Goal: Task Accomplishment & Management: Manage account settings

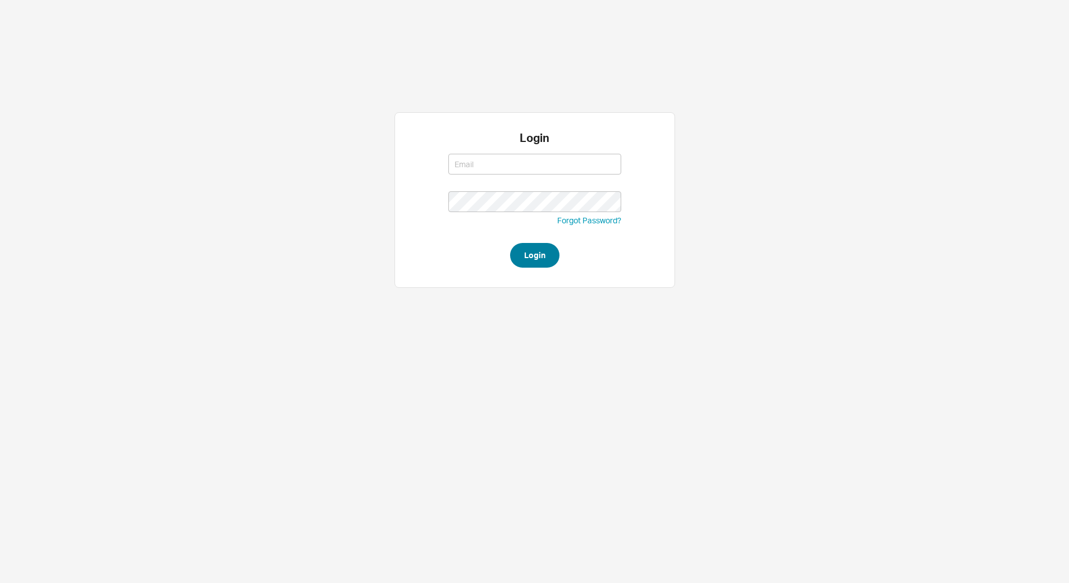
type input "[EMAIL_ADDRESS][DOMAIN_NAME]"
type input "miri@qualitybath.com"
click at [549, 265] on button "Login" at bounding box center [534, 255] width 49 height 25
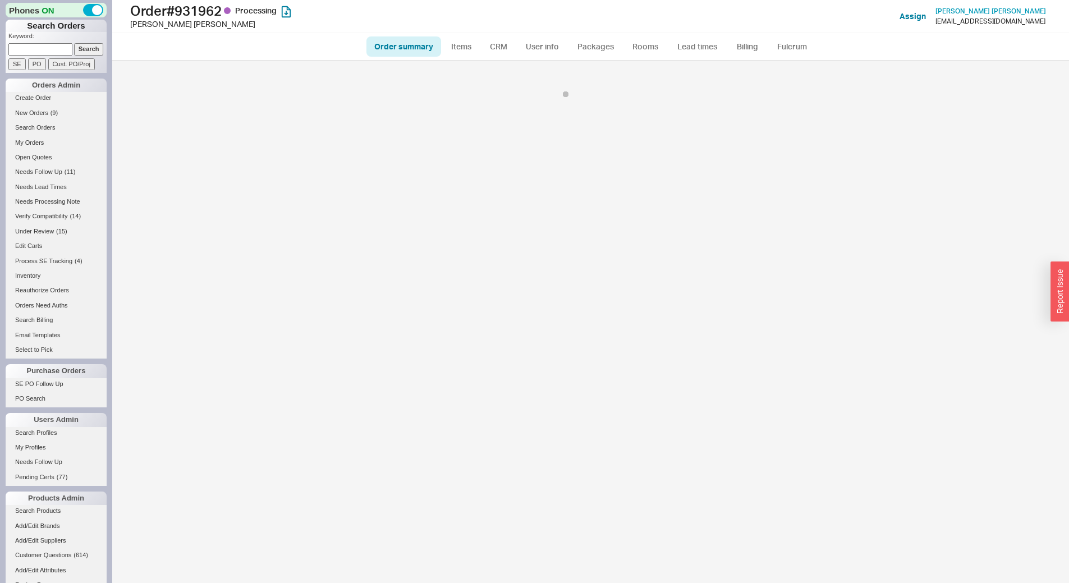
select select "*"
select select "LOW"
select select "3"
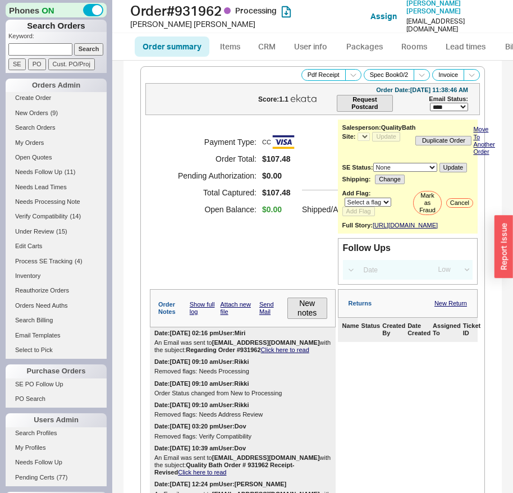
select select "*"
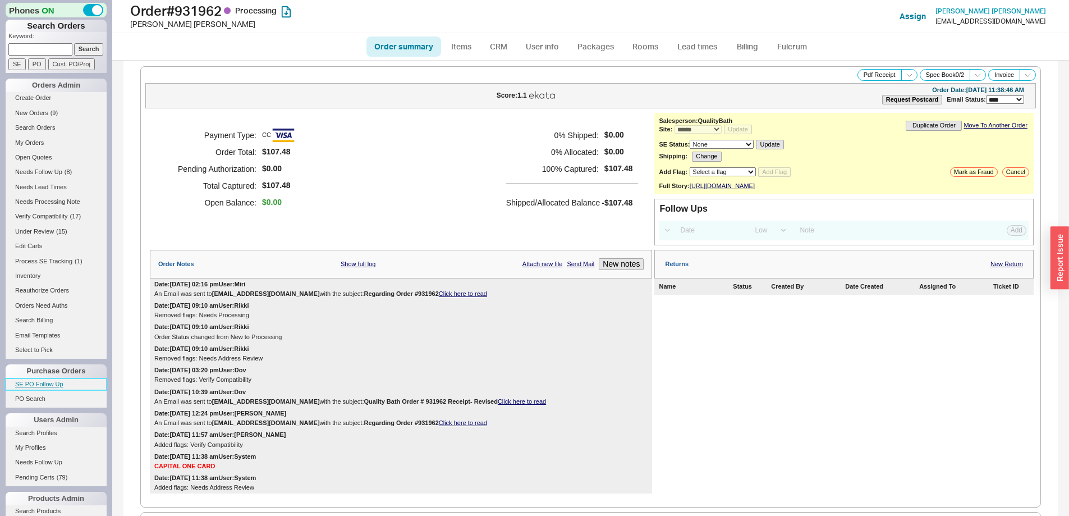
click at [53, 388] on link "SE PO Follow Up" at bounding box center [56, 384] width 101 height 12
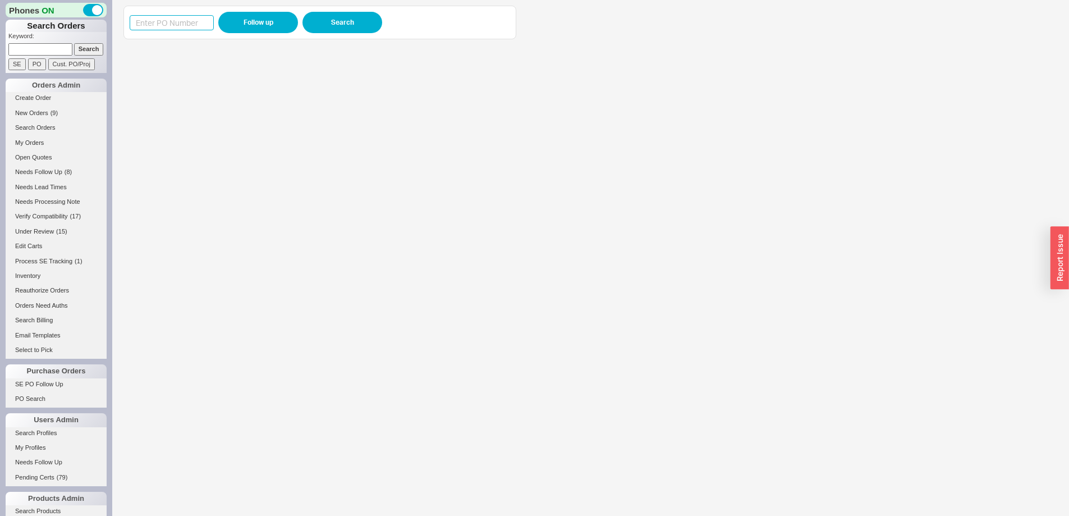
click at [168, 25] on input at bounding box center [172, 22] width 84 height 15
paste input "985003"
type input "985003"
click at [250, 22] on button "Follow up" at bounding box center [258, 22] width 80 height 21
click at [119, 23] on div "985003 Follow up Search View Download" at bounding box center [590, 258] width 956 height 516
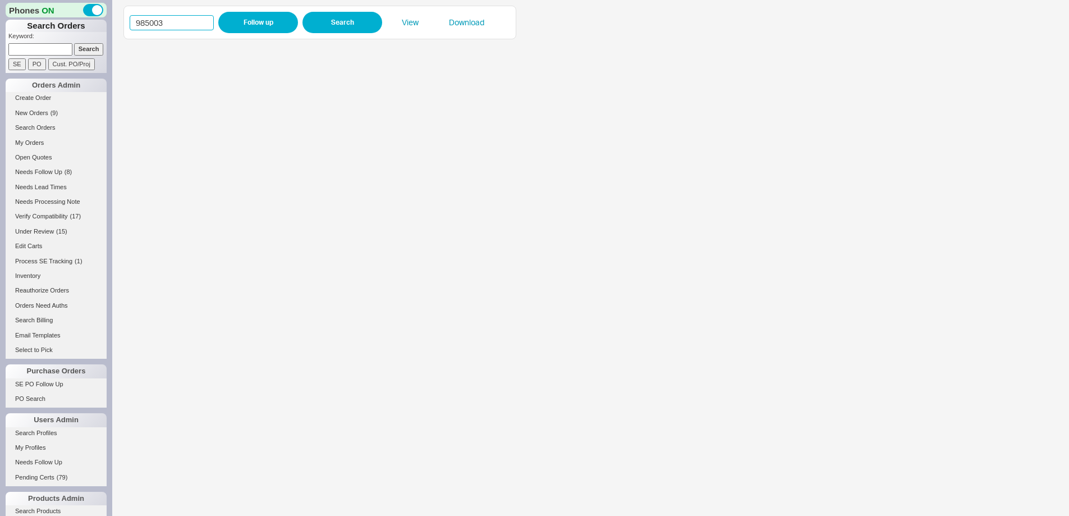
paste input "1918"
type input "981918"
click at [250, 20] on button "Follow up" at bounding box center [258, 22] width 80 height 21
drag, startPoint x: 167, startPoint y: 19, endPoint x: 117, endPoint y: 17, distance: 50.0
click at [117, 17] on div "981918 Follow up Search View Download" at bounding box center [590, 258] width 956 height 516
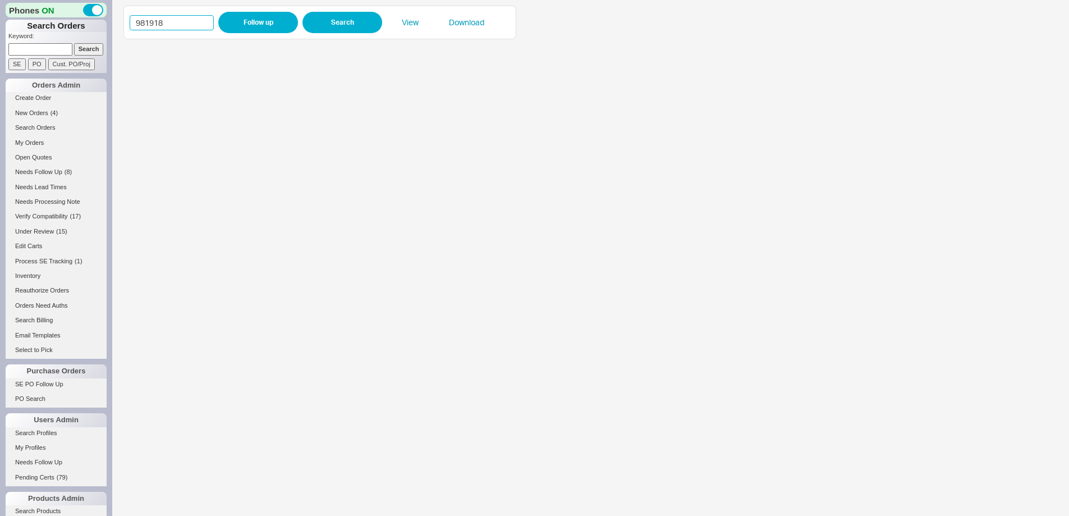
paste input "5033"
type input "985033"
click at [250, 22] on button "Follow up" at bounding box center [258, 22] width 80 height 21
drag, startPoint x: 174, startPoint y: 29, endPoint x: 128, endPoint y: 21, distance: 46.0
click at [122, 25] on div "985033 Follow up Search View Download" at bounding box center [590, 258] width 956 height 516
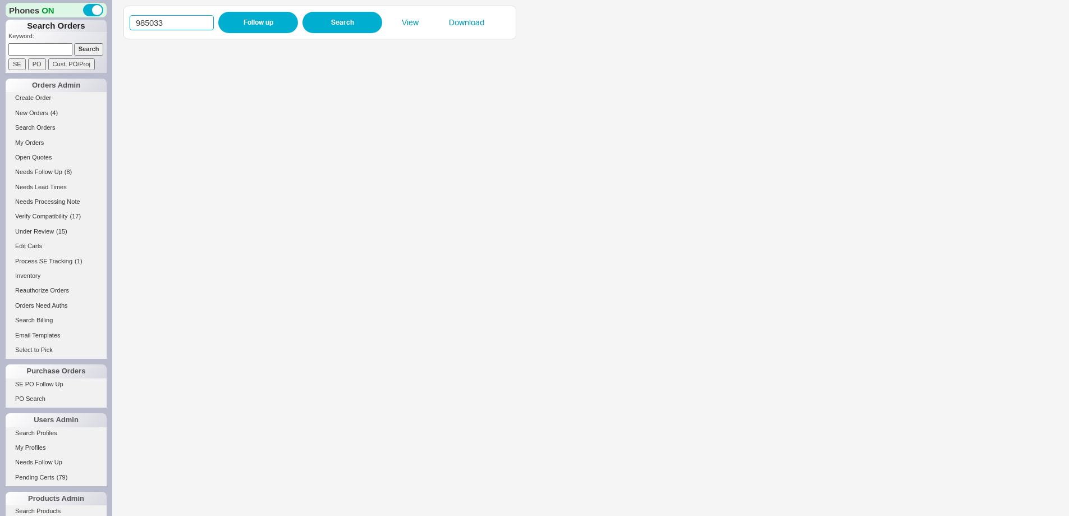
paste input "531"
type input "985531"
click at [259, 21] on button "Follow up" at bounding box center [258, 22] width 80 height 21
click at [47, 42] on p "Keyword:" at bounding box center [57, 37] width 98 height 11
click at [57, 43] on input at bounding box center [40, 49] width 64 height 12
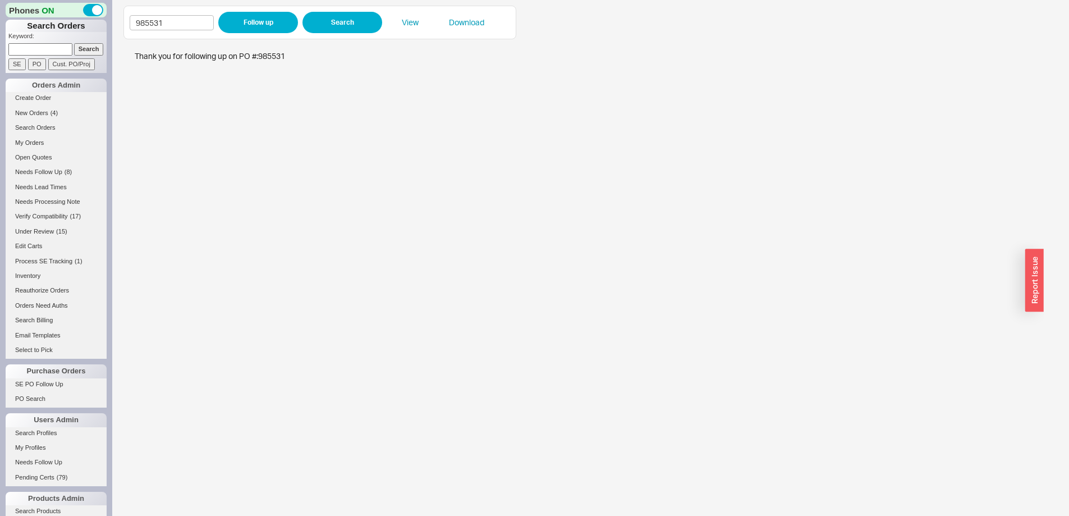
paste input "926953"
type input "926953"
click at [81, 47] on input "Search" at bounding box center [89, 49] width 30 height 12
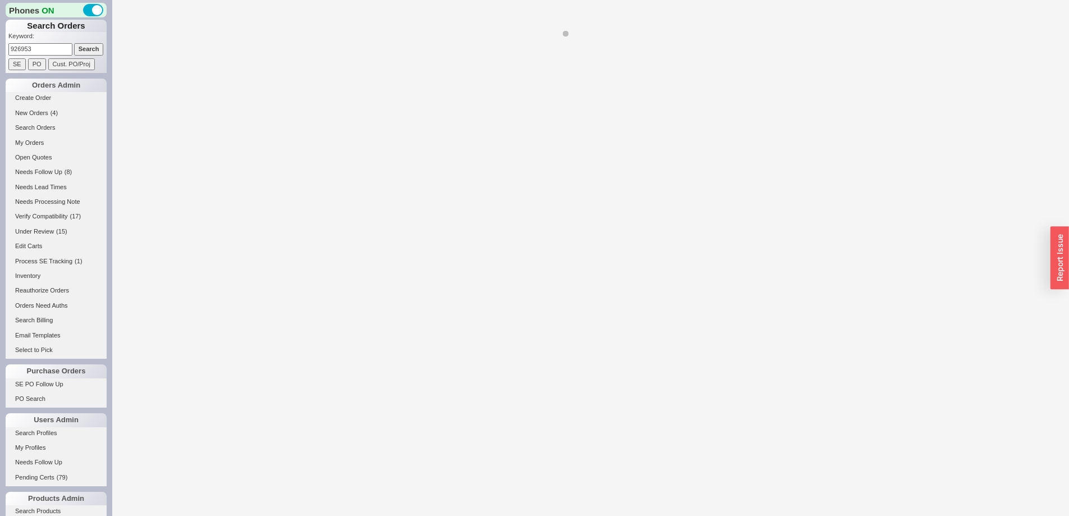
select select "*"
select select "LOW"
select select "3"
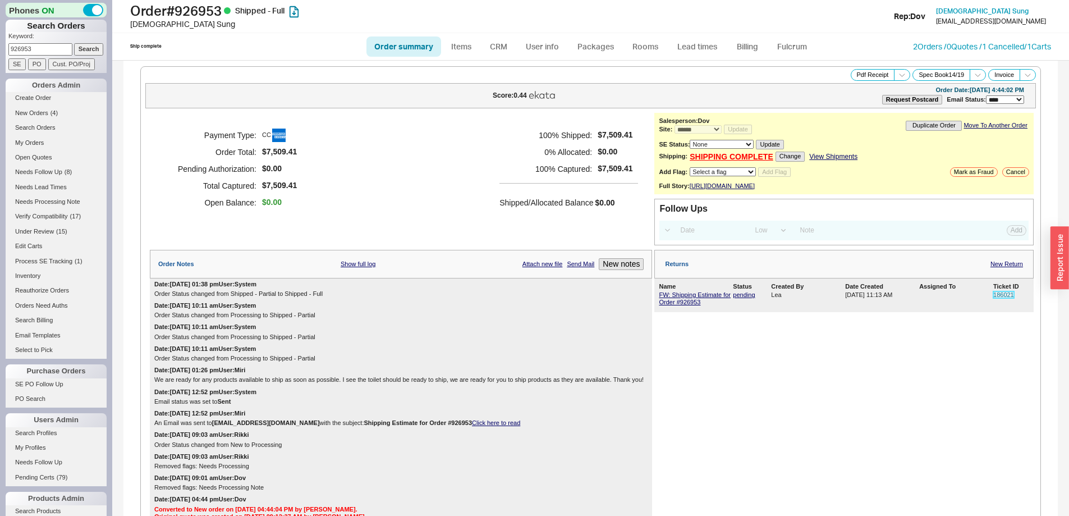
click at [995, 298] on link "186021" at bounding box center [1003, 294] width 21 height 7
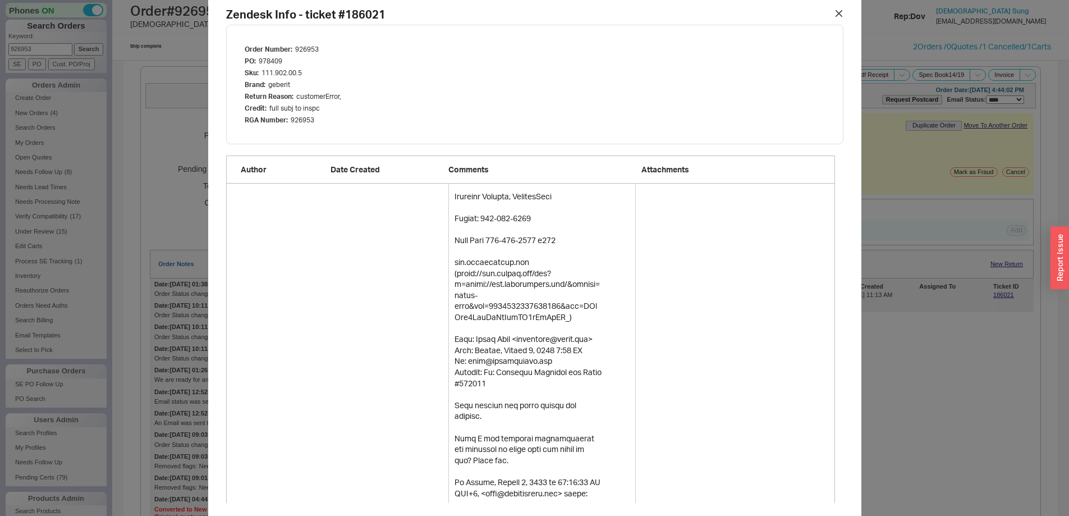
scroll to position [14, 0]
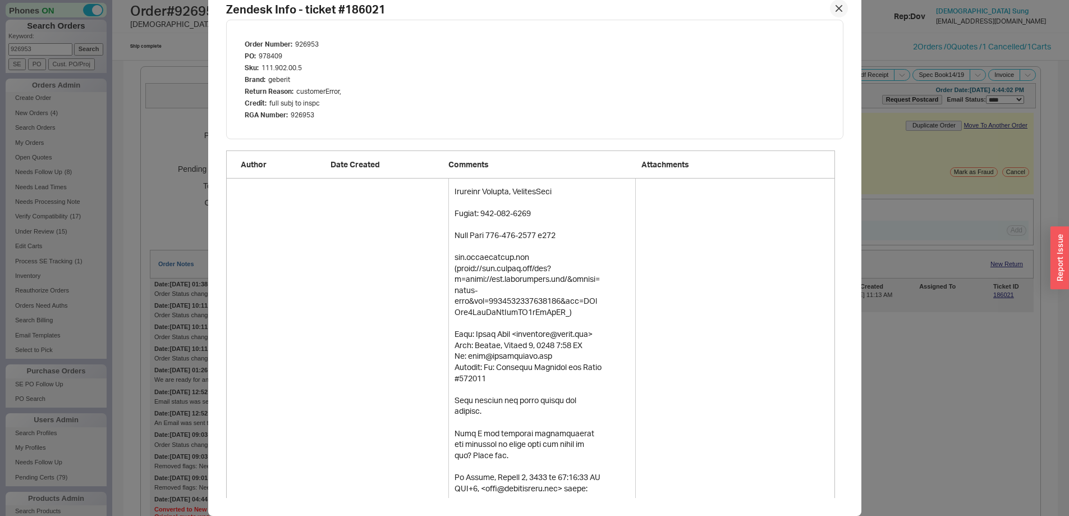
click at [835, 10] on icon at bounding box center [838, 8] width 7 height 7
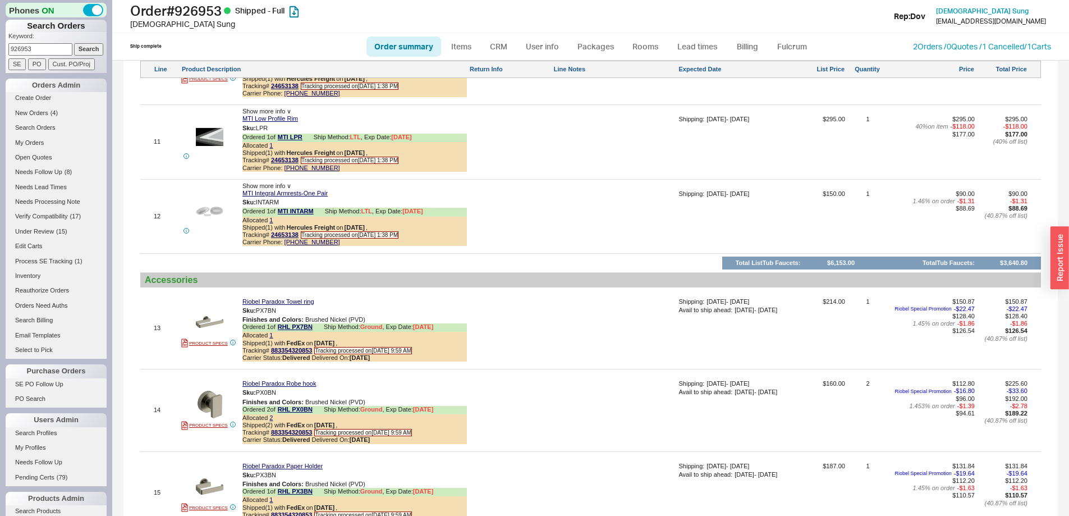
scroll to position [2405, 0]
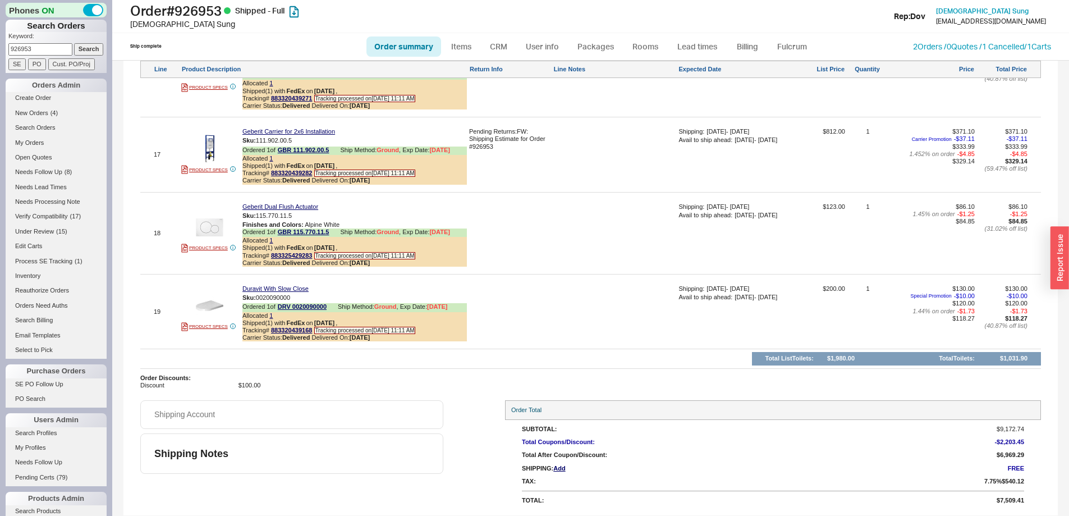
drag, startPoint x: 34, startPoint y: 45, endPoint x: 8, endPoint y: 42, distance: 25.5
click at [9, 43] on form "Keyword: 926953 Search SE PO Cust. PO/Proj" at bounding box center [57, 51] width 98 height 38
paste input "32167"
type input "932167"
click at [78, 49] on input "Search" at bounding box center [89, 49] width 30 height 12
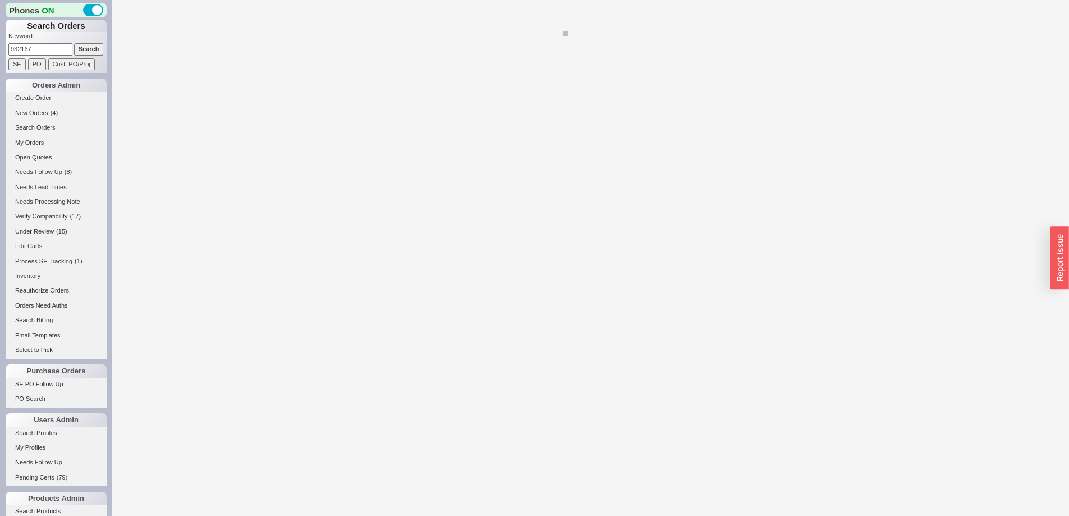
select select "*"
select select "LOW"
select select "3"
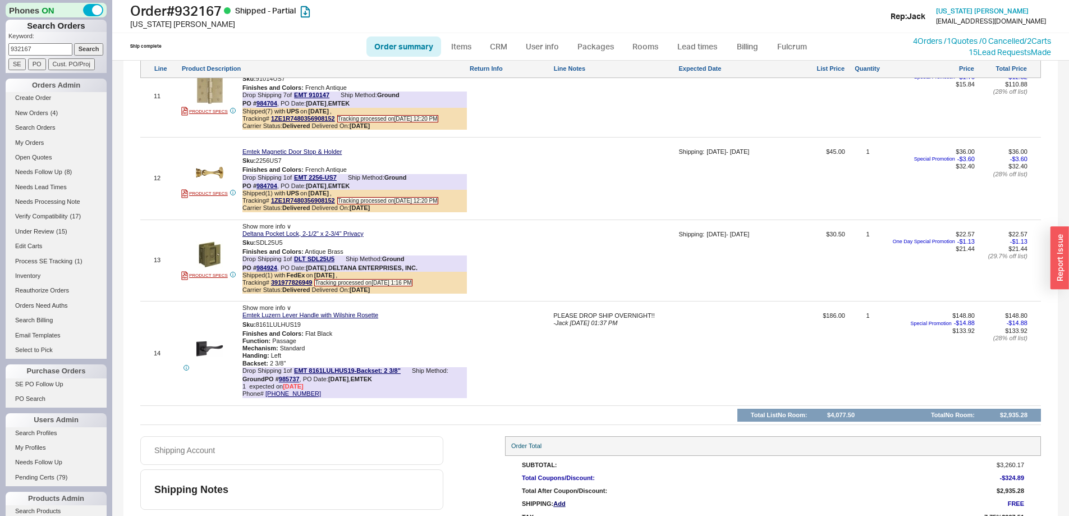
scroll to position [1832, 0]
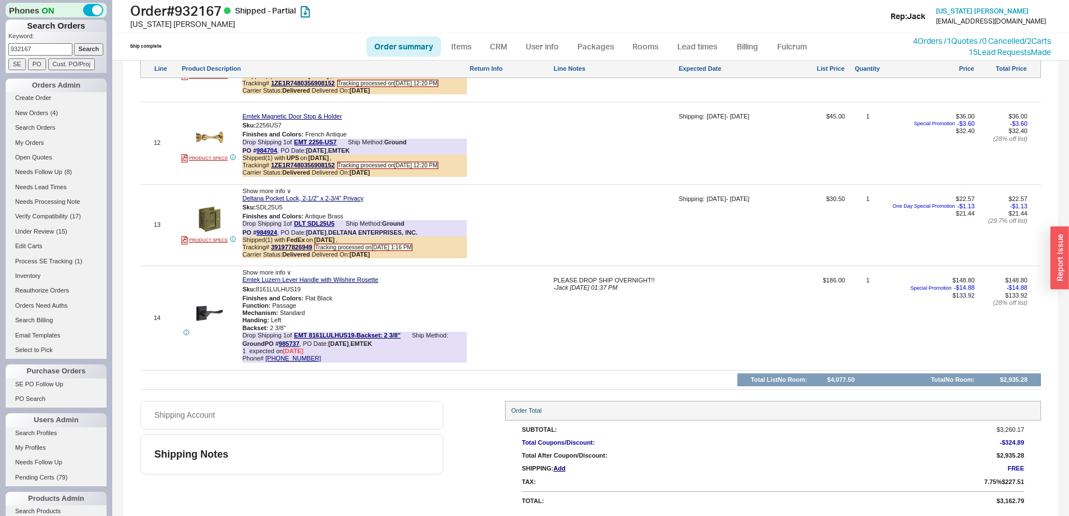
click at [259, 271] on span "Show more info ∨" at bounding box center [266, 272] width 49 height 7
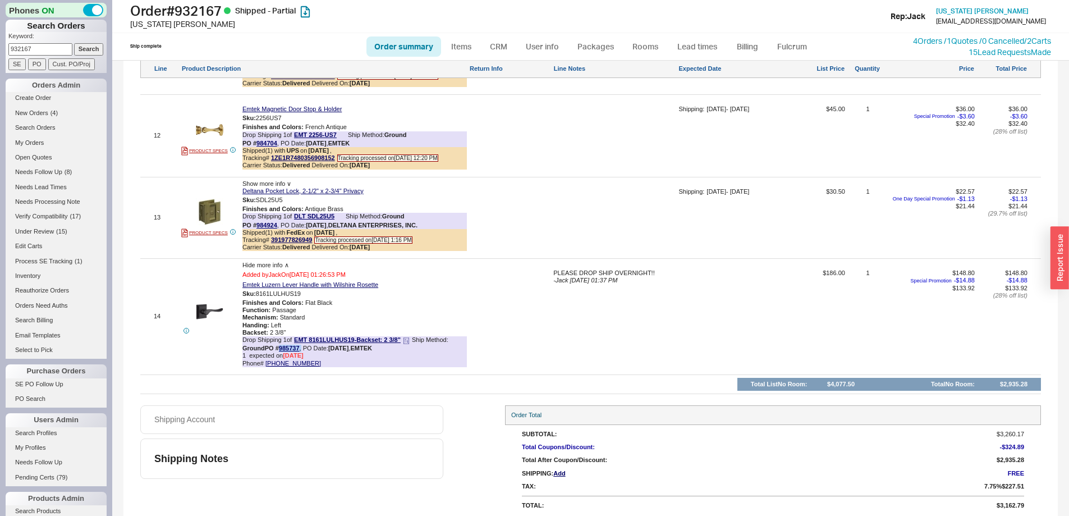
drag, startPoint x: 301, startPoint y: 353, endPoint x: 279, endPoint y: 355, distance: 21.4
click at [279, 352] on div "PO # 985737 , PO Date: 8/19/25 , EMTEK" at bounding box center [318, 347] width 107 height 7
click at [285, 351] on link "985737" at bounding box center [289, 347] width 21 height 7
copy div "985737 ,"
click at [293, 351] on link "985737" at bounding box center [289, 347] width 21 height 7
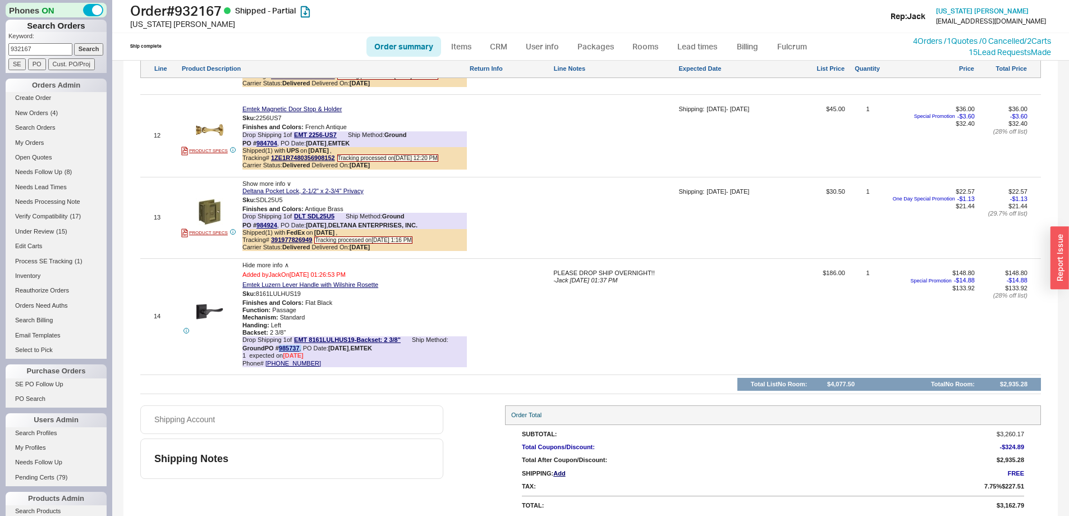
click at [398, 44] on link "Order summary" at bounding box center [403, 46] width 75 height 20
select select "*"
select select "LOW"
select select "3"
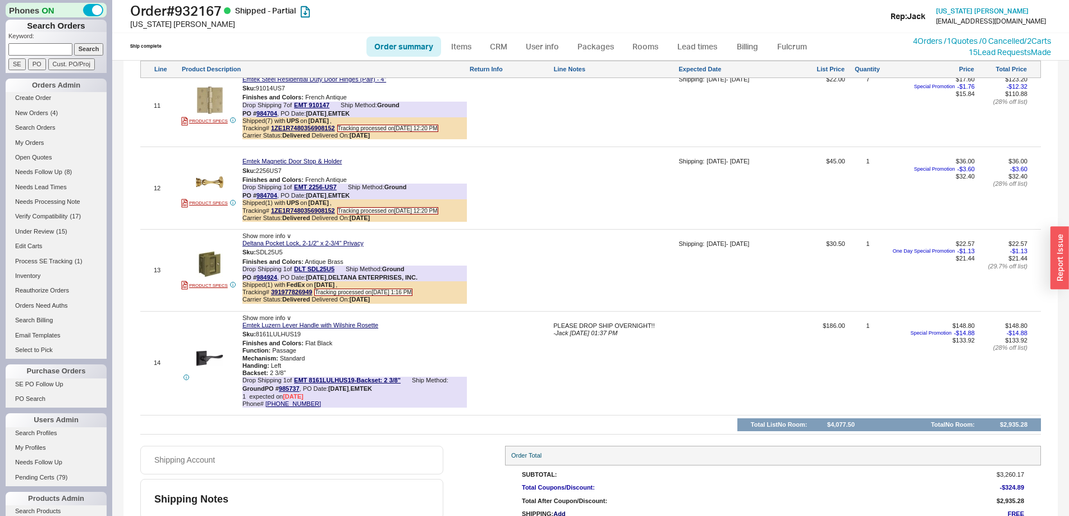
scroll to position [1854, 0]
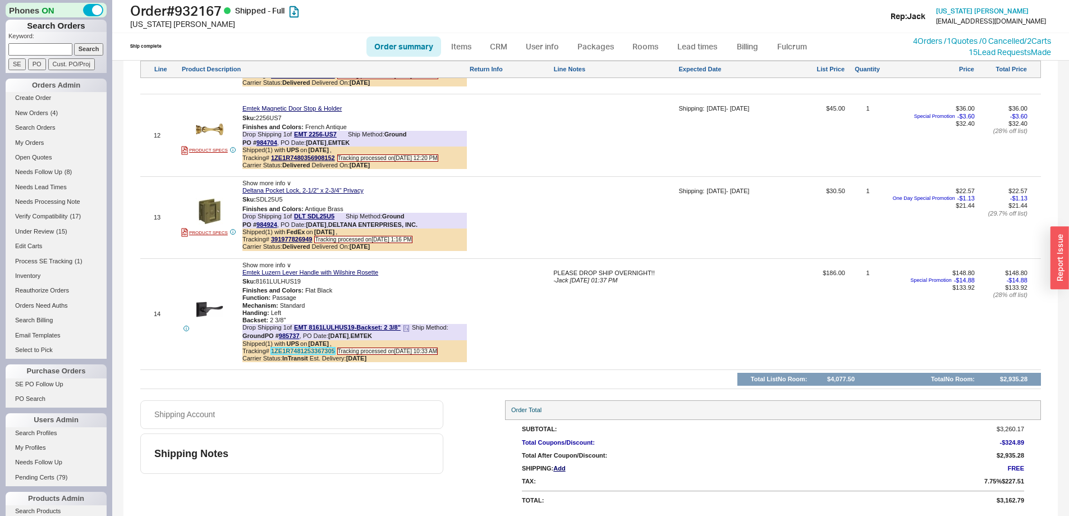
click at [295, 354] on link "1ZE1R7481253367305" at bounding box center [303, 350] width 64 height 7
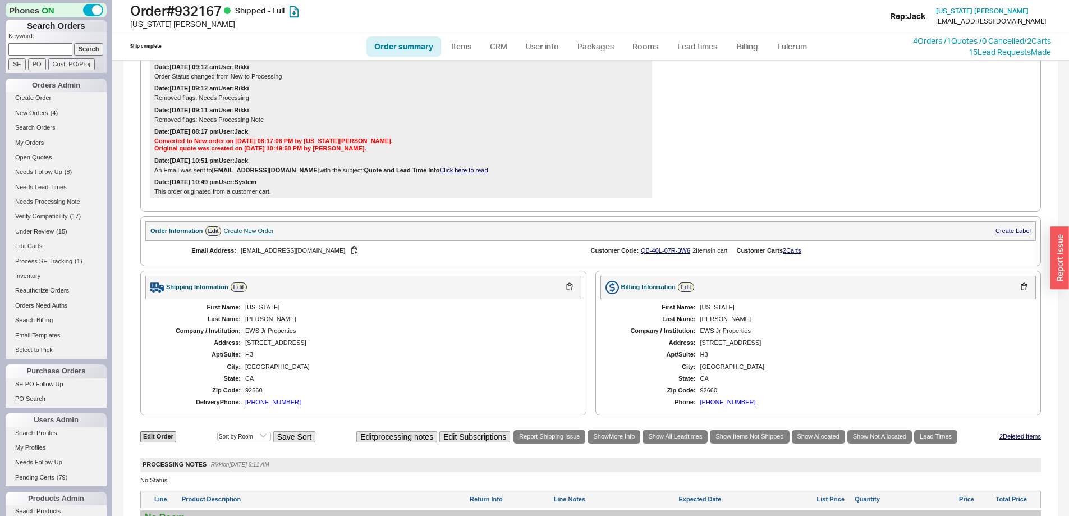
scroll to position [451, 0]
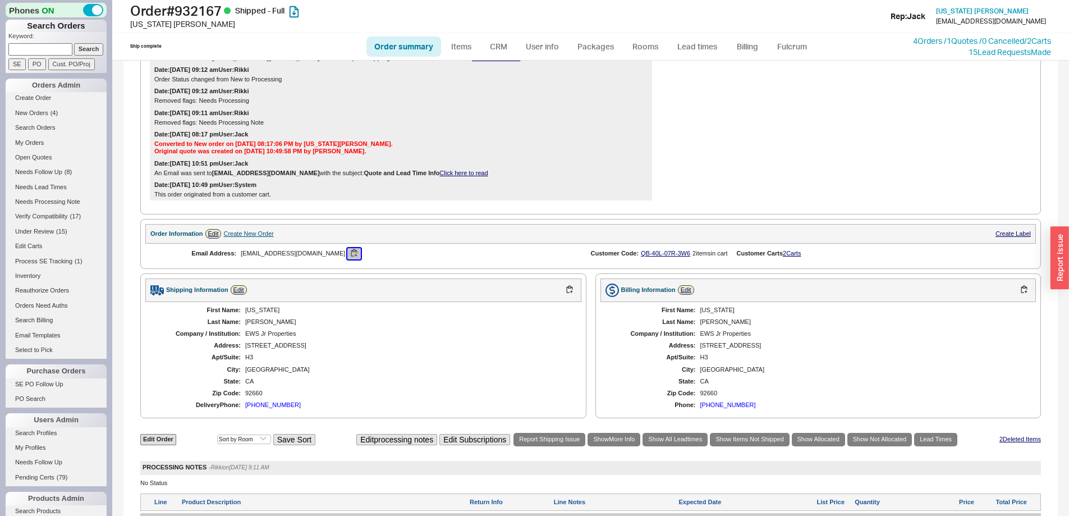
click at [347, 259] on button "button" at bounding box center [353, 253] width 13 height 11
click at [45, 45] on input at bounding box center [40, 49] width 64 height 12
paste input "927036"
type input "927036"
click at [79, 50] on input "Search" at bounding box center [89, 49] width 30 height 12
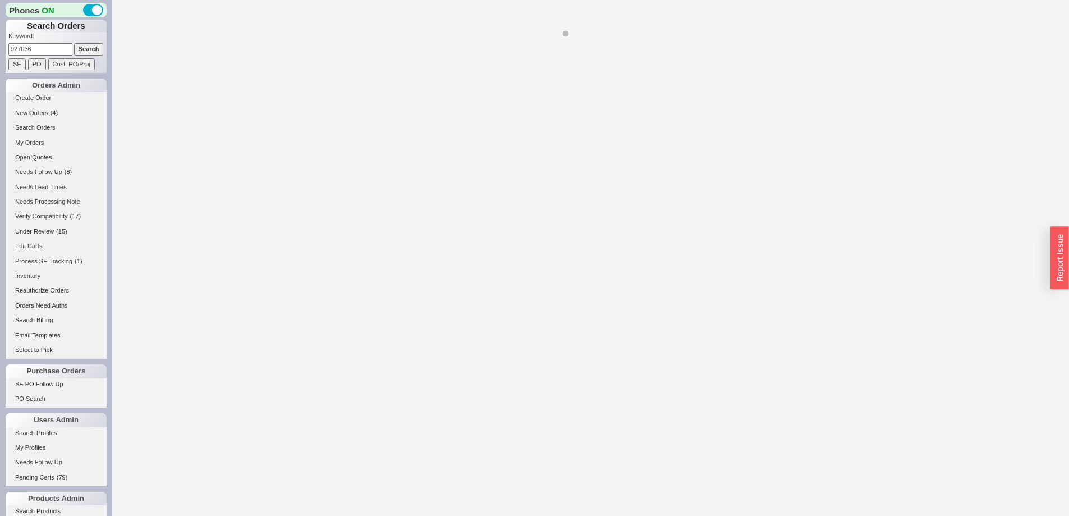
select select "*"
select select "LOW"
select select "3"
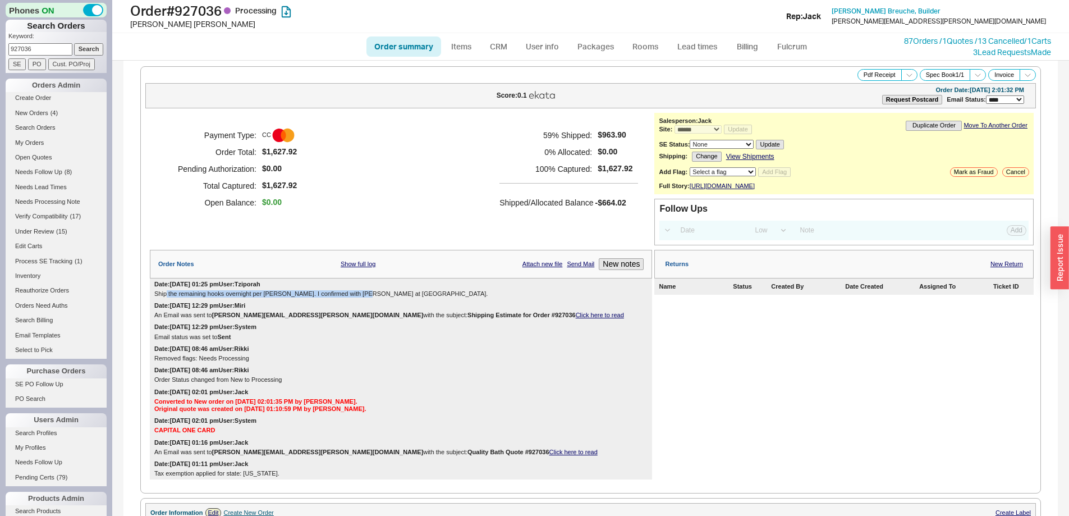
drag, startPoint x: 167, startPoint y: 303, endPoint x: 371, endPoint y: 303, distance: 204.2
click at [371, 297] on div "Ship the remaining hooks overnight per Jack. I confirmed with Jim at Alno." at bounding box center [400, 293] width 493 height 7
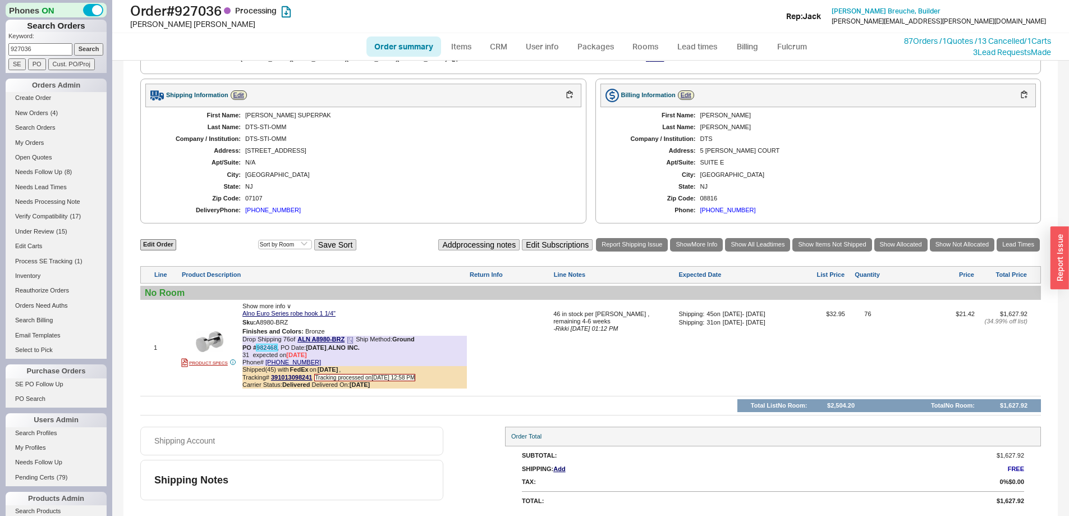
click at [270, 349] on link "982468" at bounding box center [266, 347] width 21 height 7
click at [414, 49] on link "Order summary" at bounding box center [403, 46] width 75 height 20
select select "*"
select select "LOW"
select select "3"
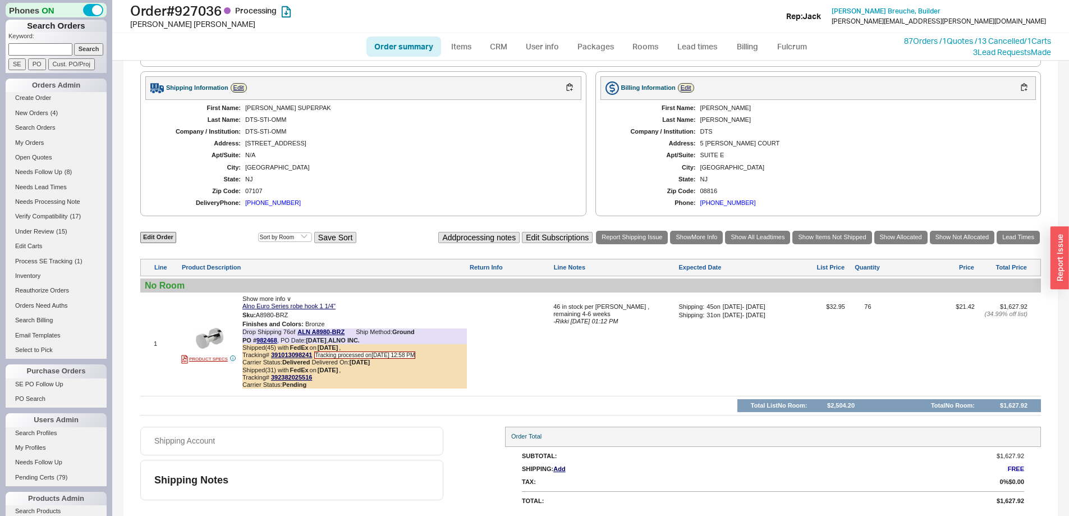
click at [391, 44] on link "Order summary" at bounding box center [403, 46] width 75 height 20
select select "*"
select select "LOW"
select select "3"
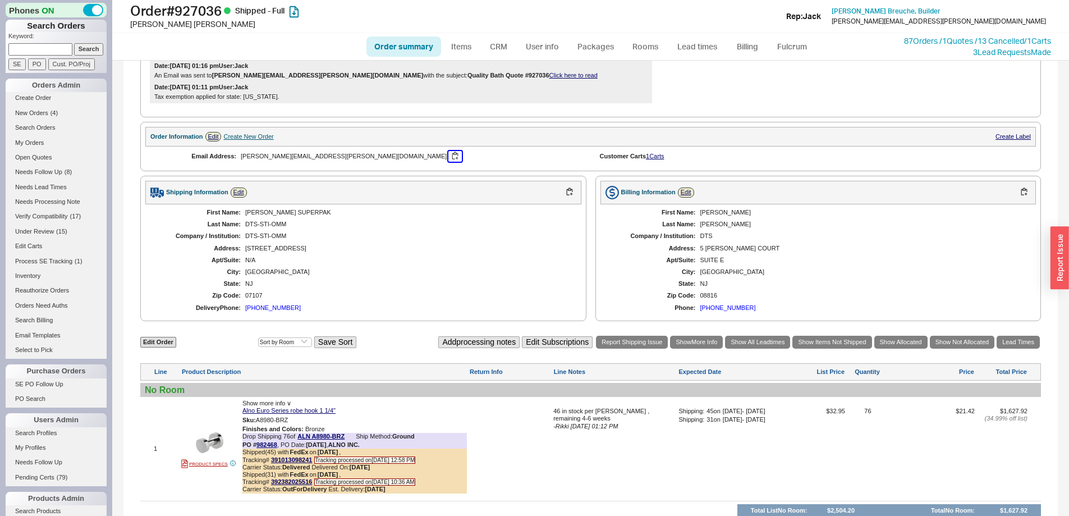
drag, startPoint x: 342, startPoint y: 163, endPoint x: 316, endPoint y: 174, distance: 27.6
click at [448, 162] on button "button" at bounding box center [454, 156] width 13 height 11
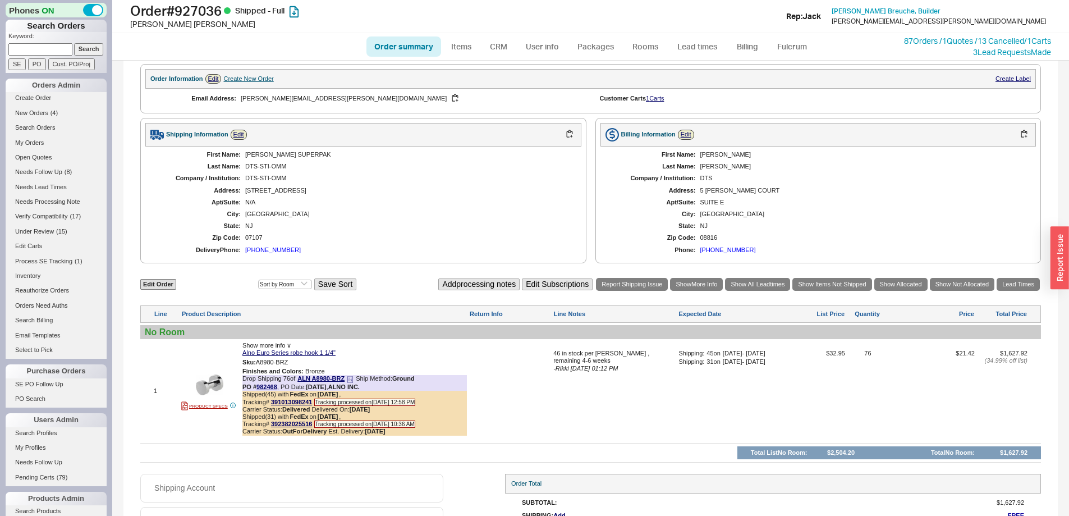
scroll to position [510, 0]
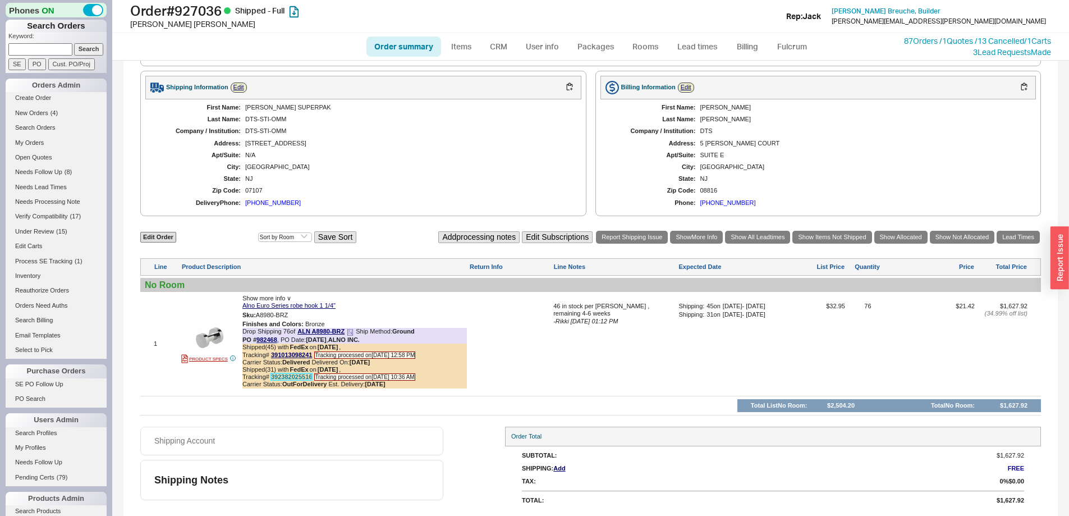
click at [297, 379] on link "392382025516" at bounding box center [291, 376] width 41 height 7
click at [56, 51] on input at bounding box center [40, 49] width 64 height 12
paste input "933403"
type input "933403"
click at [85, 50] on input "Search" at bounding box center [89, 49] width 30 height 12
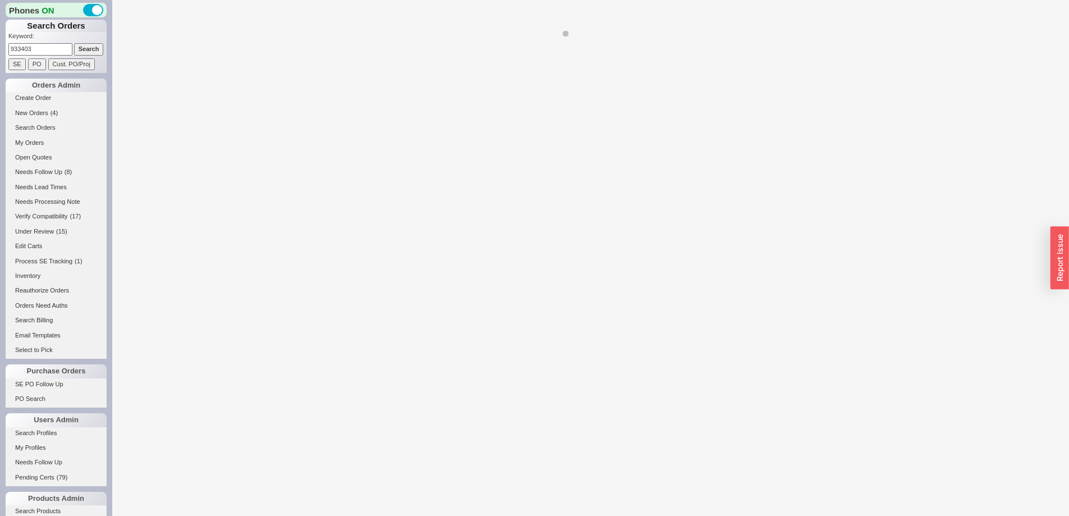
select select "*"
select select "LOW"
select select "3"
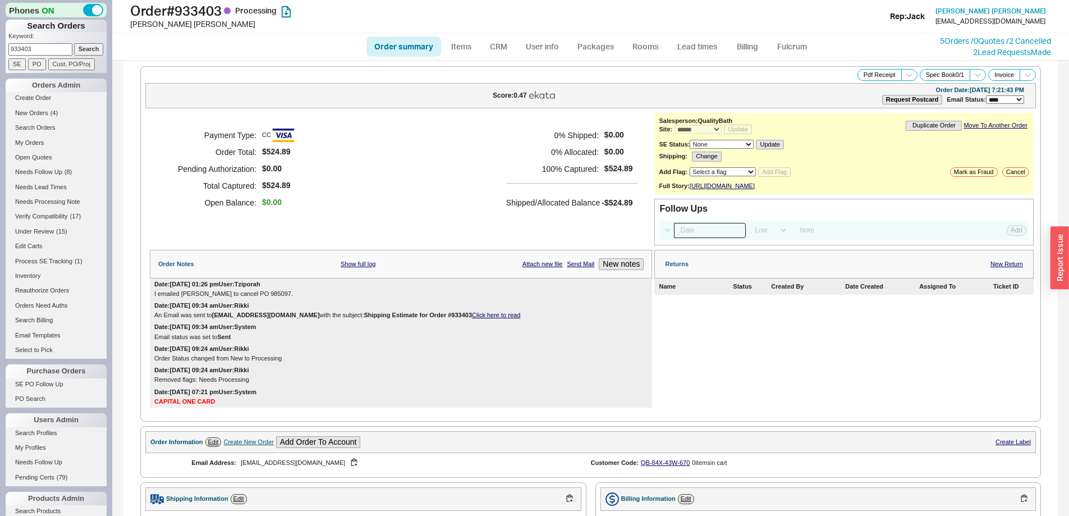
click at [690, 238] on input at bounding box center [710, 230] width 72 height 15
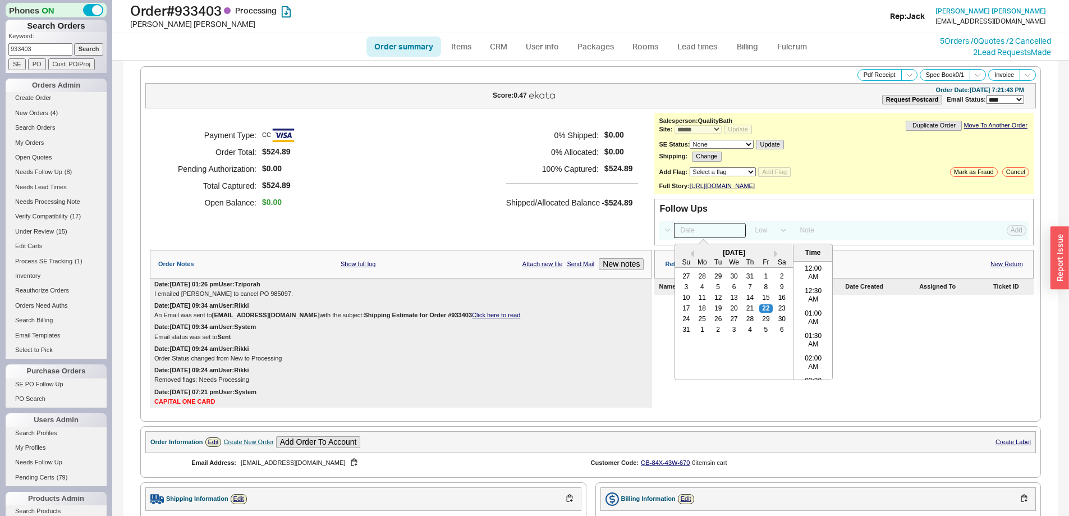
scroll to position [402, 0]
click at [696, 323] on div "25" at bounding box center [702, 319] width 13 height 8
type input "08/25/25 12:00 am"
drag, startPoint x: 1014, startPoint y: 235, endPoint x: 1021, endPoint y: 240, distance: 8.6
click at [1013, 235] on button "Add" at bounding box center [1016, 230] width 20 height 10
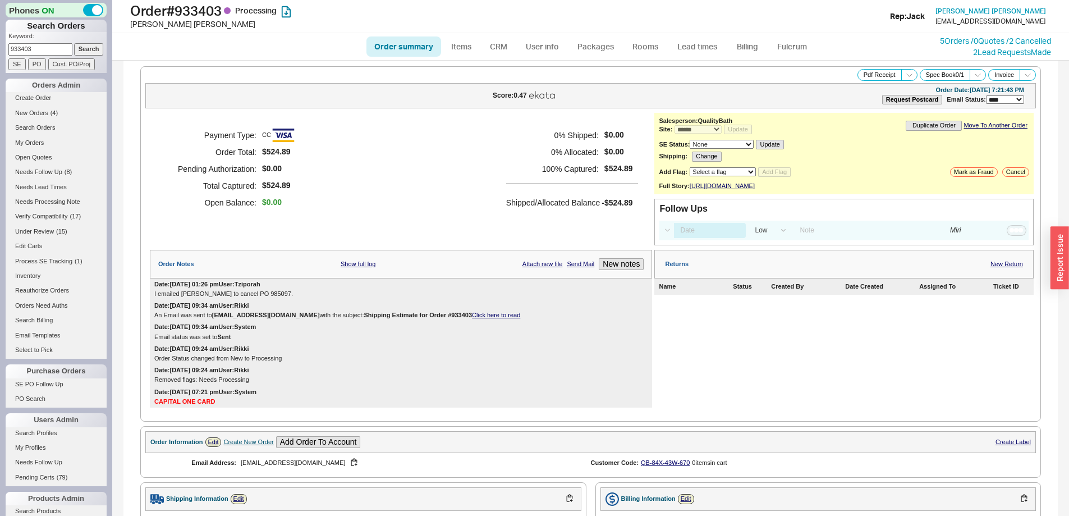
select select "LOW"
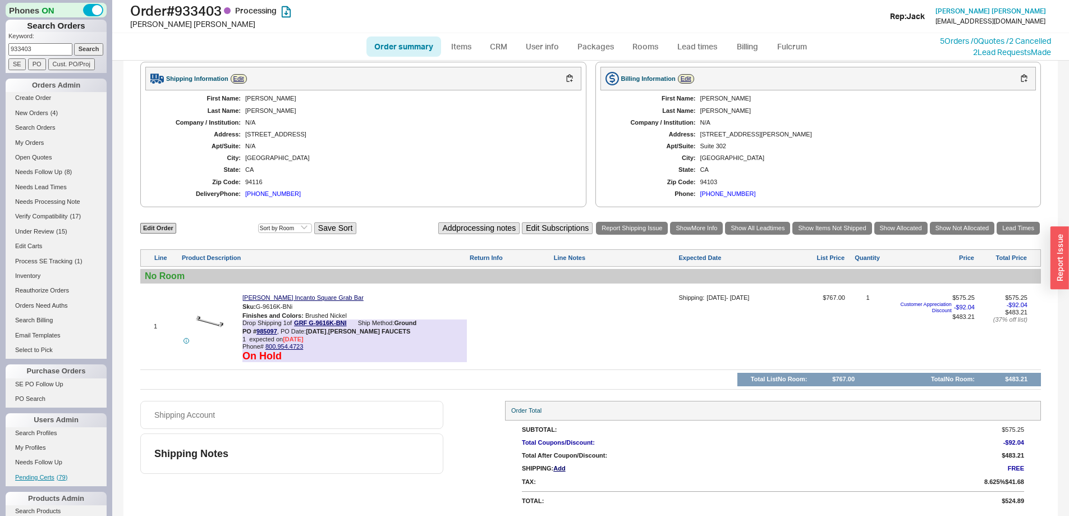
scroll to position [224, 0]
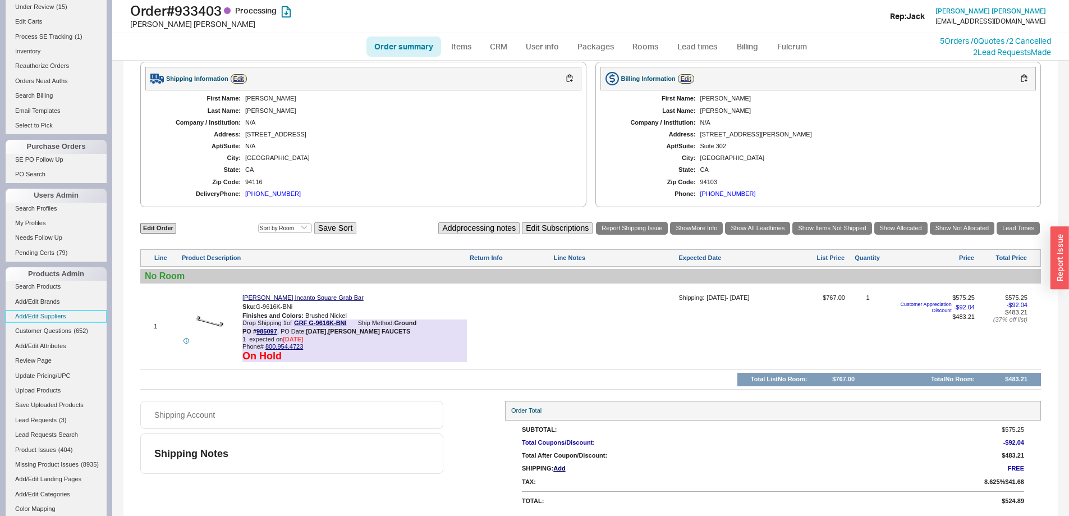
drag, startPoint x: 53, startPoint y: 316, endPoint x: 113, endPoint y: 236, distance: 99.7
click at [53, 316] on link "Add/Edit Suppliers" at bounding box center [56, 316] width 101 height 12
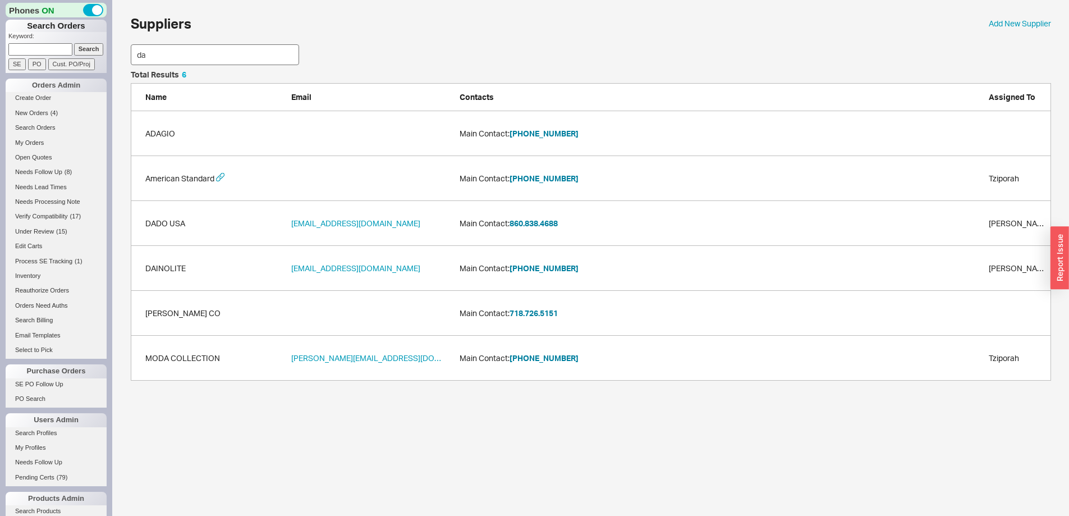
scroll to position [301, 912]
type input "da"
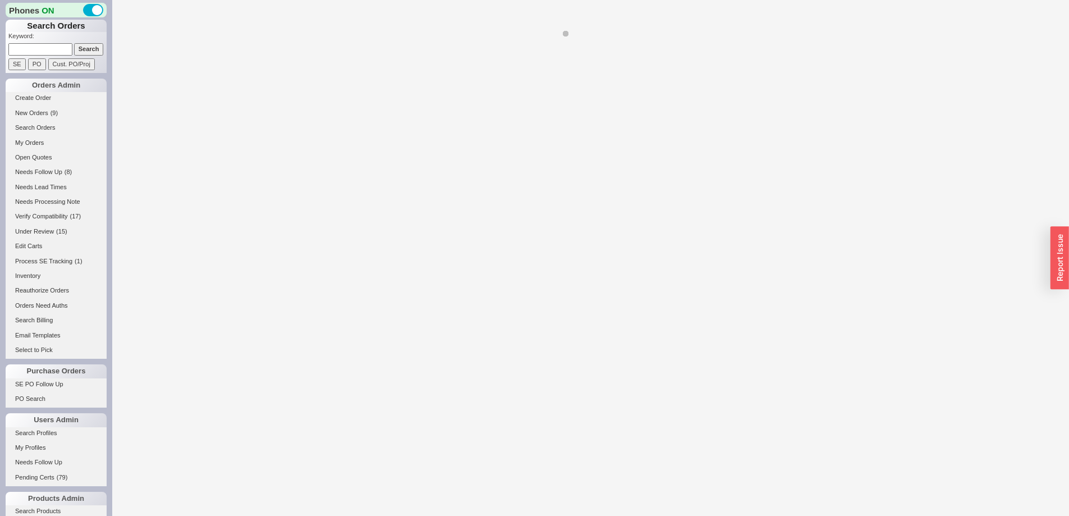
select select "LOW"
select select "3"
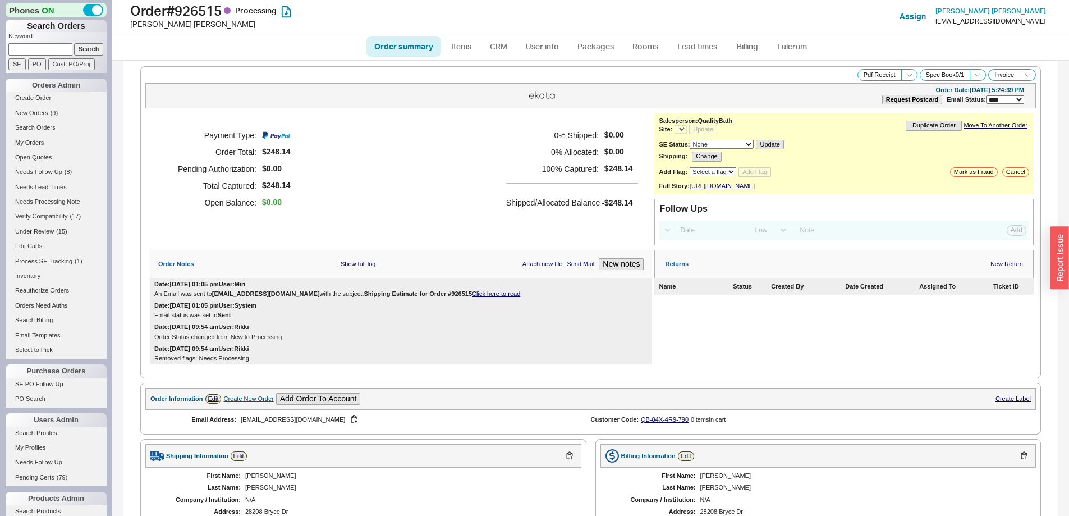
select select "*"
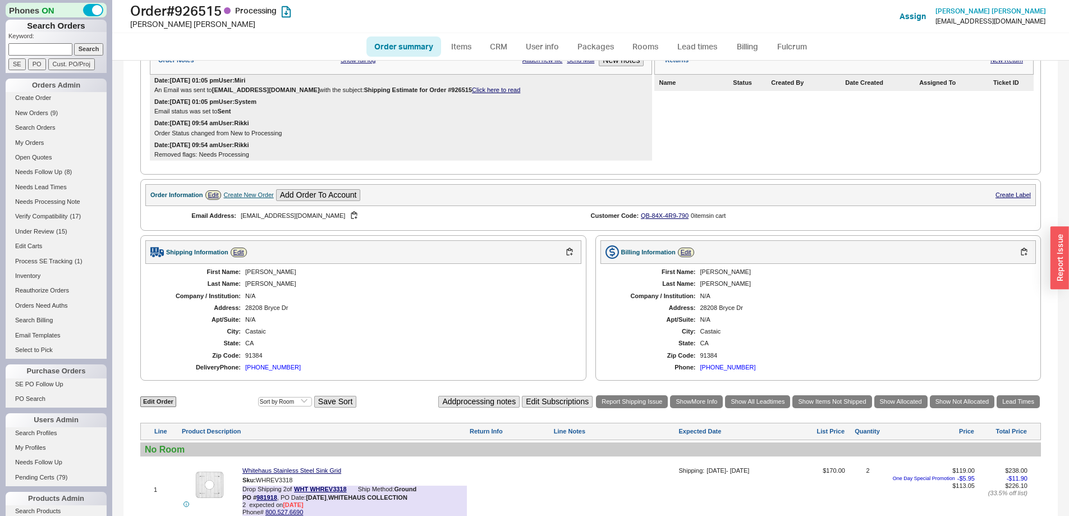
scroll to position [28, 0]
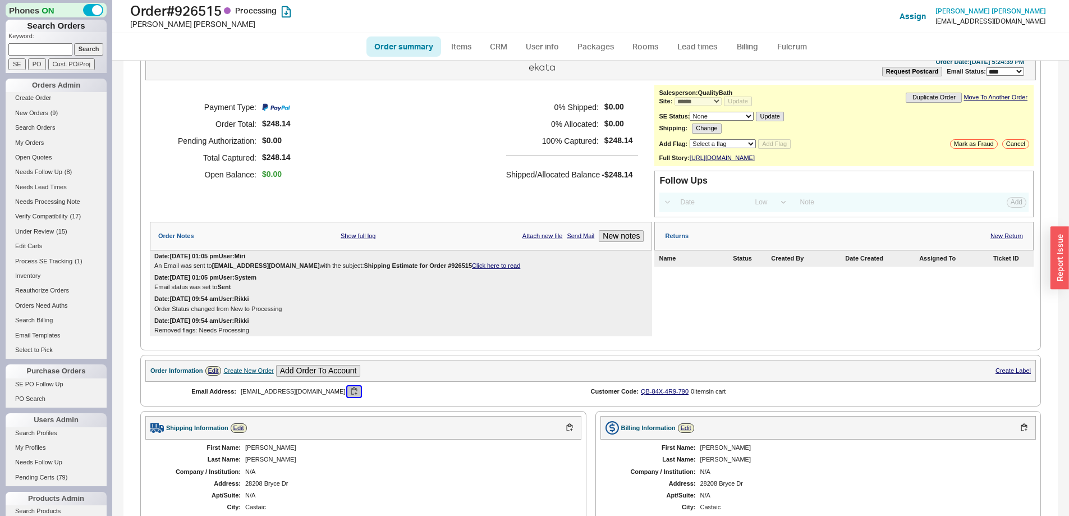
click at [347, 397] on button "button" at bounding box center [353, 391] width 13 height 11
drag, startPoint x: 232, startPoint y: 16, endPoint x: 131, endPoint y: 15, distance: 101.0
click at [131, 15] on h1 "Order # 926515 Processing" at bounding box center [333, 11] width 407 height 16
copy h1 "Order # 926515"
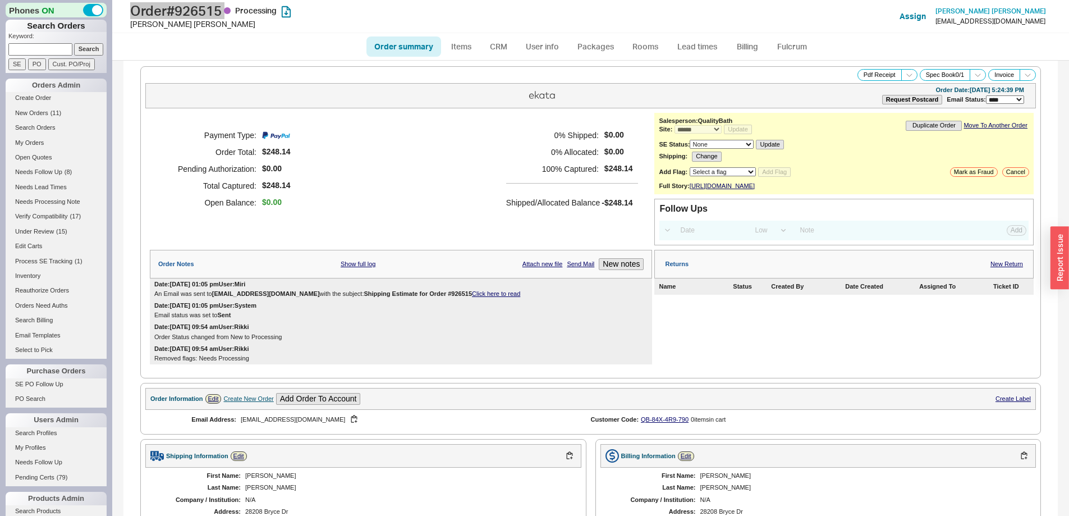
scroll to position [365, 0]
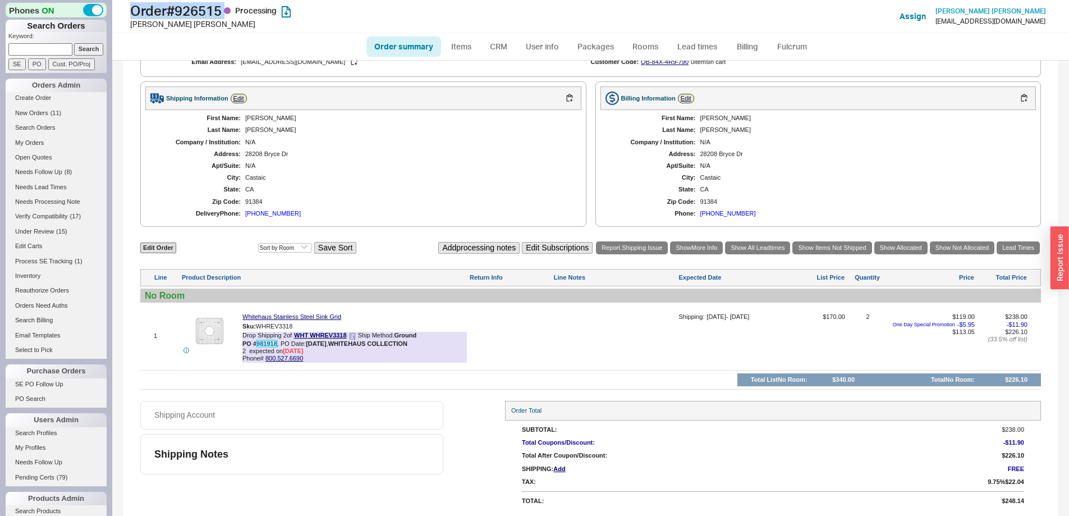
click at [272, 344] on link "981918" at bounding box center [266, 343] width 21 height 7
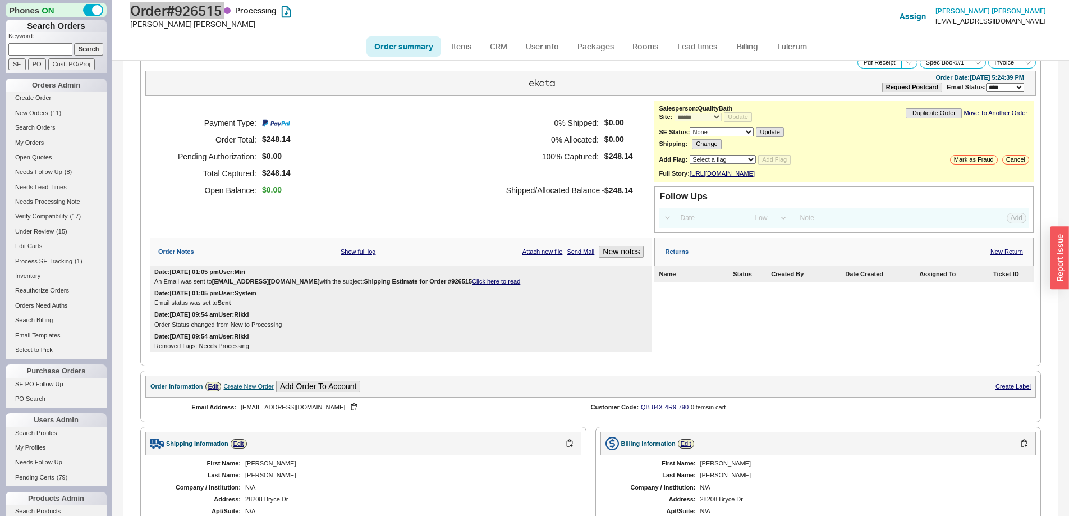
scroll to position [0, 0]
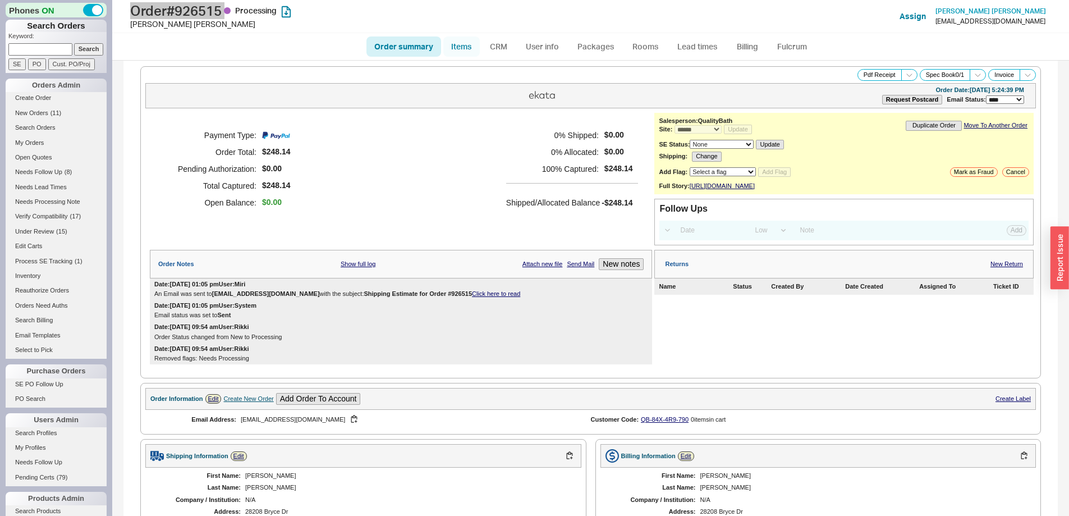
click at [463, 47] on link "Items" at bounding box center [461, 46] width 36 height 20
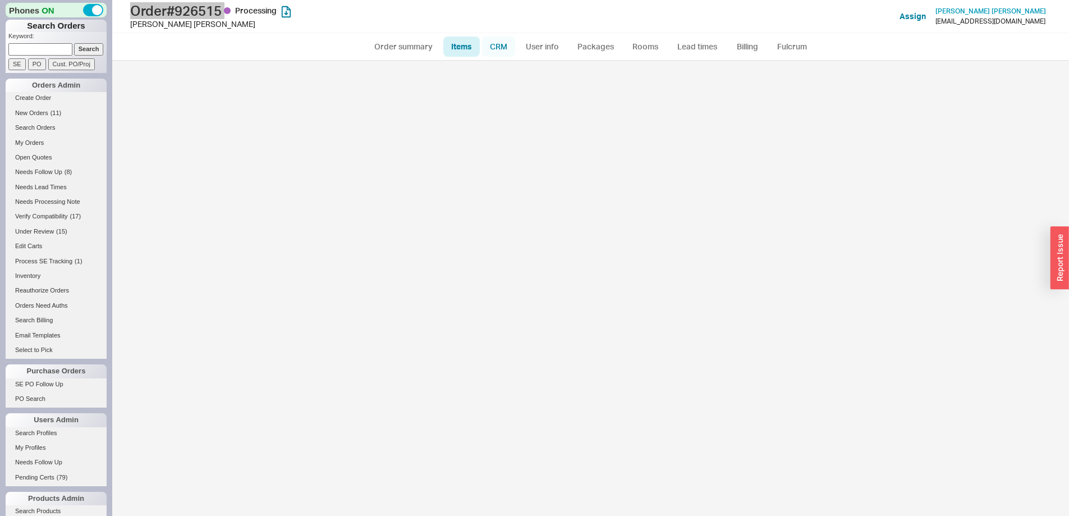
click at [502, 47] on link "CRM" at bounding box center [498, 46] width 33 height 20
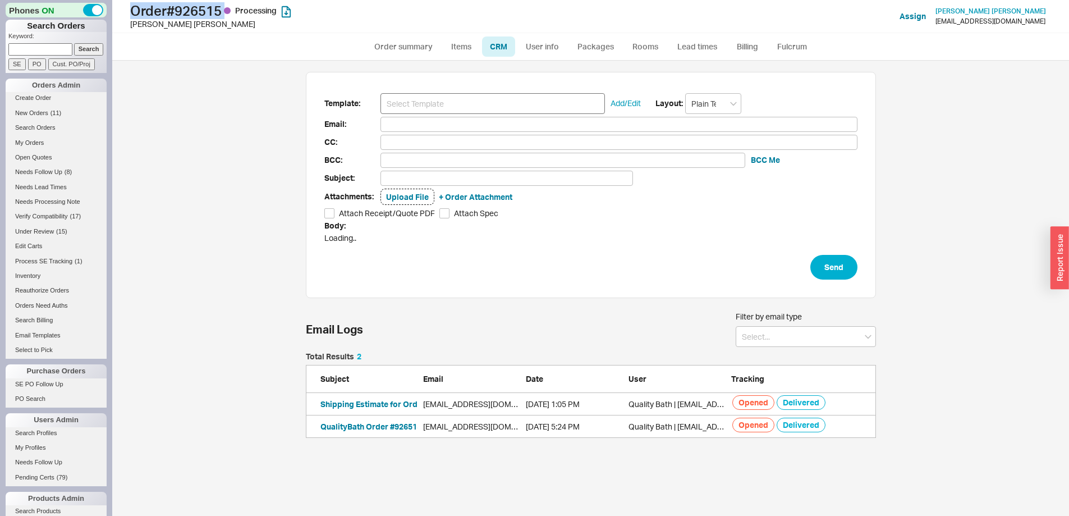
scroll to position [77, 562]
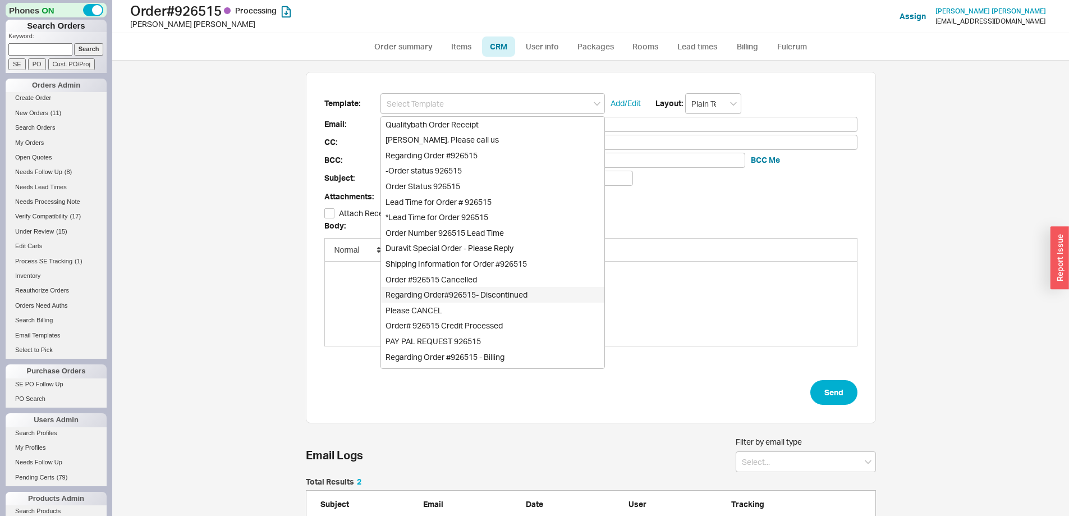
click at [503, 300] on div "Regarding Order#926515- Discontinued" at bounding box center [492, 295] width 223 height 16
type input "barchuchka@yahoo.com"
type input "Regarding Order #926515 - Discontinued"
type input "Regarding Order#926515- Discontinued"
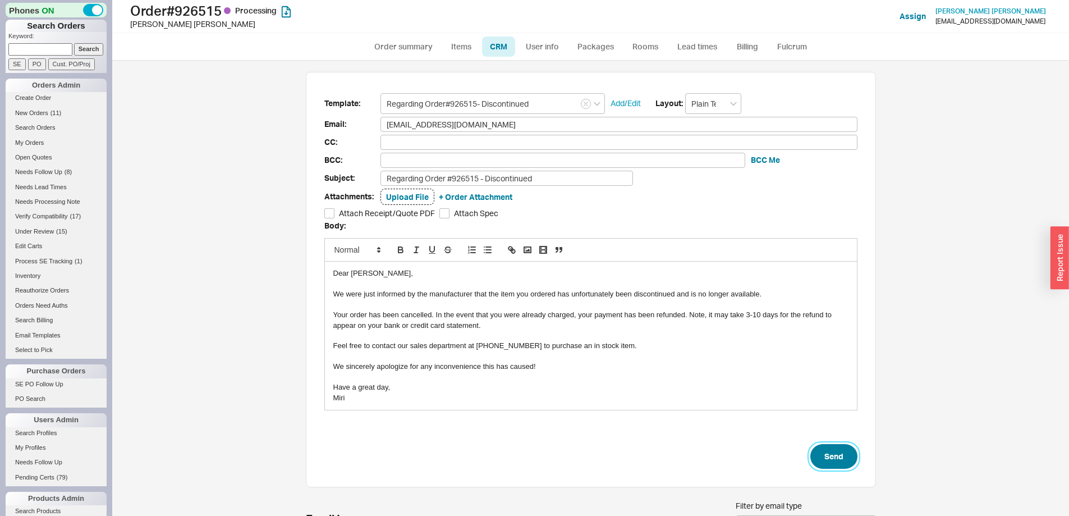
click at [845, 463] on button "Send" at bounding box center [833, 456] width 47 height 25
select select "*"
select select "LOW"
select select "3"
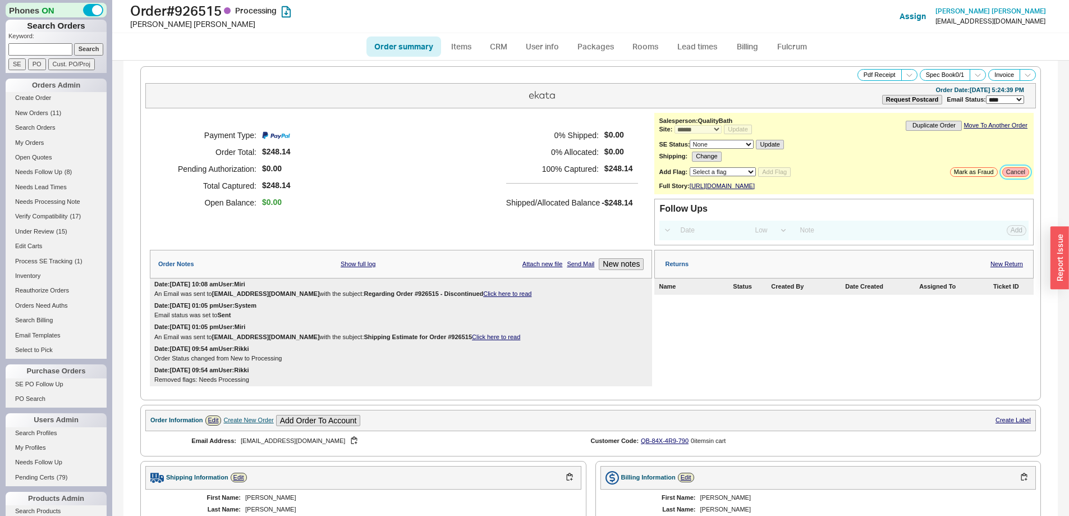
click at [1006, 172] on button "Cancel" at bounding box center [1015, 172] width 27 height 10
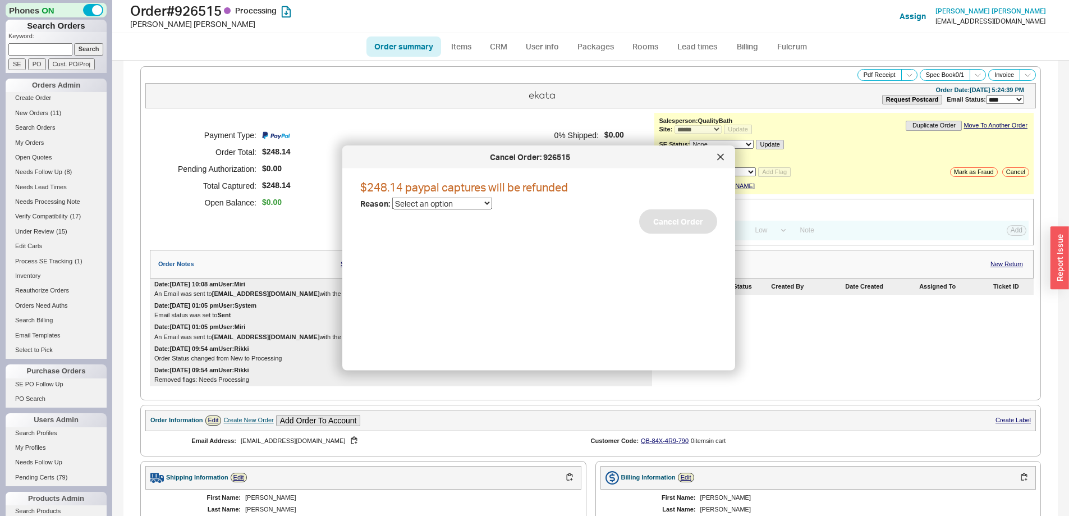
click at [429, 204] on select "Select an option Cancelled Return Combined Lead time Discontinued Sales rep/Web…" at bounding box center [442, 203] width 100 height 12
select select "42"
click at [392, 197] on select "Select an option Cancelled Return Combined Lead time Discontinued Sales rep/Web…" at bounding box center [442, 203] width 100 height 12
click at [650, 220] on button "Cancel Order" at bounding box center [678, 221] width 78 height 25
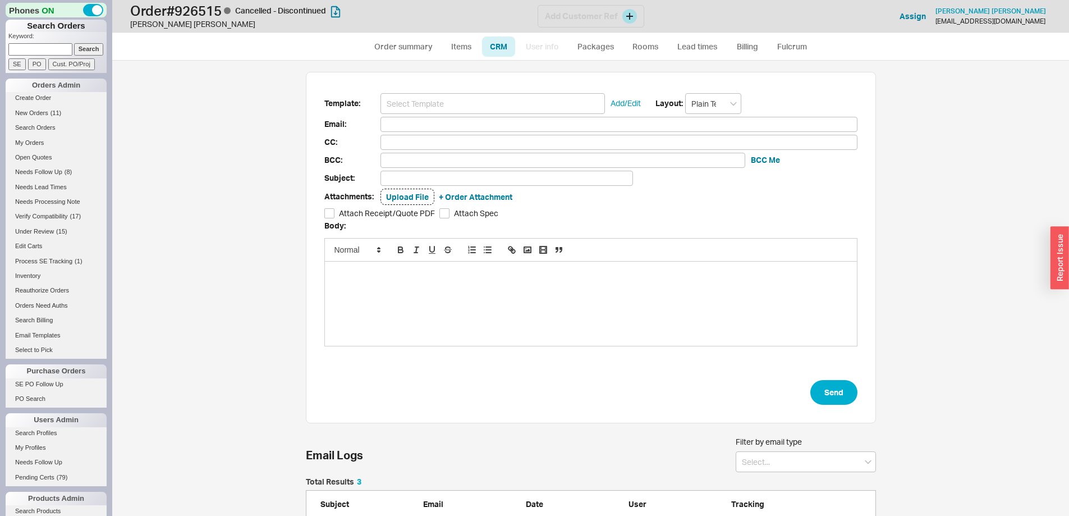
scroll to position [99, 562]
click at [36, 47] on input at bounding box center [40, 49] width 64 height 12
paste input "985003"
type input "985003"
click at [88, 46] on input "Search" at bounding box center [89, 49] width 30 height 12
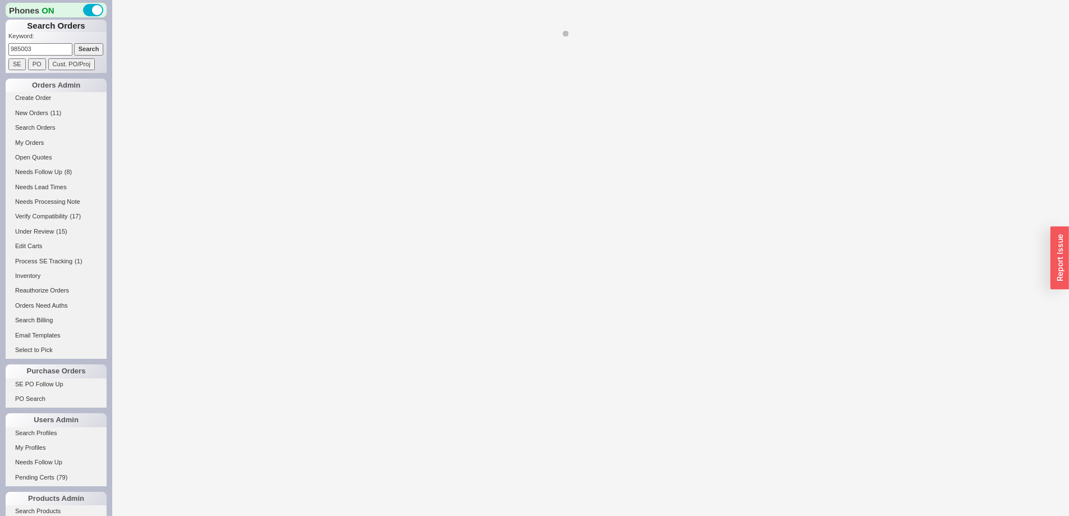
select select "*"
select select "LOW"
select select "3"
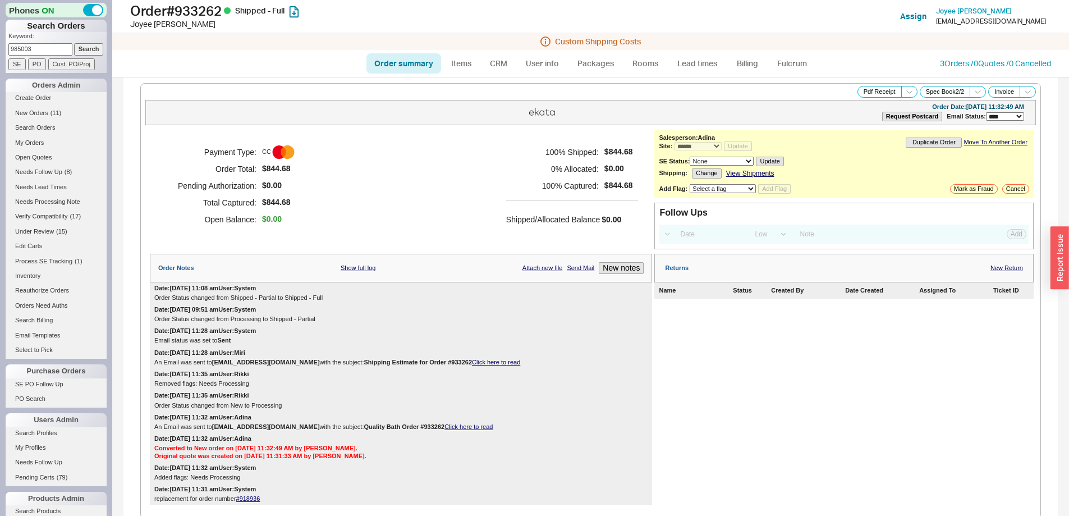
scroll to position [660, 0]
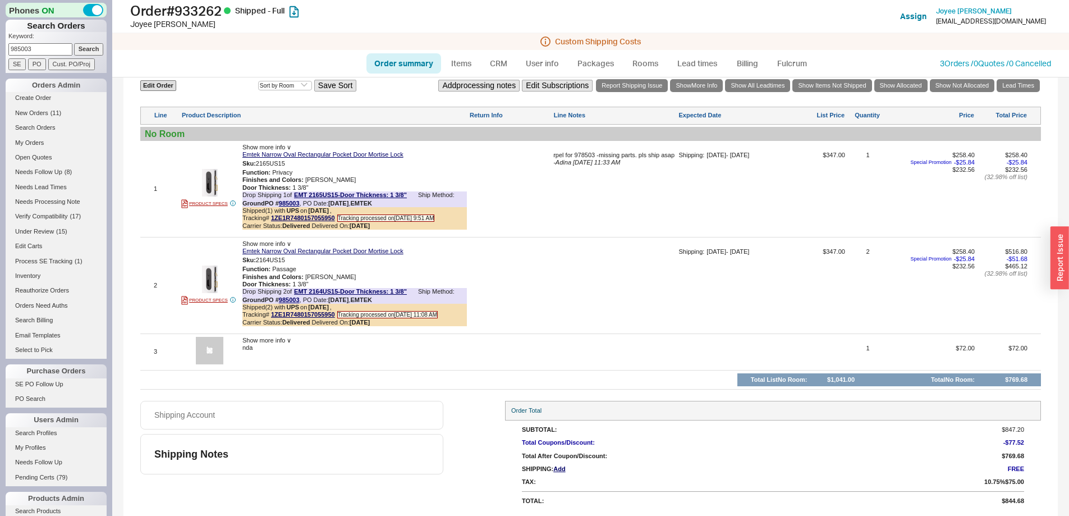
click at [270, 341] on span "Show more info ∨" at bounding box center [266, 340] width 49 height 7
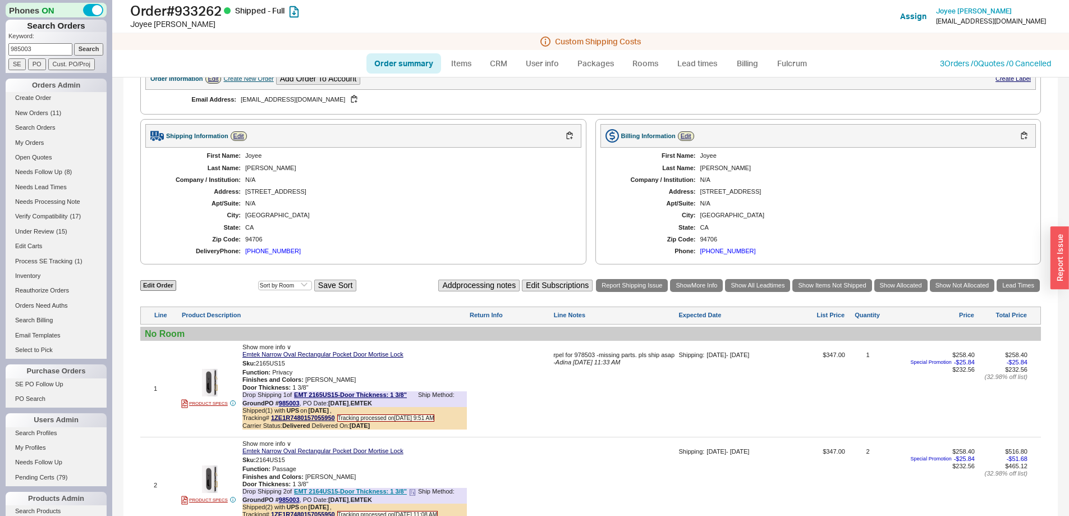
scroll to position [99, 0]
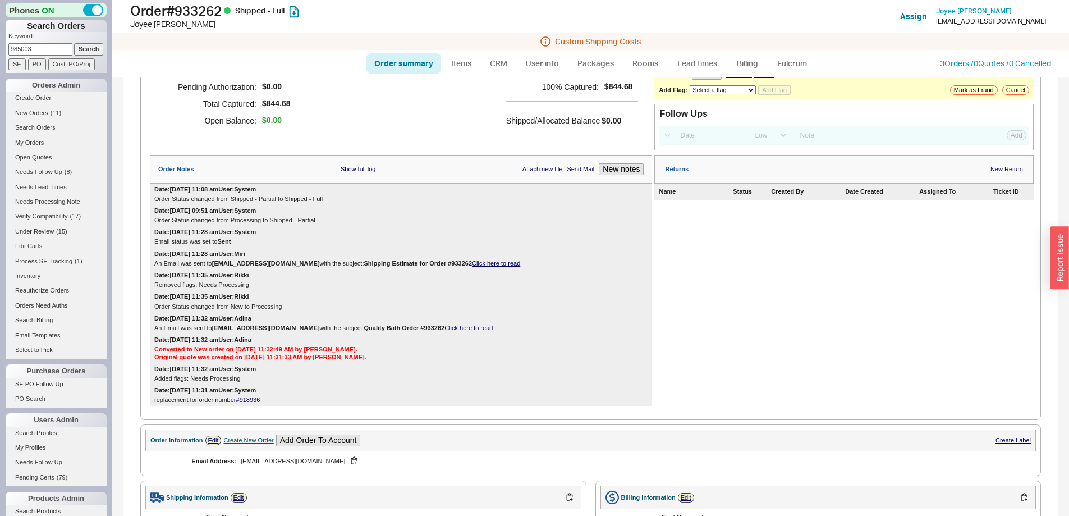
drag, startPoint x: 53, startPoint y: 47, endPoint x: 7, endPoint y: 52, distance: 45.7
click at [2, 50] on div "Phones ON Search Orders Keyword: 985003 Search SE PO Cust. PO/Proj Orders Admin…" at bounding box center [56, 258] width 112 height 516
paste input "33628"
type input "933628"
click at [75, 50] on input "Search" at bounding box center [89, 49] width 30 height 12
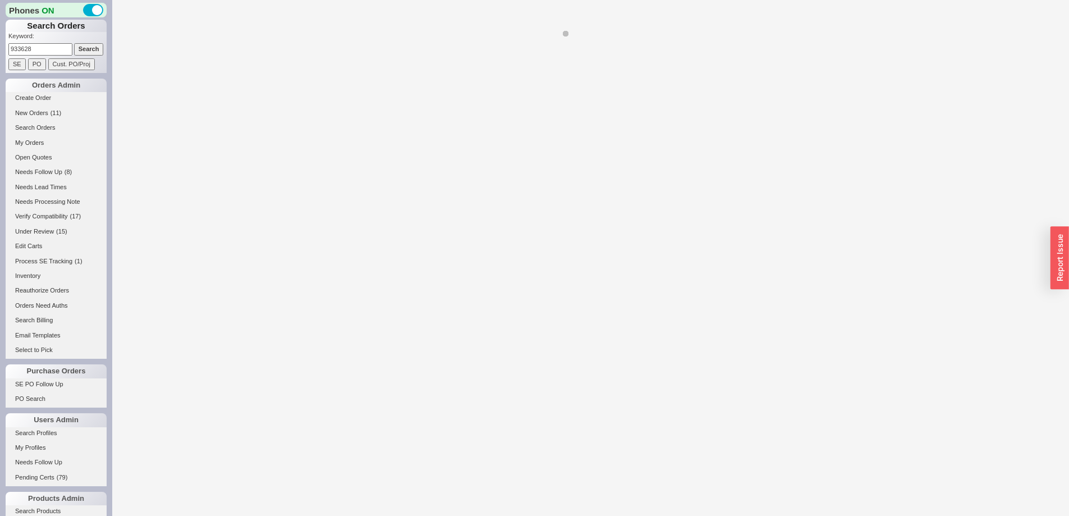
select select "*"
select select "LOW"
select select "3"
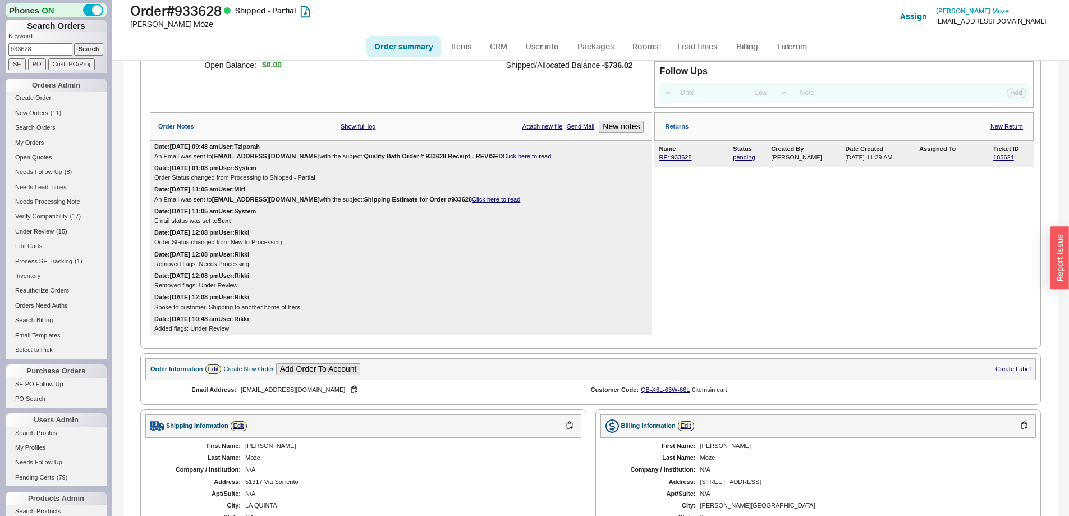
scroll to position [289, 0]
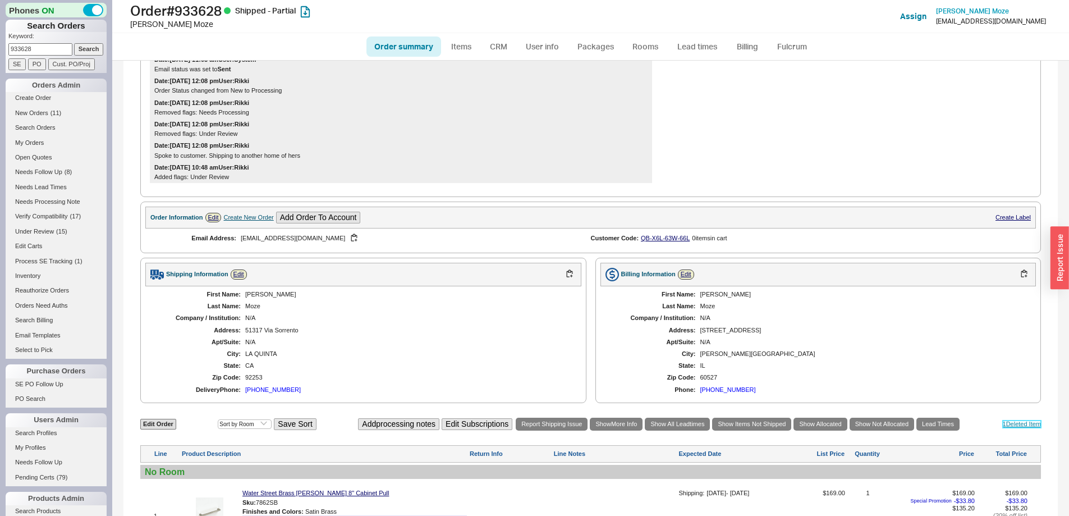
click at [1017, 427] on link "1 Deleted Item" at bounding box center [1021, 423] width 39 height 7
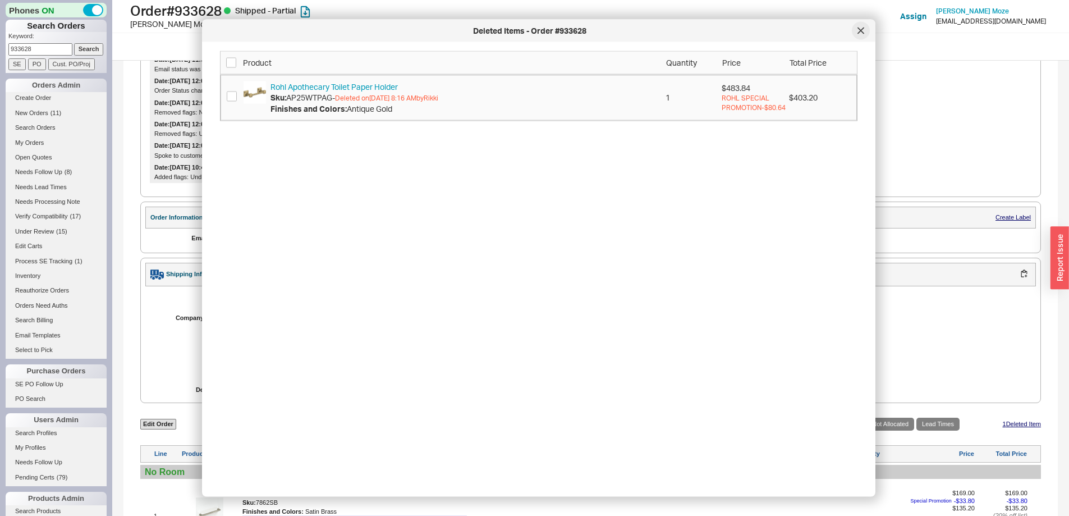
click at [859, 31] on icon at bounding box center [860, 30] width 7 height 7
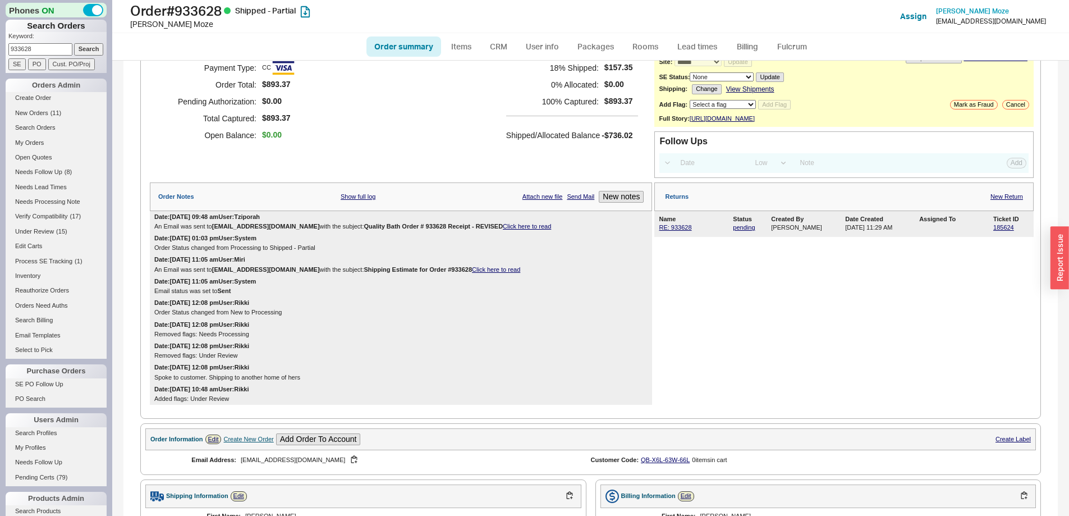
scroll to position [65, 0]
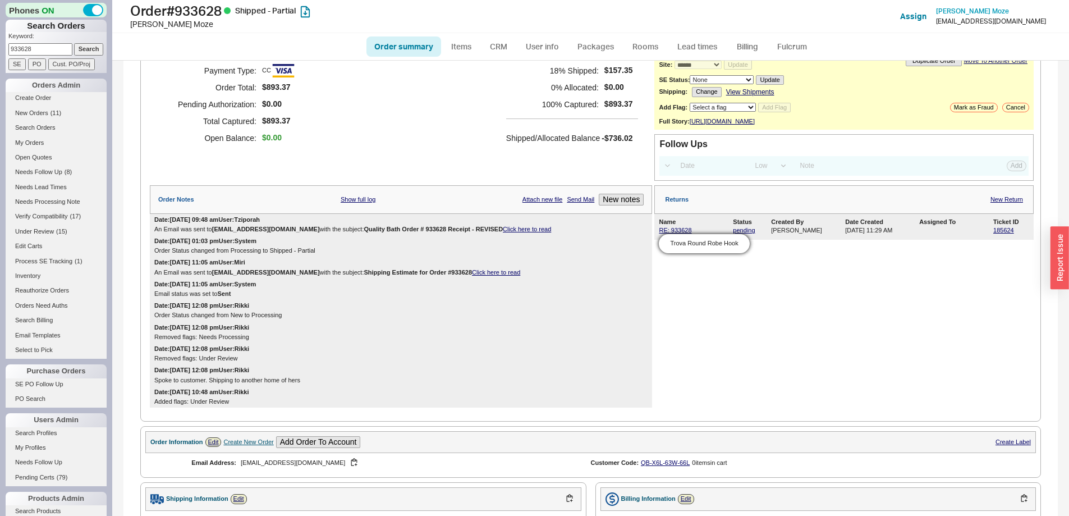
click at [670, 234] on span "RE: 933628 Trova Round Robe Hook" at bounding box center [695, 230] width 72 height 7
click at [993, 233] on link "185624" at bounding box center [1003, 230] width 21 height 7
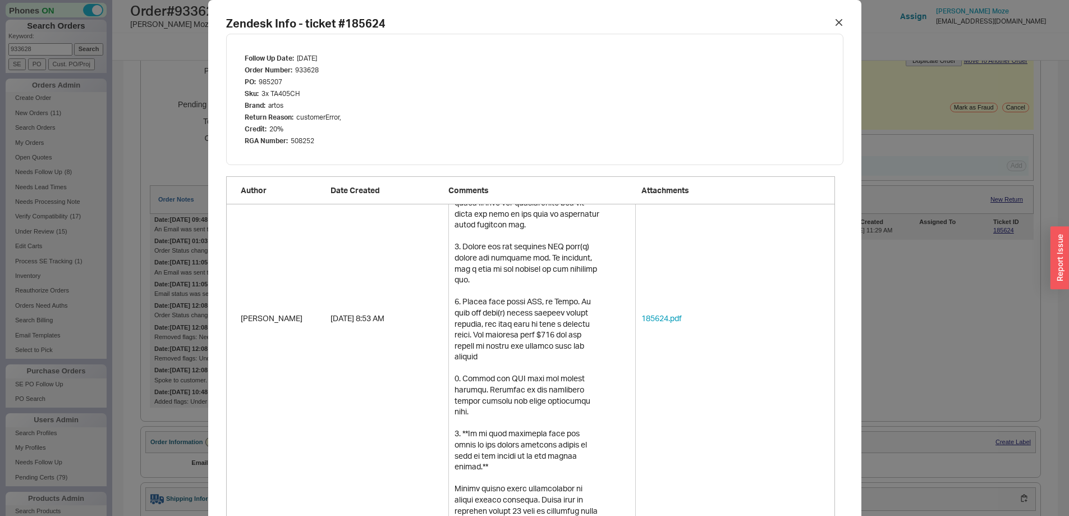
scroll to position [1594, 0]
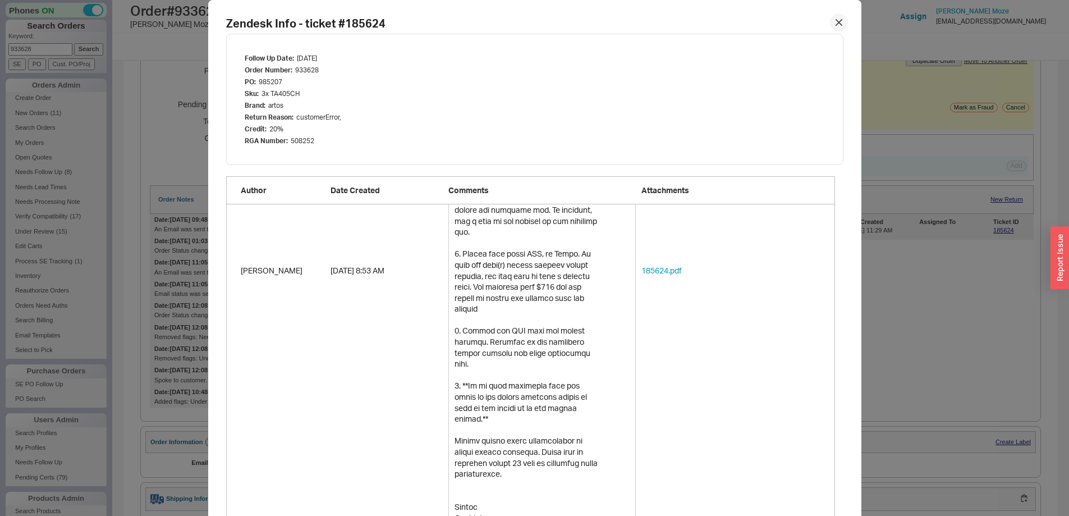
click at [836, 22] on icon at bounding box center [838, 22] width 7 height 7
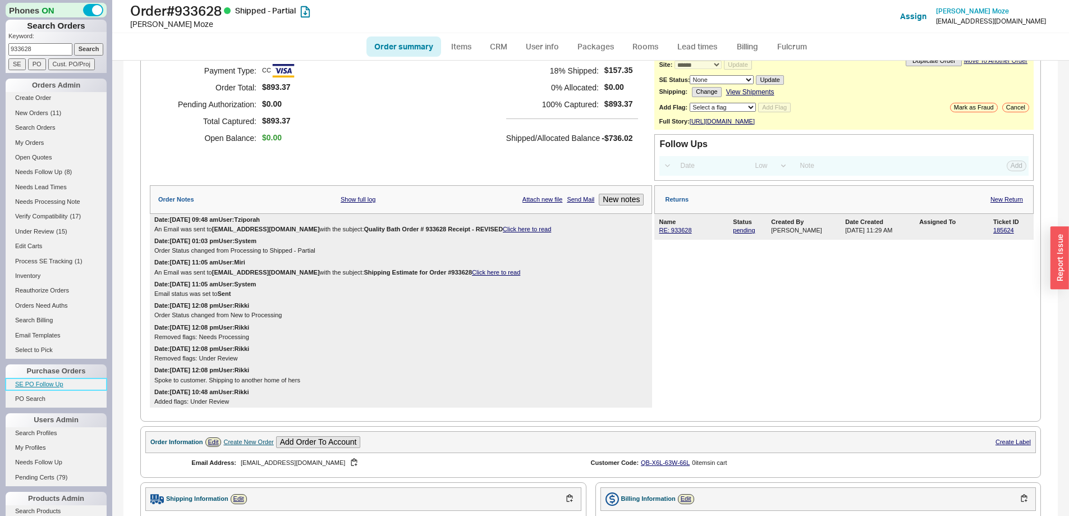
click at [35, 383] on link "SE PO Follow Up" at bounding box center [56, 384] width 101 height 12
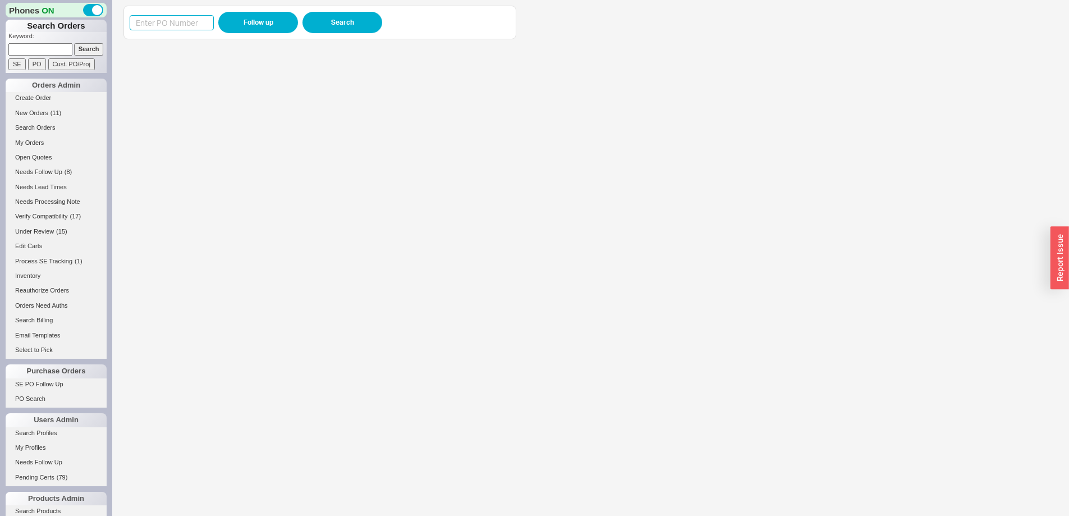
drag, startPoint x: 171, startPoint y: 28, endPoint x: 196, endPoint y: 25, distance: 25.4
click at [171, 28] on input at bounding box center [172, 22] width 84 height 15
paste input "985434"
type input "985434"
click at [242, 21] on button "Follow up" at bounding box center [258, 22] width 80 height 21
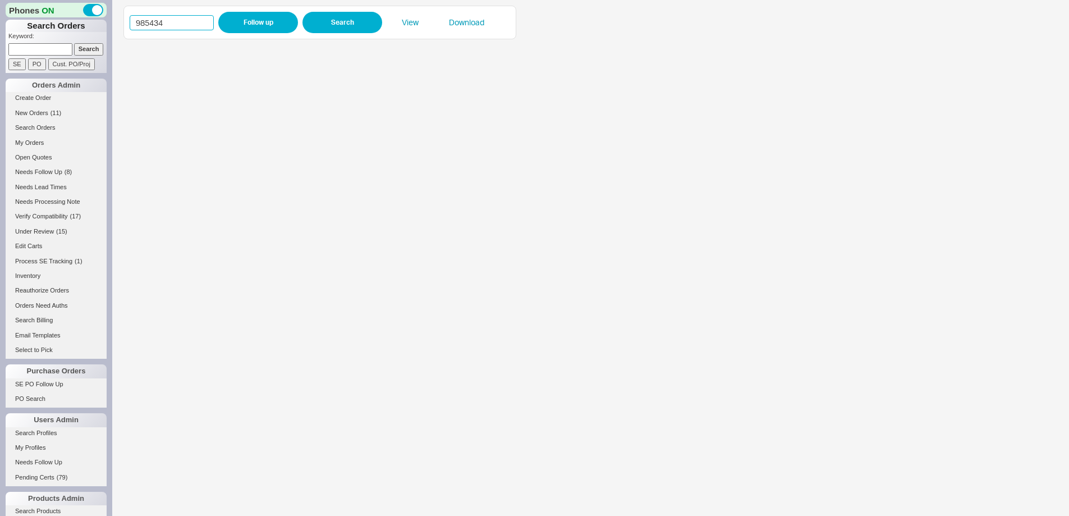
drag, startPoint x: 136, startPoint y: 21, endPoint x: 119, endPoint y: 21, distance: 16.3
click at [119, 21] on div "985434 Follow up Search View Download" at bounding box center [590, 258] width 956 height 516
paste input "4540"
type input "984540"
click at [239, 24] on button "Follow up" at bounding box center [258, 22] width 80 height 21
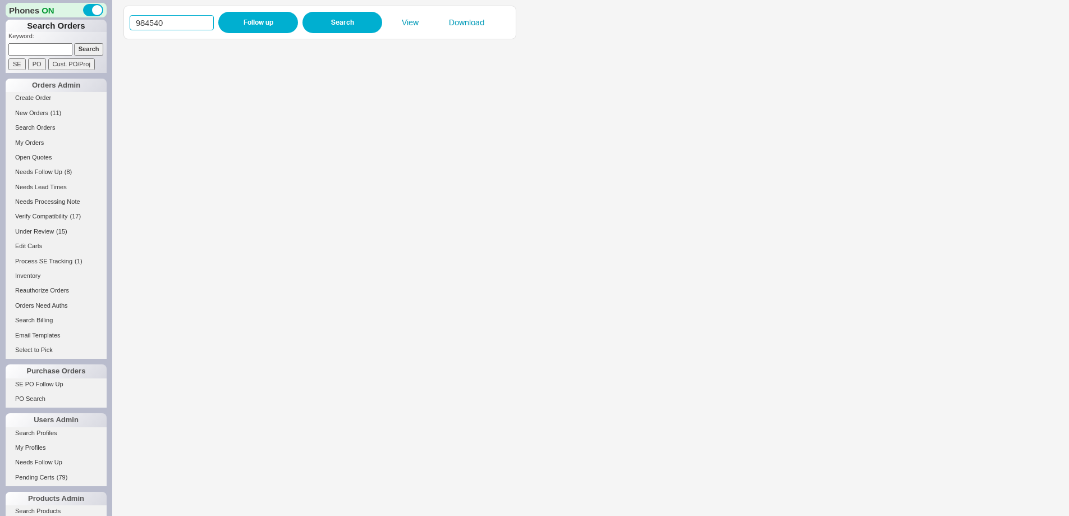
drag, startPoint x: 153, startPoint y: 19, endPoint x: 133, endPoint y: 16, distance: 19.8
click at [134, 17] on input "984540" at bounding box center [172, 22] width 84 height 15
paste input "5029"
type input "985029"
click at [249, 19] on button "Follow up" at bounding box center [258, 22] width 80 height 21
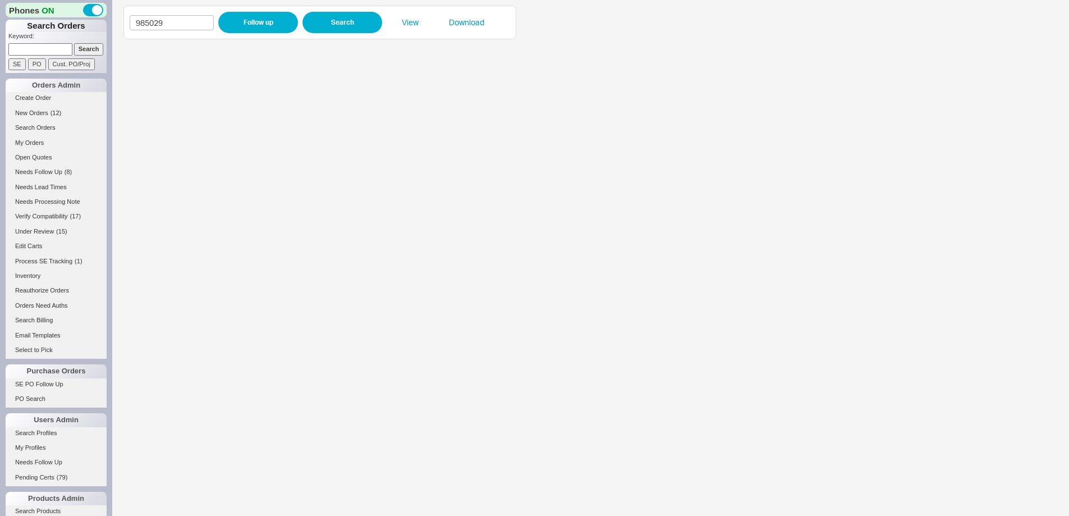
drag, startPoint x: 43, startPoint y: 50, endPoint x: 62, endPoint y: 54, distance: 18.8
click at [44, 50] on input at bounding box center [40, 49] width 64 height 12
paste input "928706"
type input "928706"
click at [77, 53] on input "Search" at bounding box center [89, 49] width 30 height 12
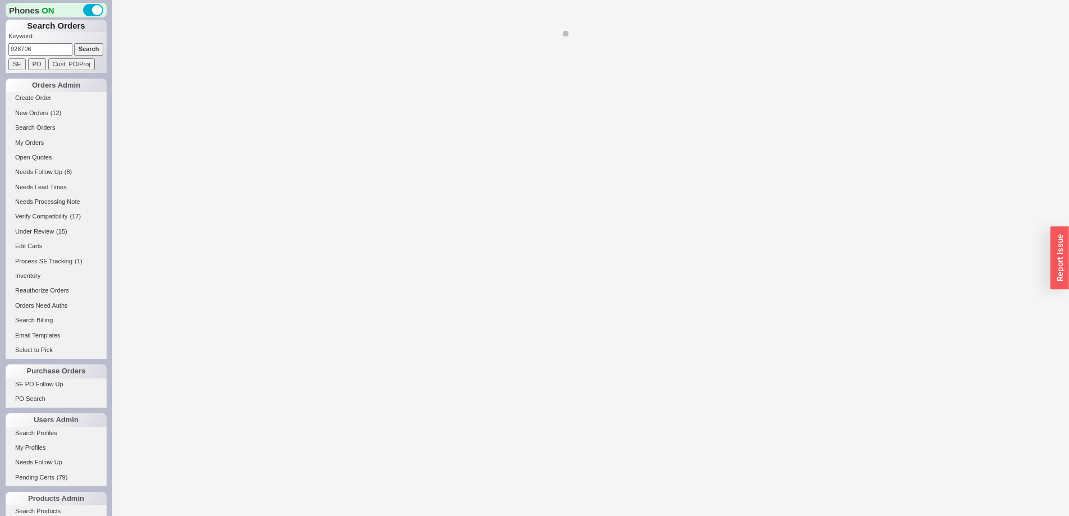
select select "*"
select select "LOW"
select select "3"
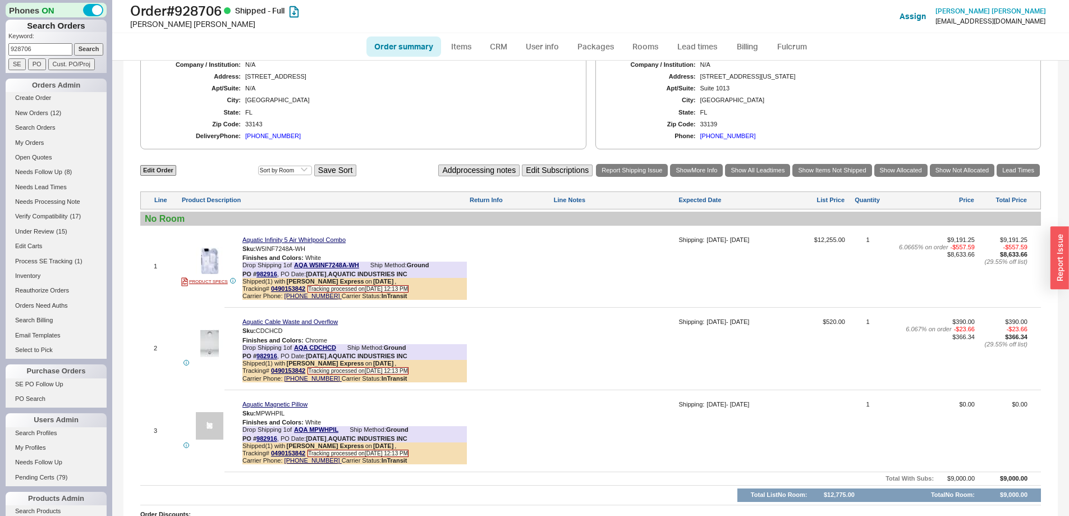
scroll to position [56, 0]
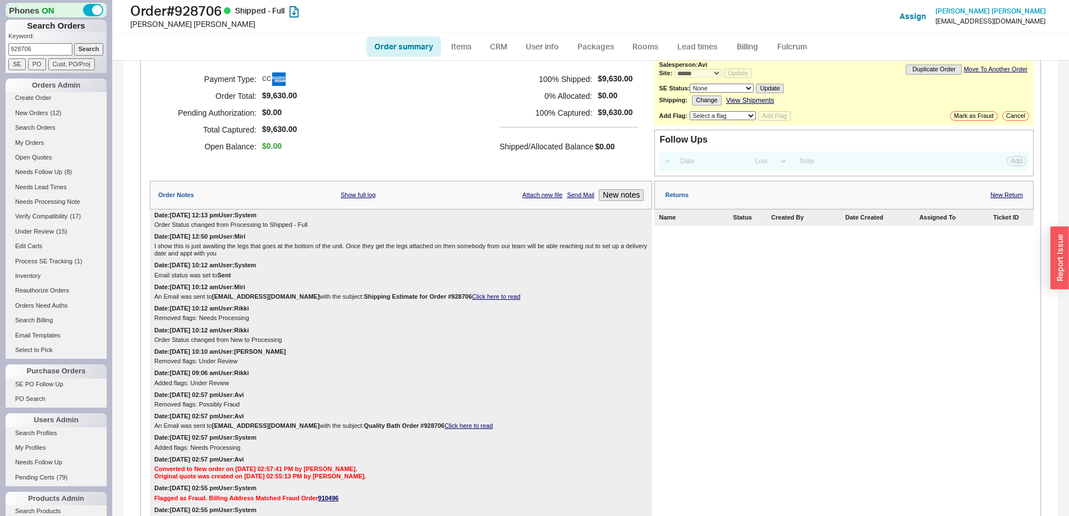
drag, startPoint x: 48, startPoint y: 51, endPoint x: 35, endPoint y: 47, distance: 13.5
click at [0, 48] on html "Phones ON Search Orders Keyword: 928706 Search SE PO Cust. PO/Proj Orders Admin…" at bounding box center [534, 258] width 1069 height 516
paste input "5122"
type input "925122"
click at [74, 47] on input "Search" at bounding box center [89, 49] width 30 height 12
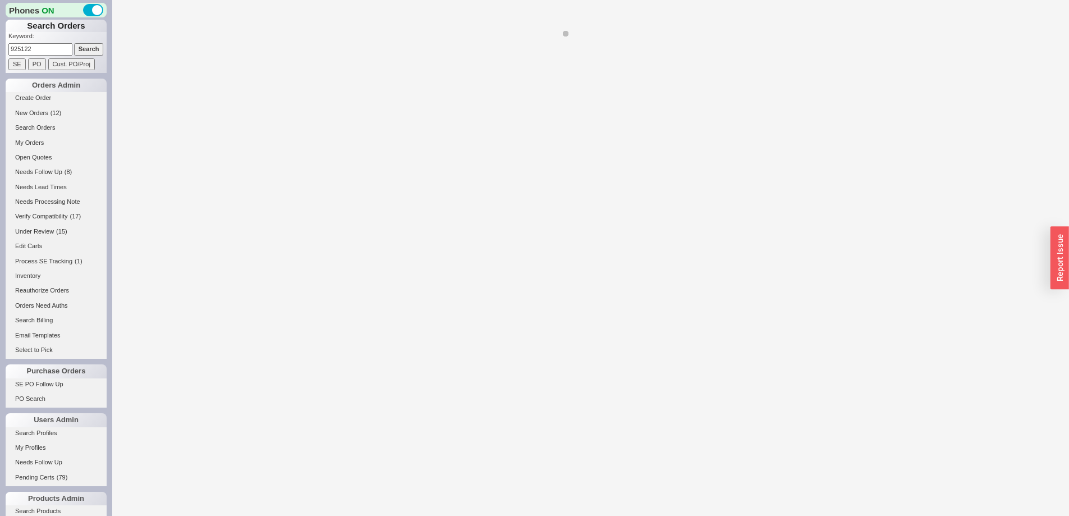
select select "*"
select select "LOW"
select select "3"
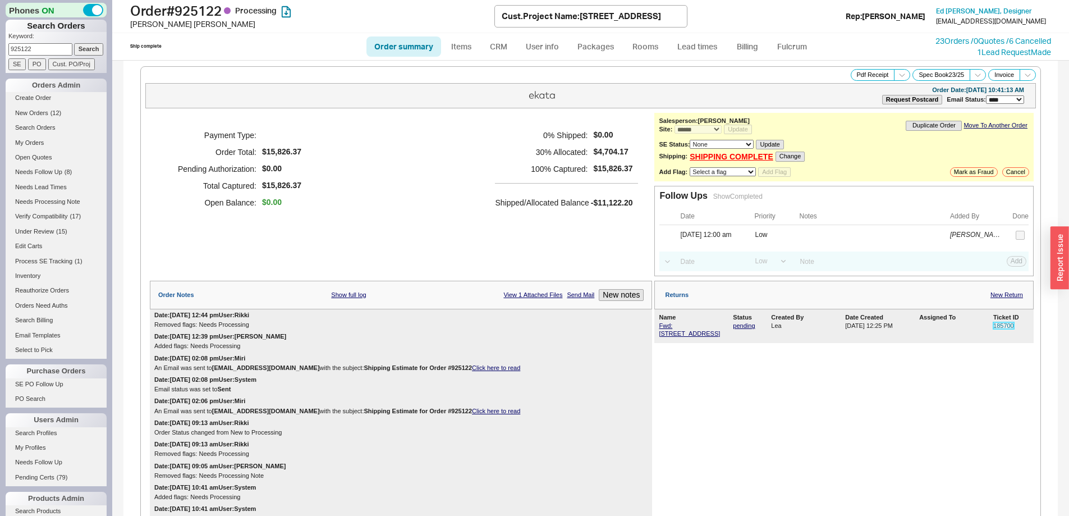
click at [1001, 323] on link "185700" at bounding box center [1003, 325] width 21 height 7
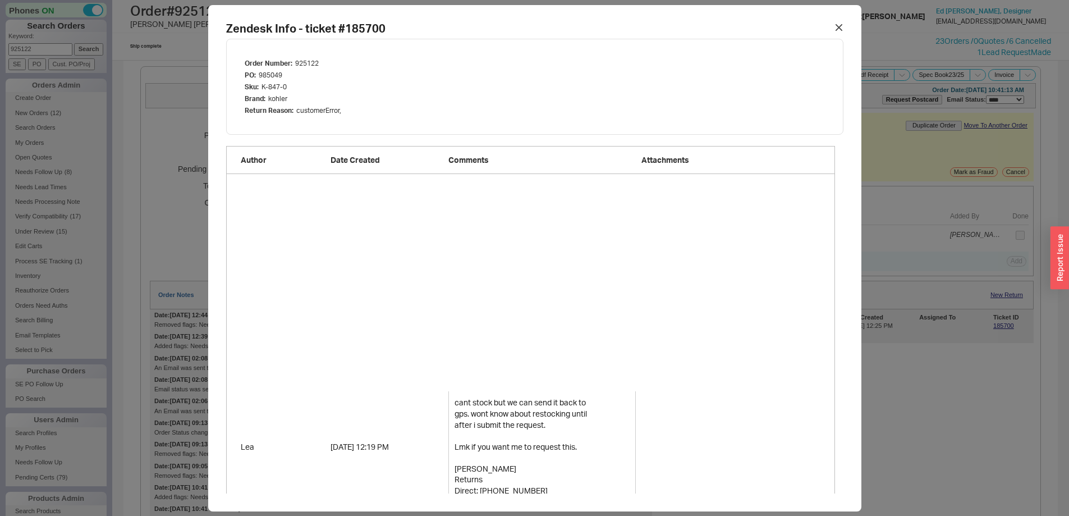
scroll to position [954, 0]
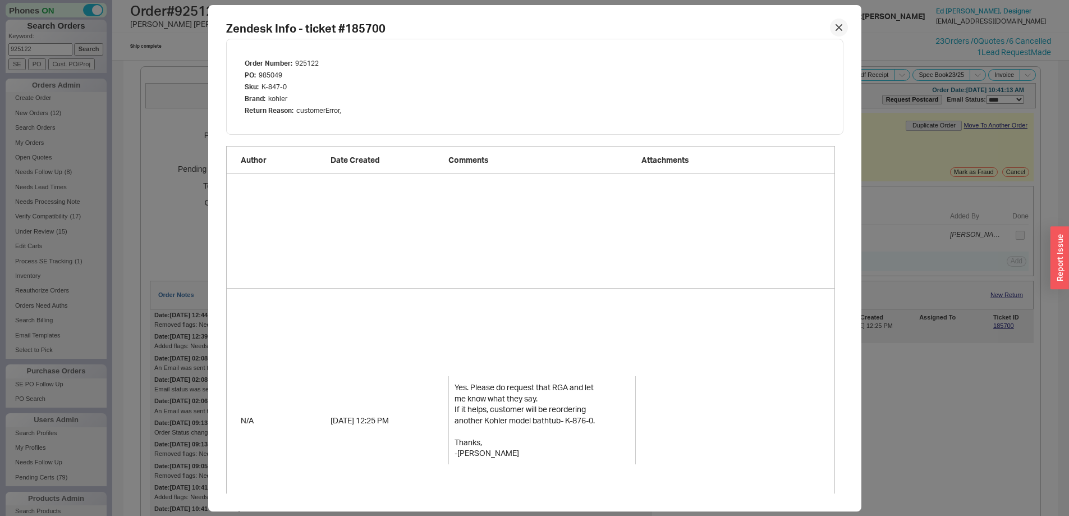
click at [833, 23] on div at bounding box center [839, 28] width 18 height 18
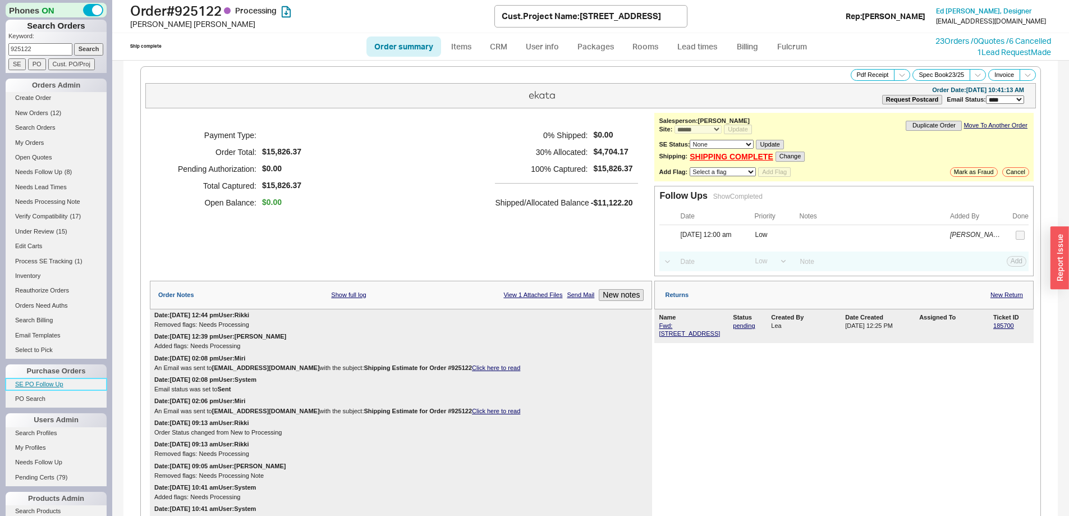
click at [62, 382] on link "SE PO Follow Up" at bounding box center [56, 384] width 101 height 12
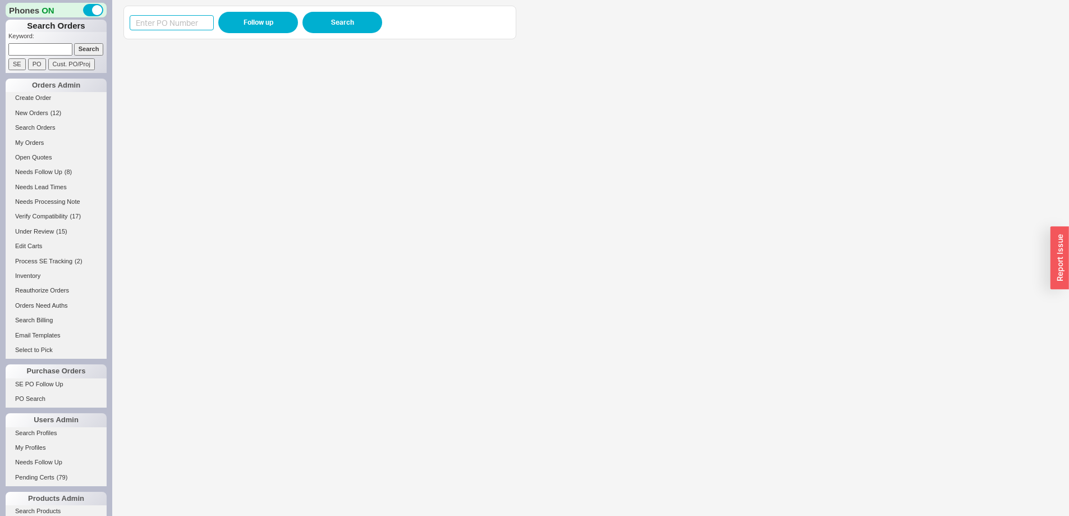
click at [163, 22] on input at bounding box center [172, 22] width 84 height 15
paste input "985545"
type input "985545"
click at [242, 25] on button "Follow up" at bounding box center [258, 22] width 80 height 21
drag, startPoint x: 132, startPoint y: 20, endPoint x: 163, endPoint y: 20, distance: 30.9
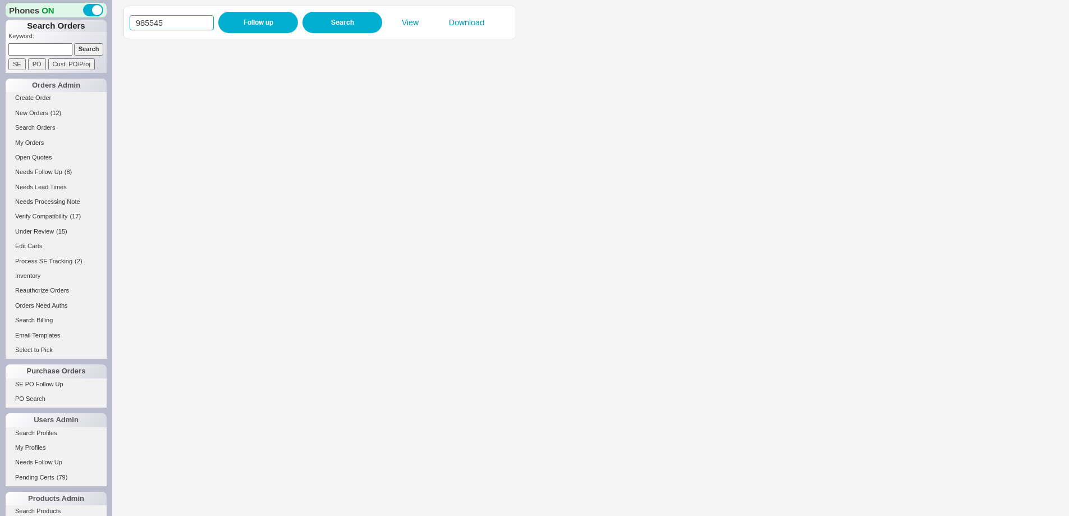
click at [129, 19] on div "985545 Follow up Search View Download" at bounding box center [319, 23] width 393 height 34
paste input "86"
type input "985586"
click at [237, 21] on button "Follow up" at bounding box center [258, 22] width 80 height 21
drag, startPoint x: 34, startPoint y: 45, endPoint x: 62, endPoint y: 49, distance: 28.9
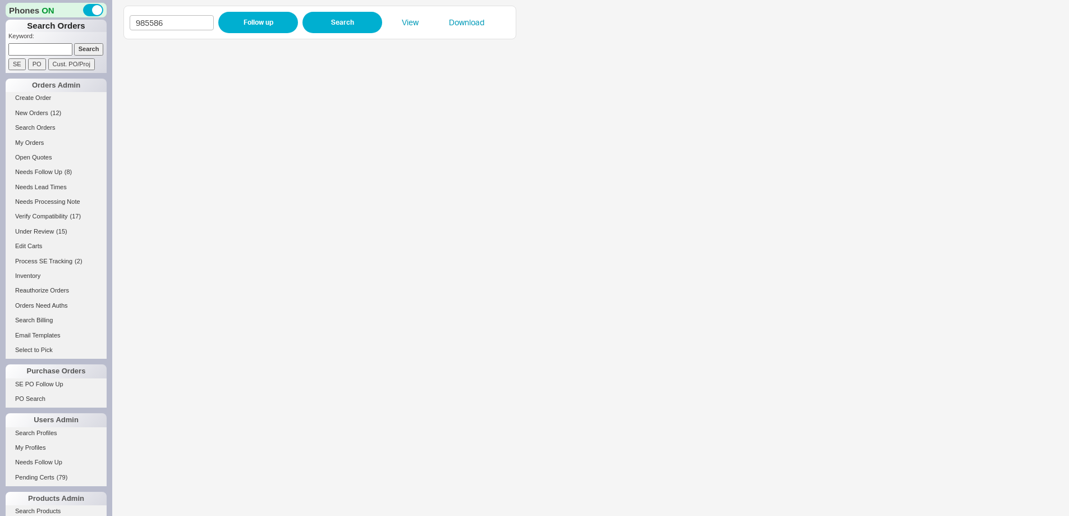
click at [34, 45] on input at bounding box center [40, 49] width 64 height 12
paste input "801564"
type input "801564"
click at [84, 49] on input "Search" at bounding box center [89, 49] width 30 height 12
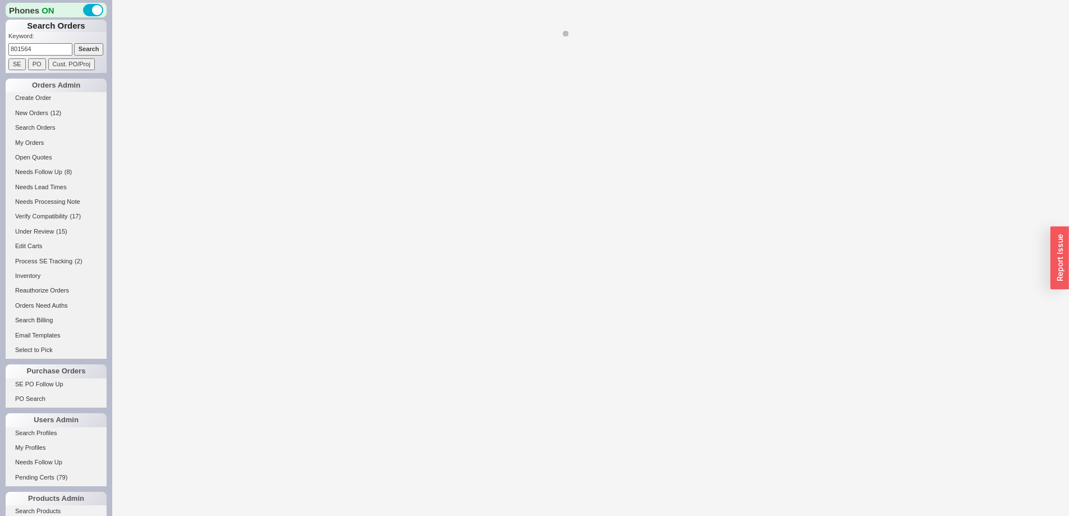
select select "*"
select select "LOW"
select select "3"
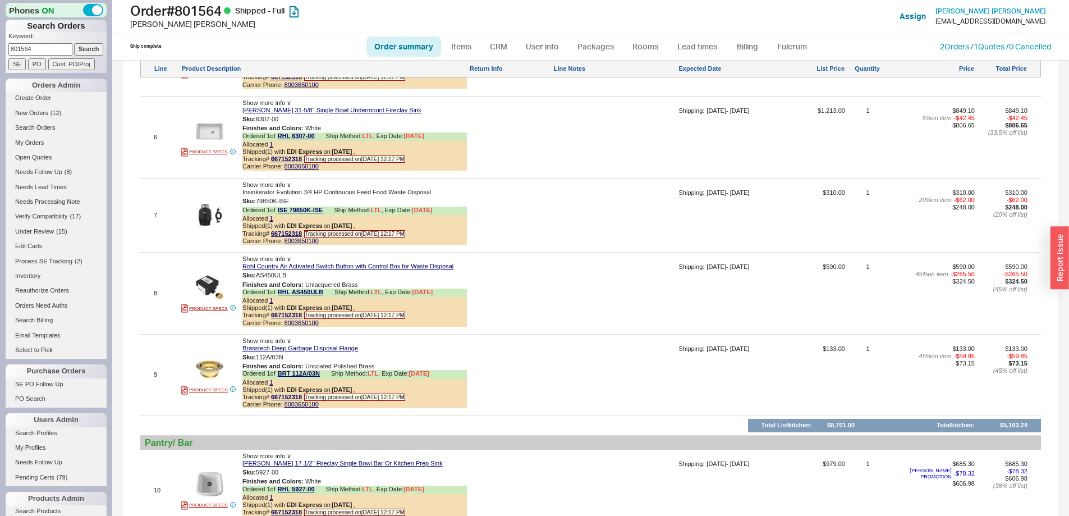
scroll to position [1571, 0]
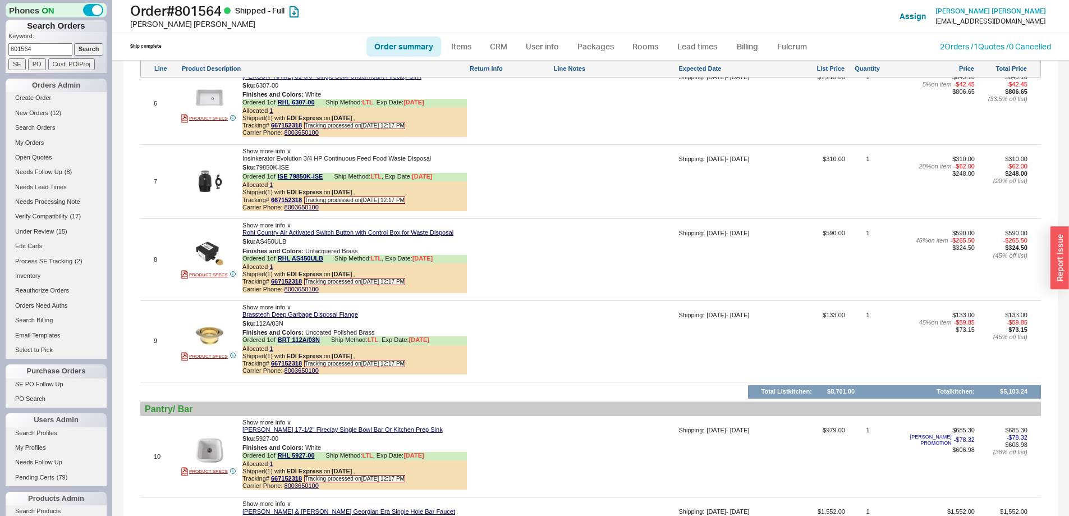
click at [573, 171] on div at bounding box center [614, 185] width 123 height 61
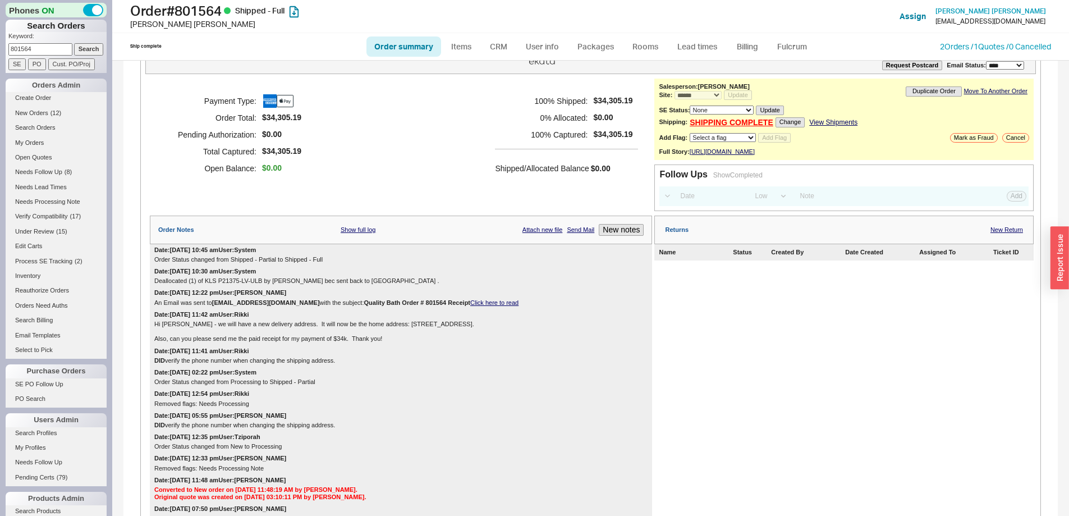
scroll to position [3597, 0]
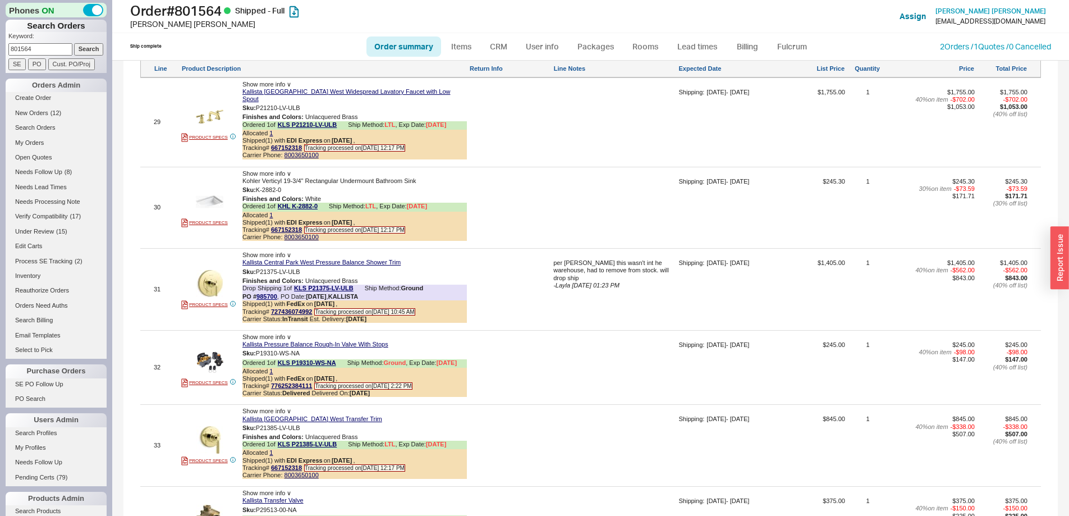
drag, startPoint x: 44, startPoint y: 45, endPoint x: 8, endPoint y: 45, distance: 35.9
click at [8, 45] on input "801564" at bounding box center [40, 49] width 64 height 12
paste input "985660"
type input "985660"
click at [80, 48] on input "Search" at bounding box center [89, 49] width 30 height 12
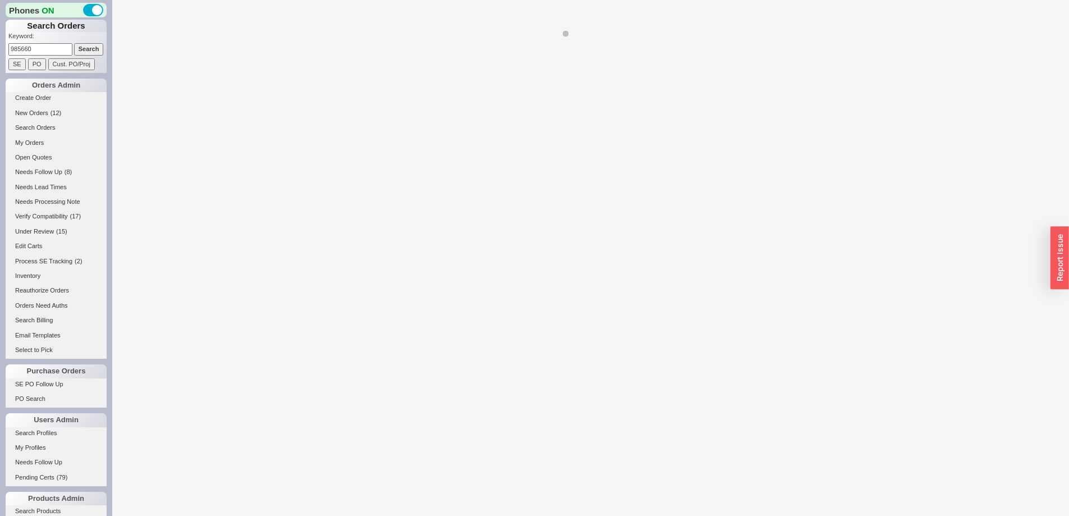
select select "*"
select select "LOW"
select select "3"
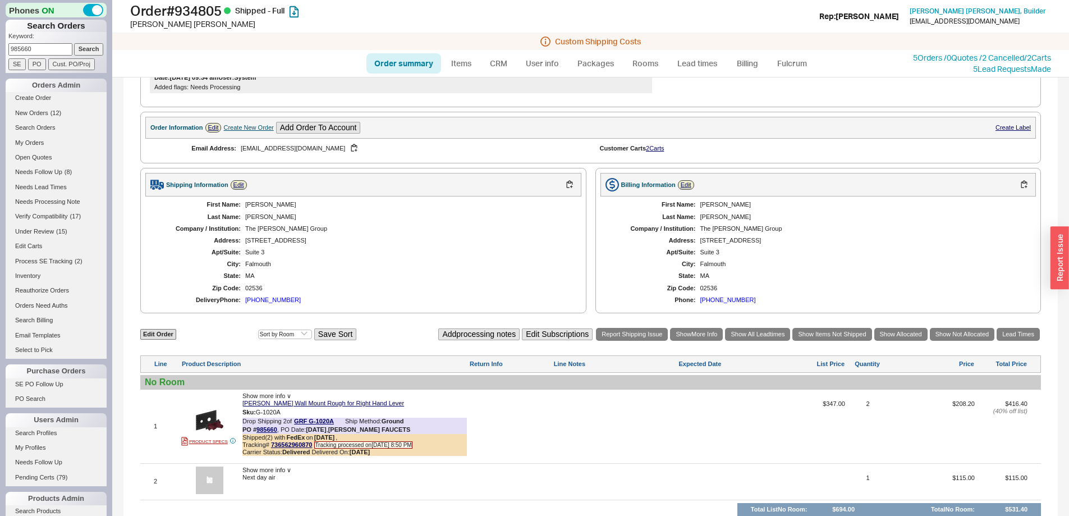
scroll to position [450, 0]
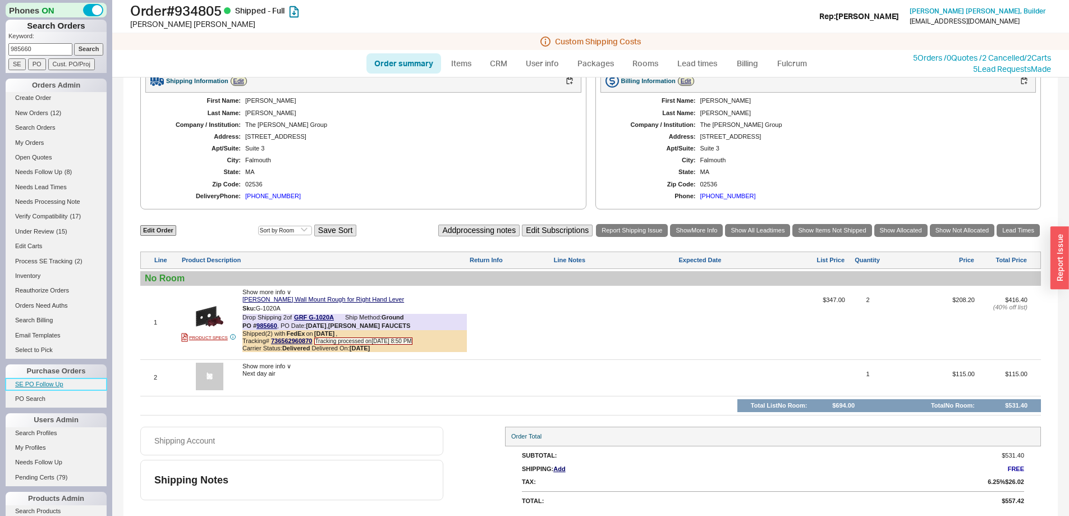
click at [55, 387] on link "SE PO Follow Up" at bounding box center [56, 384] width 101 height 12
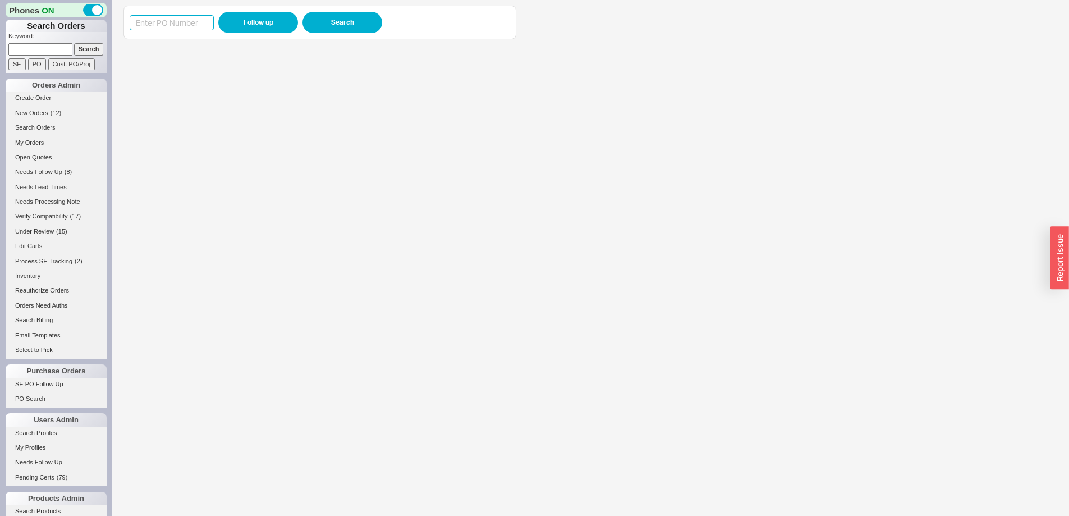
click at [187, 21] on input at bounding box center [172, 22] width 84 height 15
paste input "982916"
type input "982916"
click at [243, 21] on button "Follow up" at bounding box center [258, 22] width 80 height 21
click at [94, 19] on div "Phones ON Search Orders Keyword: Search SE PO Cust. PO/Proj Orders Admin Create…" at bounding box center [534, 258] width 1069 height 516
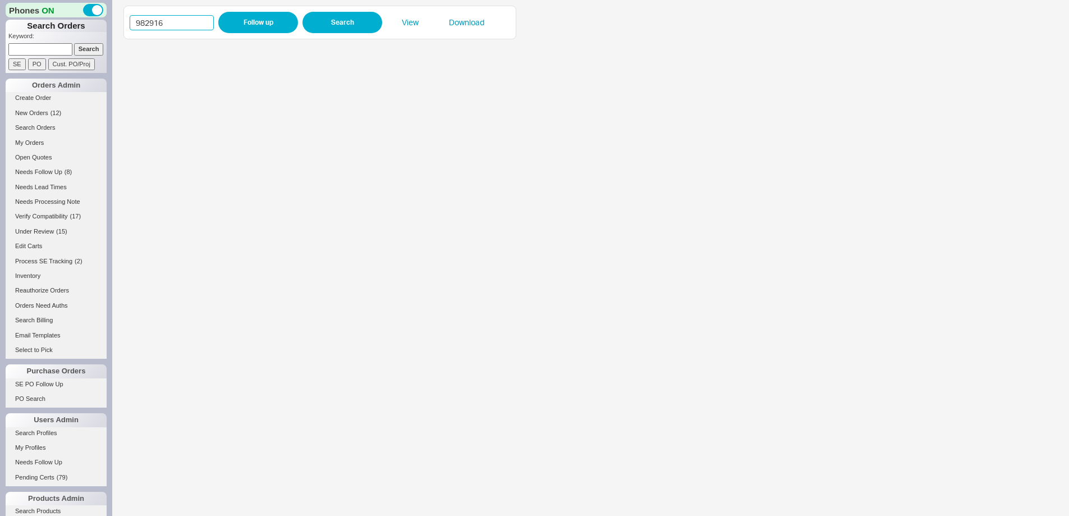
paste input "5660"
type input "985660"
click at [242, 22] on button "Follow up" at bounding box center [258, 22] width 80 height 21
click at [137, 19] on input "985660" at bounding box center [172, 22] width 84 height 15
paste input "32105"
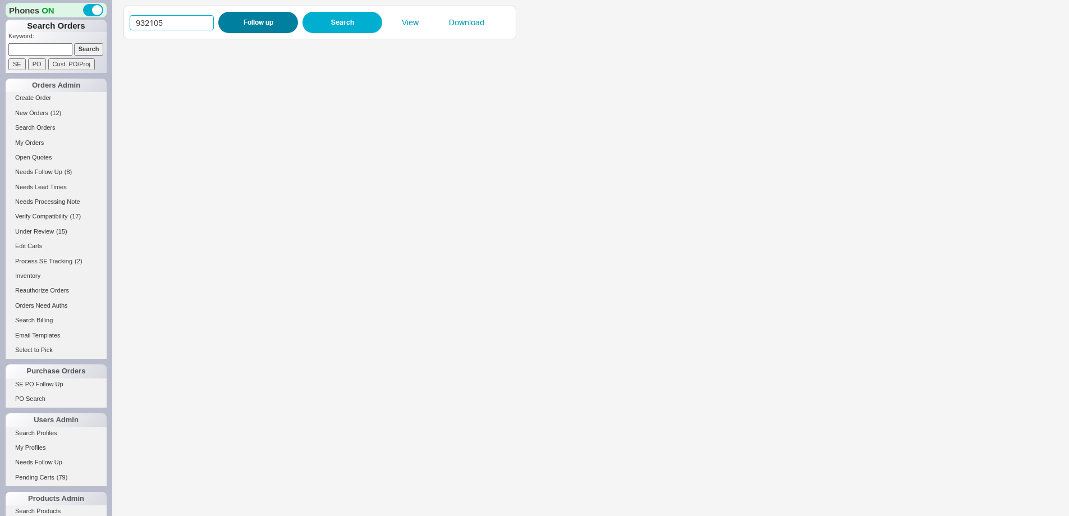
type input "932105"
click at [228, 22] on button "Follow up" at bounding box center [258, 22] width 80 height 21
click at [25, 47] on input at bounding box center [40, 49] width 64 height 12
paste input "929289"
type input "929289"
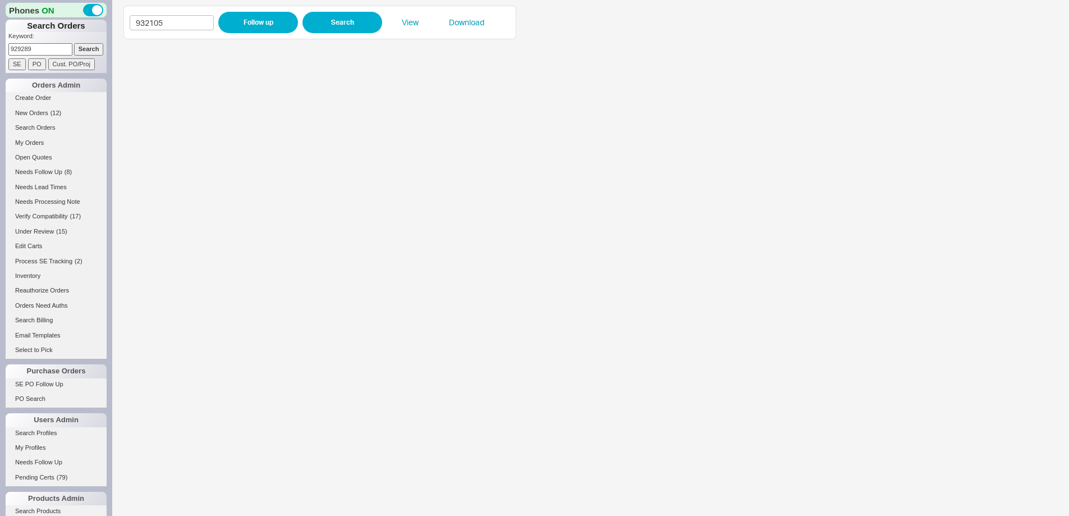
click at [90, 45] on input "Search" at bounding box center [89, 49] width 30 height 12
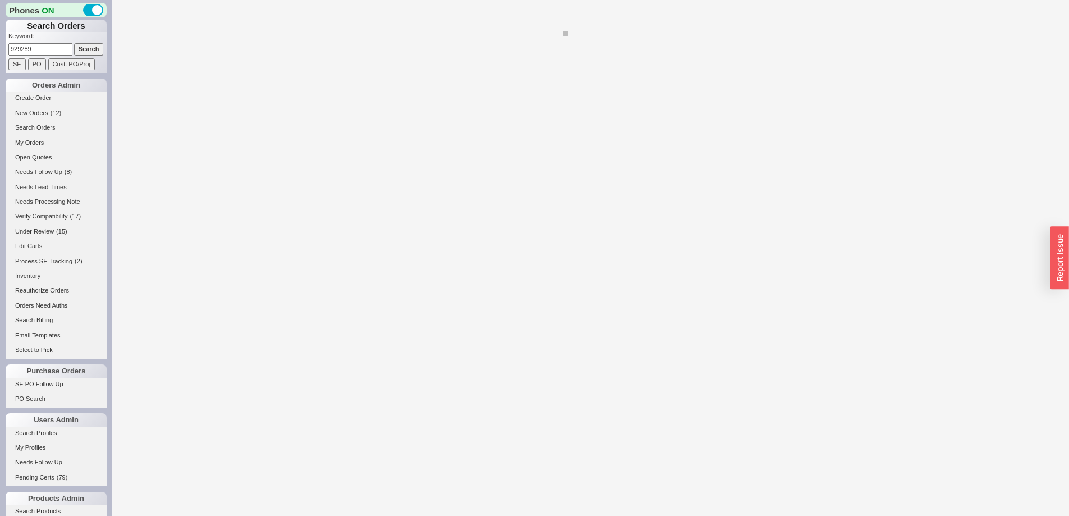
select select "*"
select select "LOW"
select select "3"
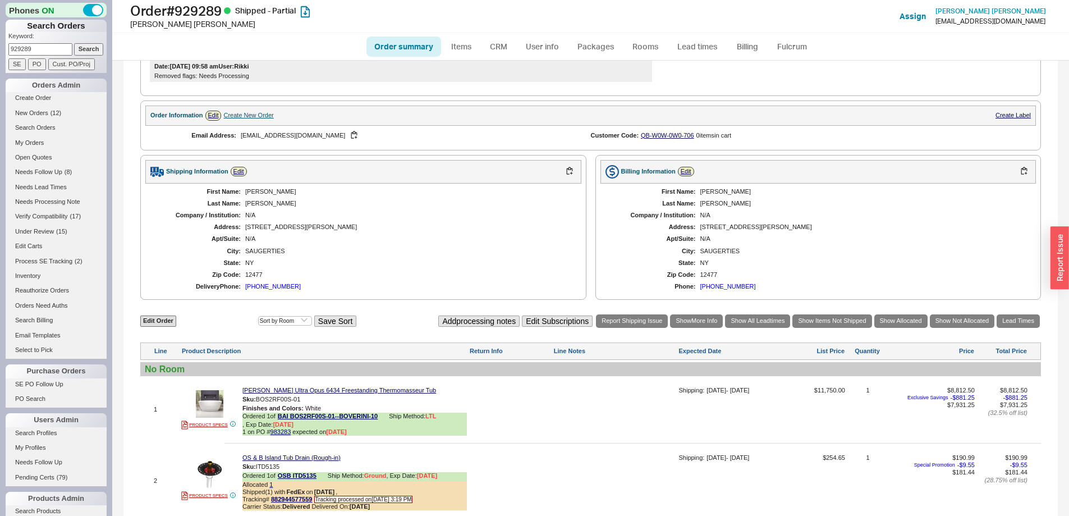
scroll to position [561, 0]
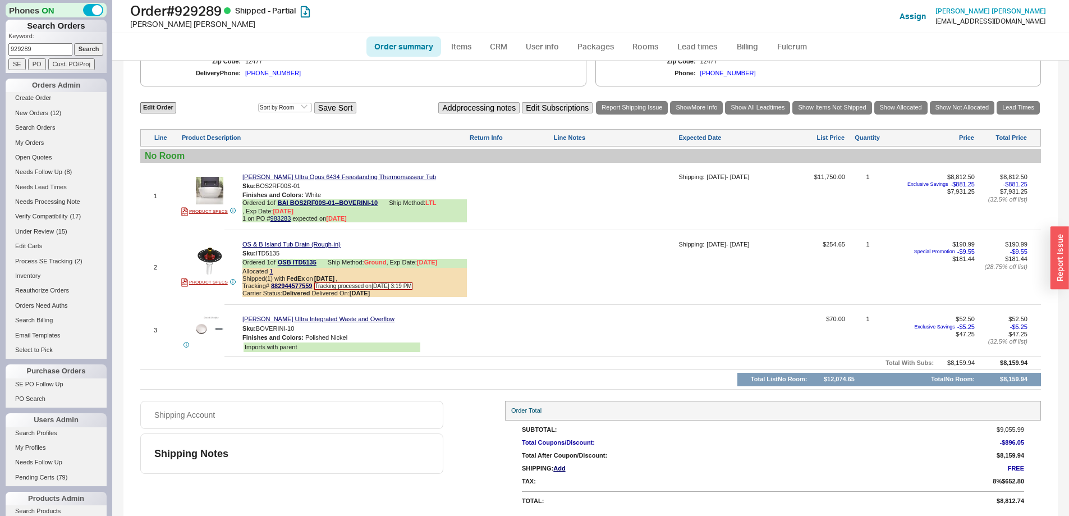
drag, startPoint x: 32, startPoint y: 49, endPoint x: 10, endPoint y: 47, distance: 22.6
click at [8, 47] on div "Keyword: 929289 Search SE PO Cust. PO/Proj" at bounding box center [56, 52] width 101 height 41
paste input "08264"
type input "908264"
click at [84, 46] on input "Search" at bounding box center [89, 49] width 30 height 12
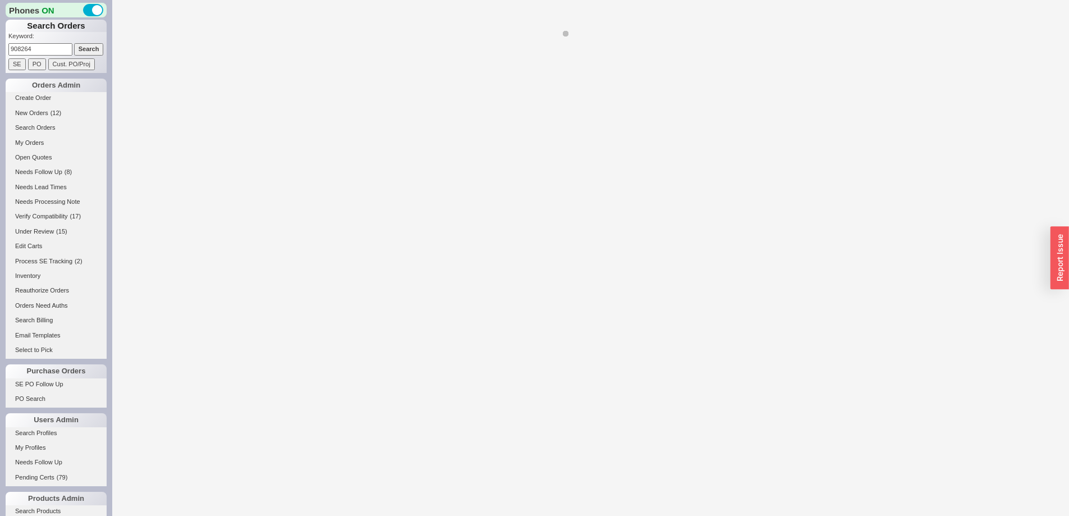
select select "*"
select select "LOW"
select select "3"
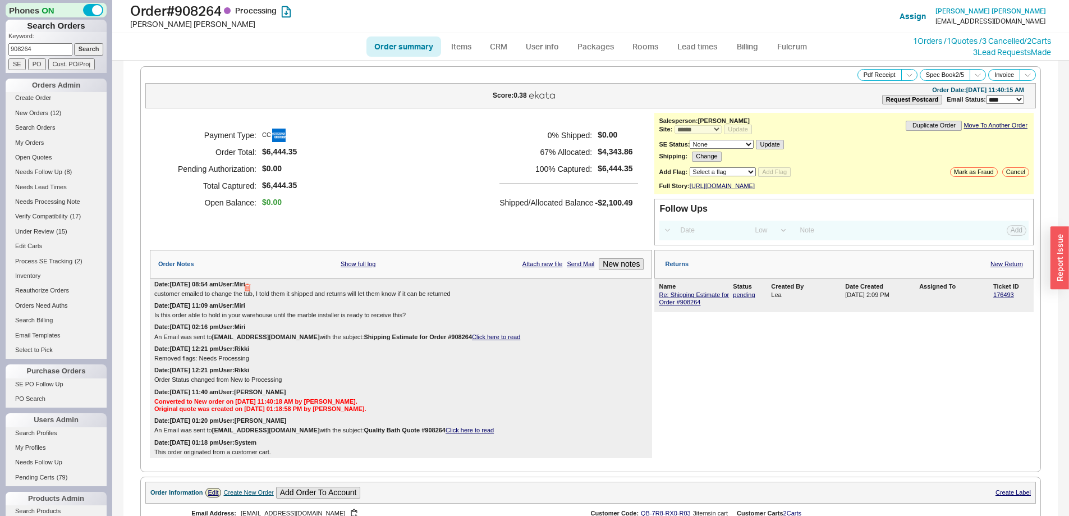
scroll to position [673, 0]
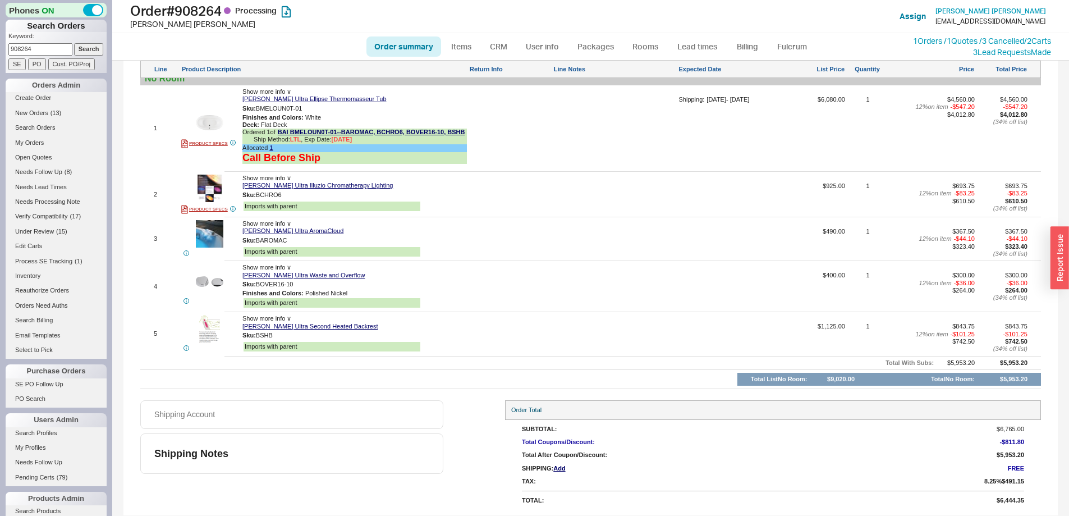
drag, startPoint x: 43, startPoint y: 51, endPoint x: -17, endPoint y: 40, distance: 61.6
click at [0, 40] on html "Phones ON Search Orders Keyword: 908264 Search SE PO Cust. PO/Proj Orders Admin…" at bounding box center [534, 258] width 1069 height 516
click at [74, 43] on input "Search" at bounding box center [89, 49] width 30 height 12
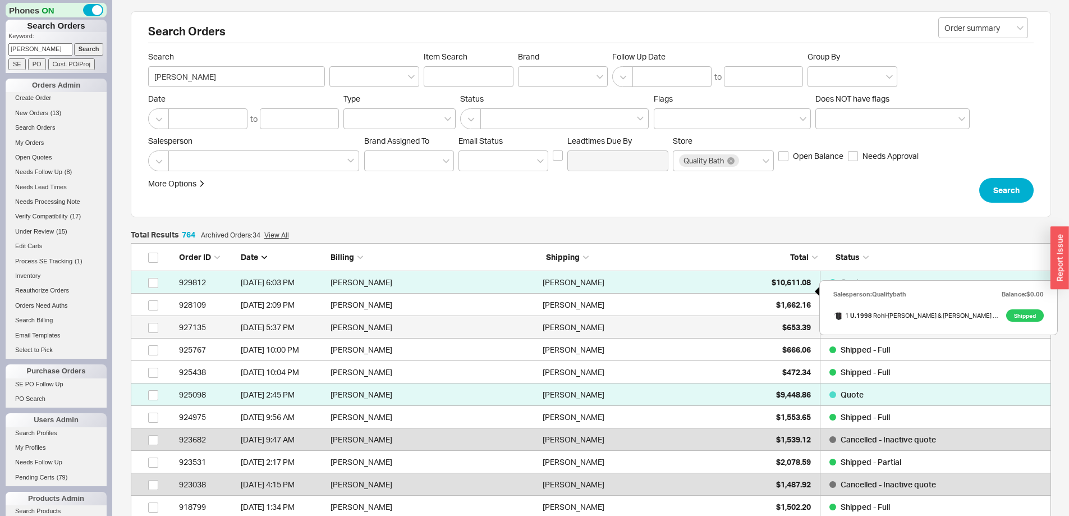
scroll to position [112, 0]
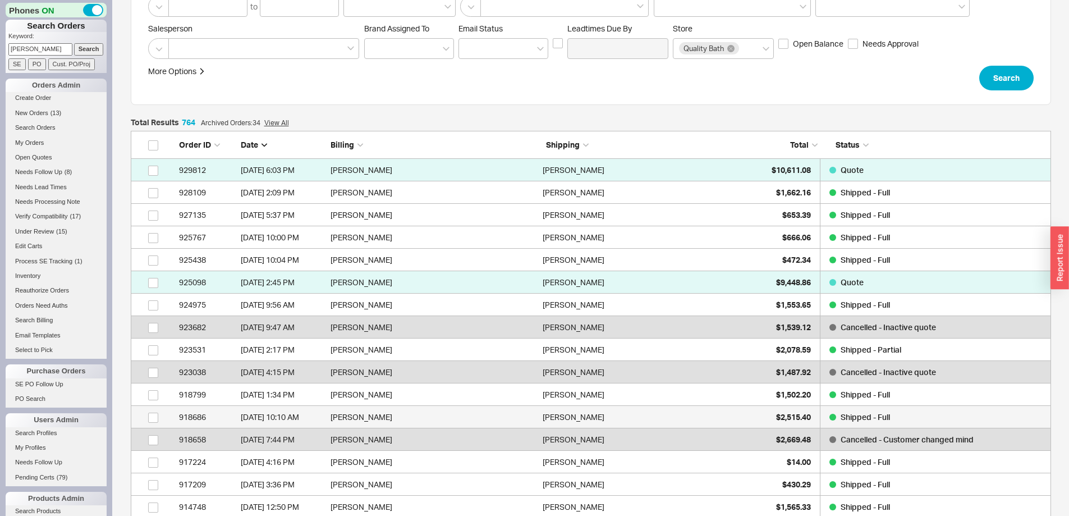
click at [751, 415] on link "918686 5/22/25 10:10 AM Nechama Robinson Nechama Robinson $2,515.40 Shipped - F…" at bounding box center [591, 417] width 920 height 22
drag, startPoint x: 40, startPoint y: 48, endPoint x: 18, endPoint y: 52, distance: 22.2
click at [0, 49] on div "Phones ON Search Orders Keyword: robinson Search SE PO Cust. PO/Proj Orders Adm…" at bounding box center [56, 258] width 112 height 516
paste input "905330"
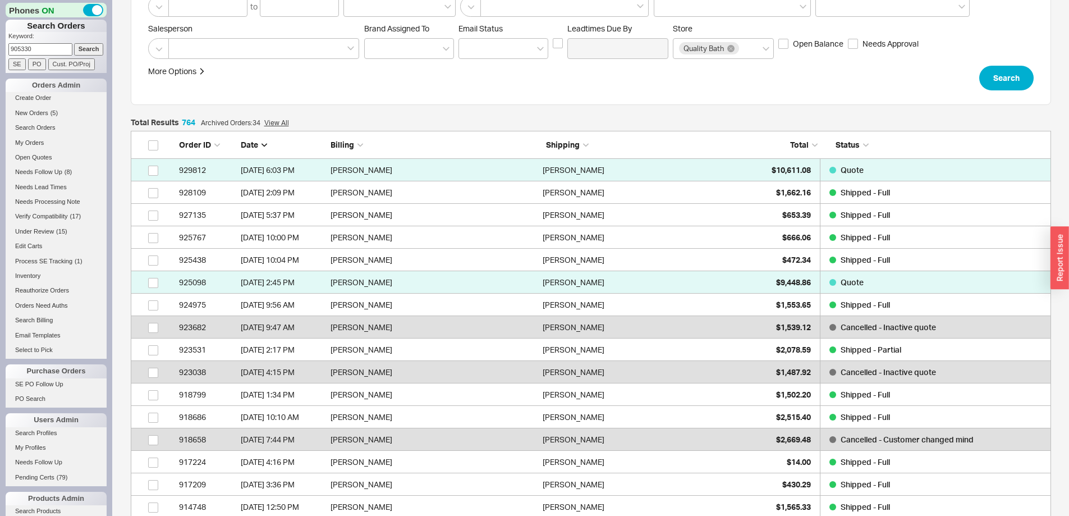
type input "905330"
drag, startPoint x: 82, startPoint y: 52, endPoint x: 89, endPoint y: 52, distance: 6.2
click at [83, 52] on input "Search" at bounding box center [89, 49] width 30 height 12
type input "905330"
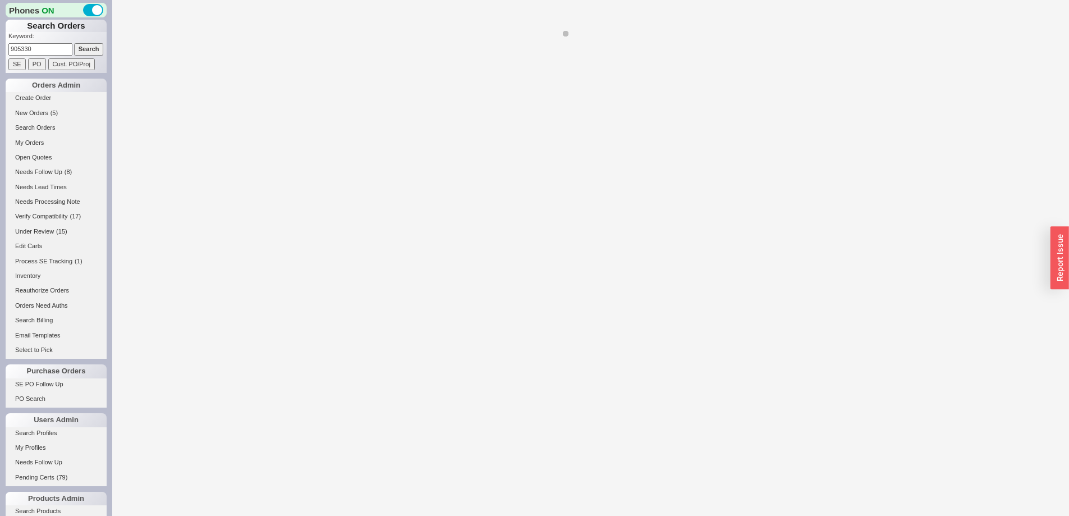
select select "*"
select select "LOW"
select select "3"
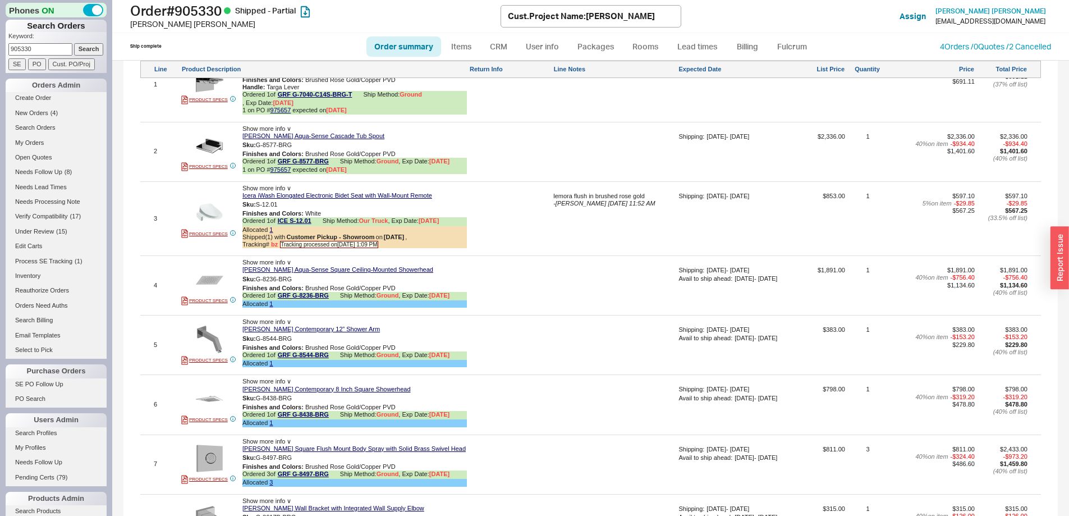
scroll to position [723, 0]
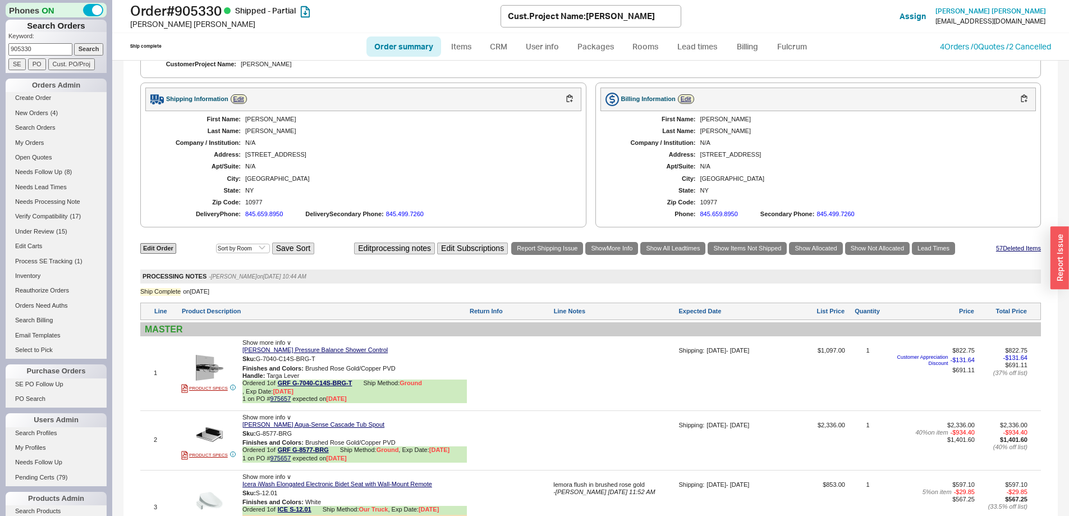
click at [263, 209] on div "First Name: Moshe Last Name: Braun Company / Institution: N/A Address: 5 Salem …" at bounding box center [363, 167] width 436 height 112
click at [158, 250] on link "Edit Order" at bounding box center [158, 248] width 36 height 11
select select "3"
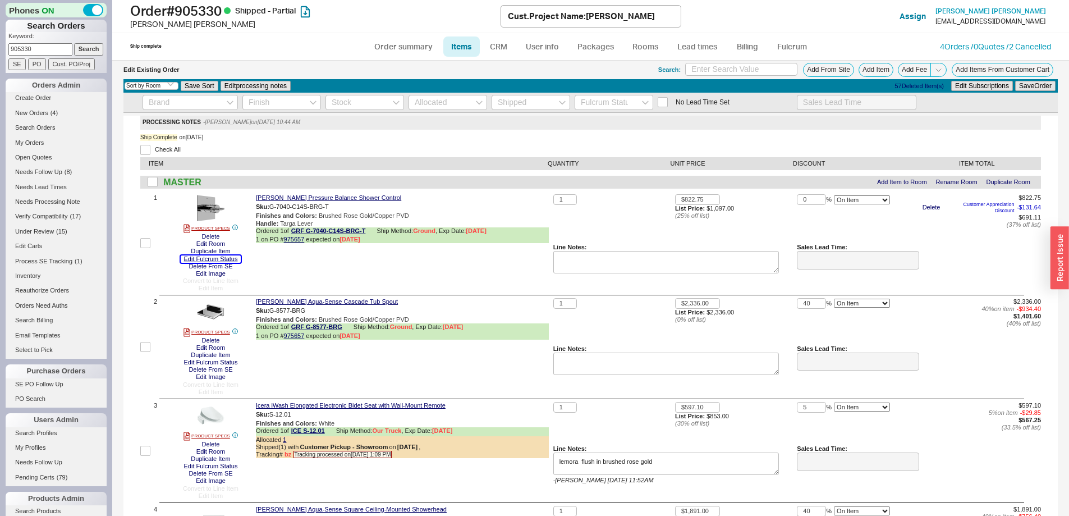
click at [222, 260] on button "Edit Fulcrum Status" at bounding box center [211, 258] width 61 height 7
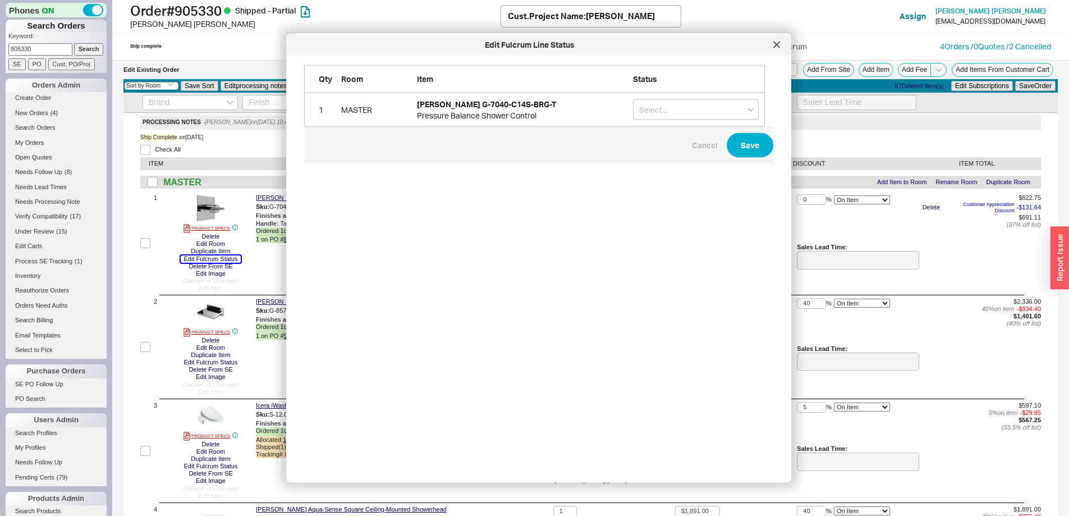
scroll to position [391, 470]
click at [695, 107] on input "grid" at bounding box center [696, 109] width 126 height 21
click at [775, 49] on div at bounding box center [776, 45] width 18 height 18
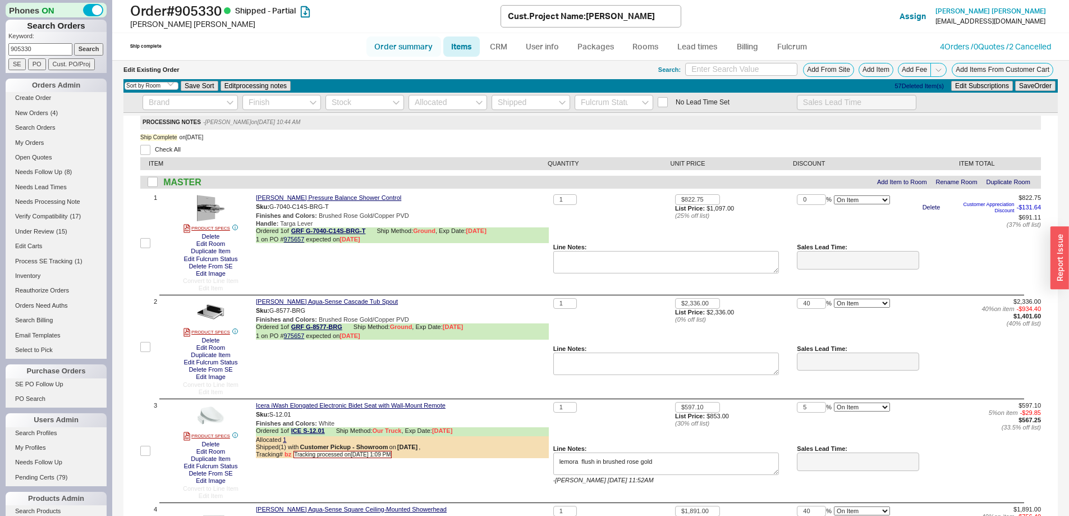
click at [404, 47] on link "Order summary" at bounding box center [403, 46] width 75 height 20
select select "*"
select select "LOW"
select select "3"
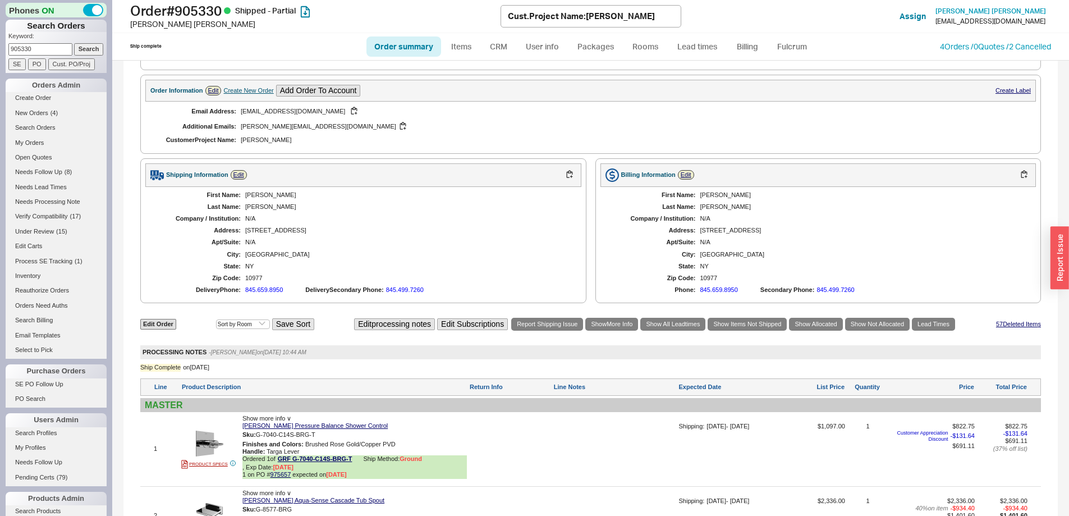
scroll to position [729, 0]
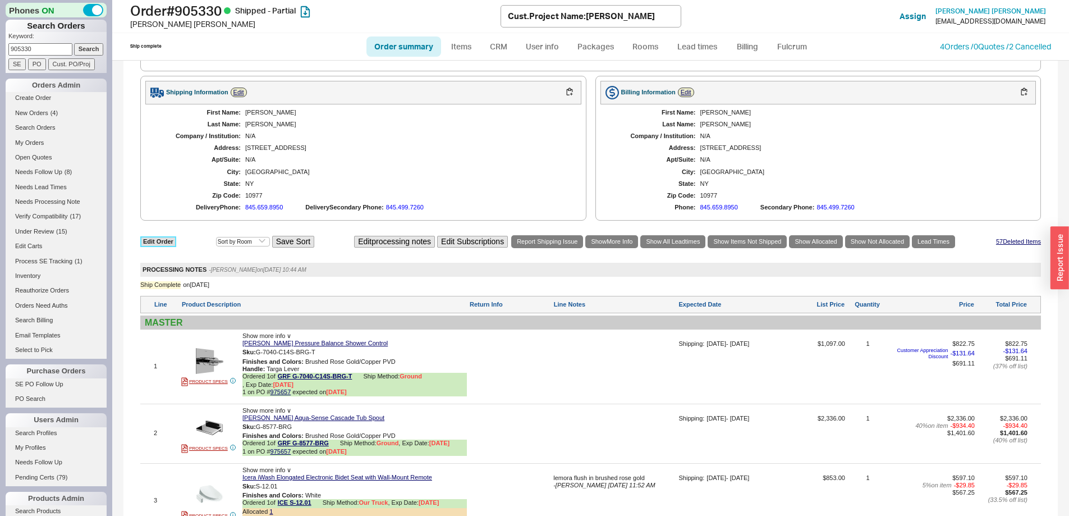
click at [164, 240] on link "Edit Order" at bounding box center [158, 241] width 36 height 11
select select "3"
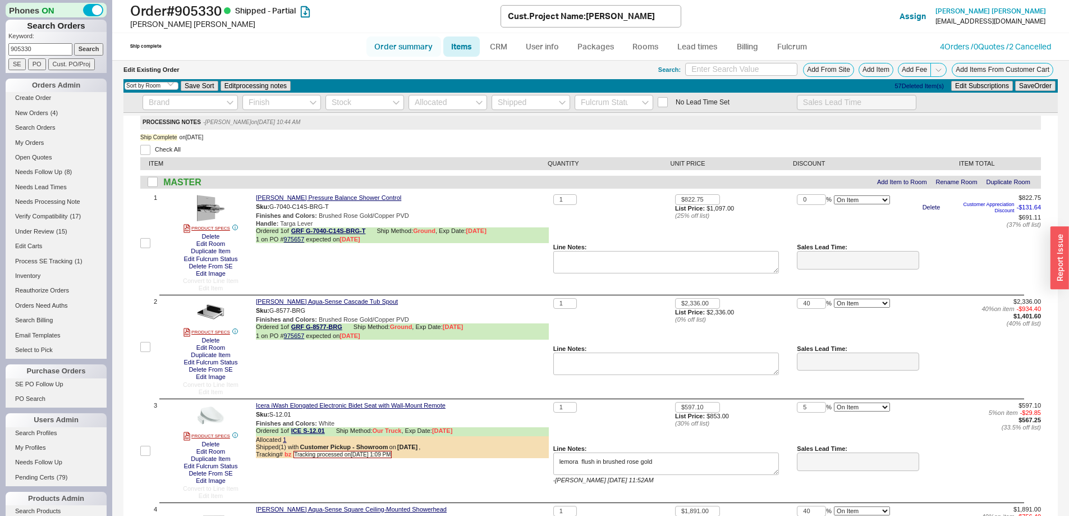
click at [404, 44] on link "Order summary" at bounding box center [403, 46] width 75 height 20
select select "*"
select select "LOW"
select select "3"
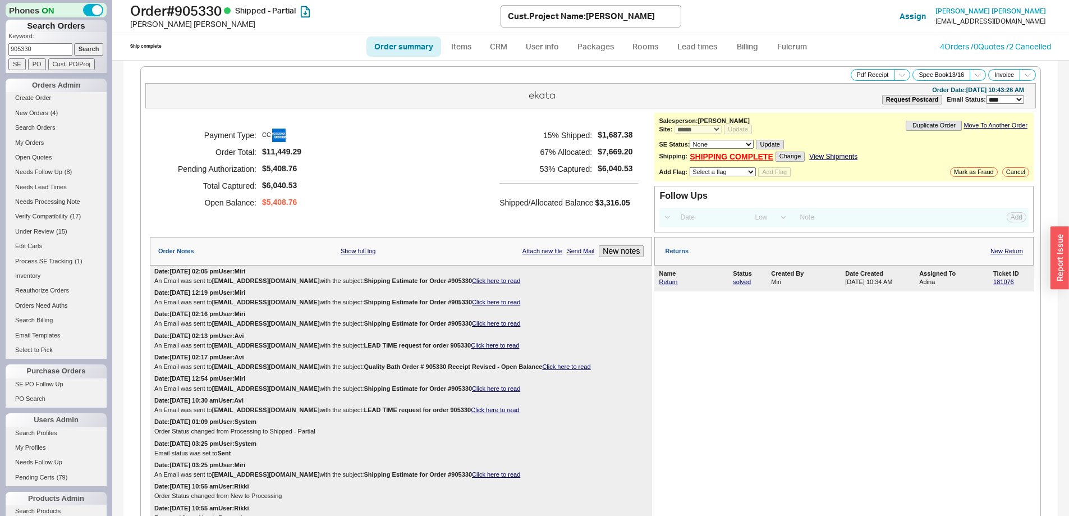
scroll to position [683, 0]
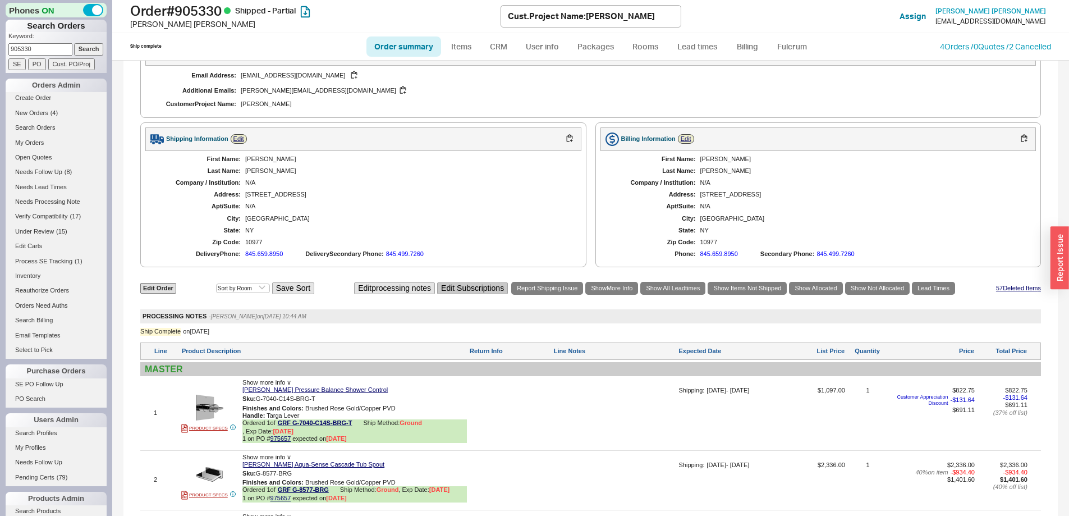
click at [463, 286] on button "Edit Subscriptions" at bounding box center [472, 288] width 71 height 12
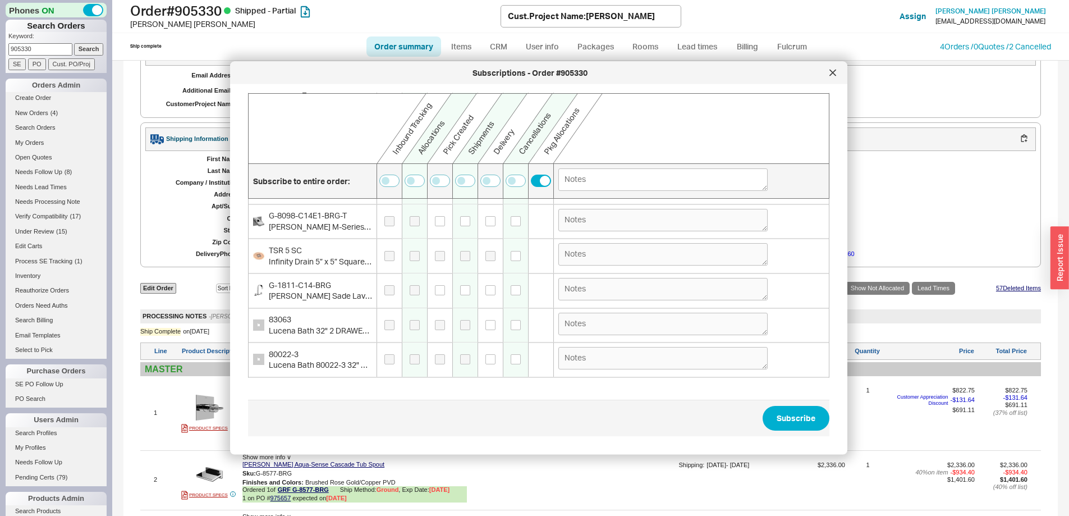
scroll to position [0, 0]
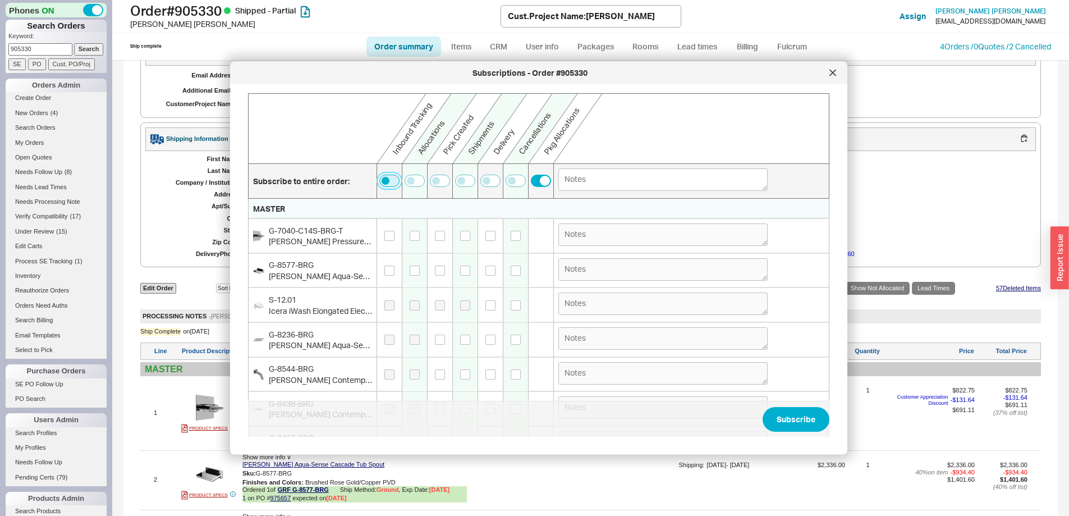
click at [389, 183] on button "button" at bounding box center [389, 180] width 20 height 12
click at [423, 184] on button "button" at bounding box center [414, 180] width 20 height 12
click at [391, 181] on button "button" at bounding box center [389, 180] width 20 height 12
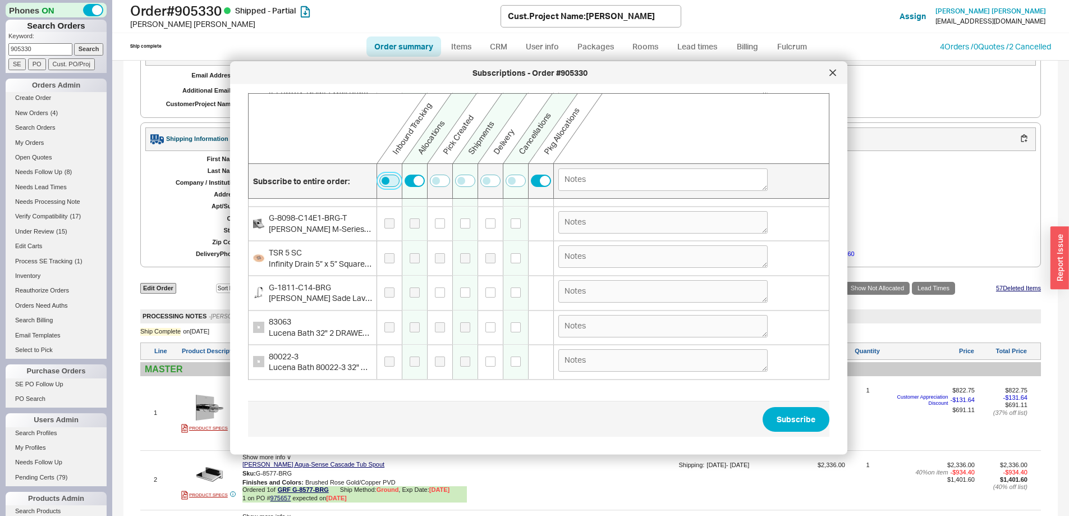
scroll to position [395, 0]
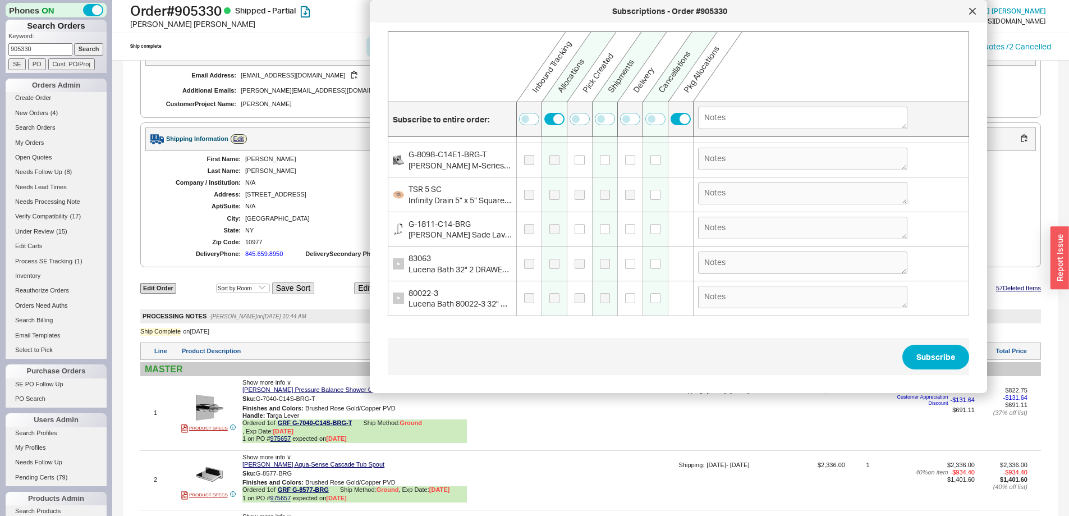
drag, startPoint x: 610, startPoint y: 73, endPoint x: 720, endPoint y: 32, distance: 117.5
click at [748, 12] on div "Subscriptions - Order #905330" at bounding box center [669, 11] width 588 height 11
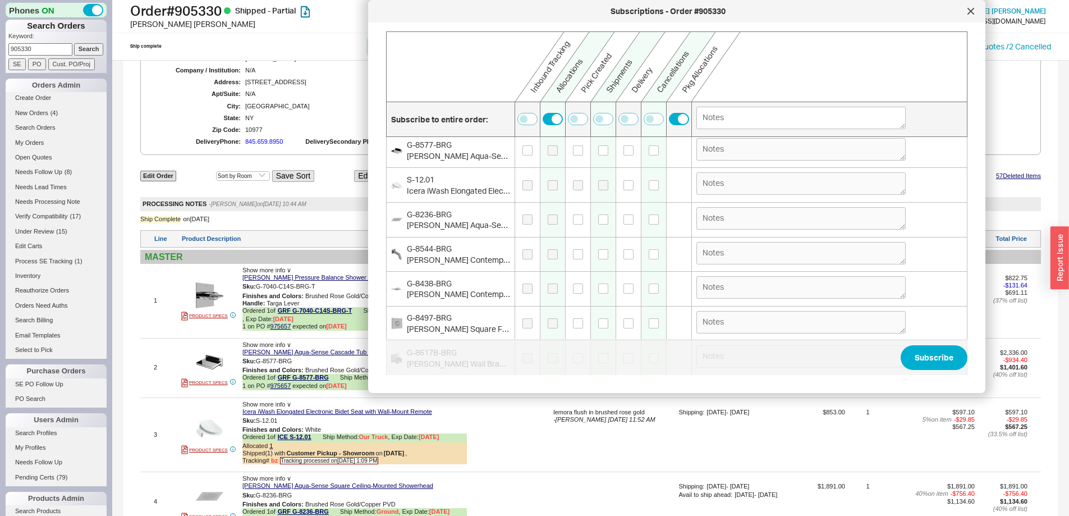
scroll to position [0, 0]
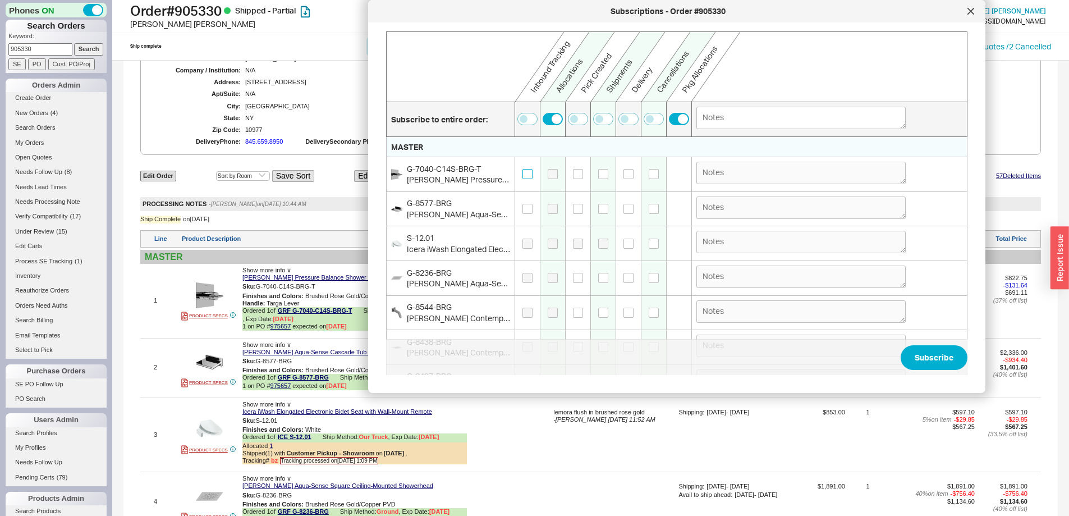
click at [527, 174] on input "checkbox" at bounding box center [527, 174] width 10 height 10
checkbox input "true"
click at [527, 208] on input "checkbox" at bounding box center [527, 209] width 10 height 10
checkbox input "true"
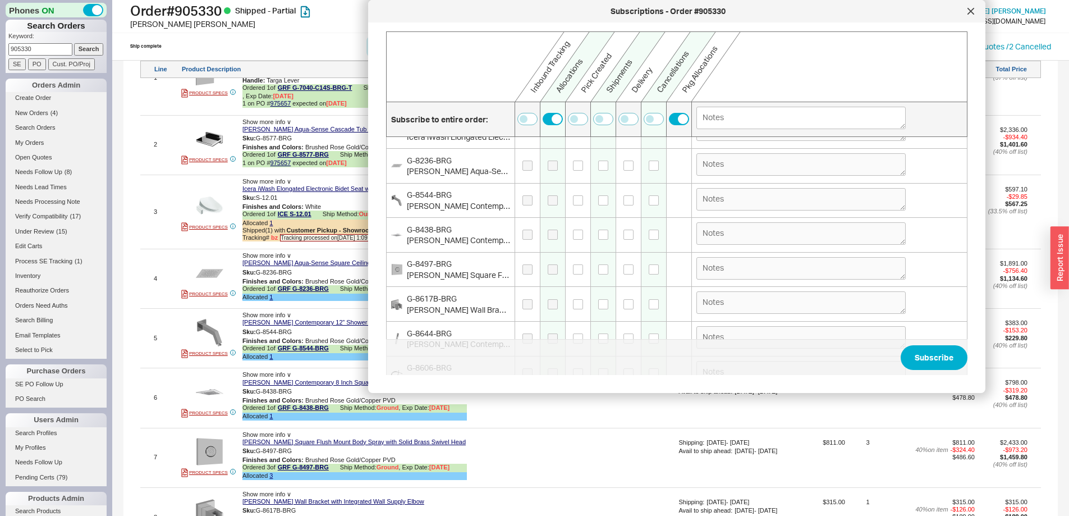
scroll to position [779, 0]
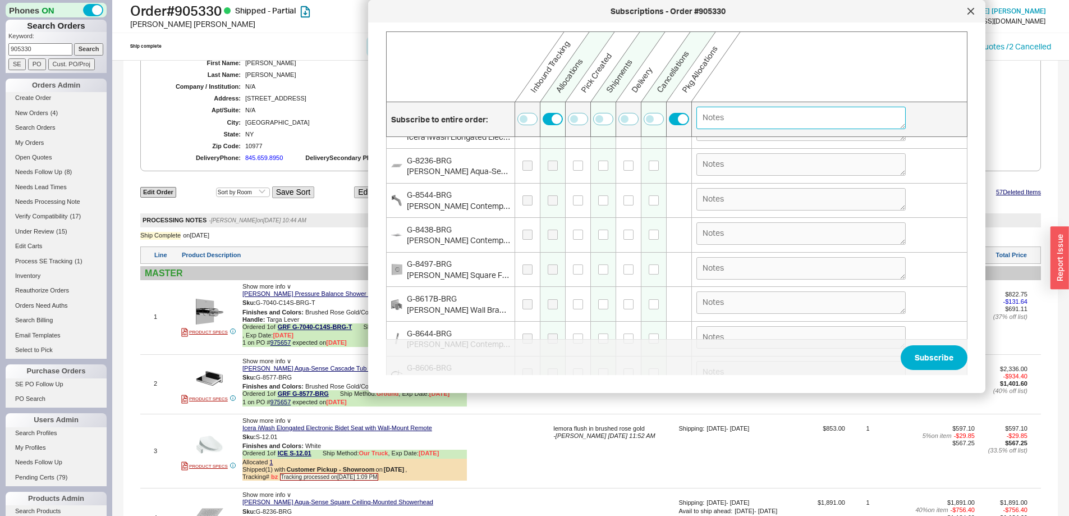
click at [722, 120] on textarea at bounding box center [800, 118] width 209 height 22
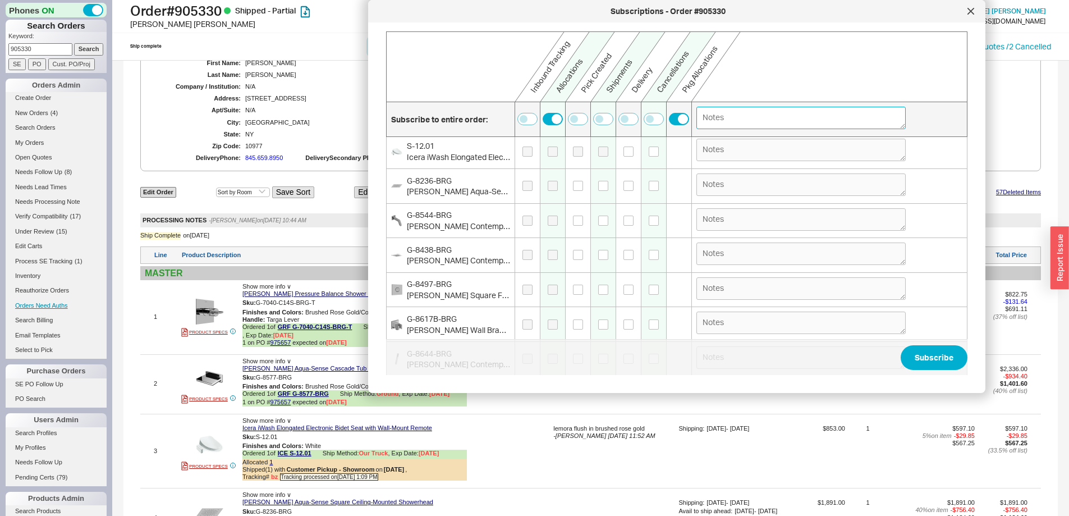
scroll to position [56, 0]
type textarea "get cc updated"
drag, startPoint x: 766, startPoint y: 118, endPoint x: 683, endPoint y: 117, distance: 83.6
click at [682, 116] on div "Subscribe to entire order: get cc updated" at bounding box center [676, 119] width 581 height 35
drag, startPoint x: 738, startPoint y: 114, endPoint x: 689, endPoint y: 114, distance: 48.8
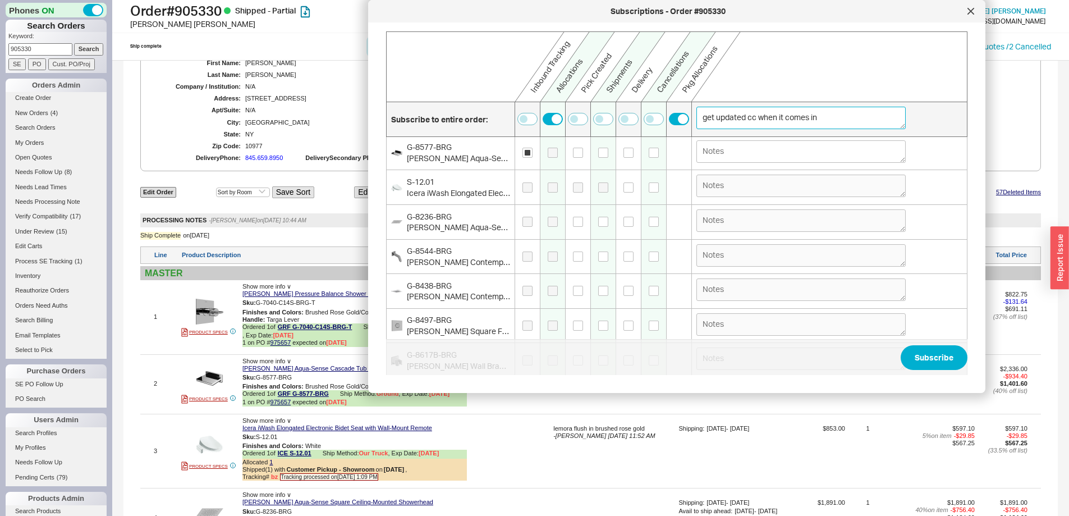
click at [689, 114] on div "Subscribe to entire order: get updated cc when it comes in" at bounding box center [676, 119] width 581 height 35
type textarea "get updated cc when it comes in"
click at [734, 148] on textarea at bounding box center [800, 151] width 209 height 22
paste textarea "get updated cc when it comes in"
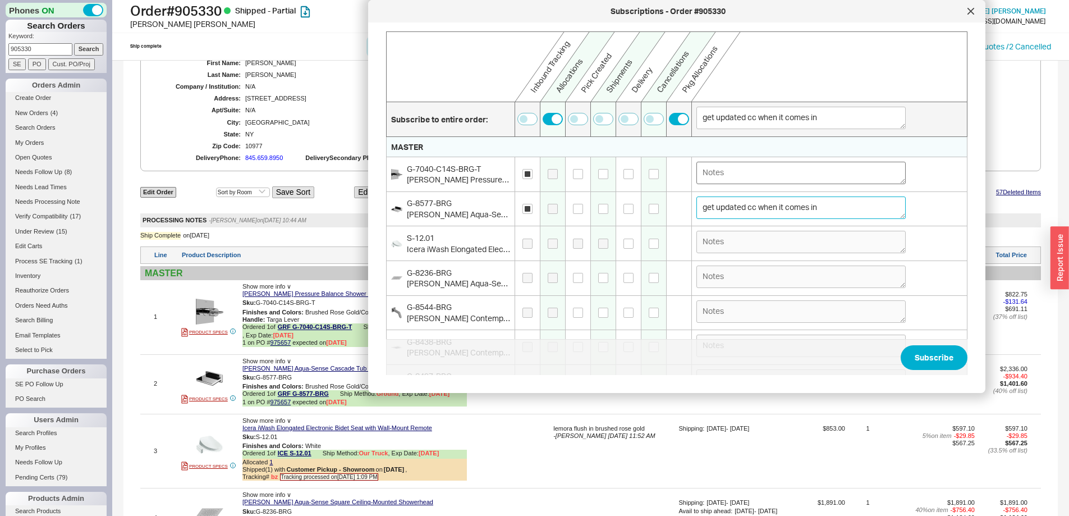
type textarea "get updated cc when it comes in"
click at [783, 173] on textarea at bounding box center [800, 173] width 209 height 22
paste textarea "get updated cc when it comes in"
type textarea "get updated cc when it comes in"
click at [923, 355] on button "Subscribe" at bounding box center [933, 357] width 67 height 25
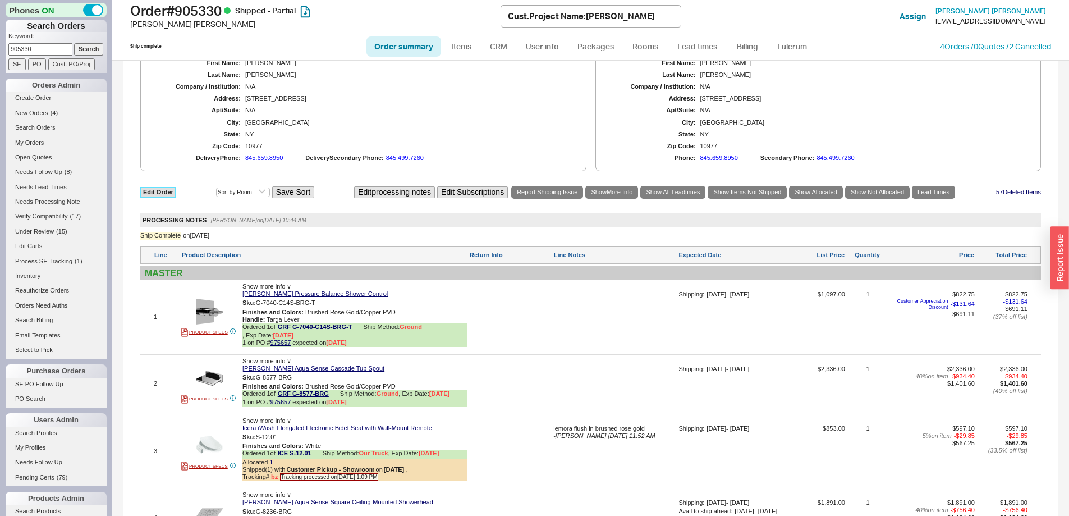
click at [167, 192] on link "Edit Order" at bounding box center [158, 192] width 36 height 11
select select "3"
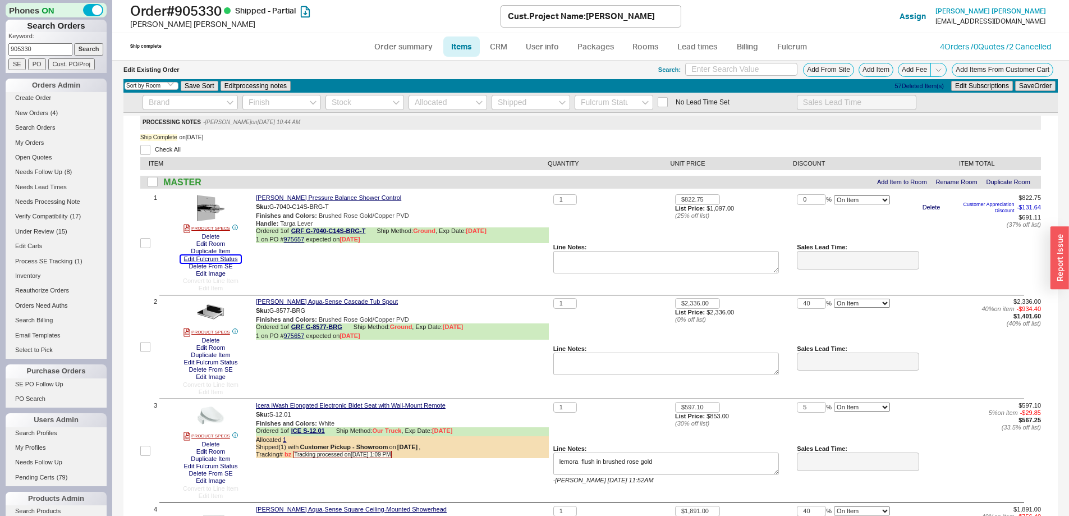
click at [233, 257] on button "Edit Fulcrum Status" at bounding box center [211, 258] width 61 height 7
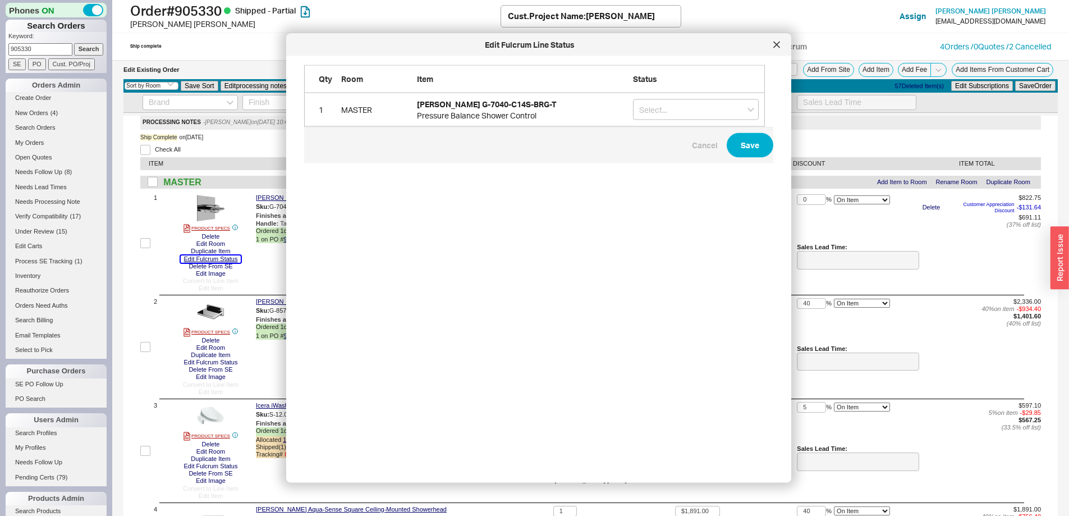
scroll to position [391, 470]
click at [647, 112] on input "grid" at bounding box center [696, 109] width 126 height 21
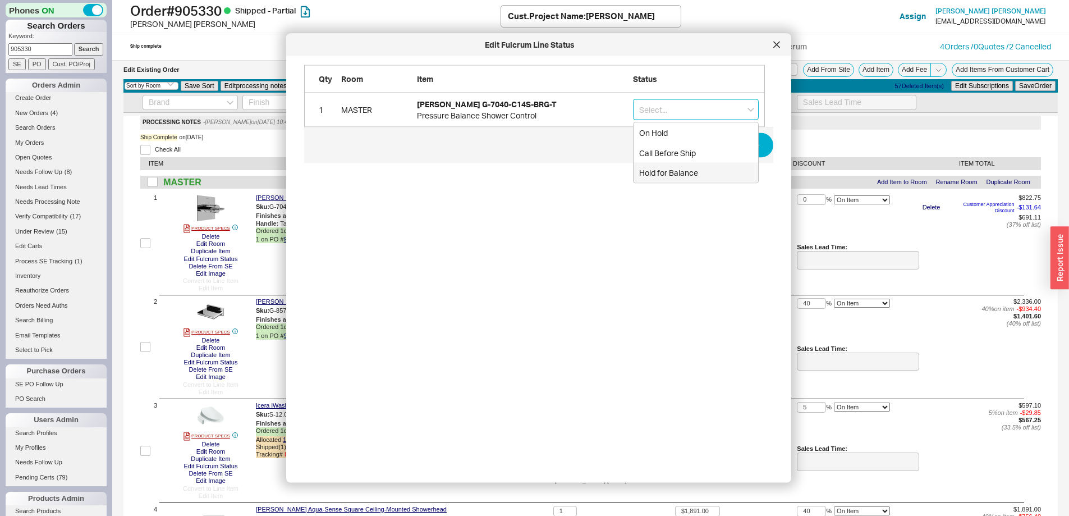
click at [681, 170] on div "Hold for Balance" at bounding box center [695, 173] width 125 height 20
type input "Hold for Balance"
click at [735, 149] on button "Save" at bounding box center [749, 145] width 47 height 25
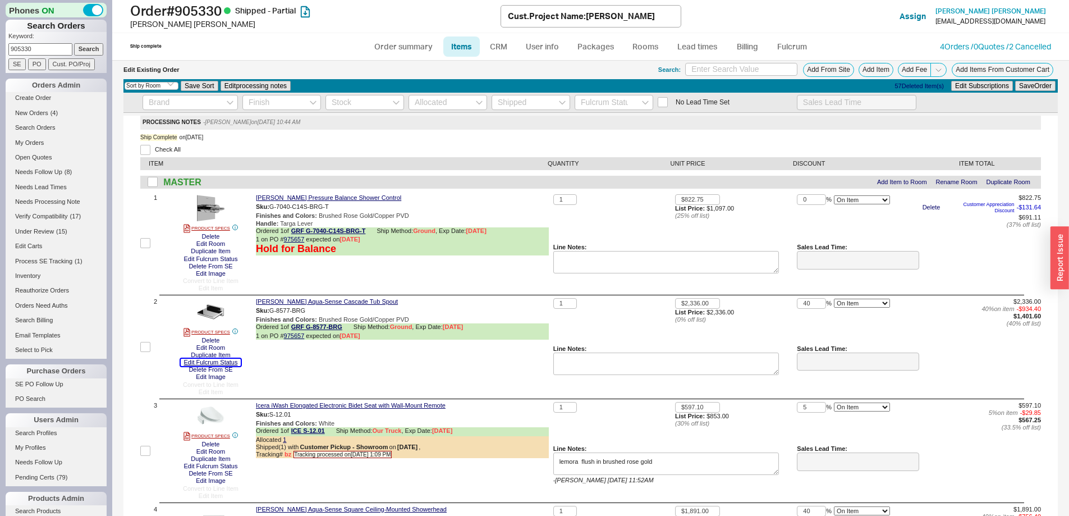
click at [216, 362] on button "Edit Fulcrum Status" at bounding box center [211, 361] width 61 height 7
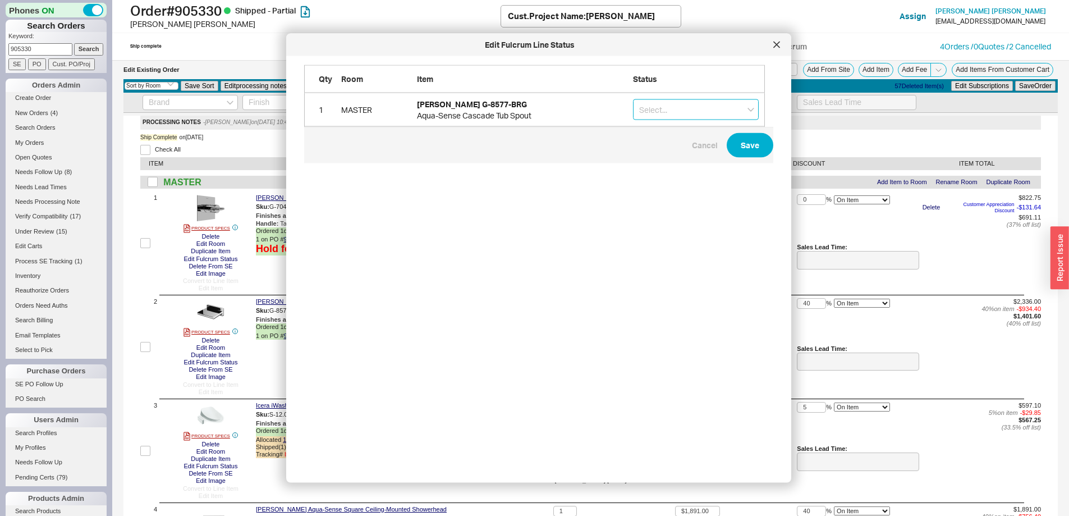
click at [705, 108] on input "grid" at bounding box center [696, 109] width 126 height 21
click at [705, 171] on div "Hold for Balance" at bounding box center [695, 173] width 125 height 20
type input "Hold for Balance"
click at [760, 149] on button "Save" at bounding box center [749, 145] width 47 height 25
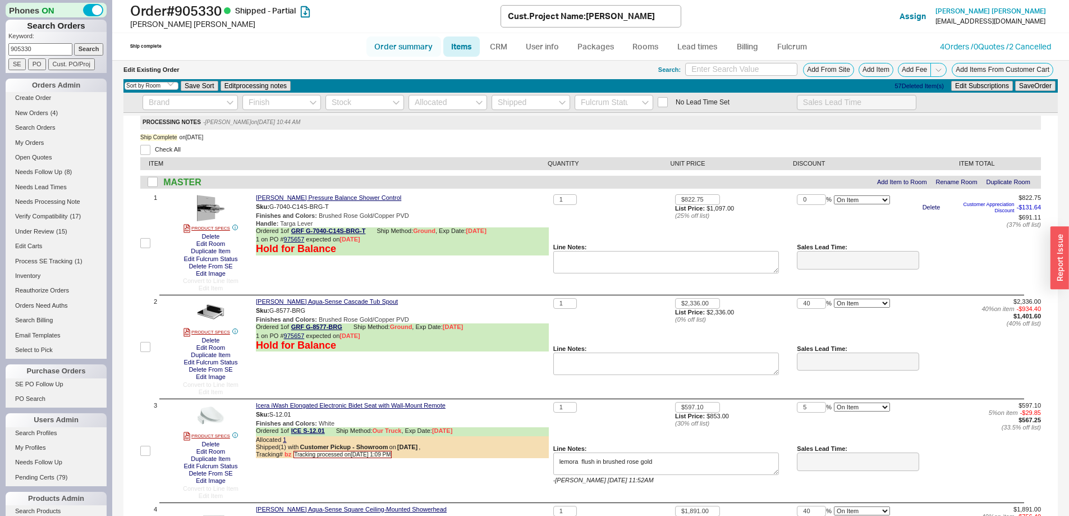
click at [394, 48] on link "Order summary" at bounding box center [403, 46] width 75 height 20
select select "*"
select select "LOW"
select select "3"
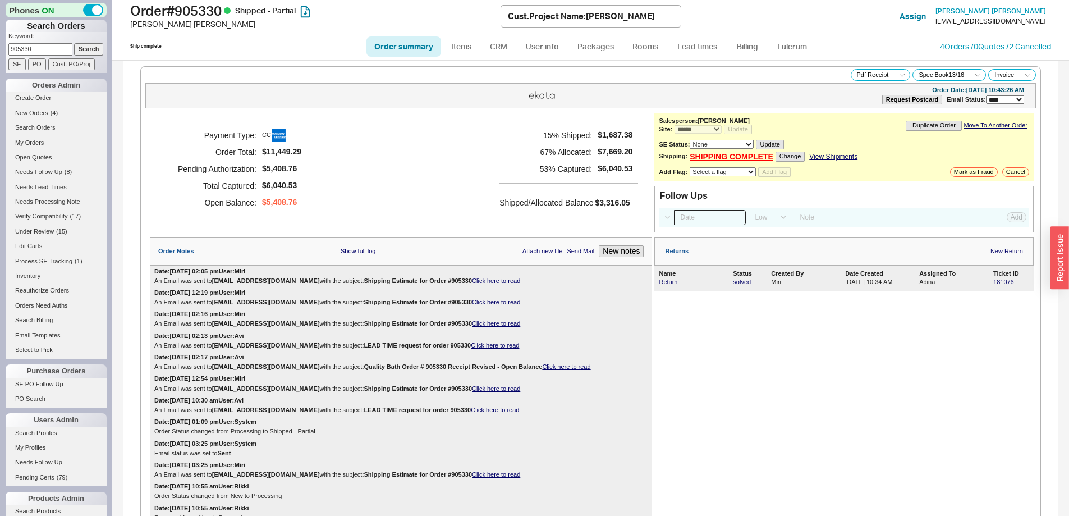
click at [679, 217] on input at bounding box center [710, 217] width 72 height 15
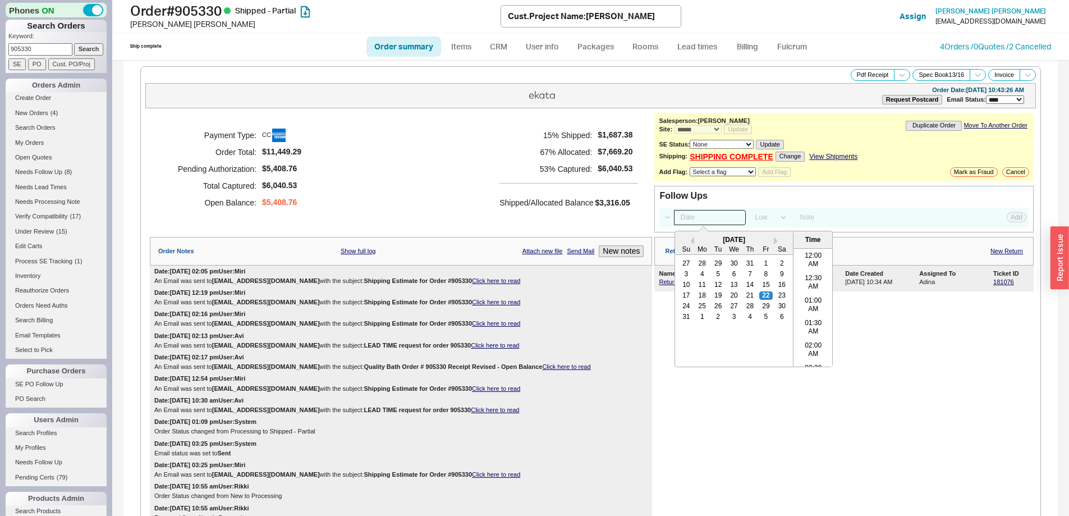
scroll to position [402, 0]
click at [774, 242] on button "Next month" at bounding box center [780, 241] width 13 height 8
click at [696, 271] on div "8" at bounding box center [702, 274] width 13 height 8
type input "09/08/25 12:00 am"
click at [1010, 215] on button "Add" at bounding box center [1016, 217] width 20 height 10
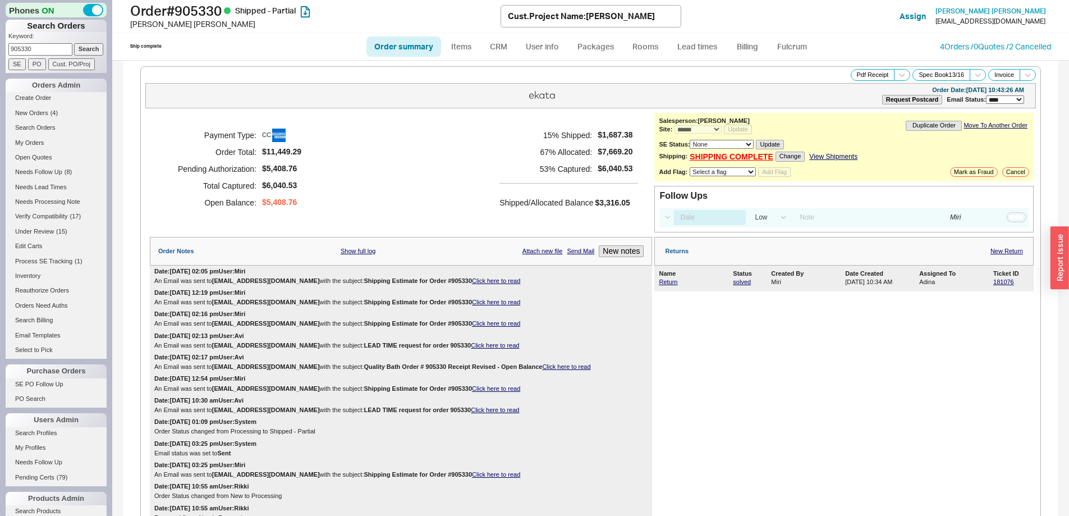
select select "LOW"
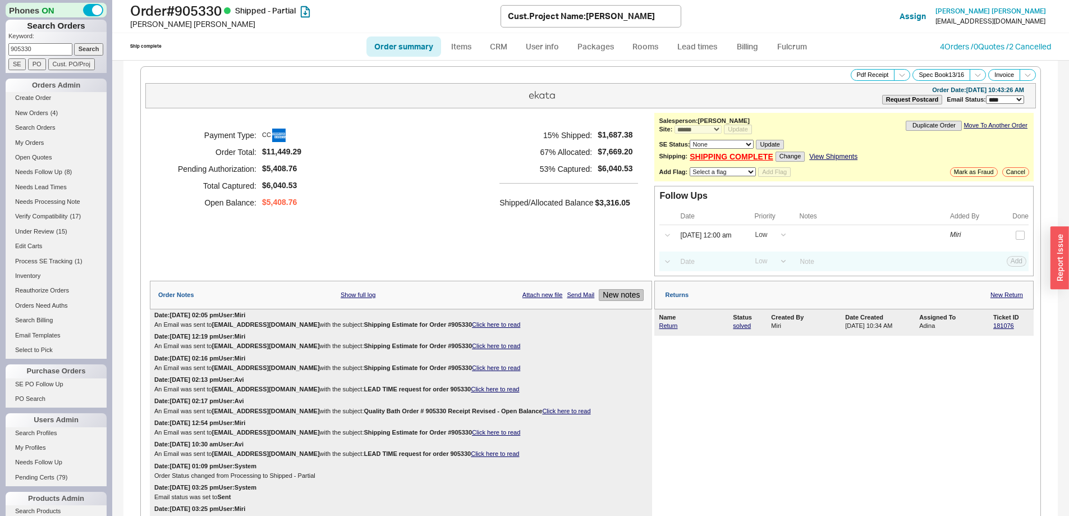
click at [625, 292] on button "New notes" at bounding box center [621, 295] width 45 height 12
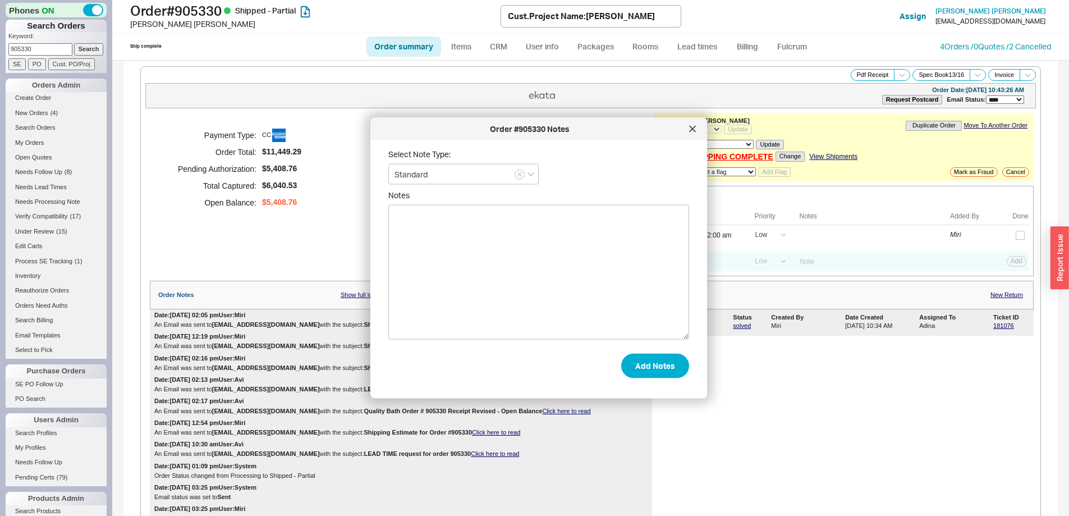
click at [625, 292] on textarea "Notes" at bounding box center [538, 272] width 301 height 135
type textarea "Can you please call me for a different cc when the items come in?"
click at [654, 369] on button "Add Notes" at bounding box center [655, 365] width 68 height 25
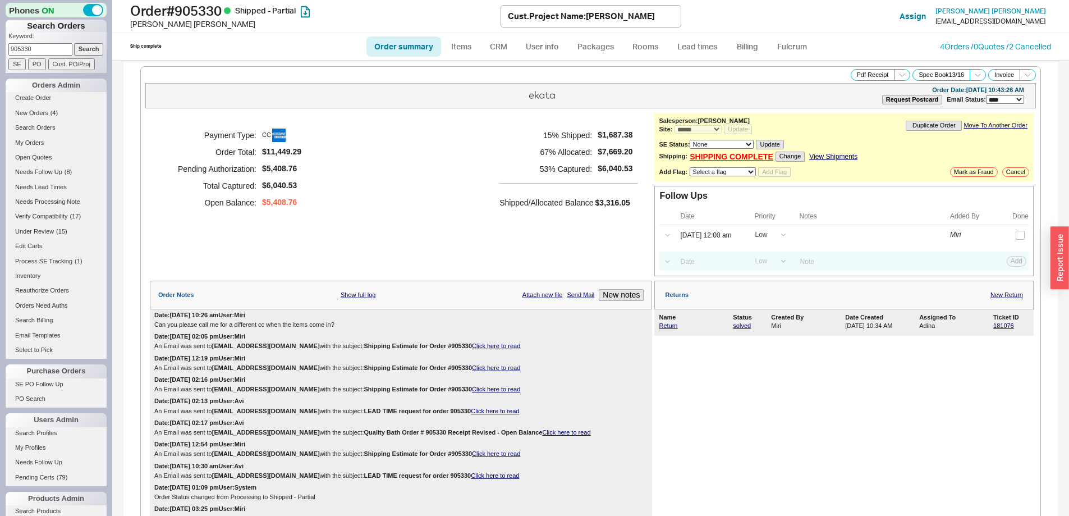
drag, startPoint x: 39, startPoint y: 47, endPoint x: -4, endPoint y: 47, distance: 43.8
click at [0, 47] on html "Phones ON Search Orders Keyword: 905330 Search SE PO Cust. PO/Proj Orders Admin…" at bounding box center [534, 258] width 1069 height 516
paste input "26515"
type input "926515"
click at [78, 49] on input "Search" at bounding box center [89, 49] width 30 height 12
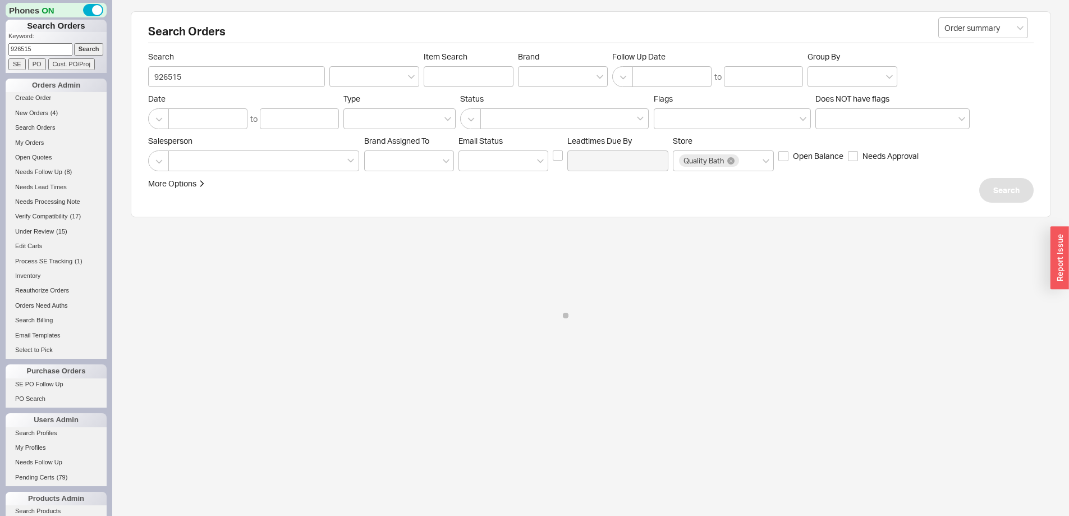
select select "*"
select select "LOW"
select select "3"
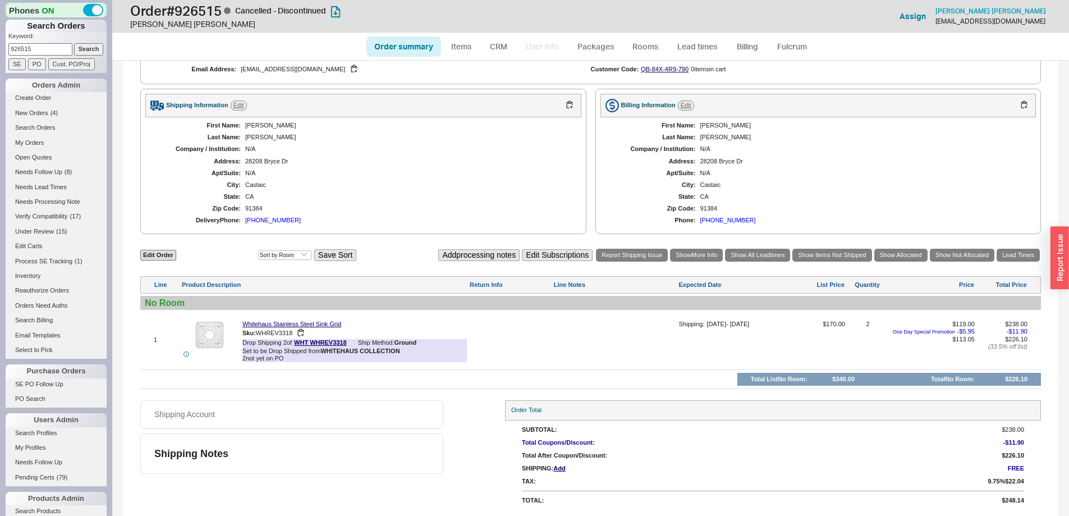
scroll to position [401, 0]
drag, startPoint x: -46, startPoint y: 49, endPoint x: -60, endPoint y: 49, distance: 14.0
click at [0, 49] on html "Phones ON Search Orders Keyword: 926515 Search SE PO Cust. PO/Proj Orders Admin…" at bounding box center [534, 258] width 1069 height 516
paste input "34883"
type input "934883"
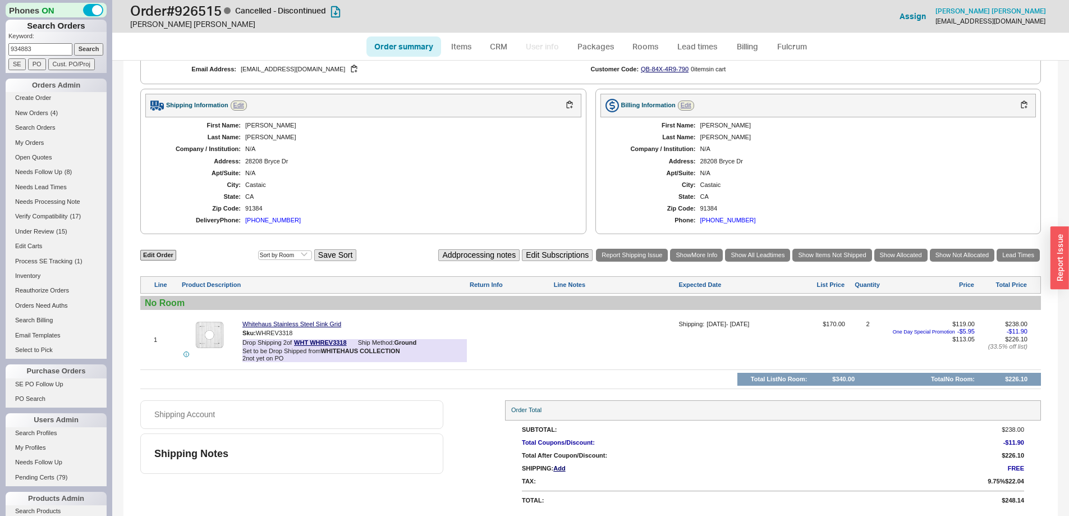
click at [77, 52] on input "Search" at bounding box center [89, 49] width 30 height 12
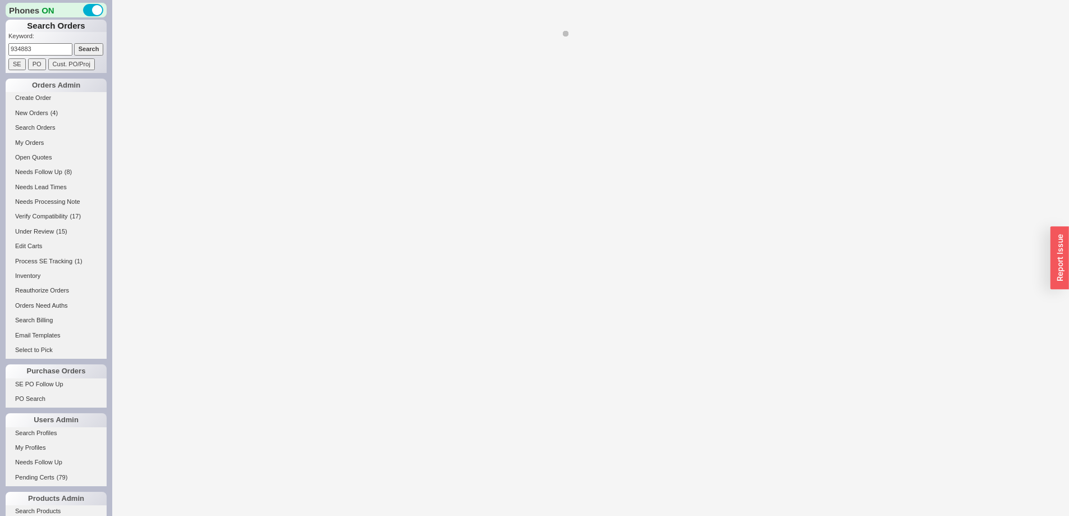
select select "*"
select select "LOW"
select select "3"
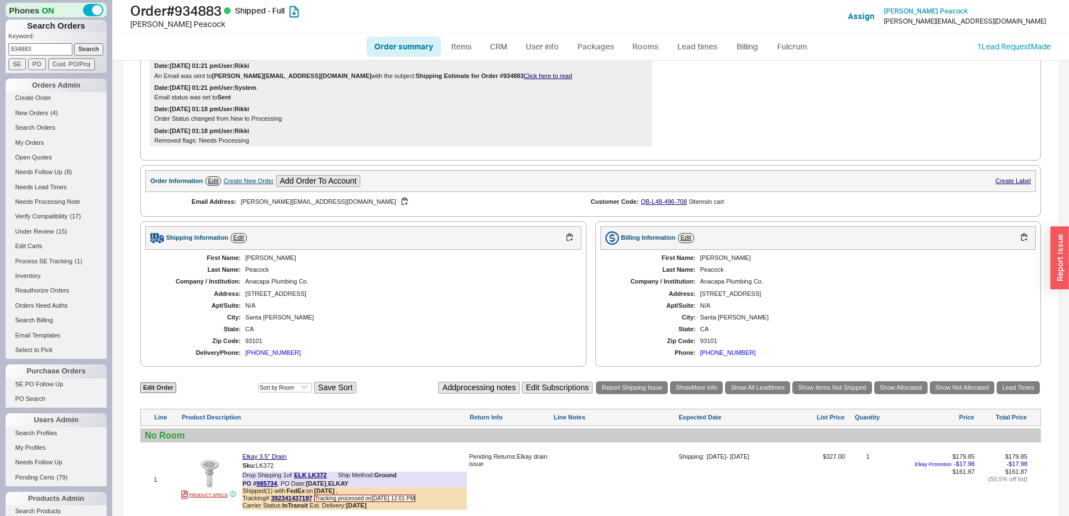
scroll to position [415, 0]
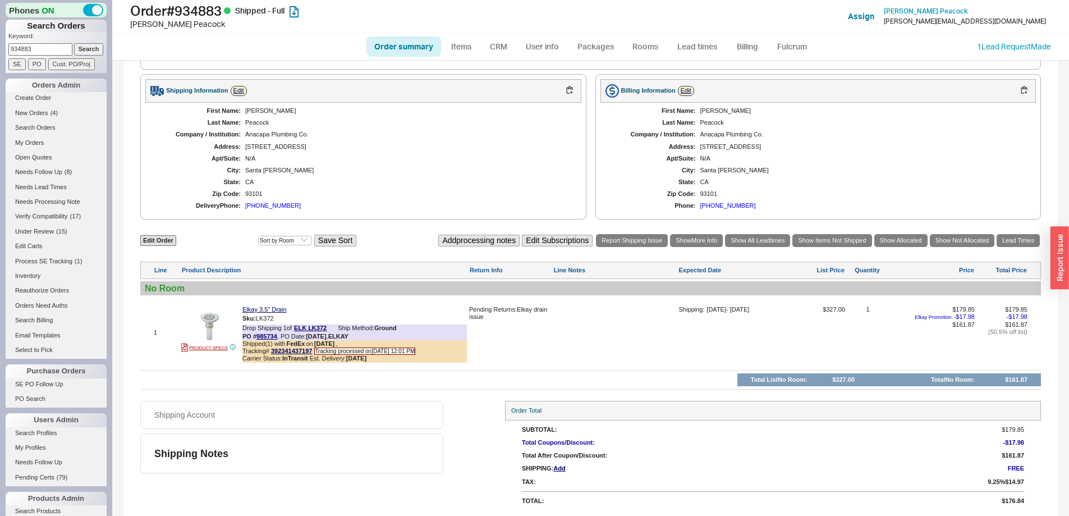
click at [0, 50] on html "Phones ON Search Orders Keyword: 934883 Search SE PO Cust. PO/Proj Orders Admin…" at bounding box center [534, 258] width 1069 height 516
paste input "08264"
type input "908264"
click at [94, 51] on input "Search" at bounding box center [89, 49] width 30 height 12
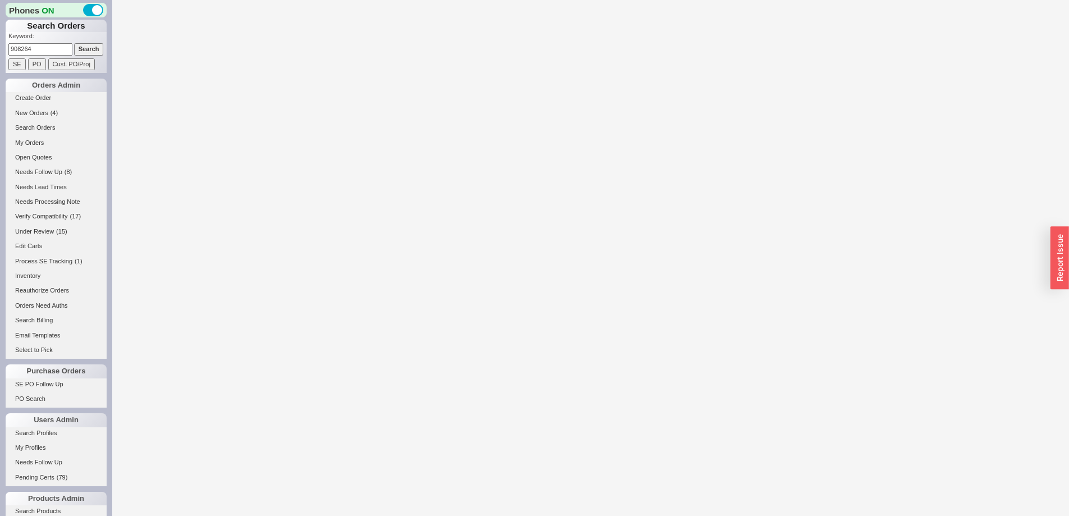
select select "*"
select select "LOW"
select select "3"
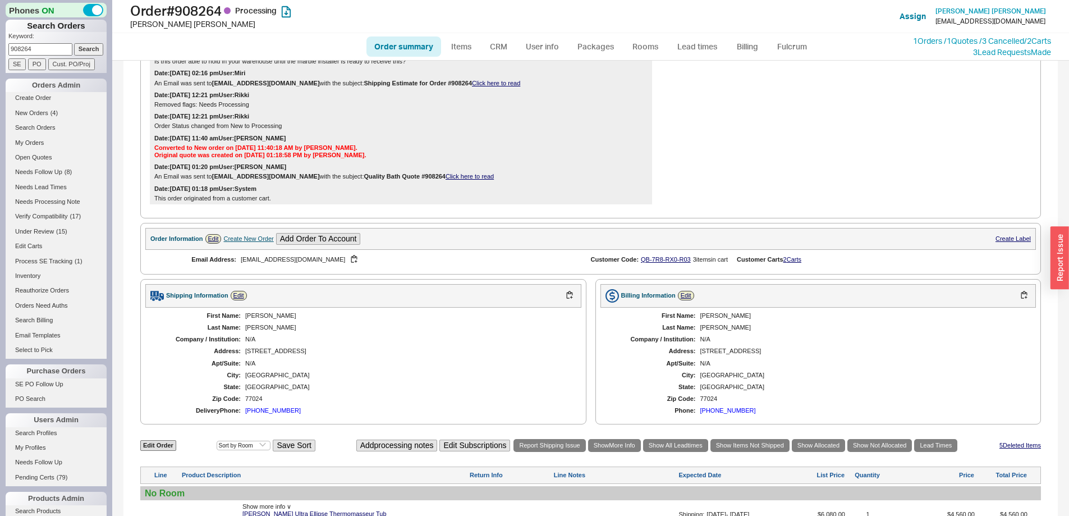
scroll to position [675, 0]
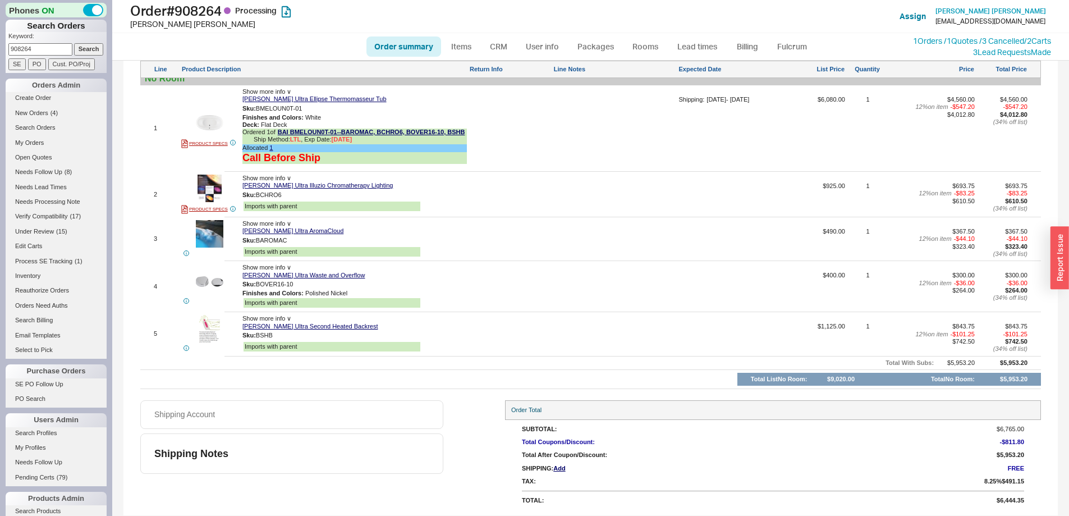
drag, startPoint x: 30, startPoint y: 53, endPoint x: -2, endPoint y: 42, distance: 34.4
click at [0, 42] on html "Phones ON Search Orders Keyword: 908264 Search SE PO Cust. PO/Proj Orders Admin…" at bounding box center [534, 258] width 1069 height 516
paste input "85709"
type input "985709"
click at [91, 48] on input "Search" at bounding box center [89, 49] width 30 height 12
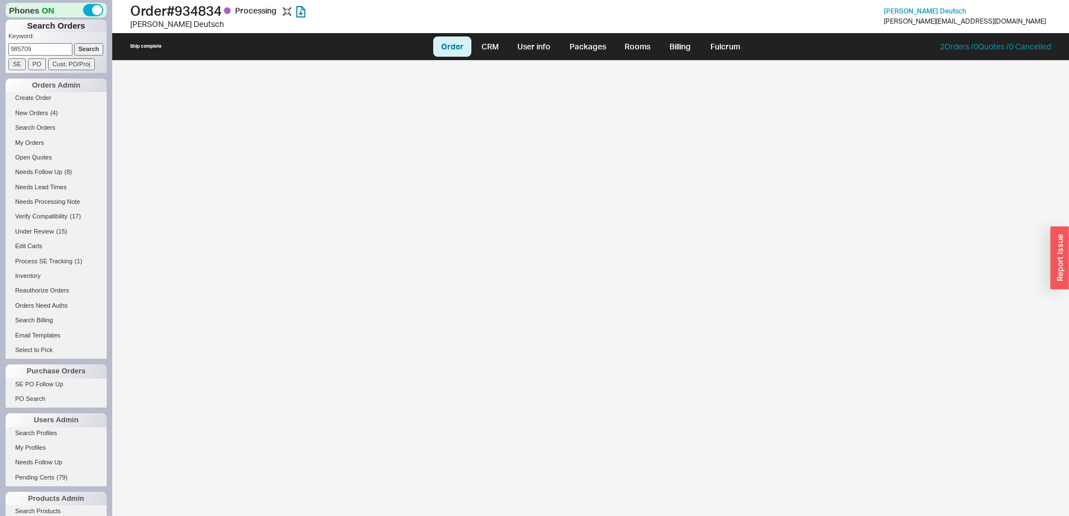
select select "LOW"
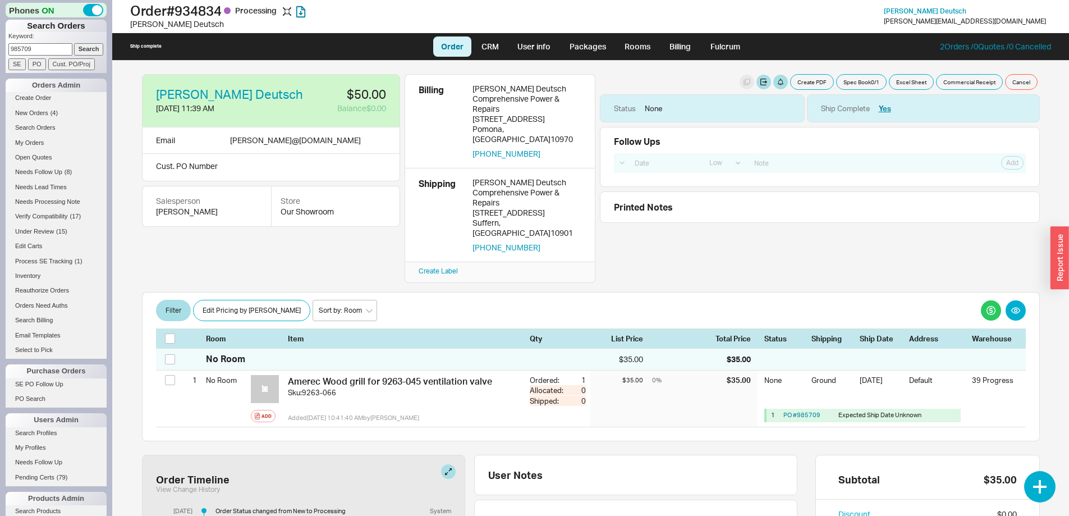
drag, startPoint x: 49, startPoint y: 47, endPoint x: -13, endPoint y: 40, distance: 62.1
click at [0, 40] on html "Phones ON Search Orders Keyword: 985709 Search SE PO Cust. PO/Proj Orders Admin…" at bounding box center [534, 258] width 1069 height 516
paste input "031"
type input "985031"
click at [76, 51] on input "Search" at bounding box center [89, 49] width 30 height 12
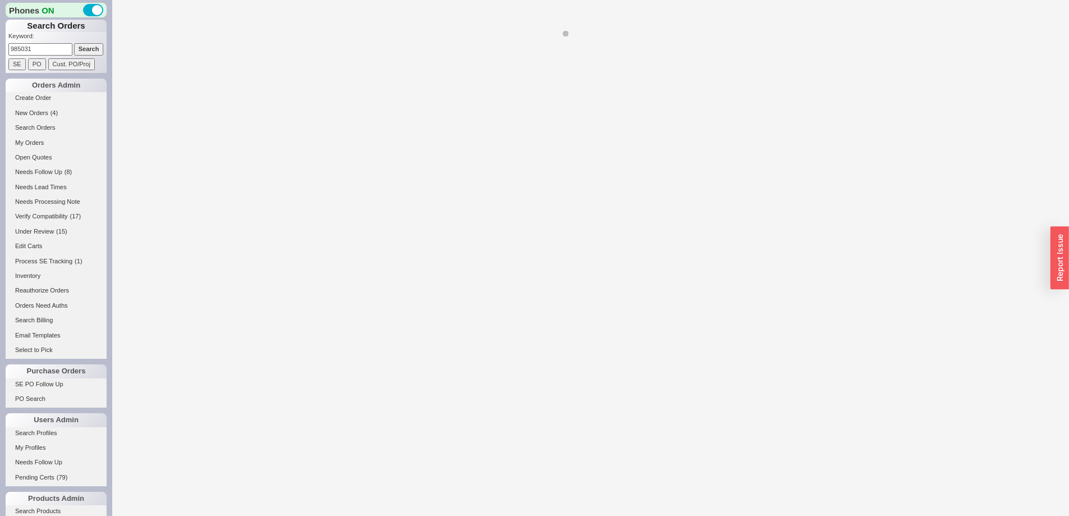
select select "*"
select select "LOW"
select select "3"
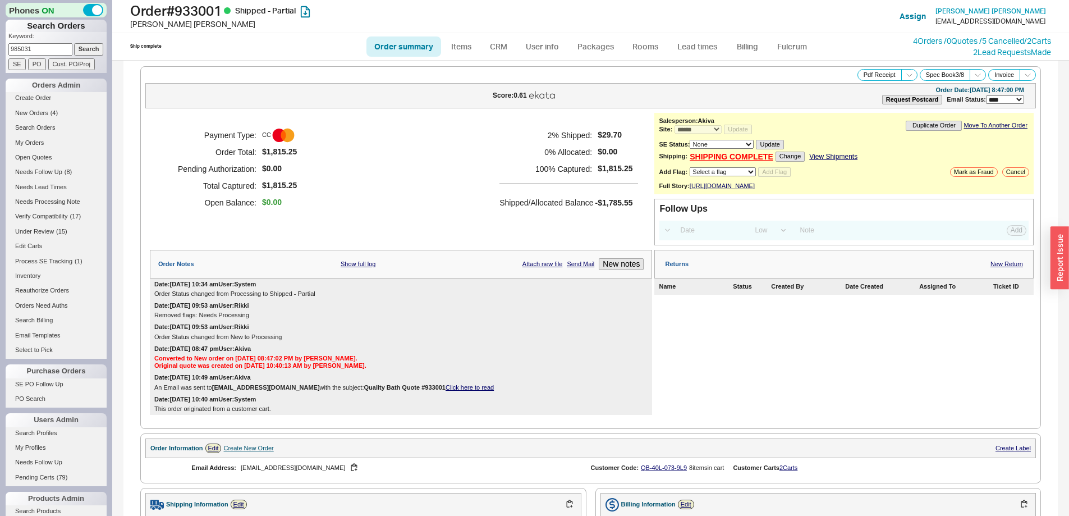
scroll to position [673, 0]
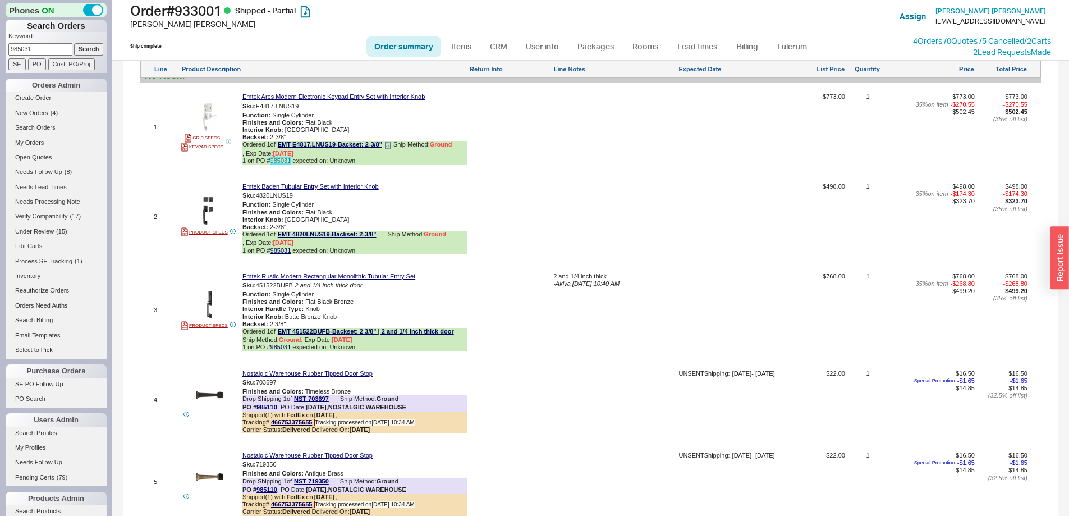
click at [283, 164] on link "985031" at bounding box center [280, 160] width 21 height 7
click at [426, 47] on link "Order summary" at bounding box center [403, 46] width 75 height 20
select select "*"
select select "LOW"
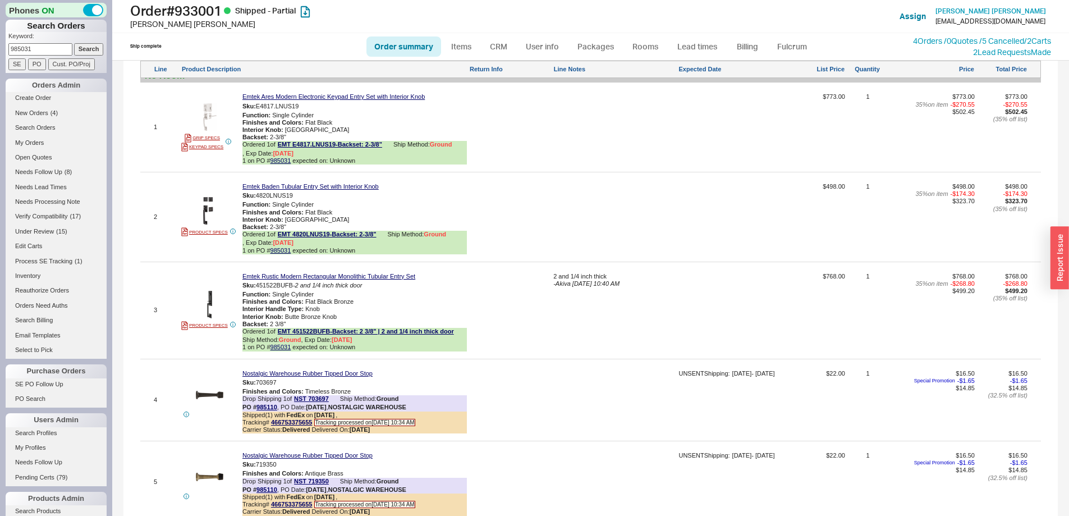
select select "3"
click at [276, 254] on link "985031" at bounding box center [280, 250] width 21 height 7
click at [54, 380] on link "SE PO Follow Up" at bounding box center [56, 384] width 101 height 12
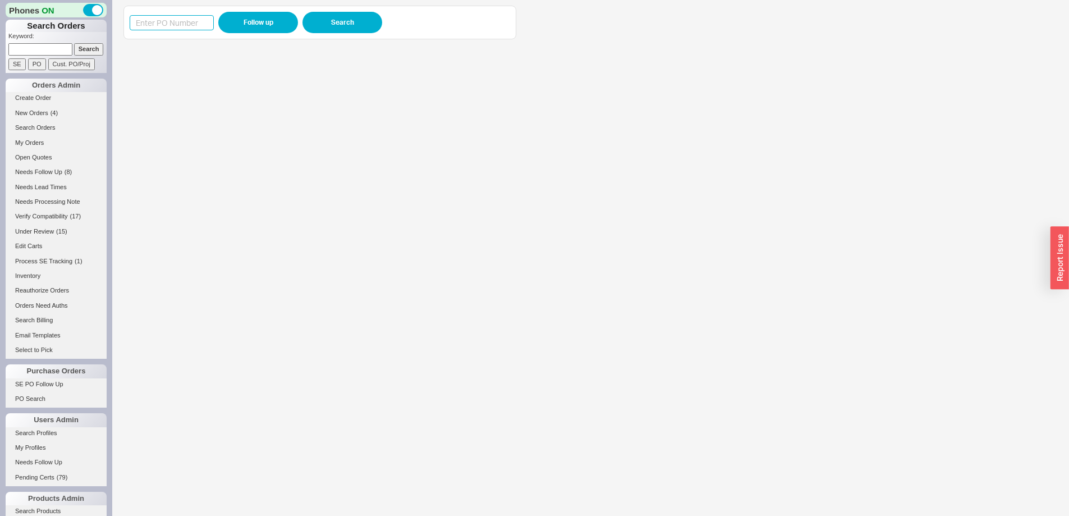
click at [183, 19] on input at bounding box center [172, 22] width 84 height 15
paste input "985779"
type input "985779"
click at [235, 21] on button "Follow up" at bounding box center [258, 22] width 80 height 21
click at [122, 21] on div "985779 Follow up Search View Download" at bounding box center [590, 258] width 956 height 516
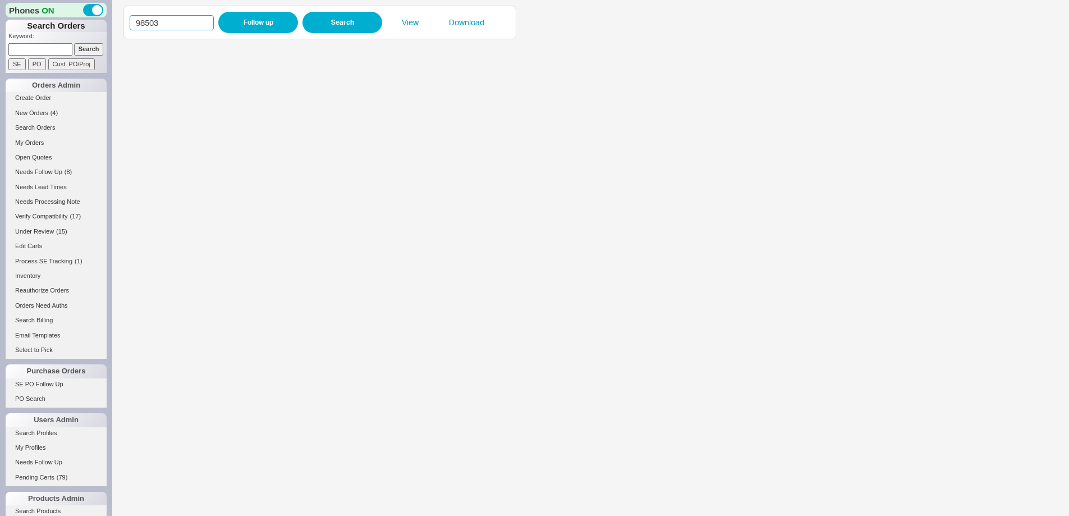
type input "985031"
click button "Follow up" at bounding box center [258, 22] width 80 height 21
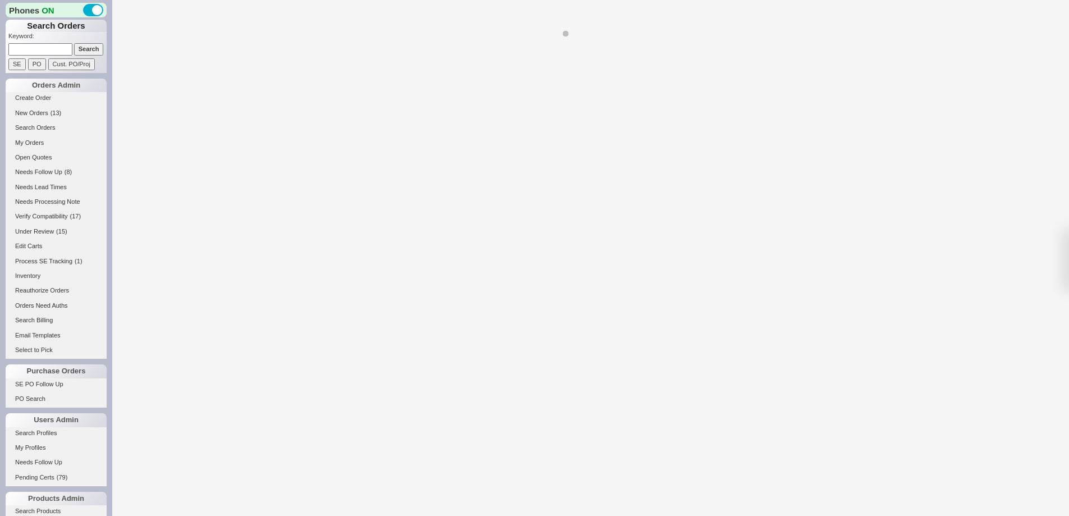
select select "*"
select select "LOW"
select select "3"
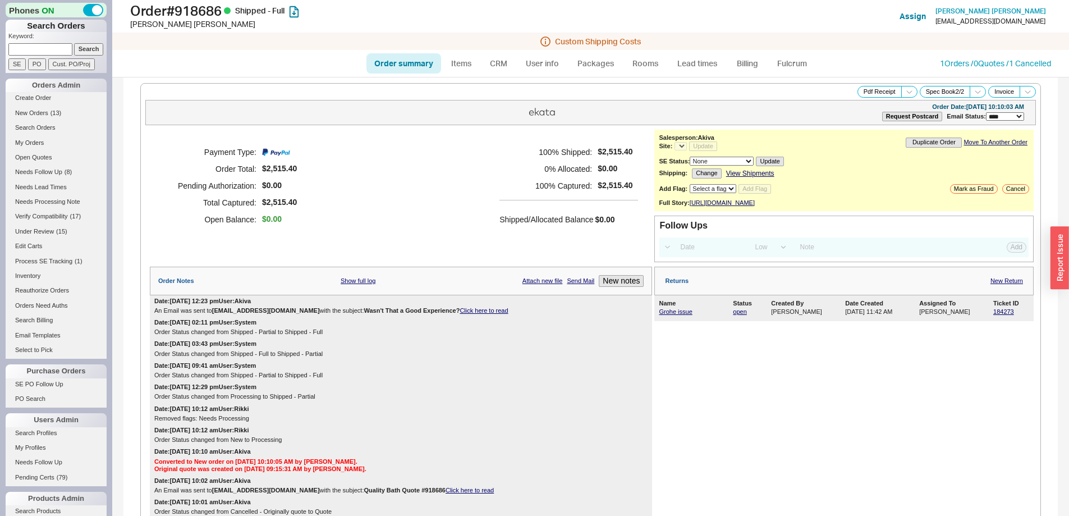
select select "*"
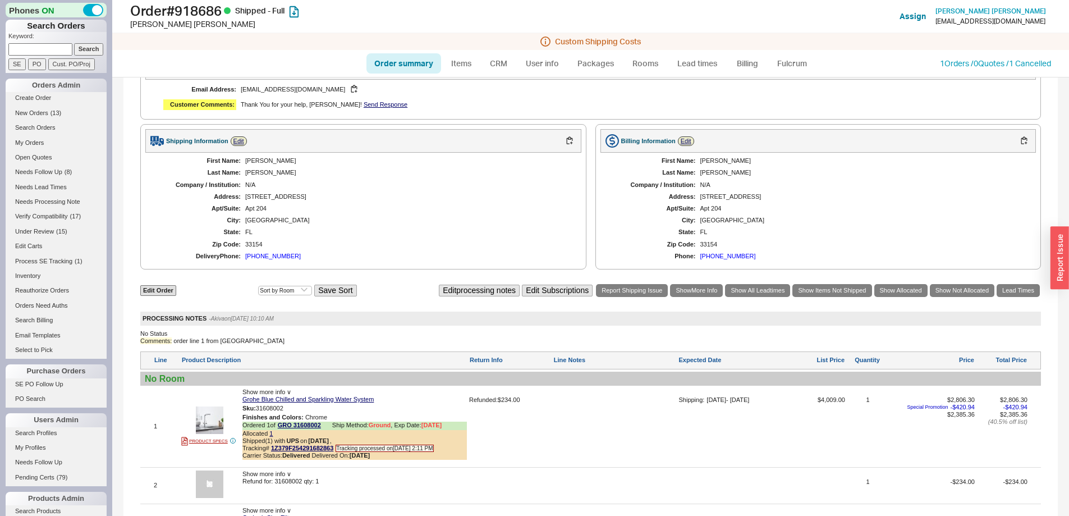
scroll to position [112, 0]
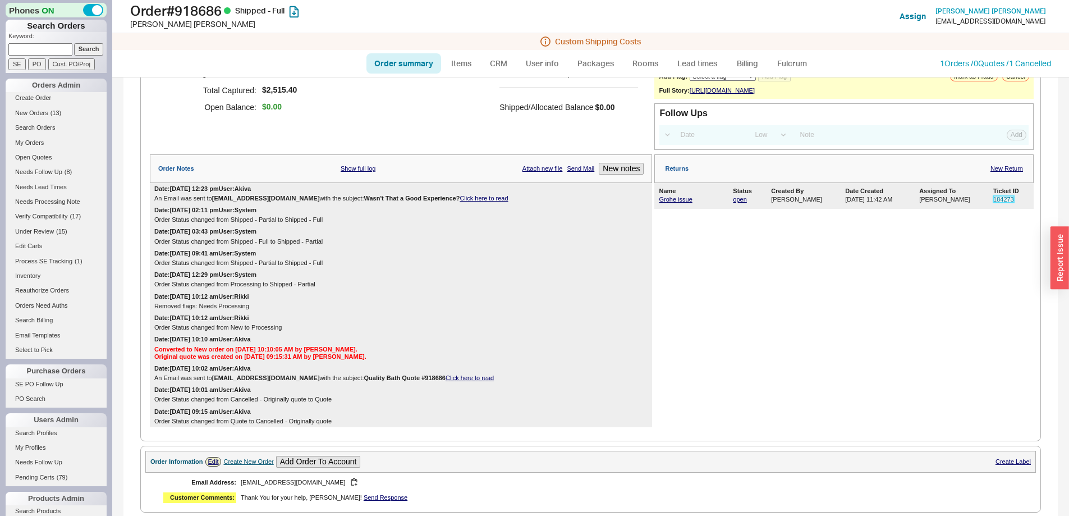
click at [995, 203] on link "184273" at bounding box center [1003, 199] width 21 height 7
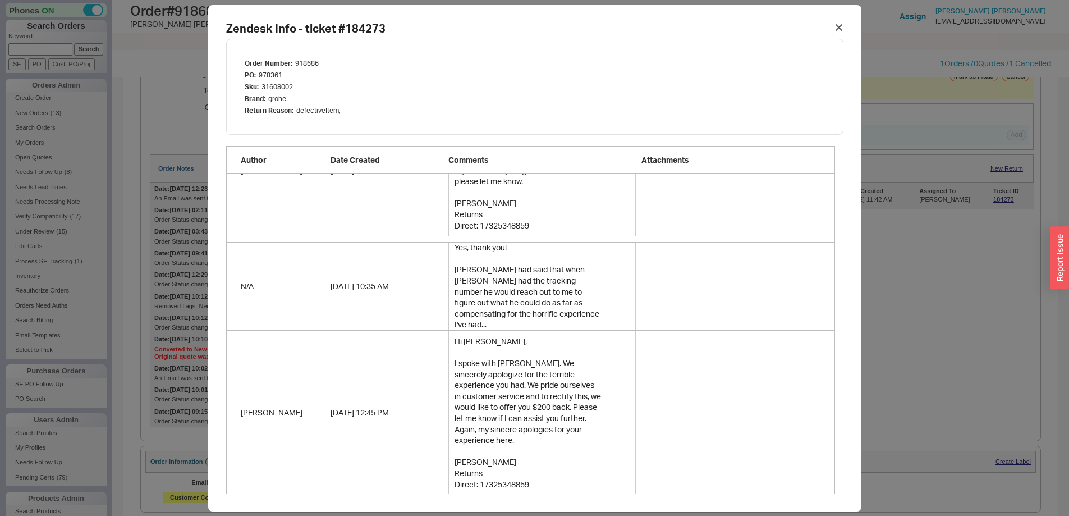
scroll to position [280, 0]
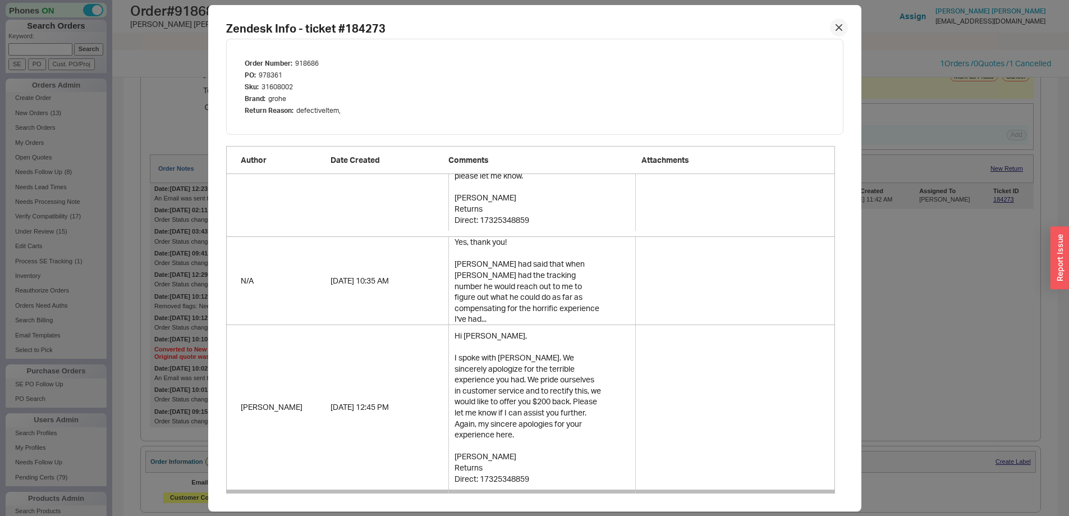
click at [830, 30] on div at bounding box center [839, 28] width 18 height 18
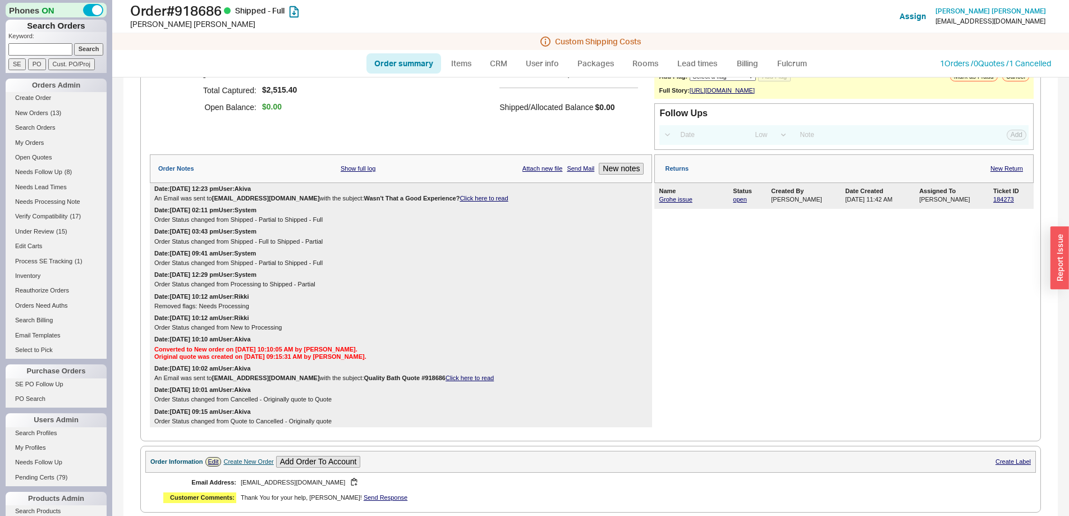
click at [47, 43] on input at bounding box center [40, 49] width 64 height 12
paste input "908264"
type input "908264"
click at [82, 47] on input "Search" at bounding box center [89, 49] width 30 height 12
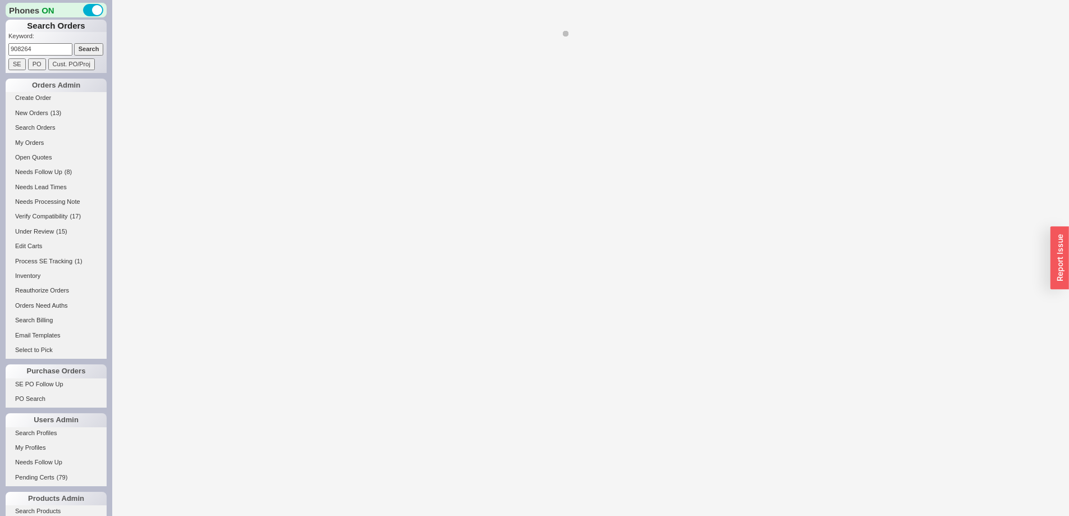
select select "*"
select select "LOW"
select select "3"
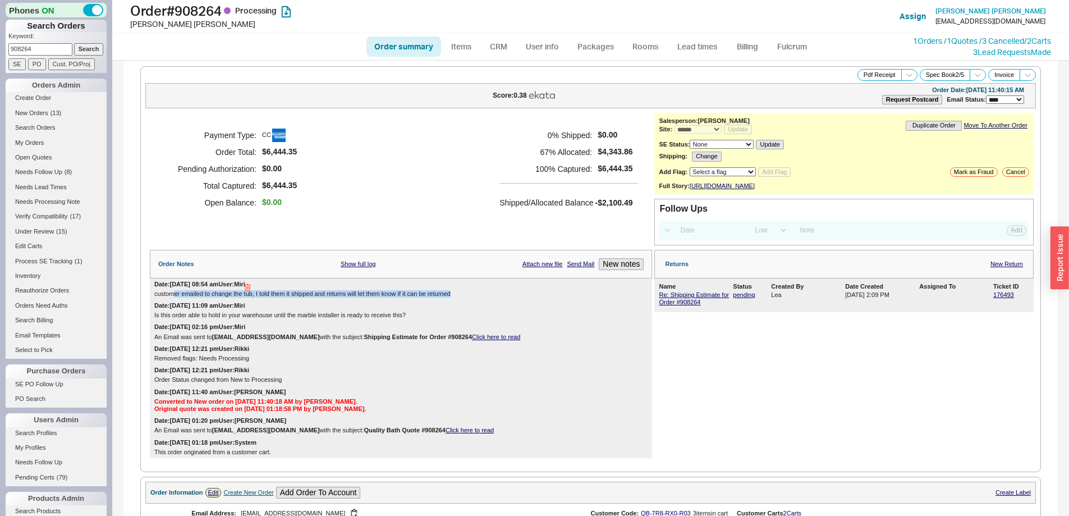
drag, startPoint x: 173, startPoint y: 305, endPoint x: 472, endPoint y: 304, distance: 299.0
click at [472, 297] on div "customer emailed to change the tub, I told them it shipped and returns will let…" at bounding box center [400, 293] width 493 height 7
drag, startPoint x: 422, startPoint y: 302, endPoint x: 143, endPoint y: 303, distance: 278.8
click at [143, 303] on div "**********" at bounding box center [590, 269] width 900 height 406
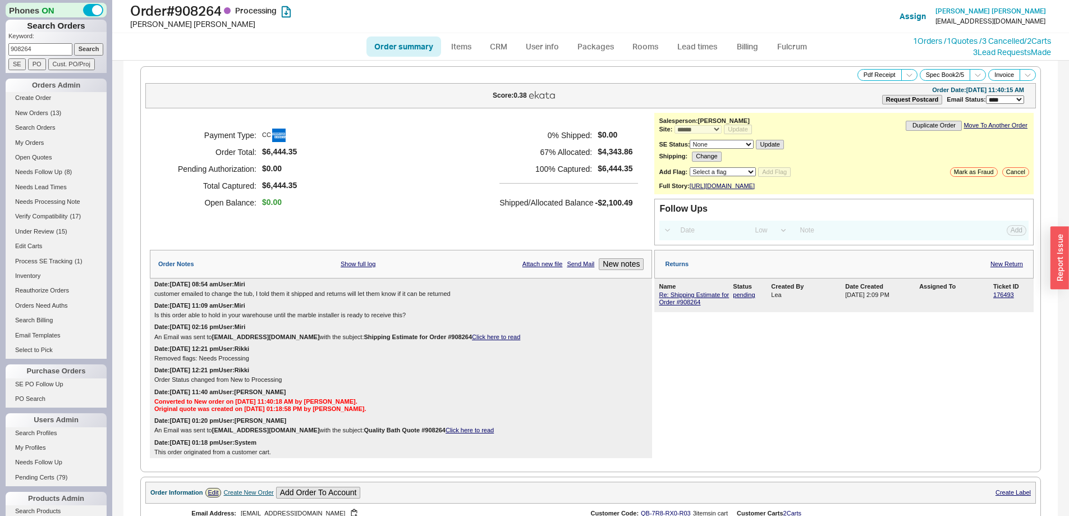
click at [1000, 298] on div "Re: Shipping Estimate for Order #908264 pending Lea 08/19/2025 2:09 PM 176493" at bounding box center [844, 298] width 370 height 17
click at [997, 298] on link "176493" at bounding box center [1003, 294] width 21 height 7
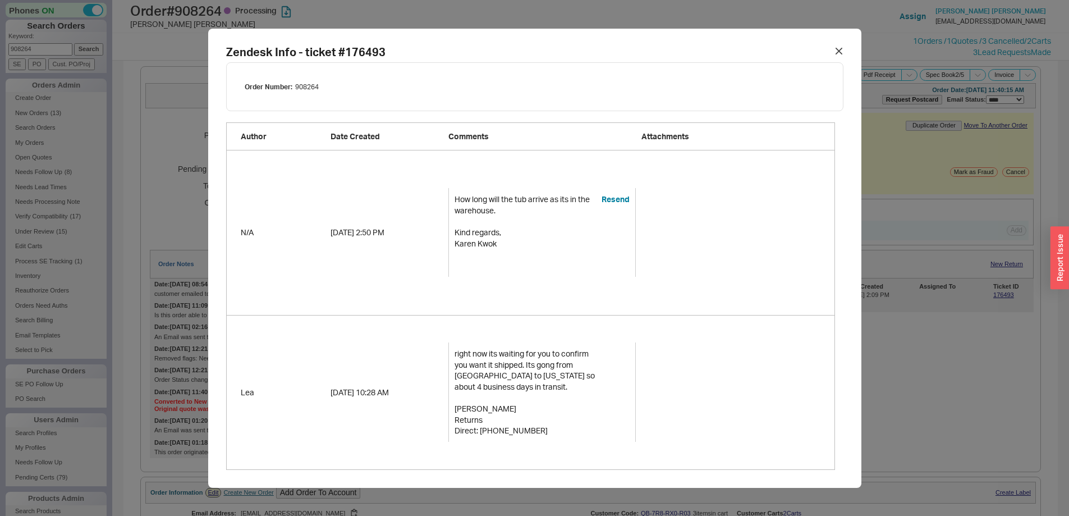
scroll to position [627, 0]
drag, startPoint x: 471, startPoint y: 366, endPoint x: 595, endPoint y: 374, distance: 124.3
click at [595, 374] on div "right now its waiting for you to confirm you want it shipped. Its gong from NJ …" at bounding box center [527, 392] width 147 height 88
click at [597, 375] on div "right now its waiting for you to confirm you want it shipped. Its gong from NJ …" at bounding box center [527, 392] width 147 height 88
drag, startPoint x: 600, startPoint y: 376, endPoint x: 522, endPoint y: 376, distance: 78.0
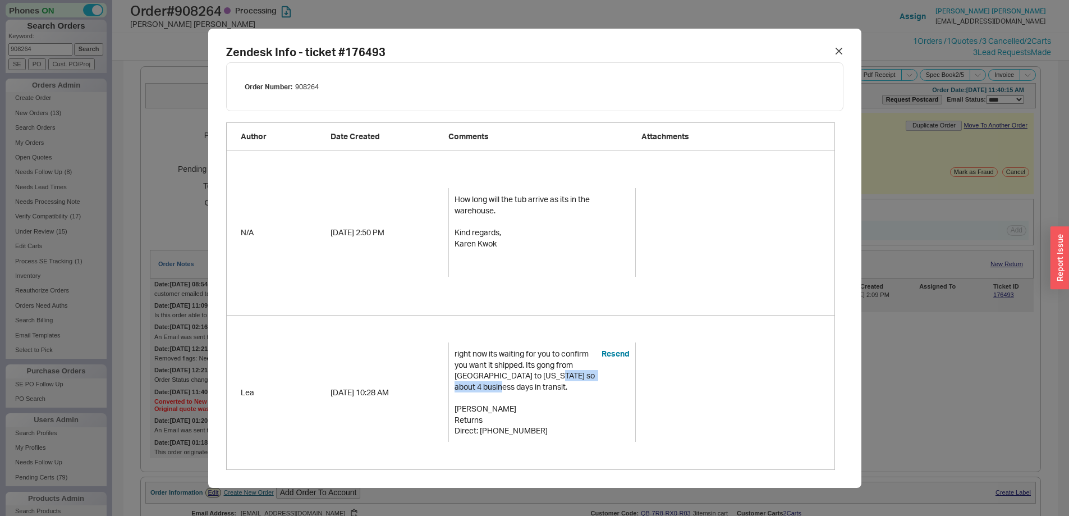
click at [522, 376] on div "right now its waiting for you to confirm you want it shipped. Its gong from NJ …" at bounding box center [541, 391] width 187 height 99
drag, startPoint x: 515, startPoint y: 194, endPoint x: 521, endPoint y: 194, distance: 5.6
click at [521, 194] on div "How long will the tub arrive as its in the warehouse. Kind regards, Karen Kwok ﻿" at bounding box center [527, 232] width 147 height 77
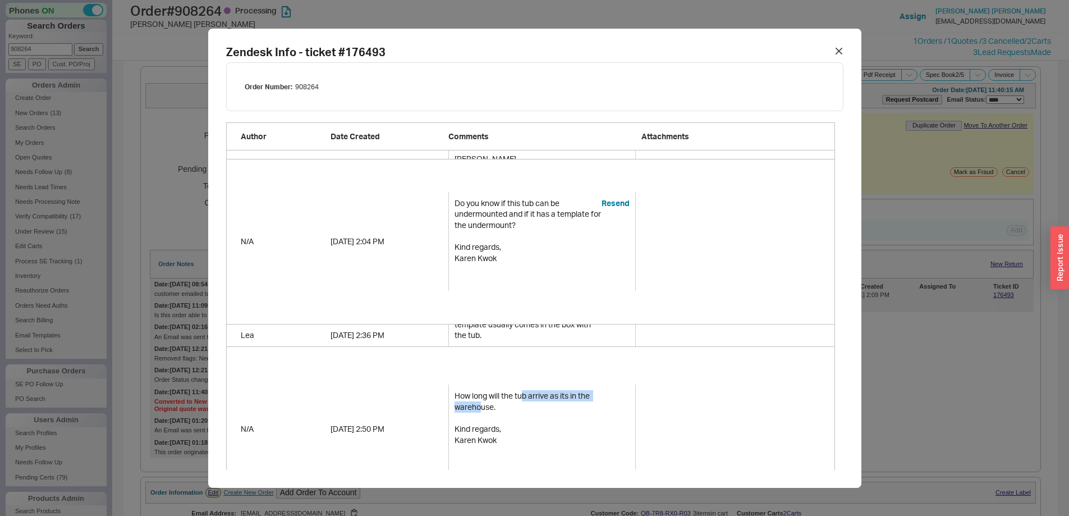
scroll to position [403, 0]
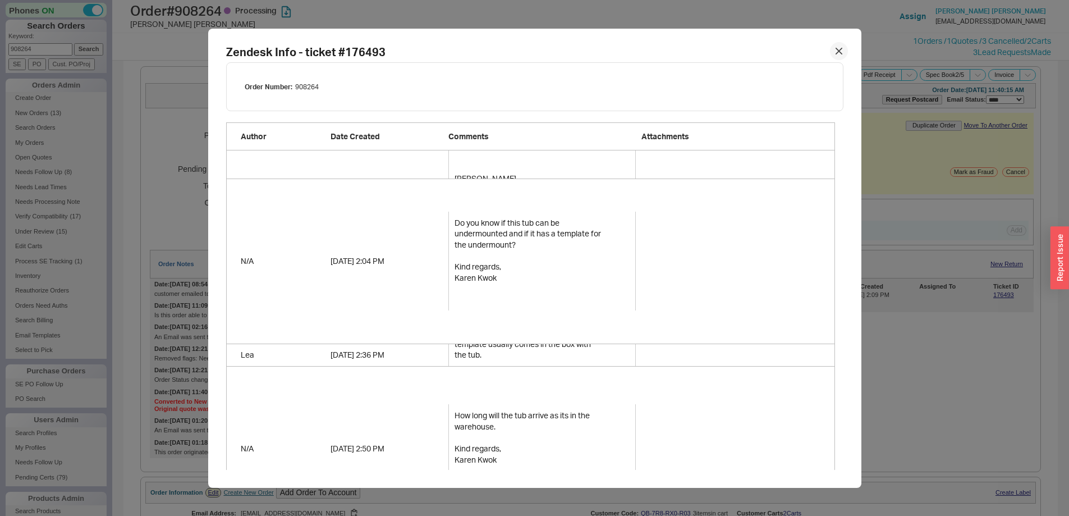
click at [835, 53] on icon at bounding box center [838, 51] width 6 height 6
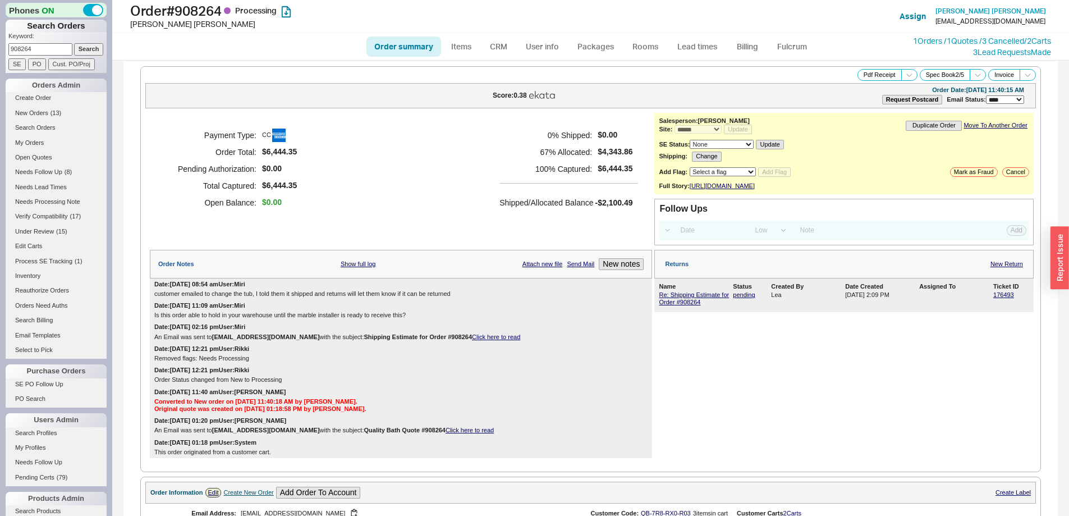
drag, startPoint x: 27, startPoint y: 53, endPoint x: -12, endPoint y: 46, distance: 39.9
click at [0, 46] on html "Phones ON Search Orders Keyword: 908264 Search SE PO Cust. PO/Proj Orders Admin…" at bounding box center [534, 258] width 1069 height 516
paste input "34805"
type input "934805"
click at [80, 45] on input "Search" at bounding box center [89, 49] width 30 height 12
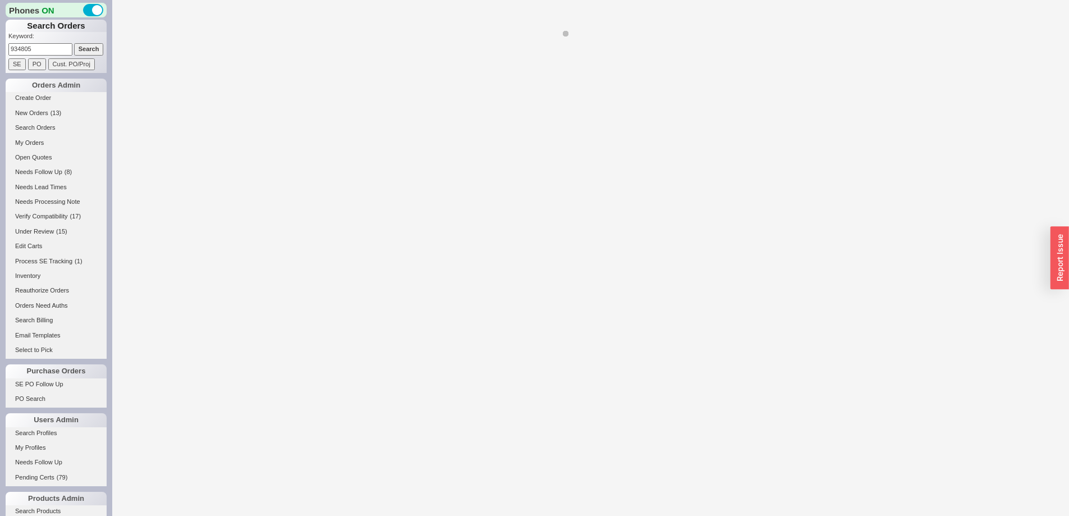
select select "*"
select select "LOW"
select select "3"
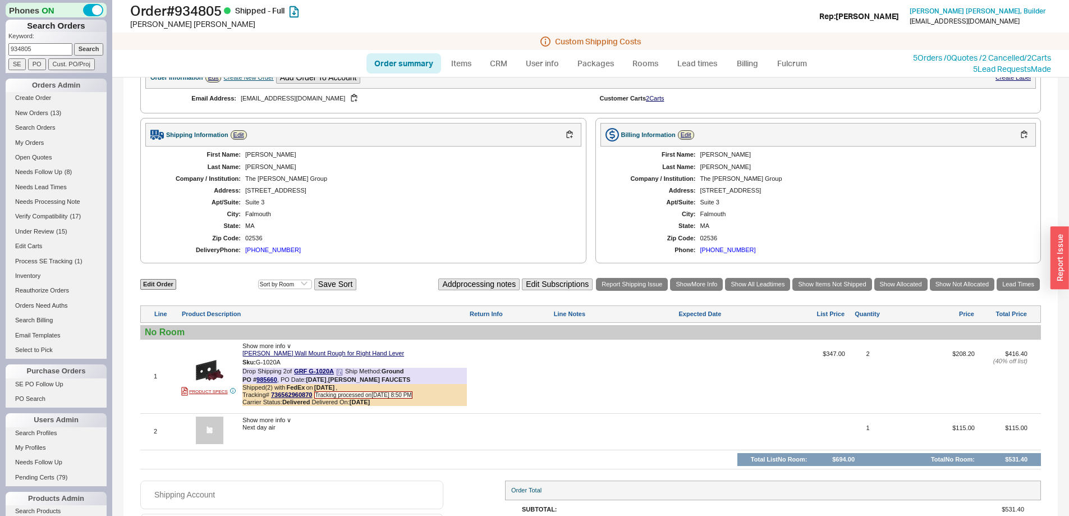
scroll to position [450, 0]
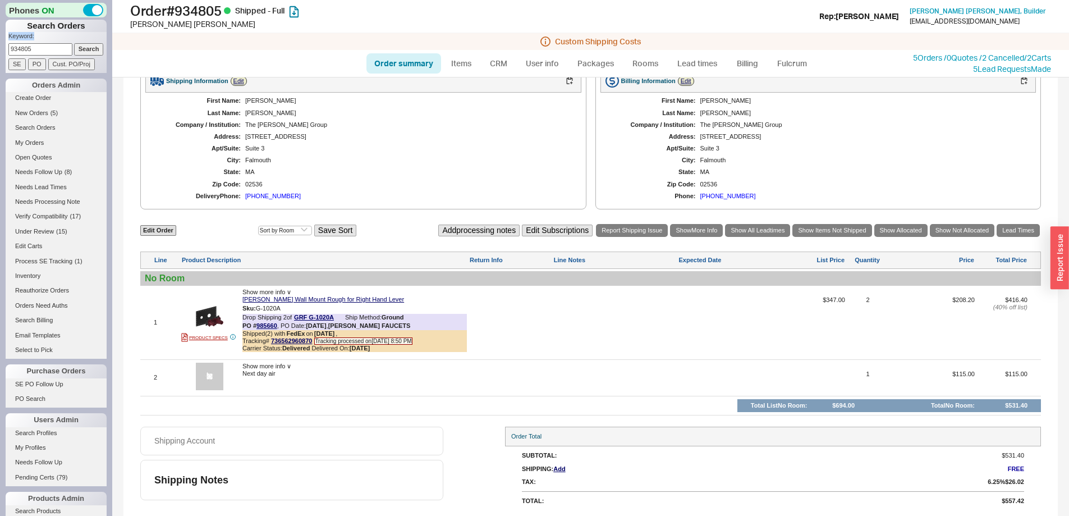
drag, startPoint x: 46, startPoint y: 43, endPoint x: 1, endPoint y: 43, distance: 45.4
click at [1, 43] on div "Phones ON Search Orders Keyword: 934805 Search SE PO Cust. PO/Proj Orders Admin…" at bounding box center [56, 258] width 112 height 516
drag, startPoint x: 12, startPoint y: 48, endPoint x: 29, endPoint y: 50, distance: 17.5
click at [2, 47] on div "Phones ON Search Orders Keyword: 934805 Search SE PO Cust. PO/Proj Orders Admin…" at bounding box center [56, 258] width 112 height 516
paste input "08264"
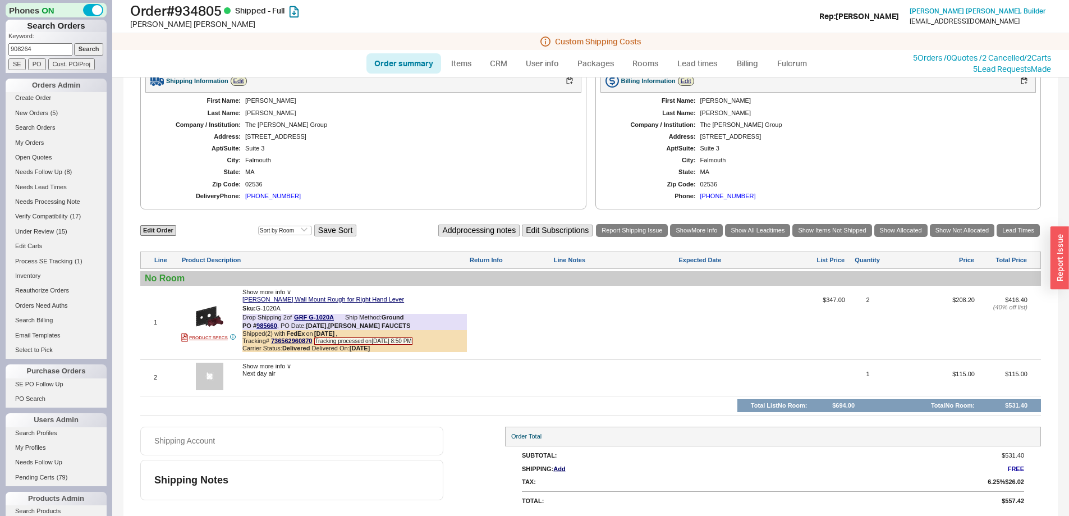
type input "908264"
click at [87, 48] on input "Search" at bounding box center [89, 49] width 30 height 12
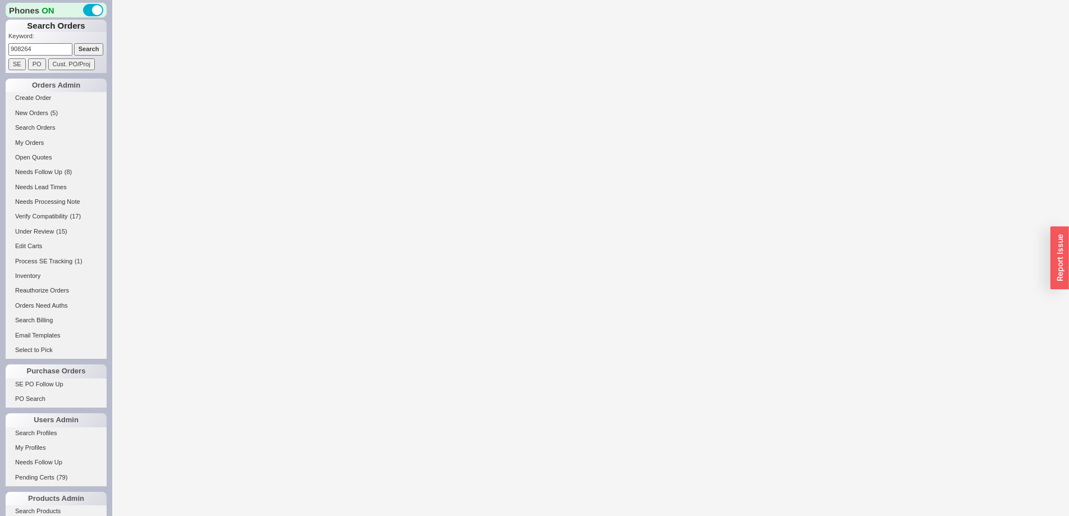
select select "*"
select select "LOW"
select select "3"
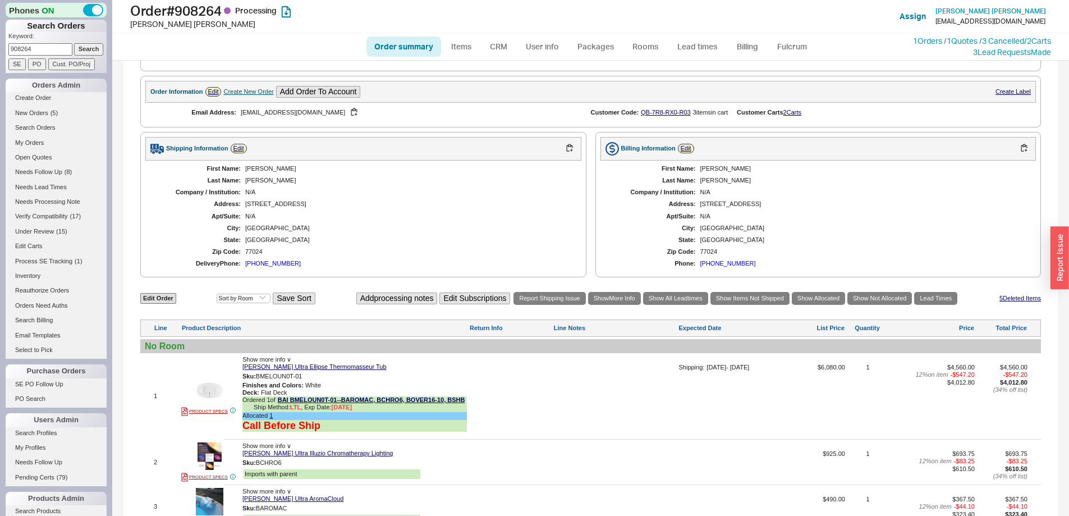
scroll to position [675, 0]
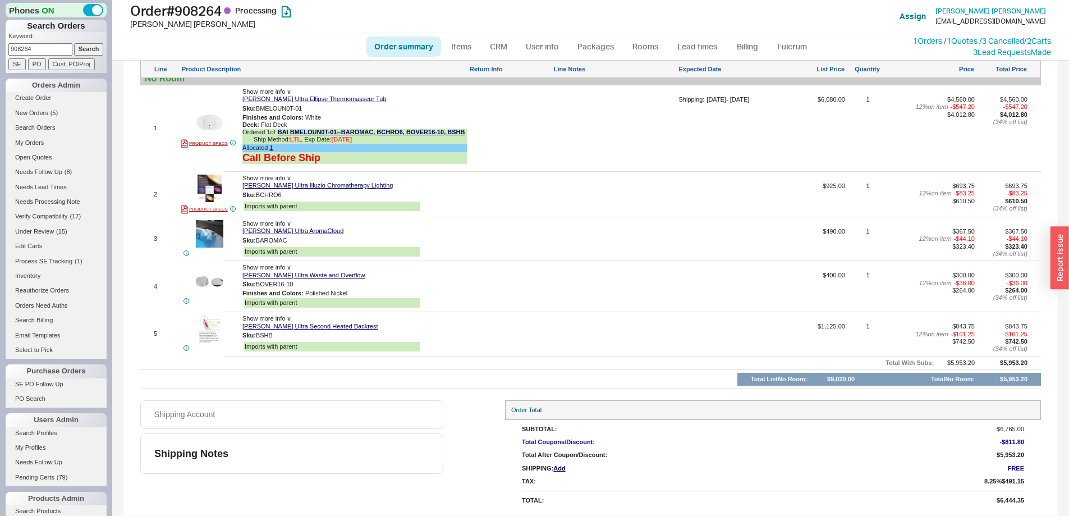
drag, startPoint x: 34, startPoint y: 53, endPoint x: 2, endPoint y: 49, distance: 31.6
click at [0, 49] on html "Phones ON Search Orders Keyword: 908264 Search SE PO Cust. PO/Proj Orders Admin…" at bounding box center [534, 258] width 1069 height 516
paste input "5330"
type input "905330"
click at [80, 49] on input "Search" at bounding box center [89, 49] width 30 height 12
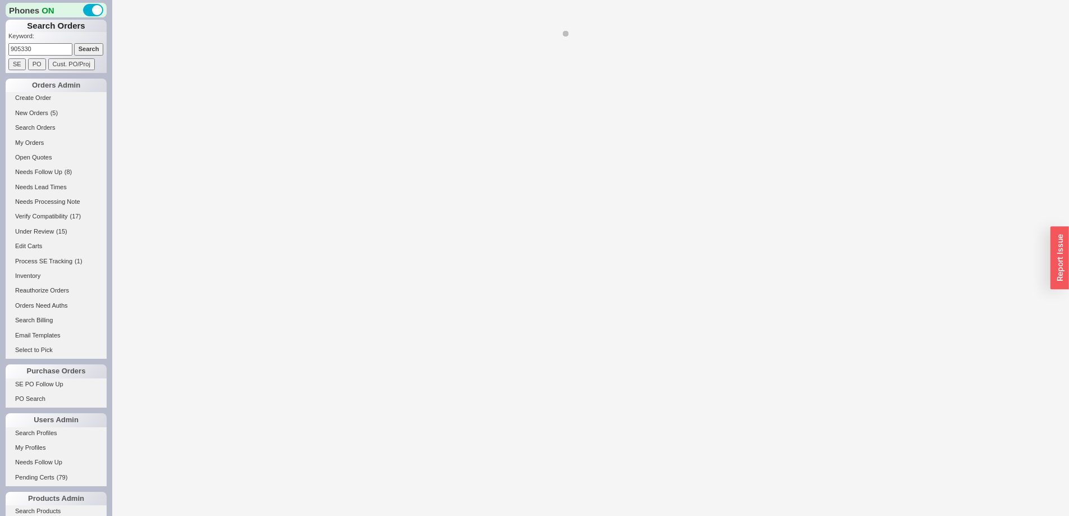
select select "*"
select select "LOW"
select select "3"
select select "LOW"
select select "3"
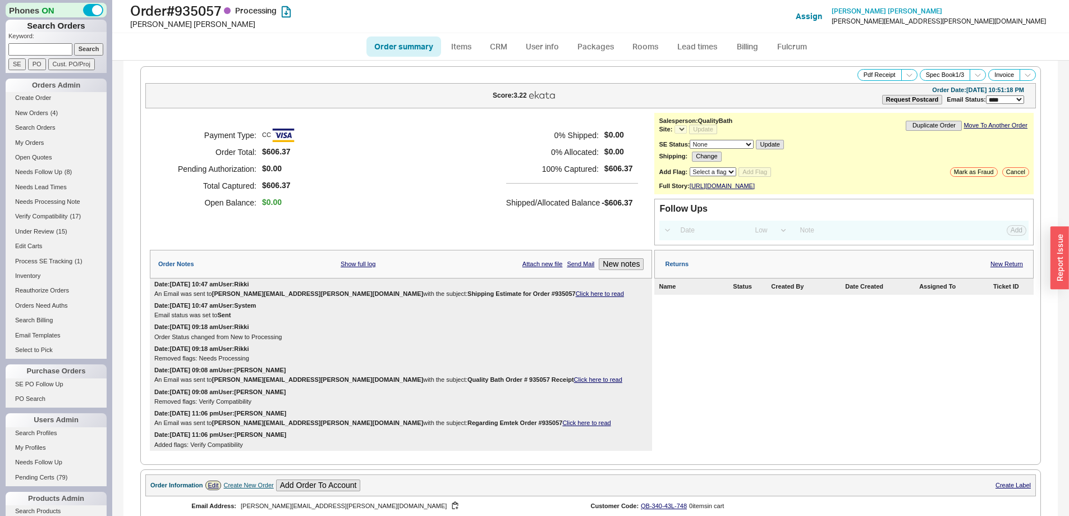
select select "*"
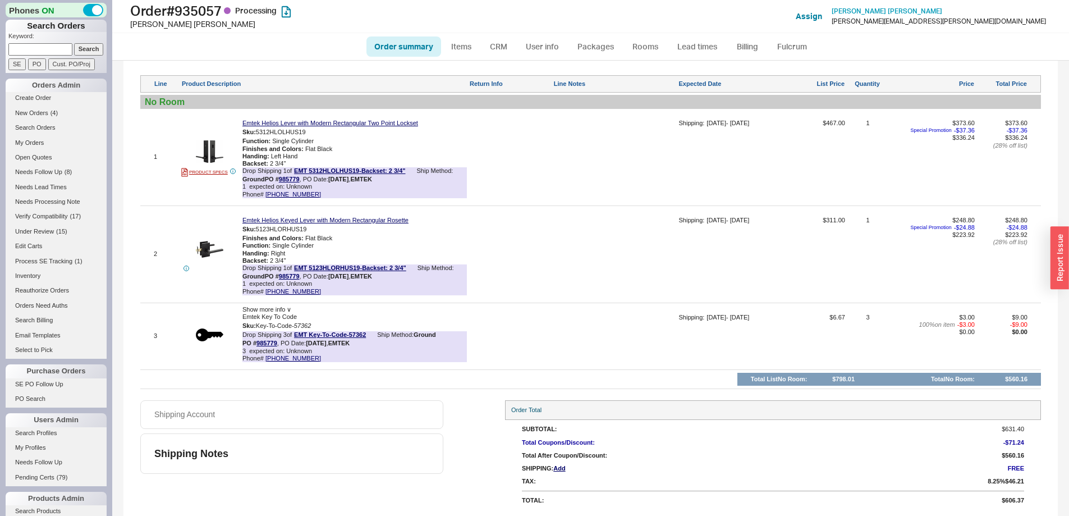
scroll to position [196, 0]
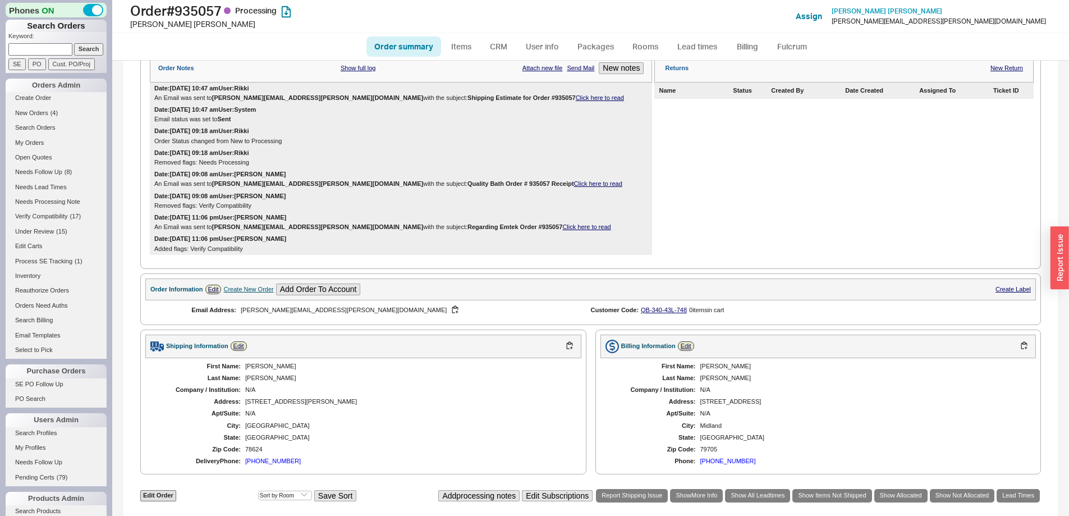
click at [576, 101] on link "Click here to read" at bounding box center [600, 97] width 48 height 7
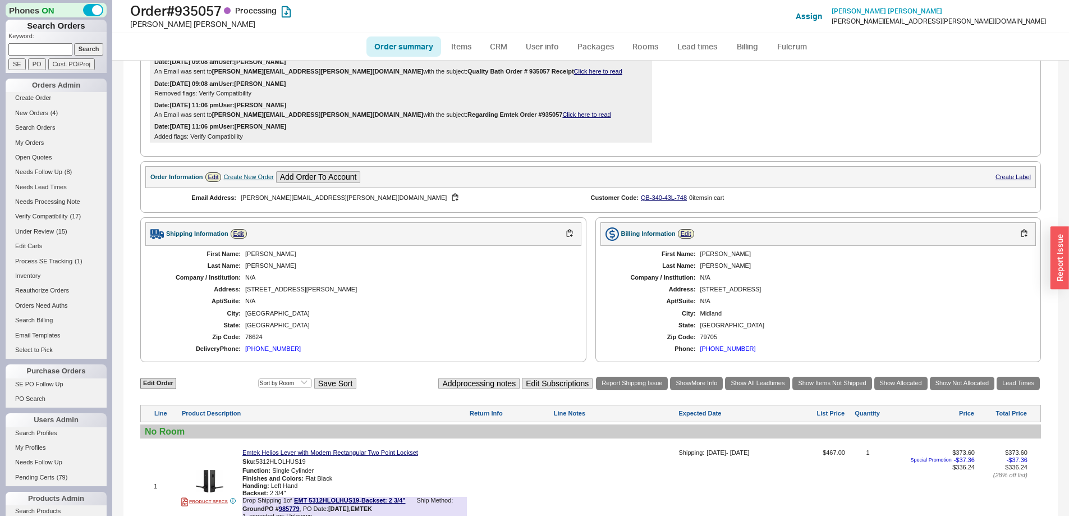
scroll to position [645, 0]
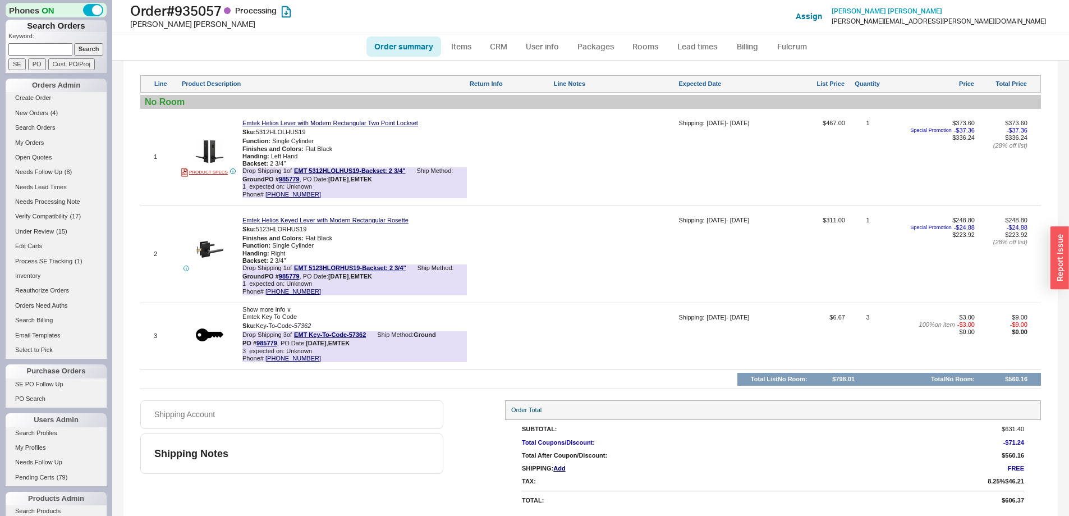
drag, startPoint x: 279, startPoint y: 309, endPoint x: 286, endPoint y: 312, distance: 7.3
click at [279, 309] on span "Show more info ∨" at bounding box center [266, 309] width 49 height 7
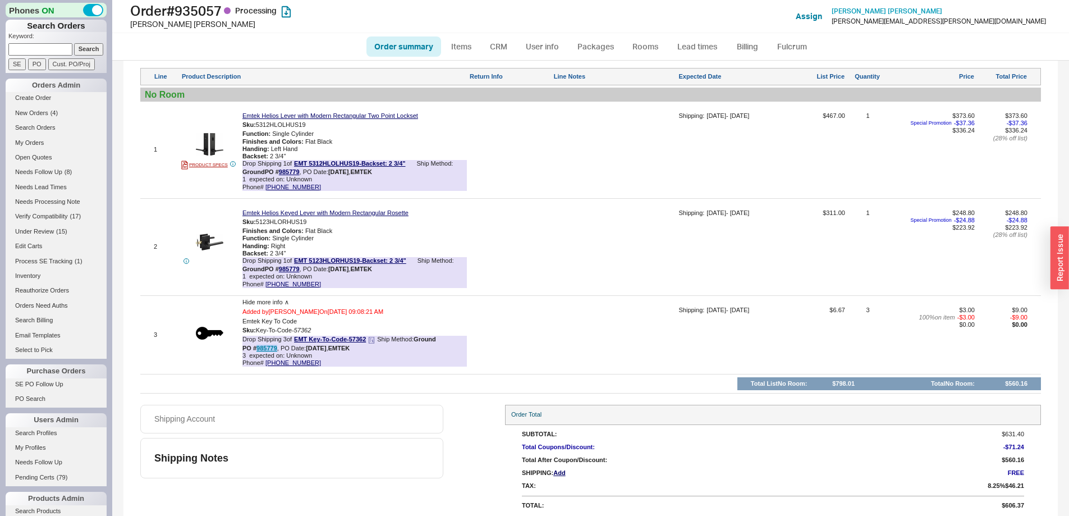
drag, startPoint x: 278, startPoint y: 355, endPoint x: 256, endPoint y: 355, distance: 21.3
click at [256, 352] on div "PO # 985779 , PO Date: [DATE] , EMTEK" at bounding box center [295, 347] width 107 height 7
copy link "985779"
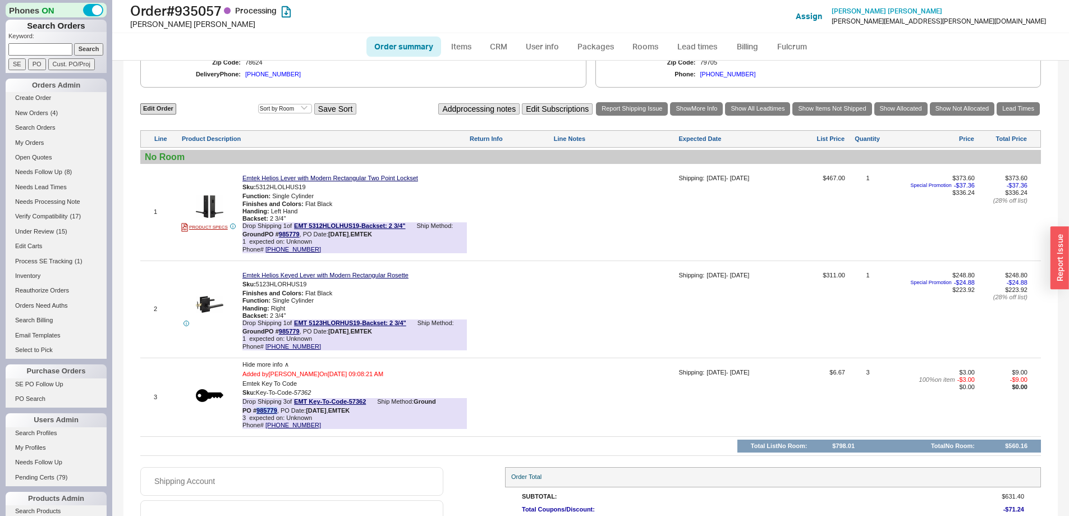
scroll to position [588, 0]
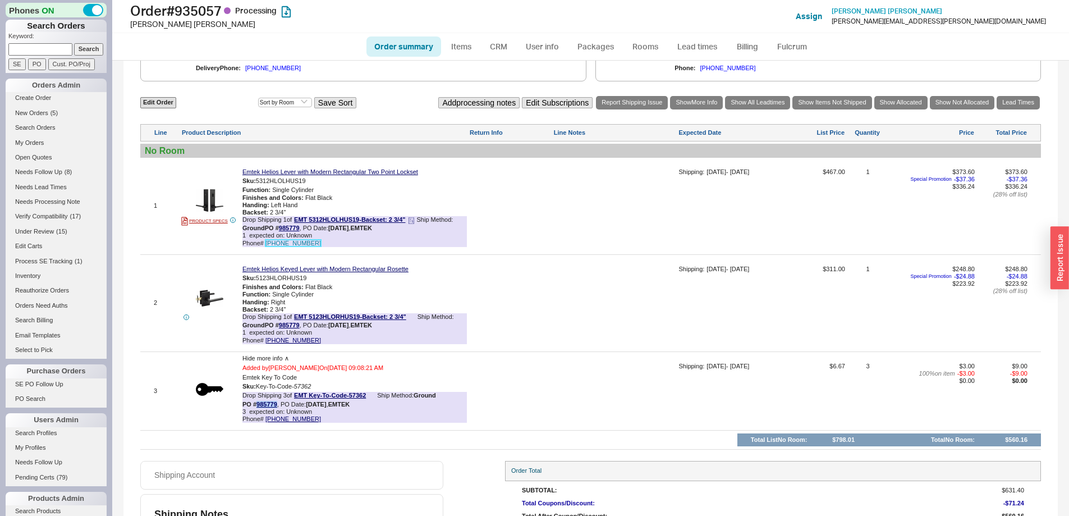
click at [284, 246] on link "[PHONE_NUMBER]" at bounding box center [293, 243] width 56 height 7
click at [45, 49] on input at bounding box center [40, 49] width 64 height 12
type input "934334"
click at [74, 43] on input "Search" at bounding box center [89, 49] width 30 height 12
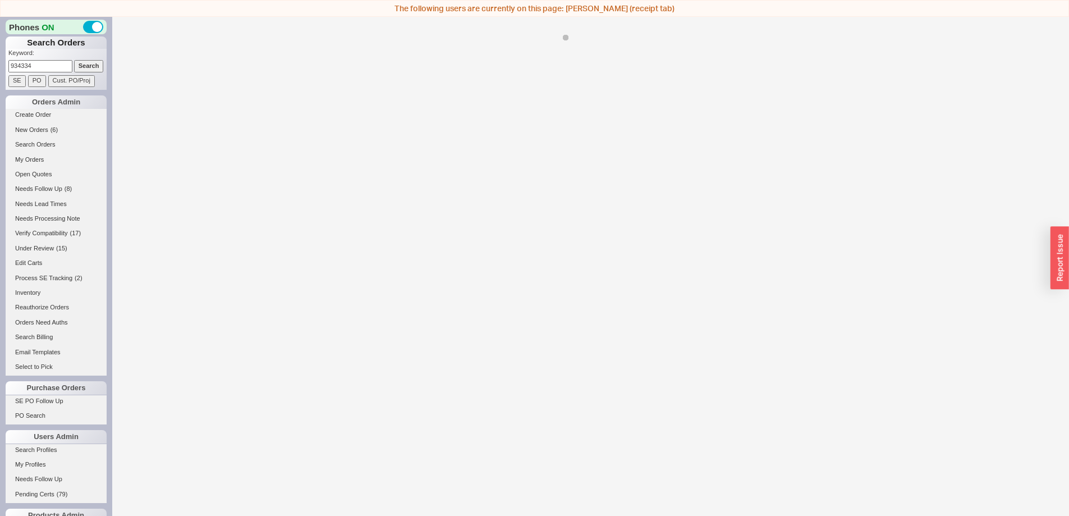
scroll to position [17, 0]
select select "*"
select select "LOW"
select select "3"
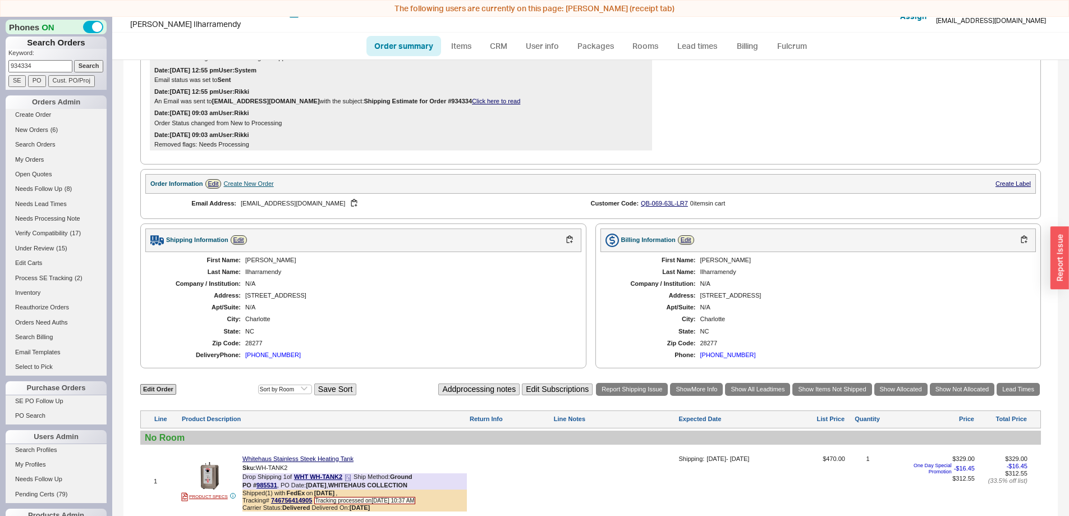
scroll to position [392, 0]
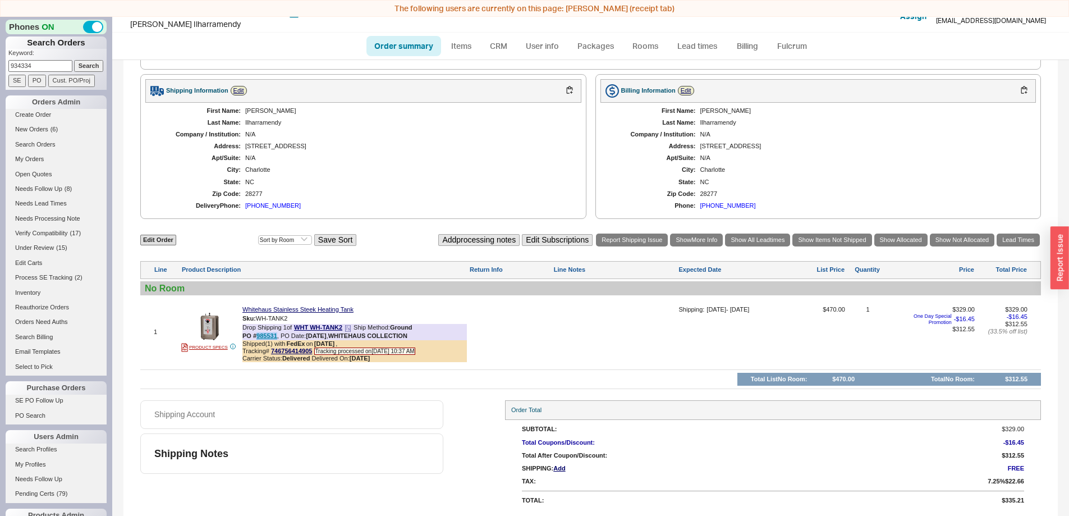
drag, startPoint x: 278, startPoint y: 335, endPoint x: 261, endPoint y: 335, distance: 16.8
click at [257, 334] on div "PO # 985531 , PO Date: [DATE] , WHITEHAUS COLLECTION" at bounding box center [324, 335] width 165 height 7
click at [263, 335] on link "985531" at bounding box center [266, 335] width 21 height 7
click at [409, 311] on button "800.527.6690" at bounding box center [417, 312] width 43 height 11
click at [262, 338] on link "985531" at bounding box center [266, 335] width 21 height 7
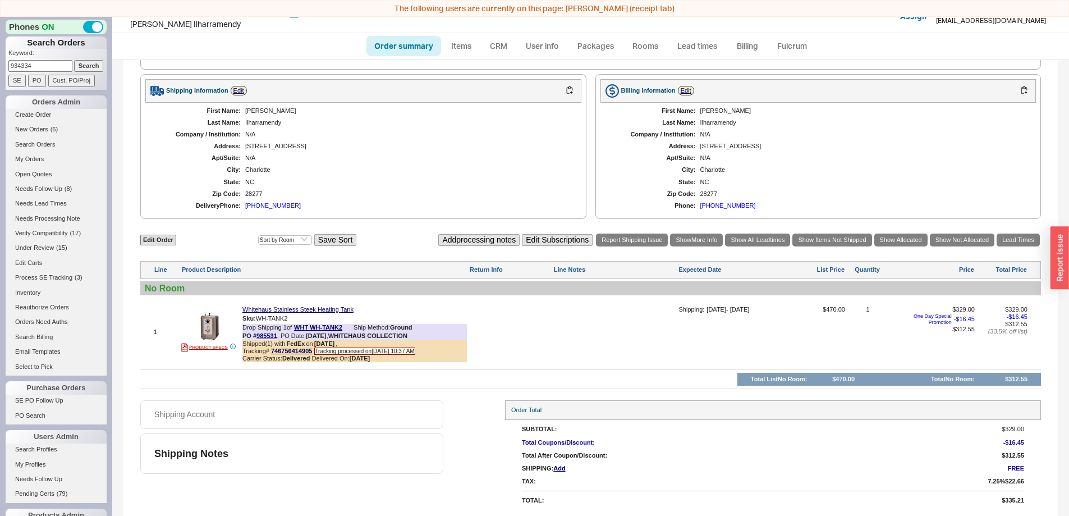
click at [402, 46] on link "Order summary" at bounding box center [403, 46] width 75 height 20
select select "*"
select select "LOW"
select select "3"
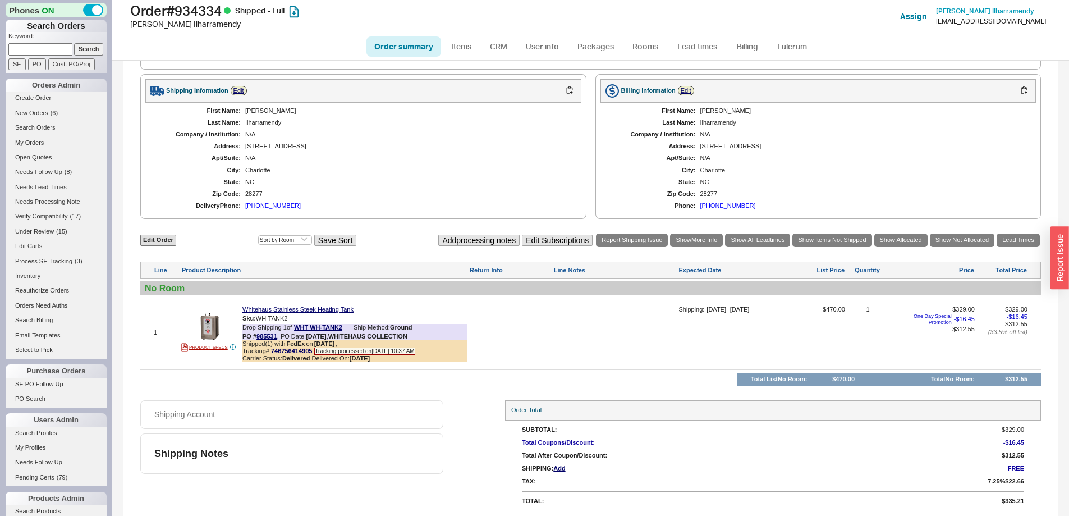
scroll to position [427, 0]
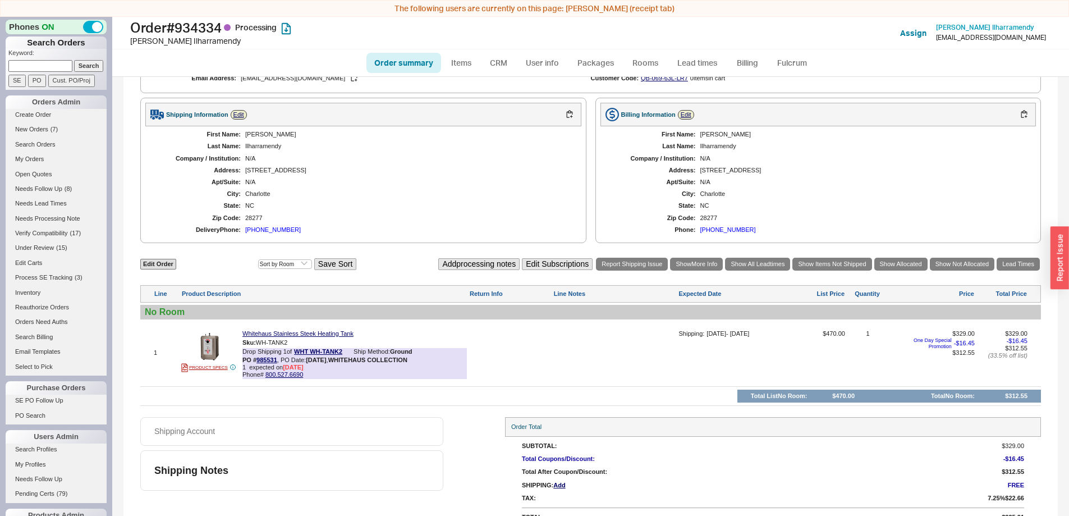
click at [410, 59] on link "Order summary" at bounding box center [403, 63] width 75 height 20
select select "*"
select select "LOW"
select select "3"
click at [162, 265] on link "Edit Order" at bounding box center [158, 264] width 36 height 11
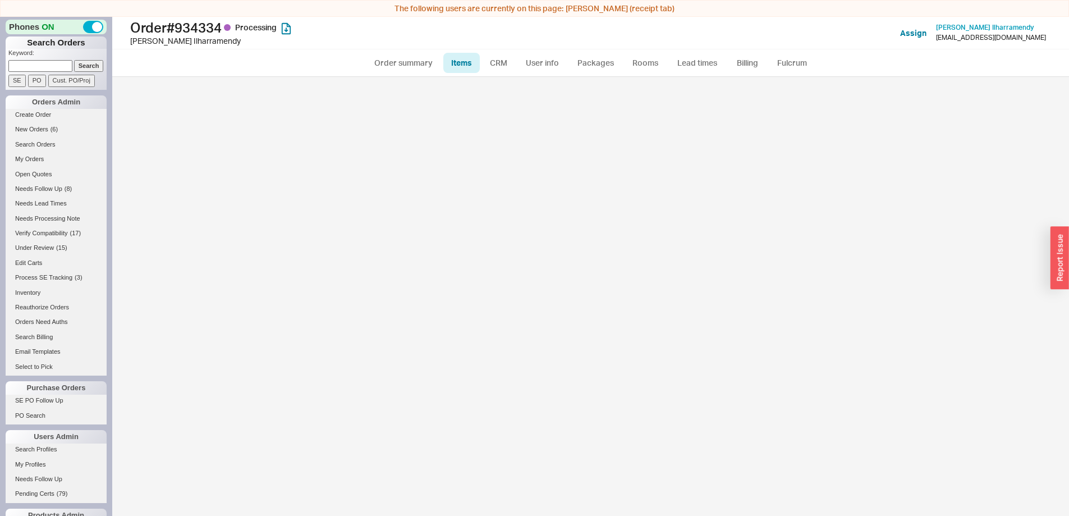
select select "3"
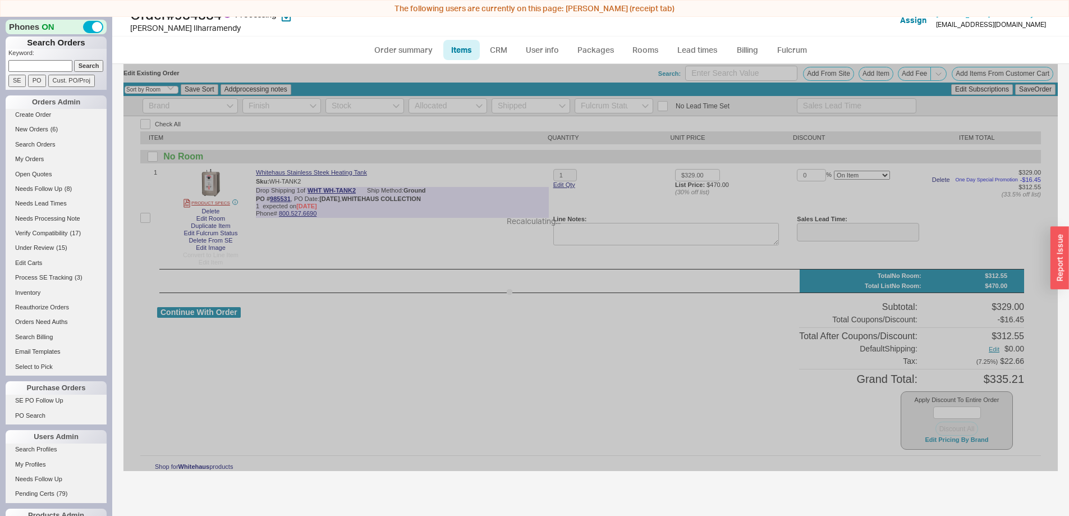
scroll to position [17, 0]
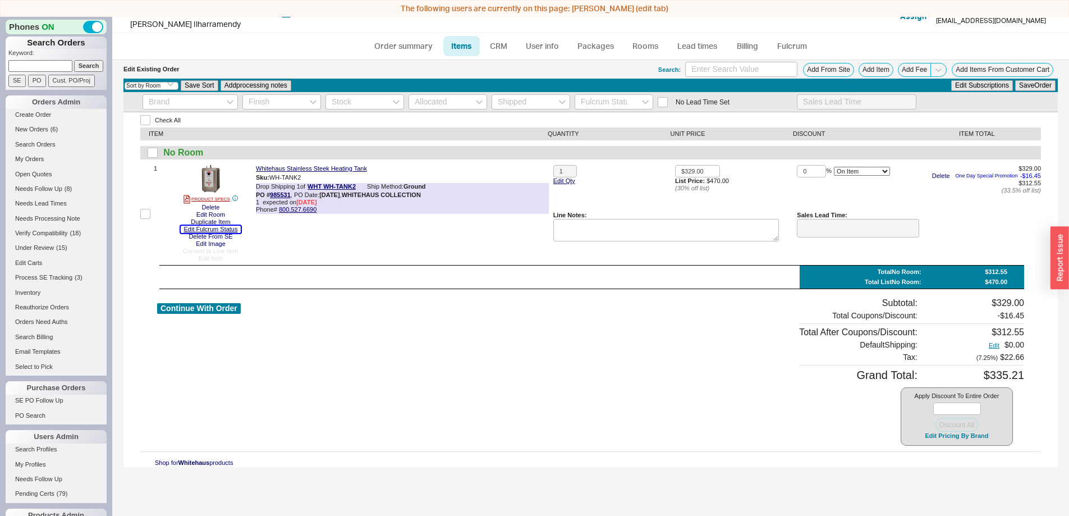
click at [218, 228] on button "Edit Fulcrum Status" at bounding box center [211, 229] width 61 height 7
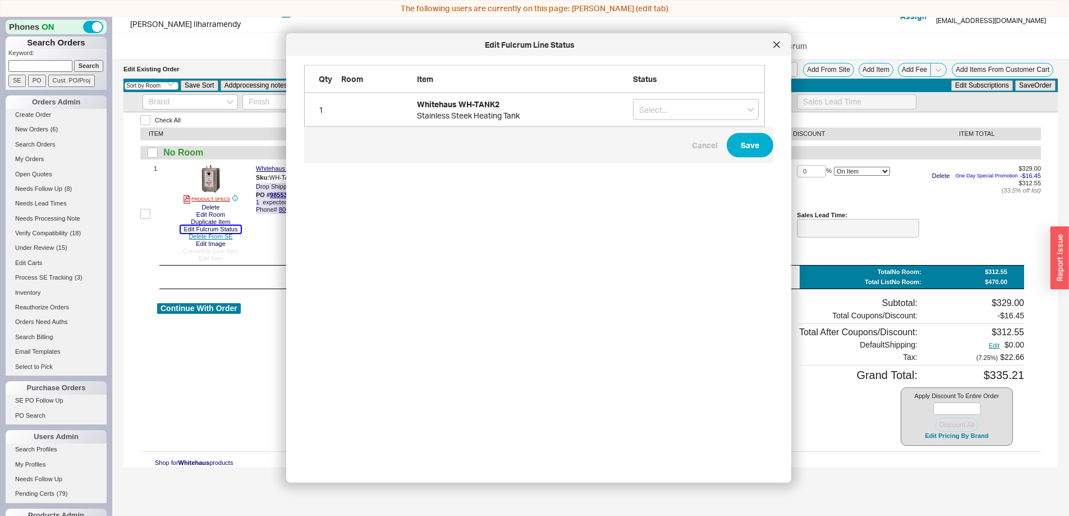
scroll to position [391, 470]
click at [700, 114] on input "grid" at bounding box center [696, 109] width 126 height 21
click at [698, 130] on div "On Hold" at bounding box center [695, 133] width 125 height 20
type input "On Hold"
click at [739, 149] on button "Save" at bounding box center [749, 145] width 47 height 25
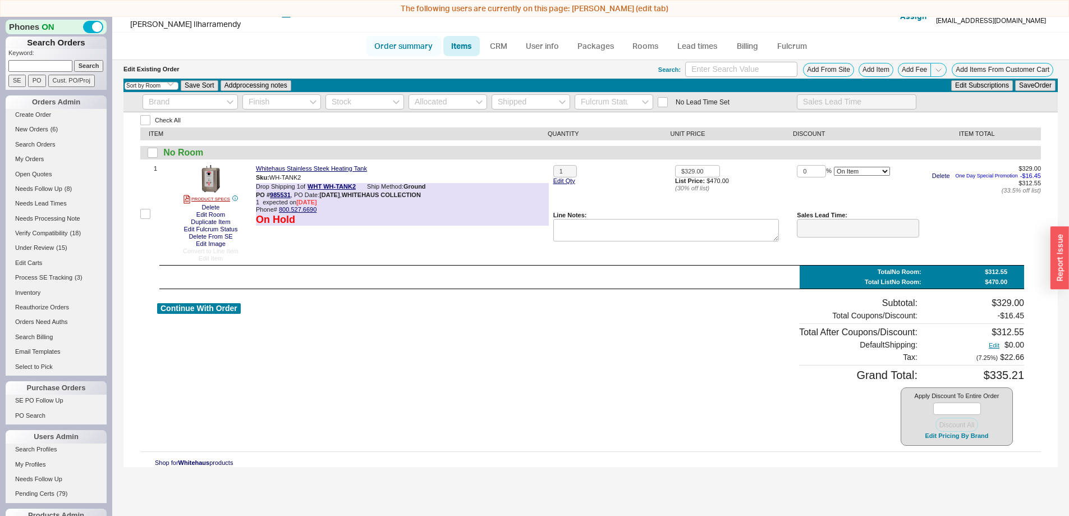
click at [396, 49] on link "Order summary" at bounding box center [403, 46] width 75 height 20
select select "*"
select select "LOW"
select select "3"
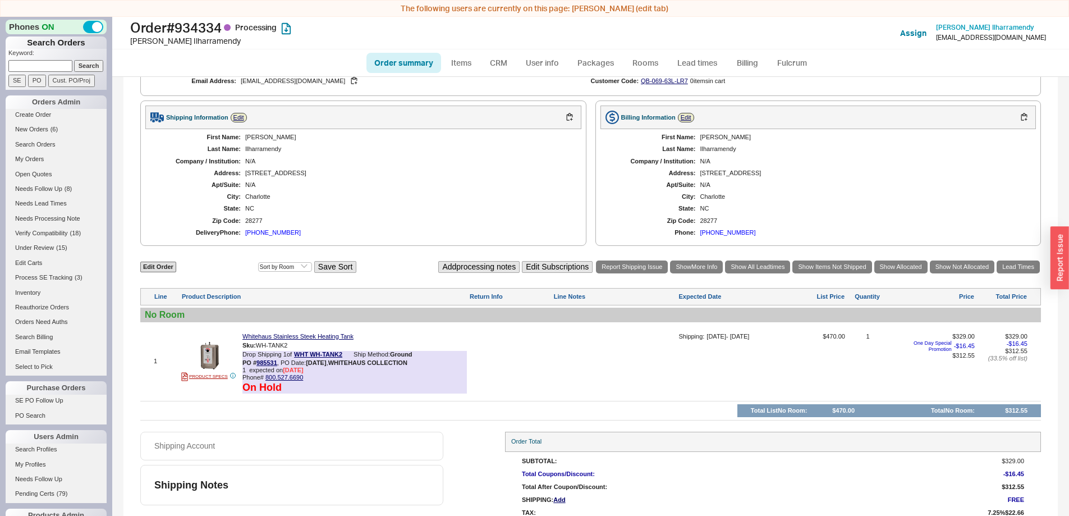
scroll to position [439, 0]
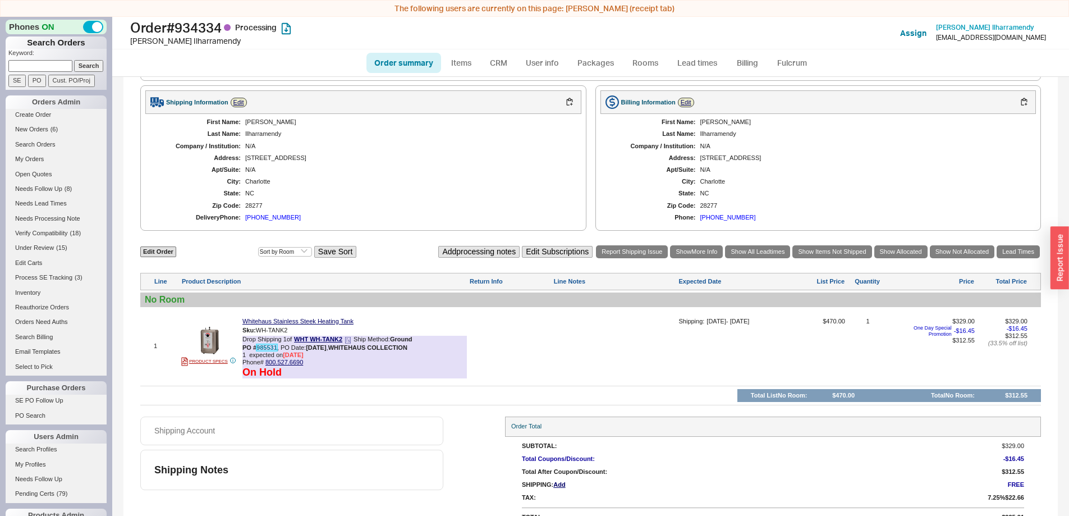
click at [270, 347] on link "985531" at bounding box center [266, 347] width 21 height 7
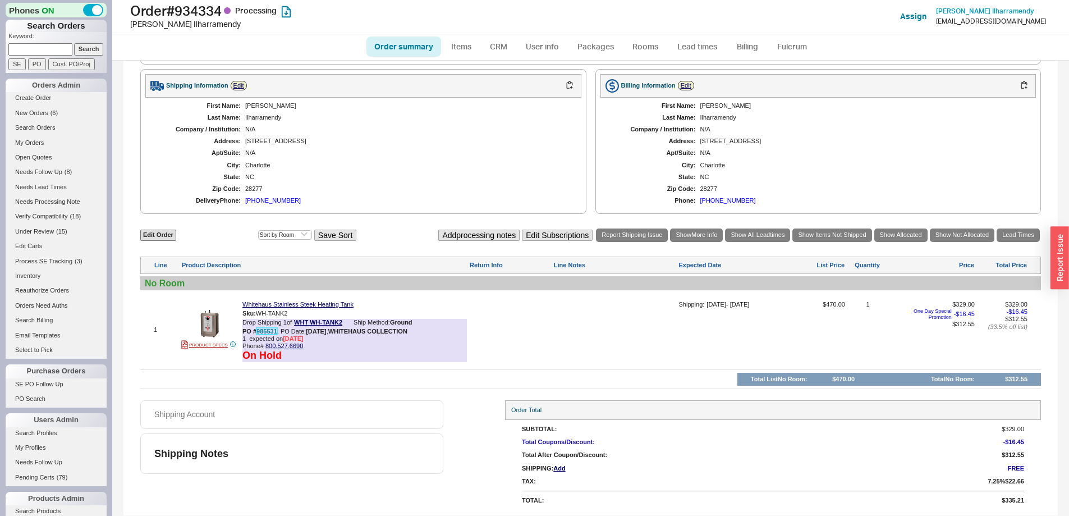
scroll to position [0, 0]
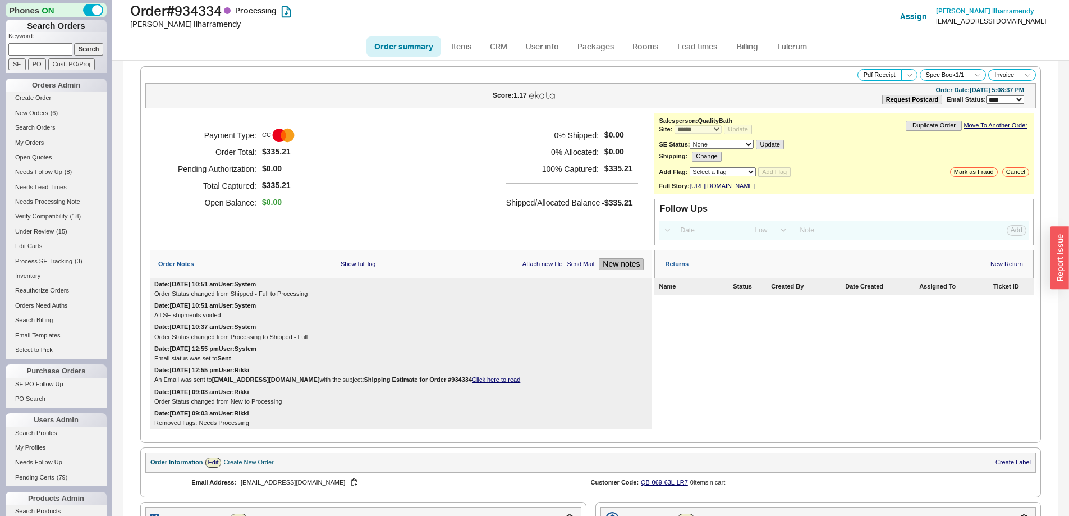
click at [604, 270] on button "New notes" at bounding box center [621, 264] width 45 height 12
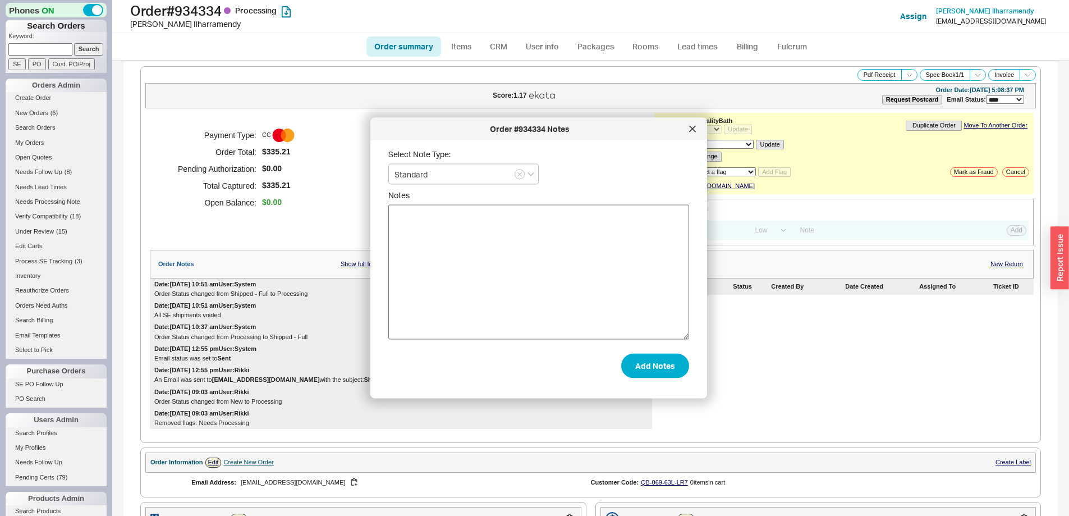
click at [574, 282] on textarea "Notes" at bounding box center [538, 272] width 301 height 135
type textarea "requested cancellation"
click at [661, 374] on button "Add Notes" at bounding box center [655, 365] width 68 height 25
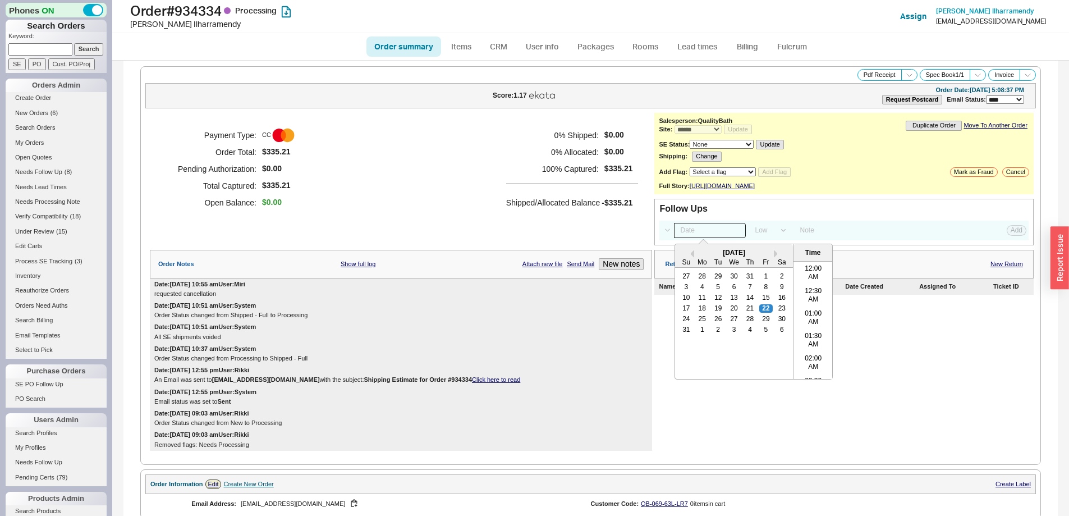
click at [705, 238] on input at bounding box center [710, 230] width 72 height 15
click at [697, 323] on div "25" at bounding box center [702, 319] width 13 height 8
type input "[DATE] 12:00 am"
click at [1007, 235] on button "Add" at bounding box center [1016, 230] width 20 height 10
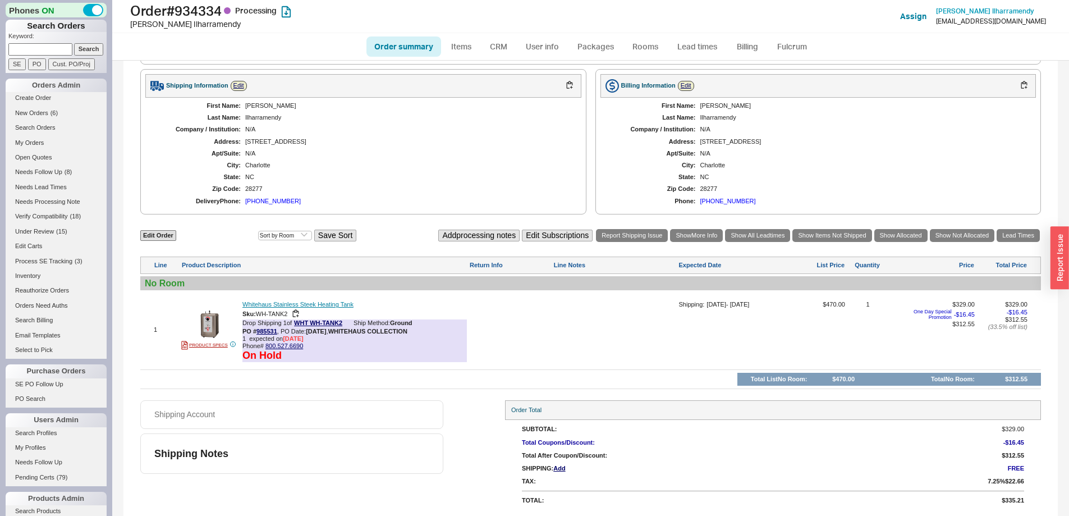
select select "LOW"
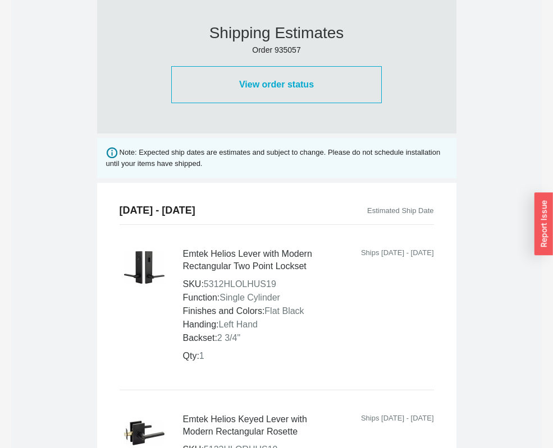
scroll to position [280, 0]
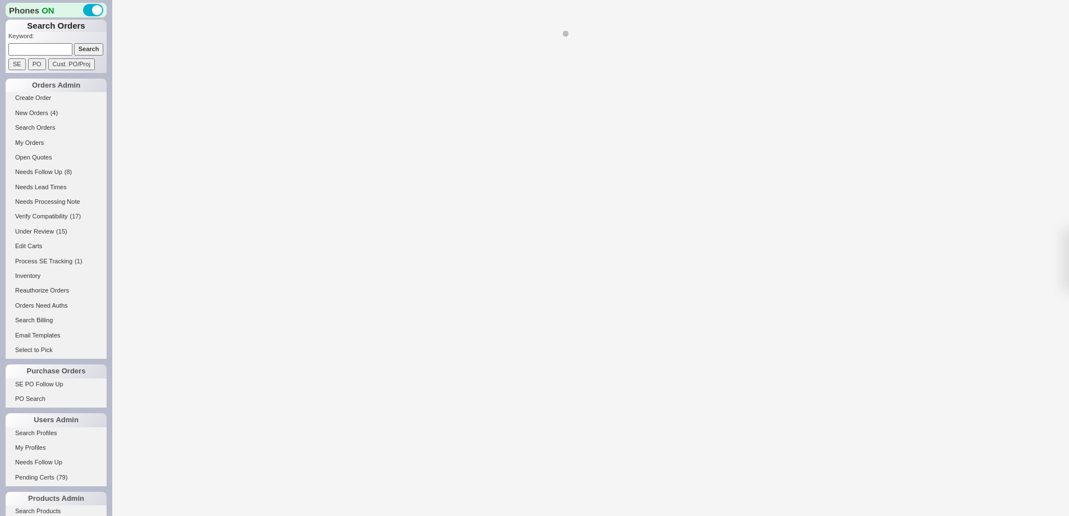
select select "*"
select select "LOW"
select select "3"
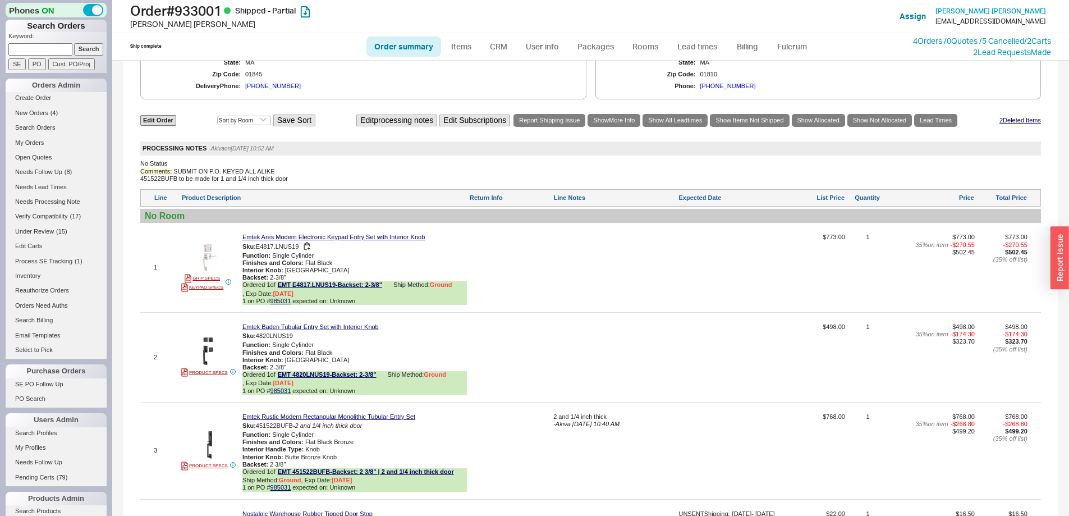
scroll to position [561, 0]
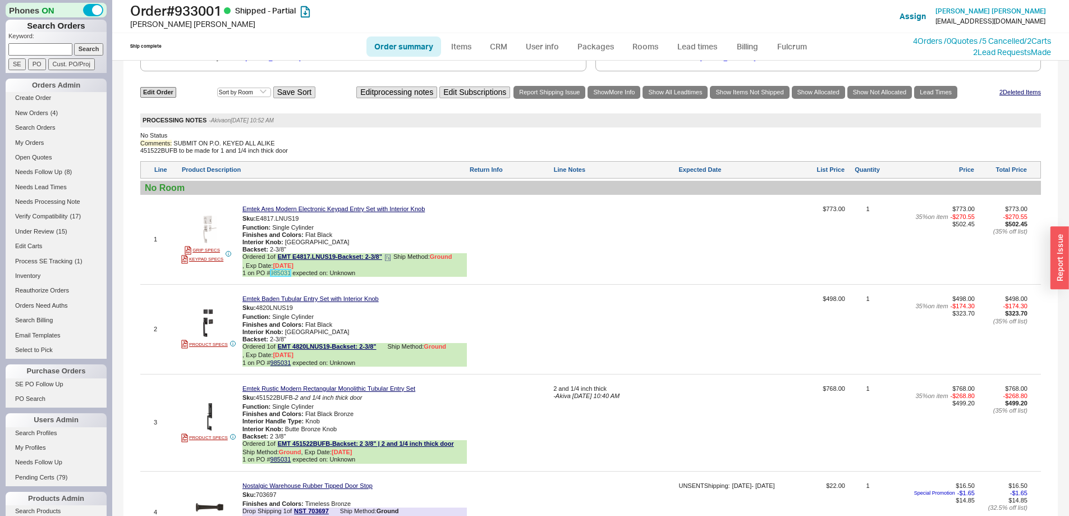
click at [278, 276] on link "985031" at bounding box center [280, 272] width 21 height 7
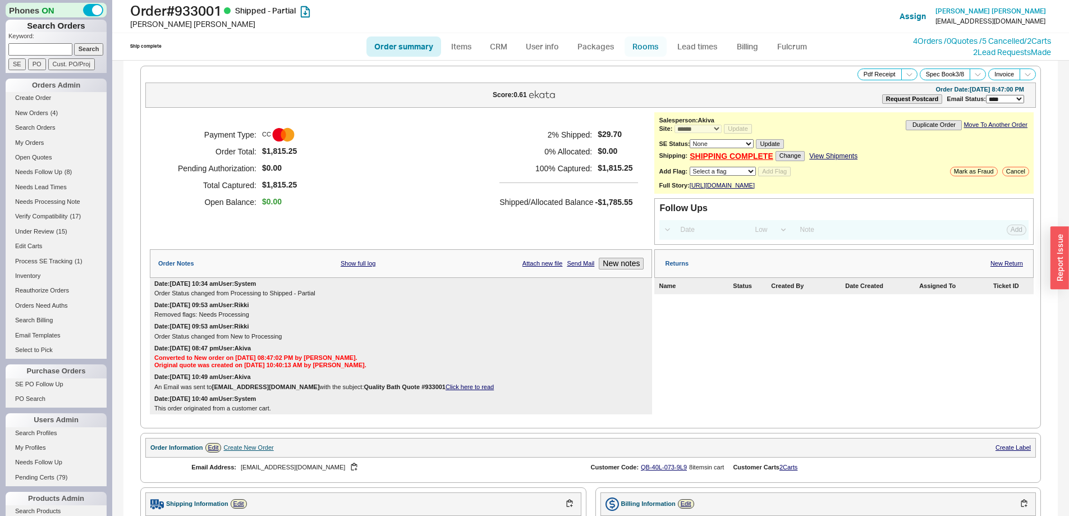
scroll to position [0, 0]
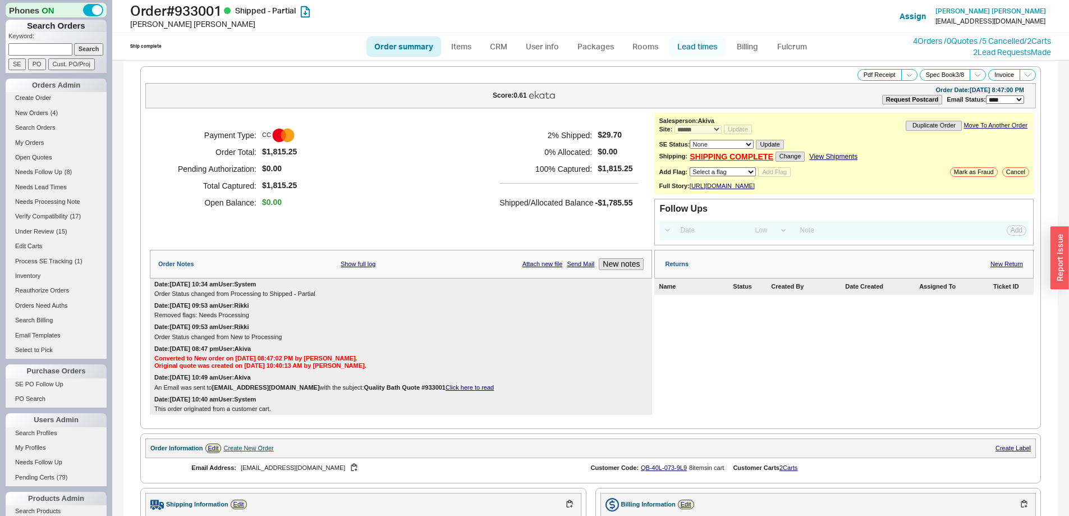
drag, startPoint x: 691, startPoint y: 45, endPoint x: 682, endPoint y: 48, distance: 8.9
click at [691, 45] on link "Lead times" at bounding box center [697, 46] width 57 height 20
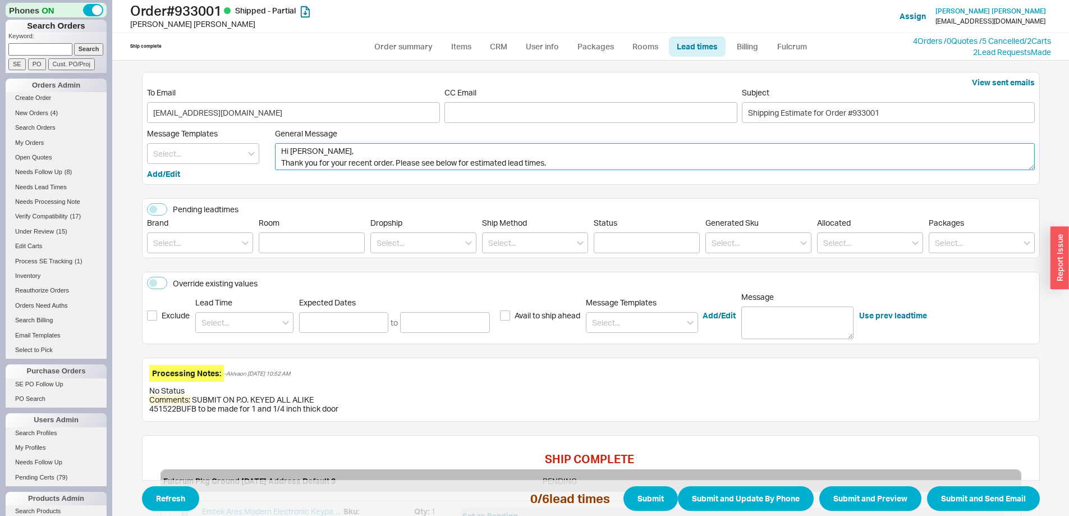
drag, startPoint x: 371, startPoint y: 163, endPoint x: 247, endPoint y: 167, distance: 123.5
click at [247, 167] on div "Message Templates Add/Edit General Message Hi [PERSON_NAME], Thank you for your…" at bounding box center [590, 153] width 887 height 51
click at [420, 161] on textarea "Hi [PERSON_NAME], I hope all is well. Please see below for estimated lead times." at bounding box center [655, 156] width 760 height 27
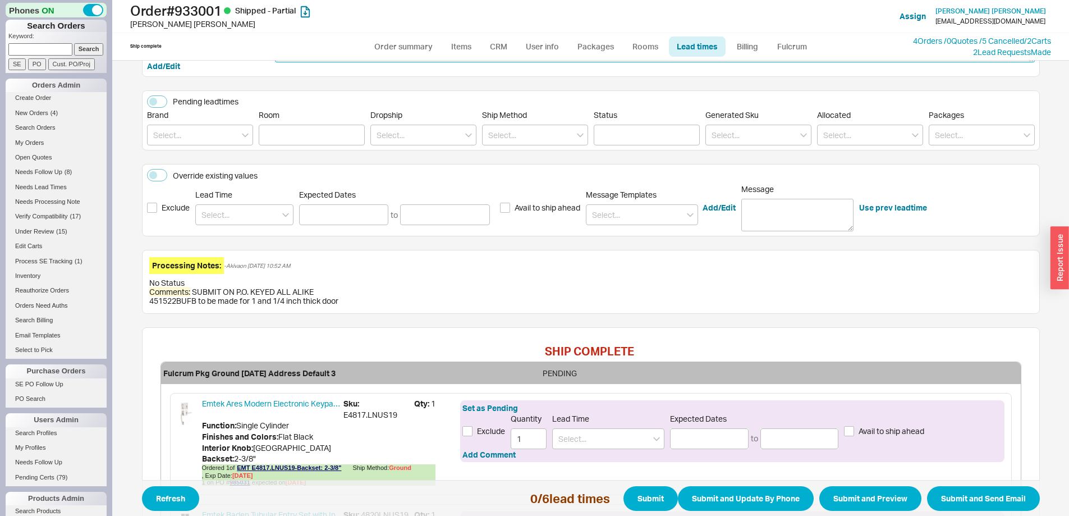
scroll to position [112, 0]
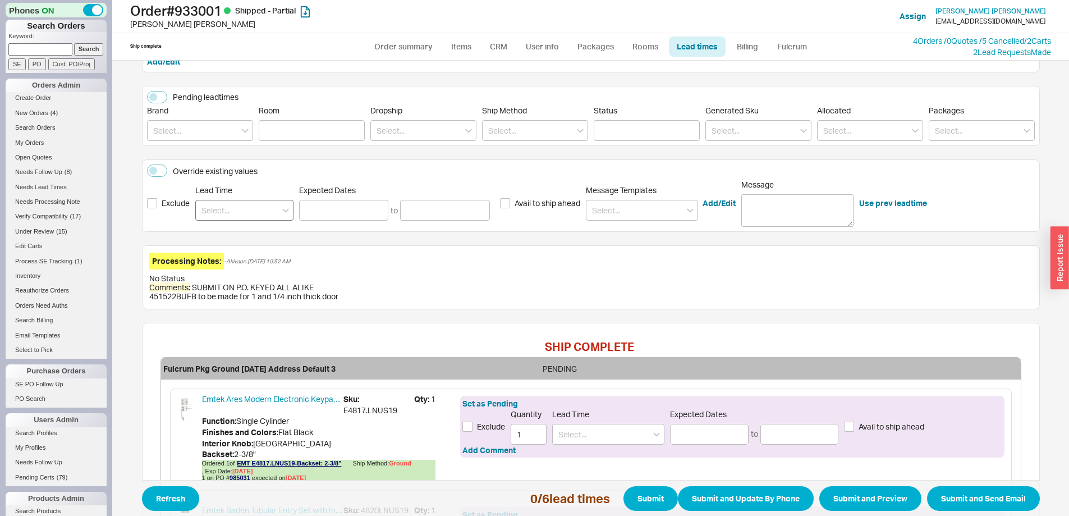
type textarea "Hi [PERSON_NAME], I hope all is well. Please see below for updated lead times."
click at [231, 212] on input at bounding box center [244, 210] width 98 height 21
click at [227, 251] on div "3 - 4 Business Days" at bounding box center [244, 253] width 97 height 20
type input "3 - 4 Business Days"
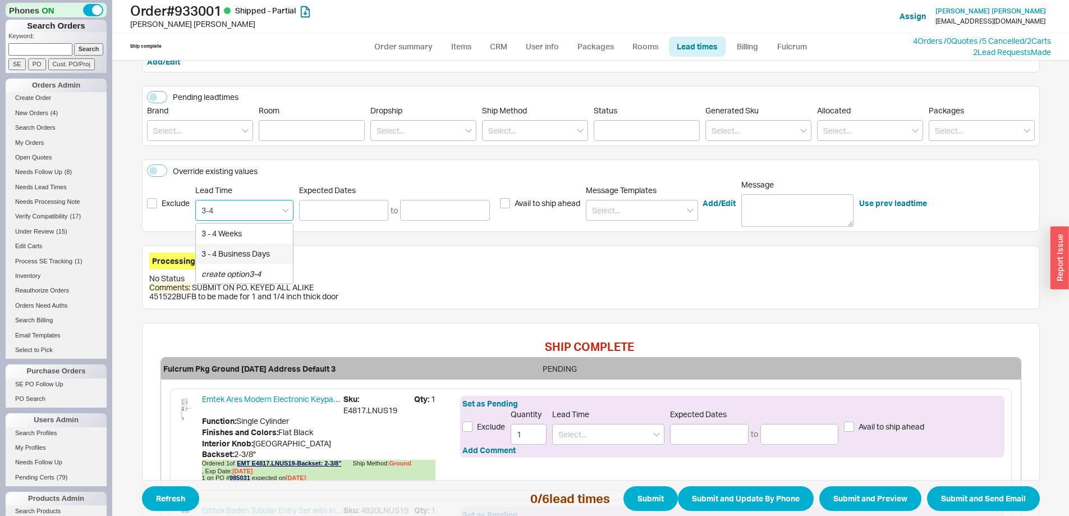
type input "[DATE]"
type input "3 - 4 Business Days"
type input "[DATE]"
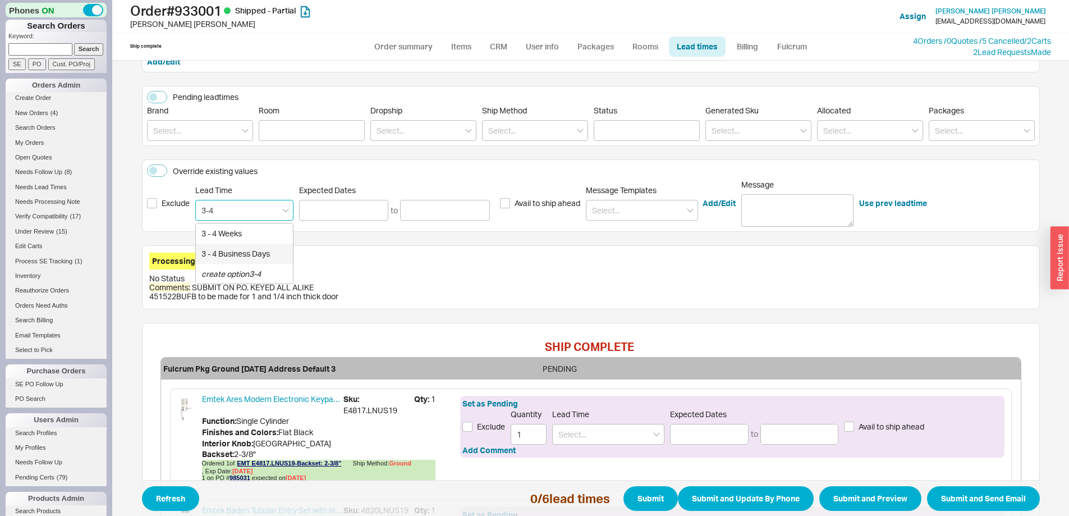
type input "3 - 4 Business Days"
type input "[DATE]"
type input "3 - 4 Business Days"
type input "[DATE]"
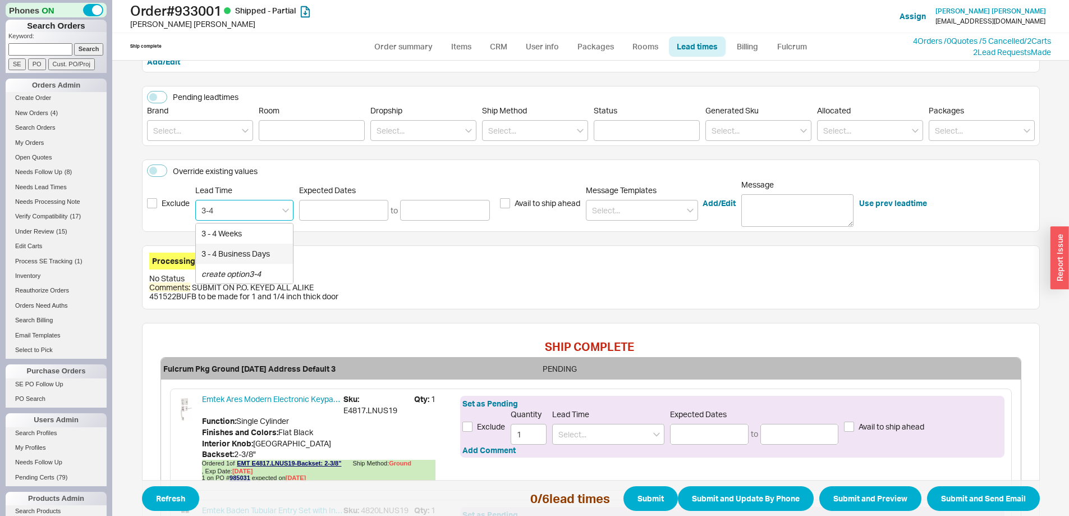
type input "[DATE]"
type input "3 - 4 Business Days"
type input "[DATE]"
type input "3 - 4 Business Days"
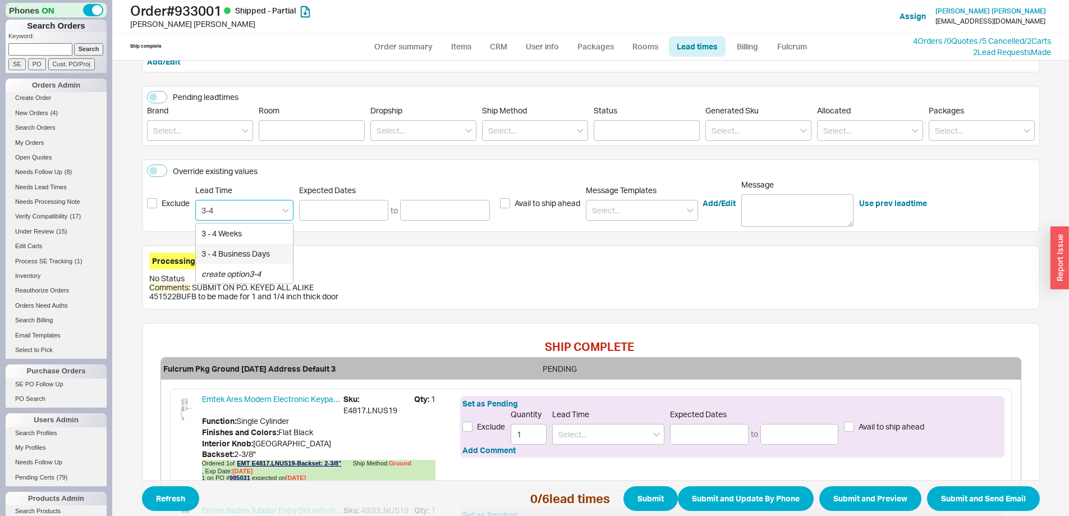
type input "[DATE]"
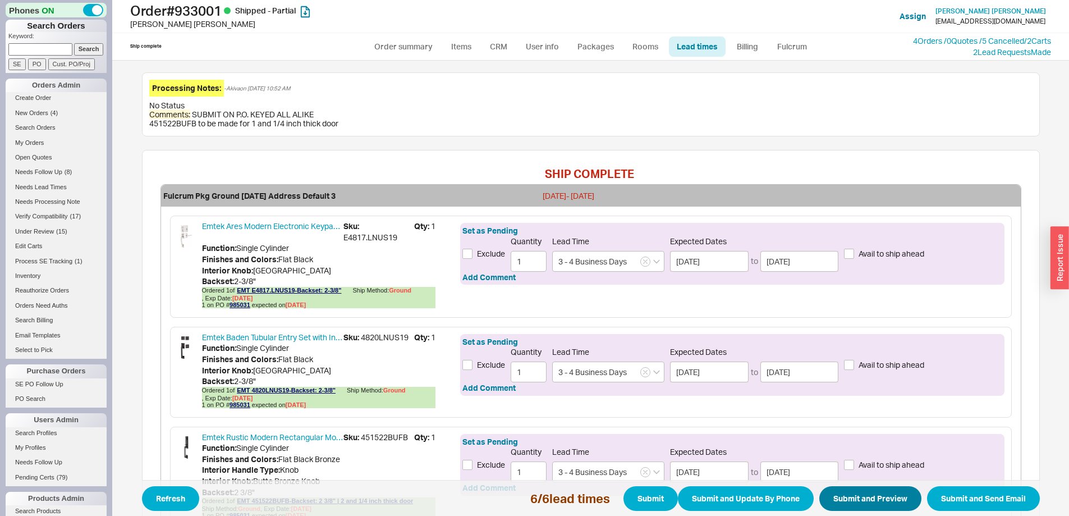
scroll to position [505, 0]
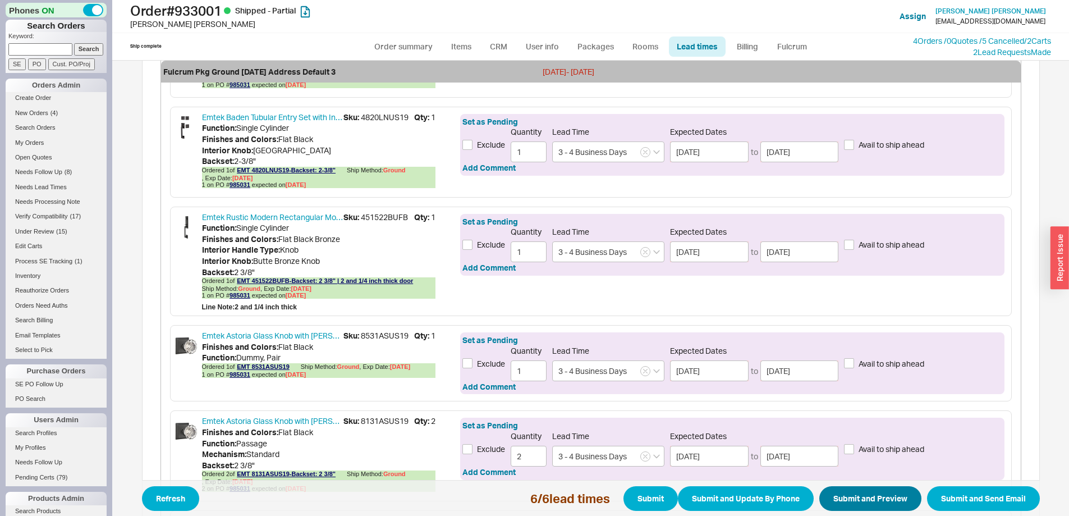
type input "3 - 4 Business Days"
click at [871, 503] on button "Submit and Preview" at bounding box center [870, 498] width 102 height 25
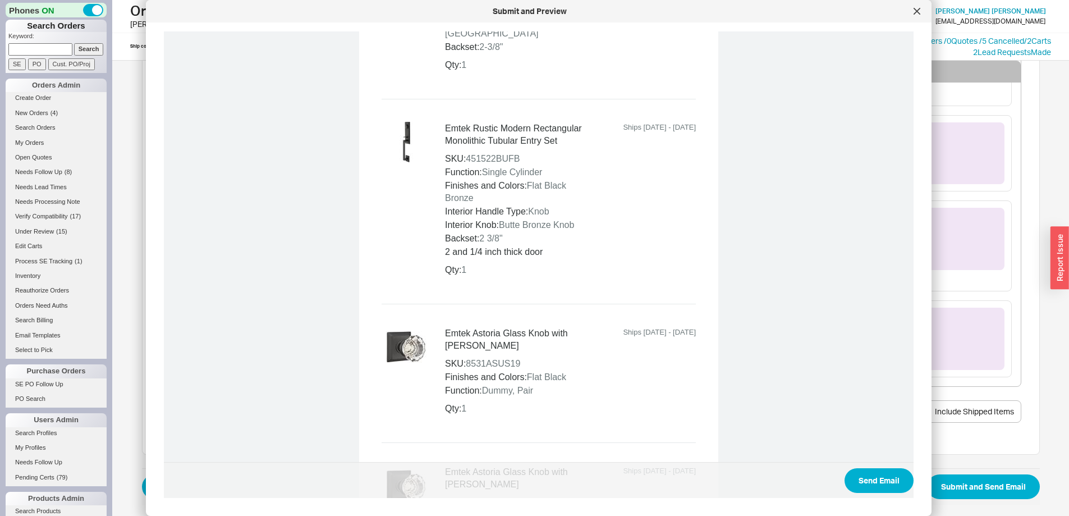
scroll to position [1230, 0]
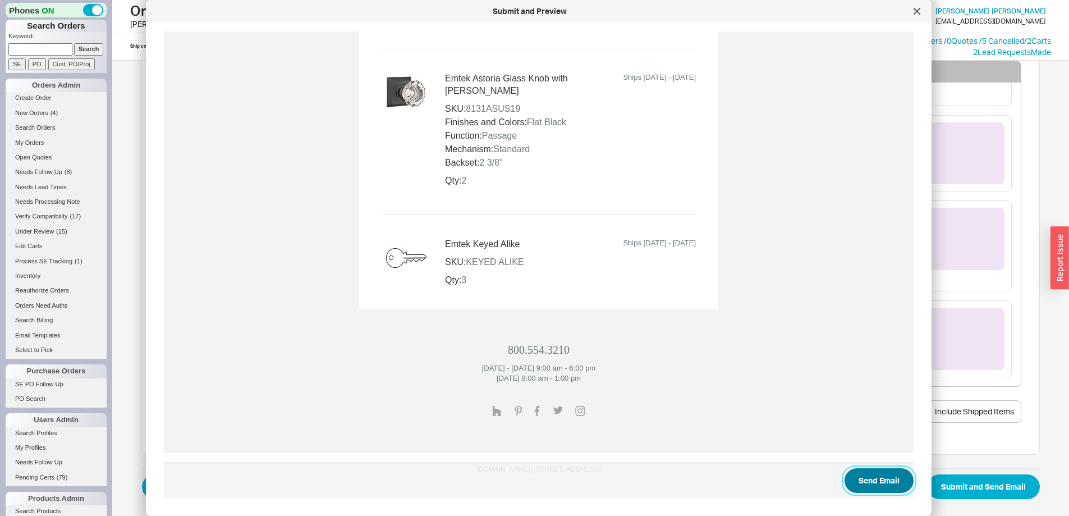
click at [867, 473] on button "Send Email" at bounding box center [878, 480] width 69 height 25
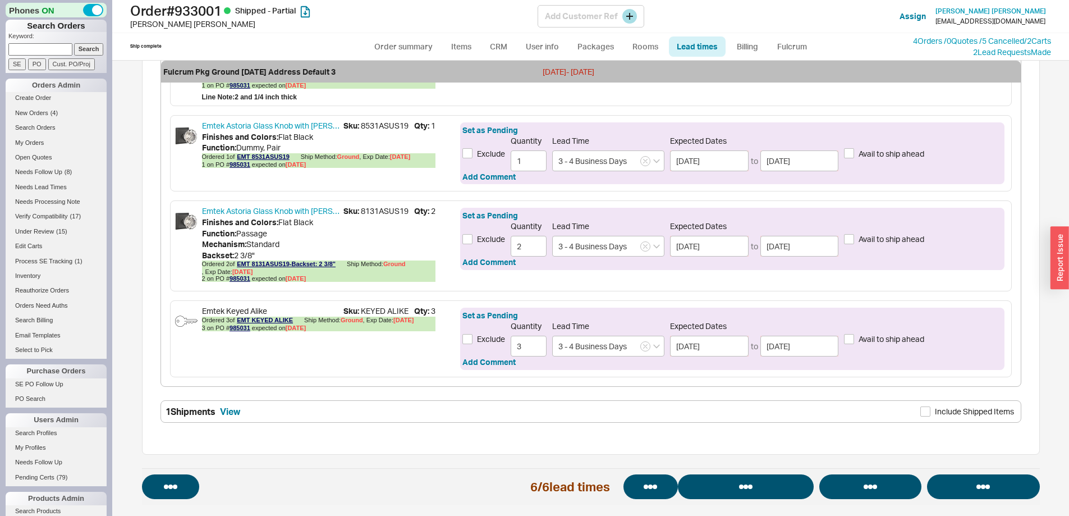
select select "*"
select select "LOW"
select select "3"
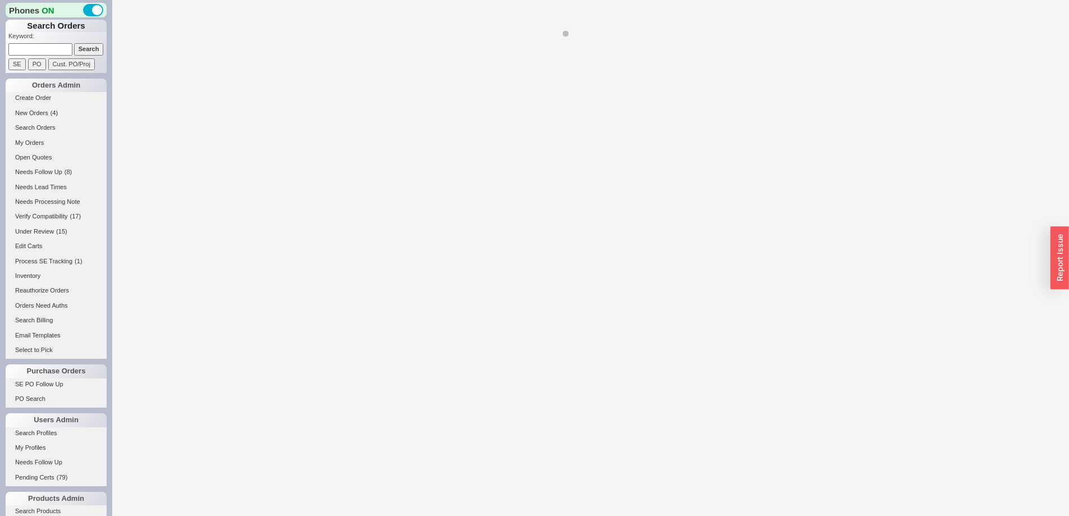
select select "*"
select select "LOW"
select select "3"
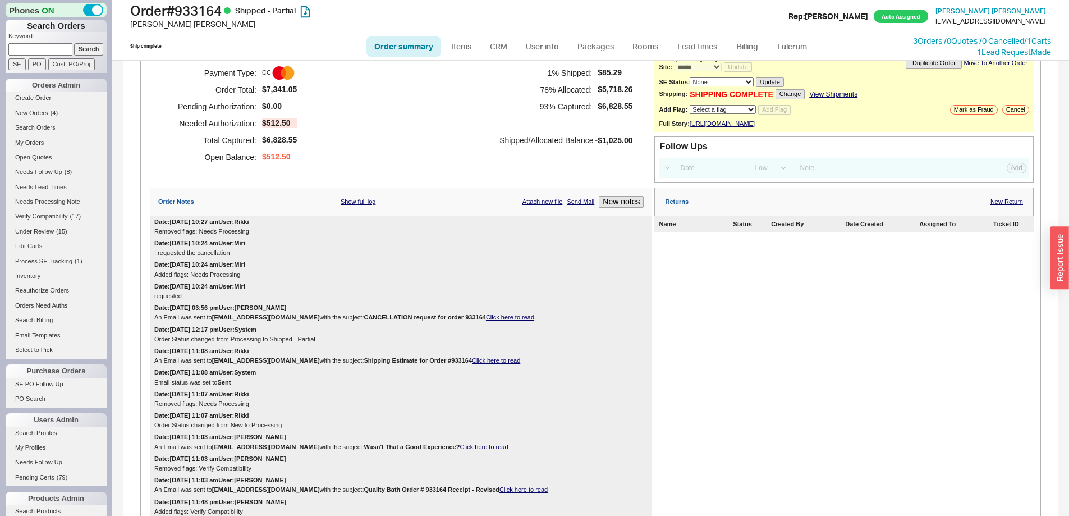
scroll to position [168, 0]
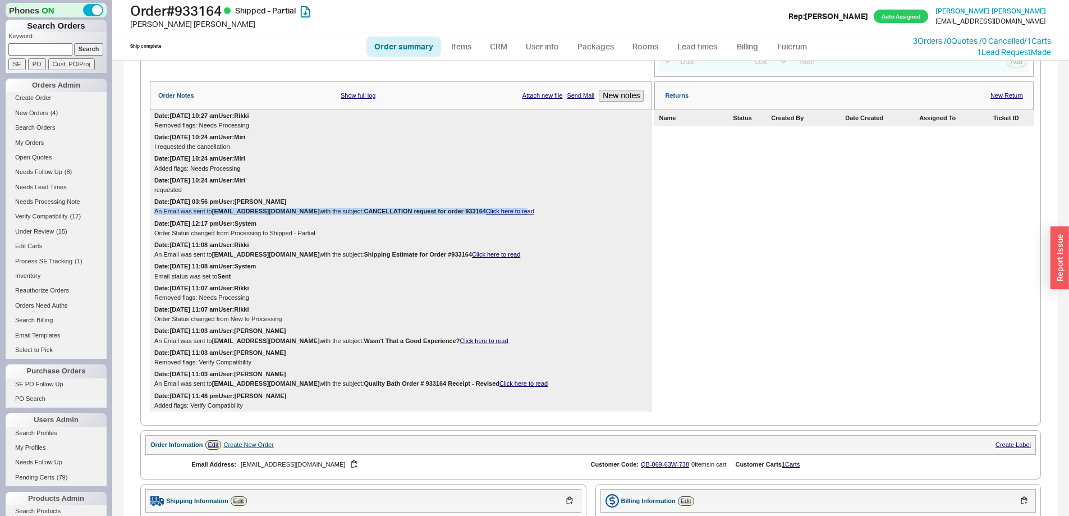
drag, startPoint x: 391, startPoint y: 217, endPoint x: 487, endPoint y: 215, distance: 95.9
click at [495, 217] on div "Date: [DATE] 03:56 pm User: [PERSON_NAME] Email was sent to [EMAIL_ADDRESS][DOM…" at bounding box center [401, 206] width 502 height 21
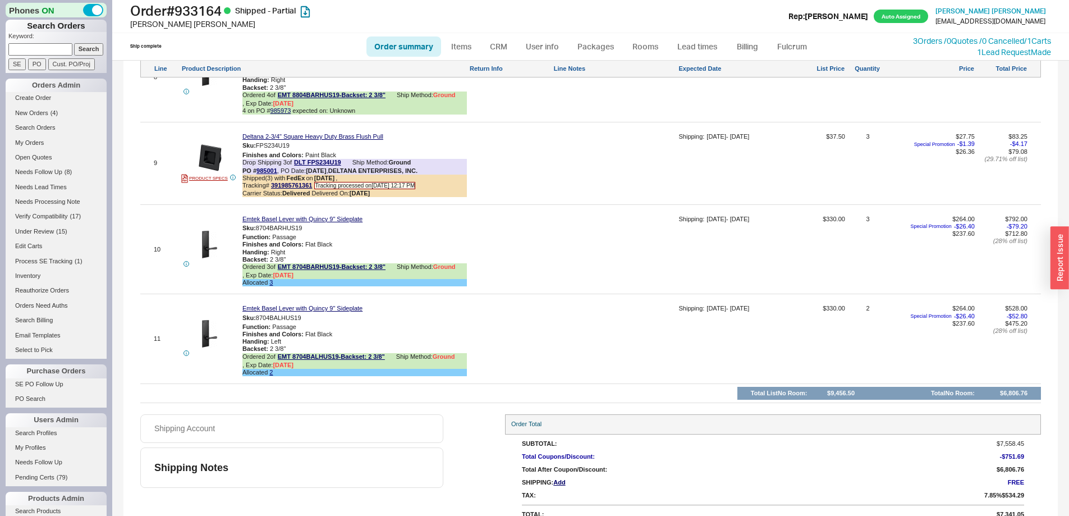
scroll to position [1463, 0]
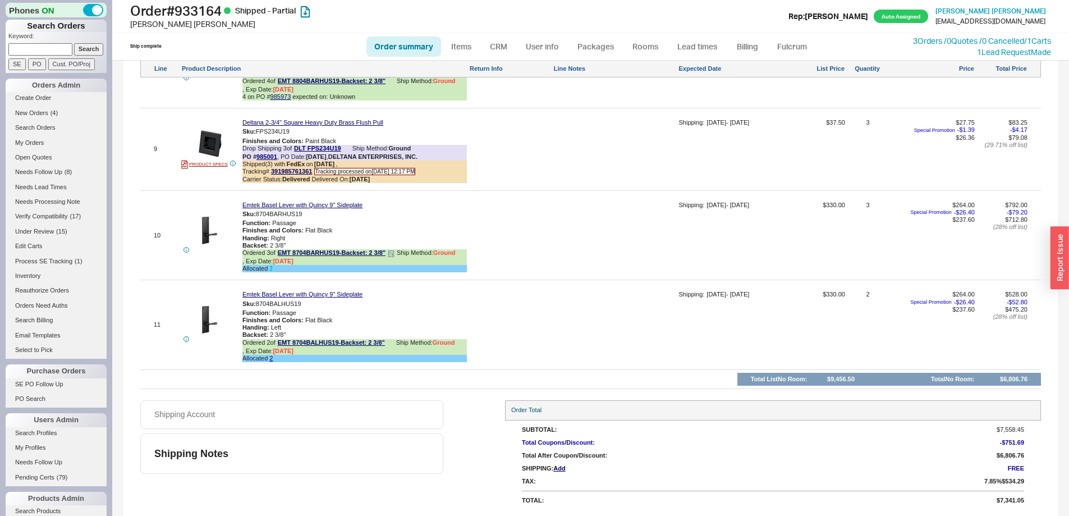
click at [272, 271] on link "3" at bounding box center [270, 268] width 3 height 7
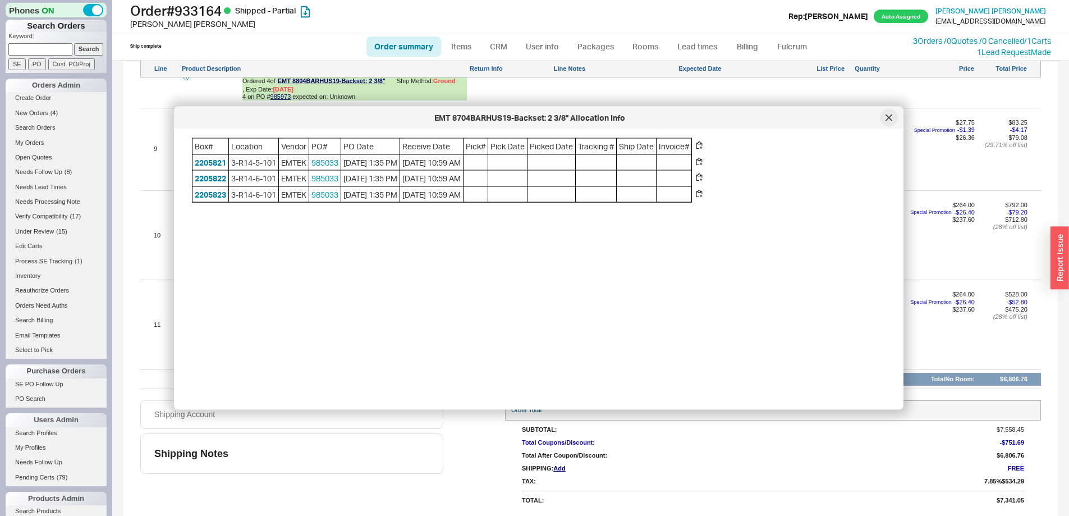
click at [887, 121] on div at bounding box center [889, 118] width 18 height 18
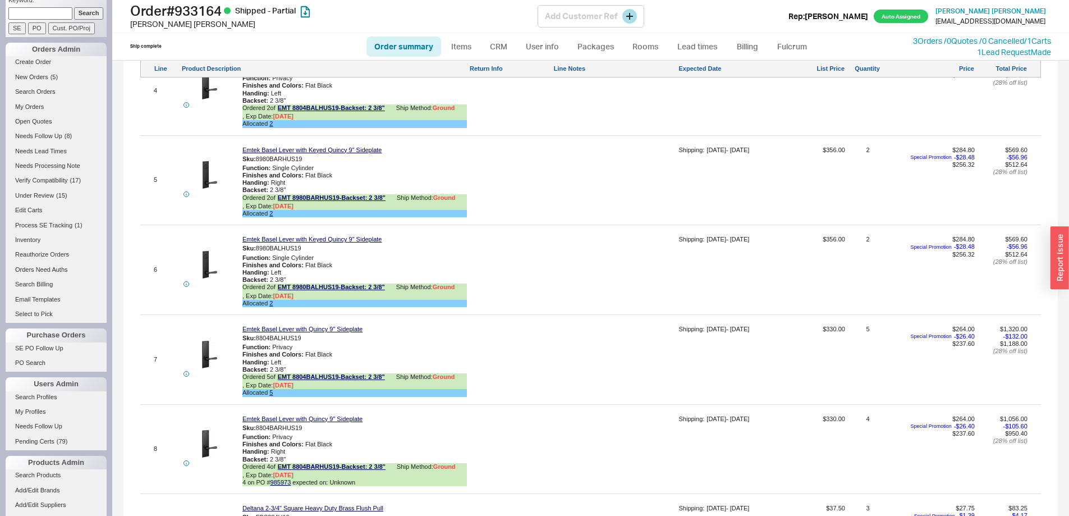
scroll to position [56, 0]
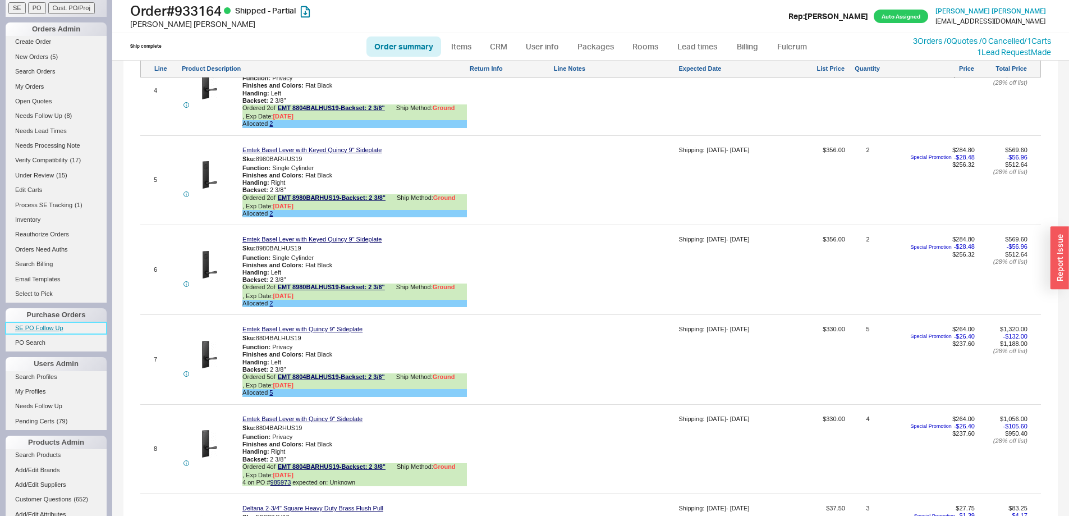
click at [54, 328] on link "SE PO Follow Up" at bounding box center [56, 328] width 101 height 12
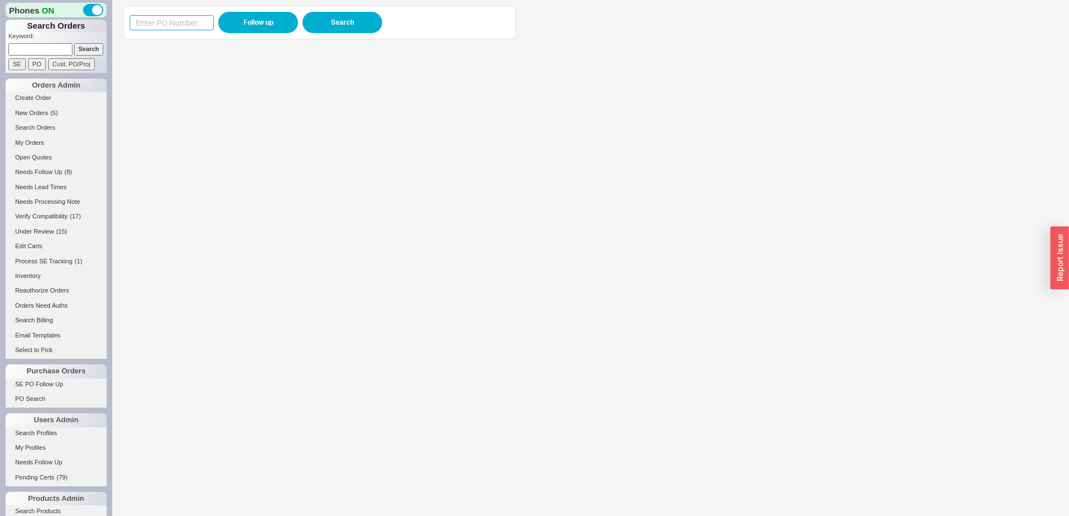
click at [185, 18] on input at bounding box center [172, 22] width 84 height 15
paste input "985829"
type input "985829"
click at [243, 19] on button "Follow up" at bounding box center [258, 22] width 80 height 21
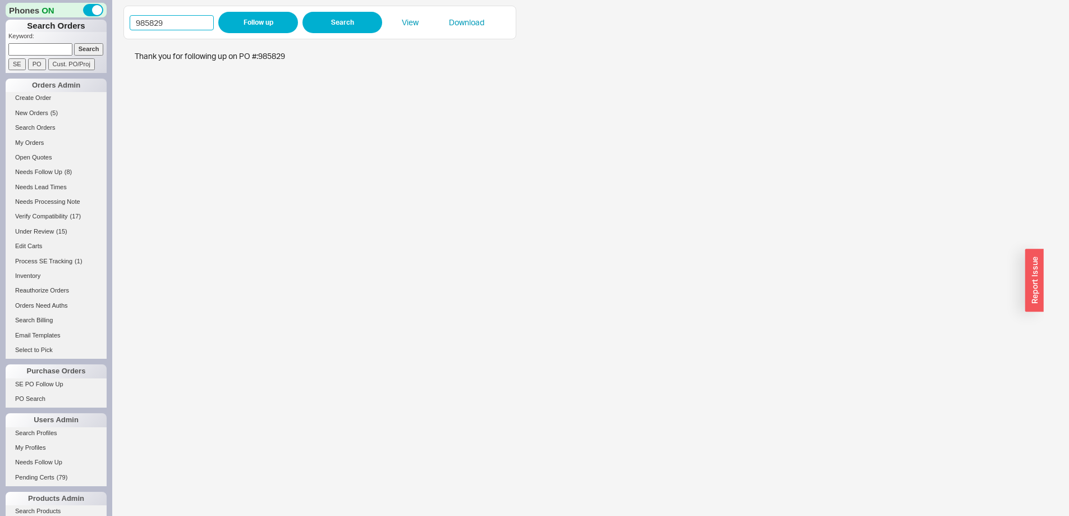
drag, startPoint x: 119, startPoint y: 20, endPoint x: 135, endPoint y: 22, distance: 15.8
click at [112, 20] on div "Phones ON Search Orders Keyword: Search SE PO Cust. PO/Proj Orders Admin Create…" at bounding box center [534, 258] width 1069 height 516
paste input "779"
type input "985779"
click at [231, 19] on button "Follow up" at bounding box center [258, 22] width 80 height 21
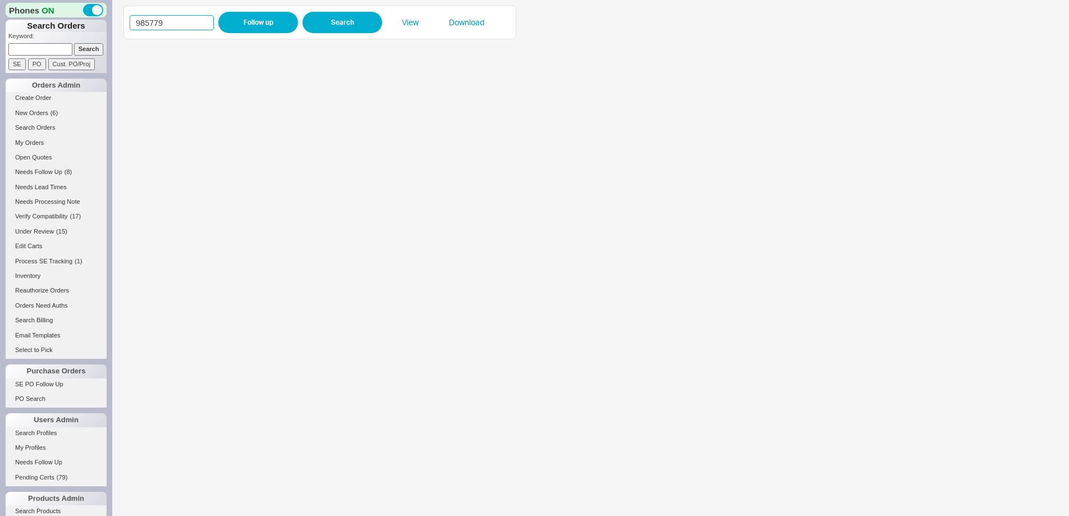
drag, startPoint x: 128, startPoint y: 19, endPoint x: 169, endPoint y: 25, distance: 42.0
click at [111, 18] on div "Phones ON Search Orders Keyword: Search SE PO Cust. PO/Proj Orders Admin Create…" at bounding box center [534, 258] width 1069 height 516
paste input "903"
type input "985903"
click at [234, 24] on button "Follow up" at bounding box center [258, 22] width 80 height 21
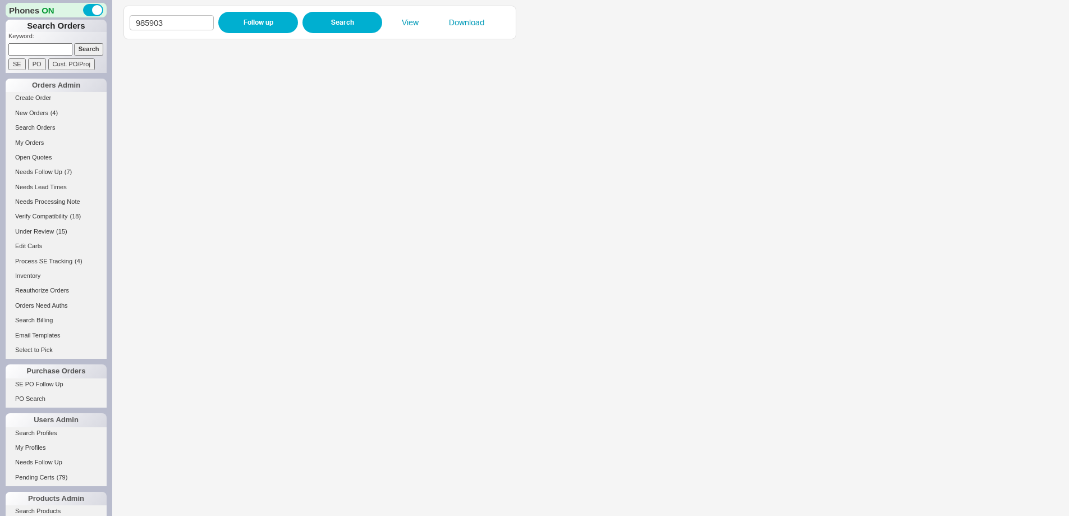
click at [54, 47] on input at bounding box center [40, 49] width 64 height 12
type input "935304"
click at [74, 43] on input "Search" at bounding box center [89, 49] width 30 height 12
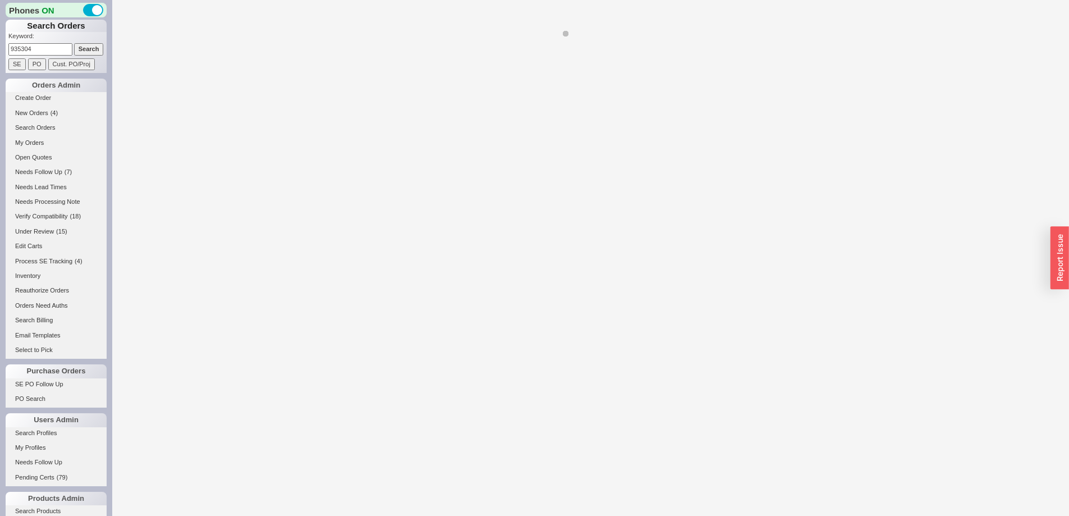
select select "*"
select select "LOW"
select select "3"
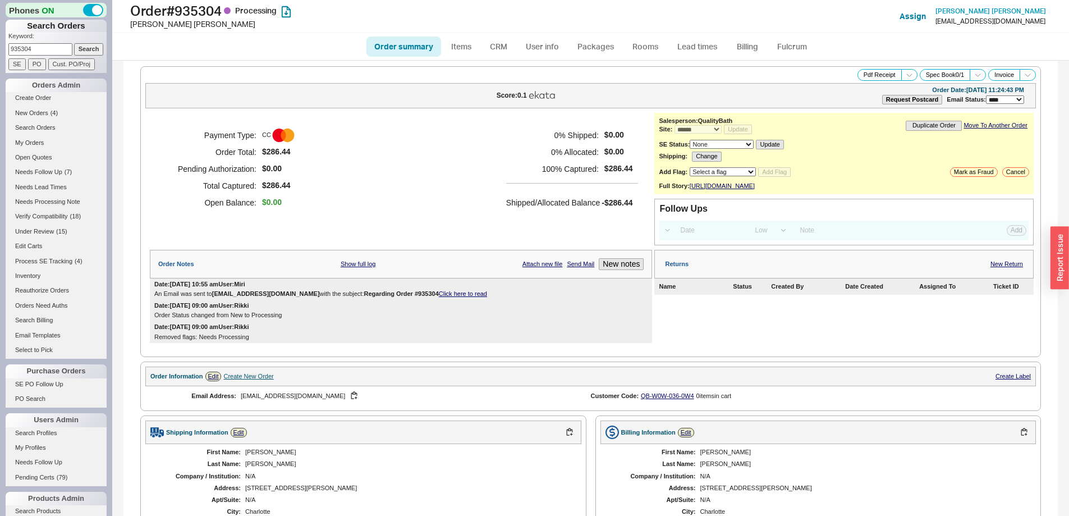
click at [439, 297] on link "Click here to read" at bounding box center [463, 293] width 48 height 7
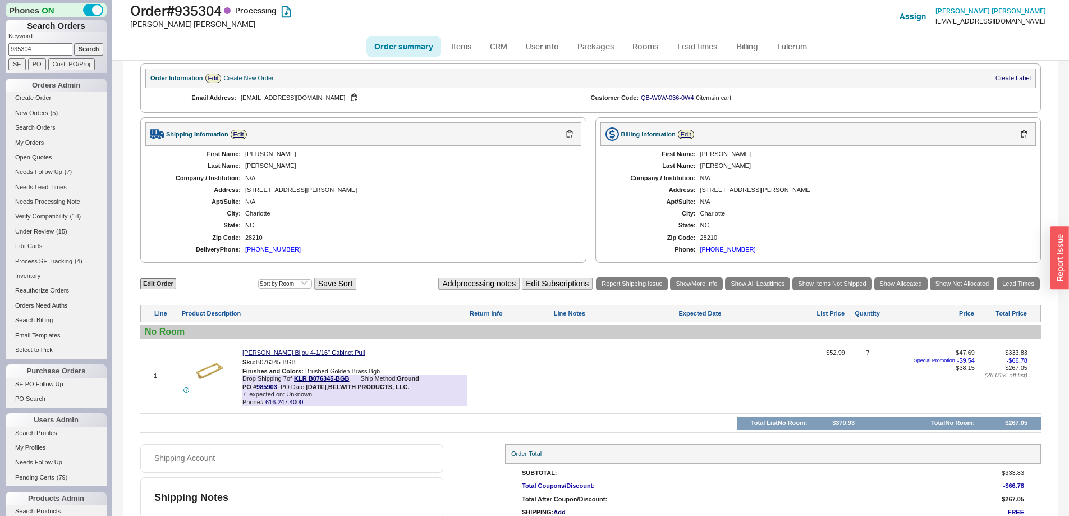
scroll to position [348, 0]
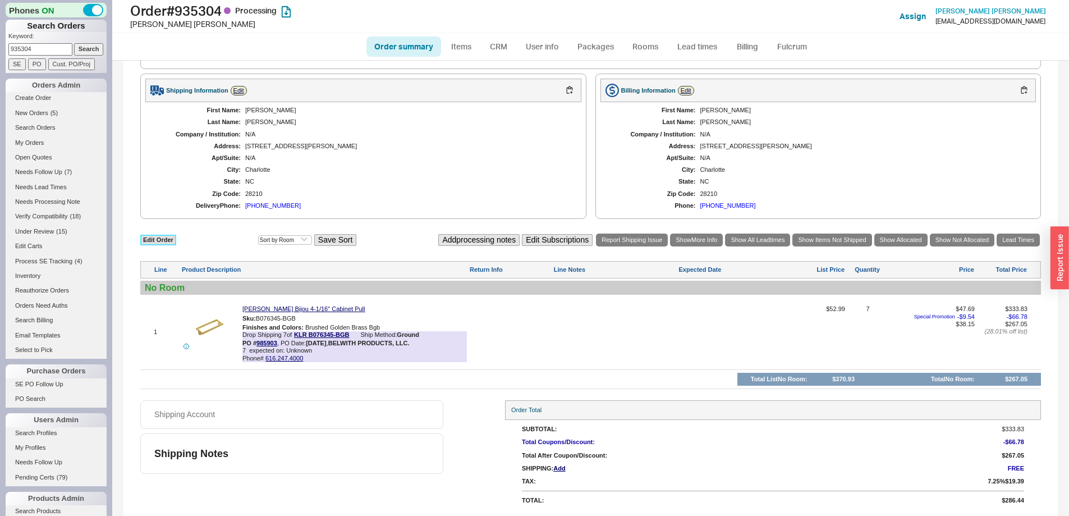
click at [170, 241] on link "Edit Order" at bounding box center [158, 239] width 36 height 11
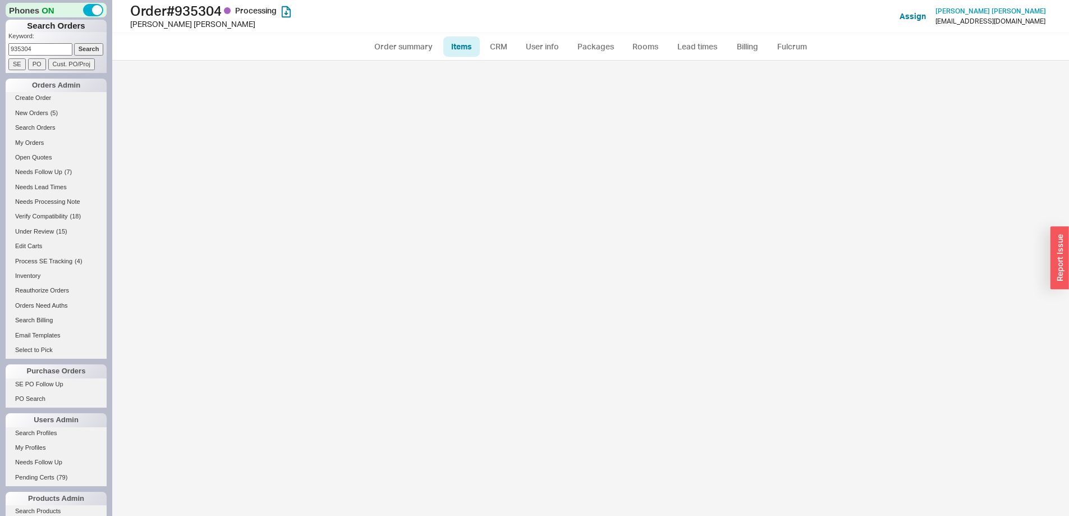
select select "3"
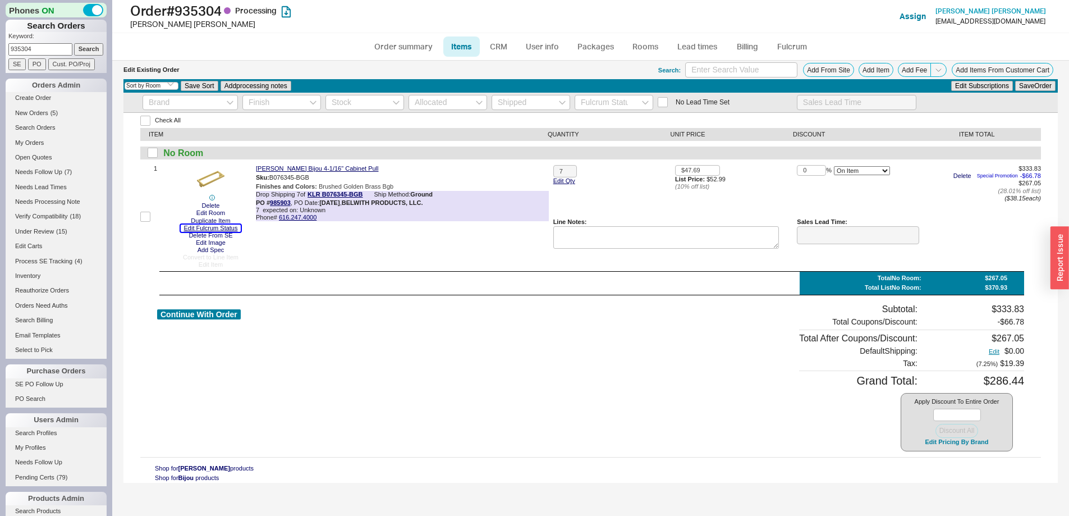
click at [208, 228] on button "Edit Fulcrum Status" at bounding box center [211, 227] width 61 height 7
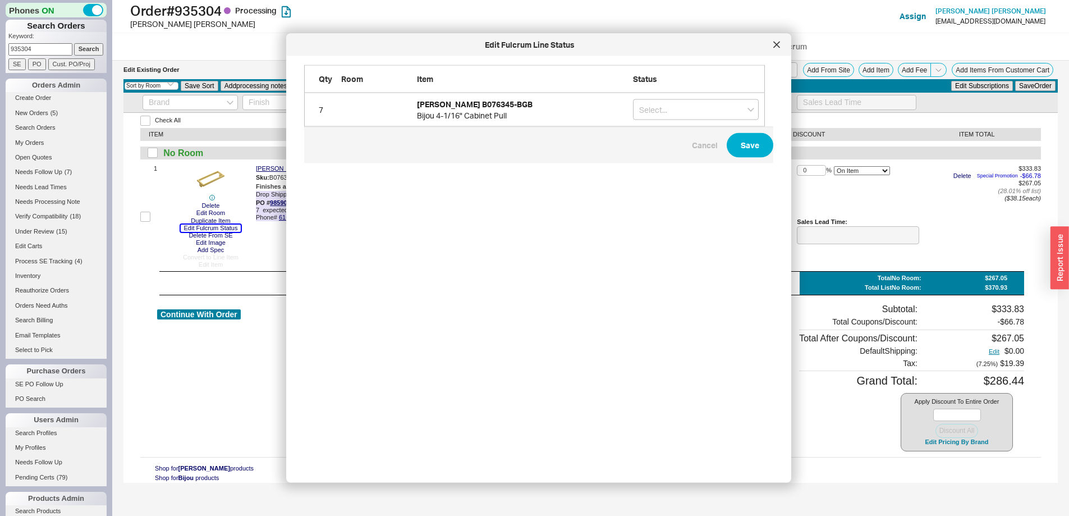
scroll to position [391, 470]
click at [659, 103] on input "grid" at bounding box center [696, 109] width 126 height 21
click at [665, 129] on div "On Hold" at bounding box center [695, 133] width 125 height 20
type input "On Hold"
click at [742, 153] on button "Save" at bounding box center [749, 145] width 47 height 25
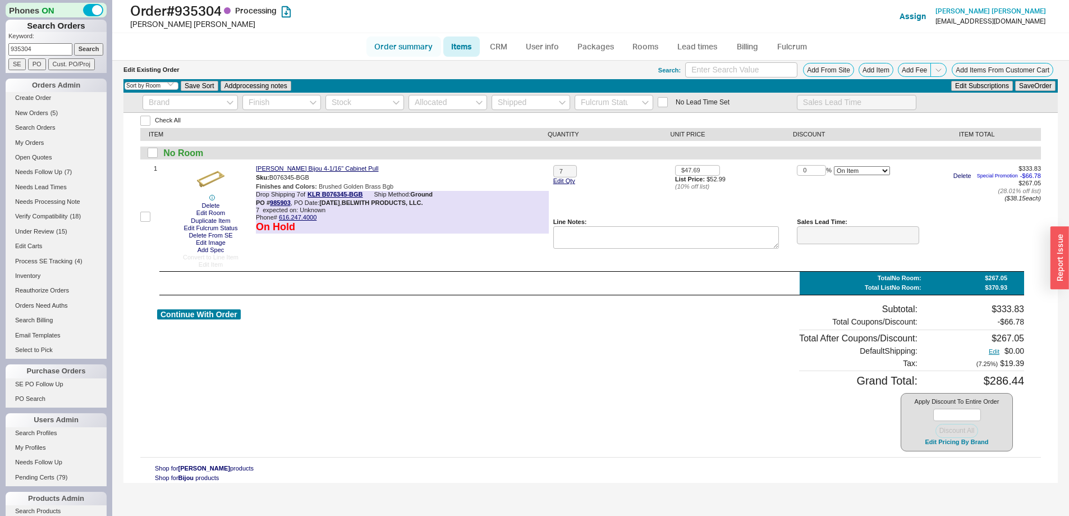
click at [402, 43] on link "Order summary" at bounding box center [403, 46] width 75 height 20
select select "*"
select select "LOW"
select select "3"
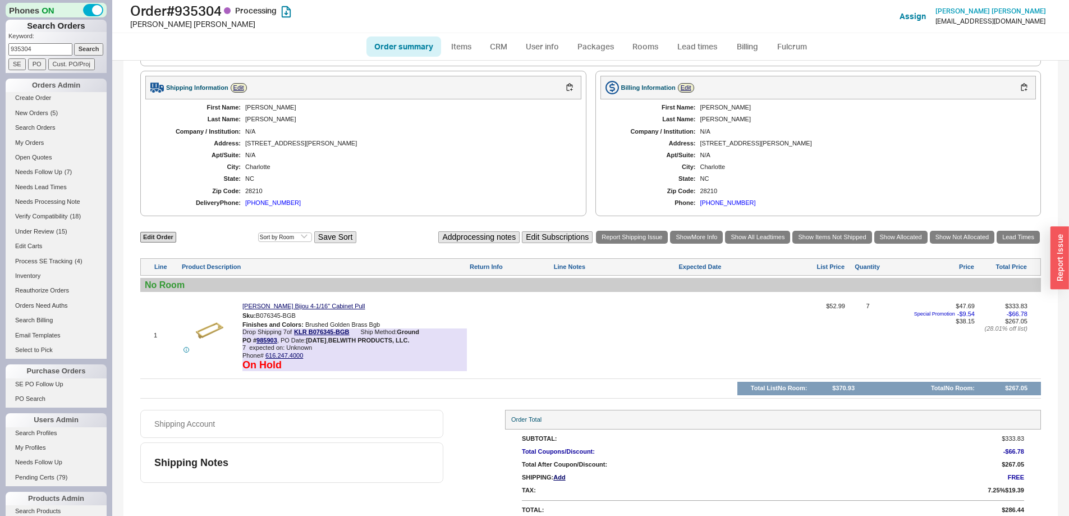
scroll to position [361, 0]
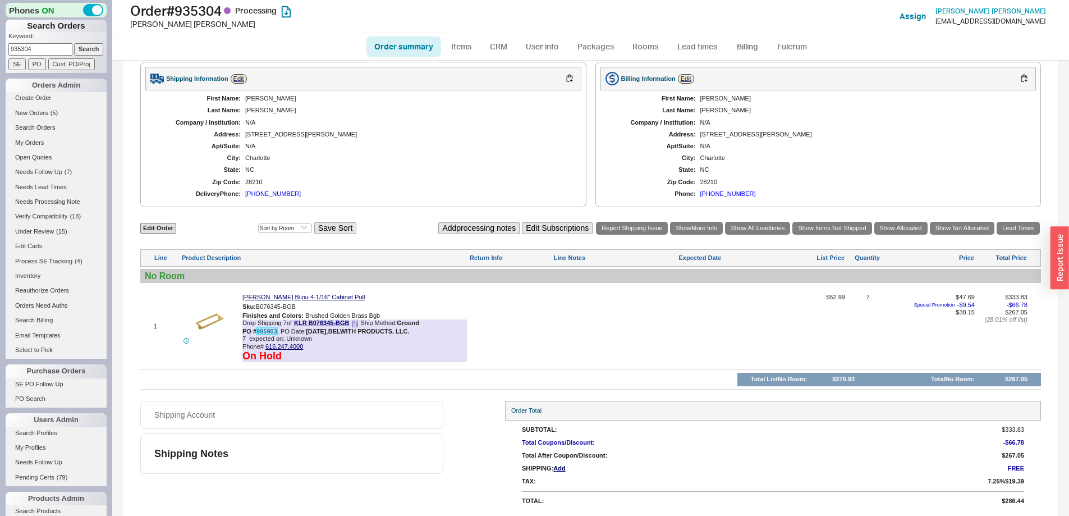
click at [272, 332] on link "985903" at bounding box center [266, 331] width 21 height 7
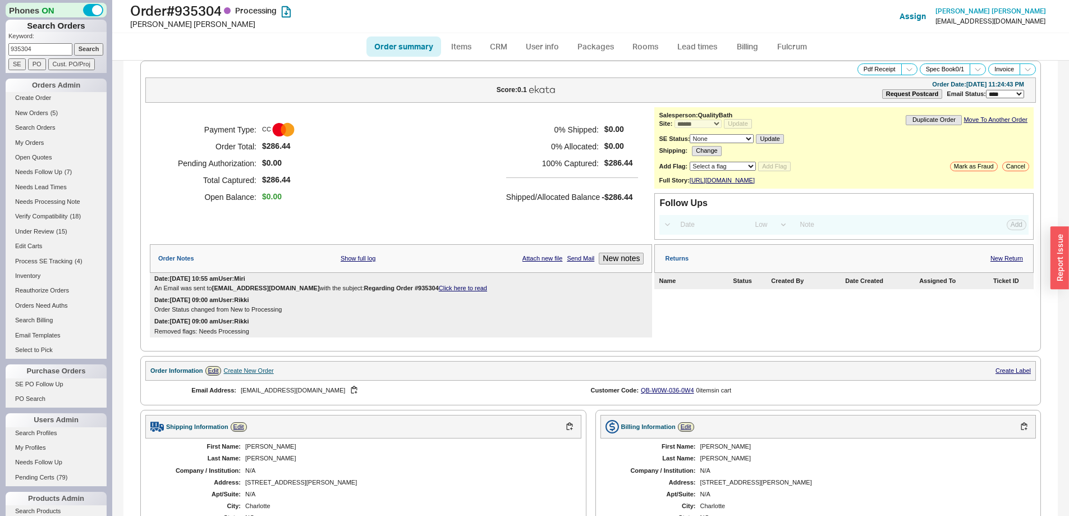
scroll to position [0, 0]
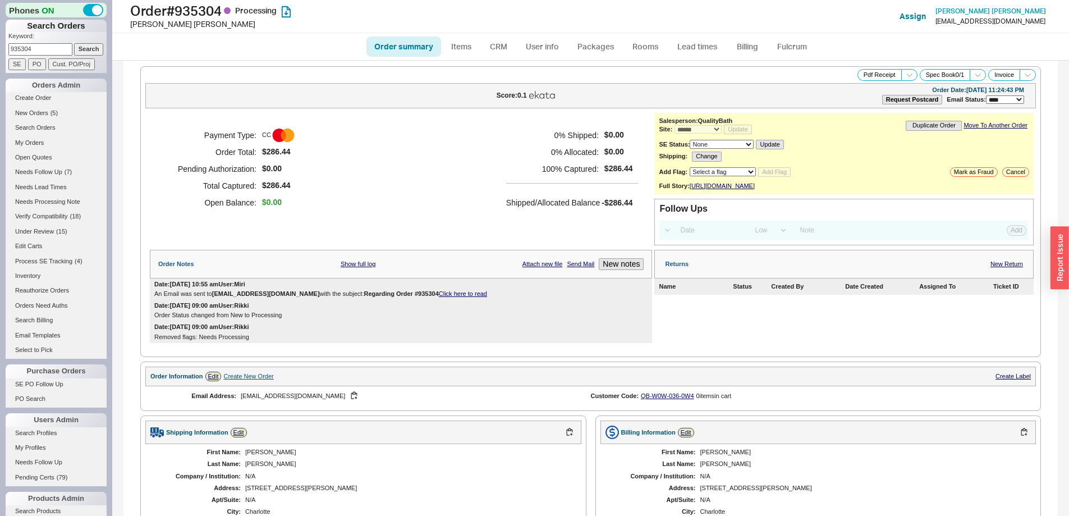
click at [423, 45] on link "Order summary" at bounding box center [403, 46] width 75 height 20
select select "*"
select select "LOW"
select select "3"
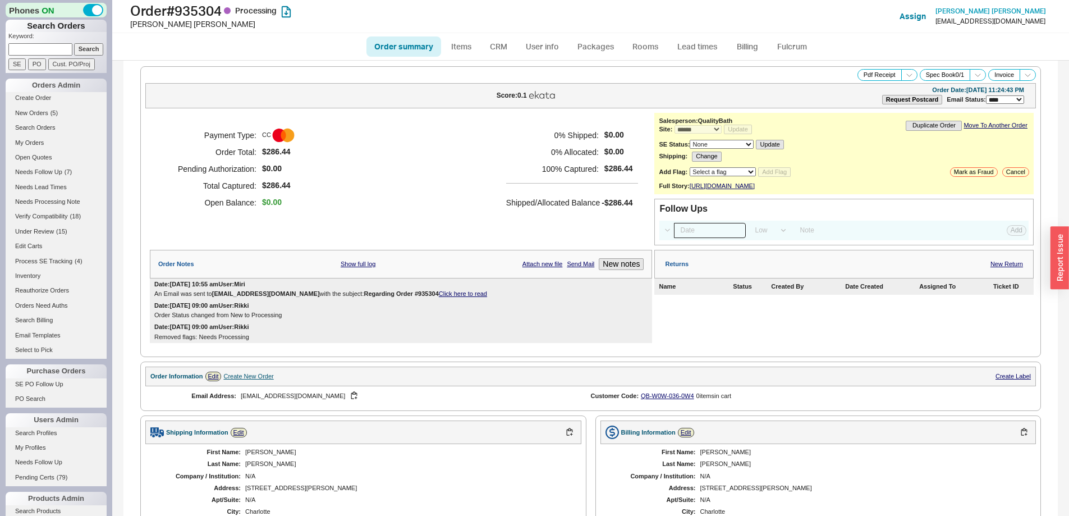
click at [684, 238] on input at bounding box center [710, 230] width 72 height 15
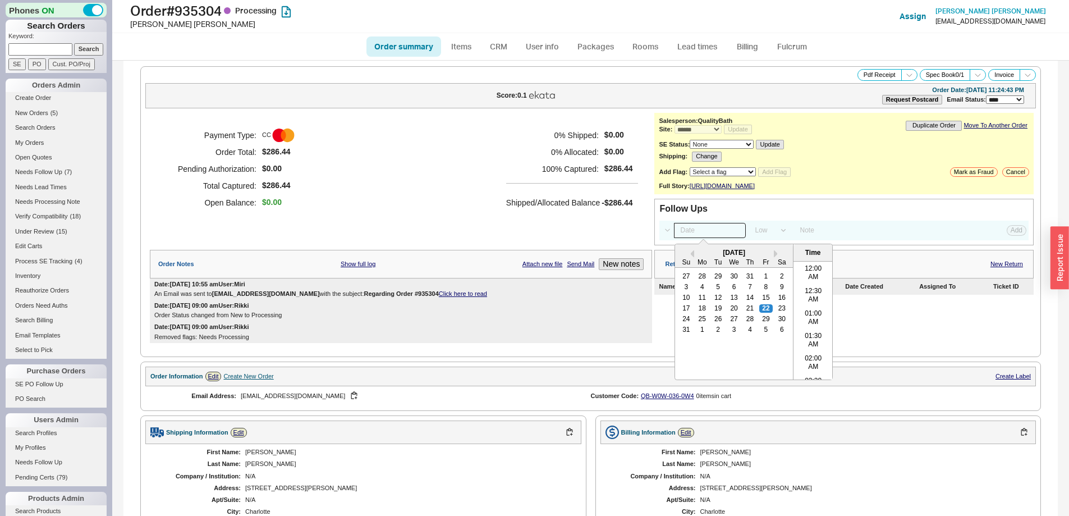
scroll to position [447, 0]
click at [698, 323] on div "25" at bounding box center [702, 319] width 13 height 8
type input "08/25/25 12:00 am"
click at [1006, 235] on button "Add" at bounding box center [1016, 230] width 20 height 10
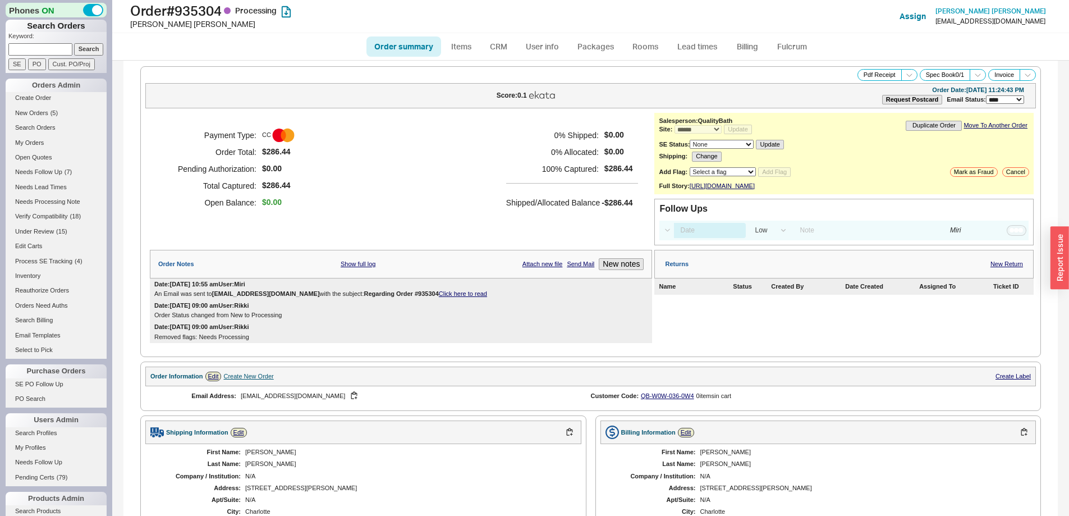
select select "LOW"
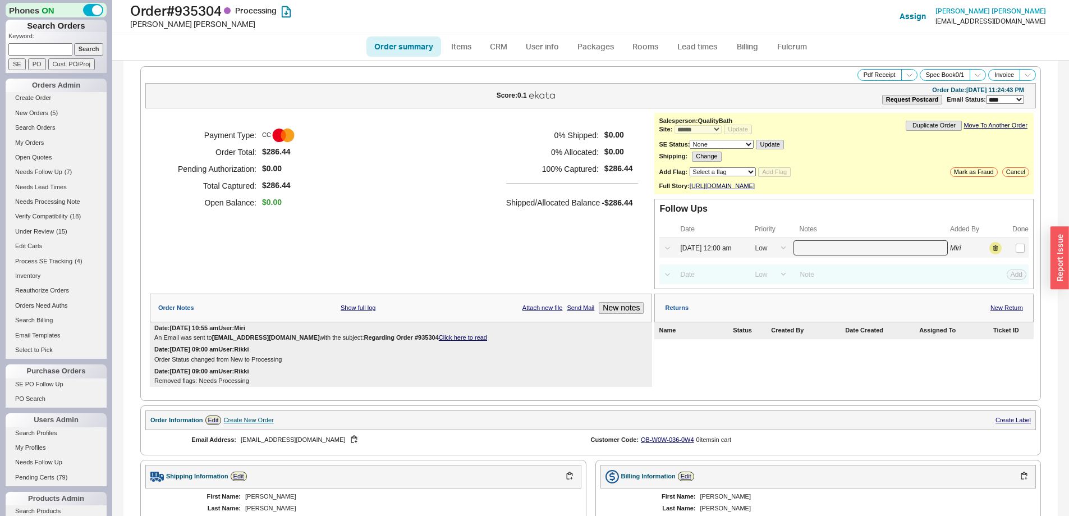
click at [875, 255] on input at bounding box center [870, 247] width 154 height 15
click at [608, 314] on button "New notes" at bounding box center [621, 308] width 45 height 12
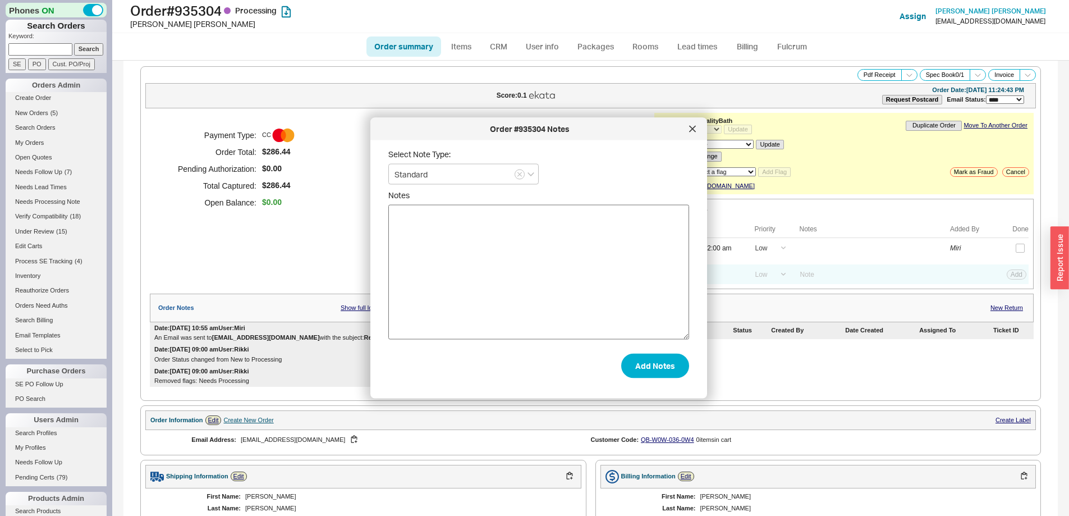
click at [596, 303] on textarea "Notes" at bounding box center [538, 272] width 301 height 135
type textarea "Requested cancellation"
click at [644, 367] on button "Add Notes" at bounding box center [655, 365] width 68 height 25
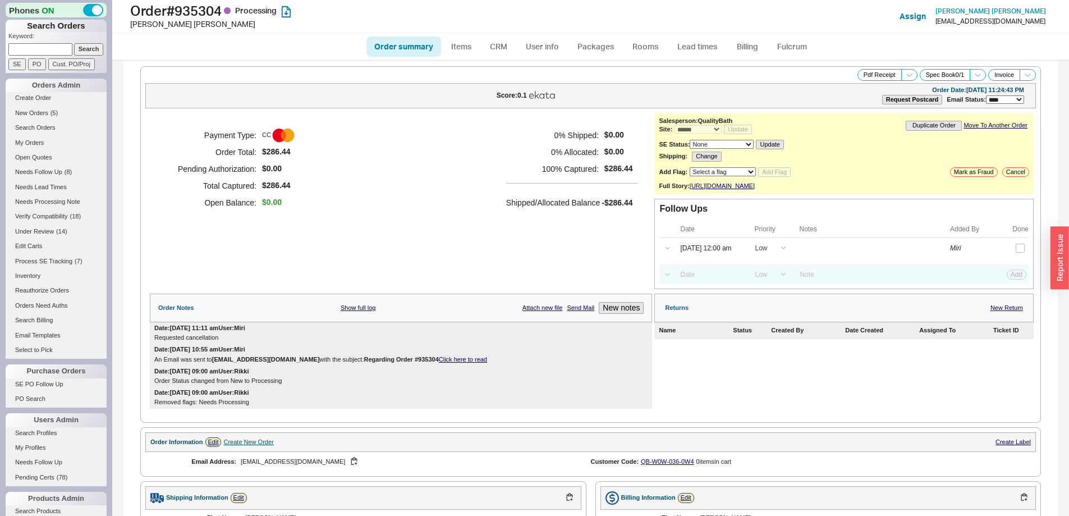
click at [34, 48] on input at bounding box center [40, 49] width 64 height 12
paste input "932008"
type input "932008"
click at [93, 48] on input "Search" at bounding box center [89, 49] width 30 height 12
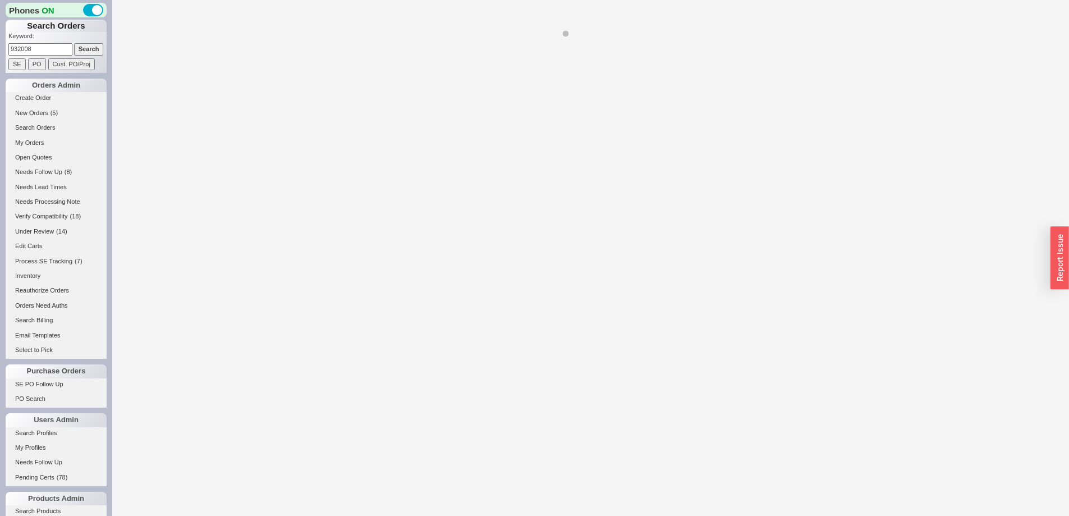
select select "*"
select select "LOW"
select select "3"
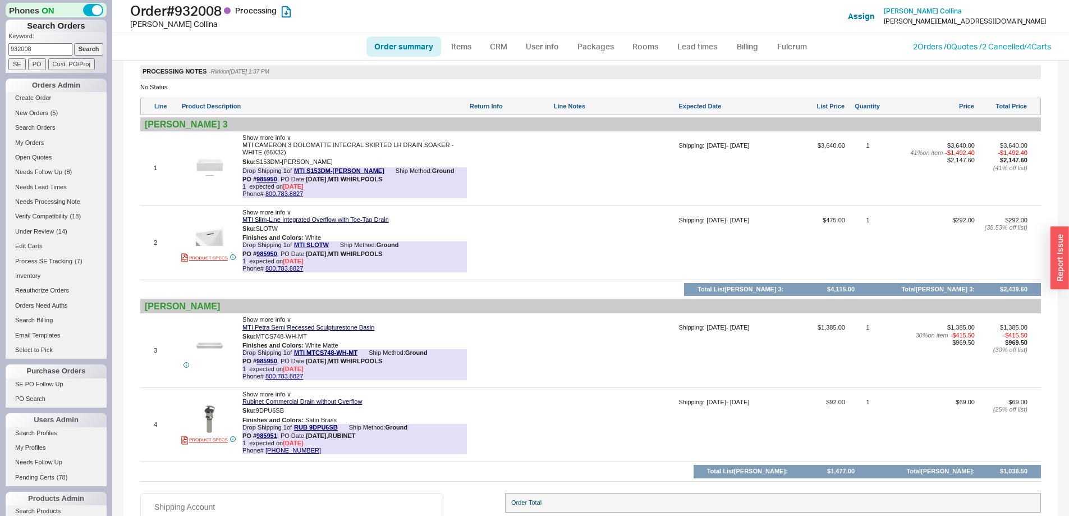
scroll to position [831, 0]
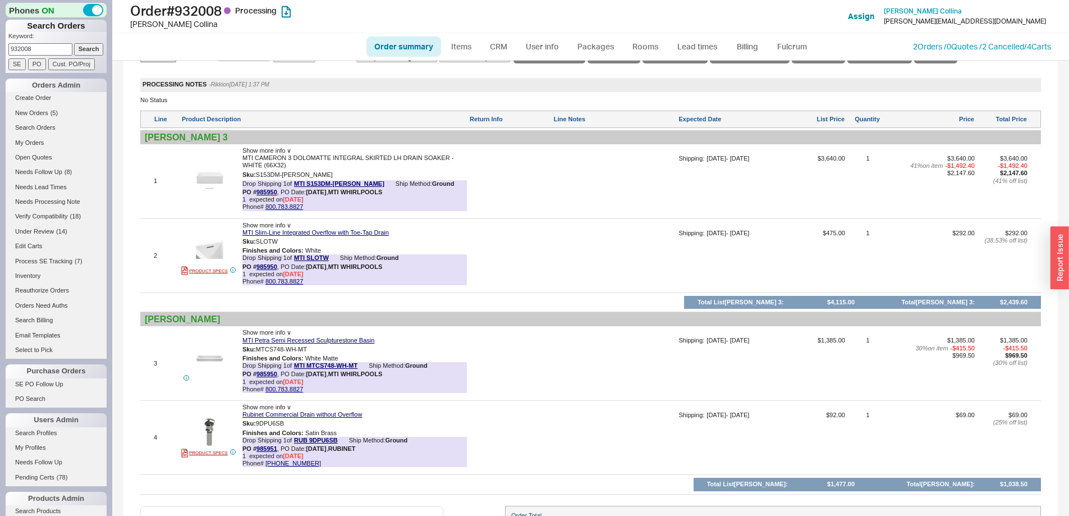
click at [284, 410] on span "Show more info ∨" at bounding box center [266, 406] width 49 height 7
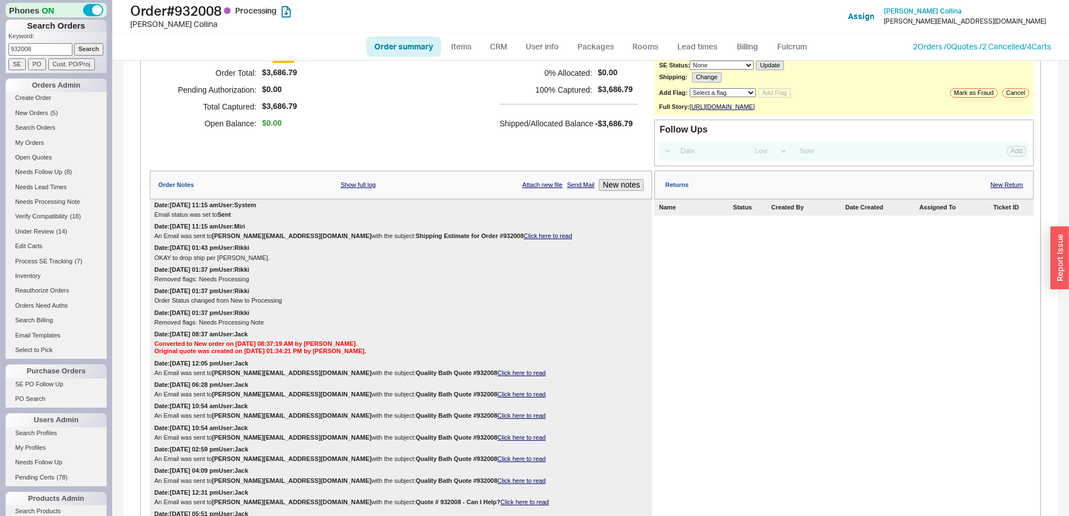
scroll to position [0, 0]
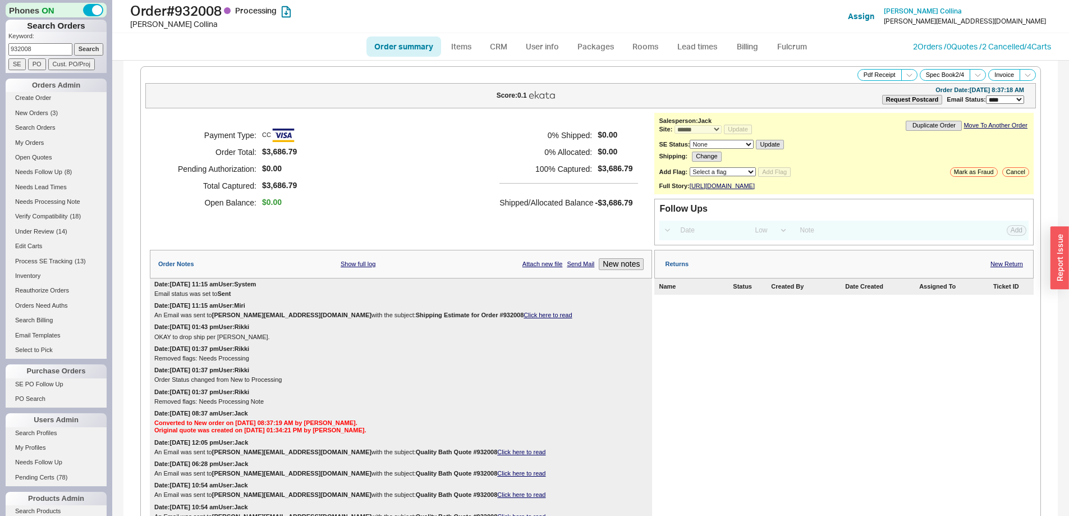
click at [29, 135] on li "Search Orders" at bounding box center [56, 129] width 101 height 15
click at [34, 128] on link "Search Orders" at bounding box center [56, 128] width 101 height 12
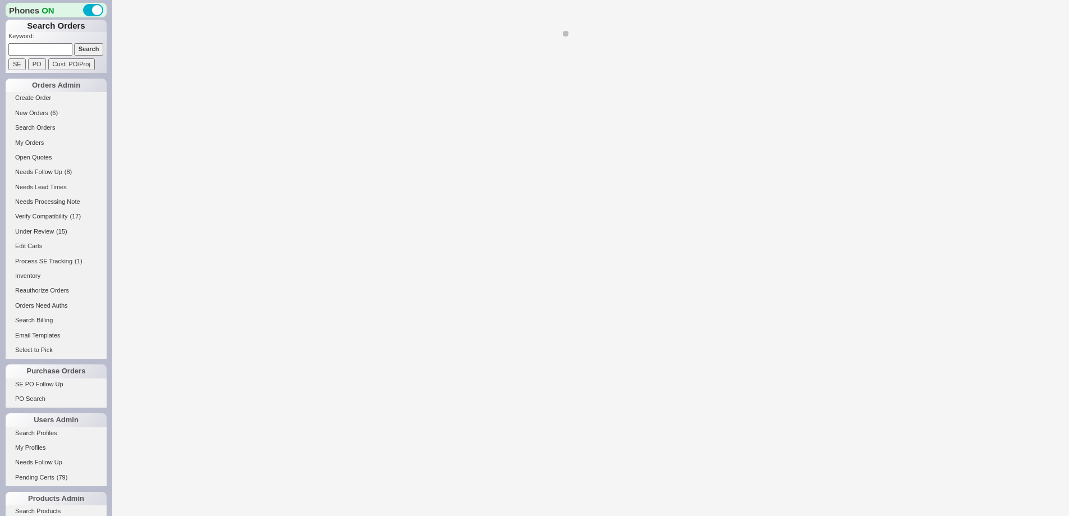
select select "*"
select select "LOW"
select select "3"
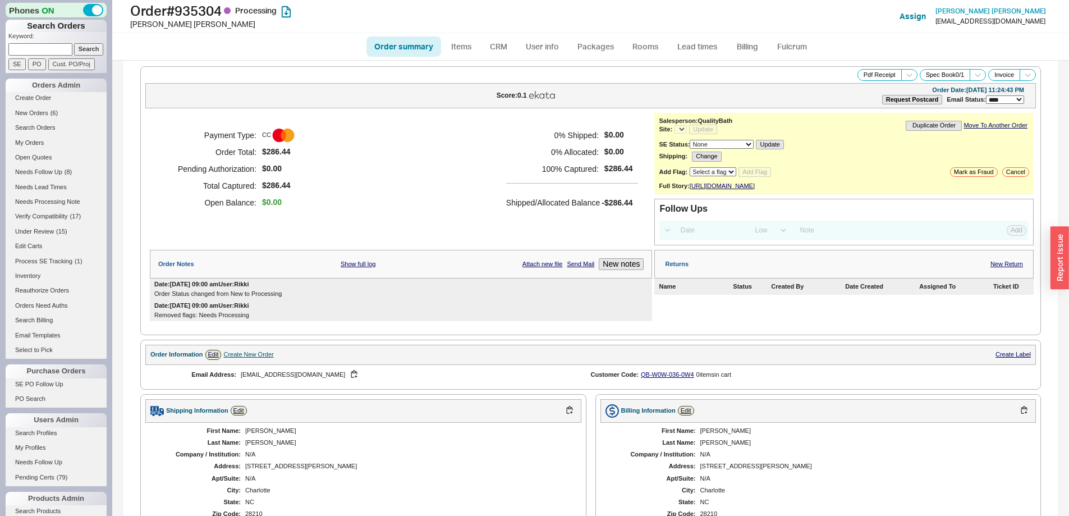
select select "*"
click at [705, 44] on link "Lead times" at bounding box center [697, 46] width 57 height 20
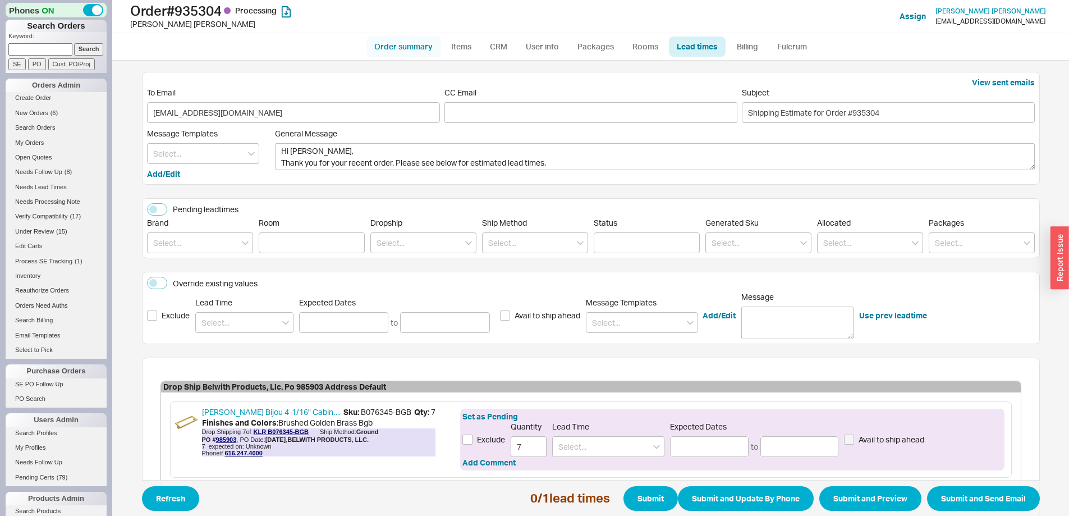
click at [378, 44] on link "Order summary" at bounding box center [403, 46] width 75 height 20
select select "*"
select select "LOW"
select select "3"
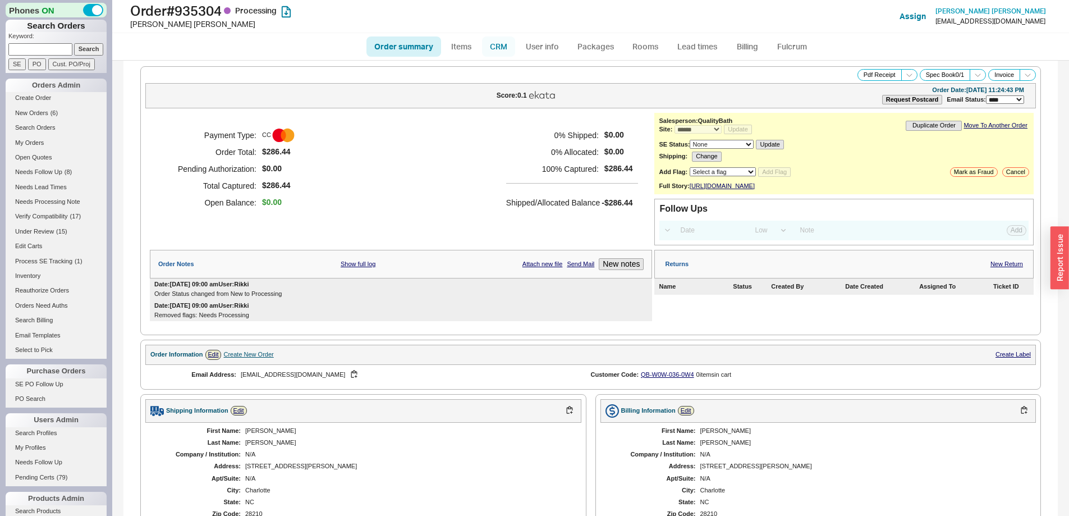
click at [502, 44] on link "CRM" at bounding box center [498, 46] width 33 height 20
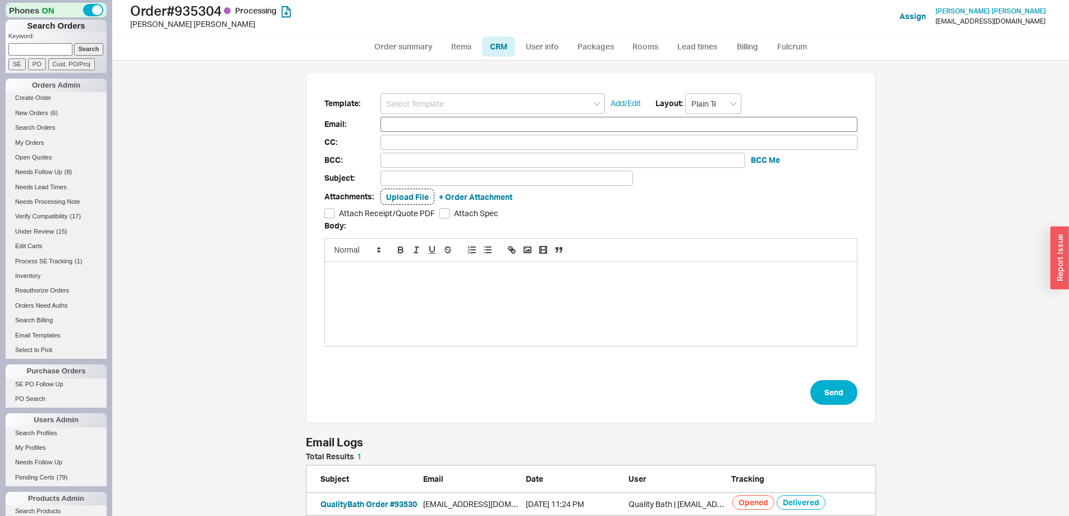
scroll to position [447, 940]
click at [456, 110] on input at bounding box center [492, 103] width 224 height 21
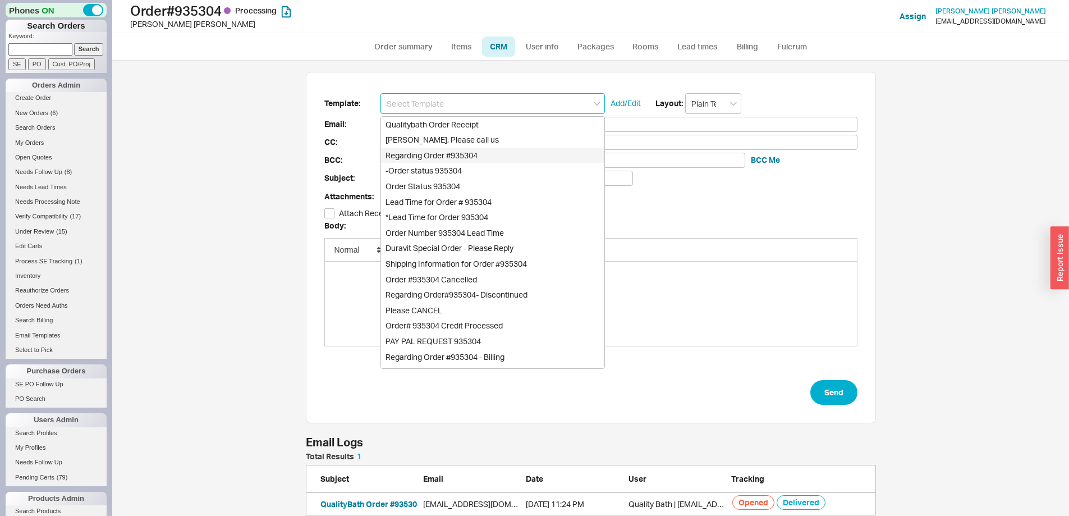
click at [457, 154] on div "Regarding Order #935304" at bounding box center [492, 156] width 223 height 16
type input "Regarding Order #935304"
type input "sszokegoheels@gmail.com"
type input "Regarding Order #935304"
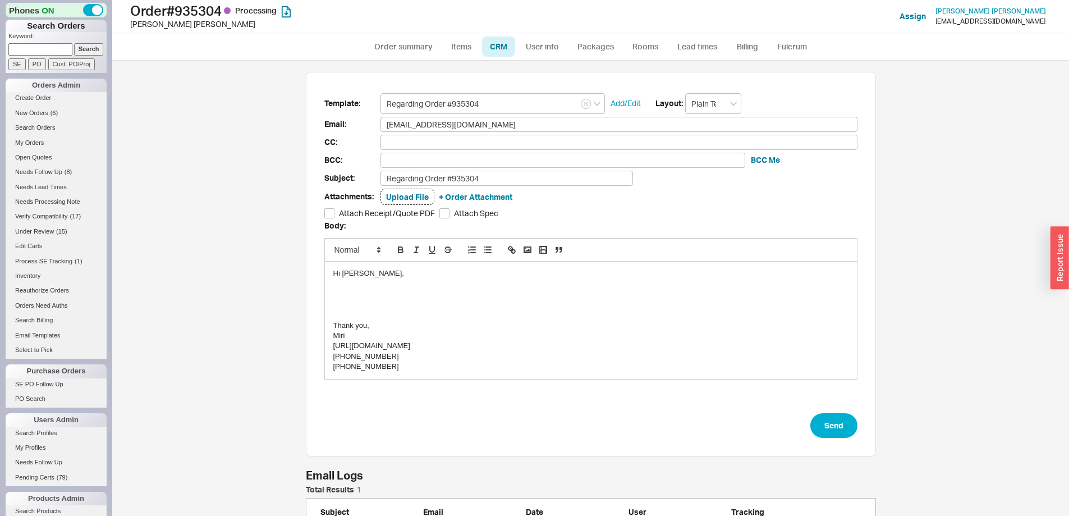
click at [348, 297] on div at bounding box center [590, 294] width 515 height 10
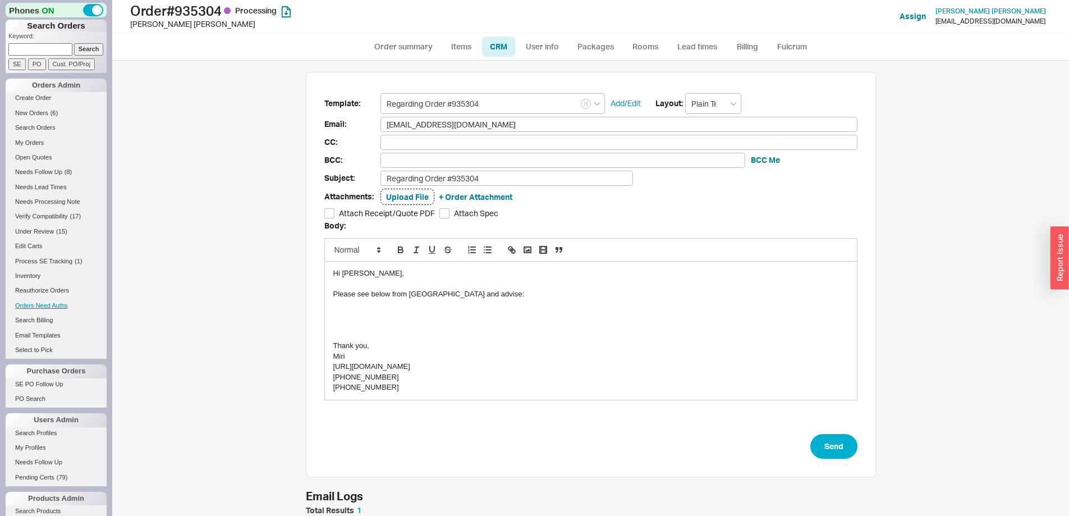
scroll to position [0, 0]
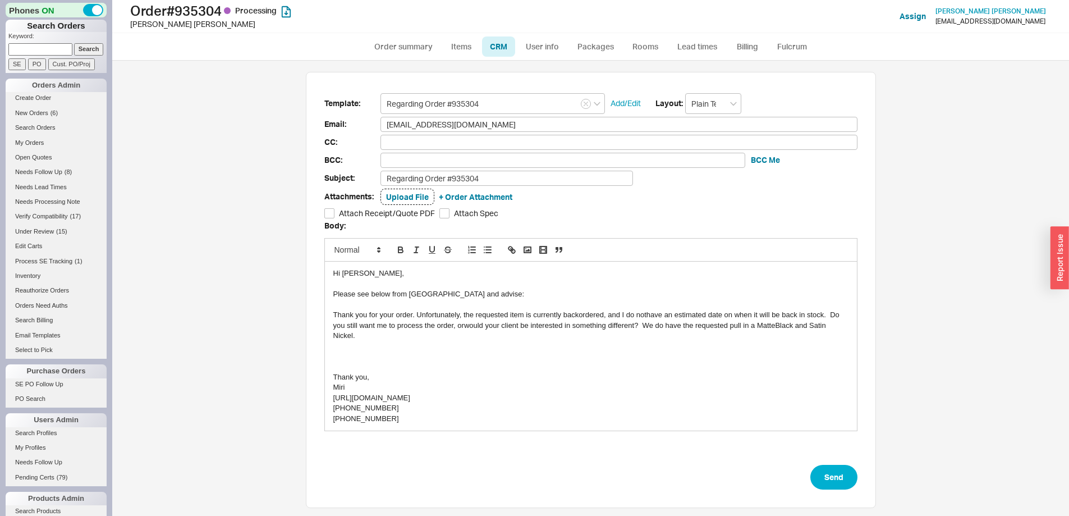
click at [337, 358] on div at bounding box center [590, 356] width 515 height 10
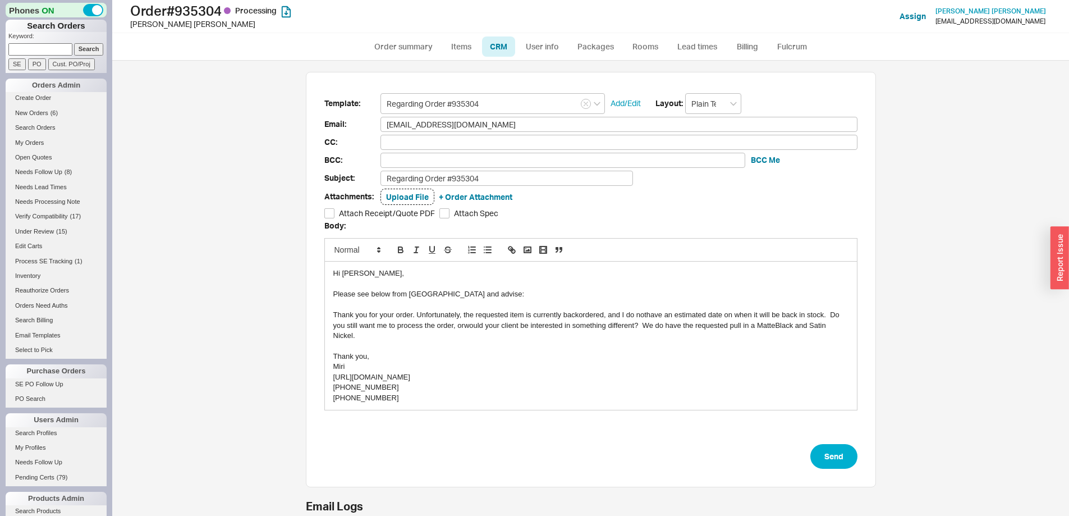
click at [464, 351] on div "Thank you," at bounding box center [590, 356] width 515 height 10
click at [642, 314] on div "Thank you for your order. Unfortunately, the requested item is currently backor…" at bounding box center [590, 325] width 515 height 31
click at [775, 326] on div "Thank you for your order. Unfortunately, the requested item is currently backor…" at bounding box center [590, 325] width 515 height 31
click at [503, 328] on div "Thank you for your order. Unfortunately, the requested item is currently backor…" at bounding box center [590, 325] width 515 height 31
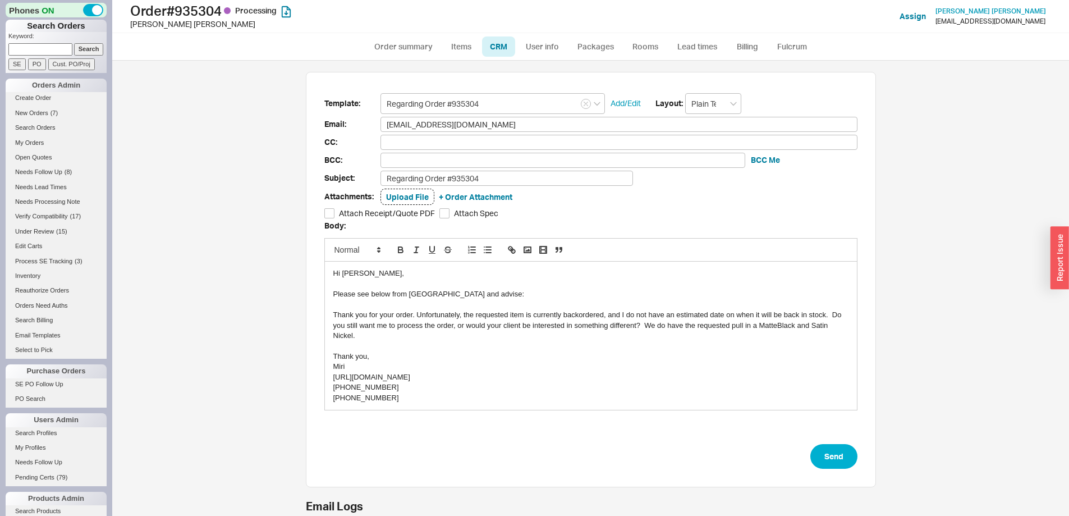
drag, startPoint x: 769, startPoint y: 324, endPoint x: 747, endPoint y: 360, distance: 42.8
click at [747, 360] on div "Thank you," at bounding box center [590, 356] width 515 height 10
click at [772, 323] on div "Thank you for your order. Unfortunately, the requested item is currently backor…" at bounding box center [590, 325] width 515 height 31
click at [771, 362] on div "Miri" at bounding box center [590, 366] width 515 height 10
click at [824, 449] on button "Send" at bounding box center [833, 456] width 47 height 25
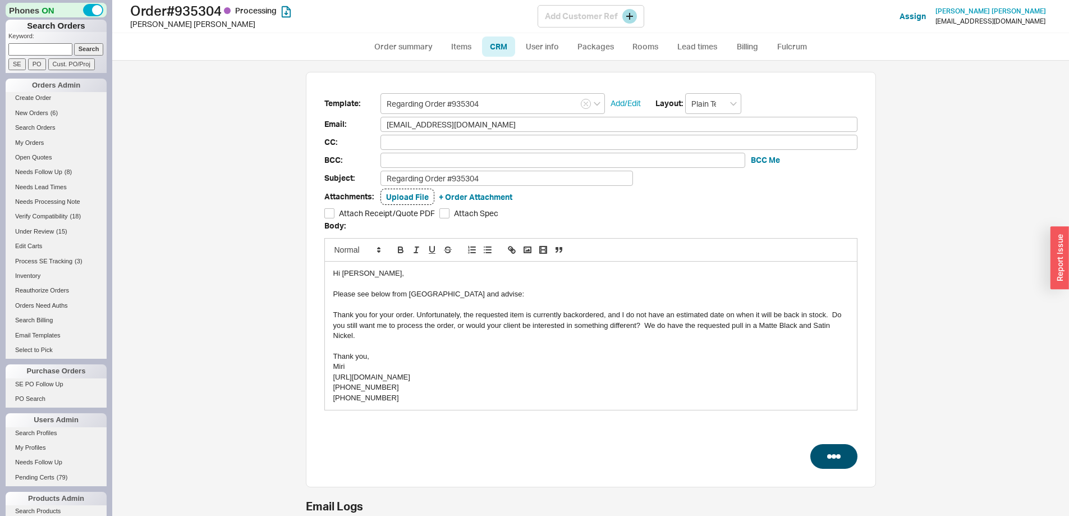
select select "*"
select select "LOW"
select select "3"
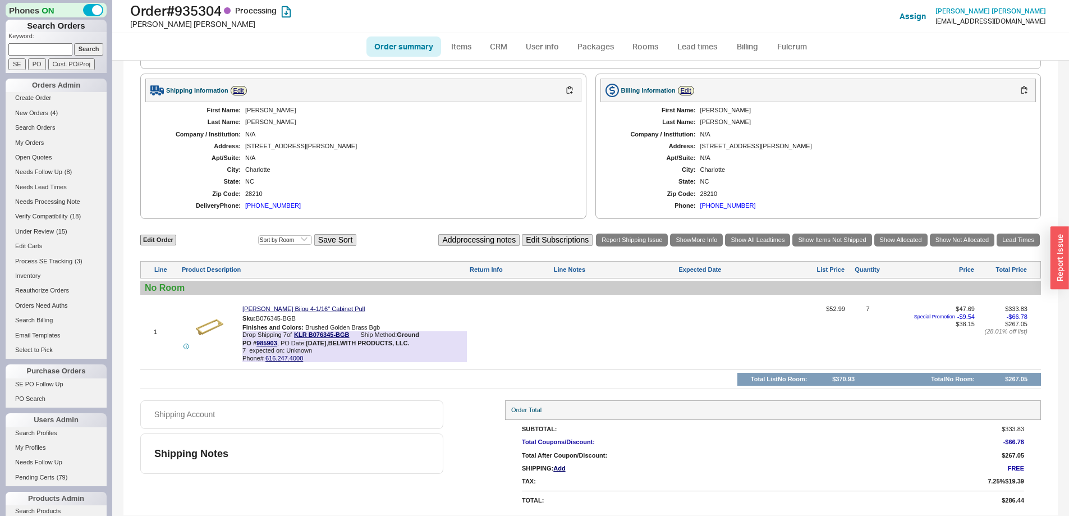
scroll to position [348, 0]
click at [429, 44] on link "Order summary" at bounding box center [403, 46] width 75 height 20
select select "*"
select select "LOW"
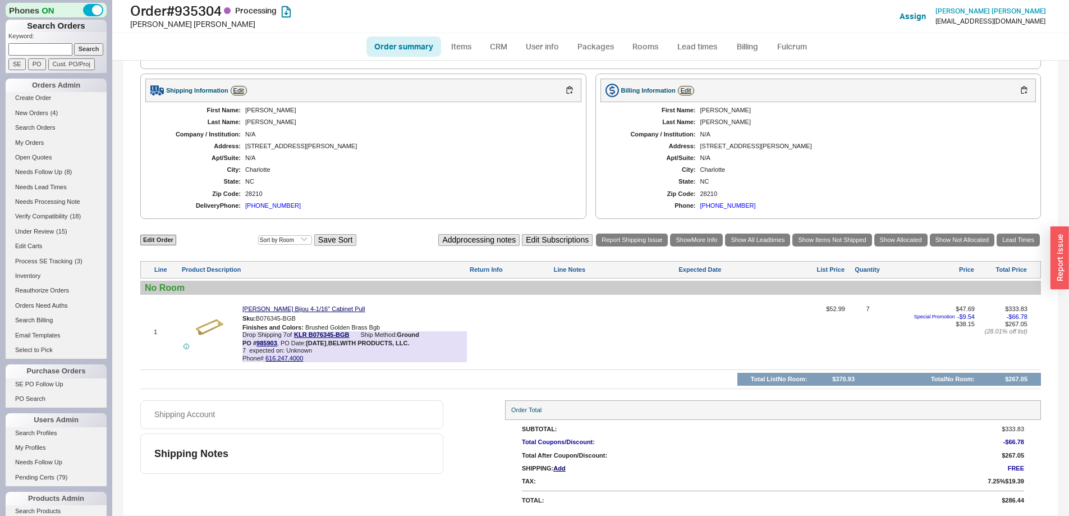
select select "3"
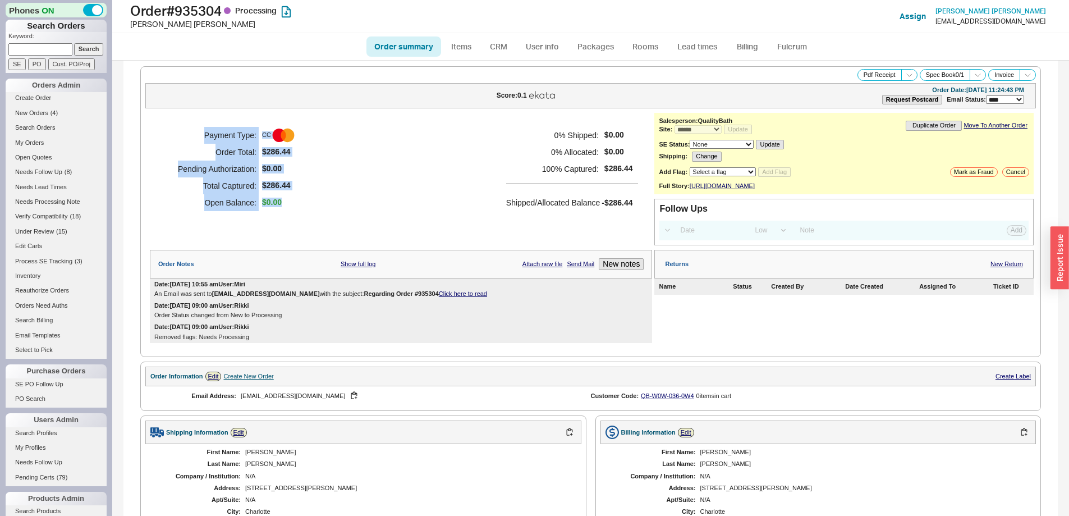
drag, startPoint x: 286, startPoint y: 199, endPoint x: 186, endPoint y: 126, distance: 124.0
click at [186, 126] on div "Payment Type: CC Order Total: $286.44 Pending Authorization: $0.00 Total Captur…" at bounding box center [401, 169] width 502 height 112
click at [33, 54] on input at bounding box center [40, 49] width 64 height 12
paste input "933239"
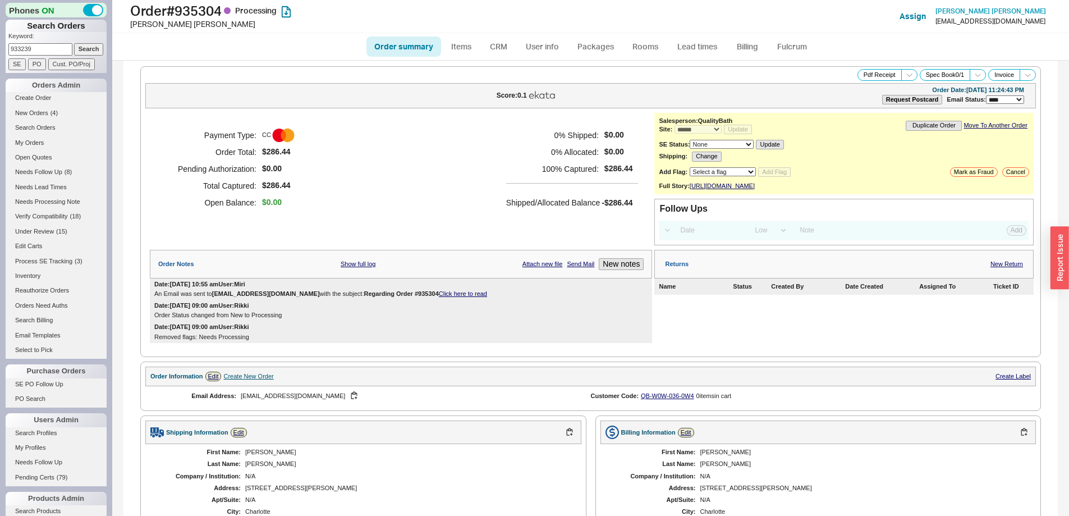
type input "933239"
click at [75, 51] on input "Search" at bounding box center [89, 49] width 30 height 12
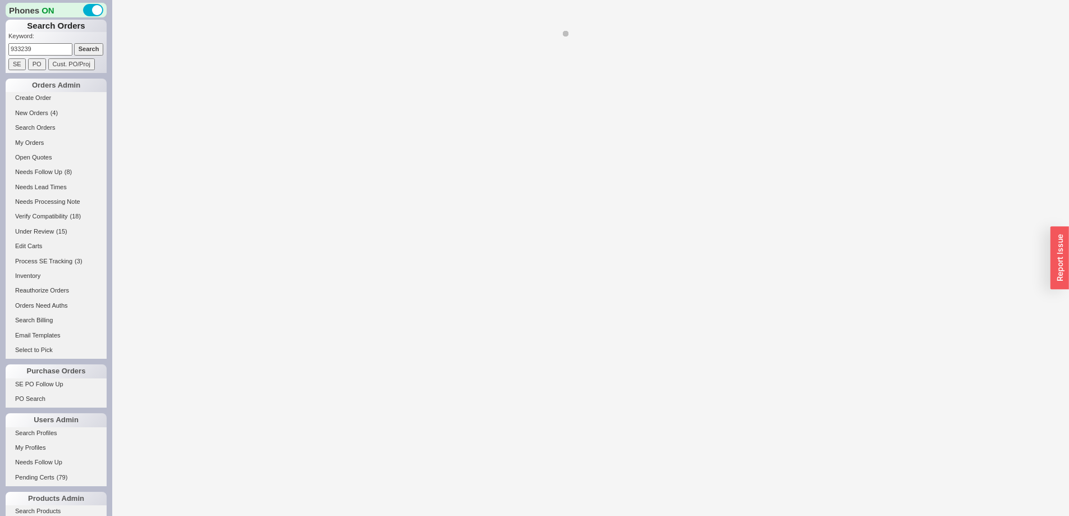
select select "*"
select select "LOW"
select select "3"
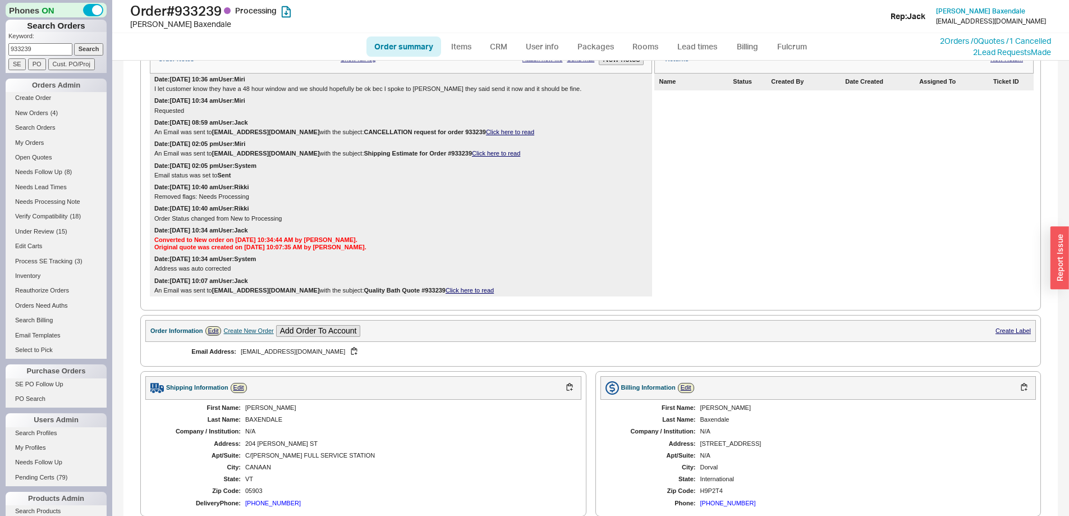
scroll to position [138, 0]
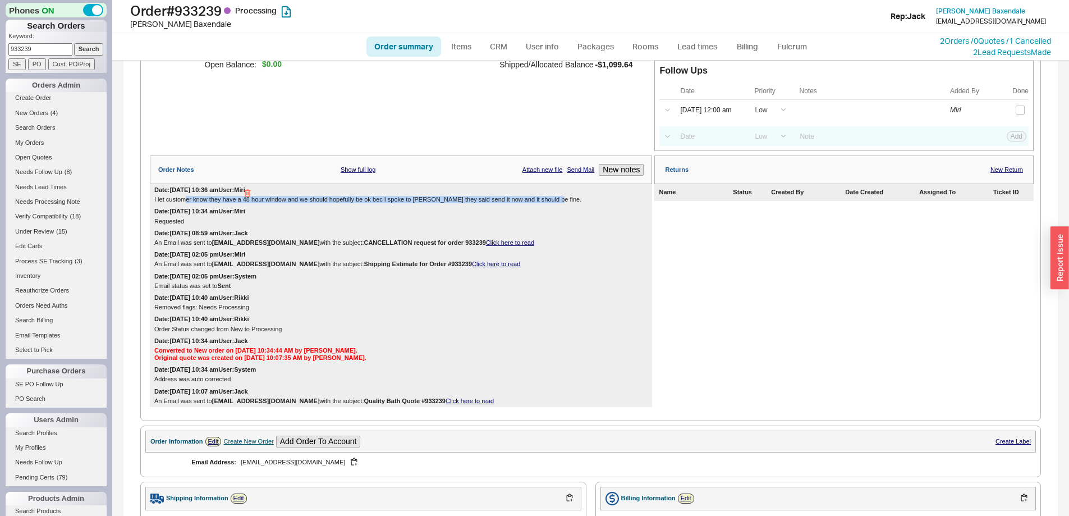
drag, startPoint x: 187, startPoint y: 209, endPoint x: 562, endPoint y: 206, distance: 375.3
click at [562, 203] on div "I let customer know they have a 48 hour window and we should hopefully be ok be…" at bounding box center [400, 199] width 493 height 7
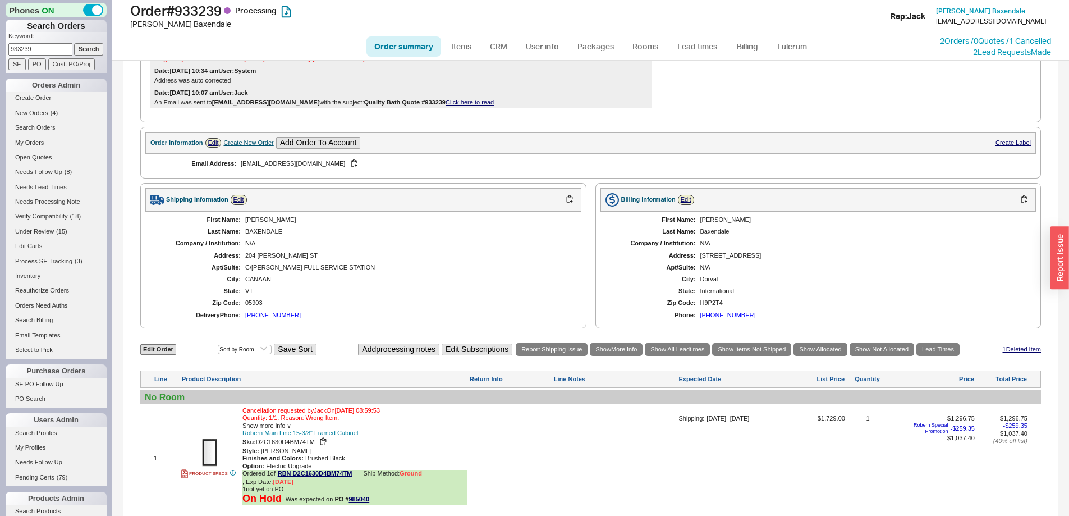
scroll to position [587, 0]
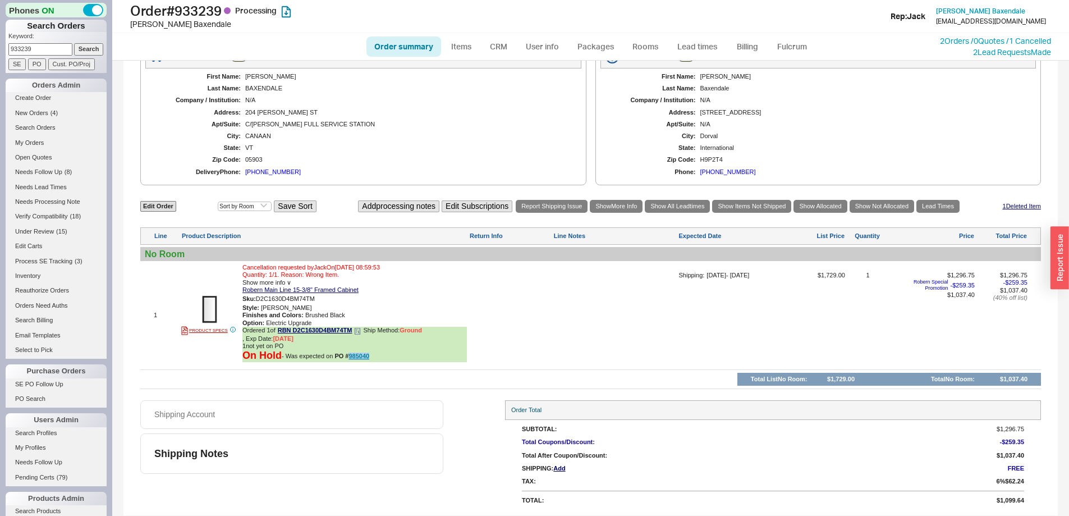
drag, startPoint x: 383, startPoint y: 353, endPoint x: 349, endPoint y: 358, distance: 34.6
click at [349, 358] on div "On Hold - Was expected on PO # 985040" at bounding box center [354, 355] width 224 height 12
copy link "985040"
click at [324, 300] on button "button" at bounding box center [322, 298] width 13 height 11
click at [360, 357] on link "985040" at bounding box center [358, 355] width 21 height 7
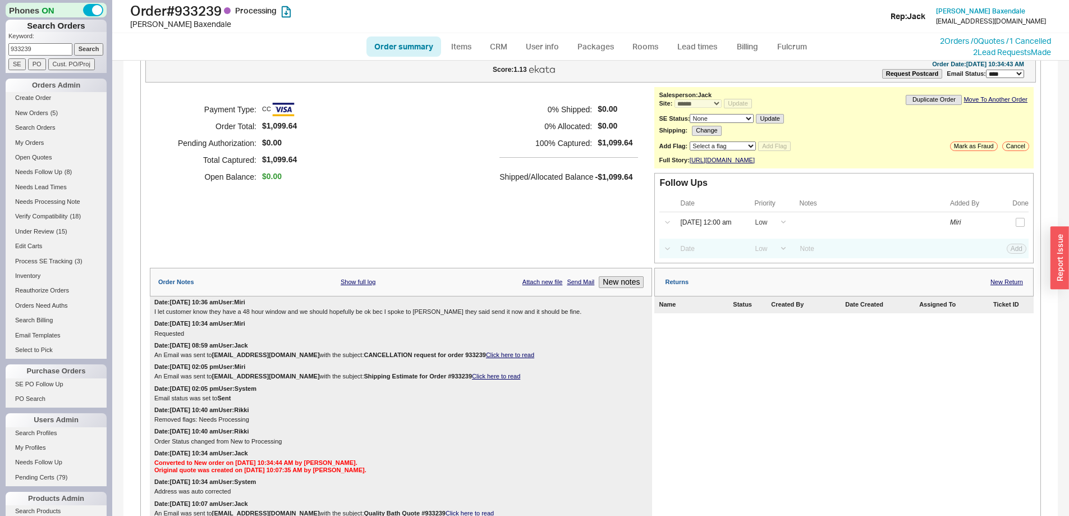
scroll to position [0, 0]
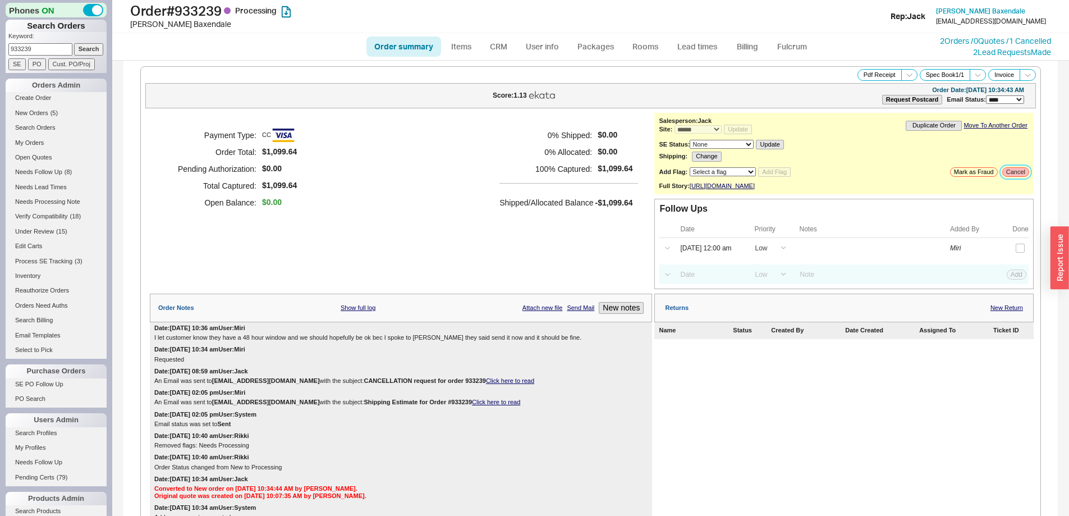
click at [1006, 174] on button "Cancel" at bounding box center [1015, 172] width 27 height 10
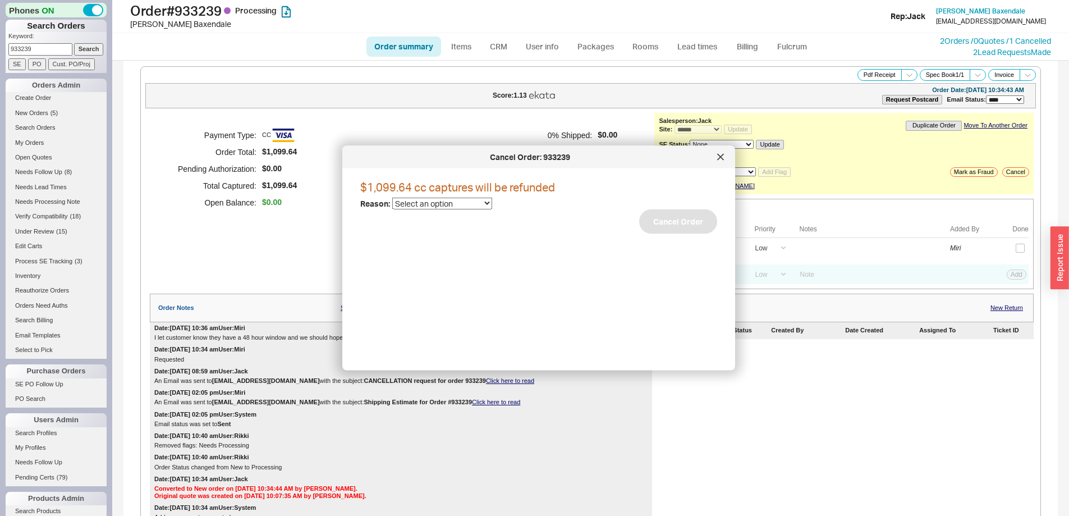
click at [452, 203] on select "Select an option Cancelled Return Combined Lead time Discontinued Sales rep/Web…" at bounding box center [442, 203] width 100 height 12
select select "25"
click at [392, 197] on select "Select an option Cancelled Return Combined Lead time Discontinued Sales rep/Web…" at bounding box center [442, 203] width 100 height 12
click at [657, 223] on button "Cancel Order" at bounding box center [678, 221] width 78 height 25
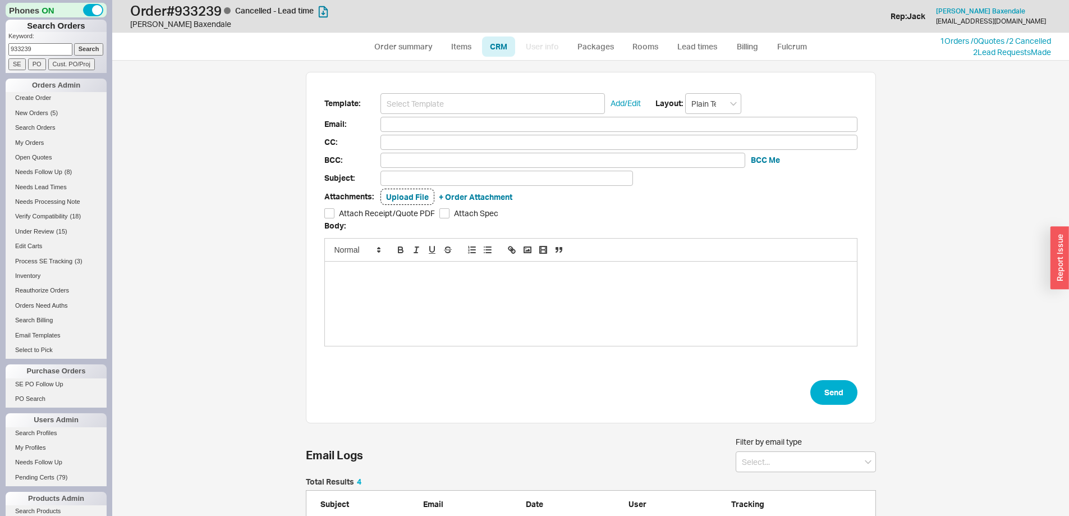
scroll to position [447, 940]
click at [485, 99] on input at bounding box center [492, 103] width 224 height 21
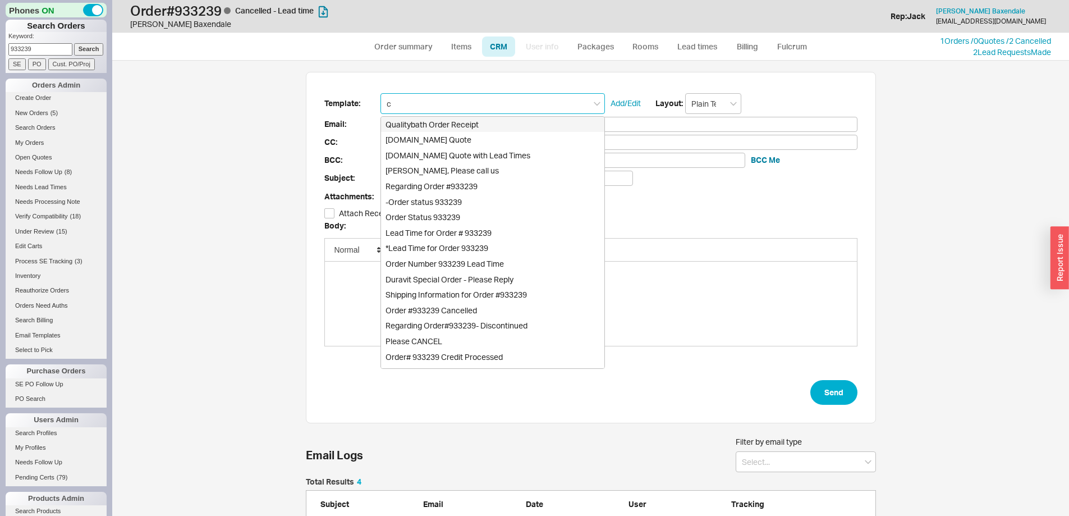
type input "ca"
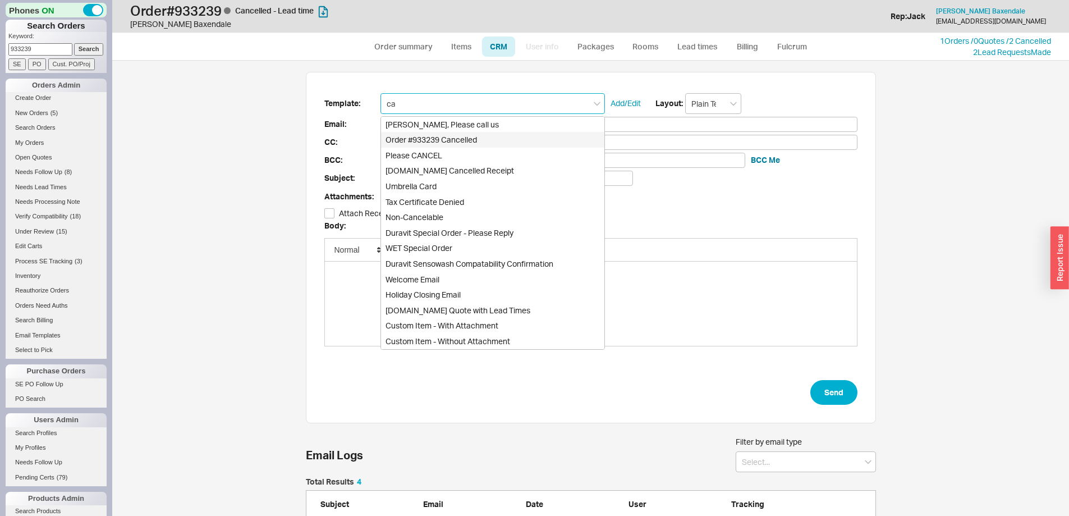
click at [490, 136] on div "Order #933239 Cancelled" at bounding box center [492, 140] width 223 height 16
type input "jbaxenda@matrox.com"
type input "Order #933239 Cancelled"
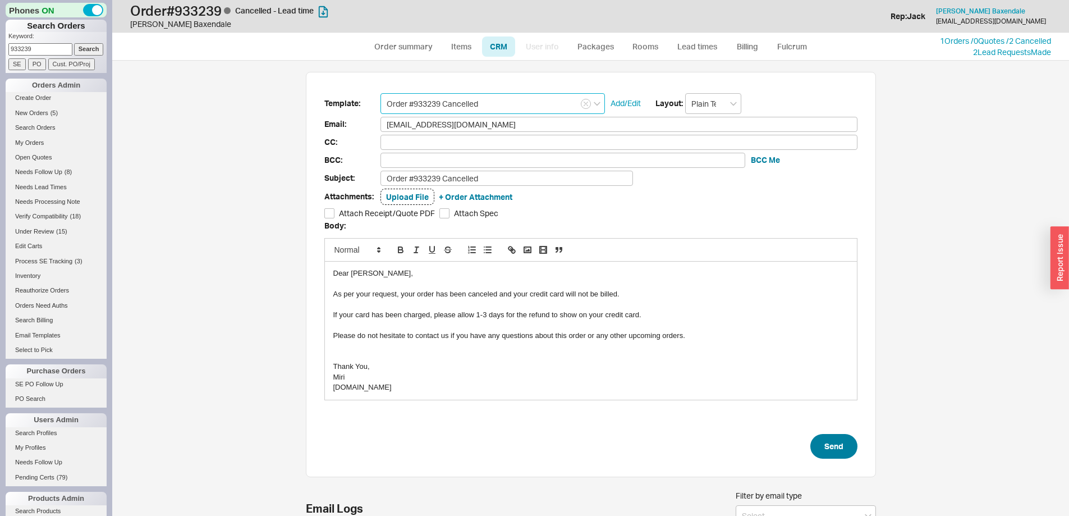
type input "Order #933239 Cancelled"
click at [822, 442] on button "Send" at bounding box center [833, 446] width 47 height 25
select select "*"
select select "LOW"
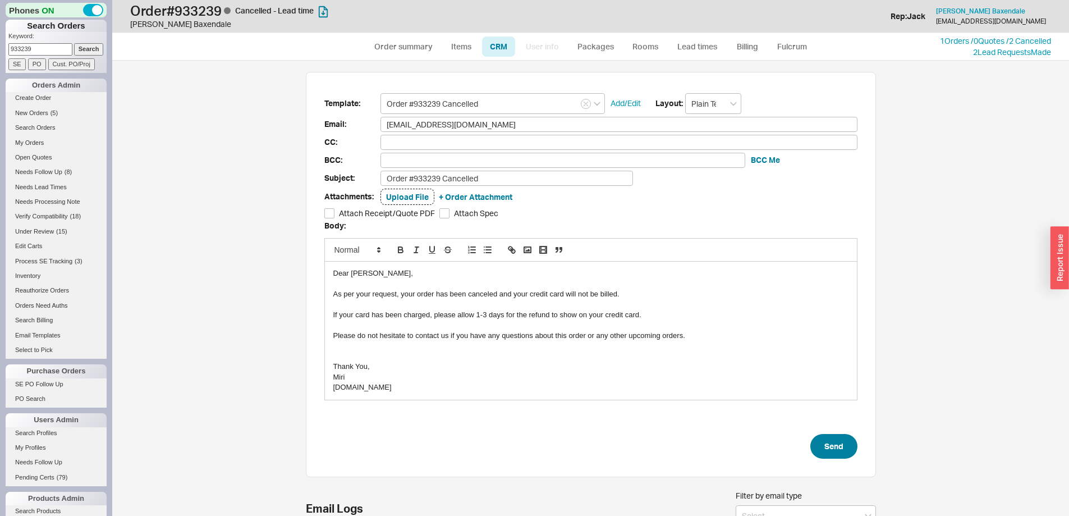
select select "3"
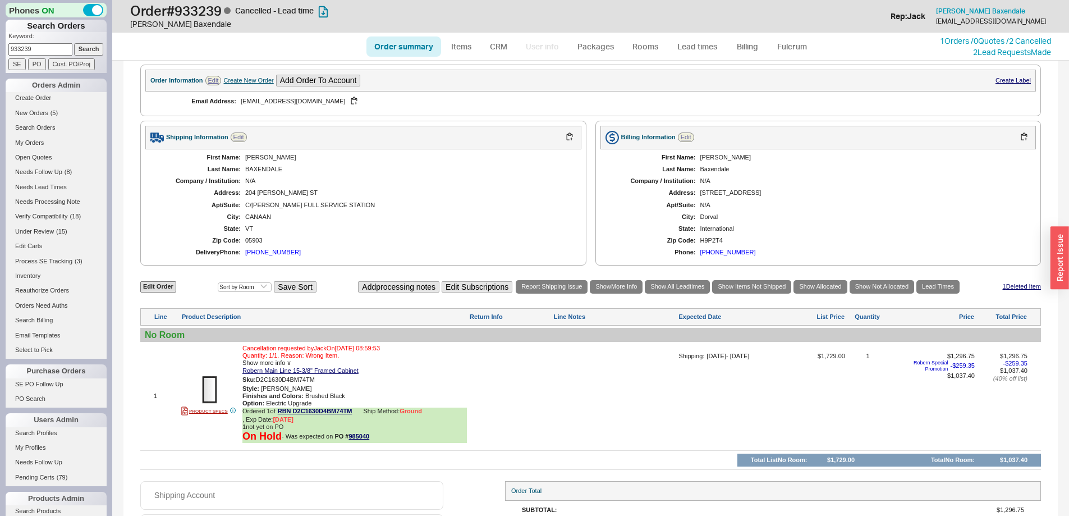
scroll to position [561, 0]
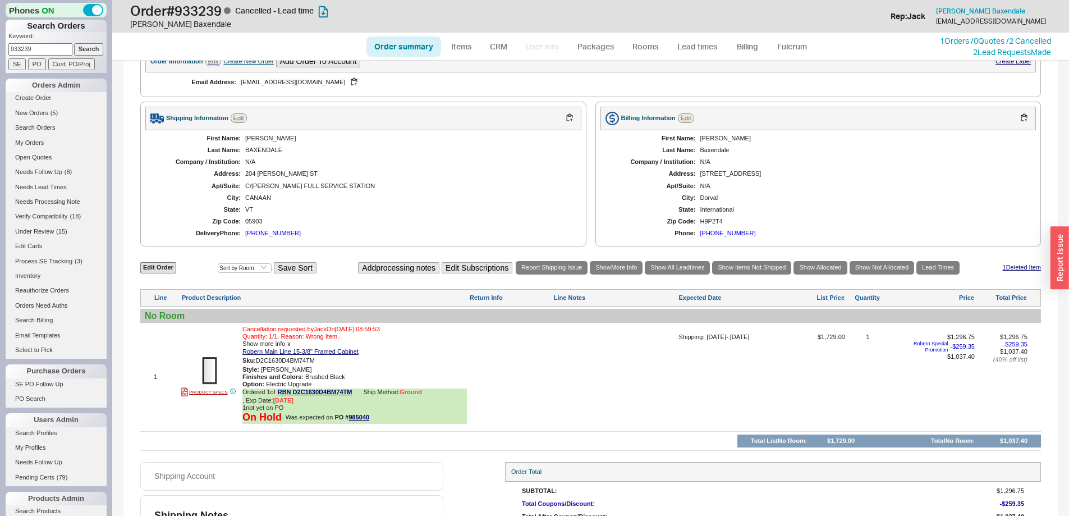
click at [393, 46] on link "Order summary" at bounding box center [403, 46] width 75 height 20
select select "*"
select select "LOW"
select select "3"
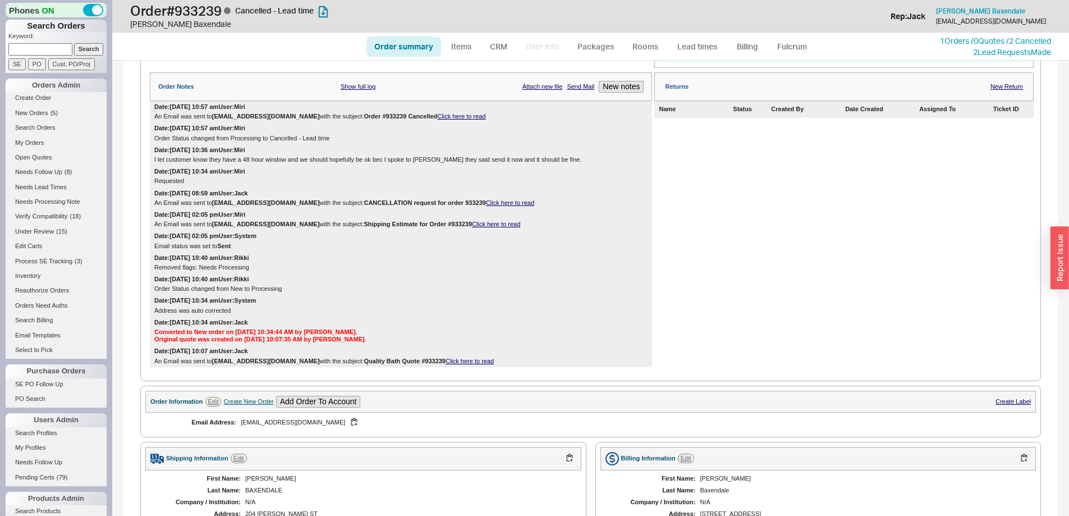
scroll to position [0, 0]
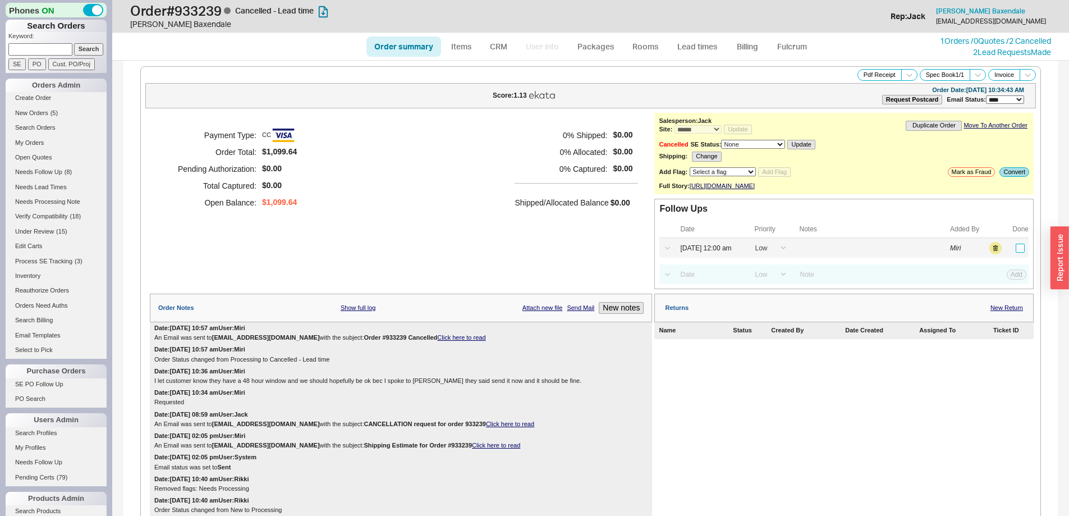
click at [1015, 252] on input "checkbox" at bounding box center [1019, 247] width 9 height 9
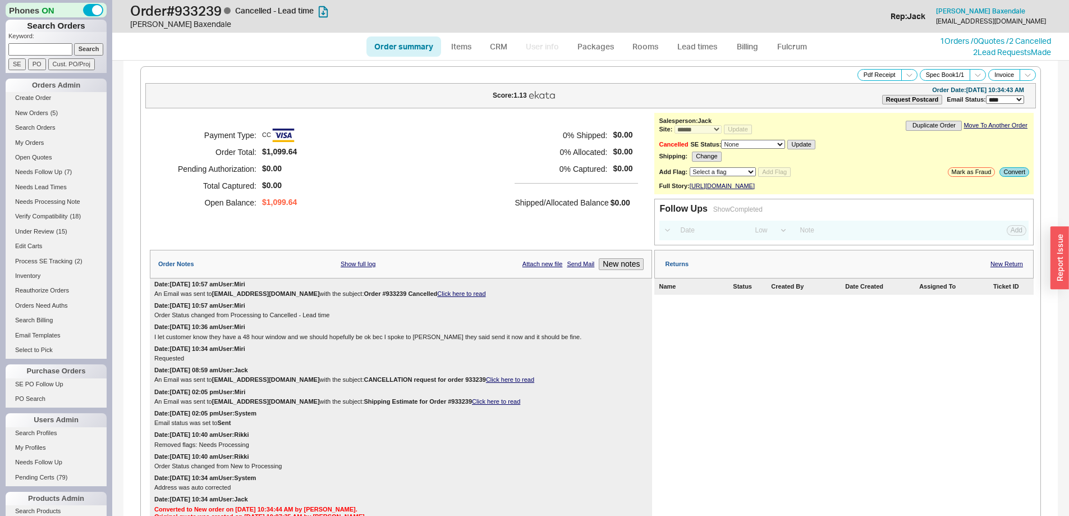
drag, startPoint x: 53, startPoint y: 48, endPoint x: 73, endPoint y: 49, distance: 20.8
click at [53, 48] on input at bounding box center [40, 49] width 64 height 12
paste input "985842"
type input "985842"
click at [78, 50] on input "Search" at bounding box center [89, 49] width 30 height 12
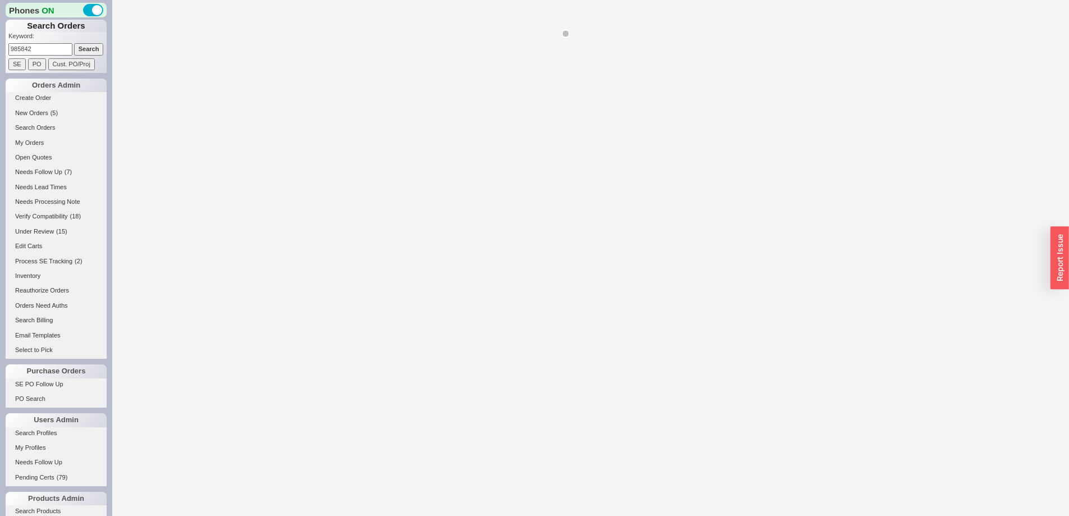
select select "*"
select select "LOW"
select select "3"
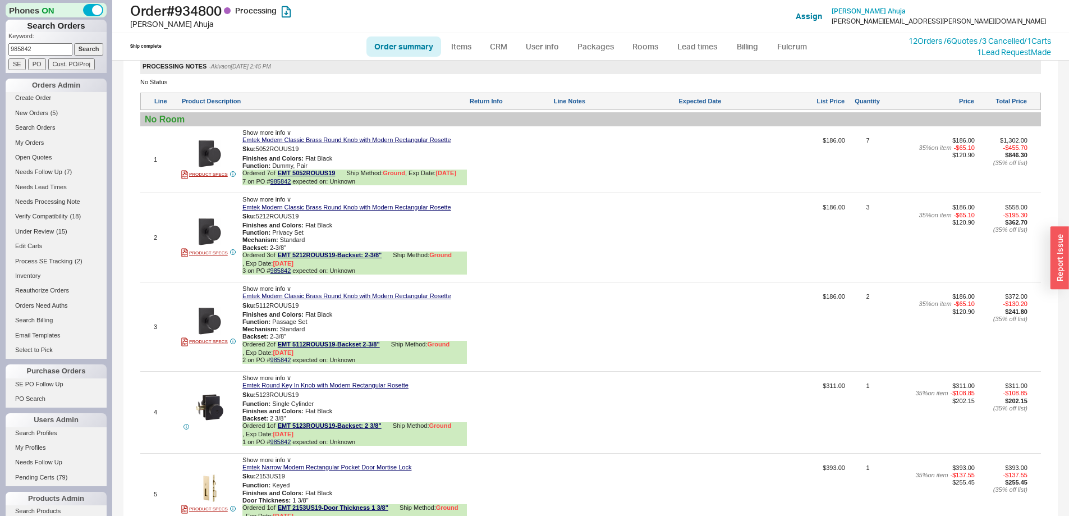
scroll to position [709, 0]
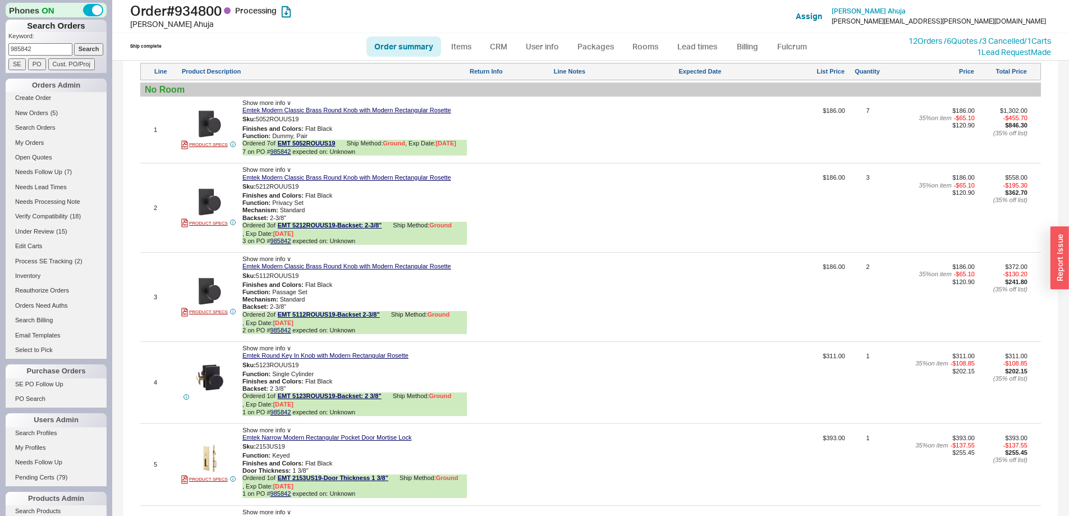
drag, startPoint x: 47, startPoint y: 43, endPoint x: 4, endPoint y: 43, distance: 43.2
click at [4, 43] on div "Phones ON Search Orders Keyword: 985842 Search SE PO Cust. PO/Proj Orders Admin…" at bounding box center [56, 258] width 112 height 516
paste input "35343"
type input "935343"
click at [76, 53] on input "Search" at bounding box center [89, 49] width 30 height 12
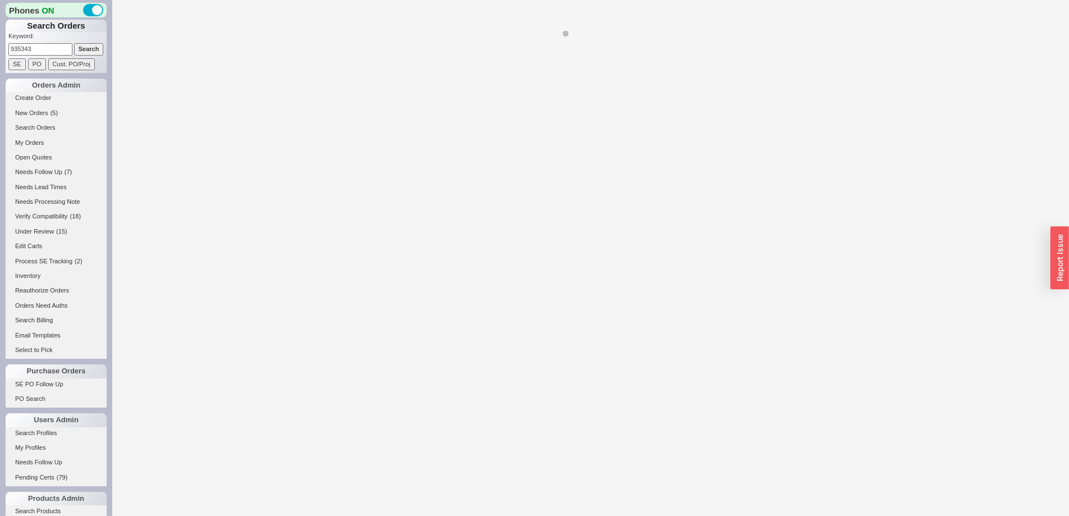
select select "*"
select select "LOW"
select select "3"
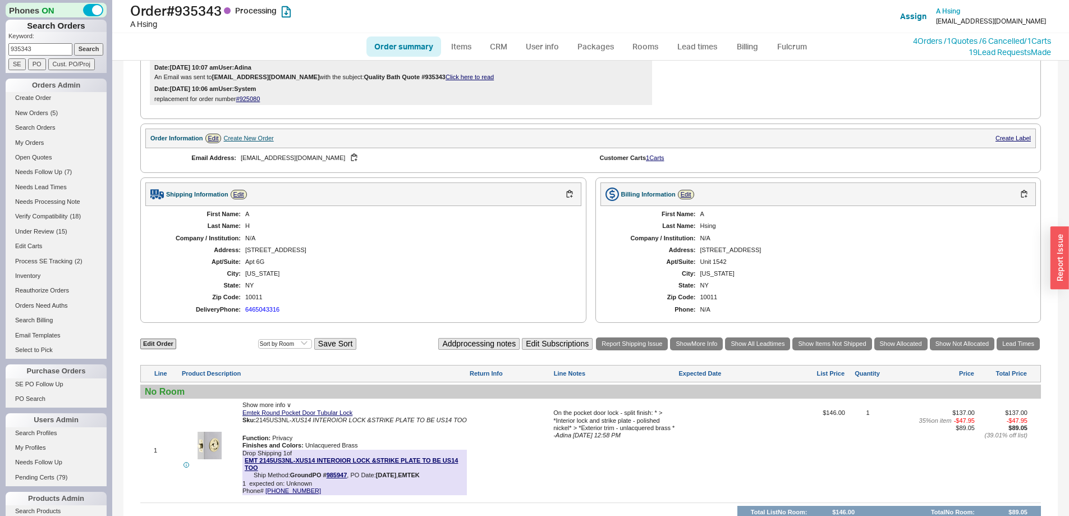
scroll to position [428, 0]
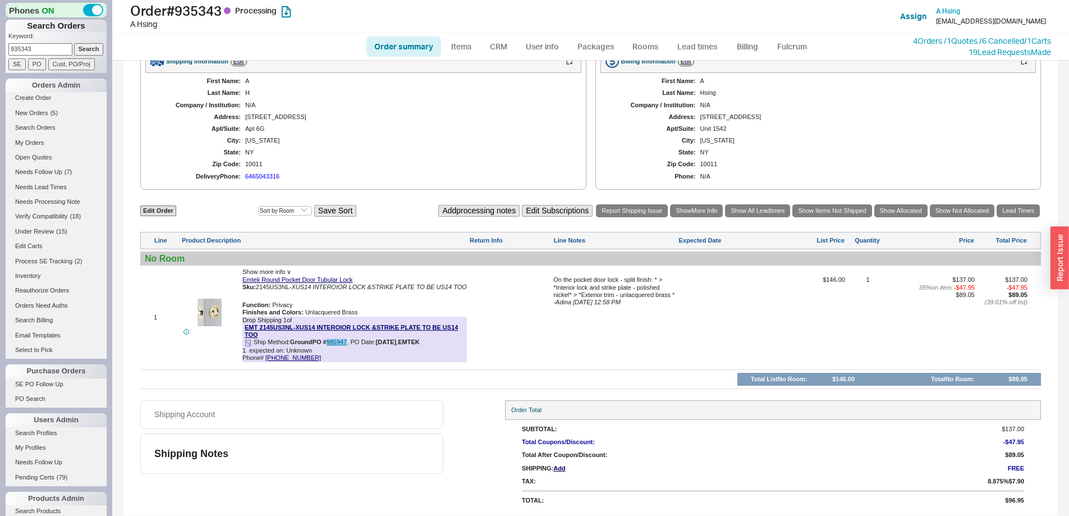
drag, startPoint x: 349, startPoint y: 342, endPoint x: 329, endPoint y: 342, distance: 20.2
click at [329, 342] on div "PO # 985947 , PO Date: 8/21/25 , EMTEK" at bounding box center [365, 342] width 107 height 8
click at [275, 360] on link "800-356-2741" at bounding box center [293, 357] width 56 height 7
click at [277, 358] on link "800-356-2741" at bounding box center [293, 357] width 56 height 7
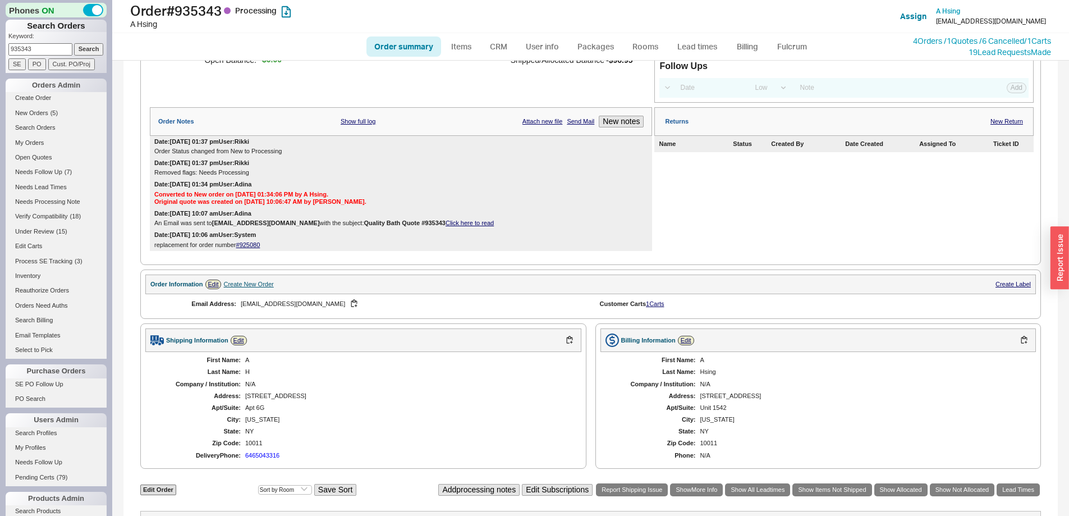
scroll to position [0, 0]
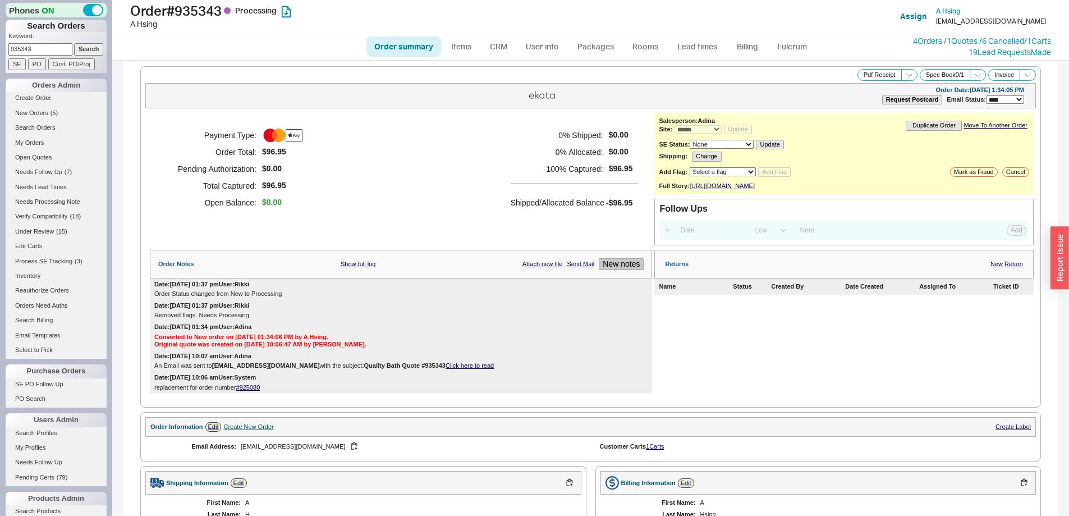
click at [618, 270] on button "New notes" at bounding box center [621, 264] width 45 height 12
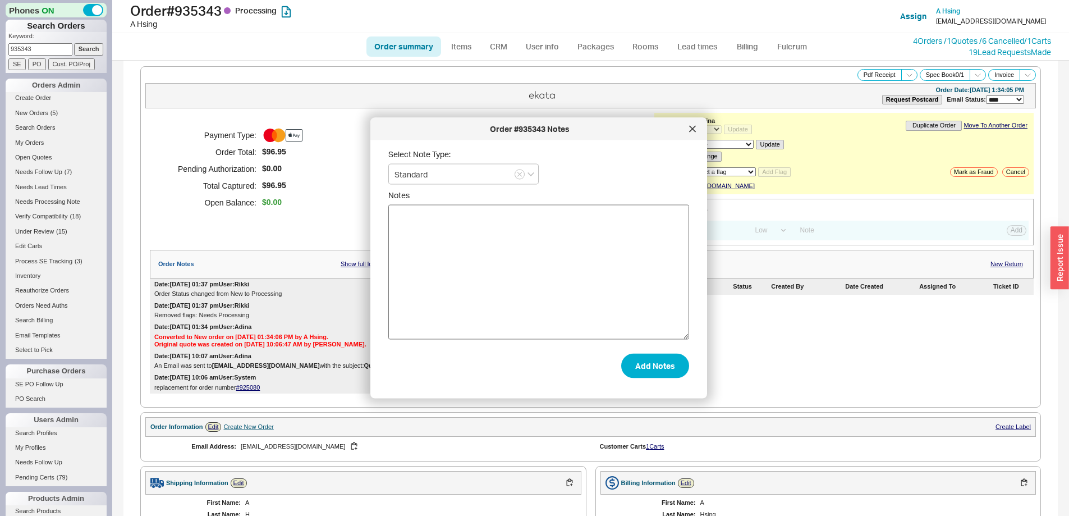
click at [609, 268] on textarea "Notes" at bounding box center [538, 272] width 301 height 135
type textarea "requested from Emtek to ship it next day air once completed"
click at [638, 371] on button "Add Notes" at bounding box center [655, 365] width 68 height 25
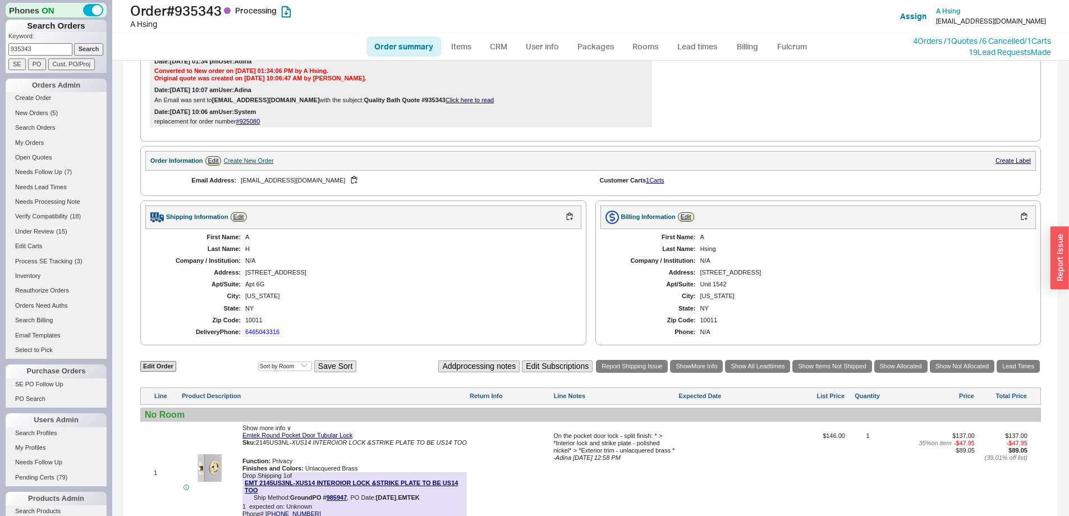
scroll to position [450, 0]
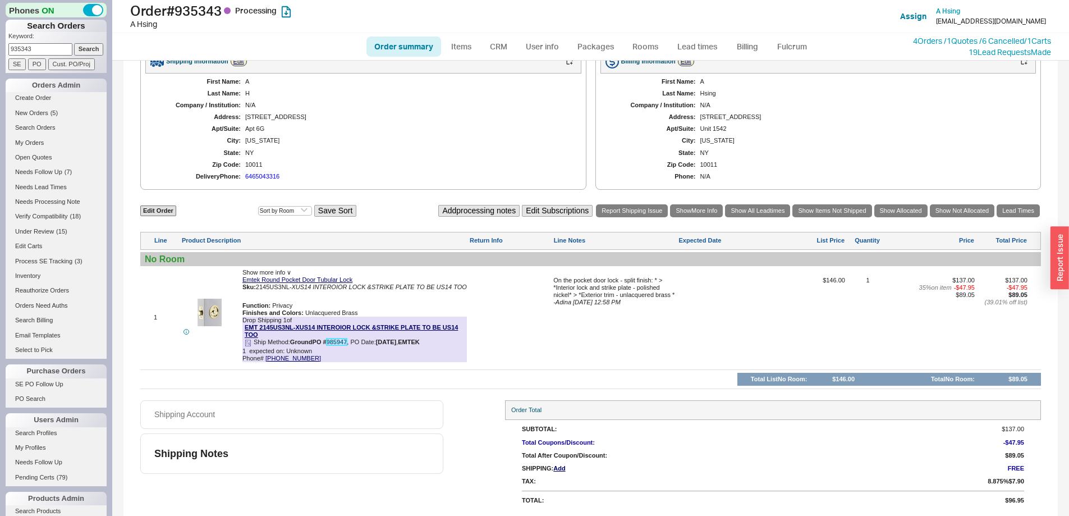
click at [333, 342] on link "985947" at bounding box center [336, 341] width 21 height 7
click at [694, 50] on link "Lead times" at bounding box center [697, 46] width 57 height 20
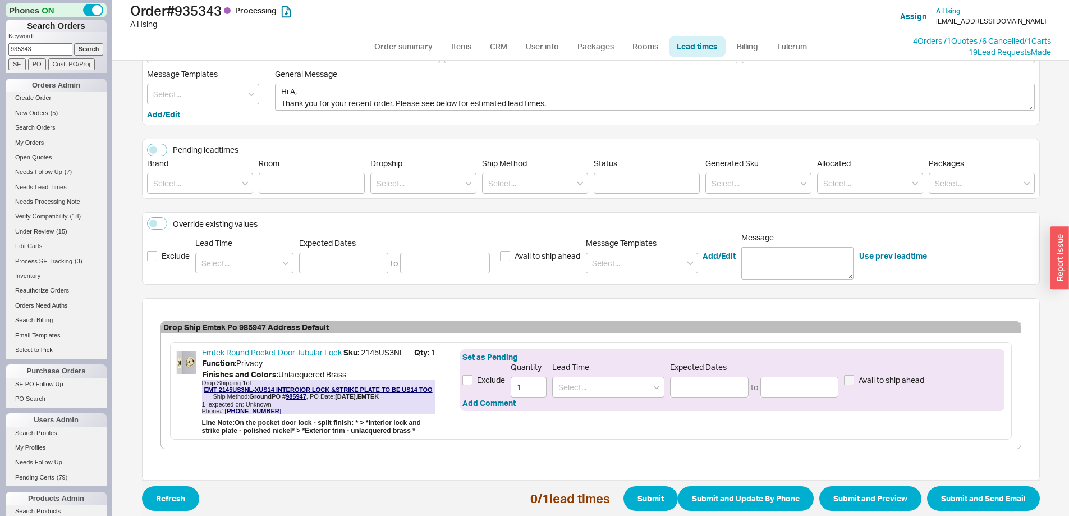
scroll to position [86, 0]
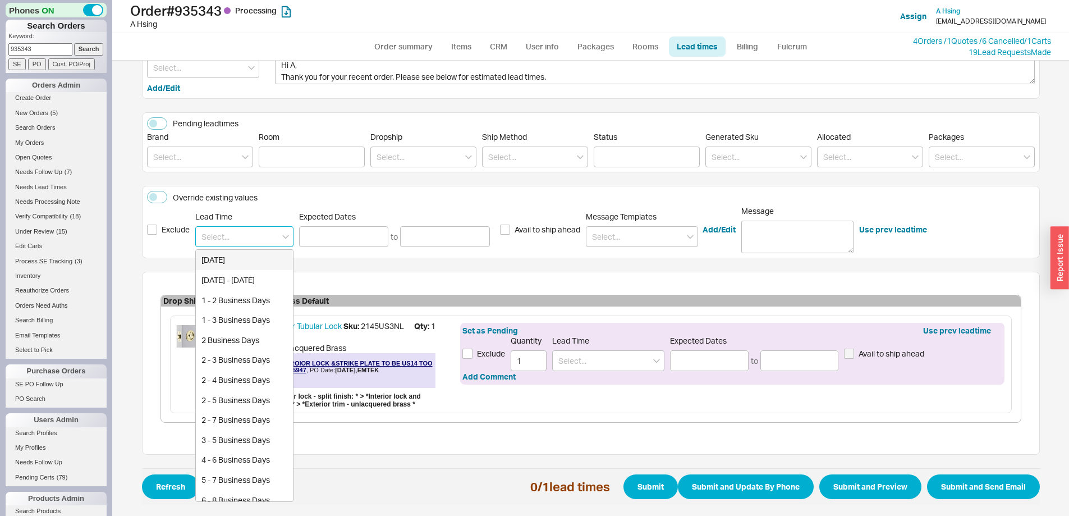
click at [249, 242] on input at bounding box center [244, 236] width 98 height 21
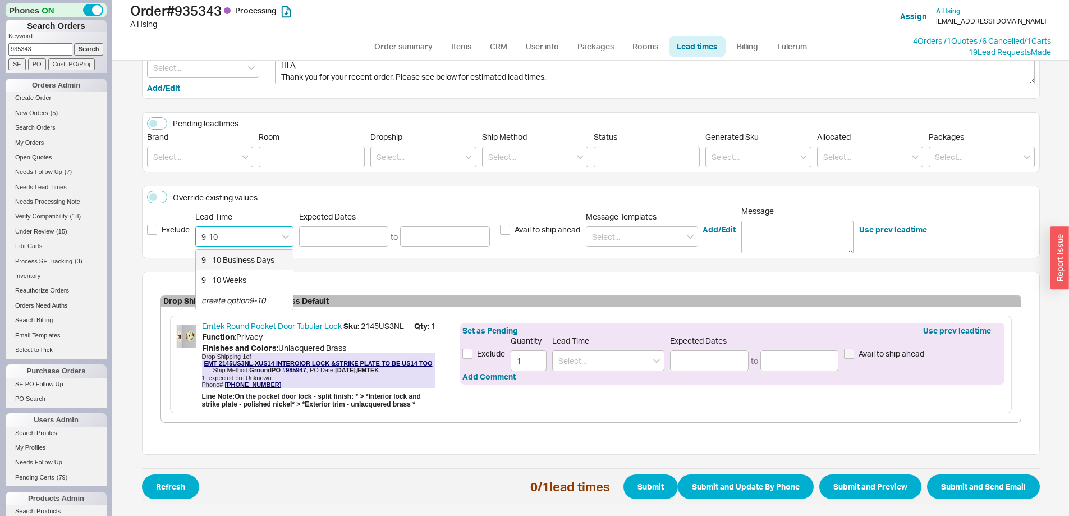
click at [263, 260] on div "9 - 10 Business Days" at bounding box center [244, 260] width 97 height 20
type input "9 - 10 Business Days"
type input "09/05/2025"
type input "09/08/2025"
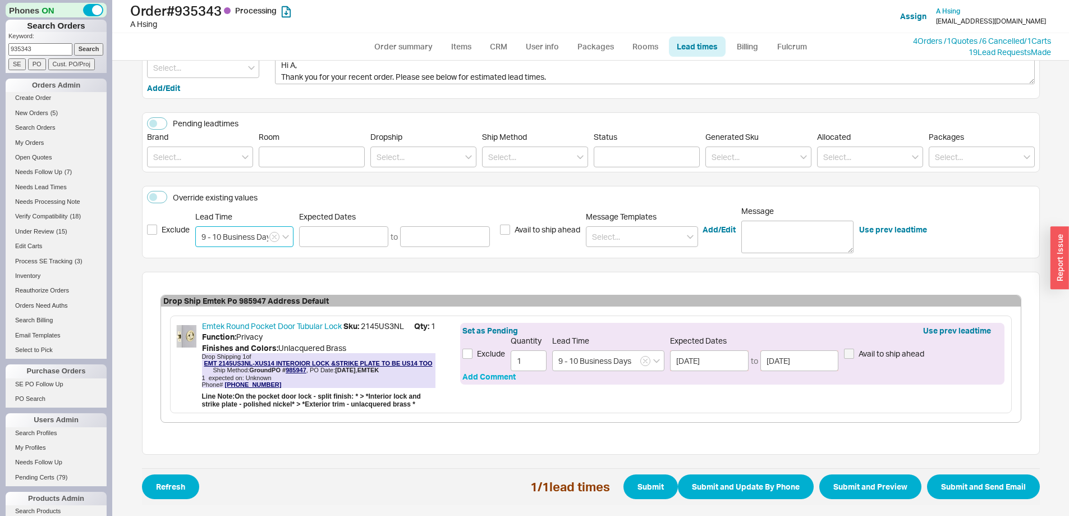
type input "9 - 10 Business Days"
click at [500, 376] on button "Add Comment" at bounding box center [488, 376] width 53 height 11
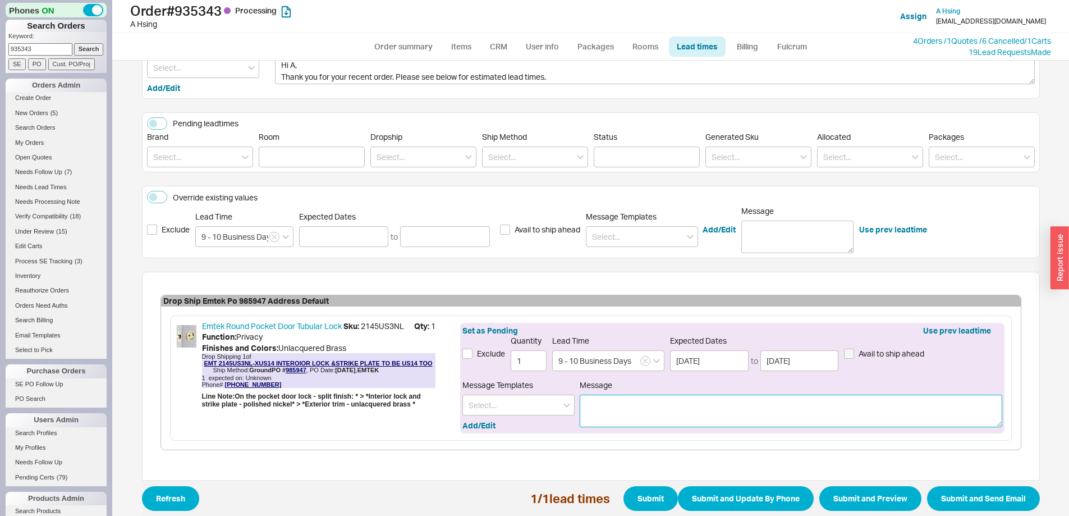
click at [601, 413] on textarea "Message" at bounding box center [791, 410] width 422 height 33
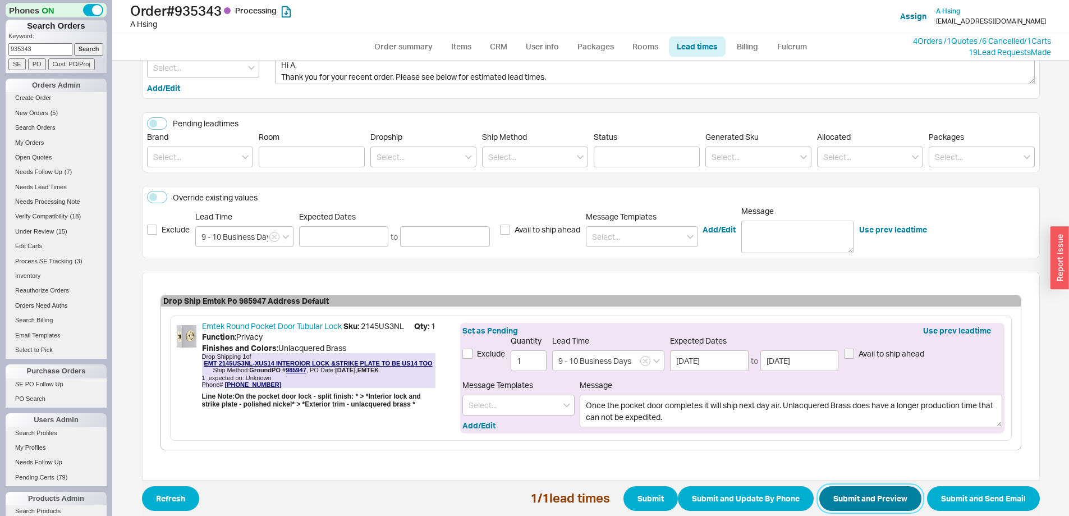
type textarea "Once the pocket door completes it will ship next day air. Unlacquered Brass doe…"
click at [834, 491] on button "Submit and Preview" at bounding box center [870, 498] width 102 height 25
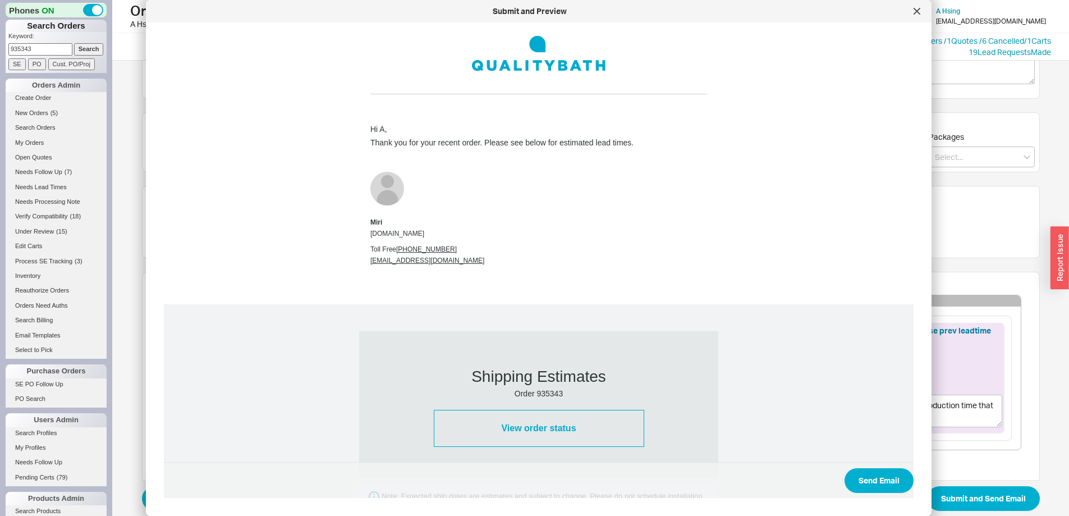
scroll to position [517, 0]
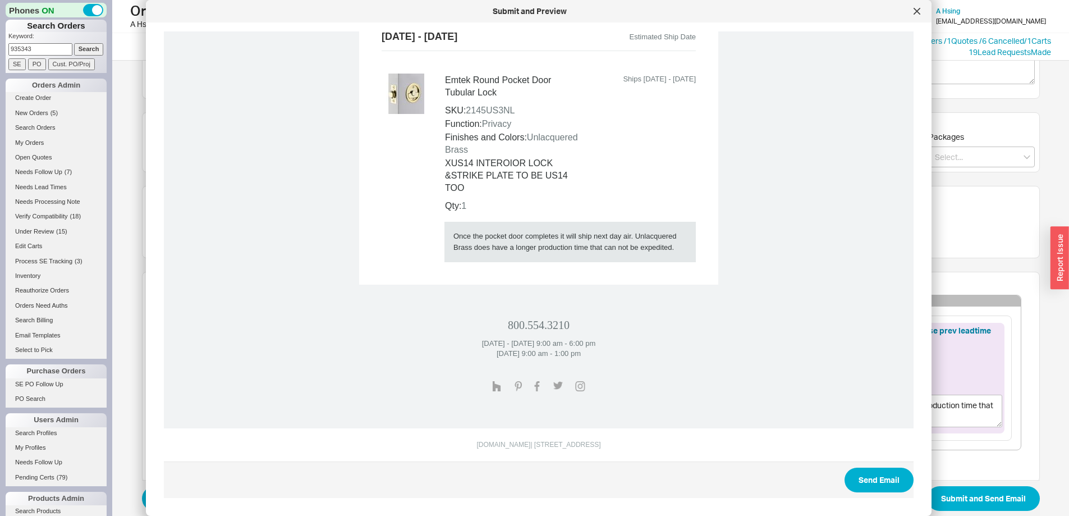
drag, startPoint x: 670, startPoint y: 249, endPoint x: 439, endPoint y: 241, distance: 231.3
click at [439, 241] on tr "Emtek Round Pocket Door Tubular Lock SKU: 2145US3NL Function: Privacy Finishes …" at bounding box center [538, 167] width 314 height 188
click at [455, 244] on td "Once the pocket door completes it will ship next day air. Unlacquered Brass doe…" at bounding box center [569, 242] width 251 height 40
drag, startPoint x: 452, startPoint y: 238, endPoint x: 682, endPoint y: 250, distance: 230.3
click at [682, 250] on td "Once the pocket door completes it will ship next day air. Unlacquered Brass doe…" at bounding box center [569, 242] width 251 height 40
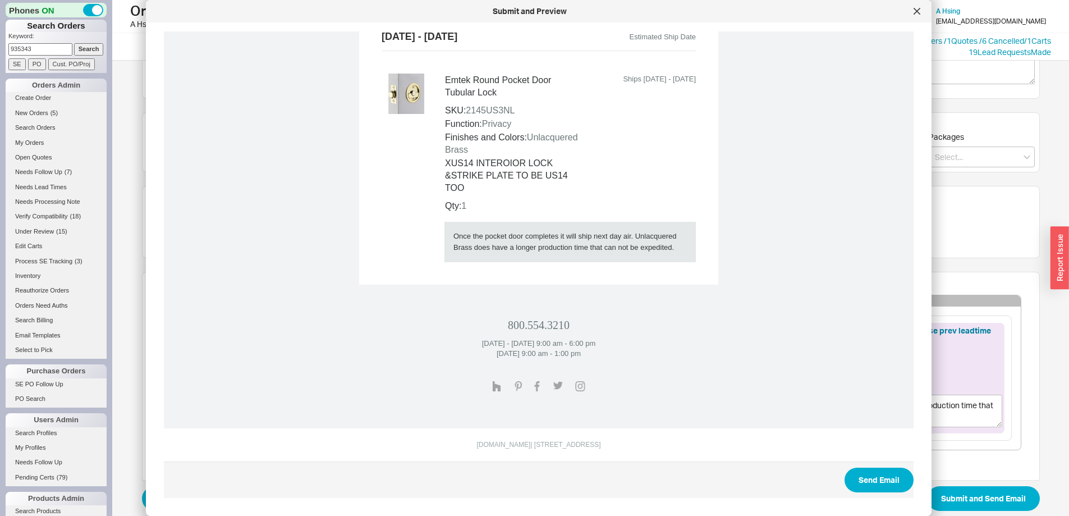
click at [546, 247] on td "Once the pocket door completes it will ship next day air. Unlacquered Brass doe…" at bounding box center [569, 242] width 251 height 40
drag, startPoint x: 554, startPoint y: 238, endPoint x: 660, endPoint y: 249, distance: 105.9
click at [660, 249] on td "Once the pocket door completes it will ship next day air. Unlacquered Brass doe…" at bounding box center [569, 242] width 251 height 40
click at [864, 472] on button "Send Email" at bounding box center [878, 479] width 69 height 25
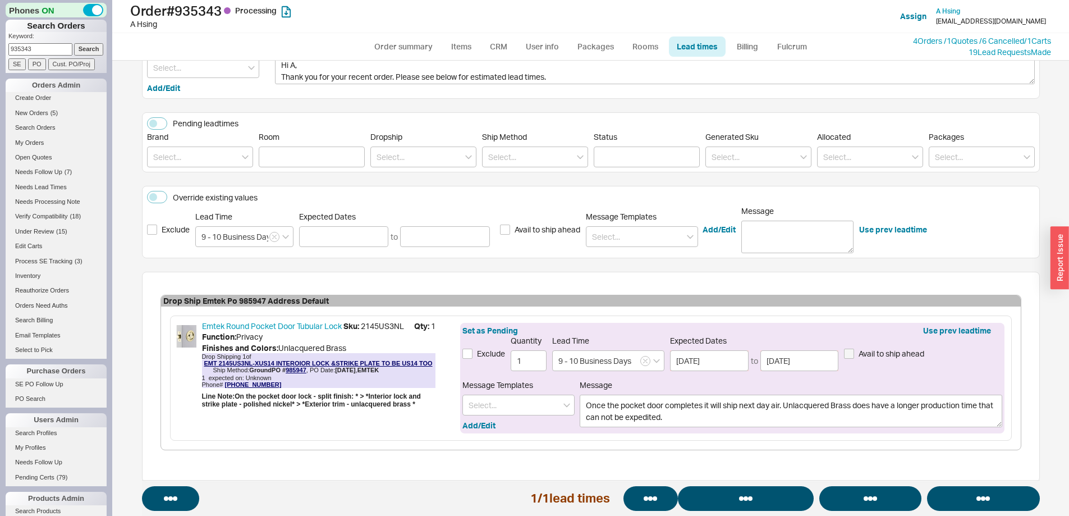
select select "*"
select select "LOW"
select select "3"
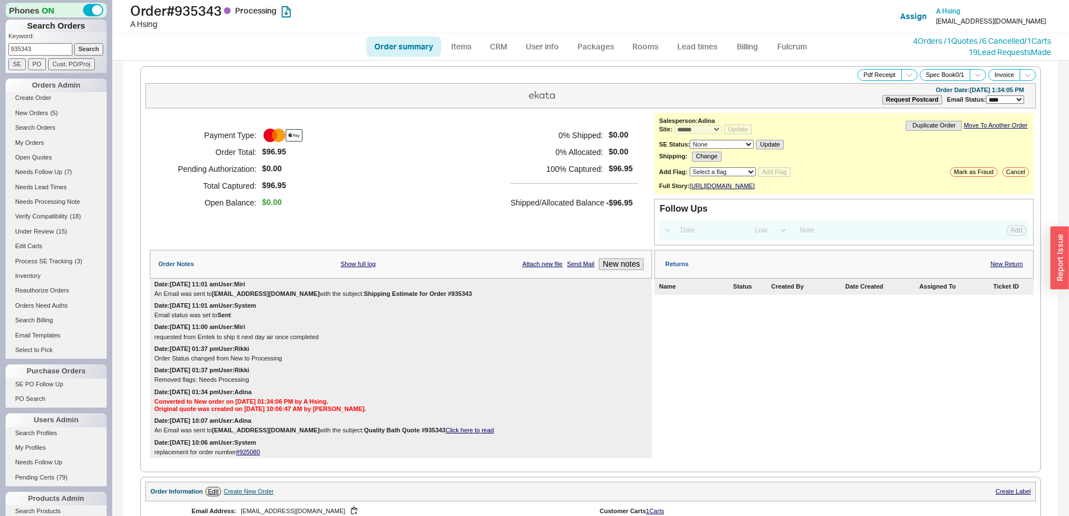
select select "*"
drag, startPoint x: 38, startPoint y: 52, endPoint x: -3, endPoint y: 43, distance: 41.9
click at [0, 43] on html "Phones ON Search Orders Keyword: 935343 Search SE PO Cust. PO/Proj Orders Admin…" at bounding box center [534, 258] width 1069 height 516
paste input "2008"
type input "932008"
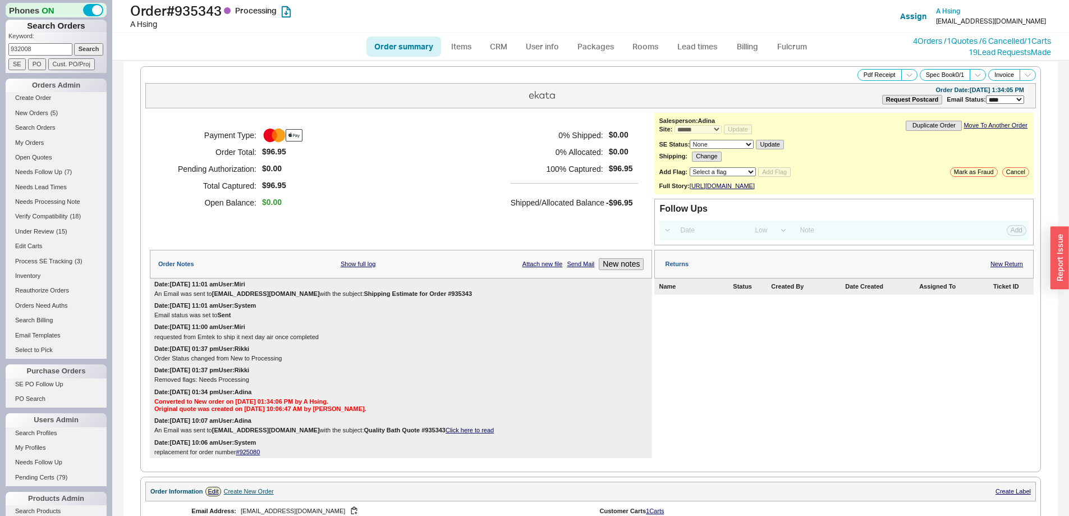
click at [86, 49] on input "Search" at bounding box center [89, 49] width 30 height 12
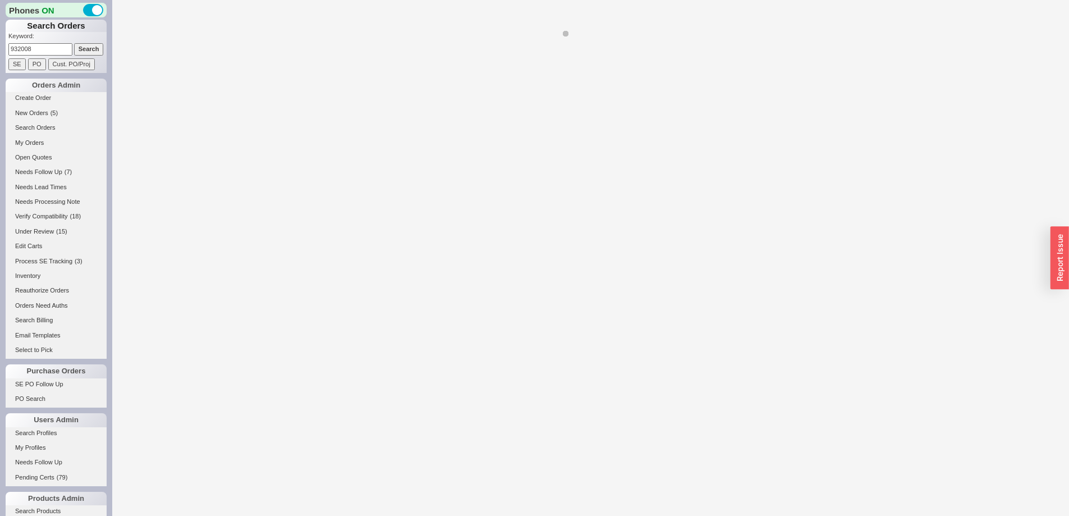
select select "*"
select select "LOW"
select select "3"
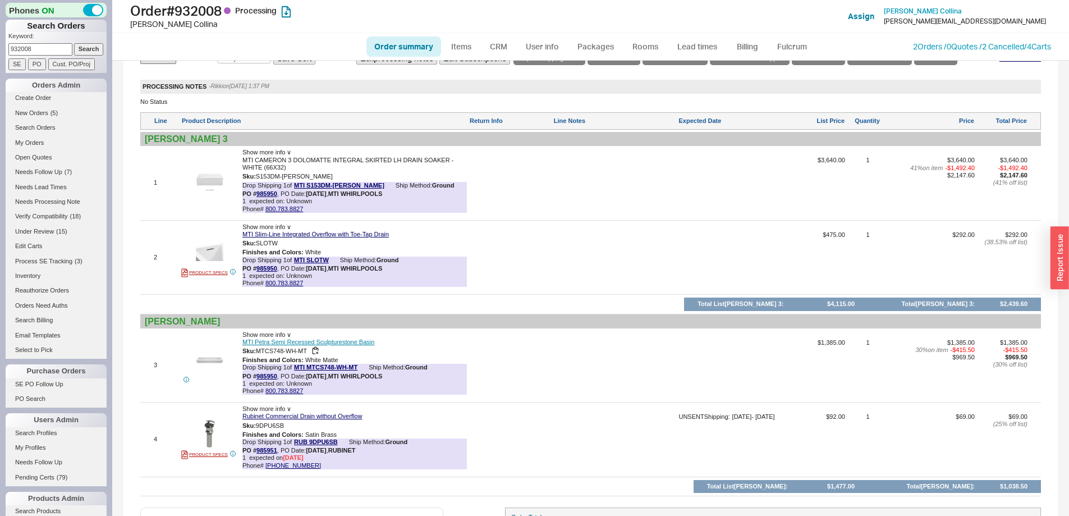
scroll to position [785, 0]
drag, startPoint x: 280, startPoint y: 202, endPoint x: 257, endPoint y: 203, distance: 23.0
click at [257, 199] on div "PO # 985950 , PO Date: 8/21/25 , MTI WHIRLPOOLS" at bounding box center [312, 194] width 140 height 7
click at [289, 287] on link "800.783.8827" at bounding box center [284, 283] width 38 height 7
click at [271, 198] on link "985950" at bounding box center [266, 194] width 21 height 7
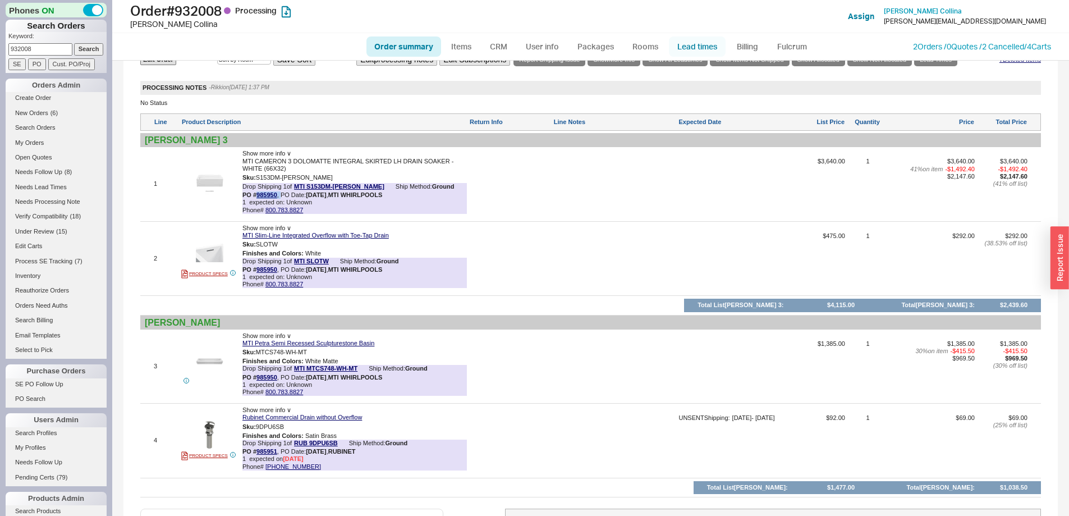
click at [695, 40] on link "Lead times" at bounding box center [697, 46] width 57 height 20
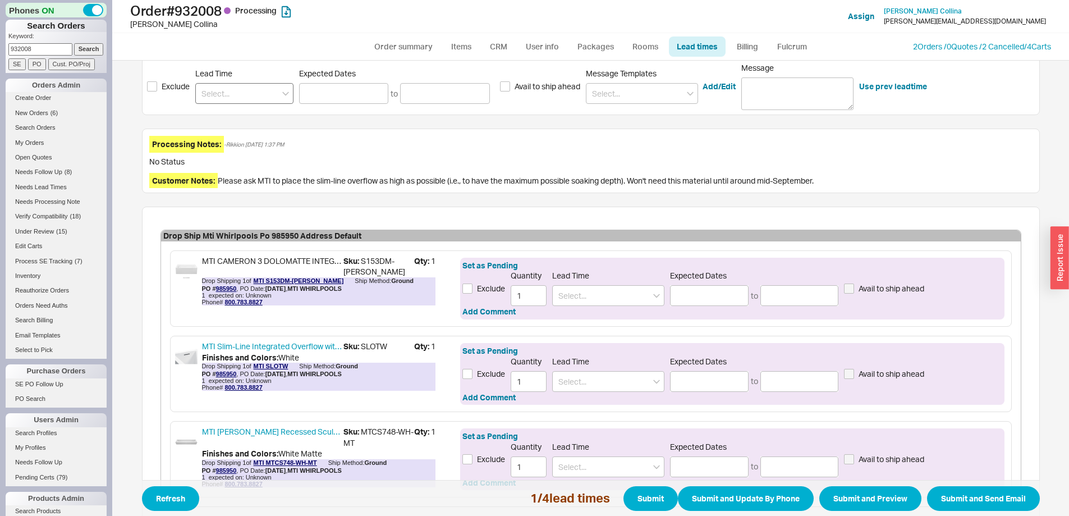
scroll to position [168, 0]
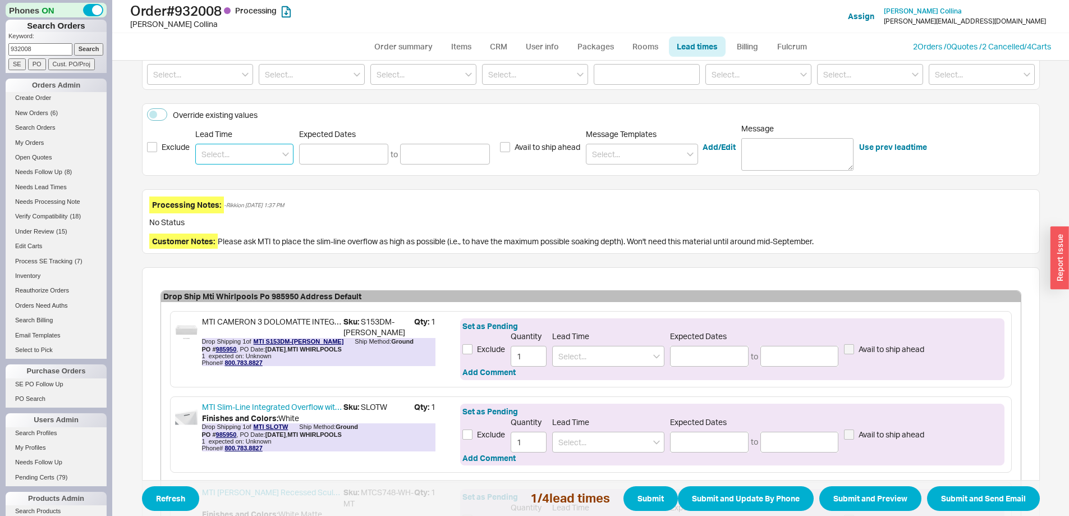
click at [237, 147] on input at bounding box center [244, 154] width 98 height 21
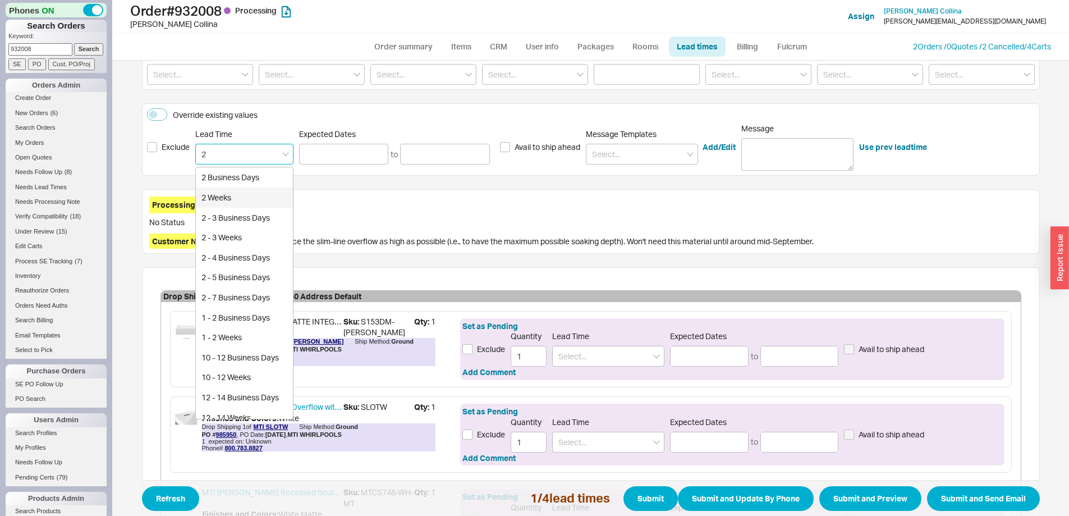
click at [238, 195] on div "2 Weeks" at bounding box center [244, 197] width 97 height 20
type input "2 Weeks"
type input "09/05/2025"
type input "09/10/2025"
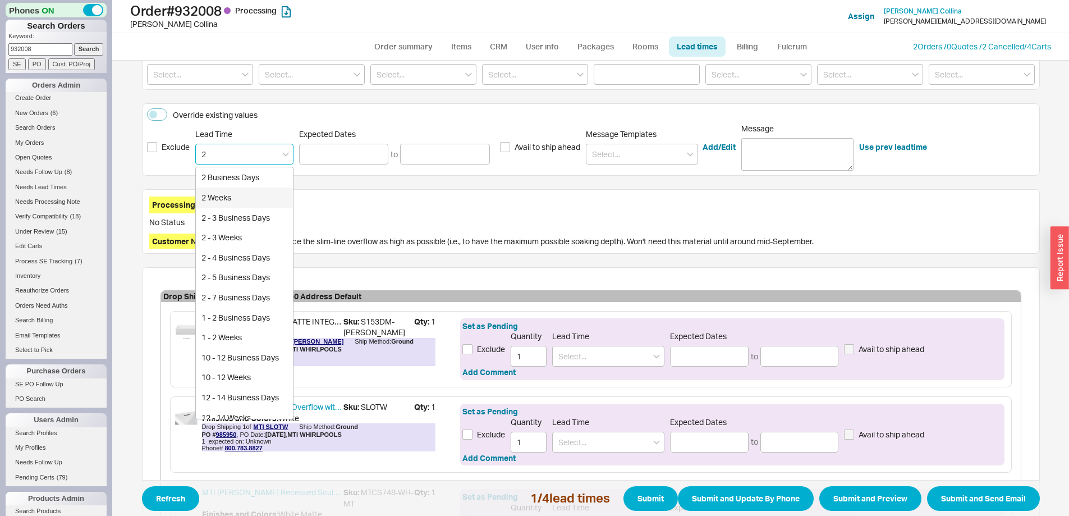
type input "2 Weeks"
type input "09/05/2025"
type input "09/10/2025"
type input "2 Weeks"
type input "09/05/2025"
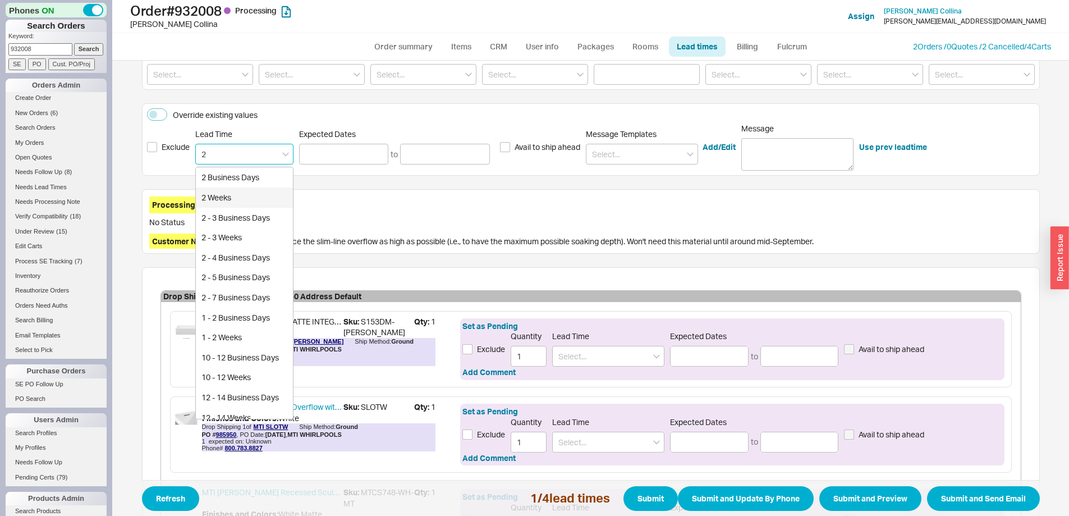
type input "09/10/2025"
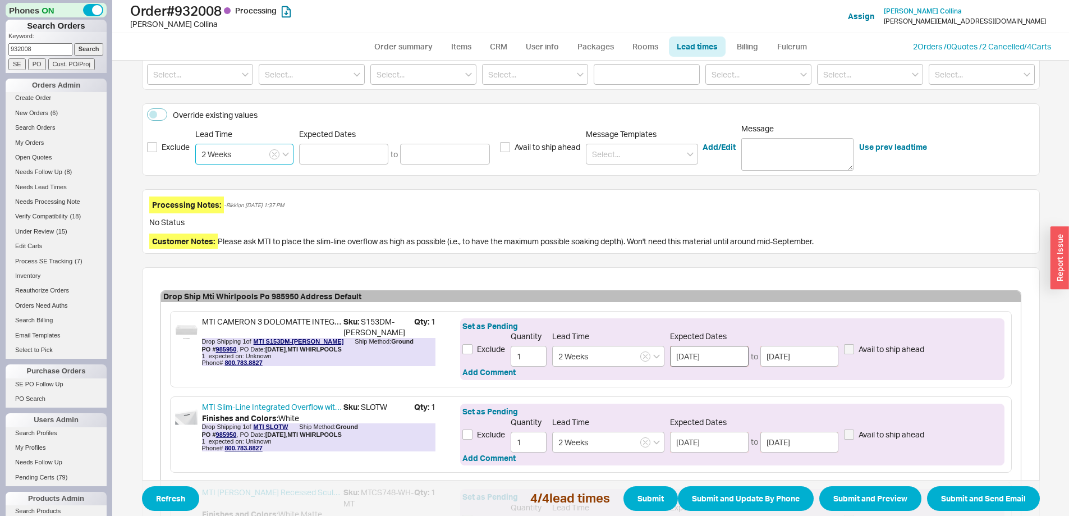
type input "2 Weeks"
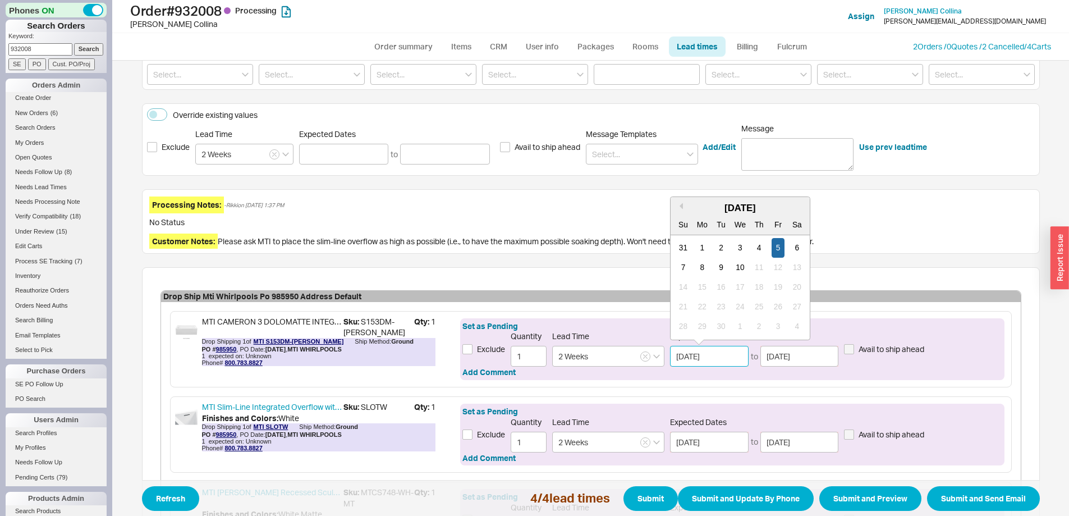
click at [701, 356] on input "09/05/2025" at bounding box center [709, 356] width 79 height 21
click at [699, 265] on div "8" at bounding box center [702, 267] width 13 height 20
type input "09/08/2025"
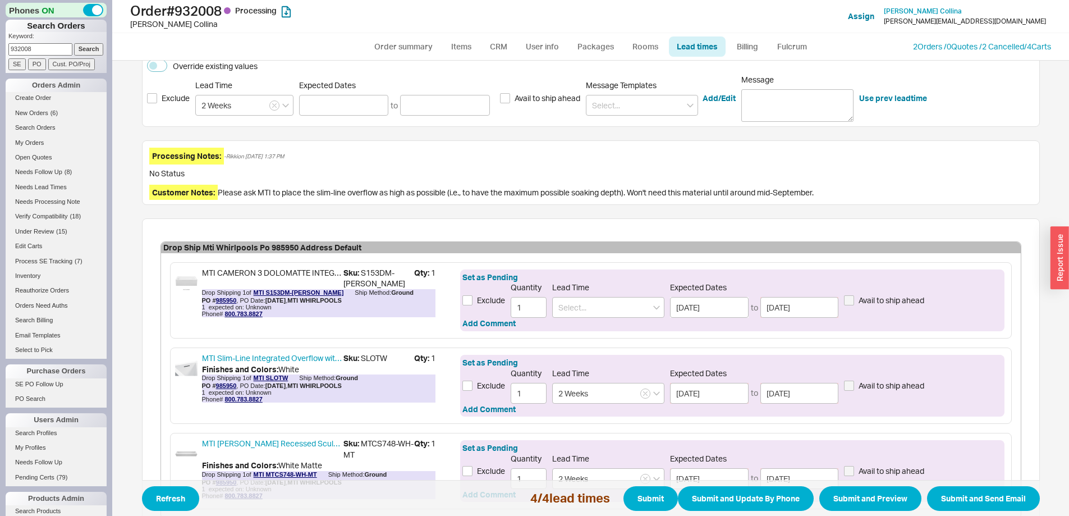
scroll to position [280, 0]
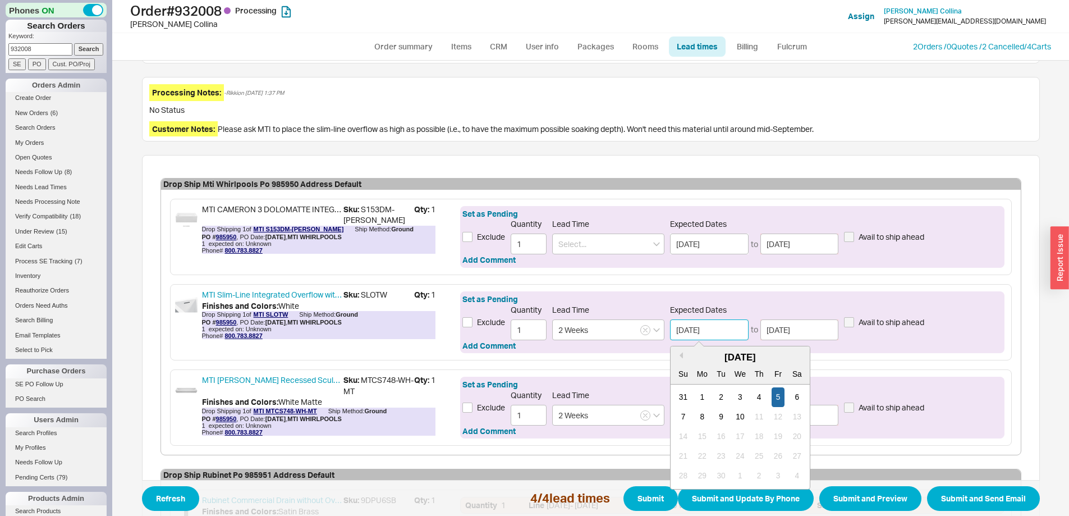
click at [705, 327] on input "09/05/2025" at bounding box center [709, 329] width 79 height 21
click at [696, 412] on div "8" at bounding box center [702, 417] width 13 height 20
type input "09/08/2025"
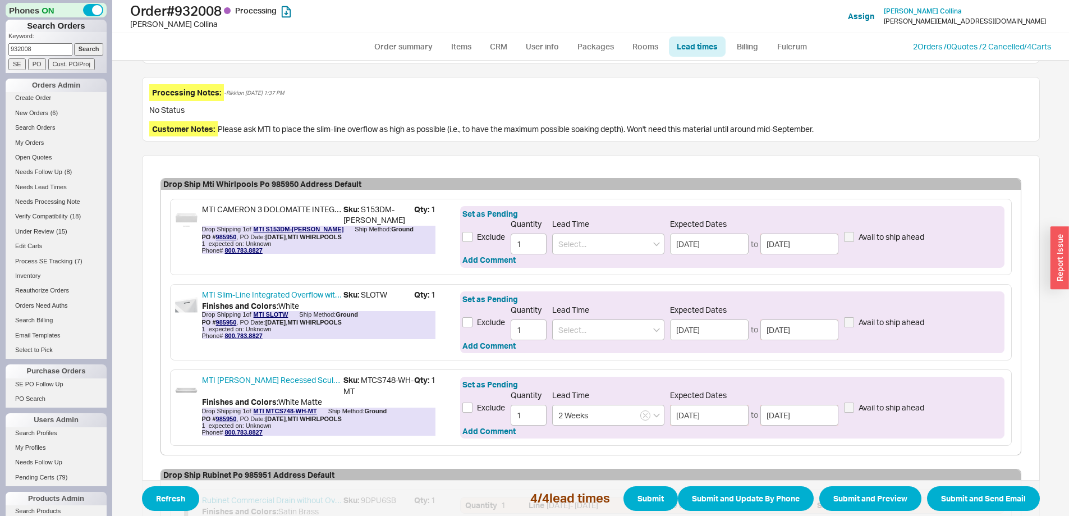
scroll to position [393, 0]
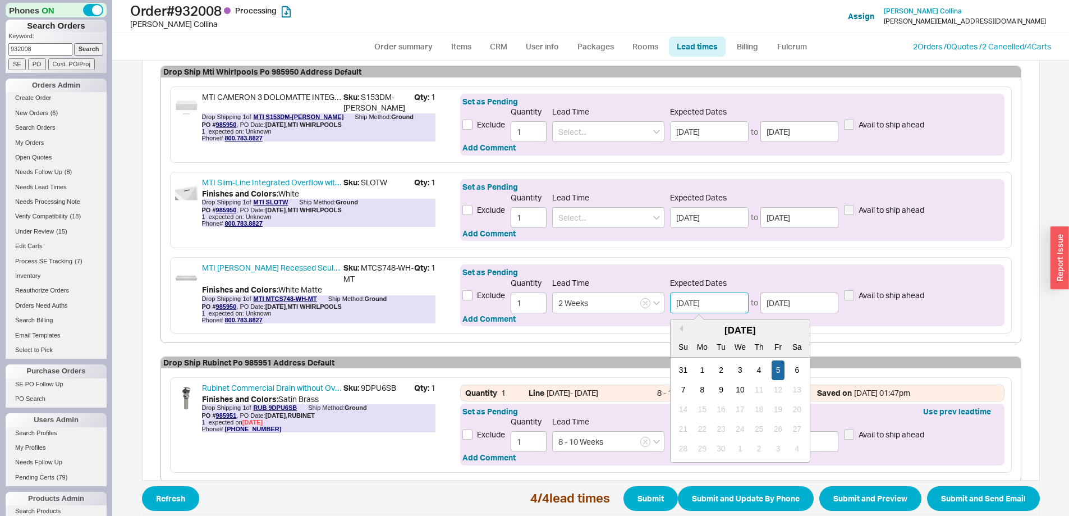
click at [691, 298] on input "09/05/2025" at bounding box center [709, 302] width 79 height 21
click at [697, 382] on div "8" at bounding box center [702, 390] width 13 height 20
type input "09/08/2025"
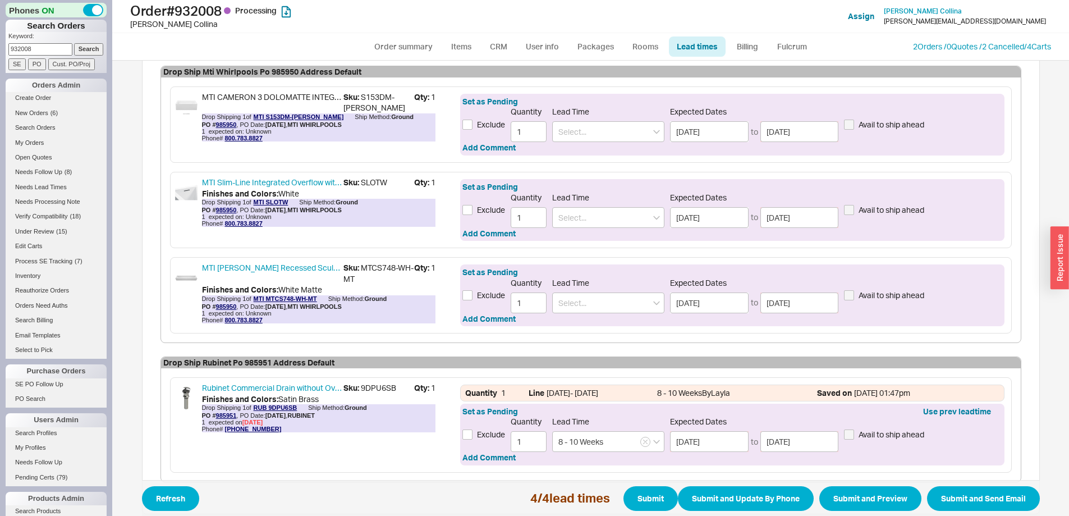
scroll to position [452, 0]
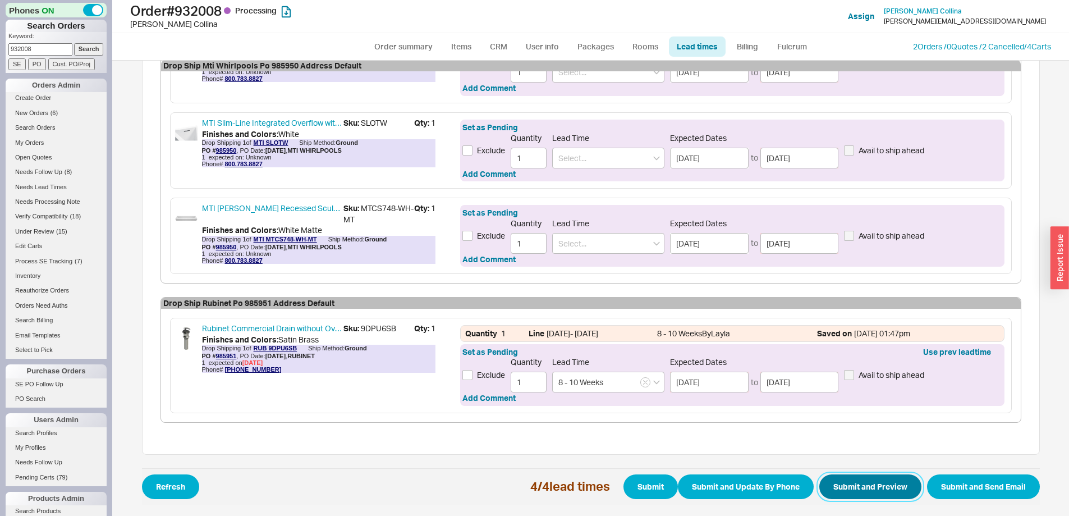
click at [833, 484] on button "Submit and Preview" at bounding box center [870, 486] width 102 height 25
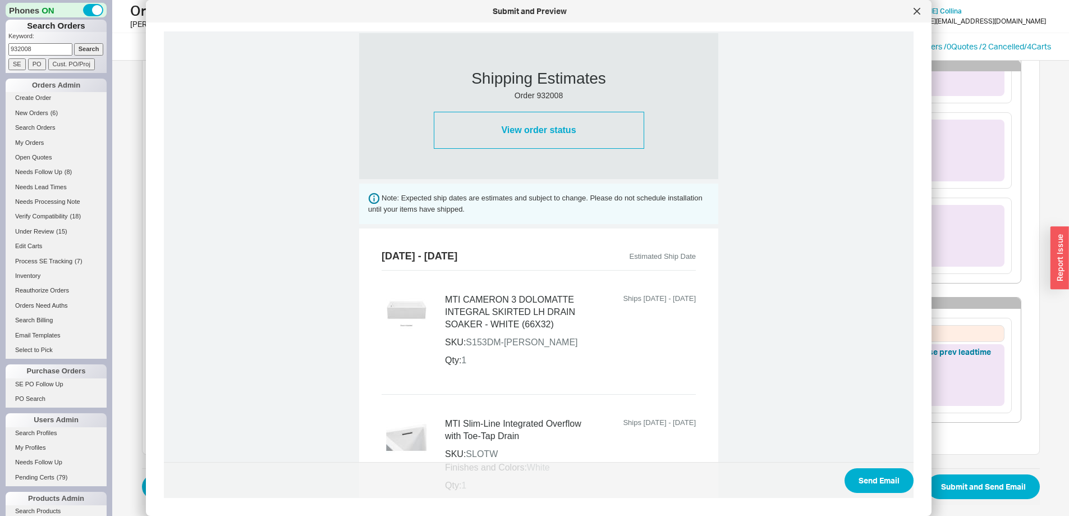
scroll to position [820, 0]
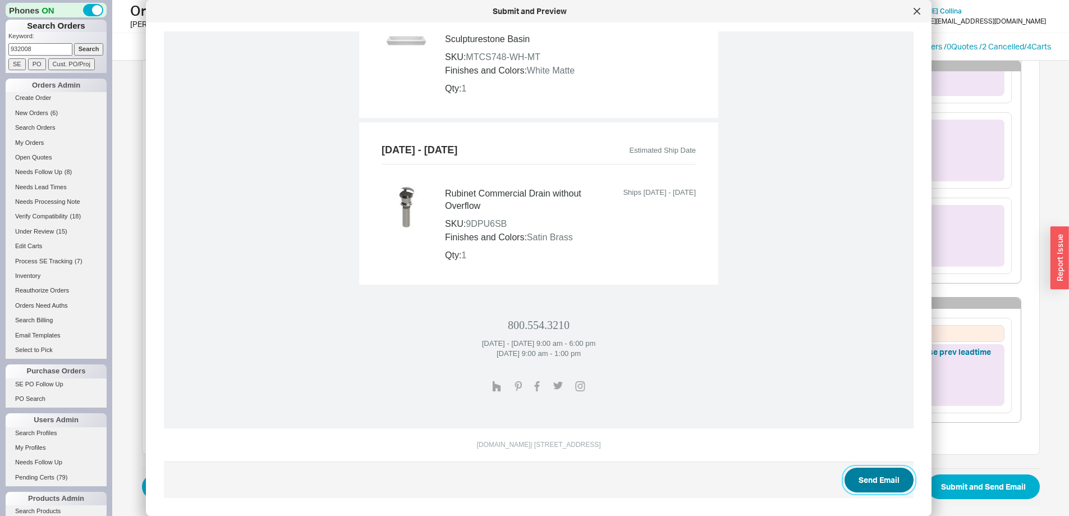
click at [852, 473] on button "Send Email" at bounding box center [878, 479] width 69 height 25
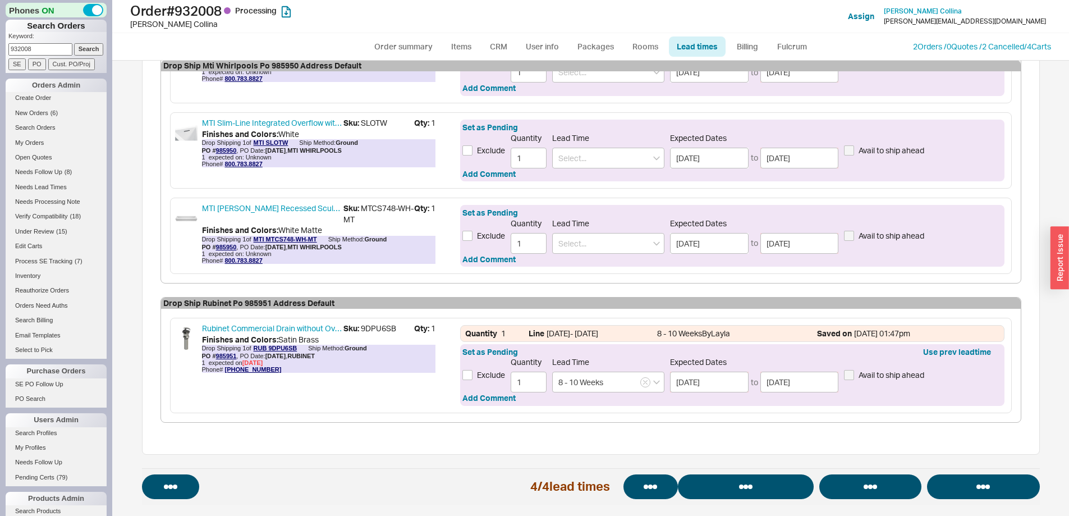
select select "*"
select select "LOW"
select select "3"
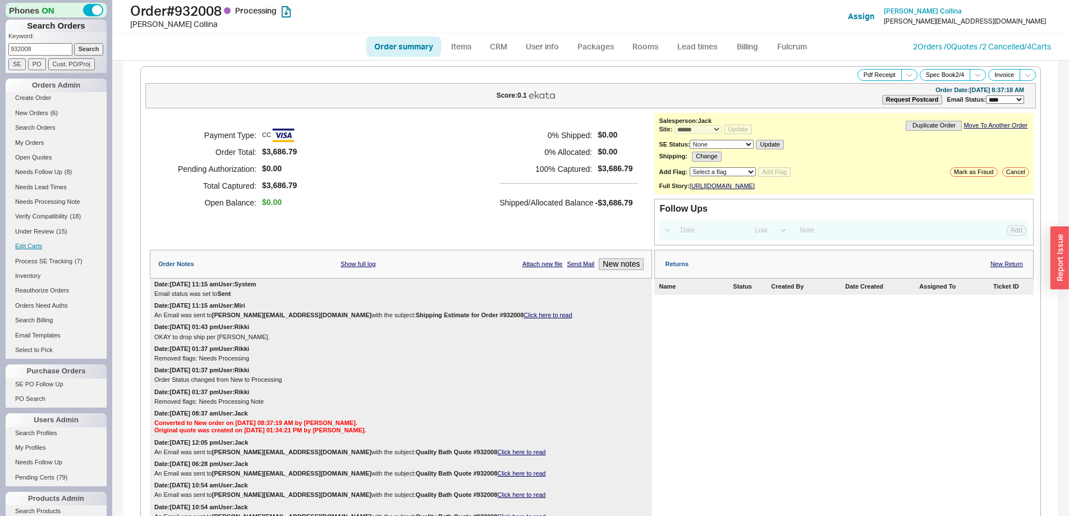
select select "*"
drag, startPoint x: 48, startPoint y: 40, endPoint x: 4, endPoint y: 52, distance: 45.2
click at [4, 52] on div "Phones ON Search Orders Keyword: 932008 Search SE PO Cust. PO/Proj Orders Admin…" at bounding box center [56, 258] width 112 height 516
drag, startPoint x: 43, startPoint y: 50, endPoint x: -4, endPoint y: 50, distance: 47.1
click at [0, 50] on html "Phones ON Search Orders Keyword: 932008 Search SE PO Cust. PO/Proj Orders Admin…" at bounding box center [534, 258] width 1069 height 516
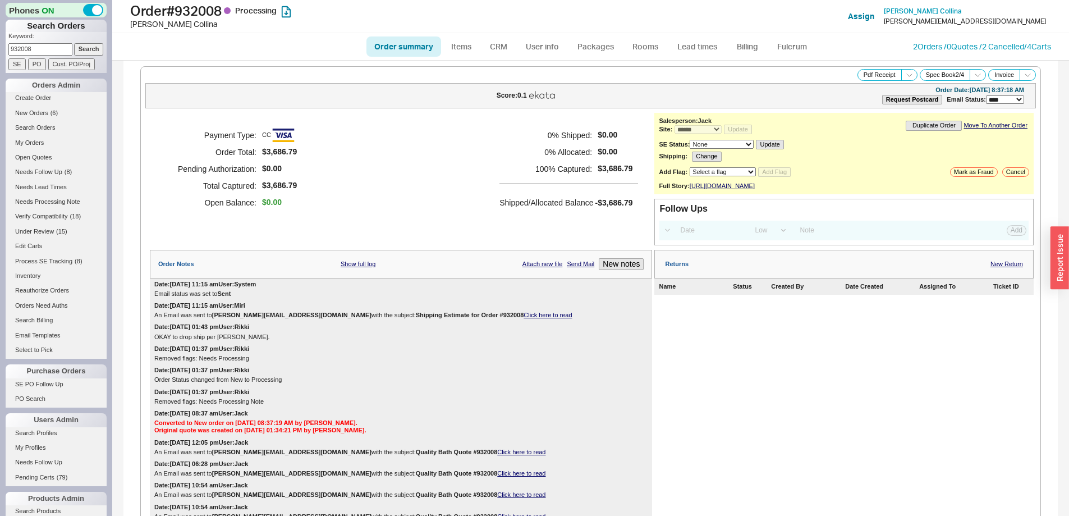
paste input "85936"
type input "985936"
click at [79, 50] on input "Search" at bounding box center [89, 49] width 30 height 12
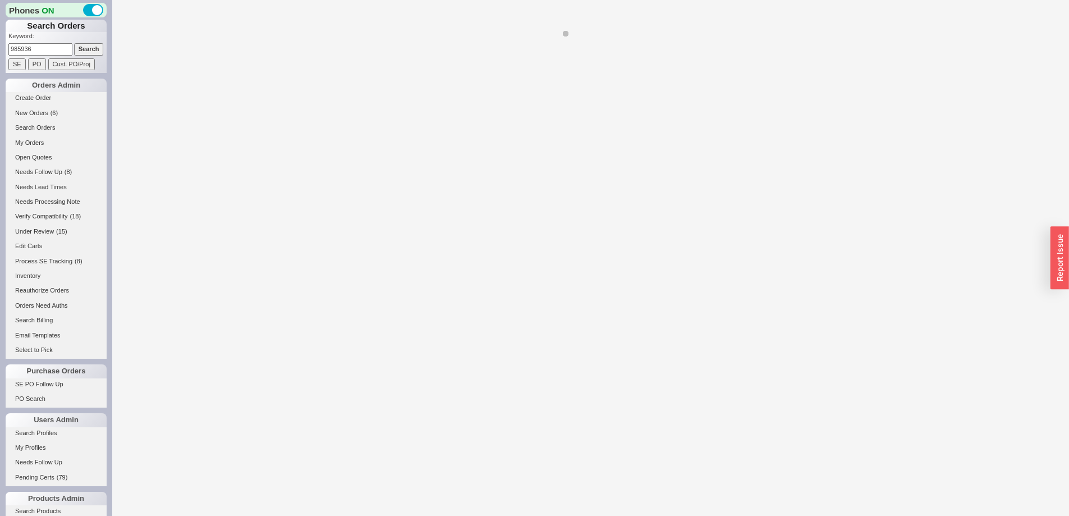
select select "*"
select select "LOW"
select select "3"
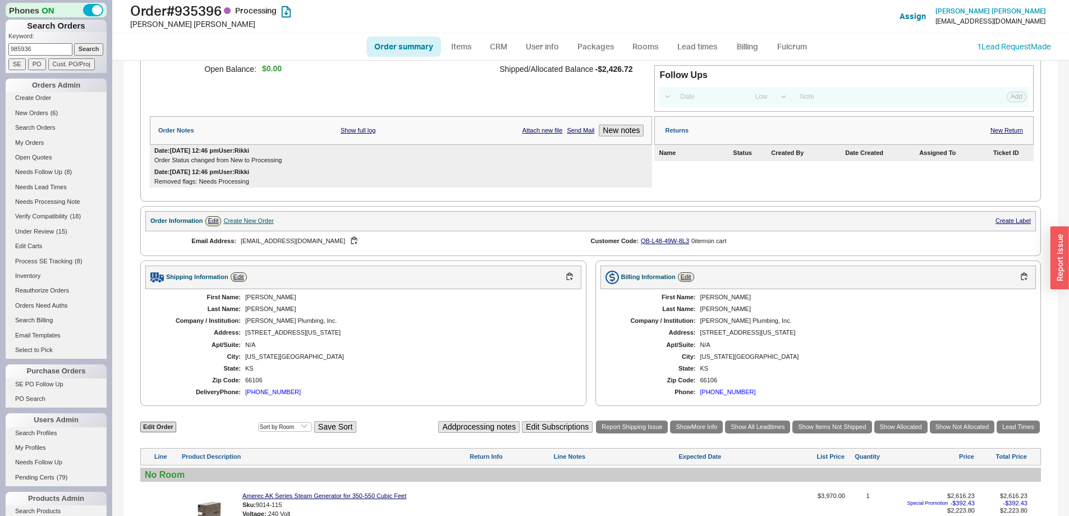
scroll to position [327, 0]
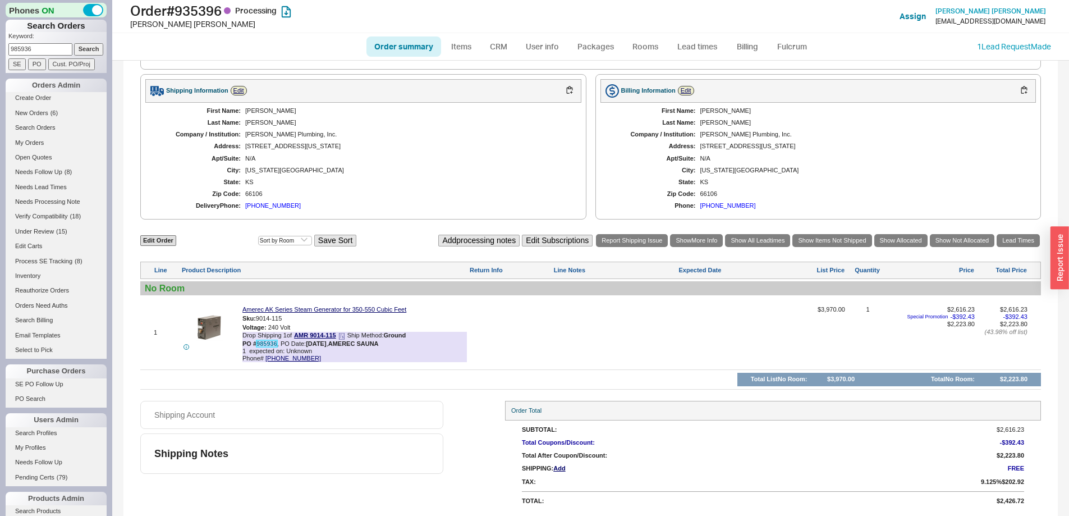
click at [266, 346] on link "985936" at bounding box center [266, 343] width 21 height 7
click at [692, 44] on link "Lead times" at bounding box center [697, 46] width 57 height 20
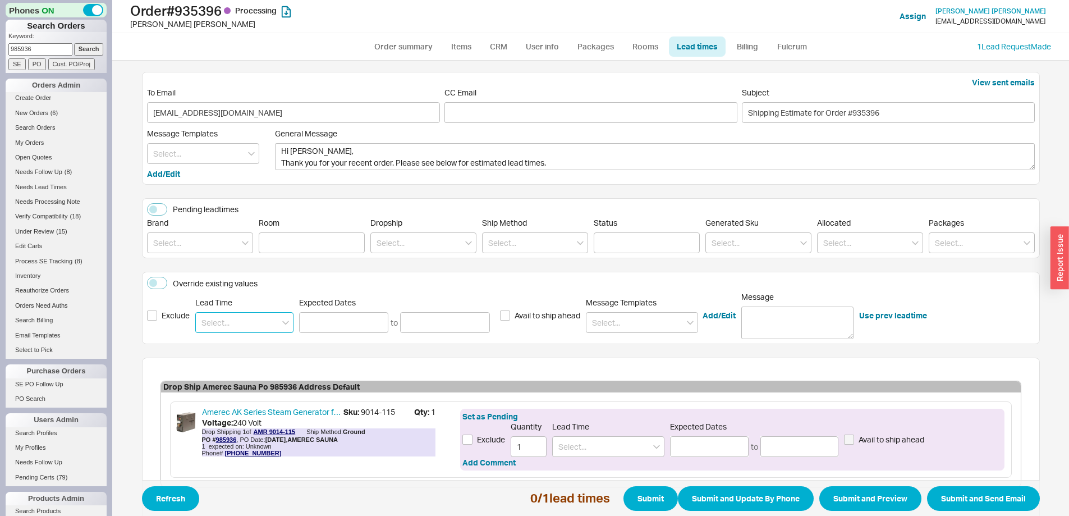
click at [251, 318] on input at bounding box center [244, 322] width 98 height 21
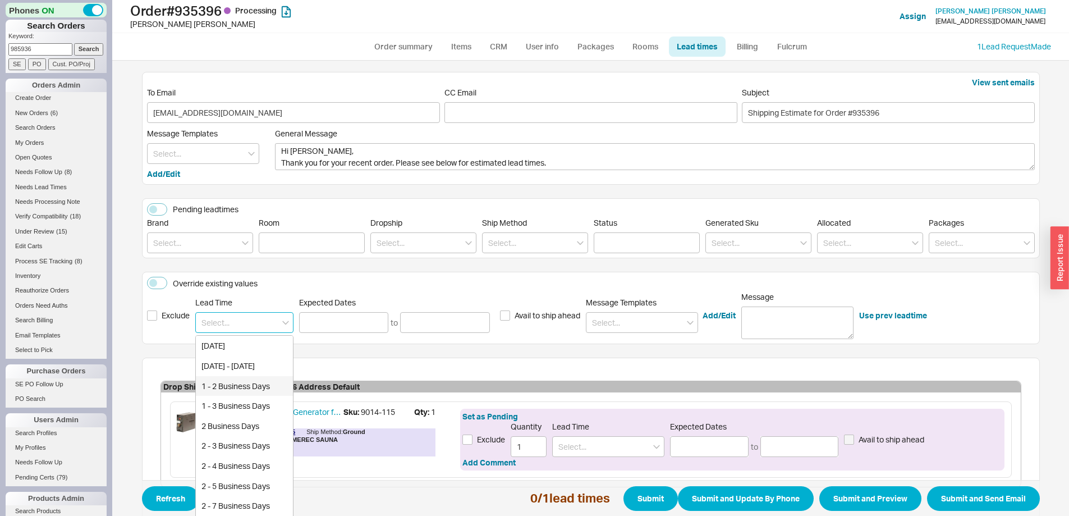
click at [240, 381] on div "1 - 2 Business Days" at bounding box center [244, 386] width 97 height 20
type input "1 - 2 Business Days"
type input "08/25/2025"
type input "08/26/2025"
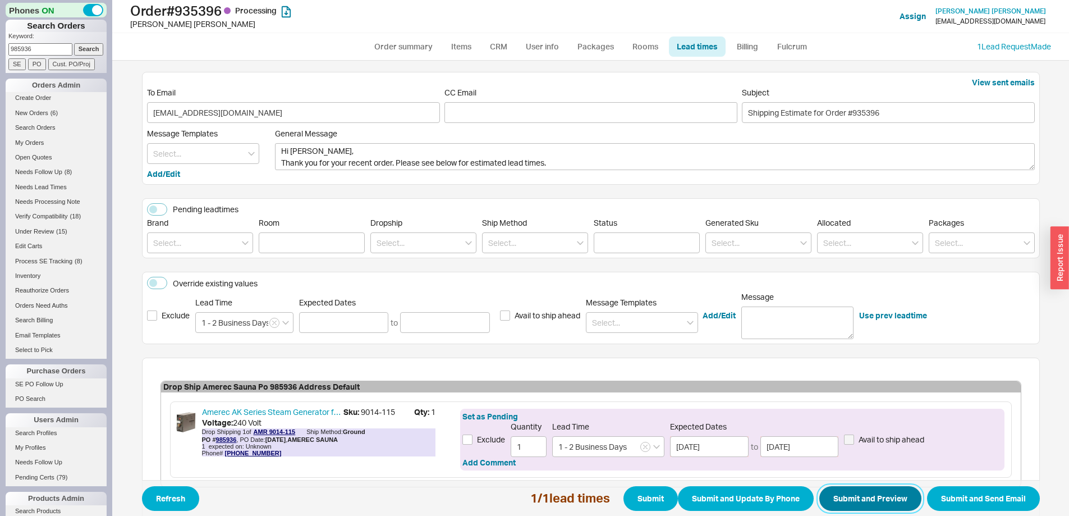
click at [876, 505] on button "Submit and Preview" at bounding box center [870, 498] width 102 height 25
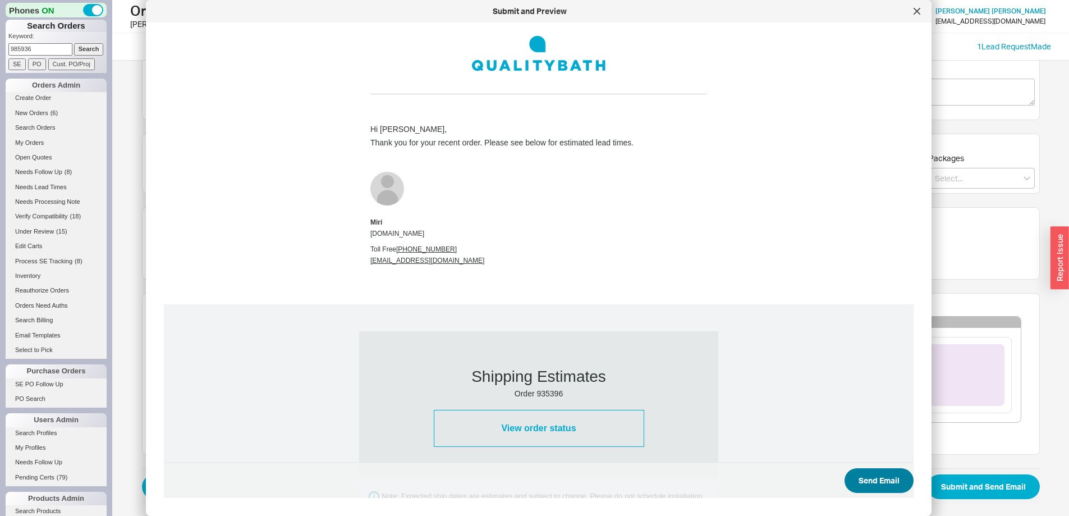
scroll to position [224, 0]
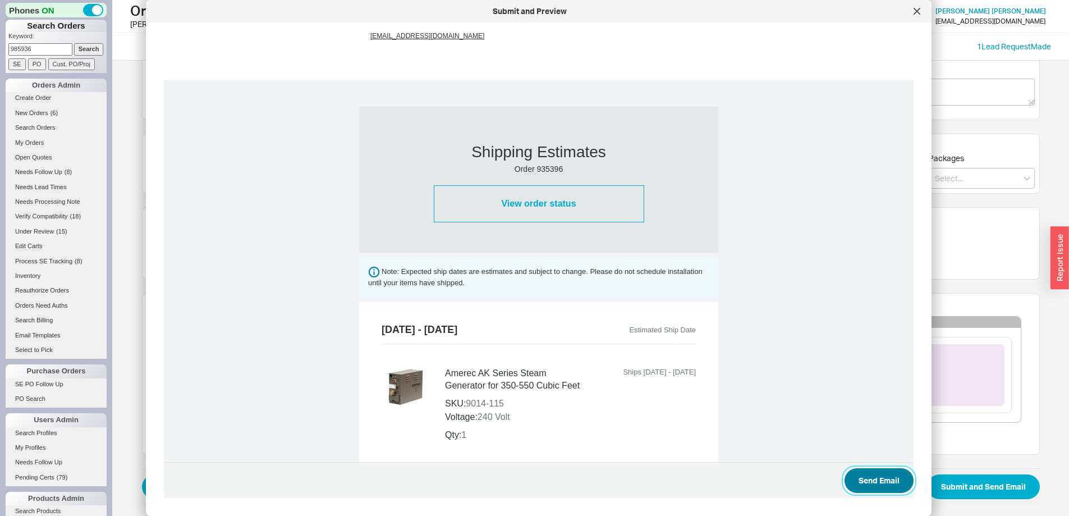
click at [878, 480] on button "Send Email" at bounding box center [878, 480] width 69 height 25
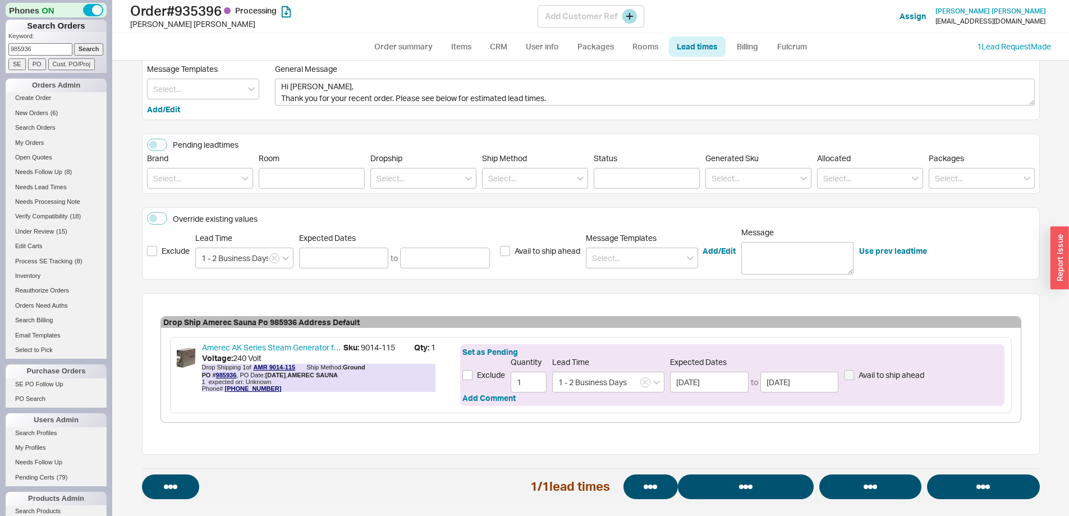
select select "*"
select select "LOW"
select select "3"
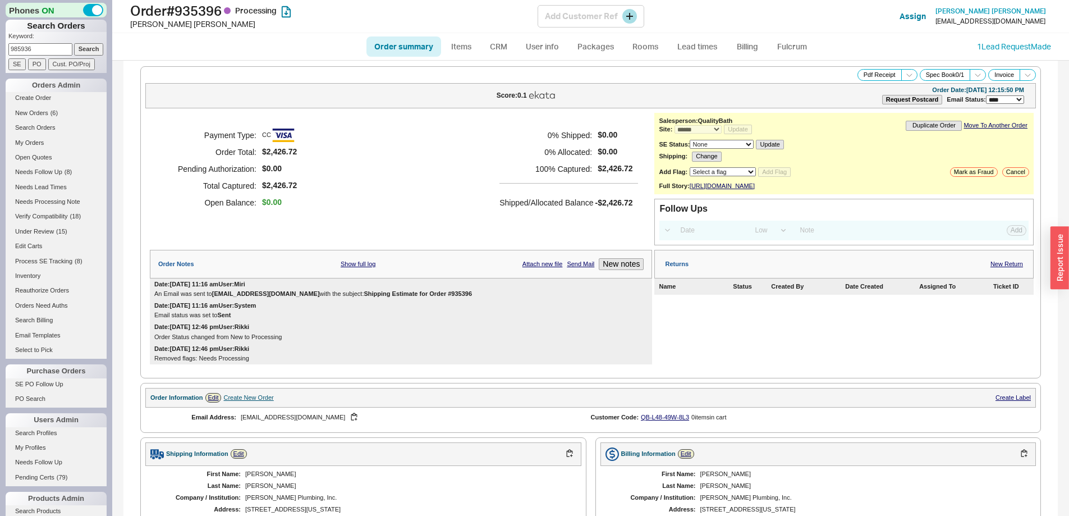
select select "*"
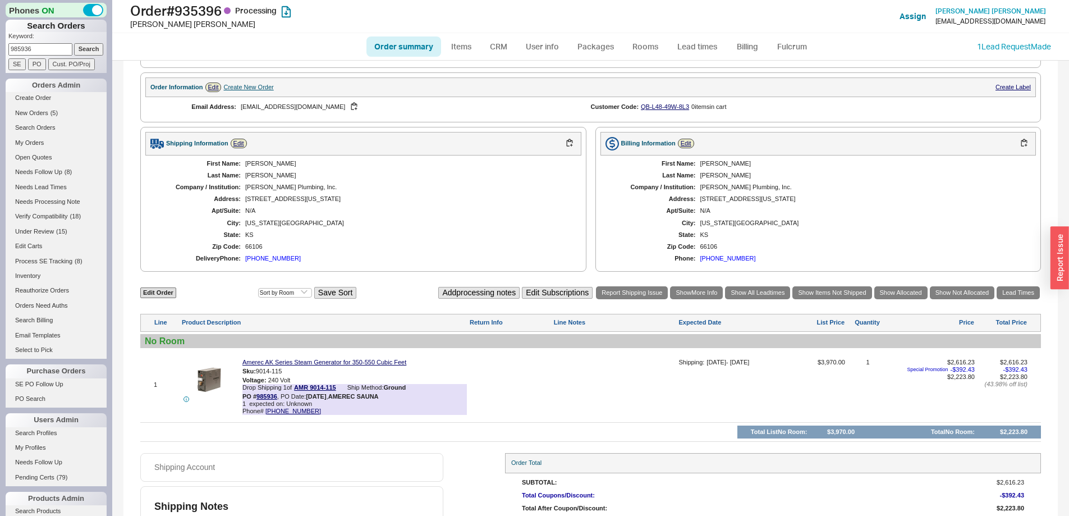
scroll to position [370, 0]
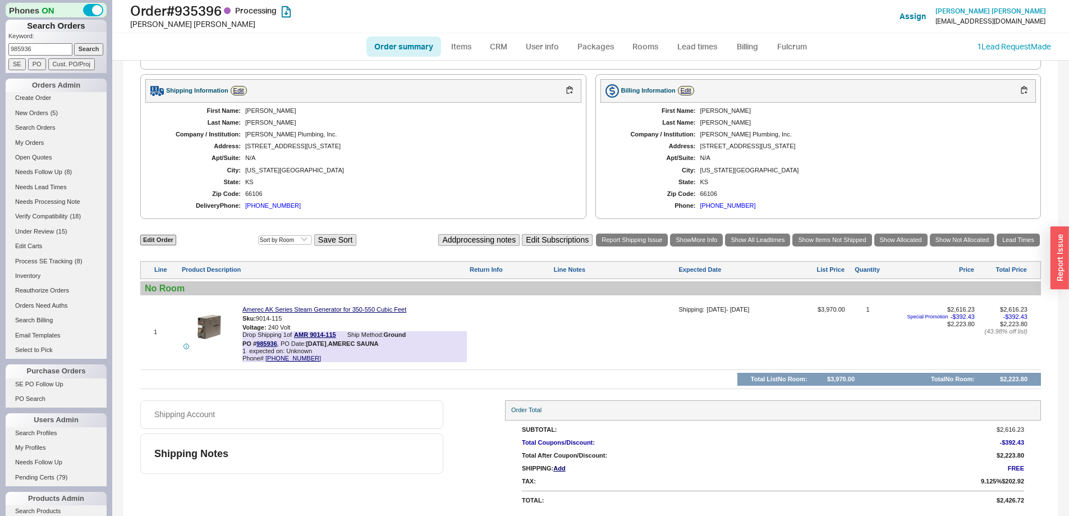
drag, startPoint x: 39, startPoint y: 48, endPoint x: -8, endPoint y: 49, distance: 47.1
click at [0, 49] on html "Phones ON Search Orders Keyword: 985936 Search SE PO Cust. PO/Proj Orders Admin…" at bounding box center [534, 258] width 1069 height 516
paste input "33402"
type input "933402"
click at [84, 50] on input "Search" at bounding box center [89, 49] width 30 height 12
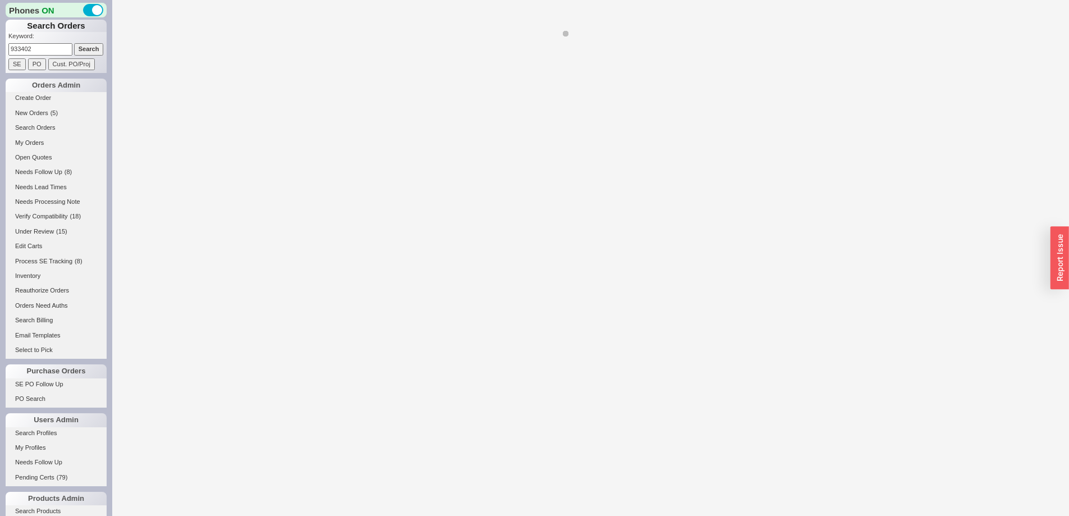
select select "*"
select select "LOW"
select select "3"
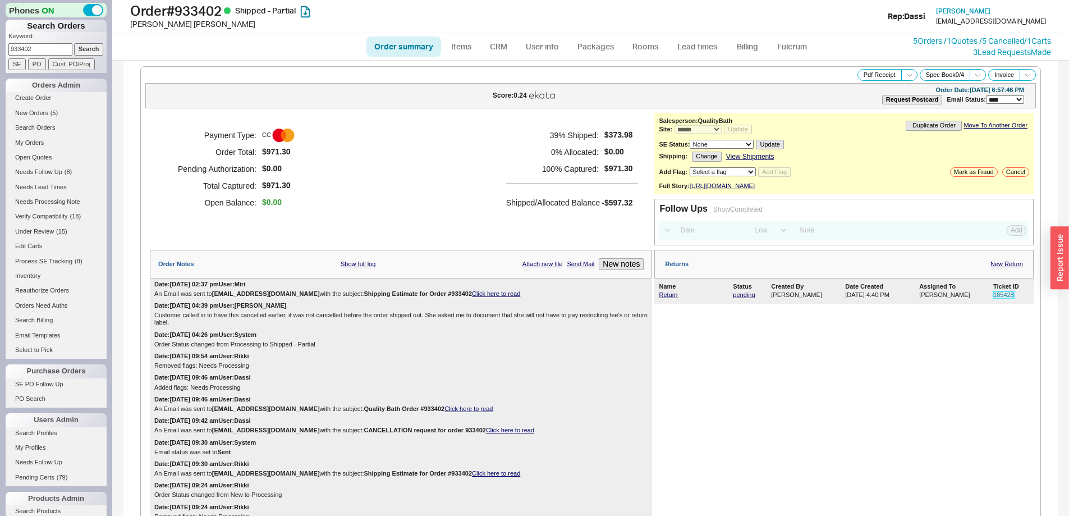
click at [993, 298] on link "185428" at bounding box center [1003, 294] width 21 height 7
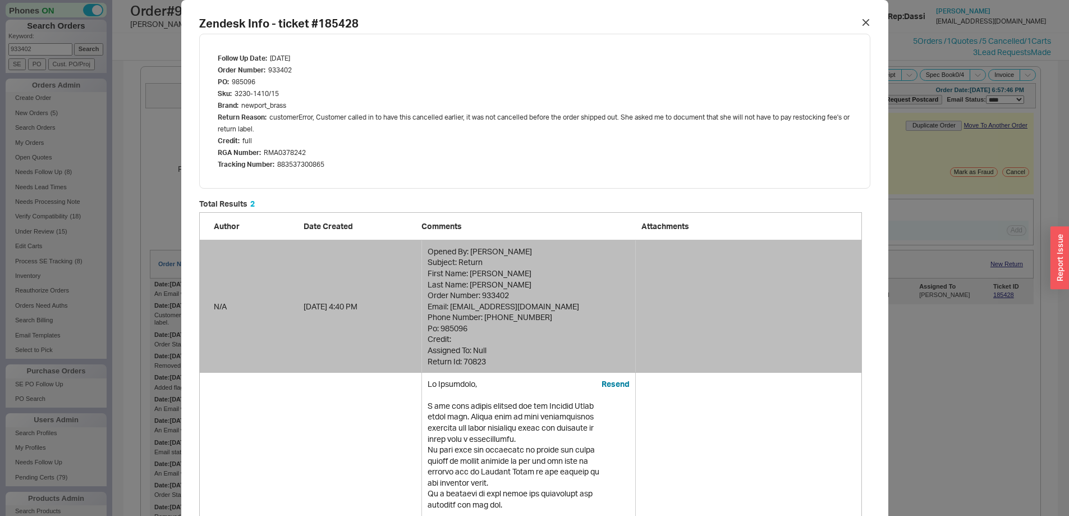
scroll to position [637, 654]
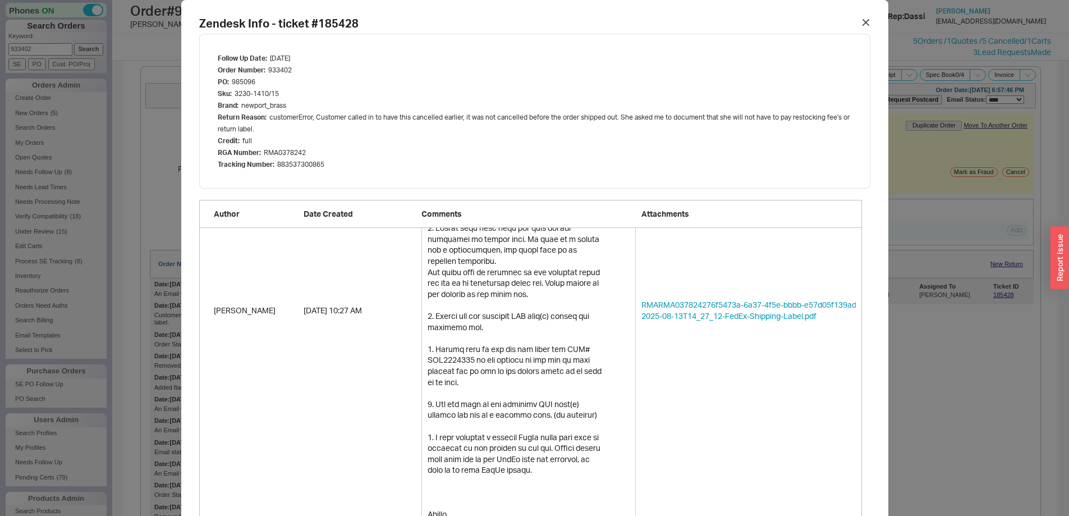
click at [154, 138] on div "Zendesk Info - ticket # 185428 Follow Up Date : 2025-11-11 Order Number : 93340…" at bounding box center [534, 258] width 1069 height 516
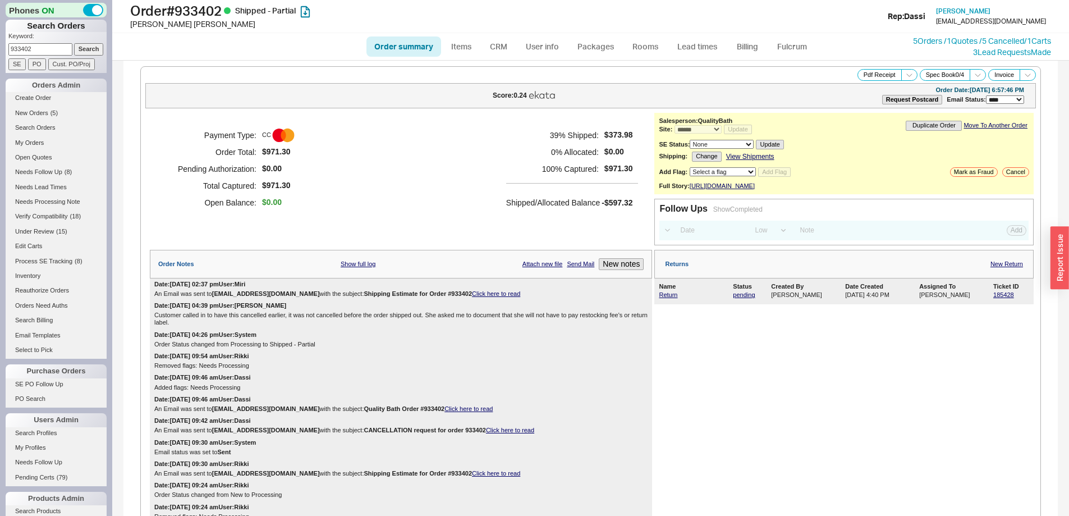
click at [0, 43] on html "Phones ON Search Orders Keyword: 933402 Search SE PO Cust. PO/Proj Orders Admin…" at bounding box center [534, 258] width 1069 height 516
paste input "116"
type input "931162"
drag, startPoint x: 80, startPoint y: 48, endPoint x: 111, endPoint y: 9, distance: 49.5
click at [81, 48] on input "Search" at bounding box center [89, 49] width 30 height 12
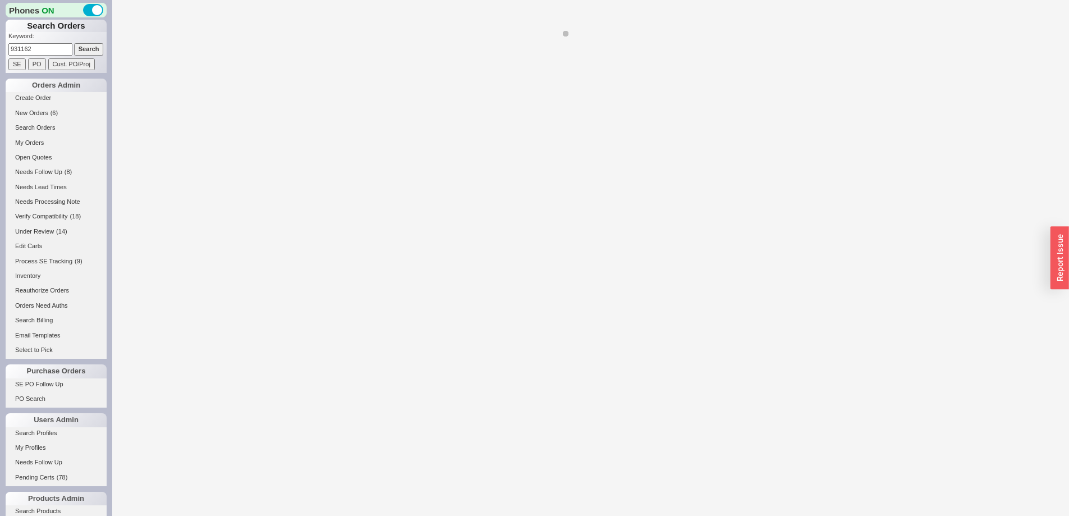
select select "*"
select select "LOW"
select select "3"
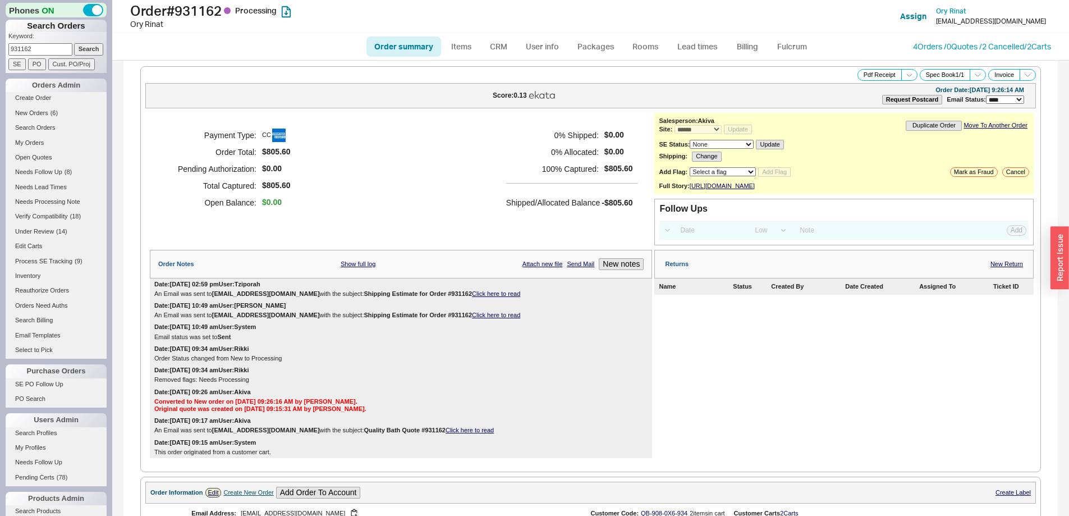
drag, startPoint x: 45, startPoint y: 54, endPoint x: 10, endPoint y: 45, distance: 36.5
click at [10, 45] on input "931162" at bounding box center [40, 49] width 64 height 12
paste input "85029"
type input "985029"
click at [81, 48] on input "Search" at bounding box center [89, 49] width 30 height 12
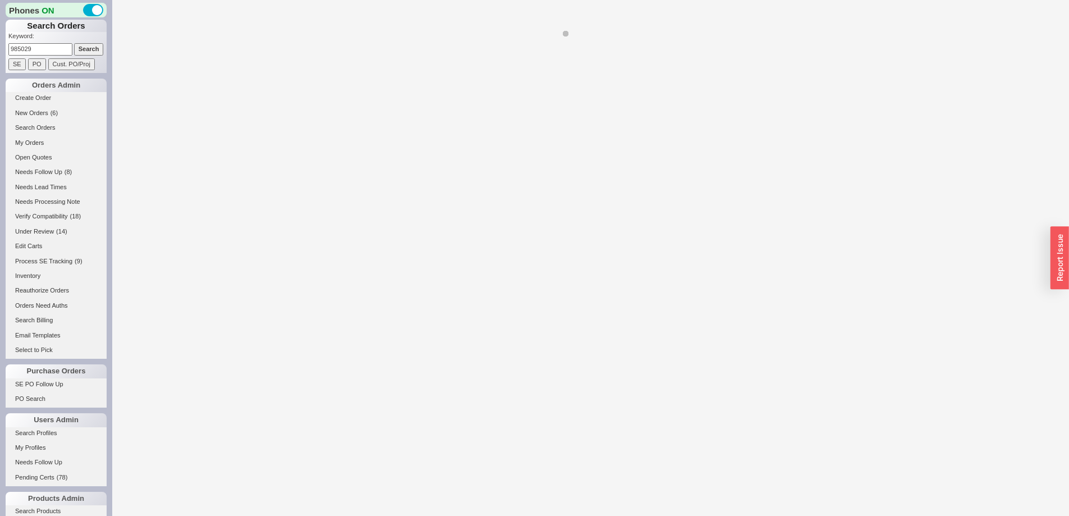
select select "*"
select select "LOW"
select select "3"
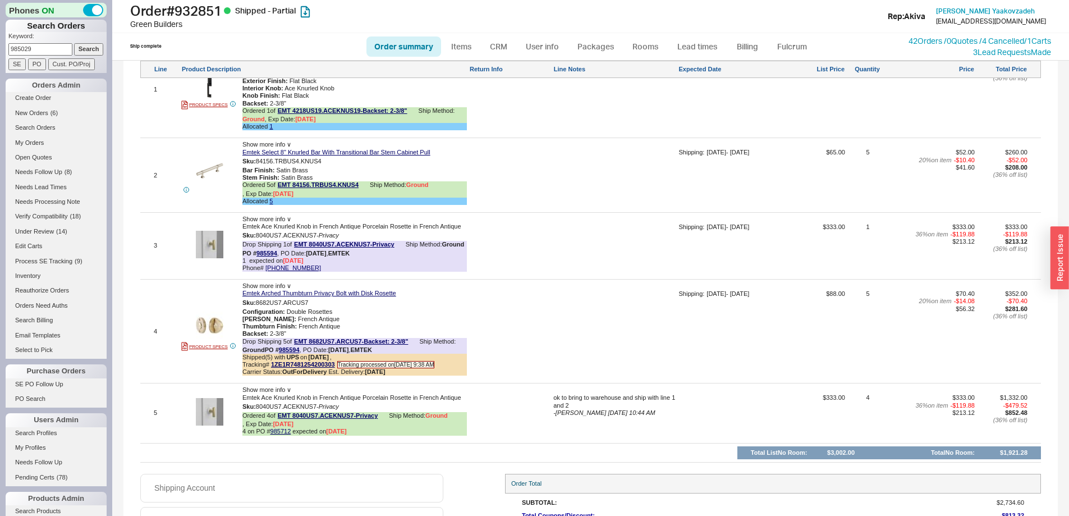
scroll to position [1066, 0]
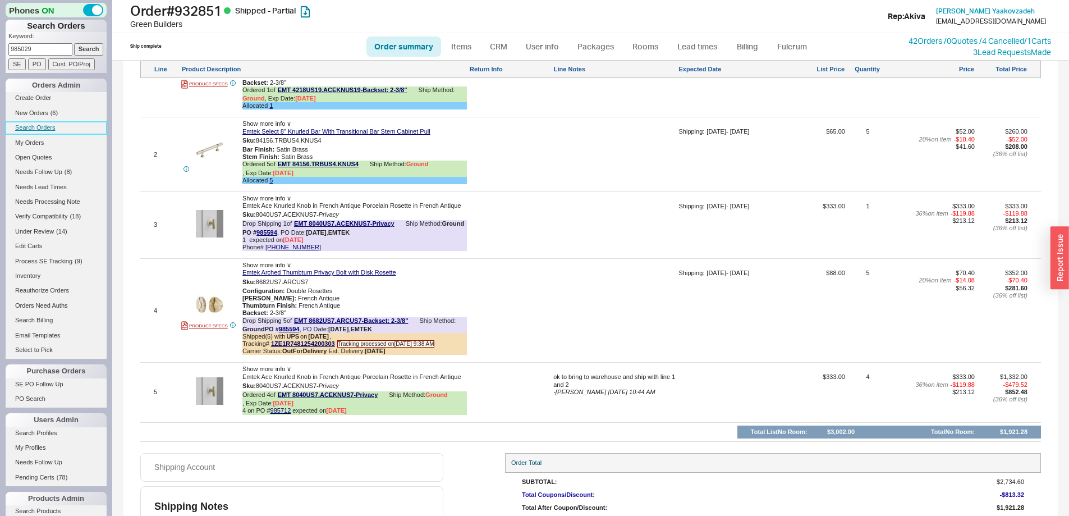
click at [46, 130] on link "Search Orders" at bounding box center [56, 128] width 101 height 12
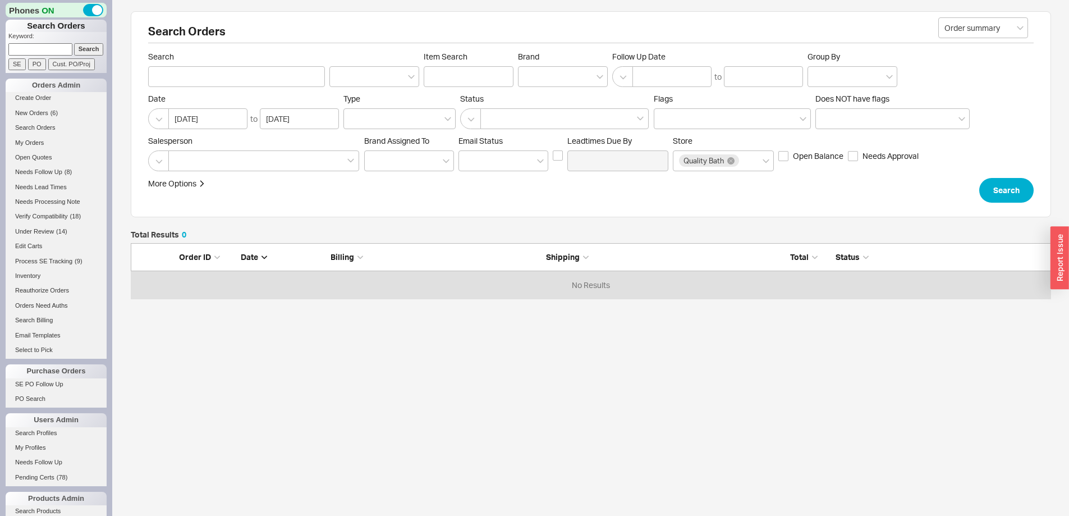
scroll to position [47, 912]
click at [238, 159] on div at bounding box center [263, 160] width 191 height 21
click at [182, 159] on input at bounding box center [178, 160] width 8 height 13
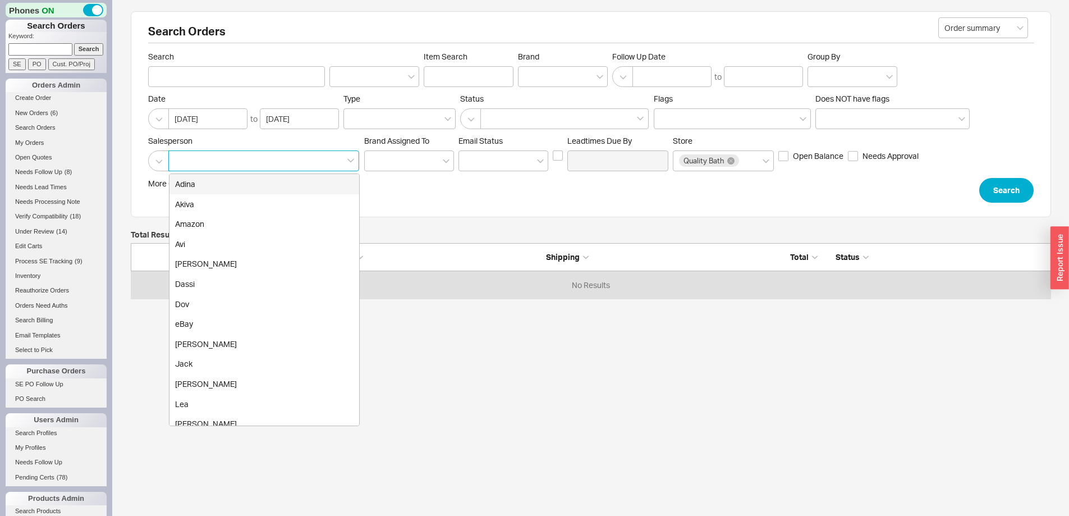
type input "q"
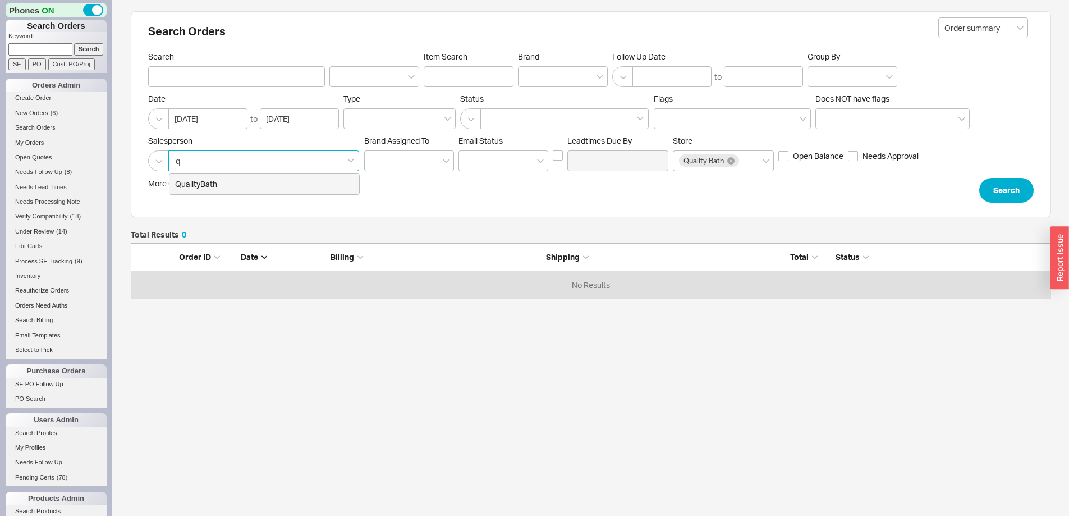
drag, startPoint x: 238, startPoint y: 183, endPoint x: 393, endPoint y: 189, distance: 155.5
click at [238, 183] on div "QualityBath" at bounding box center [264, 184] width 190 height 20
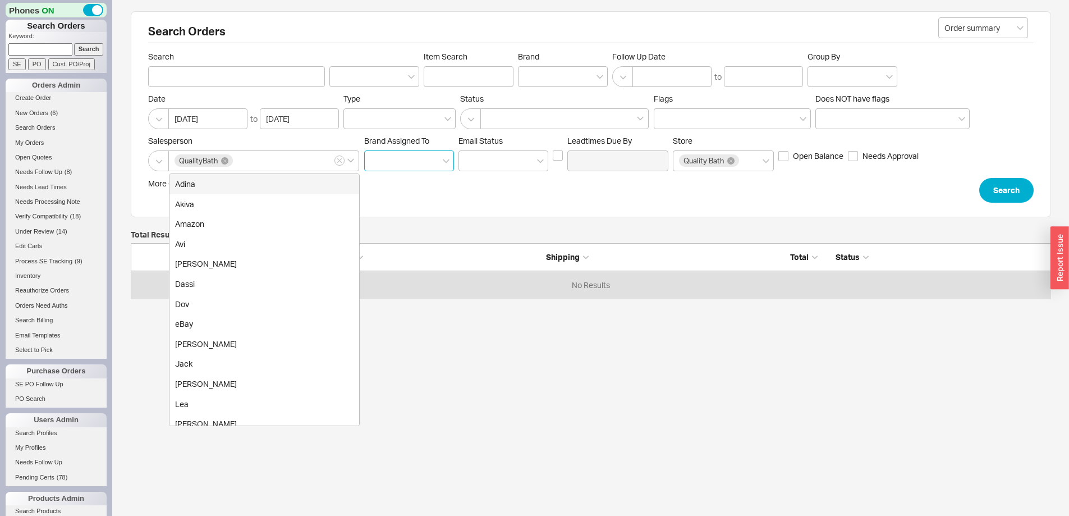
click at [423, 160] on input at bounding box center [409, 160] width 90 height 21
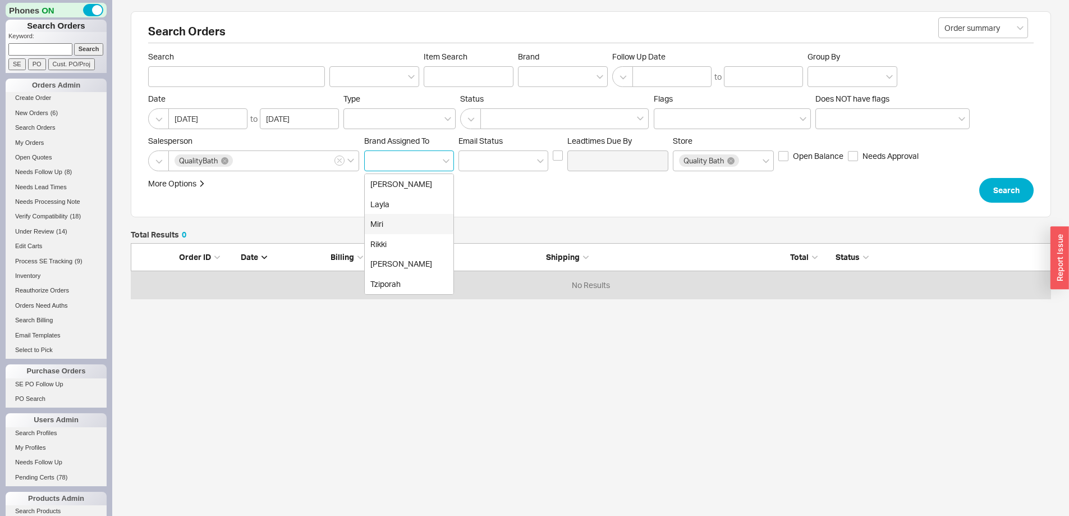
click at [429, 224] on div "Miri" at bounding box center [409, 224] width 89 height 20
type input "Brand"
type input "Miri"
click at [490, 150] on input at bounding box center [503, 160] width 90 height 21
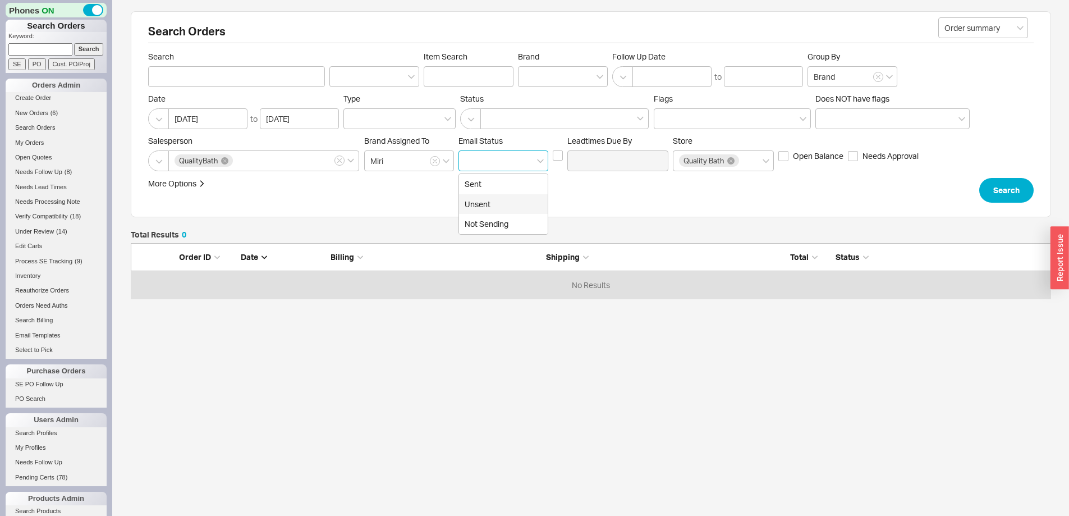
click at [509, 205] on div "Unsent" at bounding box center [503, 204] width 89 height 20
type input "Unsent"
click at [988, 191] on button "Search" at bounding box center [1006, 190] width 54 height 25
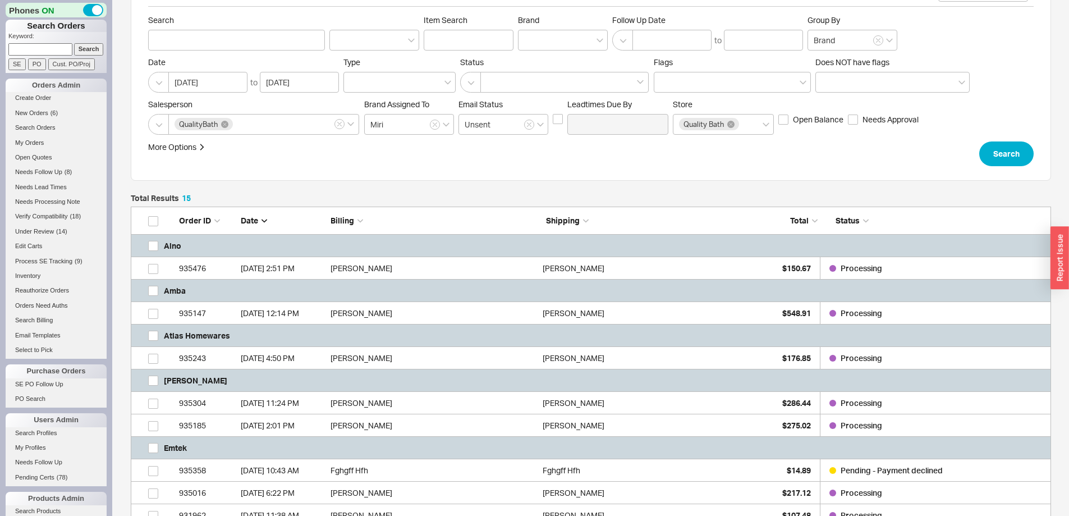
scroll to position [56, 0]
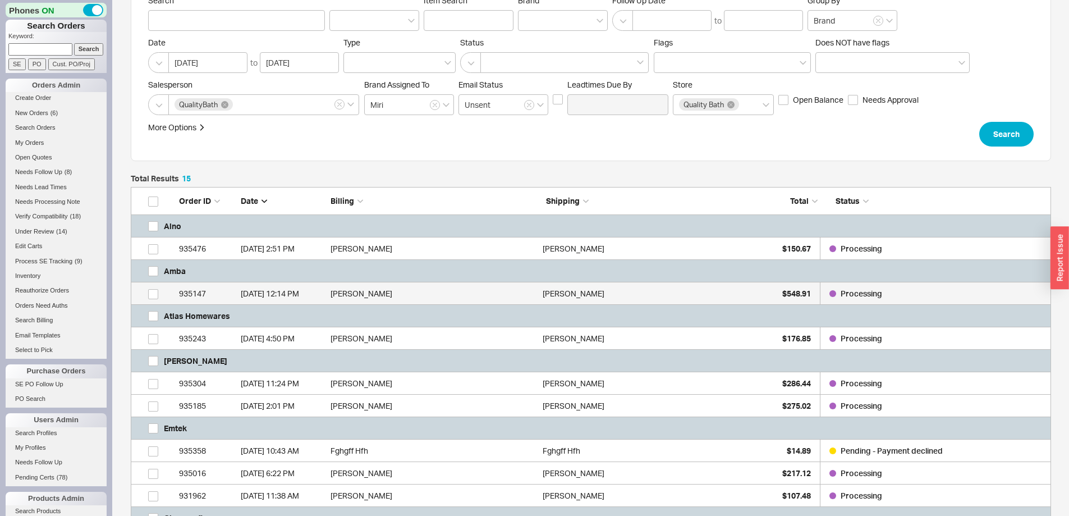
click at [299, 287] on div "8/20/25 12:14 PM" at bounding box center [283, 293] width 84 height 22
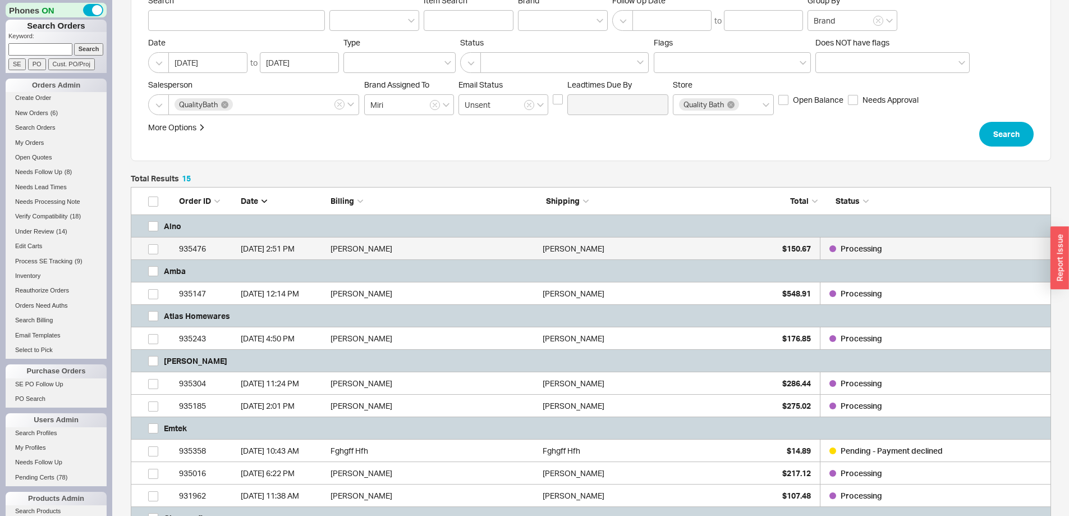
click at [258, 242] on div "8/21/25 2:51 PM" at bounding box center [283, 248] width 84 height 22
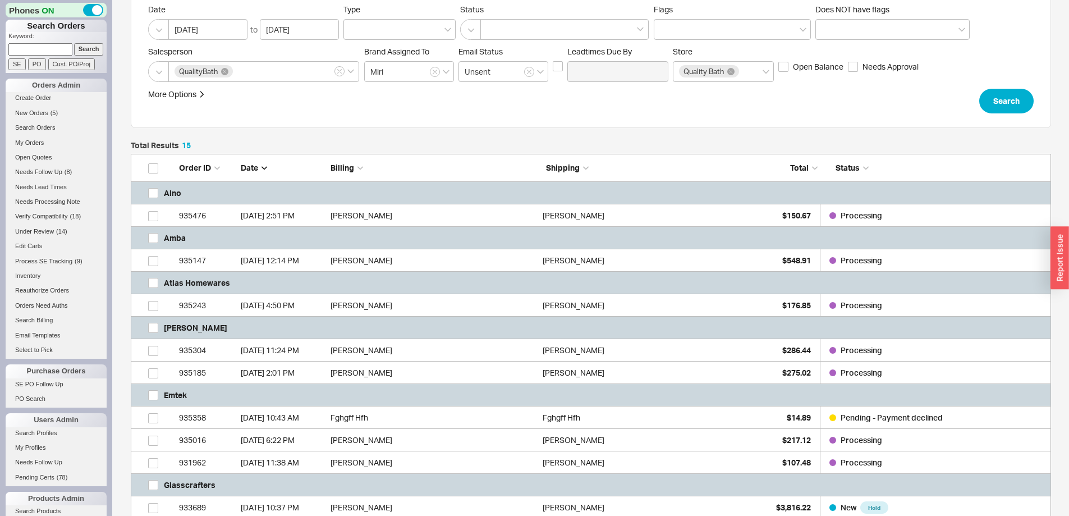
scroll to position [0, 0]
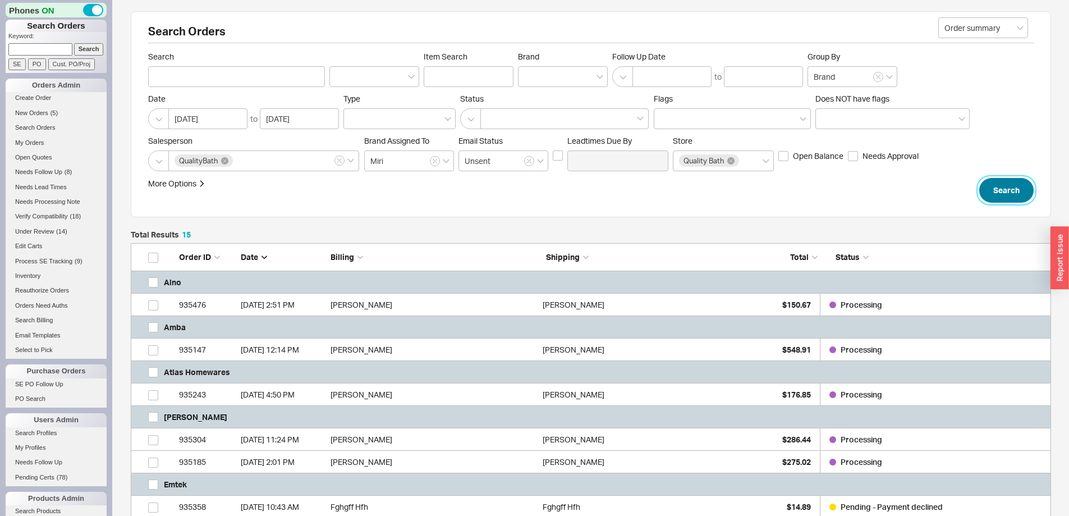
click at [1004, 183] on button "Search" at bounding box center [1006, 190] width 54 height 25
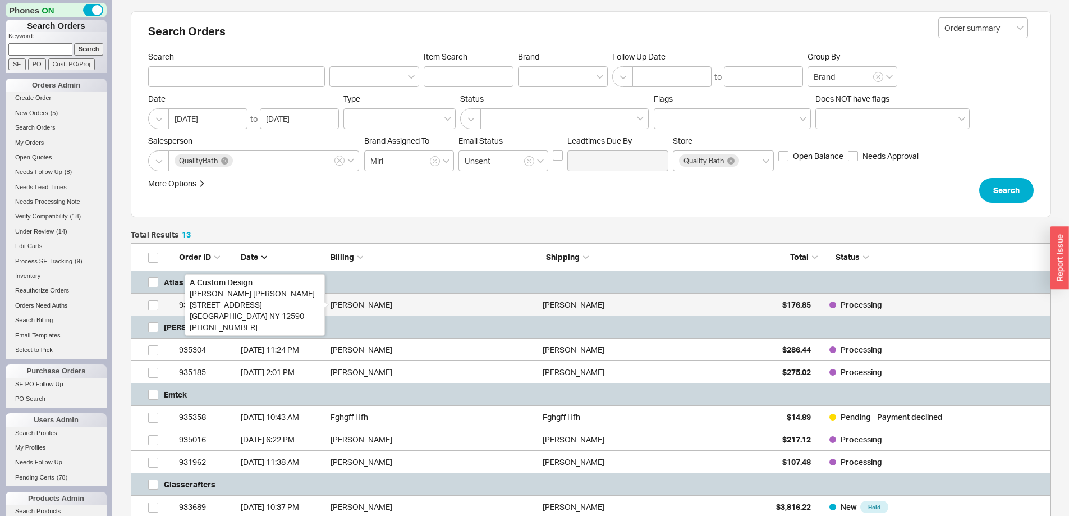
click at [495, 307] on div "Angela Colagiovanni" at bounding box center [433, 304] width 206 height 22
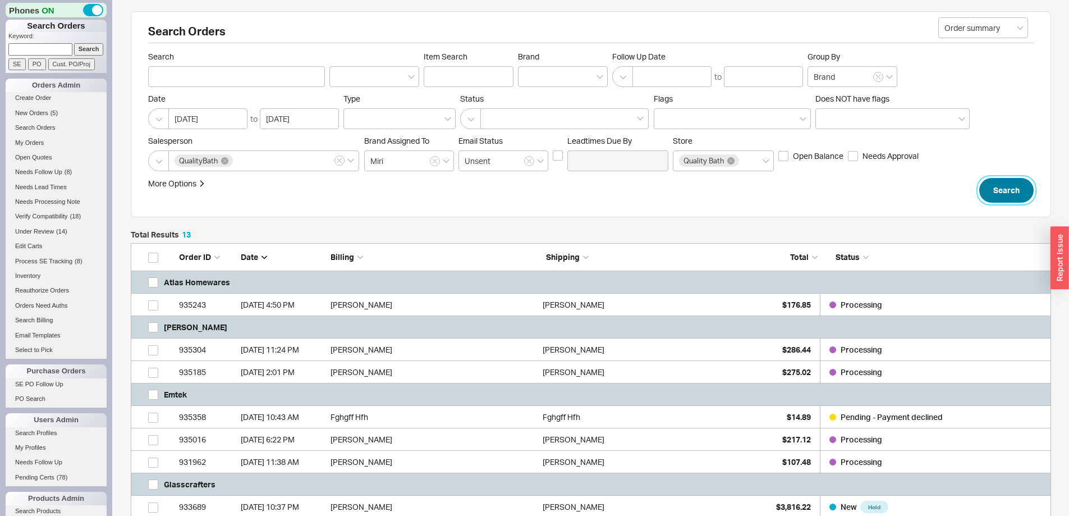
click at [1019, 187] on button "Search" at bounding box center [1006, 190] width 54 height 25
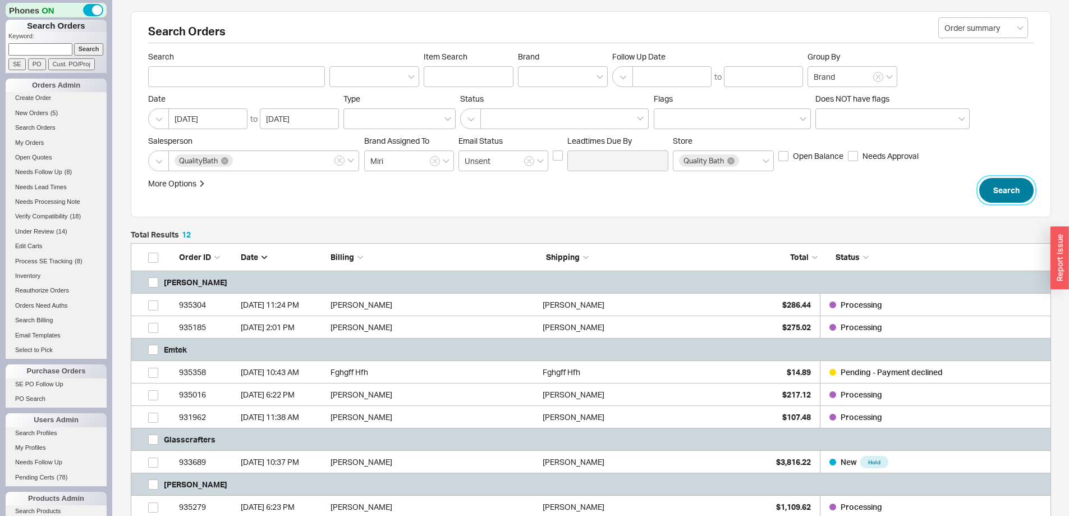
click at [994, 201] on button "Search" at bounding box center [1006, 190] width 54 height 25
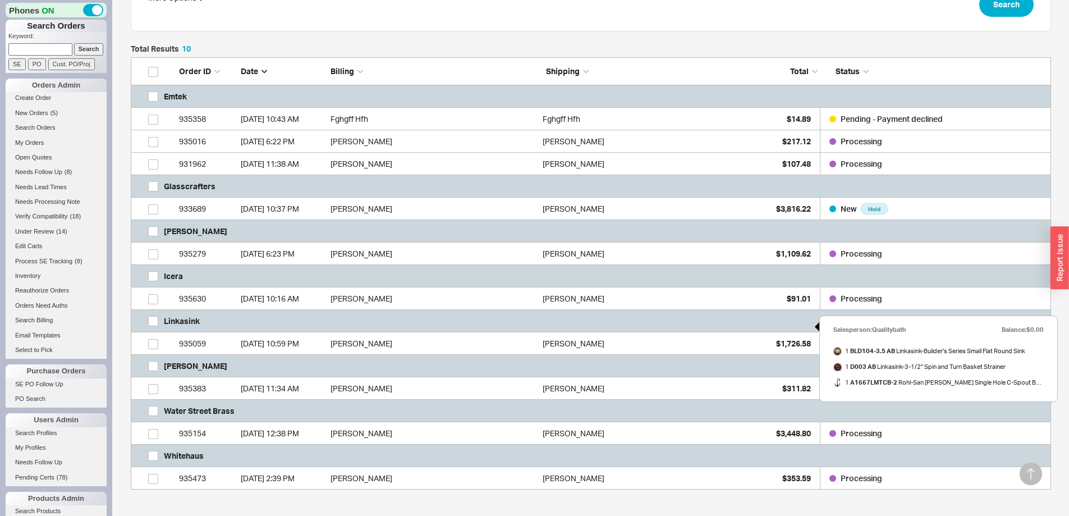
scroll to position [168, 0]
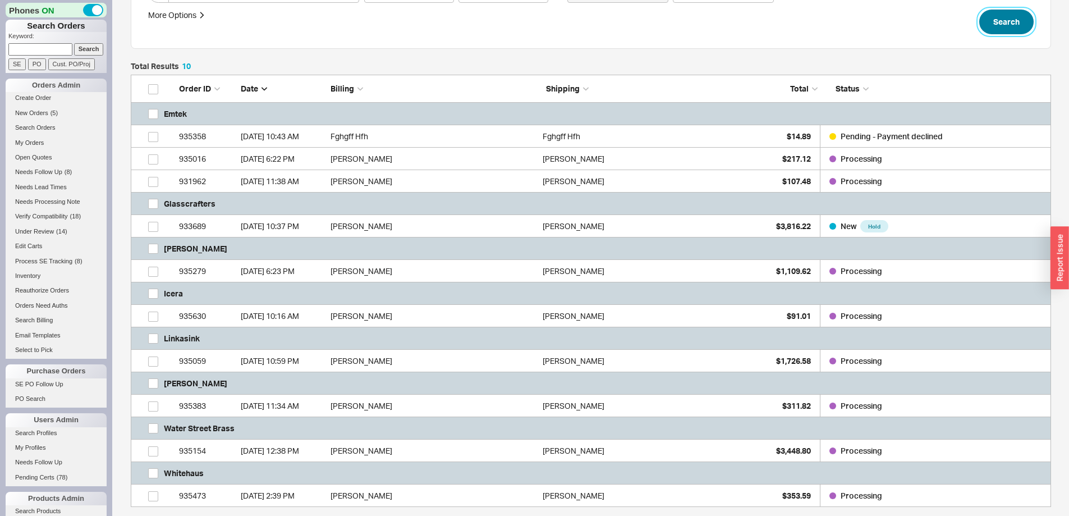
click at [996, 22] on button "Search" at bounding box center [1006, 22] width 54 height 25
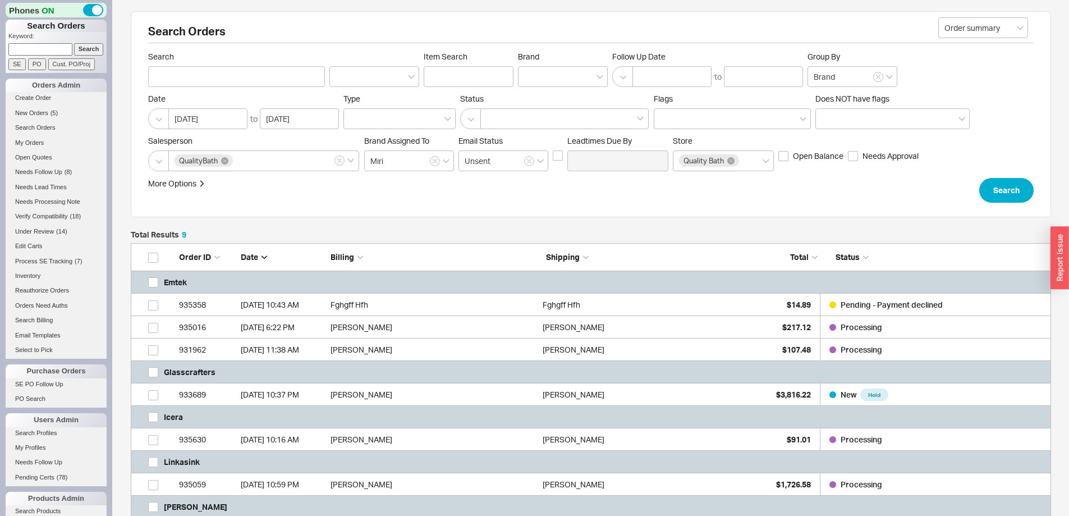
scroll to position [379, 912]
click at [44, 44] on input at bounding box center [40, 49] width 64 height 12
paste input "927344"
type input "927344"
click at [81, 48] on input "Search" at bounding box center [89, 49] width 30 height 12
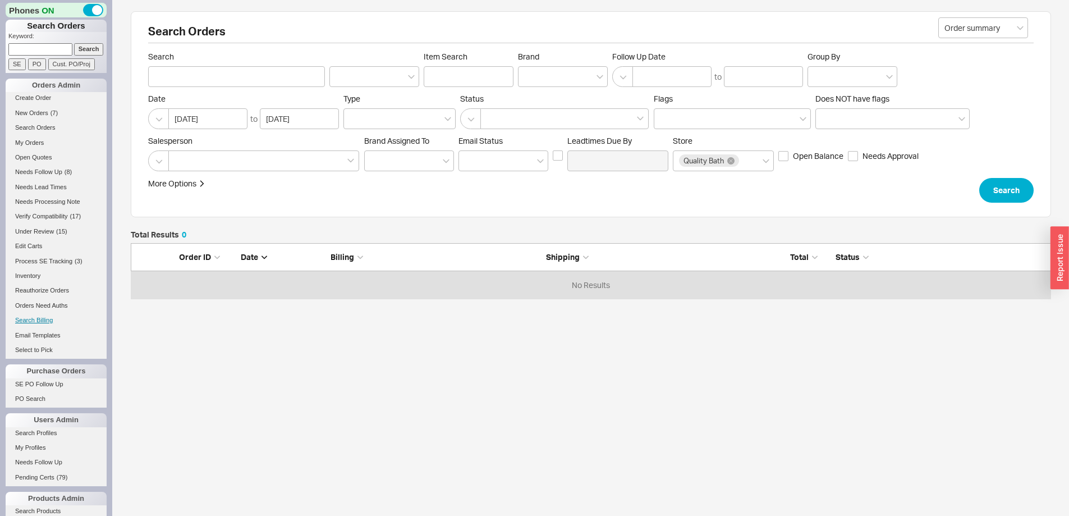
scroll to position [47, 912]
click at [49, 378] on link "SE PO Follow Up" at bounding box center [56, 384] width 101 height 12
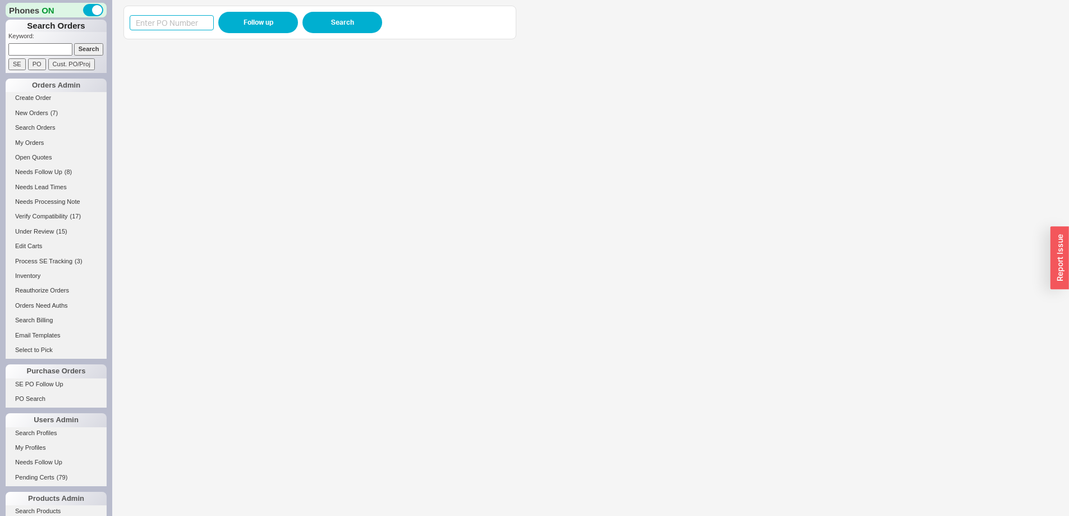
click at [163, 17] on input at bounding box center [172, 22] width 84 height 15
paste input "985545"
type input "985545"
click at [238, 18] on button "Follow up" at bounding box center [258, 22] width 80 height 21
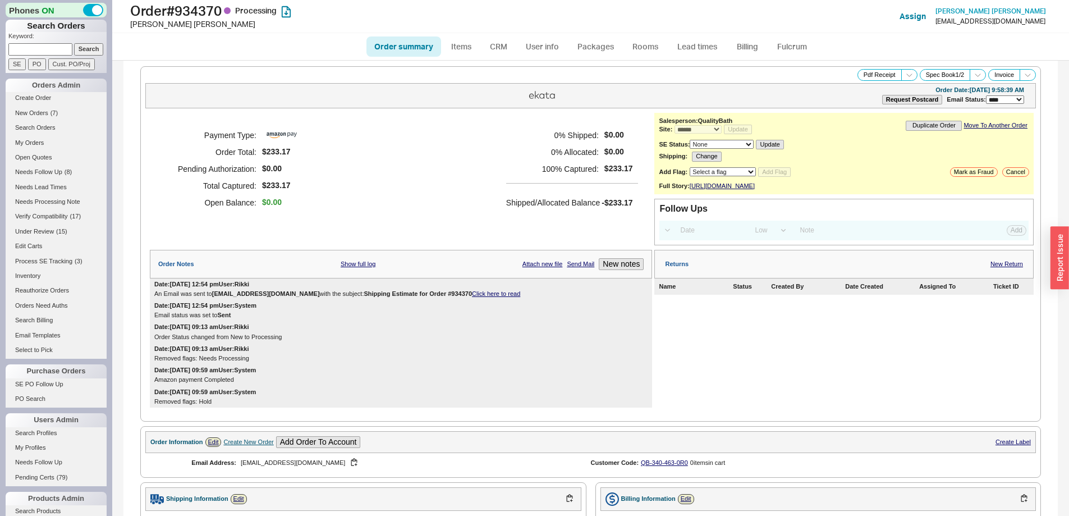
select select "*"
select select "LOW"
select select "3"
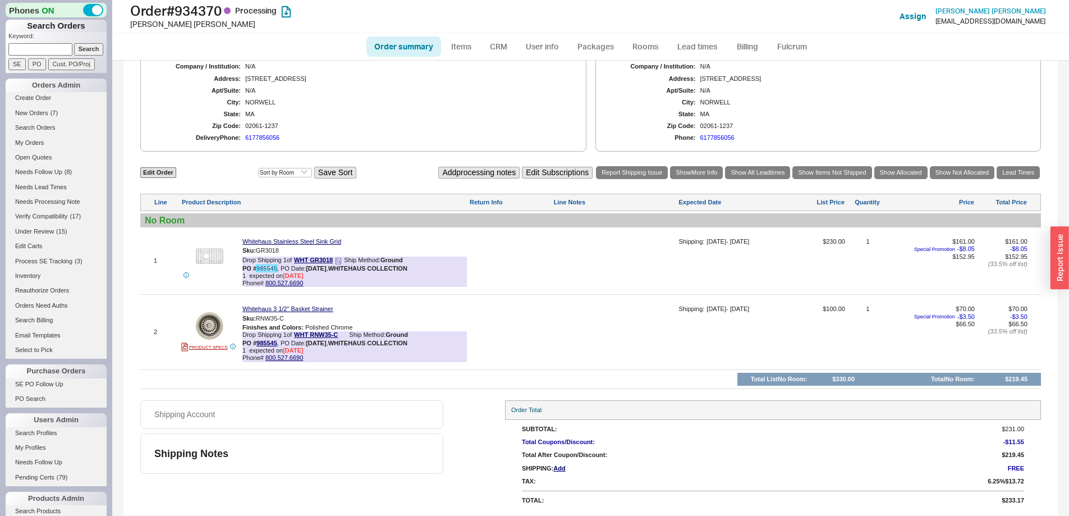
click at [264, 270] on link "985545" at bounding box center [266, 268] width 21 height 7
click at [409, 47] on link "Order summary" at bounding box center [403, 46] width 75 height 20
select select "*"
select select "LOW"
select select "3"
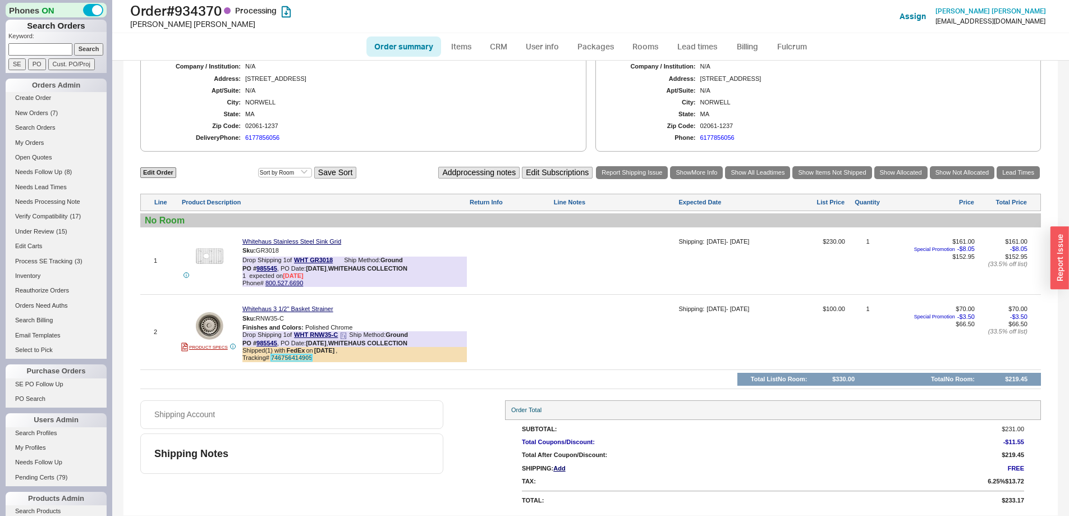
click at [285, 356] on link "746756414905" at bounding box center [291, 357] width 41 height 7
click at [408, 41] on link "Order summary" at bounding box center [403, 46] width 75 height 20
select select "*"
select select "LOW"
select select "3"
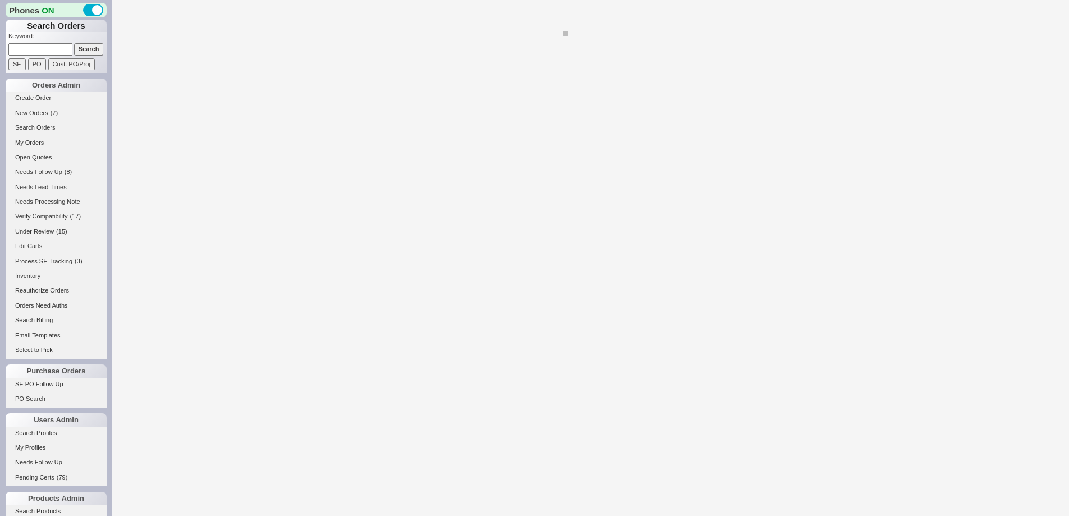
select select "LOW"
select select "3"
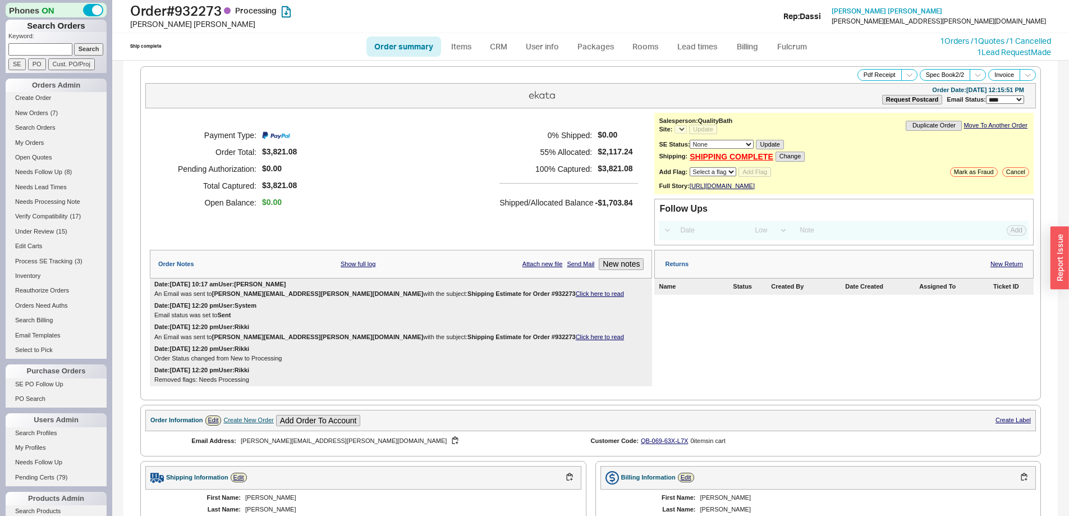
select select "*"
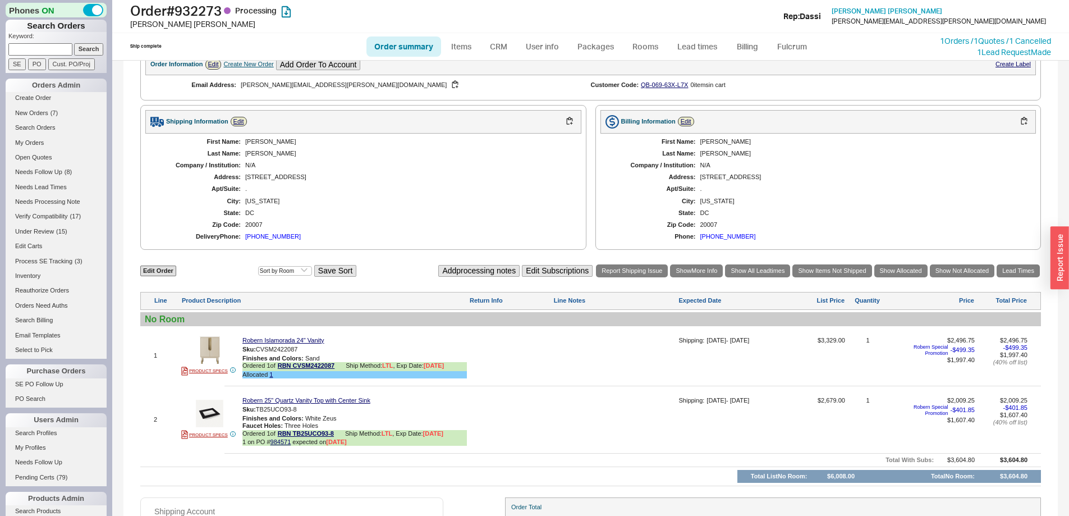
scroll to position [460, 0]
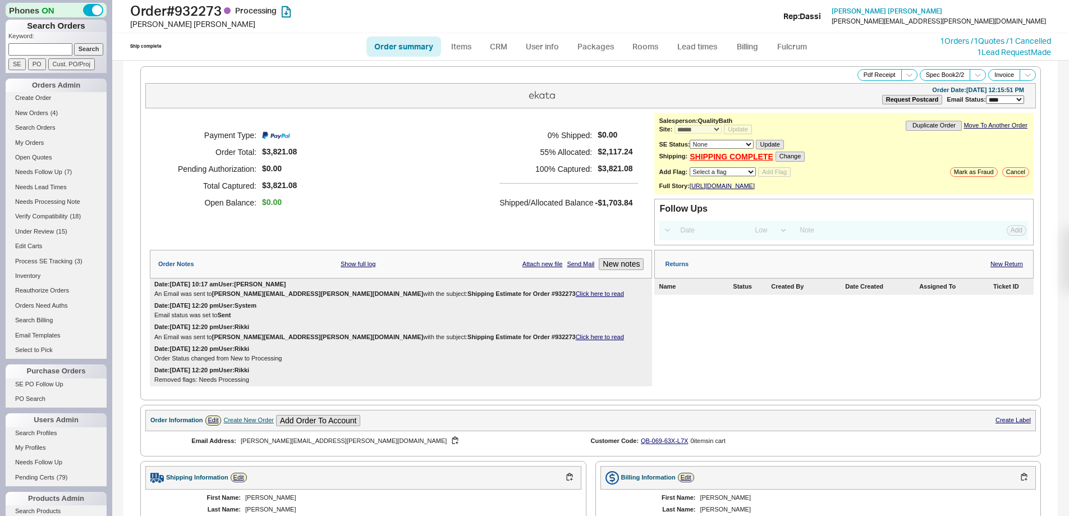
select select "*"
select select "LOW"
select select "3"
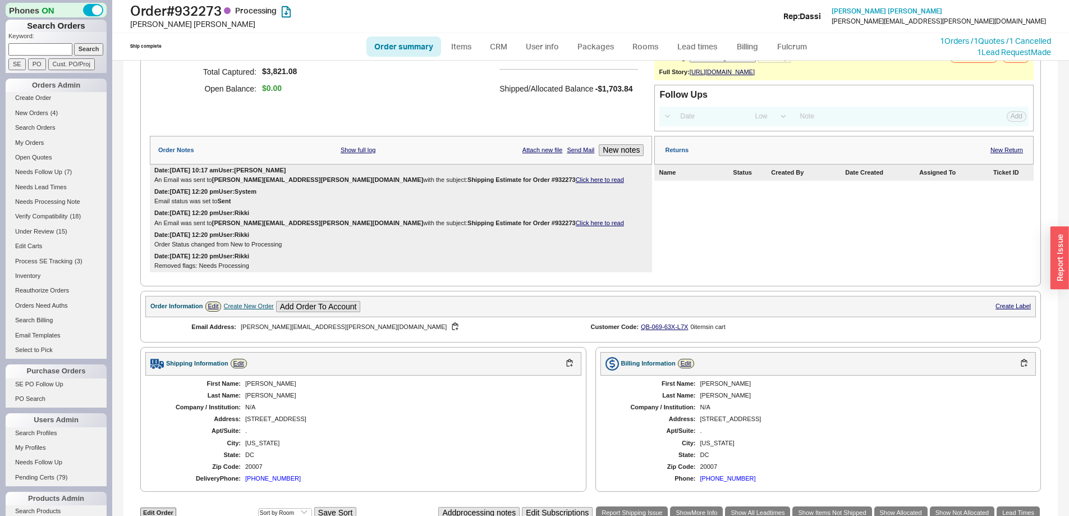
scroll to position [112, 0]
click at [472, 187] on div "Date: [DATE] 10:17 am User: [PERSON_NAME] Email was sent to [PERSON_NAME][EMAIL…" at bounding box center [401, 176] width 502 height 21
click at [576, 185] on link "Click here to read" at bounding box center [600, 181] width 48 height 7
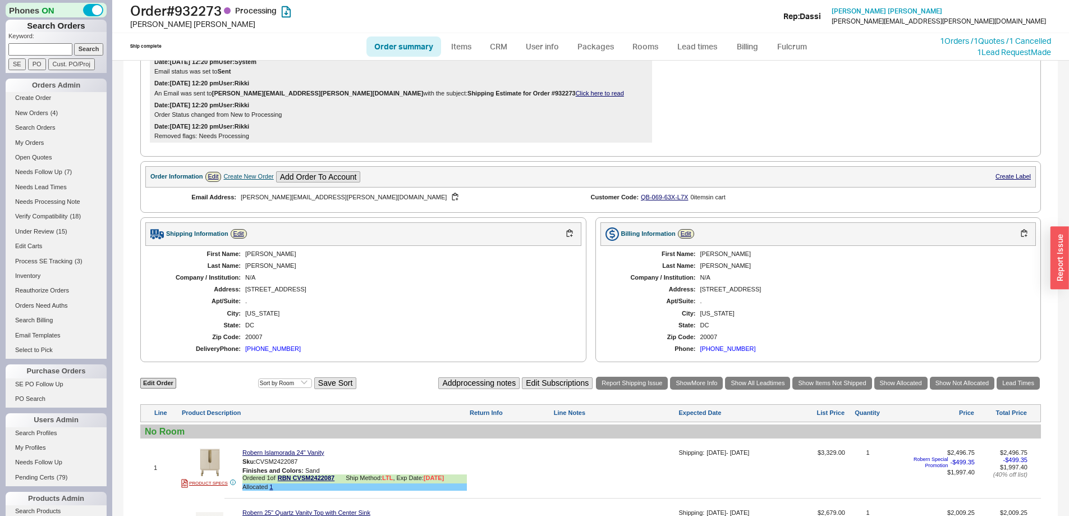
scroll to position [460, 0]
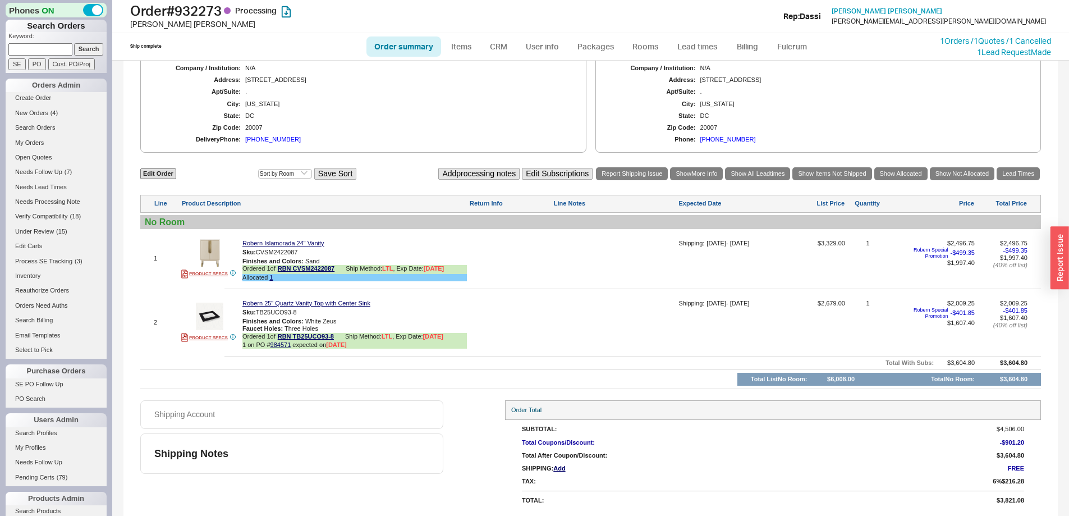
click at [217, 319] on img at bounding box center [209, 315] width 27 height 27
click at [286, 338] on link "RBN TB25UCO93-8" at bounding box center [306, 337] width 56 height 8
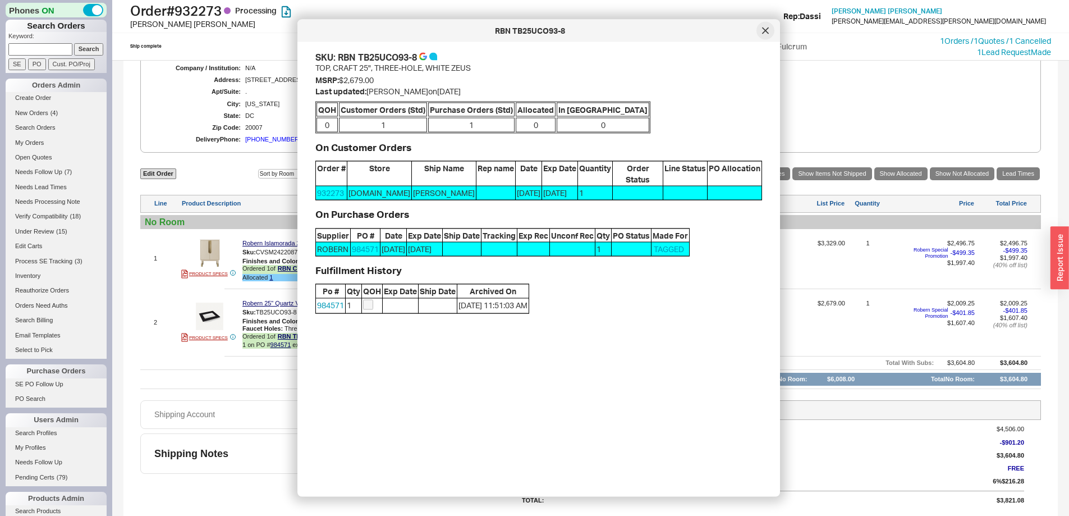
click at [762, 33] on icon at bounding box center [765, 30] width 6 height 6
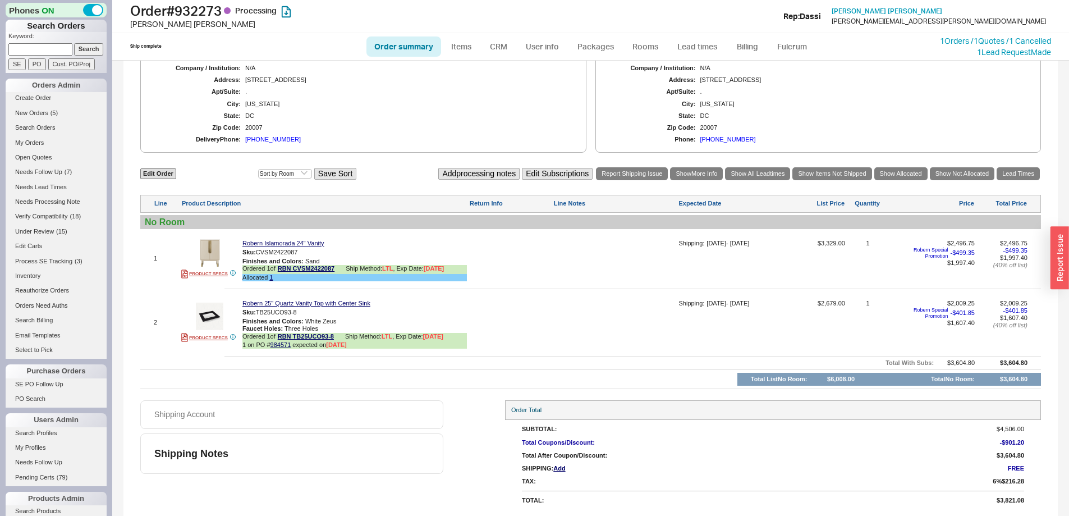
click at [50, 43] on p "Keyword:" at bounding box center [57, 37] width 98 height 11
drag, startPoint x: 54, startPoint y: 49, endPoint x: 67, endPoint y: 49, distance: 12.3
click at [54, 49] on input at bounding box center [40, 49] width 64 height 12
paste input "935426"
type input "935426"
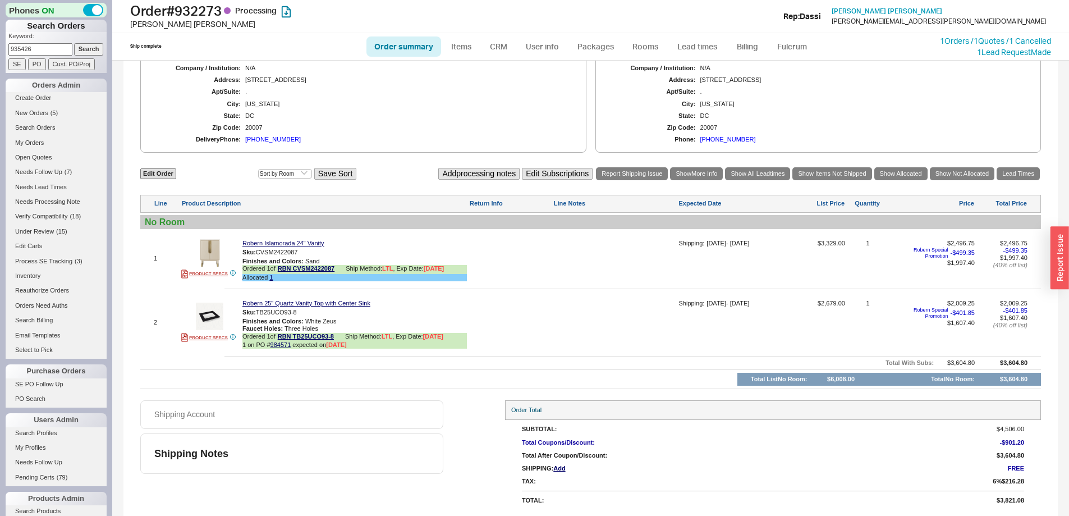
click at [77, 49] on input "Search" at bounding box center [89, 49] width 30 height 12
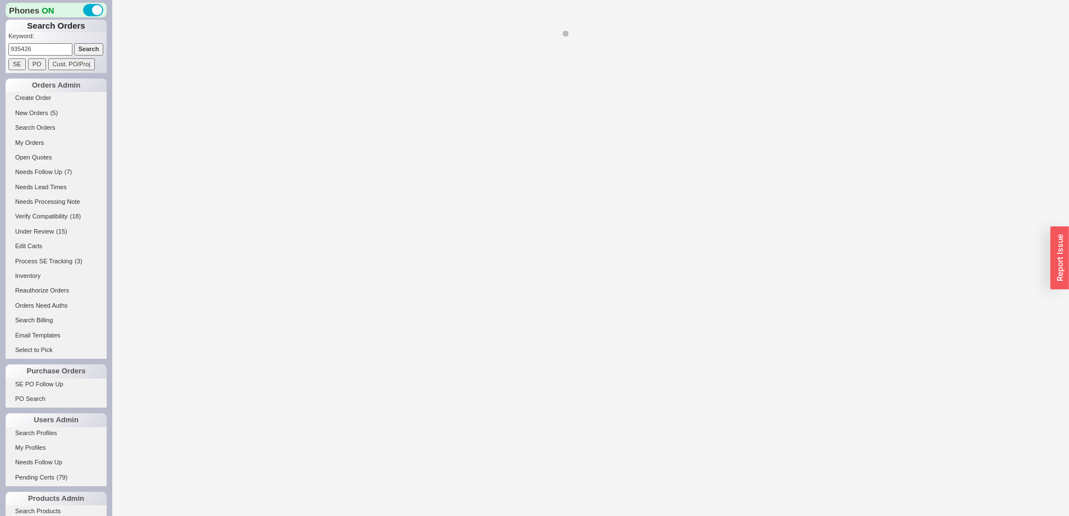
select select "*"
select select "LOW"
select select "3"
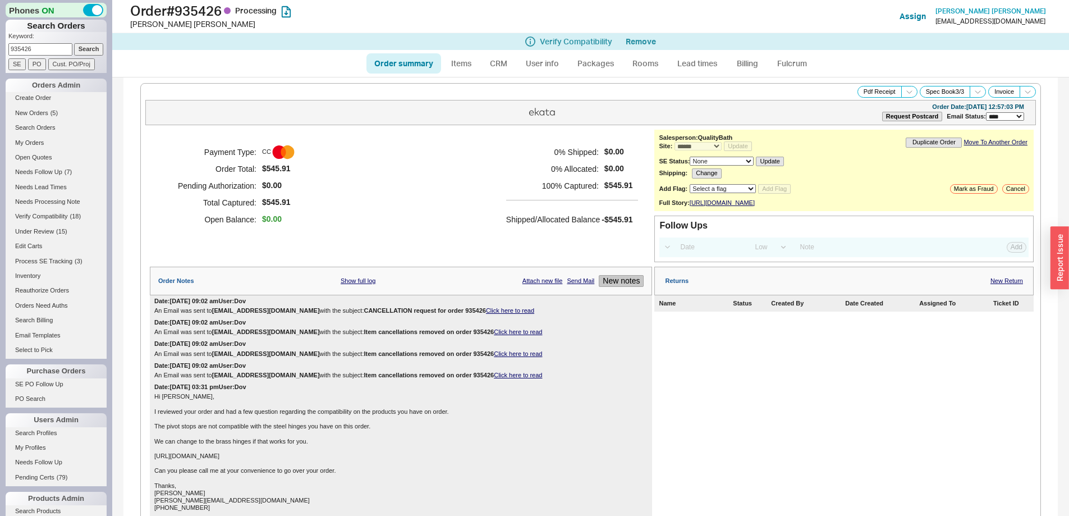
click at [599, 286] on button "New notes" at bounding box center [621, 281] width 45 height 12
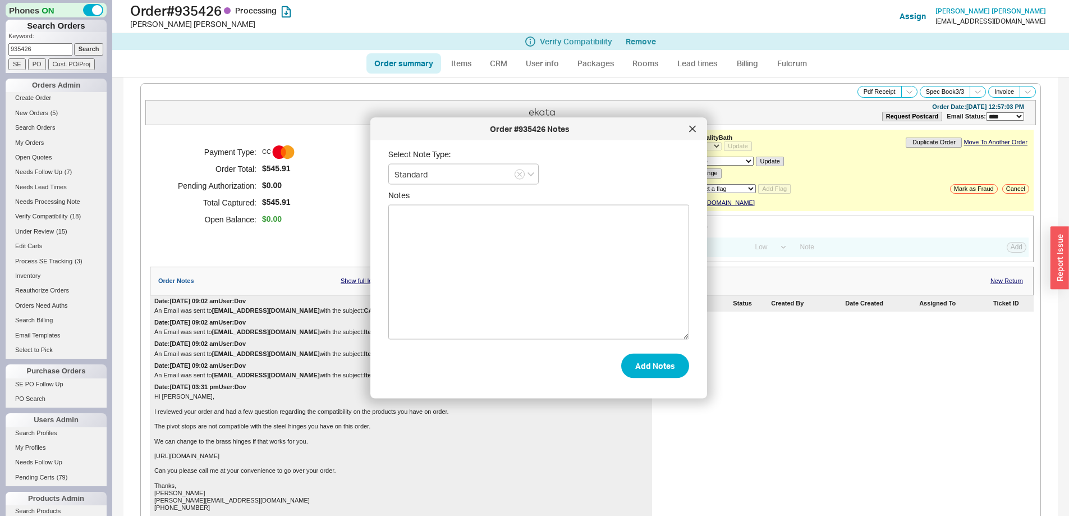
click at [555, 284] on textarea "Notes" at bounding box center [538, 272] width 301 height 135
type textarea "Per Dov cancel PO but not order. I requested"
click at [665, 368] on button "Add Notes" at bounding box center [655, 365] width 68 height 25
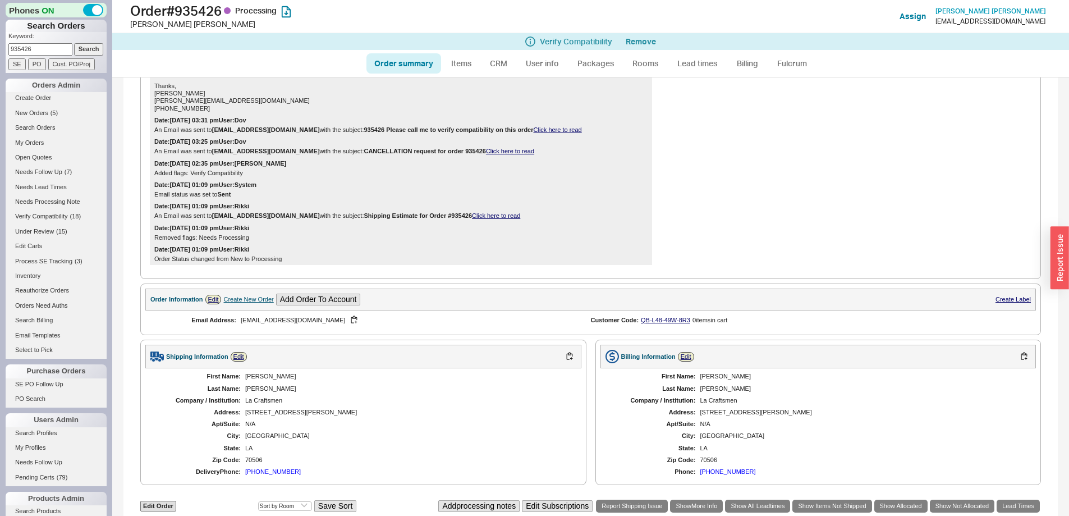
scroll to position [56, 0]
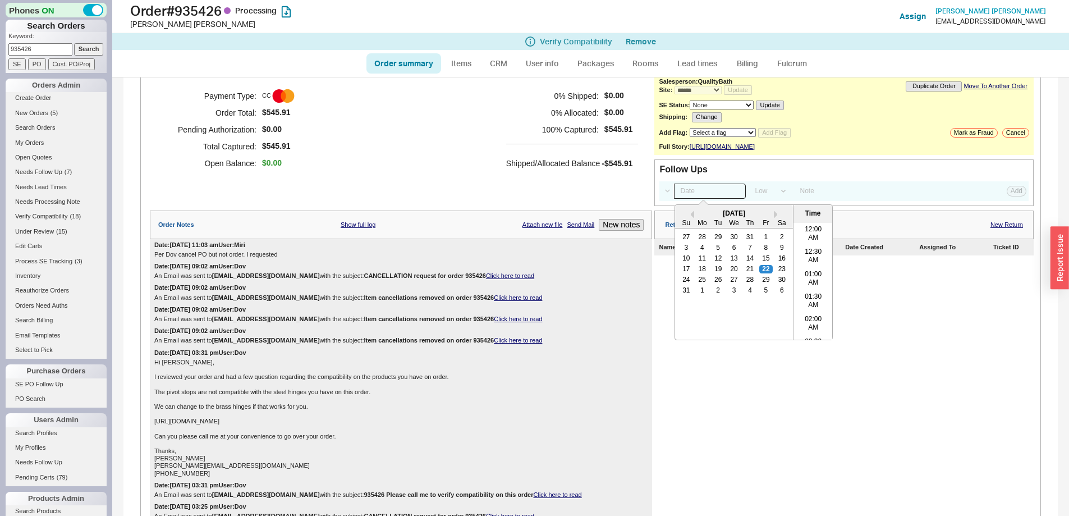
click at [684, 198] on input at bounding box center [710, 190] width 72 height 15
click at [698, 283] on div "25" at bounding box center [702, 279] width 13 height 8
type input "[DATE] 12:00 am"
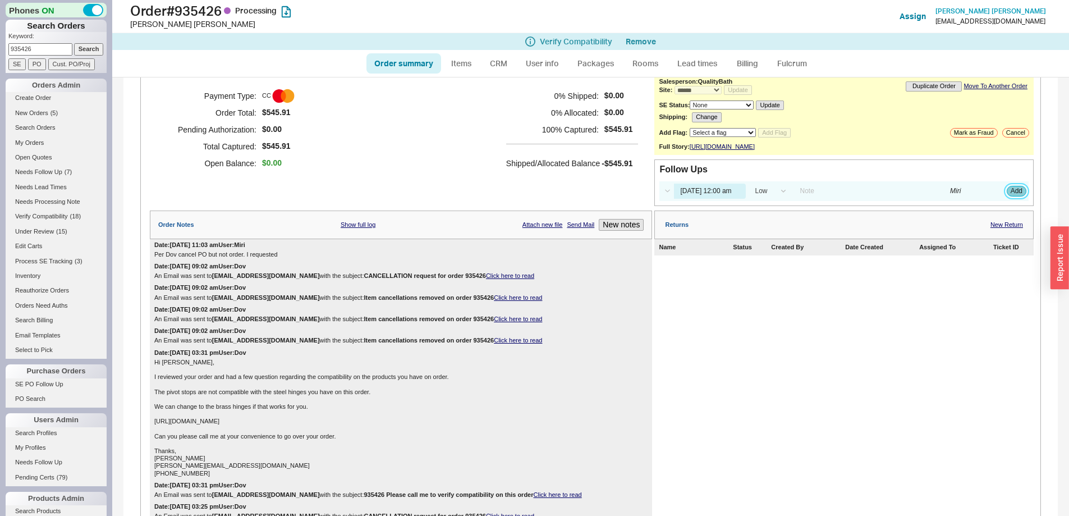
click at [1008, 196] on button "Add" at bounding box center [1016, 191] width 20 height 10
select select "LOW"
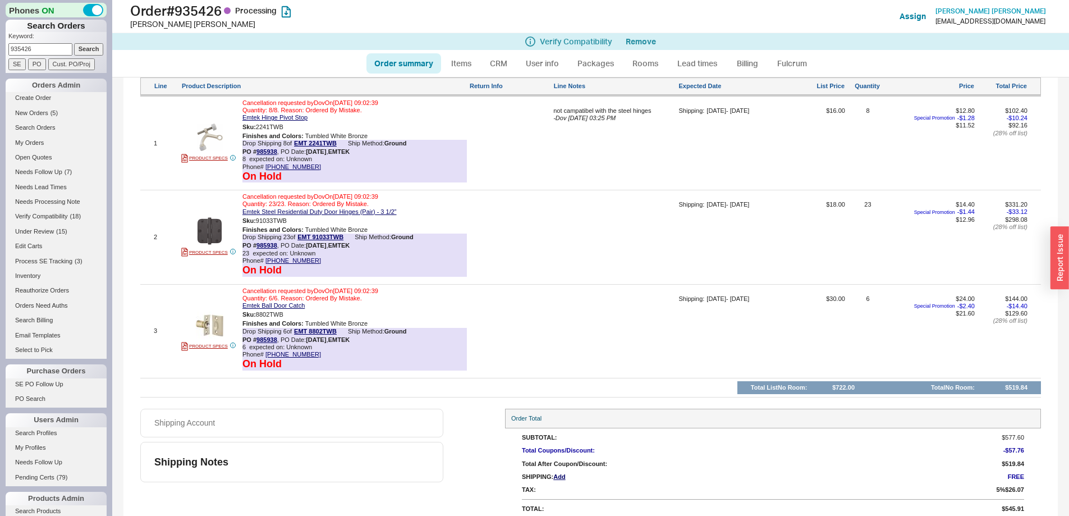
scroll to position [945, 0]
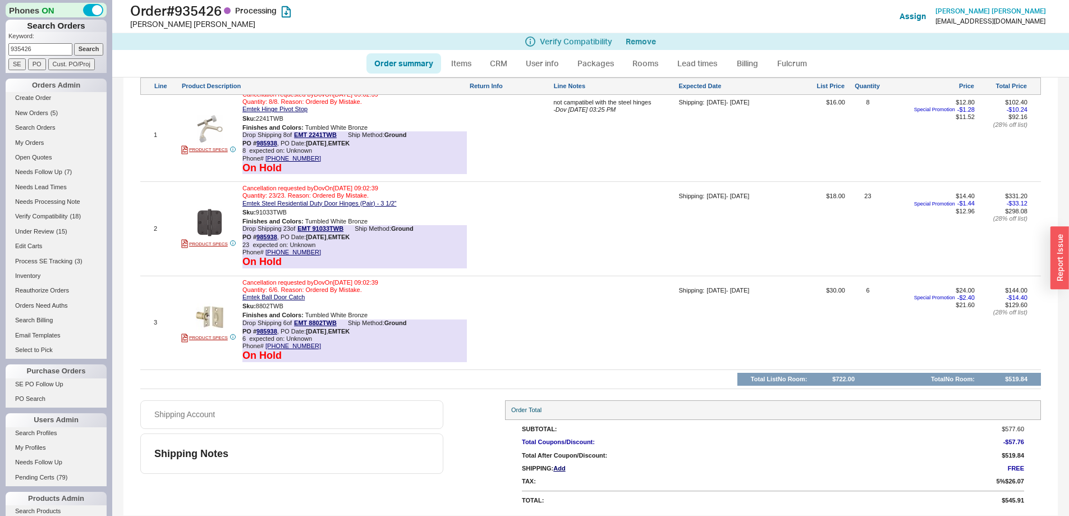
drag, startPoint x: 51, startPoint y: 48, endPoint x: 29, endPoint y: 44, distance: 22.8
click at [0, 44] on html "Phones ON Search Orders Keyword: 935426 Search SE PO Cust. PO/Proj Orders Admin…" at bounding box center [534, 258] width 1069 height 516
paste input "1962"
type input "931962"
click at [74, 48] on input "Search" at bounding box center [89, 49] width 30 height 12
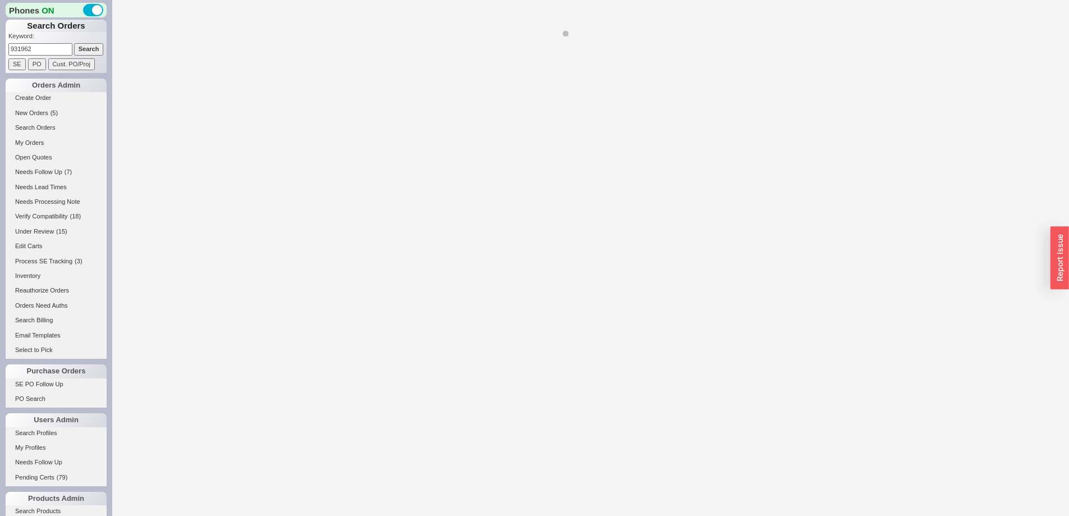
select select "*"
select select "LOW"
select select "3"
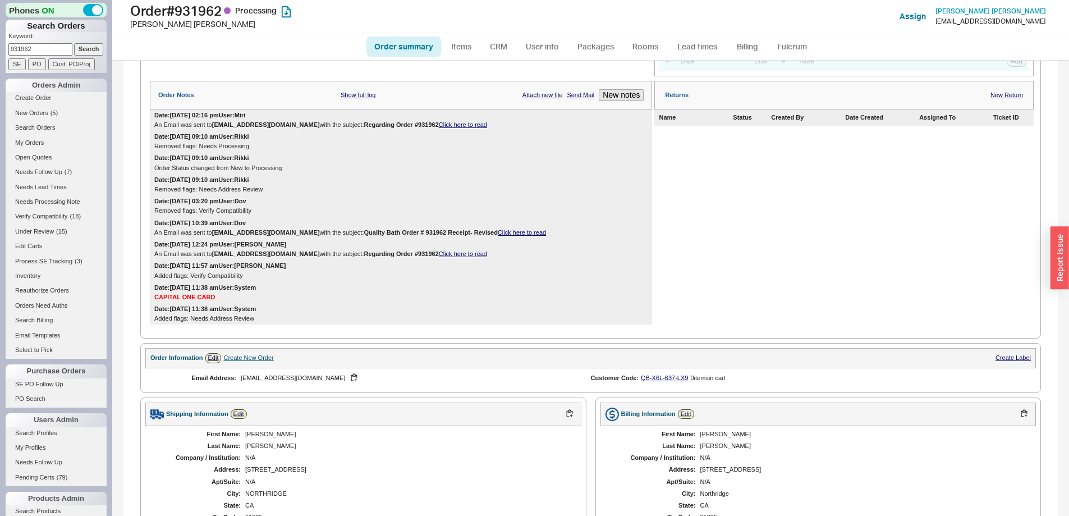
scroll to position [532, 0]
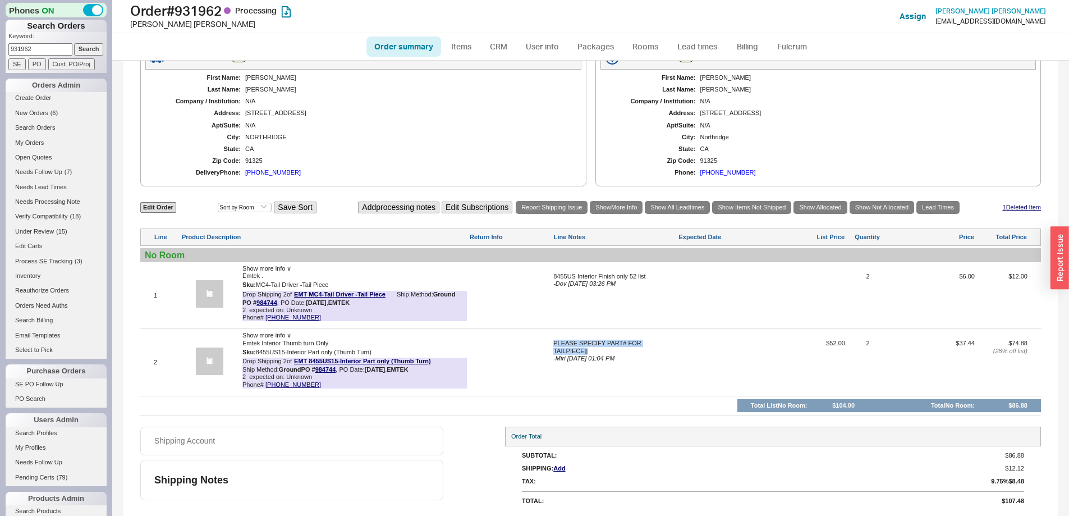
drag, startPoint x: 540, startPoint y: 349, endPoint x: 626, endPoint y: 352, distance: 85.9
click at [626, 352] on div "2 Show more info ∨ Emtek Interior Thumb turn Only Sku: 8455US15-Interior Part o…" at bounding box center [590, 362] width 900 height 61
drag, startPoint x: 528, startPoint y: 275, endPoint x: 675, endPoint y: 282, distance: 147.7
click at [675, 282] on div "1 Show more info ∨ Emtek . Sku: MC4-Tail Driver -Tail Piece Drop Shipping 2 of …" at bounding box center [590, 295] width 900 height 61
click at [650, 302] on div "8455US Interior Finish only 52 list - Dov [DATE] 03:26 PM" at bounding box center [614, 299] width 123 height 53
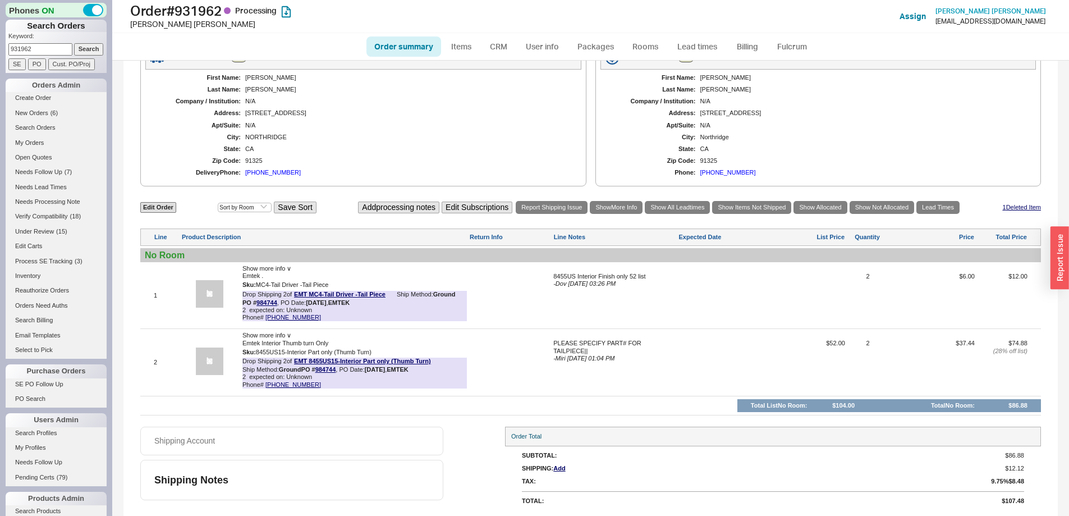
drag, startPoint x: 638, startPoint y: 292, endPoint x: 545, endPoint y: 275, distance: 94.5
click at [545, 275] on div "1 Show more info ∨ Emtek . Sku: MC4-Tail Driver -Tail Piece Drop Shipping 2 of …" at bounding box center [590, 295] width 900 height 61
drag, startPoint x: 278, startPoint y: 306, endPoint x: 256, endPoint y: 302, distance: 22.1
click at [256, 302] on div "PO # 984744 , PO Date: 8/7/25 , EMTEK" at bounding box center [295, 302] width 107 height 7
copy link "984744"
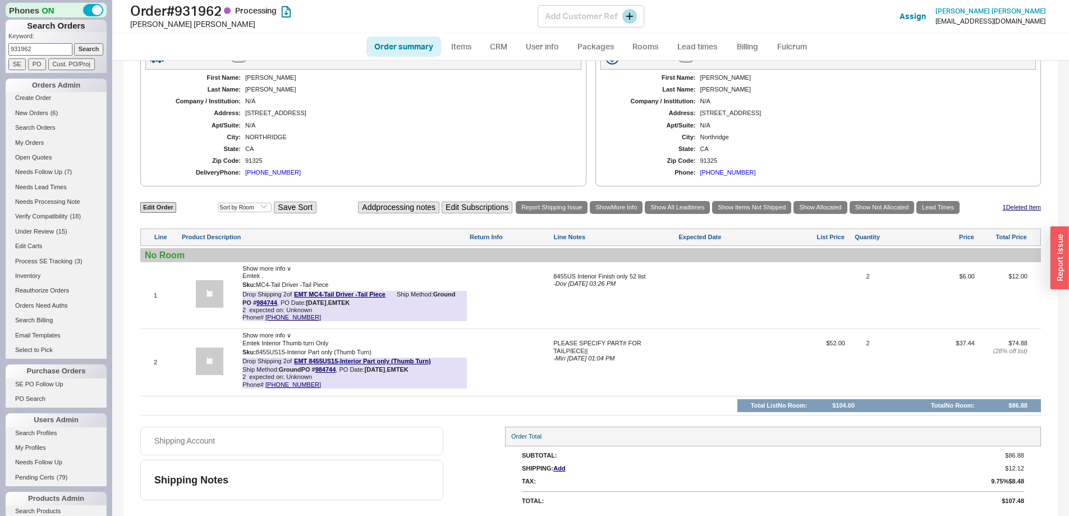
click at [203, 8] on h1 "Order # 931962 Processing" at bounding box center [333, 11] width 407 height 16
copy h1 "931962"
click at [562, 353] on div "PLEASE SPECIFY PART# FOR TAILPIECE||" at bounding box center [614, 346] width 123 height 15
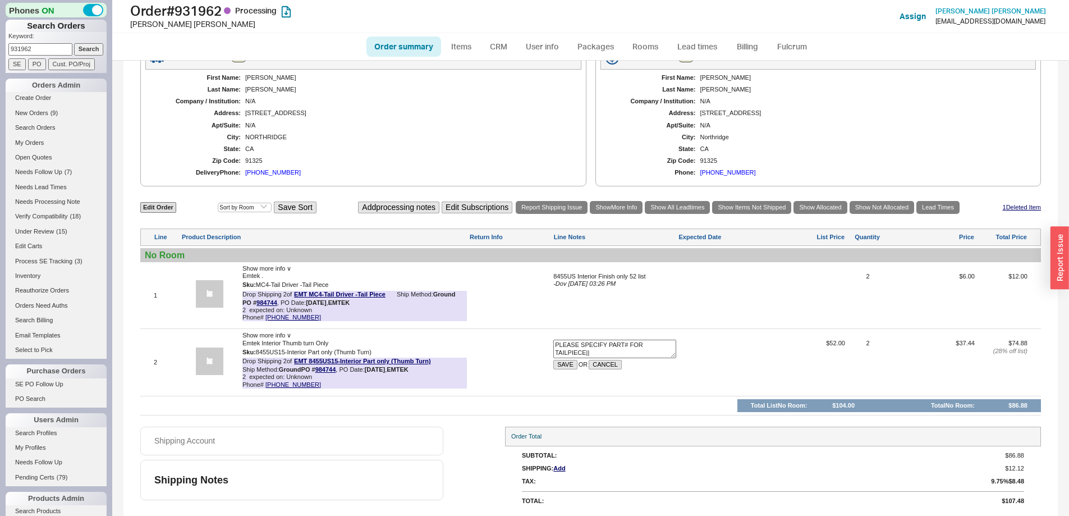
click at [628, 356] on textarea "PLEASE SPECIFY PART# FOR TAILPIECE||" at bounding box center [614, 348] width 123 height 18
drag, startPoint x: 660, startPoint y: 342, endPoint x: 546, endPoint y: 341, distance: 113.3
click at [546, 341] on div "2 Show more info ∨ Emtek Interior Thumb turn Only Sku: 8455US15-Interior Part o…" at bounding box center [590, 362] width 900 height 61
drag, startPoint x: 599, startPoint y: 346, endPoint x: 583, endPoint y: 381, distance: 38.2
click at [583, 346] on textarea "TAILPIECE||" at bounding box center [614, 348] width 123 height 18
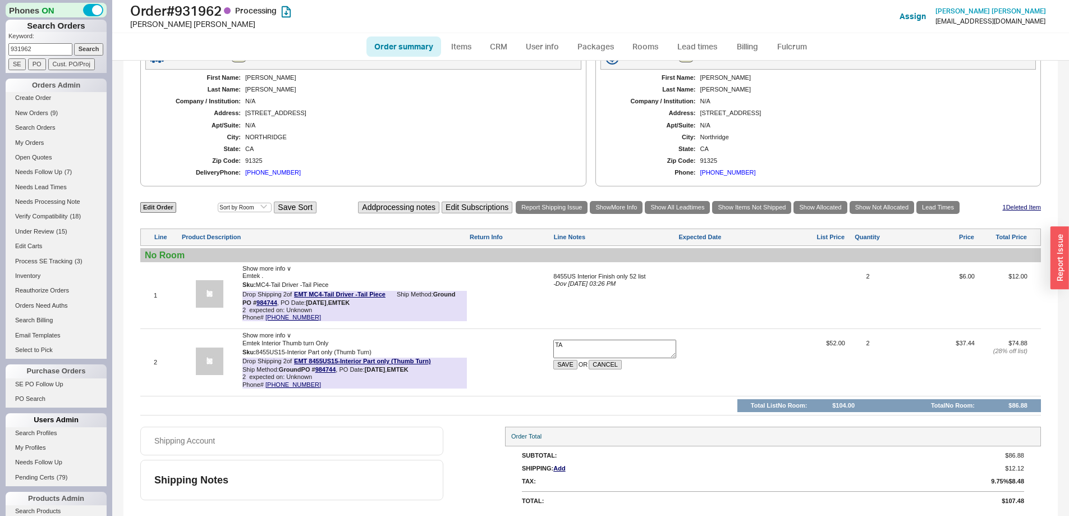
type textarea "T"
type textarea "8455"
drag, startPoint x: 596, startPoint y: 347, endPoint x: 537, endPoint y: 339, distance: 58.8
click at [537, 339] on div "2 Show more info ∨ Emtek Interior Thumb turn Only Sku: 8455US15-Interior Part o…" at bounding box center [590, 362] width 900 height 61
click at [564, 361] on button "SAVE" at bounding box center [565, 365] width 24 height 10
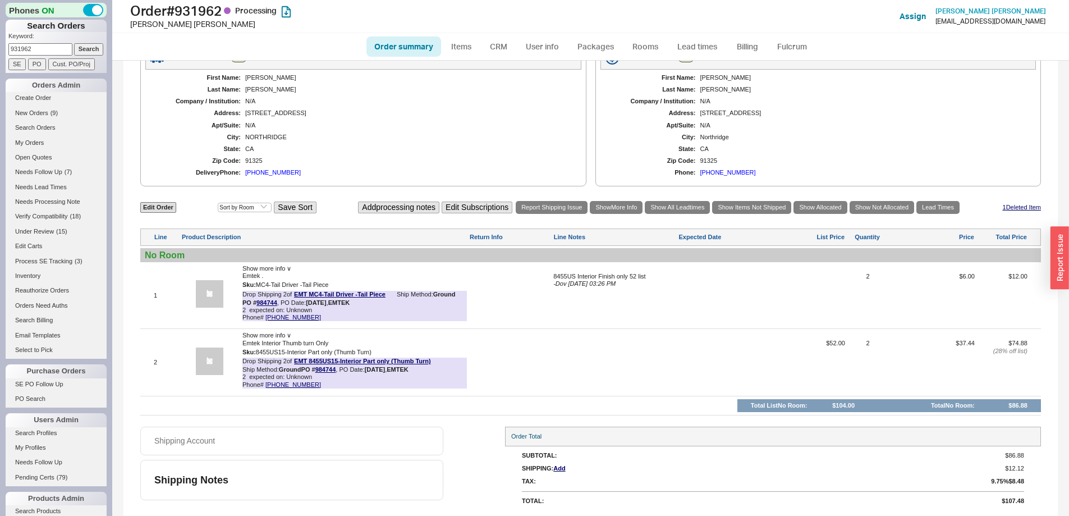
click at [631, 287] on div "8455US Interior Finish only 52 list - Dov 08/05/2025 03:26 PM" at bounding box center [614, 280] width 123 height 15
click at [661, 285] on textarea "8455US Interior Finish only 52 list" at bounding box center [614, 282] width 123 height 18
type textarea "8455US Interior Finish only 52 list tail piece is for a 8455"
click at [559, 301] on button "SAVE" at bounding box center [565, 298] width 24 height 10
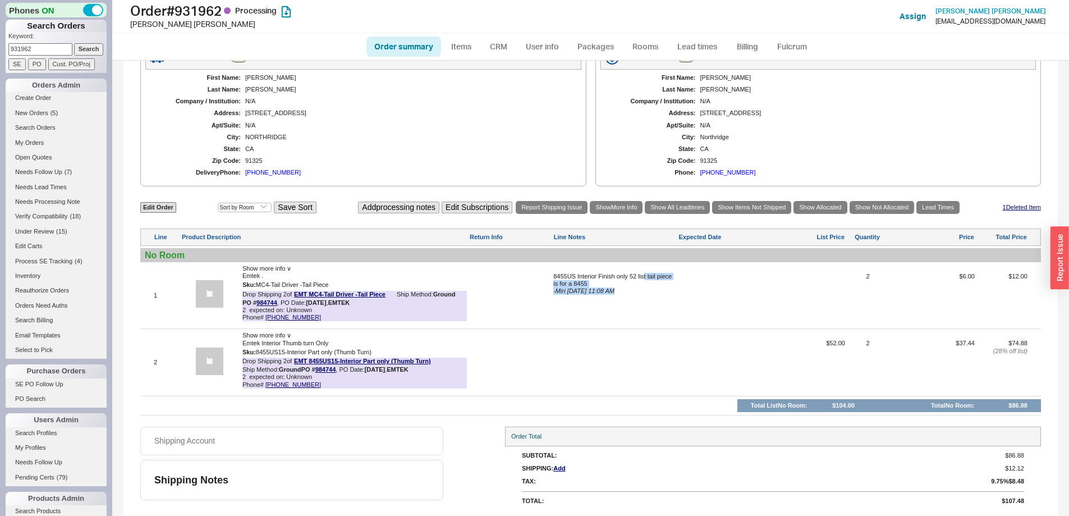
drag, startPoint x: 642, startPoint y: 277, endPoint x: 659, endPoint y: 280, distance: 17.3
click at [678, 283] on div "1 Show more info ∨ Emtek . Sku: MC4-Tail Driver -Tail Piece Drop Shipping 2 of …" at bounding box center [590, 295] width 900 height 61
click at [267, 304] on link "984744" at bounding box center [266, 302] width 21 height 7
click at [401, 42] on link "Order summary" at bounding box center [403, 46] width 75 height 20
select select "*"
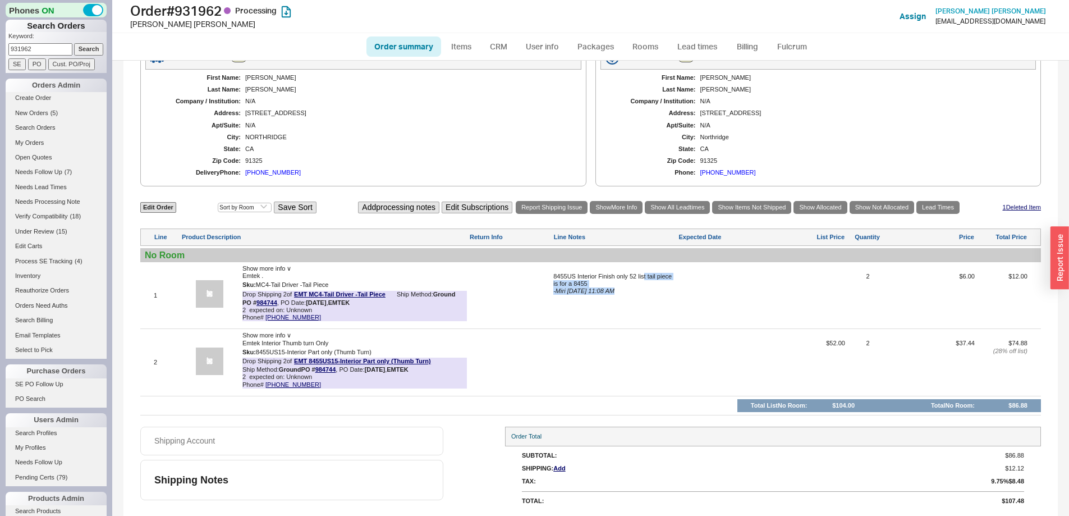
select select "*"
select select "LOW"
select select "3"
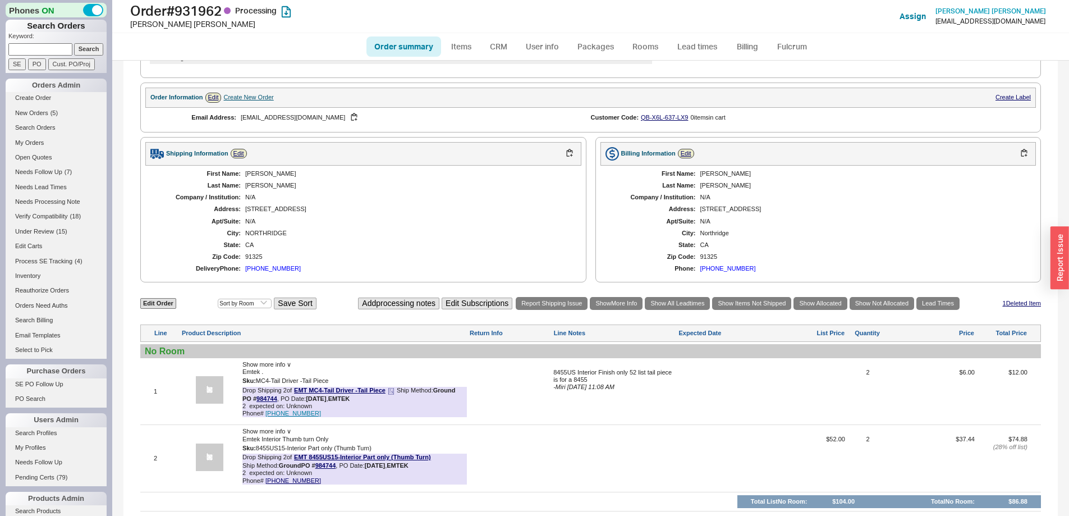
scroll to position [449, 0]
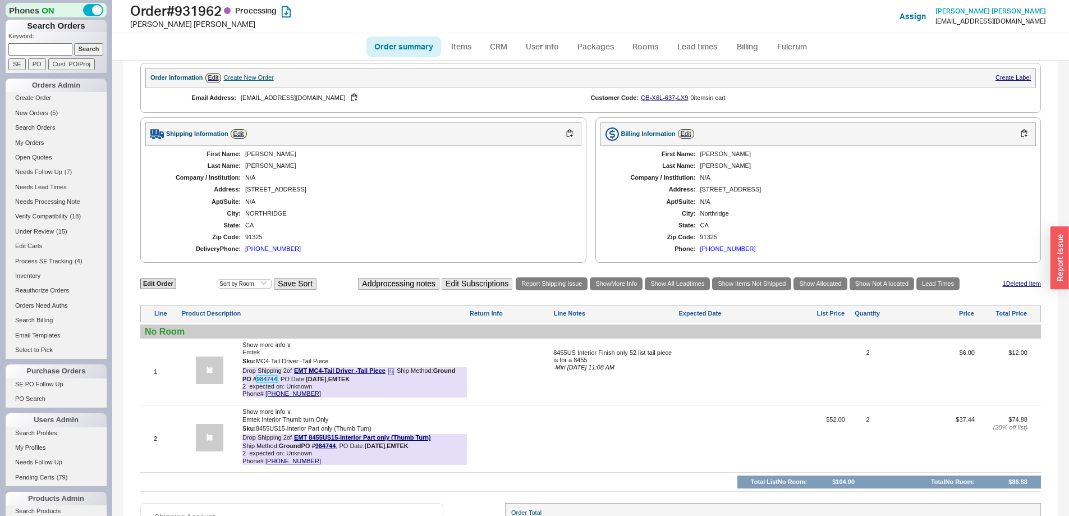
click at [271, 382] on link "984744" at bounding box center [266, 378] width 21 height 7
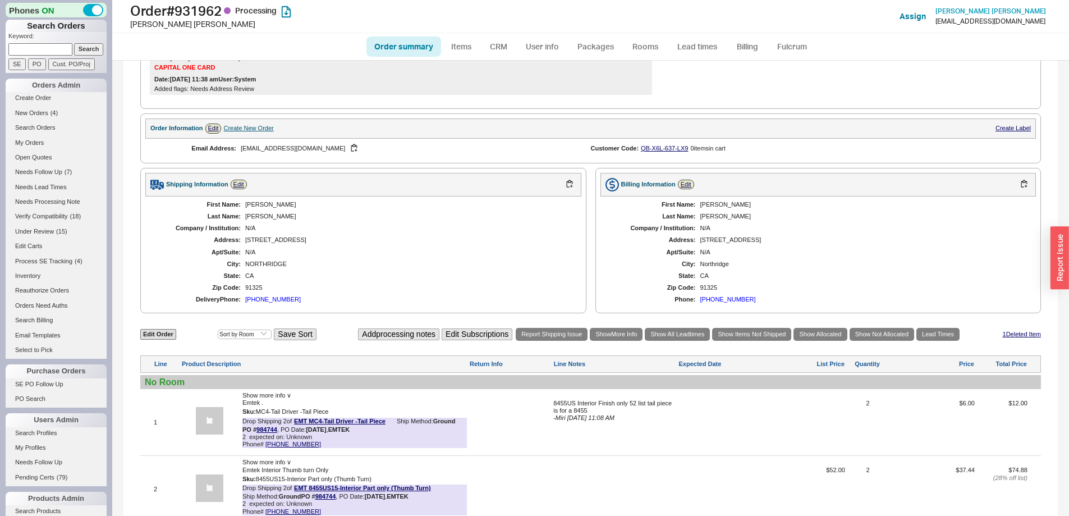
scroll to position [532, 0]
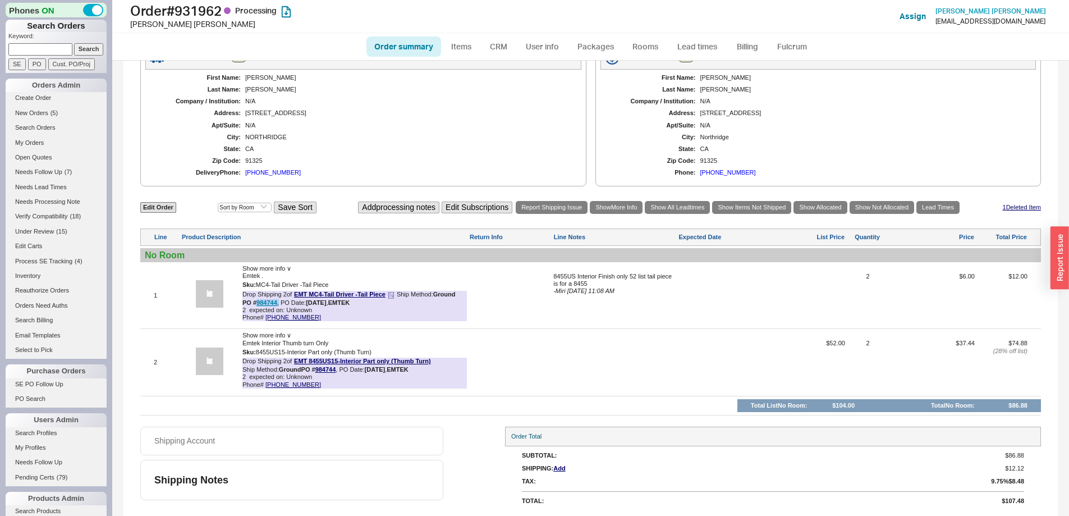
drag, startPoint x: 278, startPoint y: 303, endPoint x: 257, endPoint y: 303, distance: 21.3
click at [257, 303] on div "PO # 984744 , PO Date: 8/7/25 , EMTEK" at bounding box center [295, 302] width 107 height 7
copy div "984744 ,"
click at [263, 304] on link "984744" at bounding box center [266, 302] width 21 height 7
drag, startPoint x: 536, startPoint y: 272, endPoint x: 638, endPoint y: 290, distance: 103.8
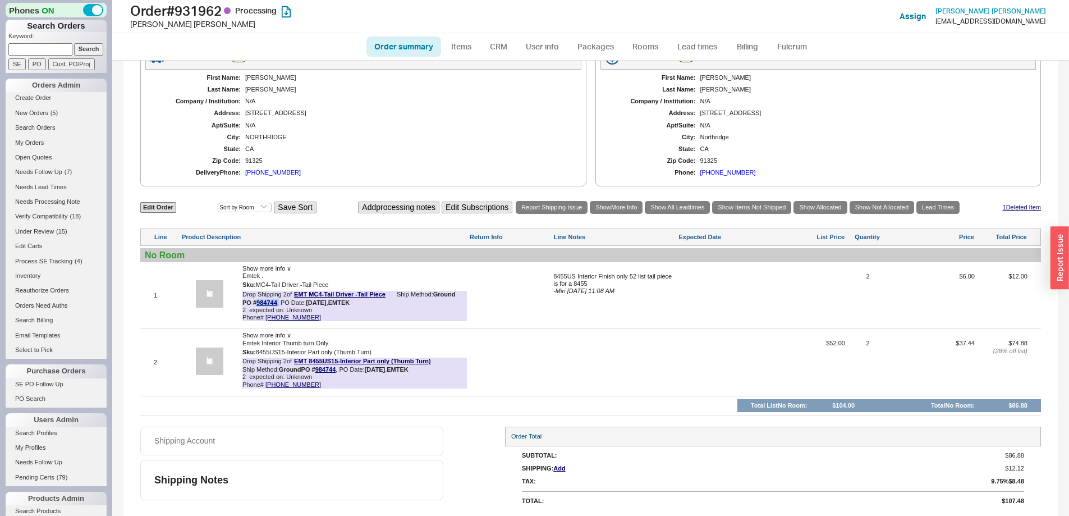
click at [638, 290] on div "1 Show more info ∨ Emtek . Sku: MC4-Tail Driver -Tail Piece Drop Shipping 2 of …" at bounding box center [590, 295] width 900 height 61
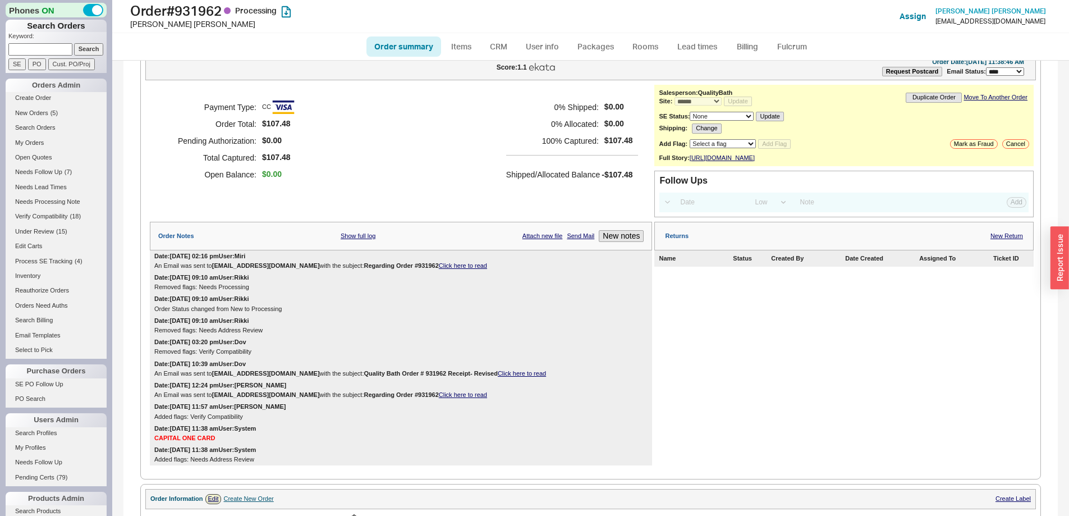
scroll to position [0, 0]
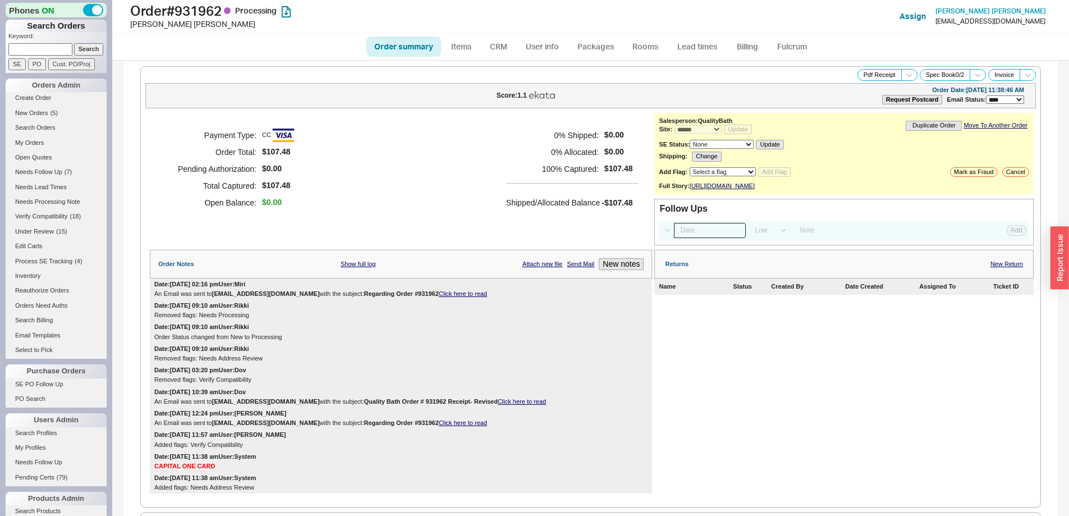
click at [684, 238] on input at bounding box center [710, 230] width 72 height 15
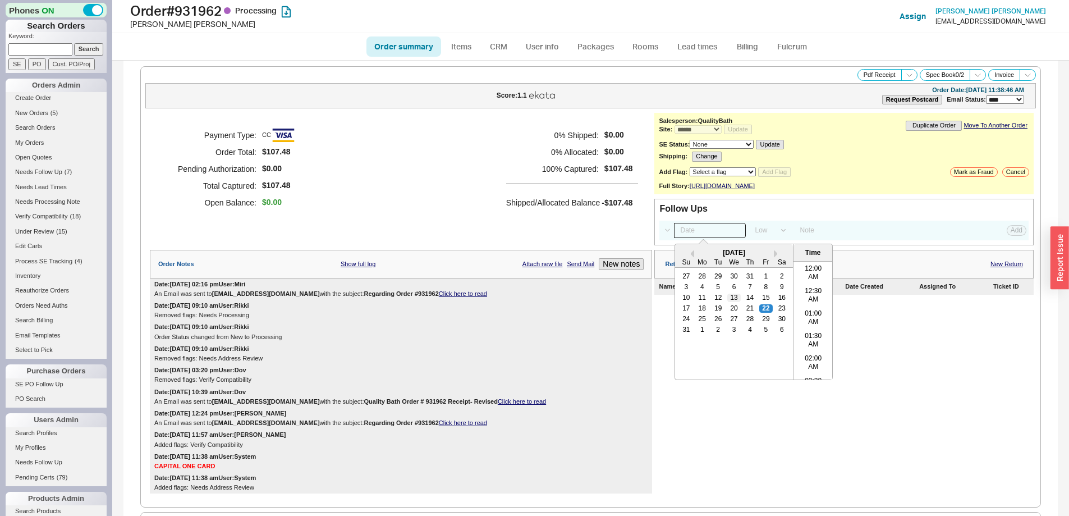
scroll to position [447, 0]
click at [763, 312] on div "22" at bounding box center [765, 308] width 13 height 8
type input "08/22/25 12:00 am"
click at [1010, 235] on button "Add" at bounding box center [1016, 230] width 20 height 10
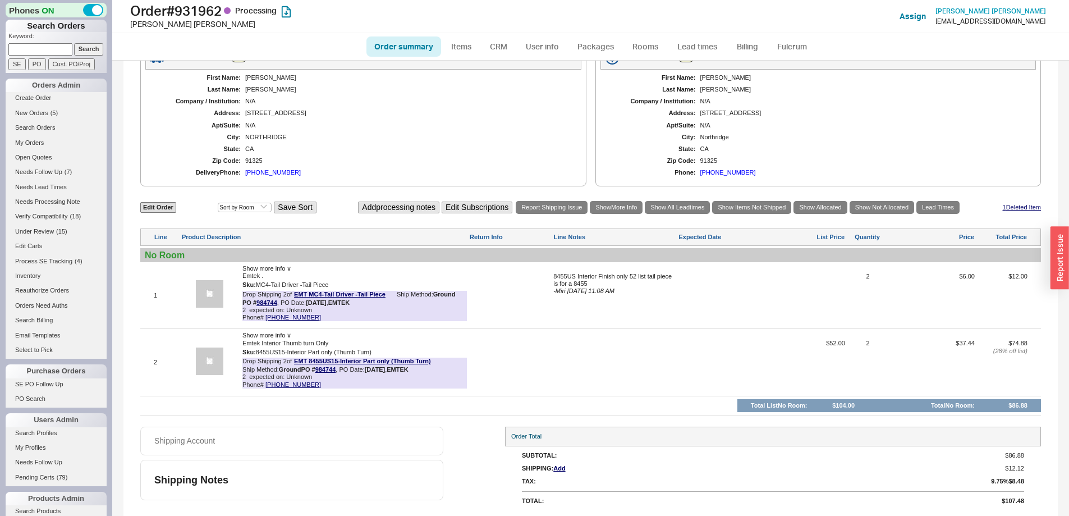
scroll to position [577, 0]
select select "LOW"
drag, startPoint x: 273, startPoint y: 302, endPoint x: 256, endPoint y: 302, distance: 16.3
click at [256, 302] on div "PO # 984744 , PO Date: 8/7/25 , EMTEK" at bounding box center [295, 301] width 107 height 7
copy div "984744 ,"
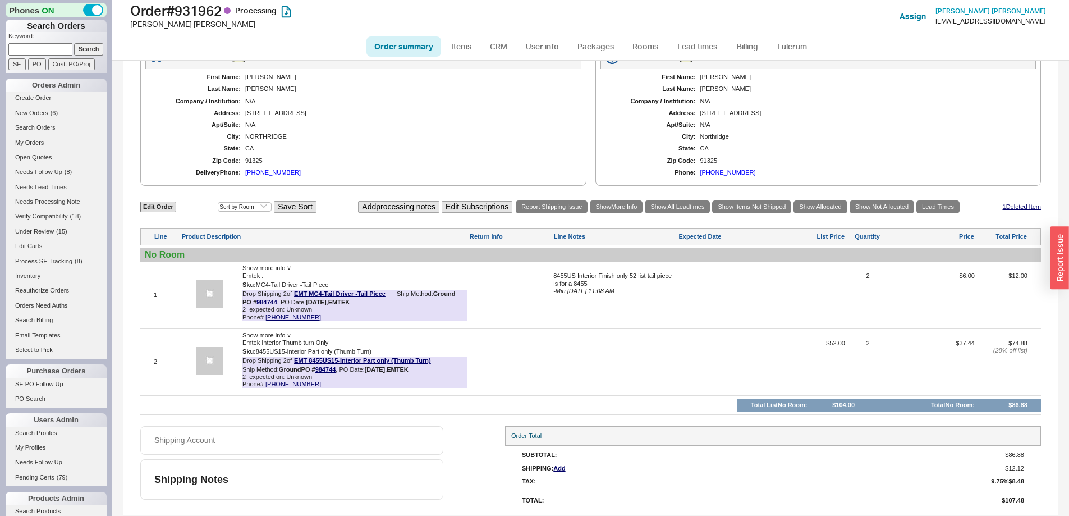
drag, startPoint x: 47, startPoint y: 45, endPoint x: 67, endPoint y: 48, distance: 20.9
click at [47, 45] on input at bounding box center [40, 49] width 64 height 12
paste input "934645"
type input "934645"
click at [82, 50] on input "Search" at bounding box center [89, 49] width 30 height 12
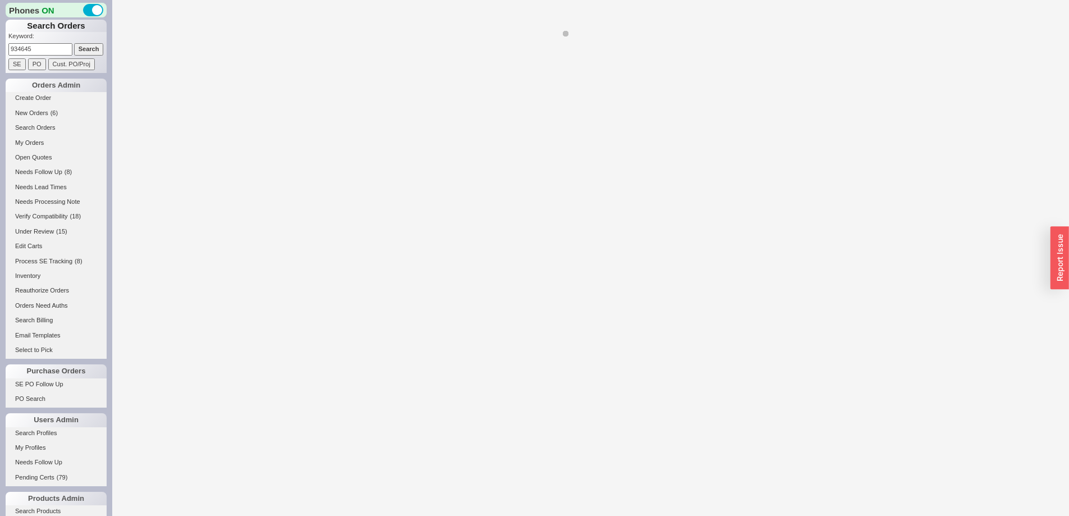
select select "*"
select select "LOW"
select select "3"
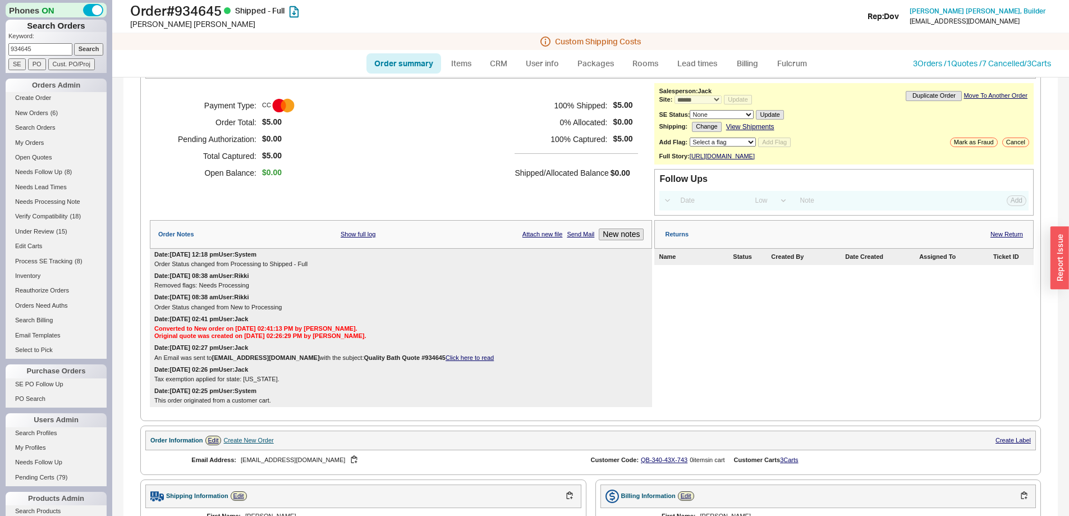
scroll to position [448, 0]
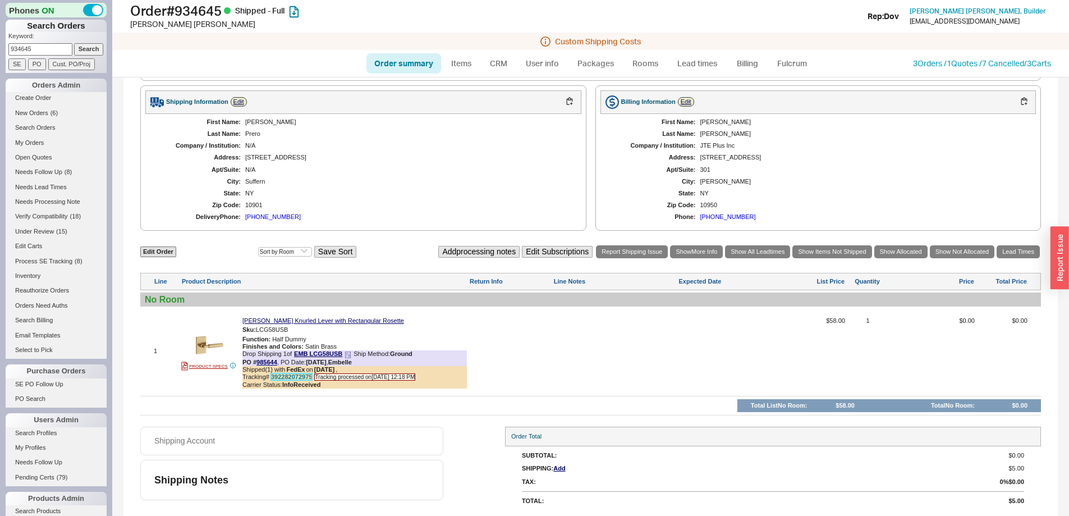
click at [288, 377] on link "392282072975" at bounding box center [291, 376] width 41 height 7
click at [353, 321] on button "718.855.4300" at bounding box center [359, 323] width 43 height 11
drag, startPoint x: 278, startPoint y: 360, endPoint x: 256, endPoint y: 360, distance: 21.9
click at [256, 360] on div "PO # 985644 , PO Date: 8/19/25 , Embelle" at bounding box center [296, 361] width 109 height 7
copy div "985644 ,"
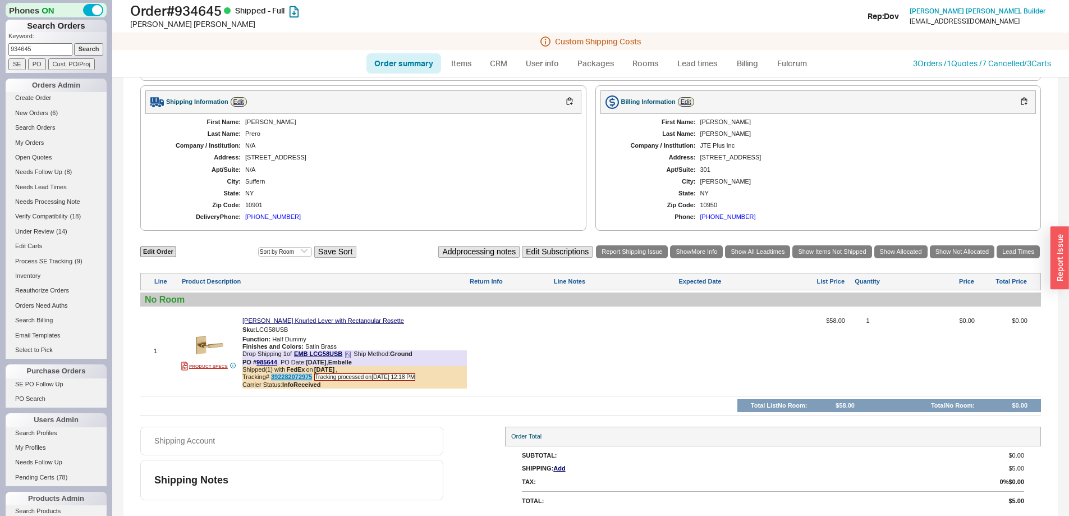
drag, startPoint x: 314, startPoint y: 376, endPoint x: 273, endPoint y: 374, distance: 41.6
click at [273, 374] on div "Tracking# 392282072975 Tracking processed on 08/20/2025 12:18 PM" at bounding box center [354, 376] width 224 height 7
copy link "392282072975"
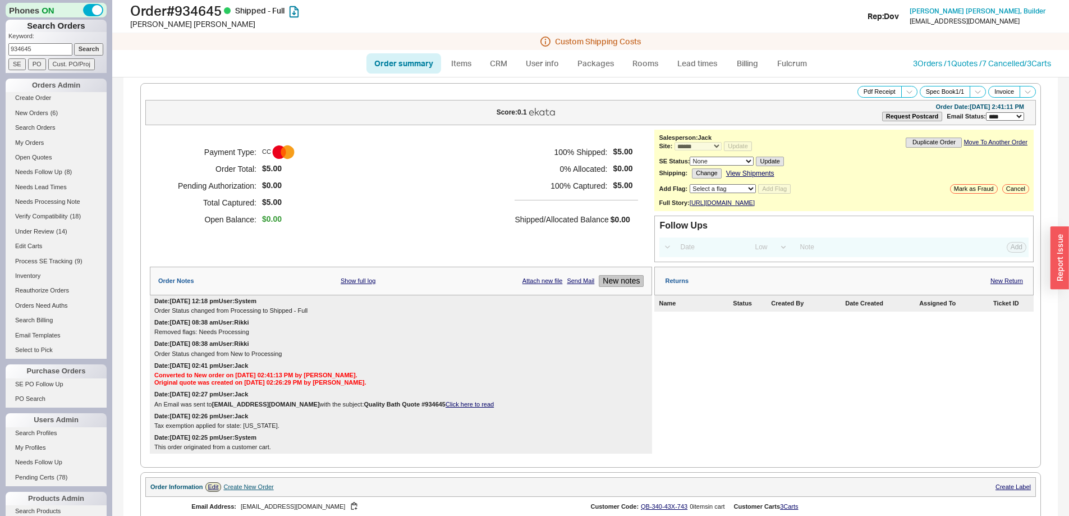
click at [623, 287] on button "New notes" at bounding box center [621, 281] width 45 height 12
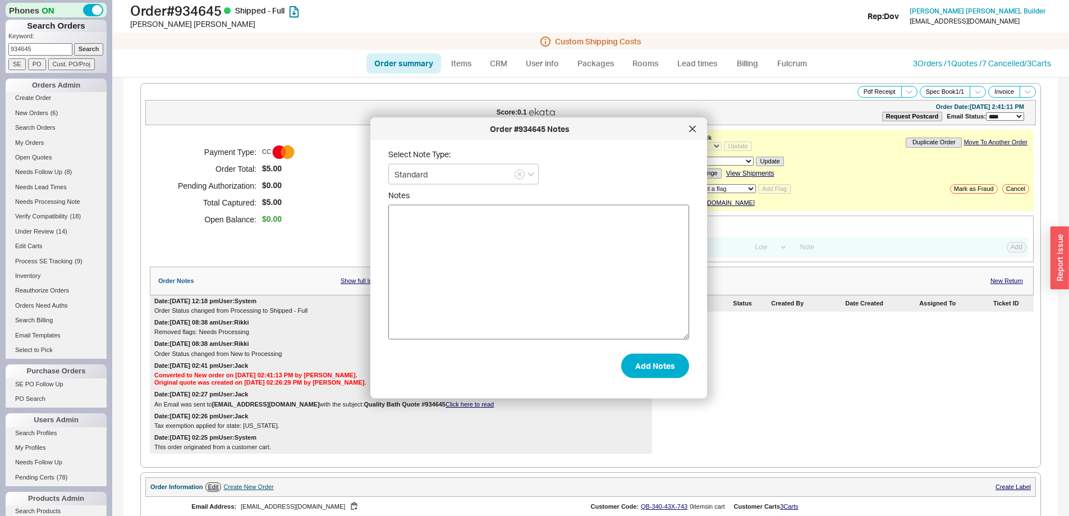
click at [605, 288] on textarea "Notes" at bounding box center [538, 272] width 301 height 135
type textarea "i"
type textarea "I emailed Embelle bec customer reached out that it was not picked up yet"
click at [649, 365] on button "Add Notes" at bounding box center [655, 365] width 68 height 25
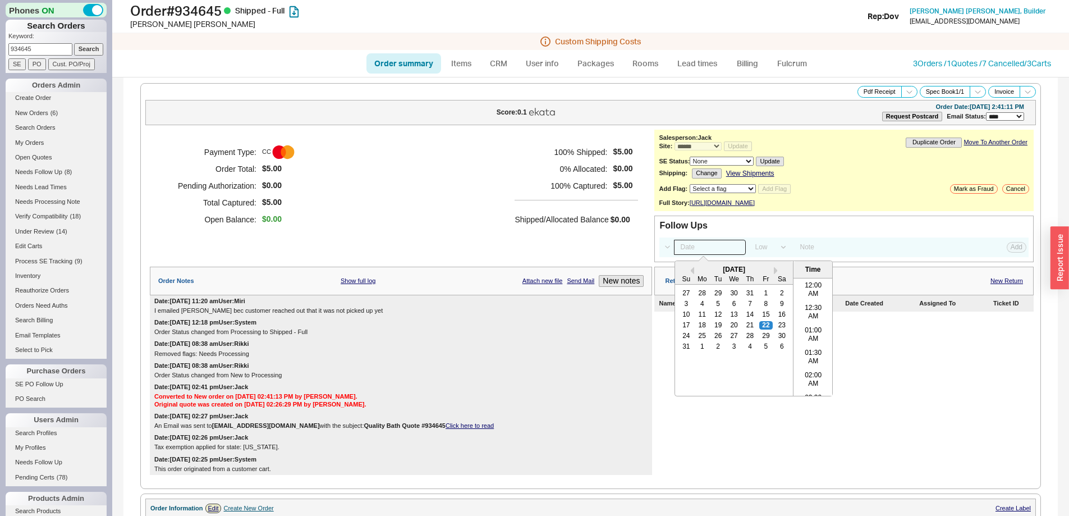
click at [696, 255] on input at bounding box center [710, 247] width 72 height 15
click at [698, 339] on div "25" at bounding box center [702, 336] width 13 height 8
type input "08/25/25 12:00 am"
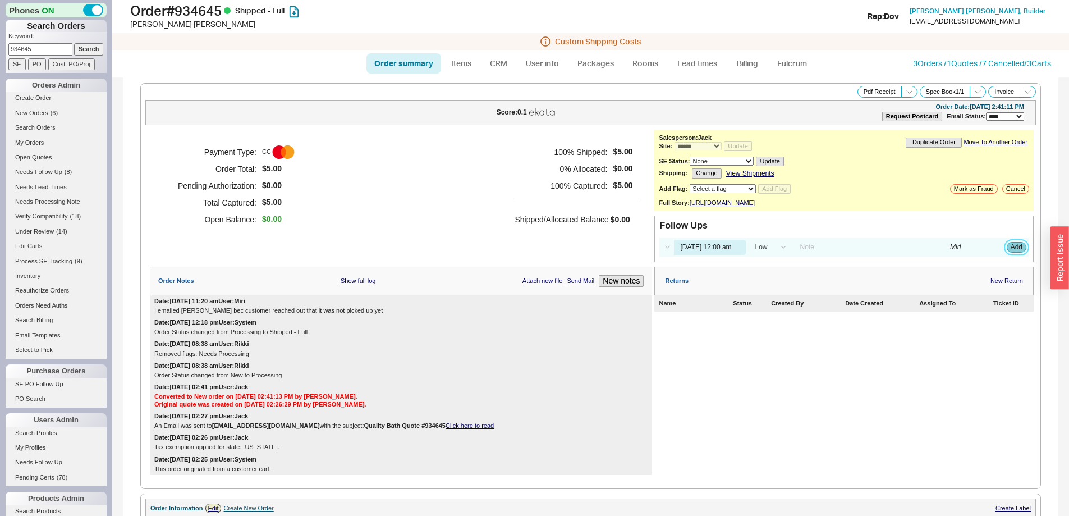
click at [1006, 252] on button "Add" at bounding box center [1016, 247] width 20 height 10
select select "LOW"
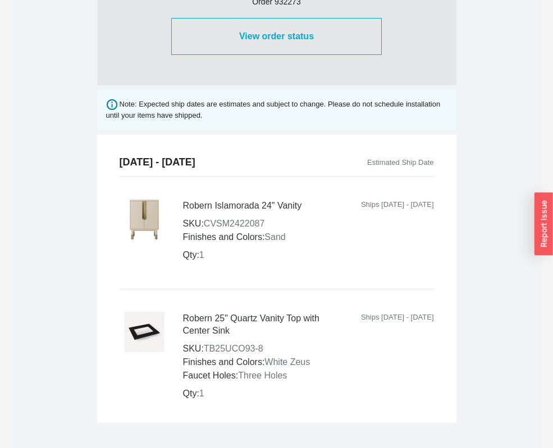
scroll to position [604, 0]
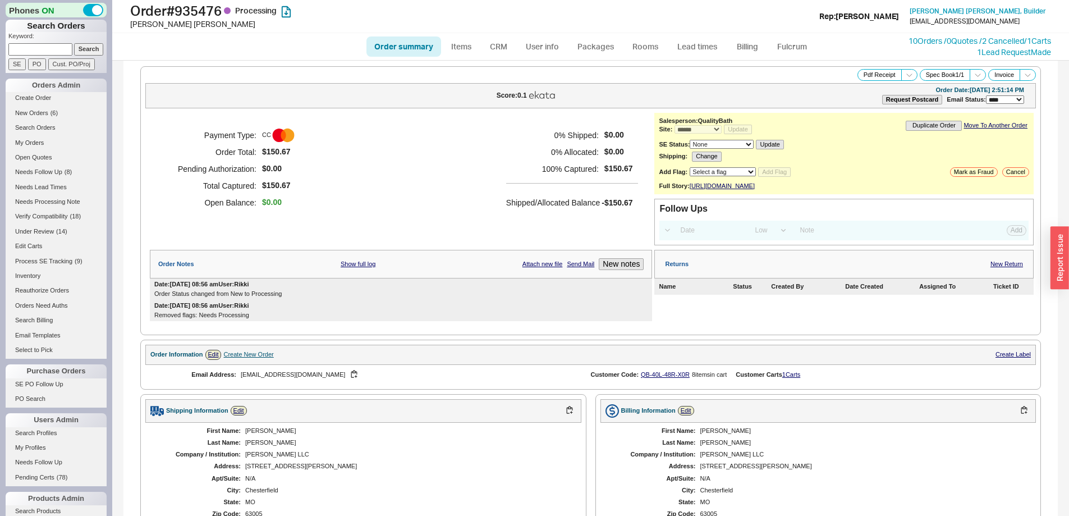
select select "*"
select select "LOW"
select select "3"
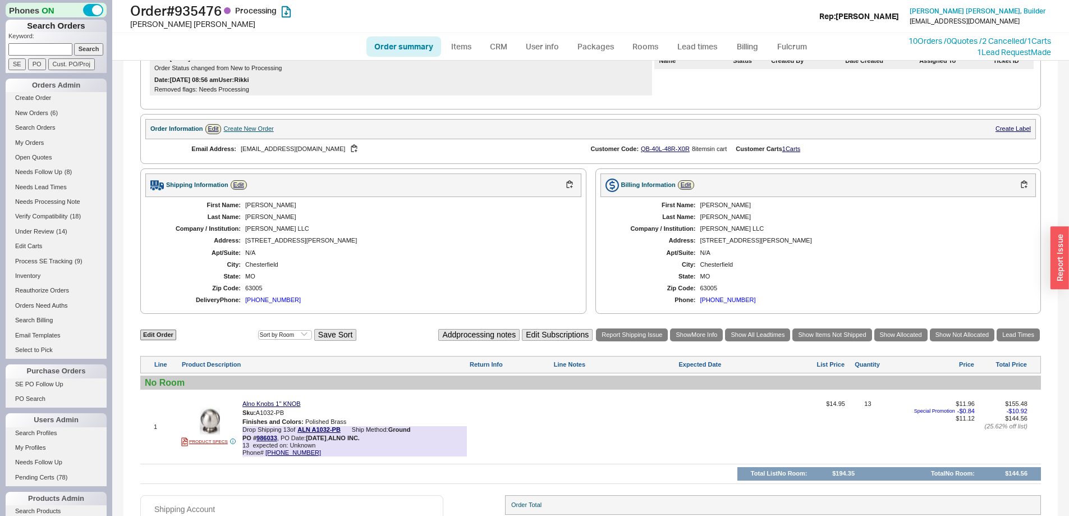
scroll to position [327, 0]
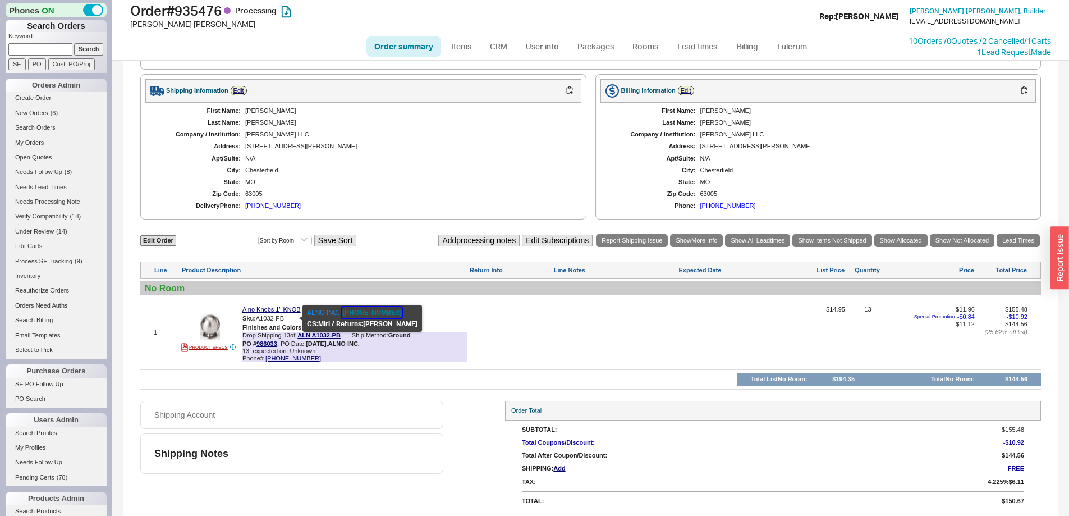
click at [362, 309] on button "[PHONE_NUMBER]" at bounding box center [371, 312] width 59 height 11
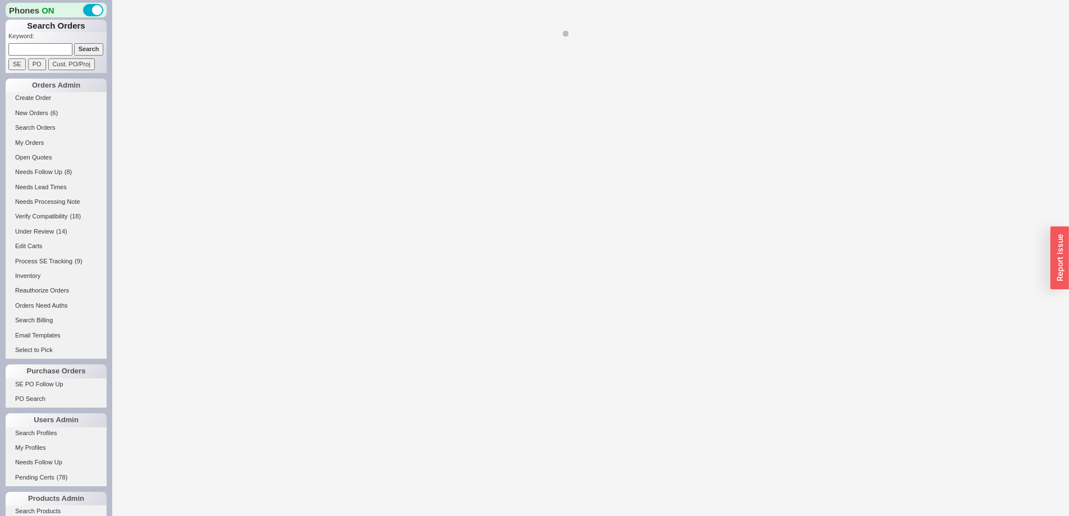
select select "*"
select select "LOW"
select select "3"
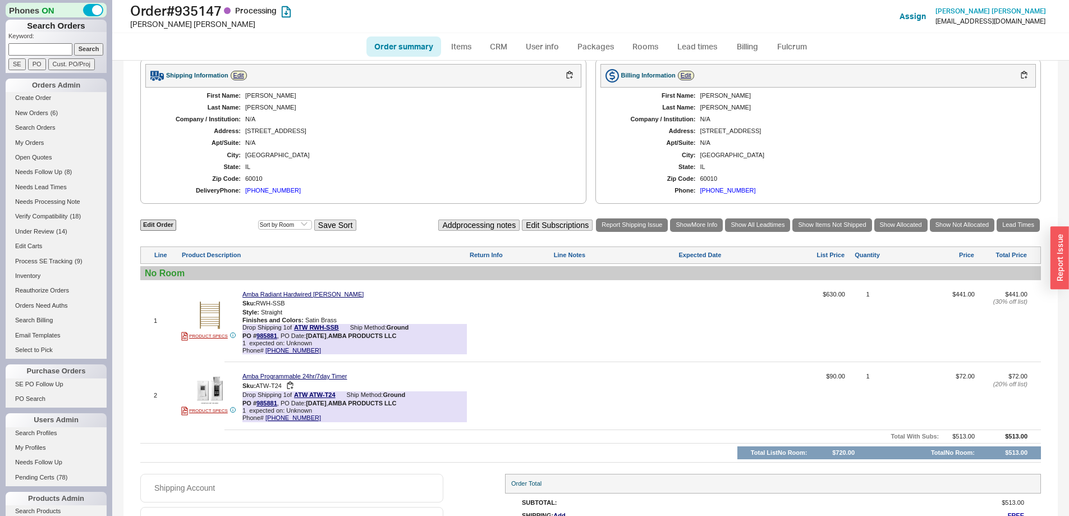
select select "*"
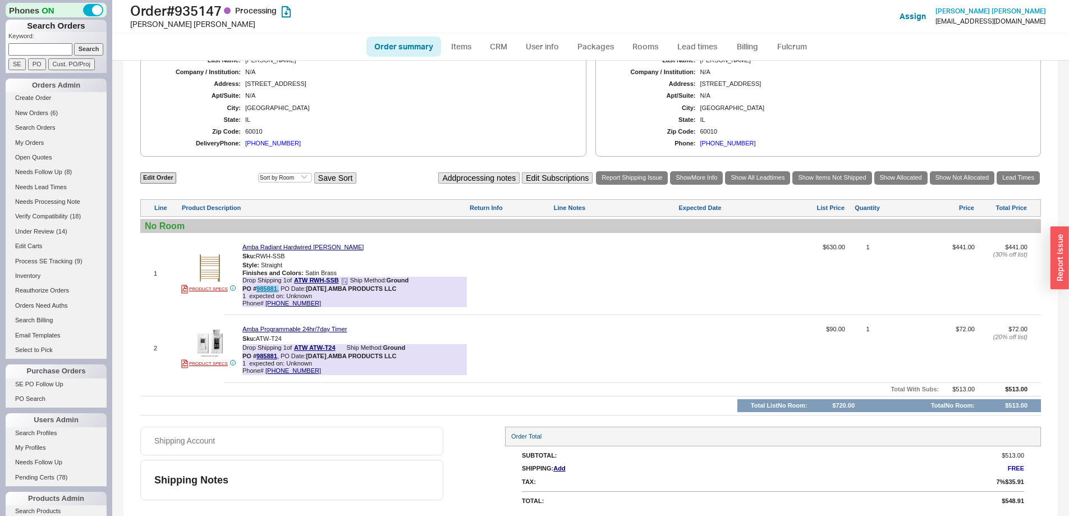
drag, startPoint x: 278, startPoint y: 287, endPoint x: 257, endPoint y: 287, distance: 21.3
click at [257, 287] on div "PO # 985881 , PO Date: 8/21/25 , AMBA PRODUCTS LLC" at bounding box center [319, 288] width 154 height 7
copy div "985881 ,"
click at [270, 287] on link "985881" at bounding box center [266, 288] width 21 height 7
click at [266, 288] on link "985881" at bounding box center [266, 288] width 21 height 7
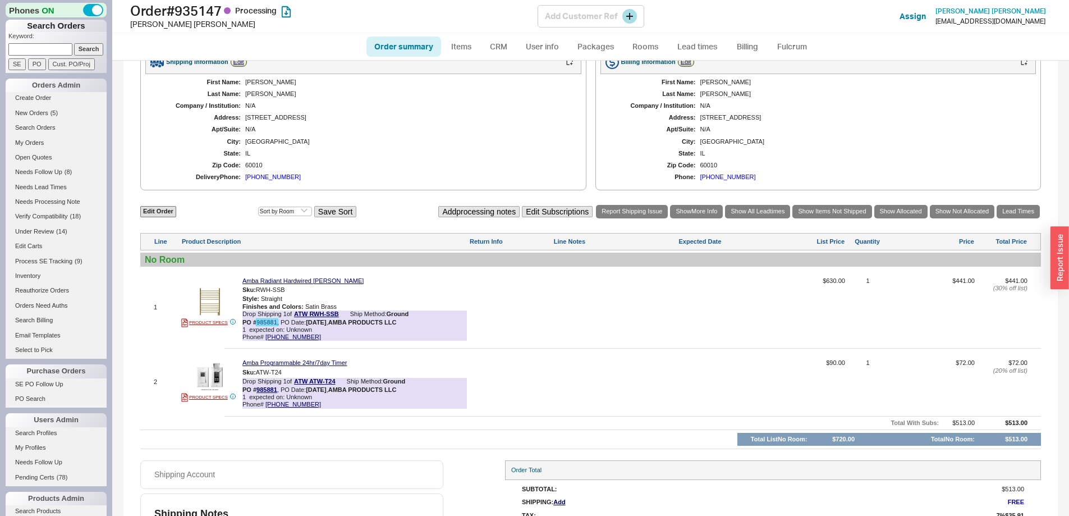
scroll to position [217, 0]
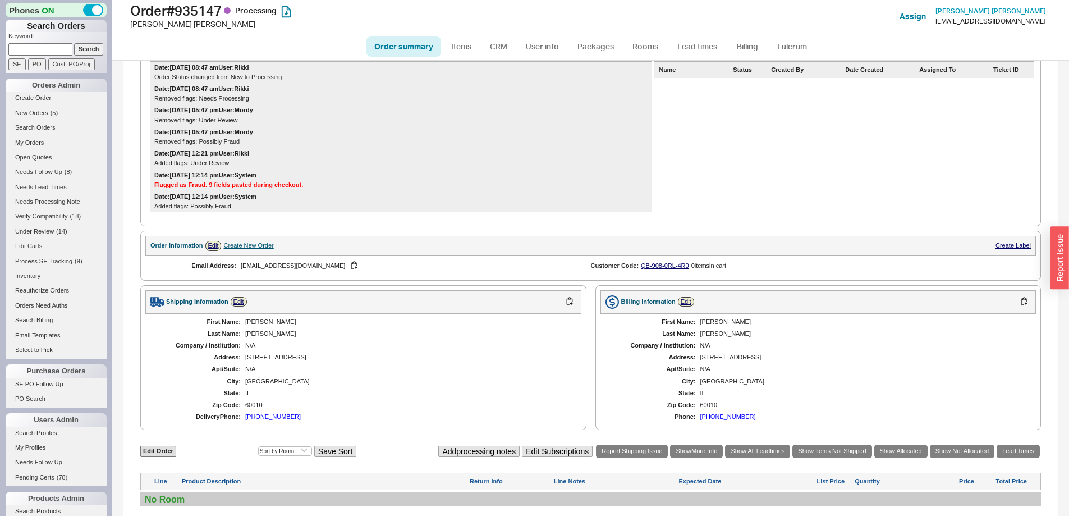
click at [410, 48] on link "Order summary" at bounding box center [403, 46] width 75 height 20
select select "*"
select select "LOW"
select select "3"
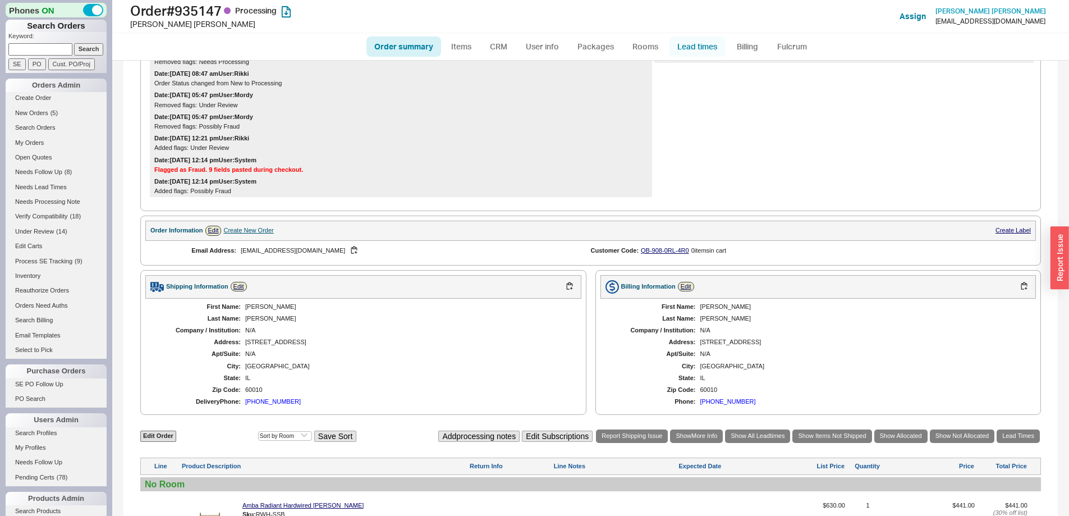
scroll to position [0, 0]
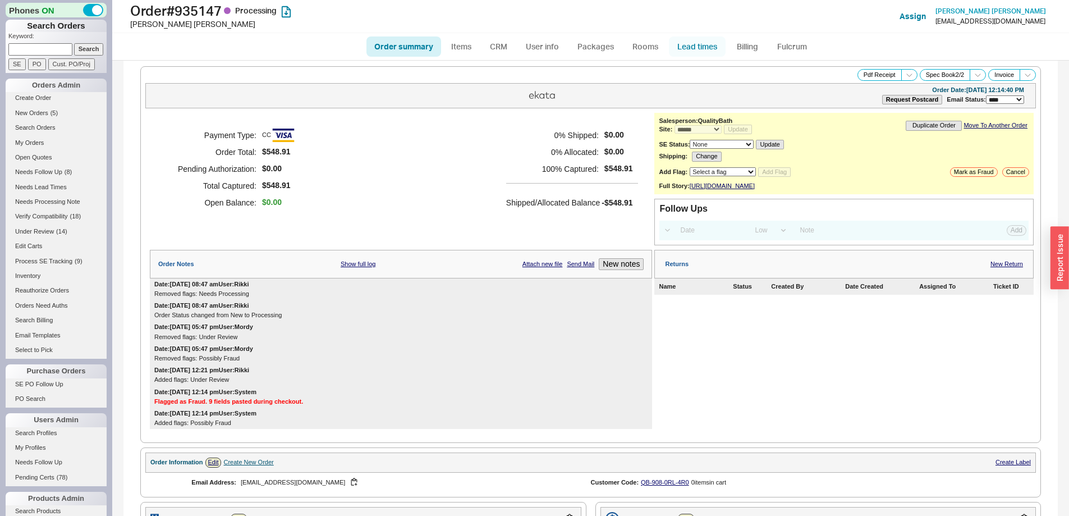
click at [692, 44] on link "Lead times" at bounding box center [697, 46] width 57 height 20
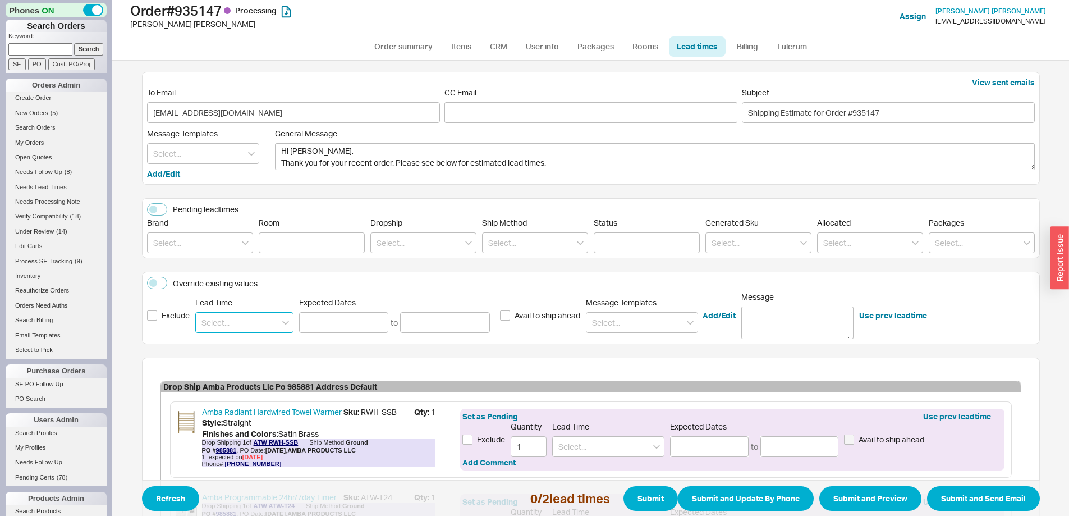
click at [242, 318] on input at bounding box center [244, 322] width 98 height 21
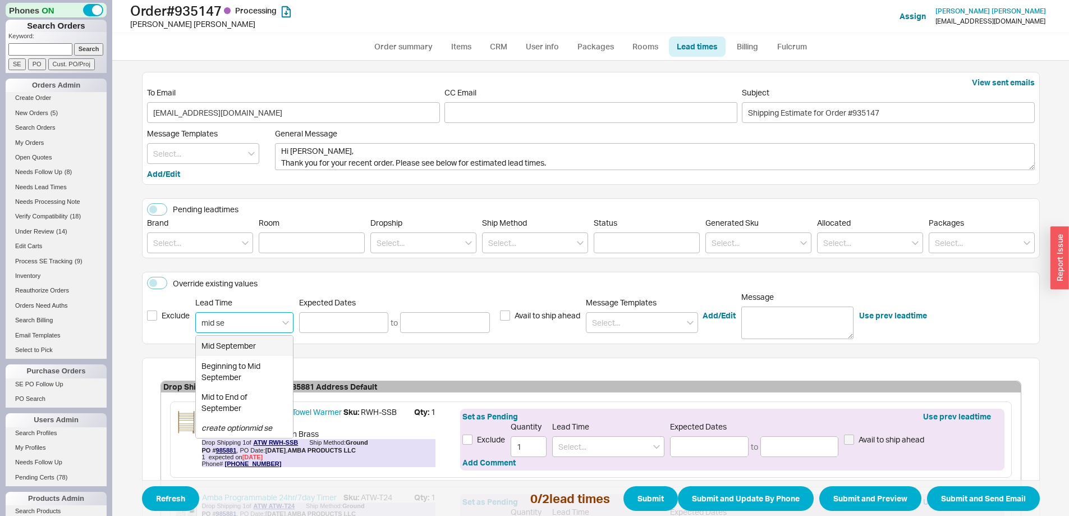
click at [245, 349] on div "Mid September" at bounding box center [244, 345] width 97 height 20
type input "Mid September"
type input "09/15/2025"
type input "09/21/2025"
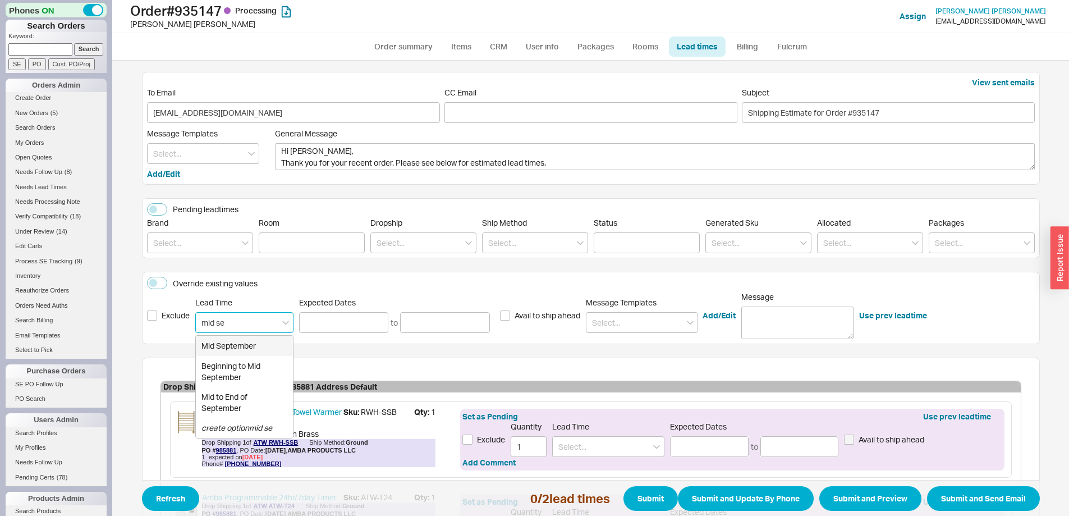
type input "Mid September"
type input "09/15/2025"
type input "09/21/2025"
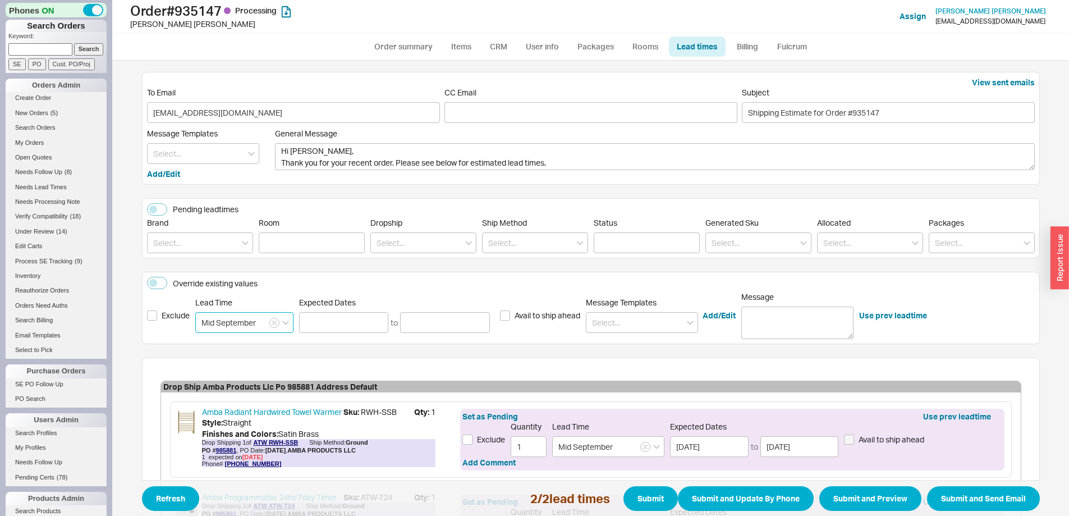
scroll to position [150, 0]
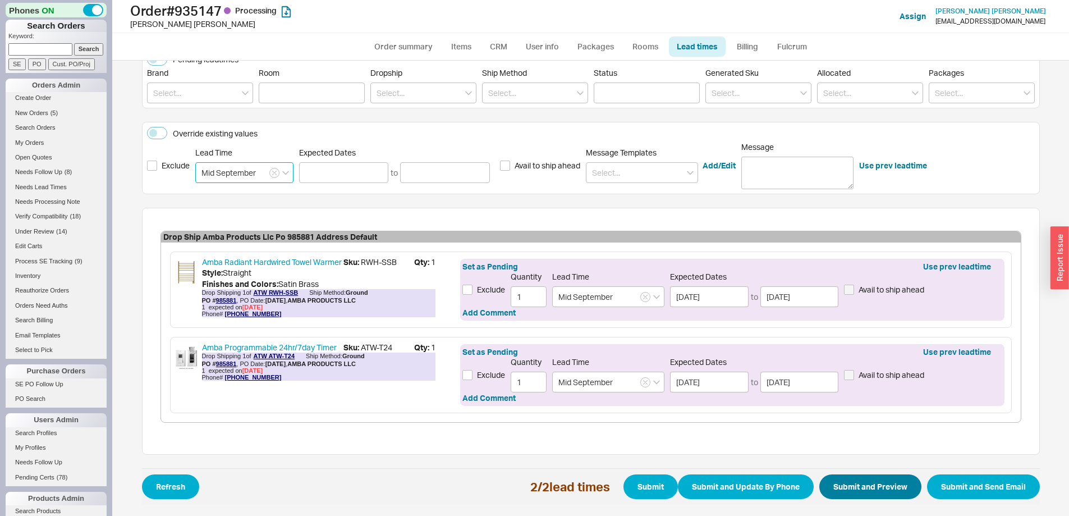
type input "Mid September"
click at [858, 481] on button "Submit and Preview" at bounding box center [870, 486] width 102 height 25
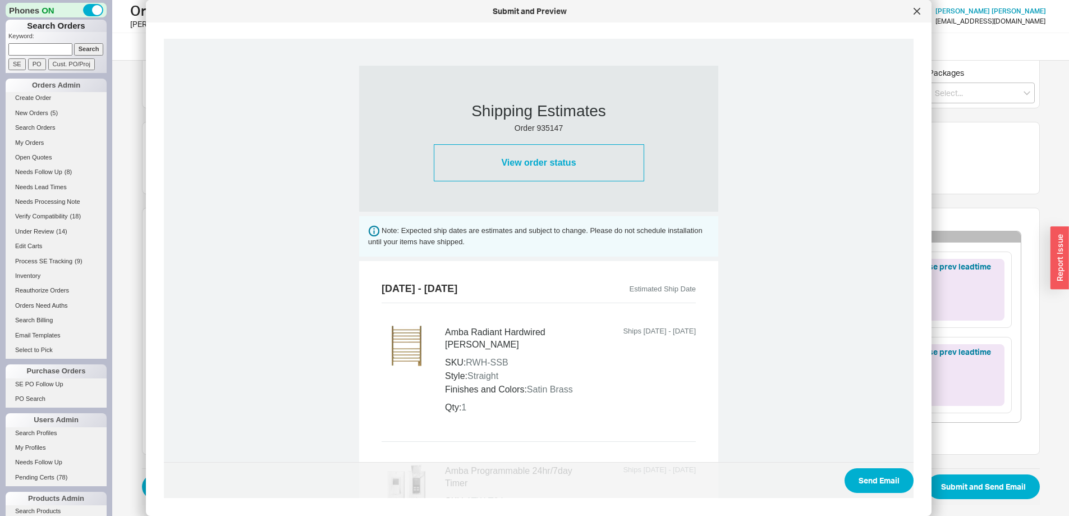
scroll to position [529, 0]
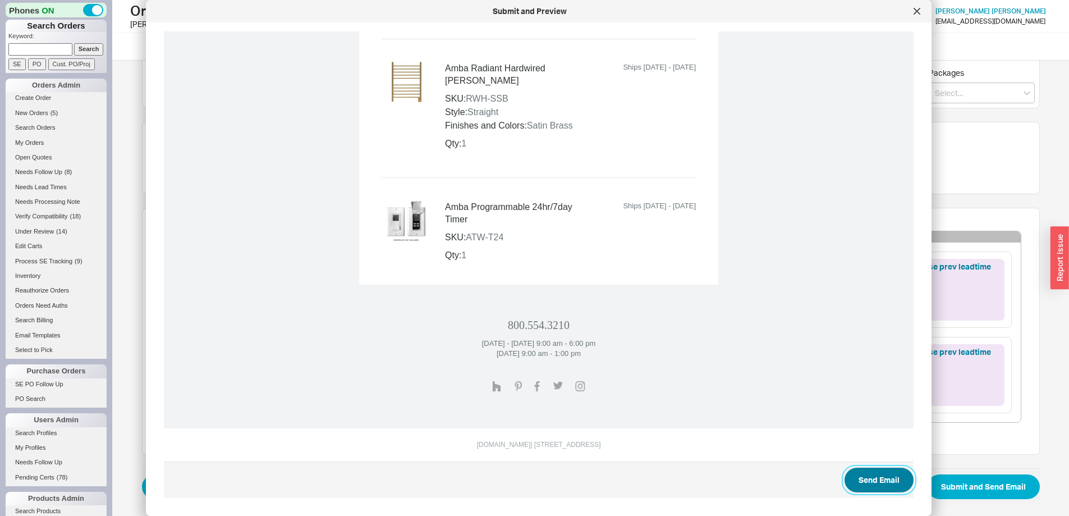
click at [866, 480] on button "Send Email" at bounding box center [878, 479] width 69 height 25
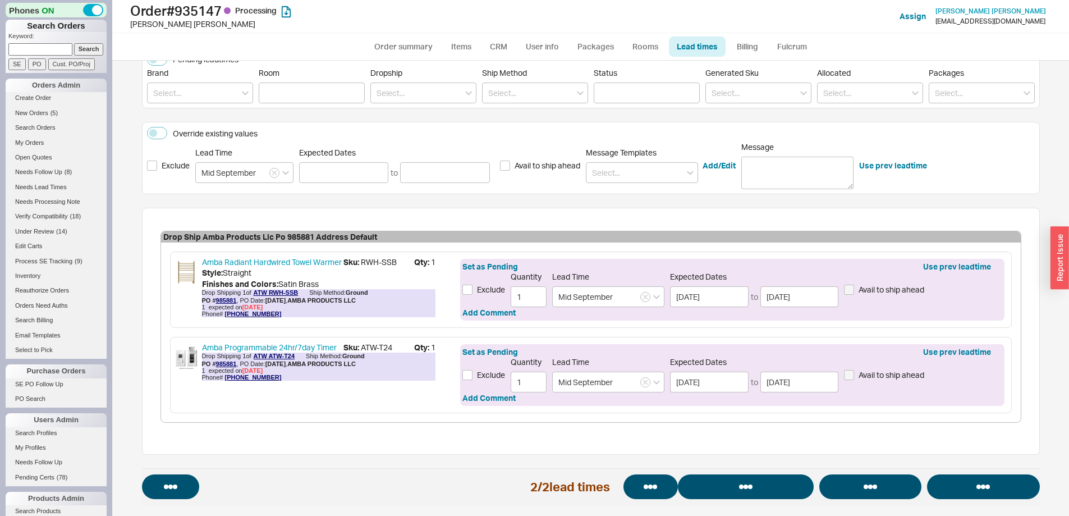
select select "*"
select select "LOW"
select select "3"
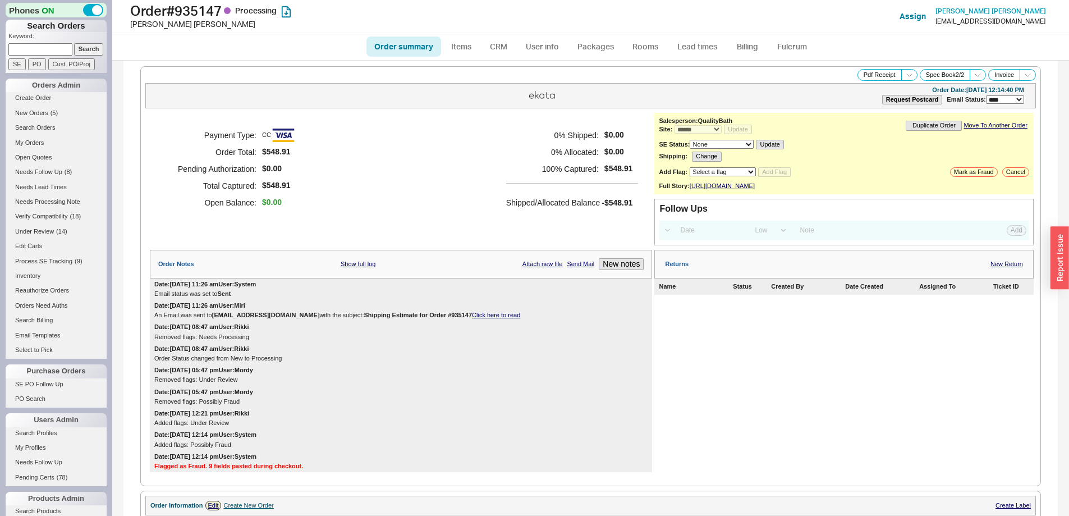
select select "*"
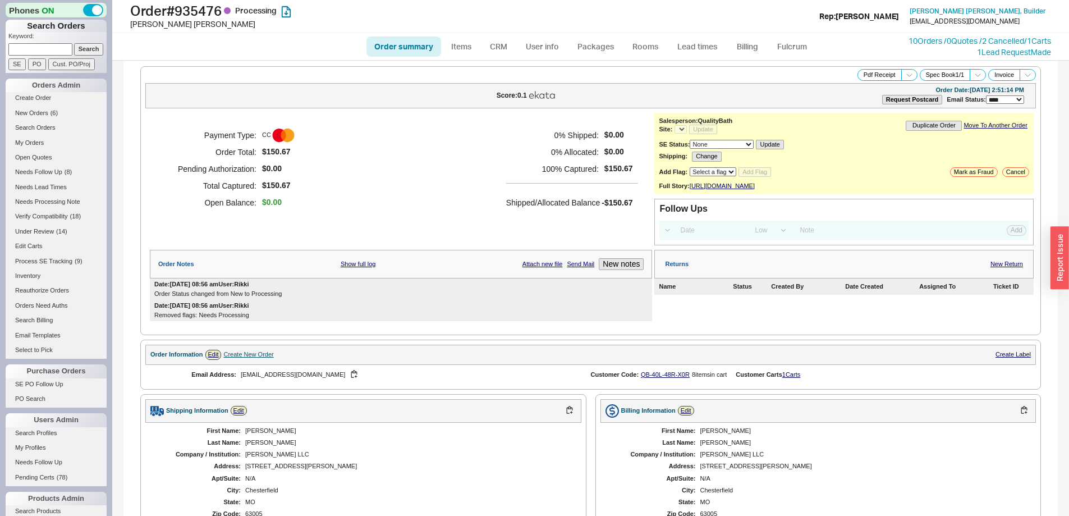
select select "*"
select select "LOW"
select select "3"
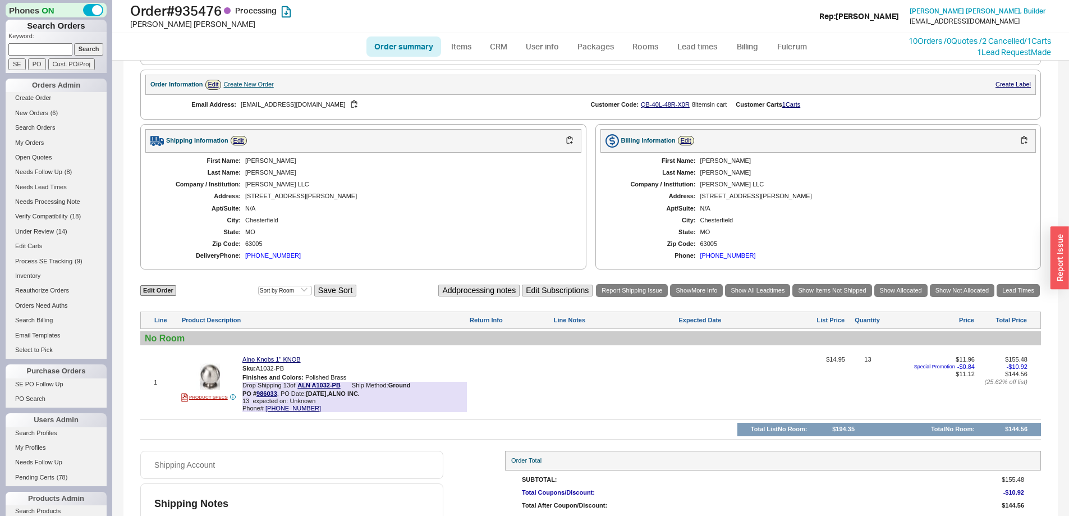
select select "*"
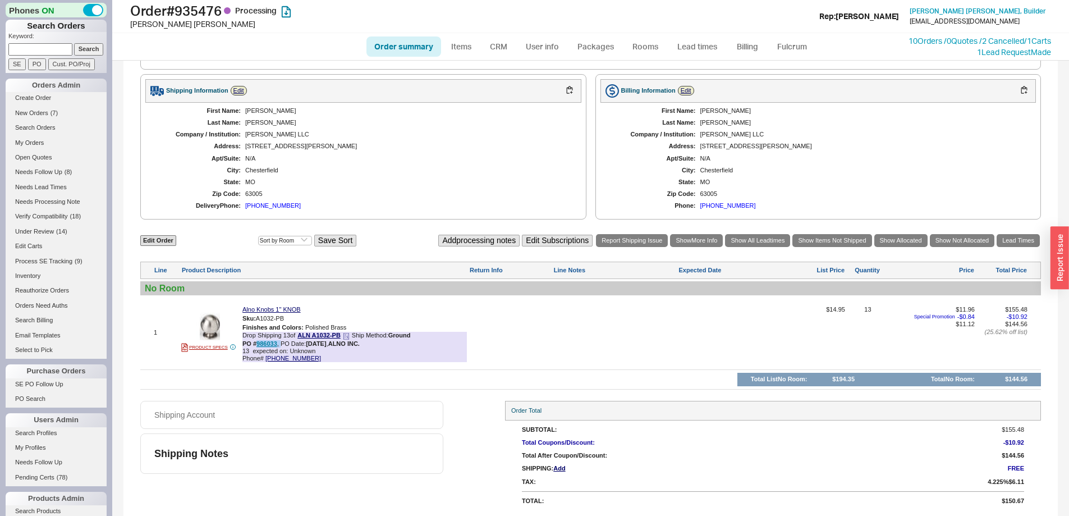
drag, startPoint x: 272, startPoint y: 344, endPoint x: 257, endPoint y: 343, distance: 14.1
click at [257, 343] on div "PO # 986033 , PO Date: 8/22/25 , ALNO INC." at bounding box center [300, 343] width 117 height 7
click at [704, 45] on link "Lead times" at bounding box center [697, 46] width 57 height 20
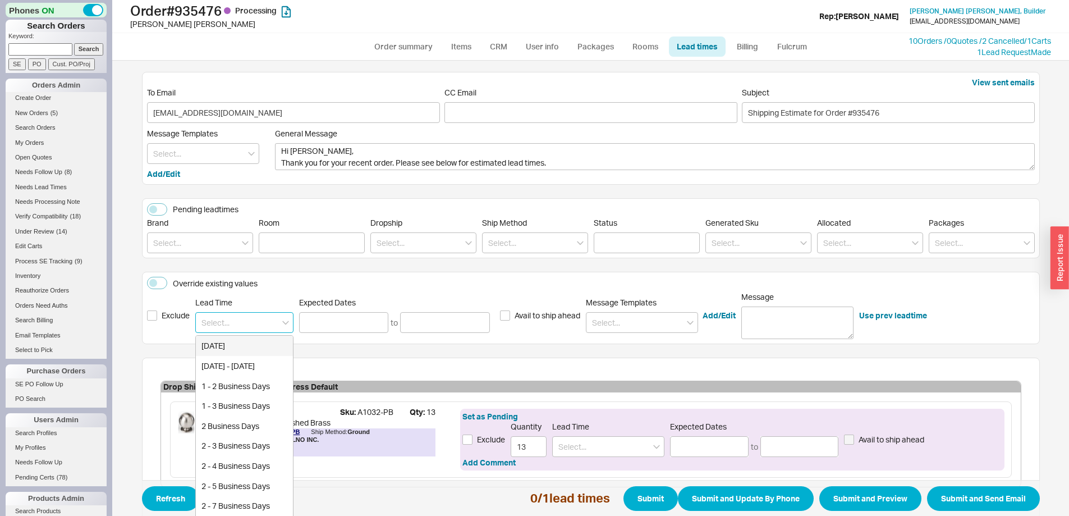
click at [240, 321] on input at bounding box center [244, 322] width 98 height 21
click at [234, 328] on input at bounding box center [244, 322] width 98 height 21
click at [233, 379] on div "1 - 2 Business Days" at bounding box center [244, 386] width 97 height 20
type input "1 - 2 Business Days"
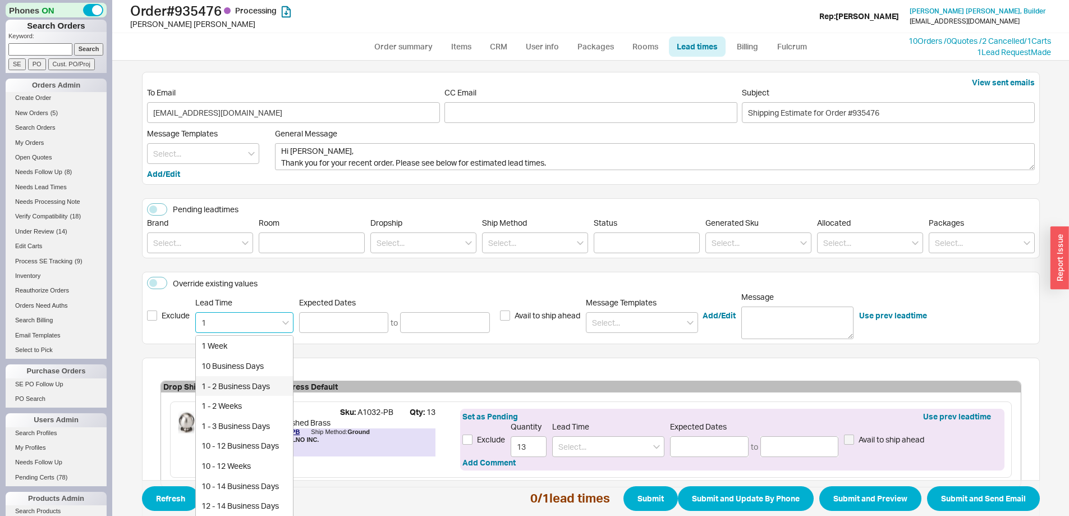
type input "08/25/2025"
type input "08/26/2025"
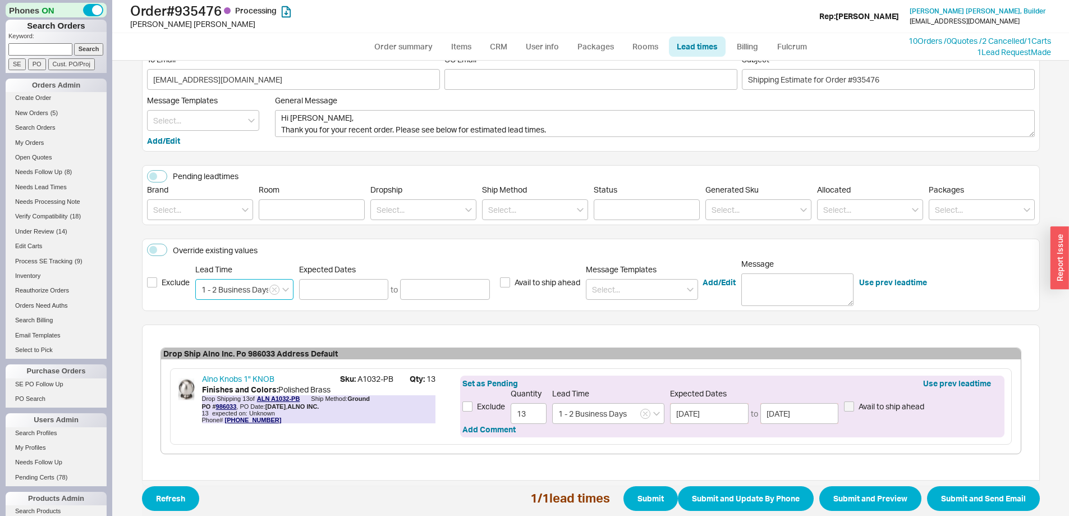
scroll to position [65, 0]
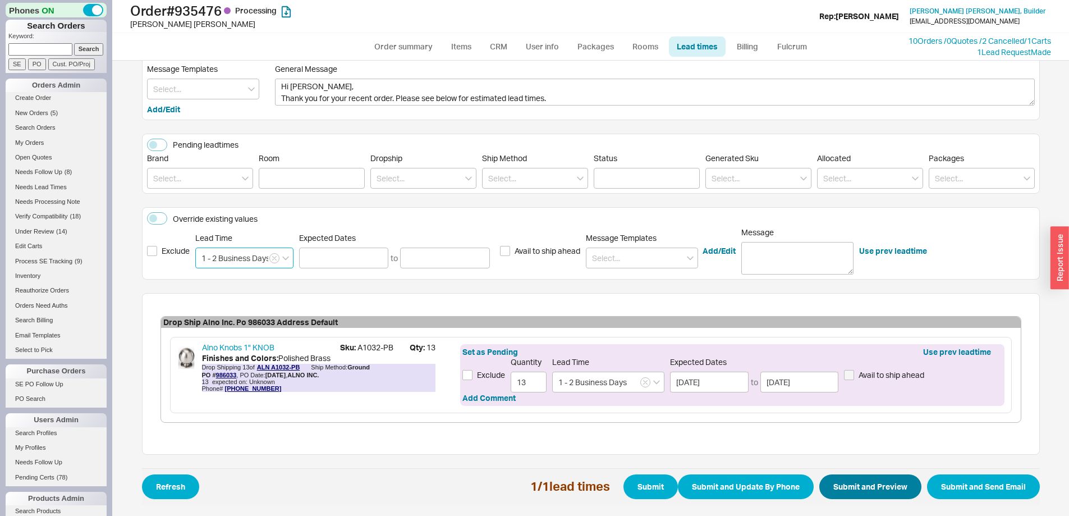
type input "1 - 2 Business Days"
click at [859, 484] on button "Submit and Preview" at bounding box center [870, 486] width 102 height 25
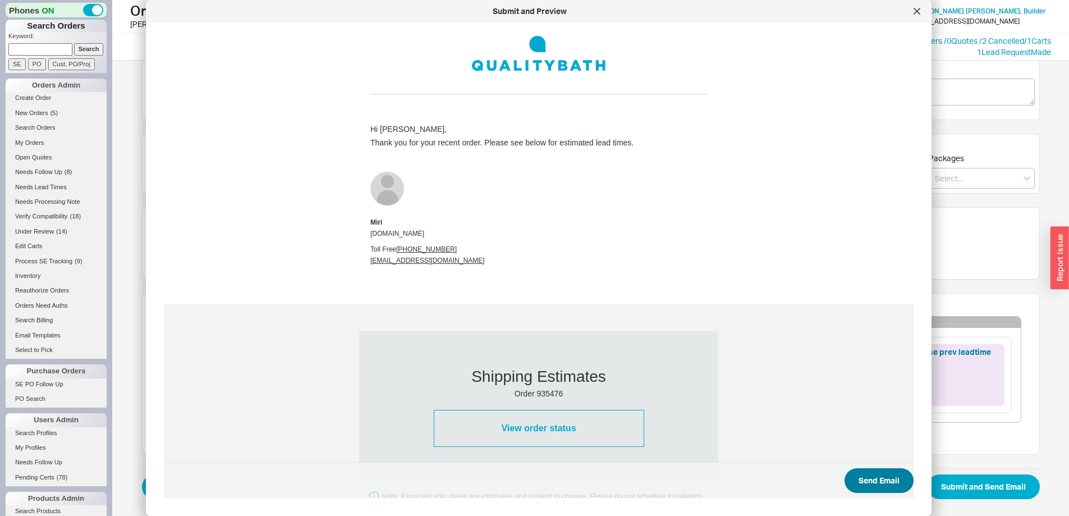
scroll to position [404, 0]
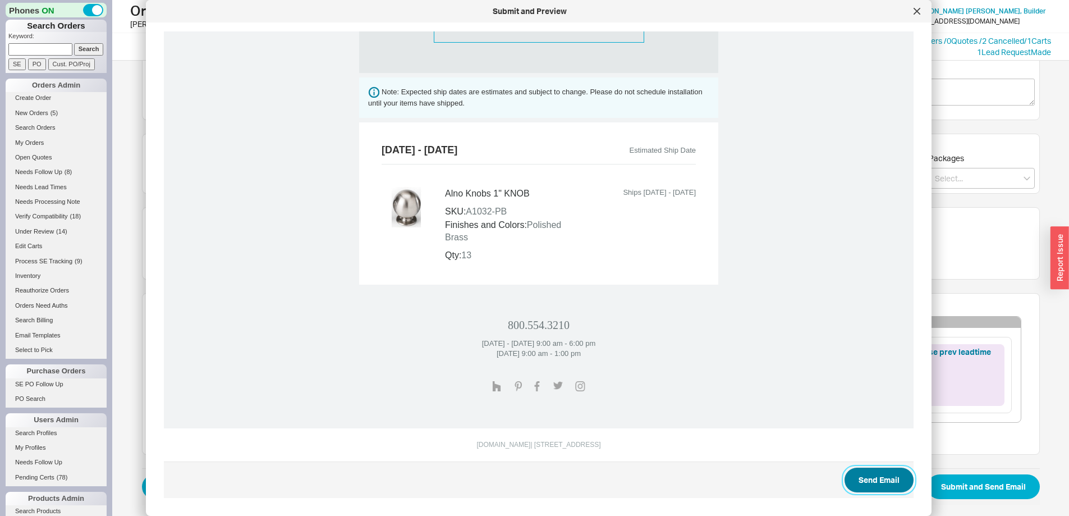
click at [855, 485] on button "Send Email" at bounding box center [878, 479] width 69 height 25
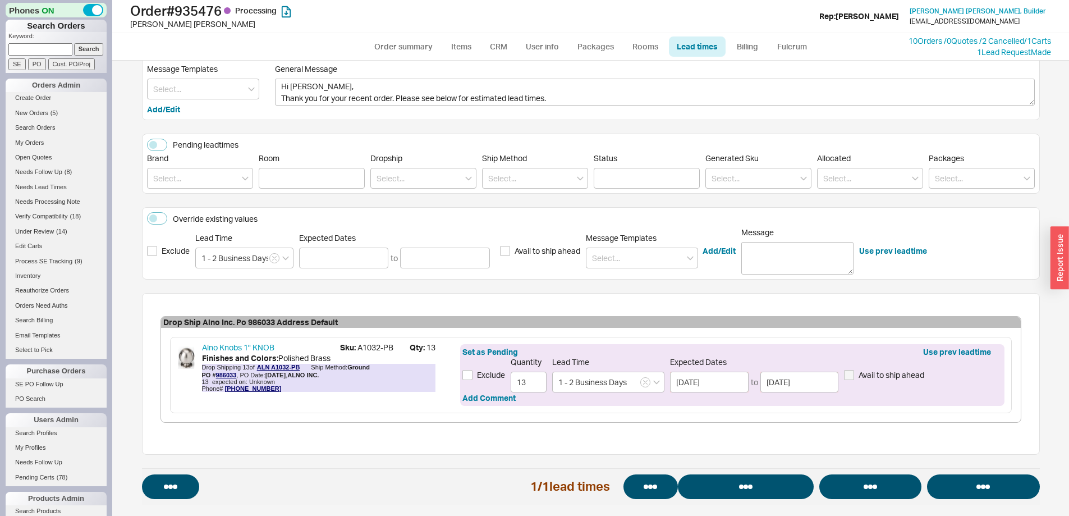
select select "*"
select select "LOW"
select select "3"
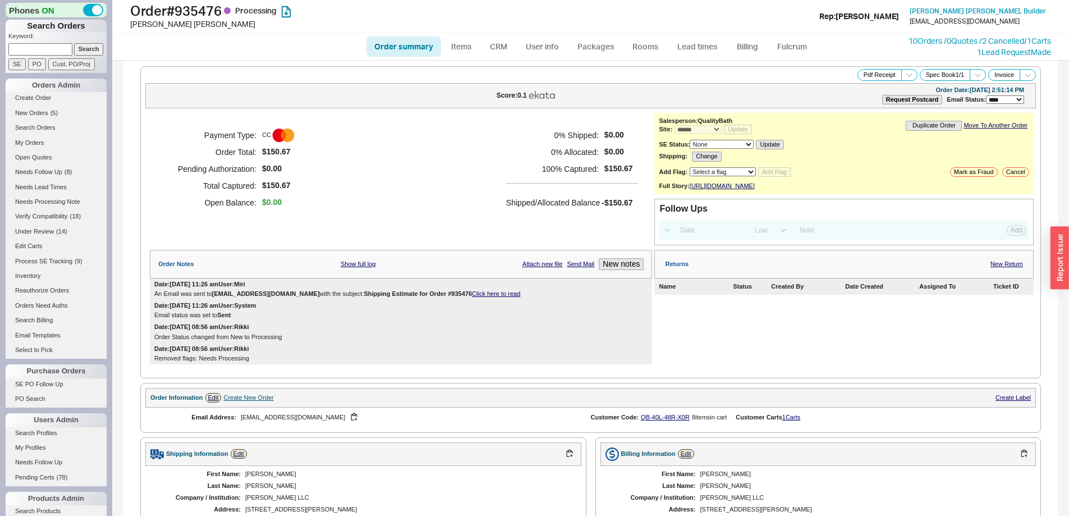
select select "*"
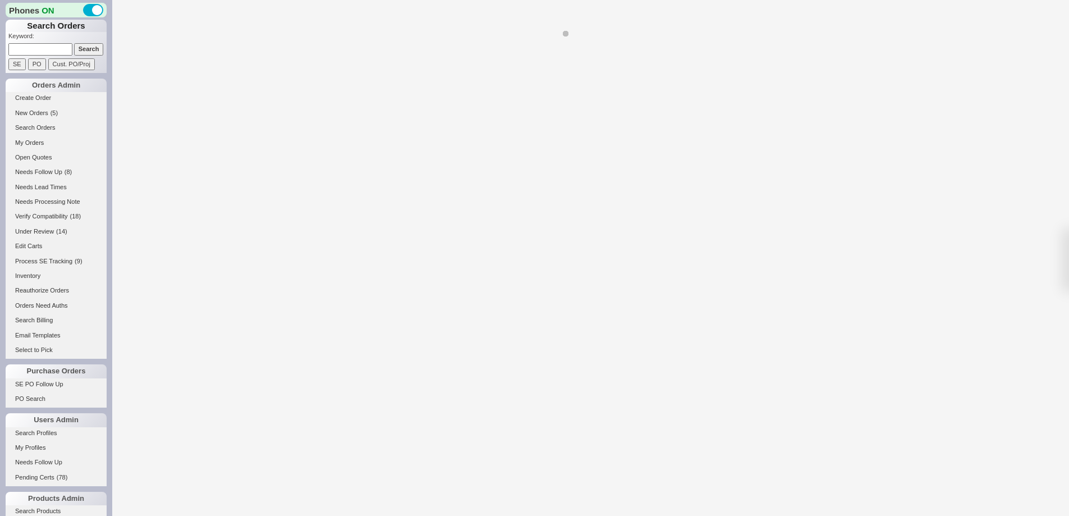
select select "*"
select select "LOW"
select select "3"
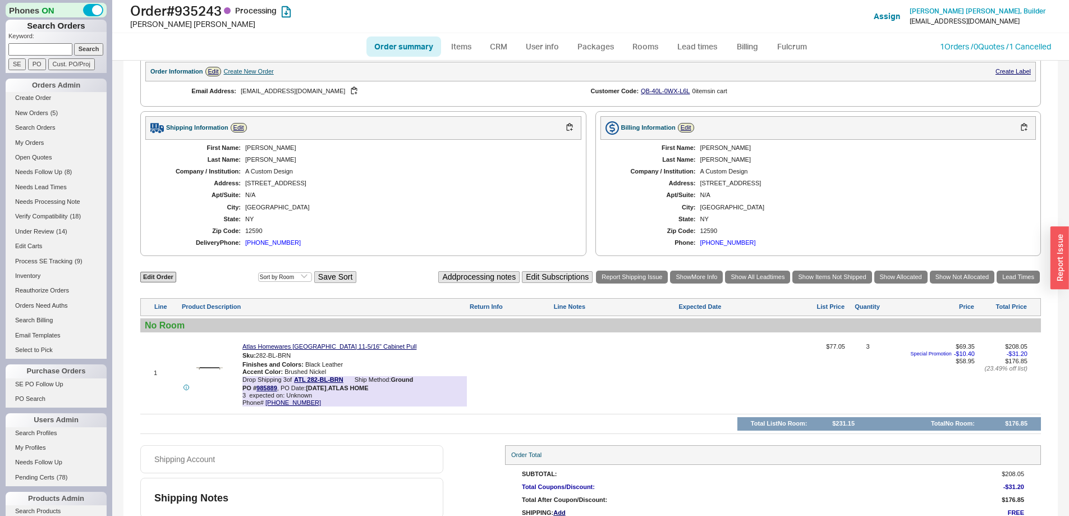
select select "*"
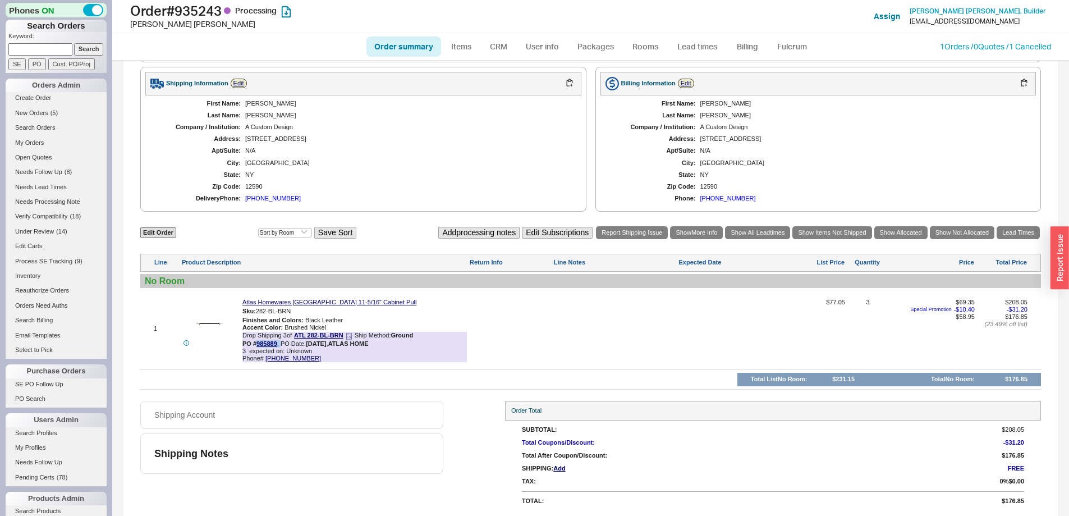
drag, startPoint x: 280, startPoint y: 346, endPoint x: 257, endPoint y: 339, distance: 24.5
click at [257, 340] on div "PO # 985889 , PO Date: [DATE] , ATLAS HOME" at bounding box center [305, 343] width 126 height 7
copy div "985889 ,"
click at [267, 344] on link "985889" at bounding box center [266, 343] width 21 height 7
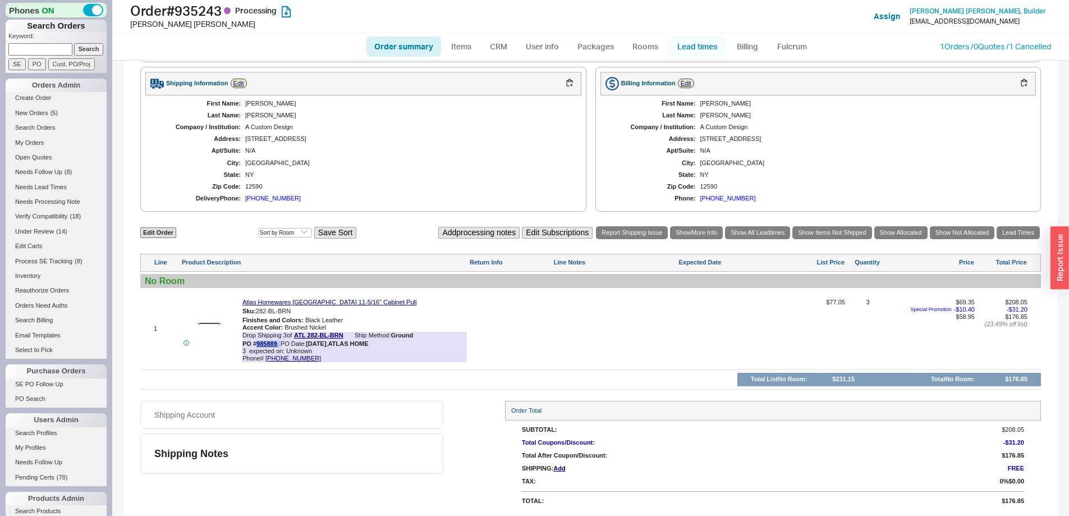
click at [711, 44] on link "Lead times" at bounding box center [697, 46] width 57 height 20
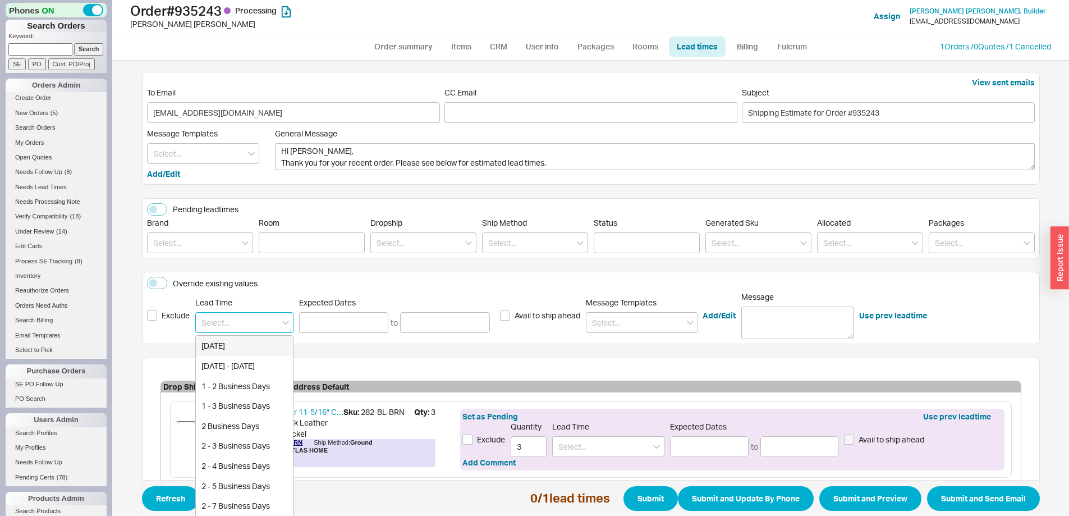
click at [214, 323] on input at bounding box center [244, 322] width 98 height 21
click at [220, 384] on div "1 - 2 Business Days" at bounding box center [244, 386] width 97 height 20
type input "1 - 2 Business Days"
type input "[DATE]"
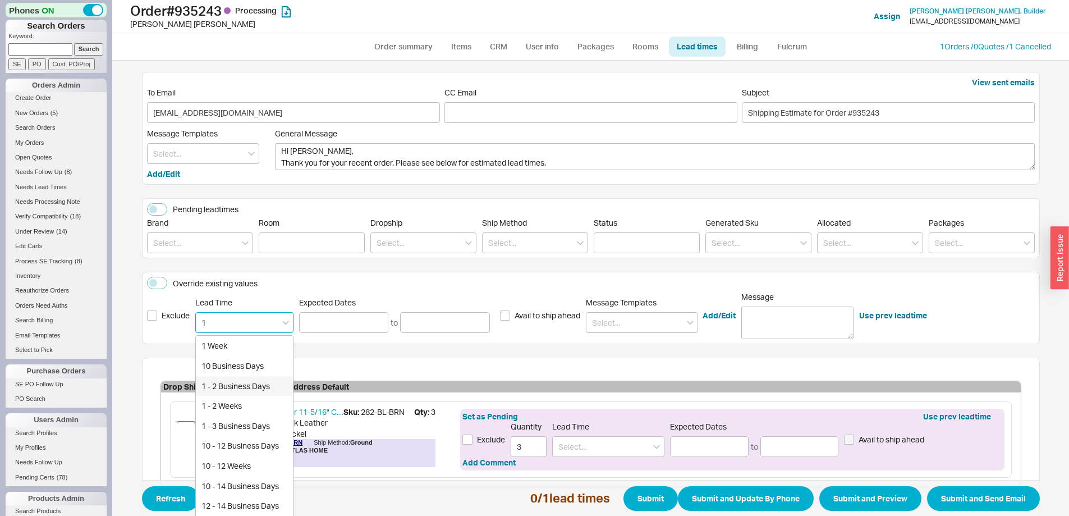
type input "[DATE]"
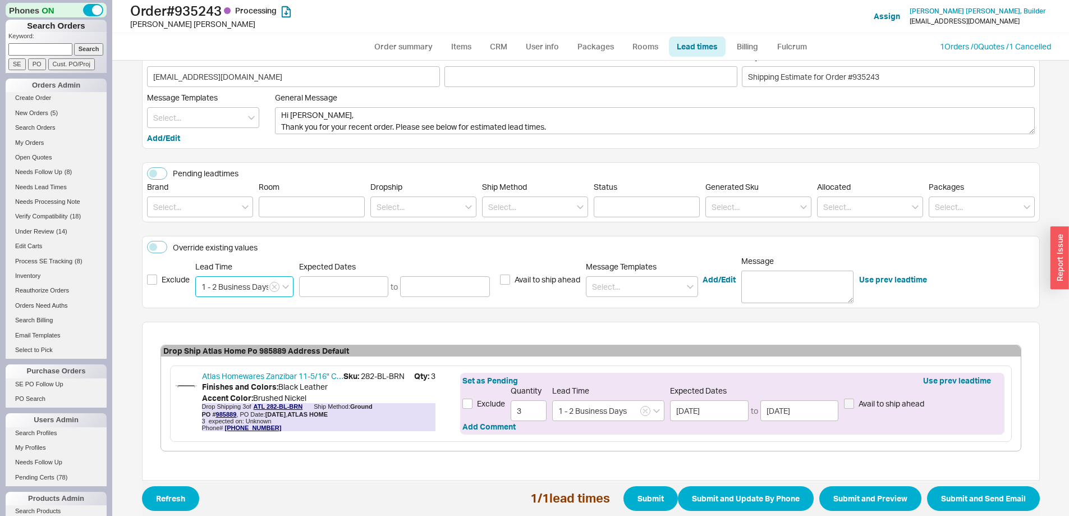
scroll to position [65, 0]
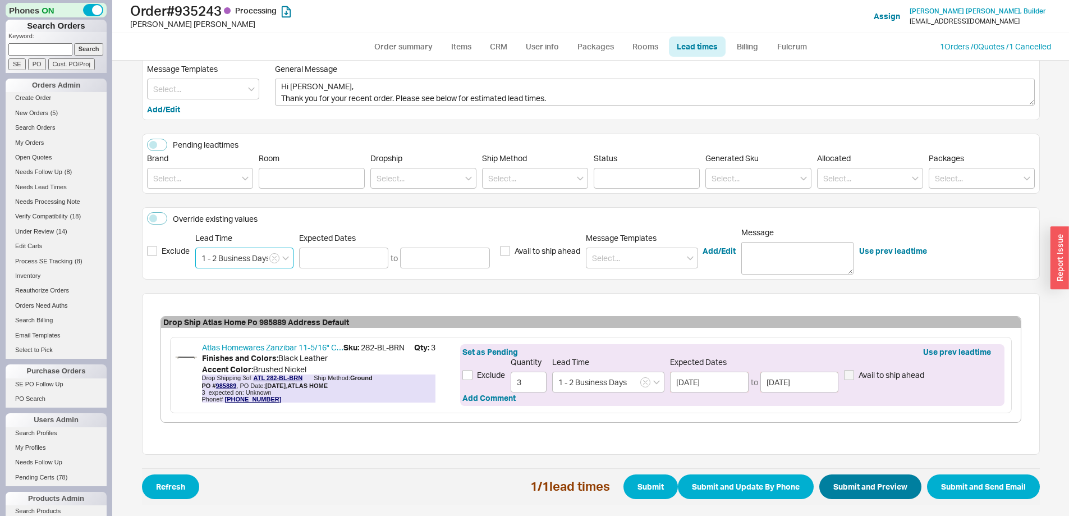
type input "1 - 2 Business Days"
click at [869, 484] on button "Submit and Preview" at bounding box center [870, 486] width 102 height 25
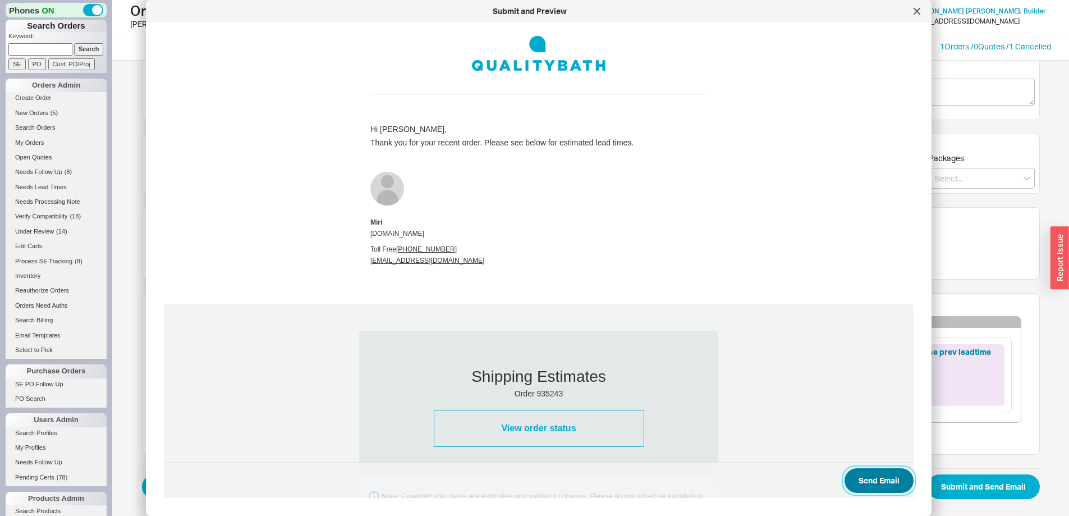
click at [867, 482] on button "Send Email" at bounding box center [878, 480] width 69 height 25
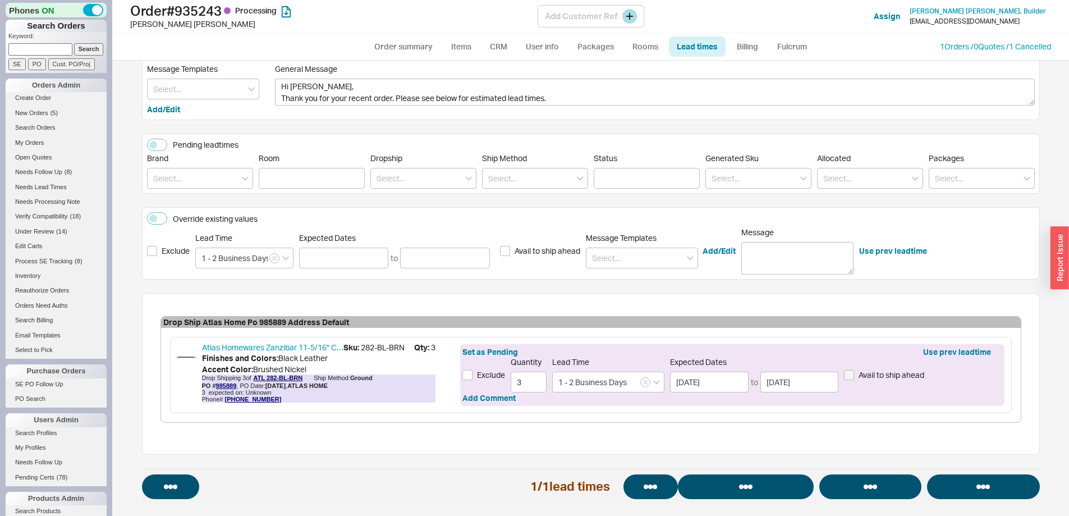
select select "*"
select select "LOW"
select select "3"
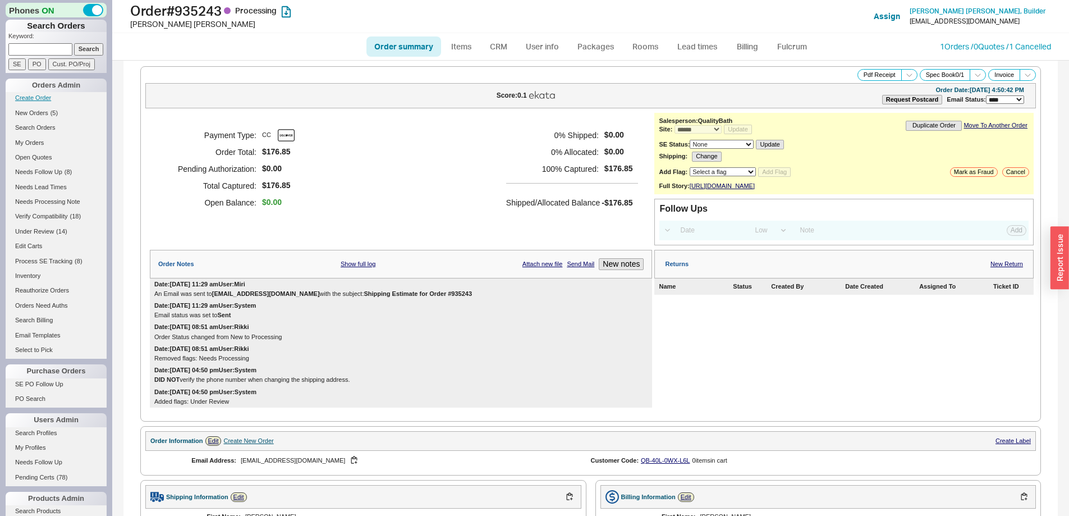
select select "*"
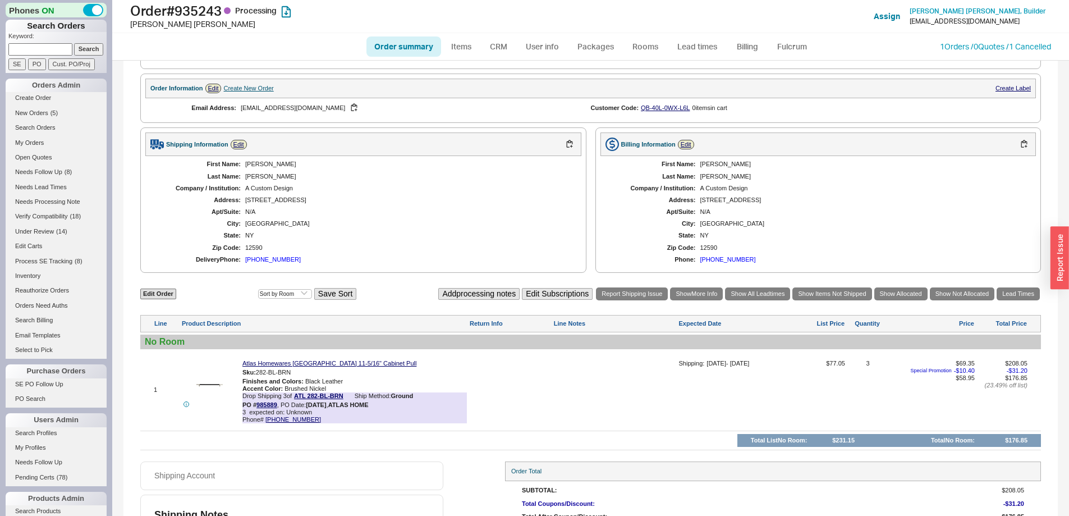
scroll to position [421, 0]
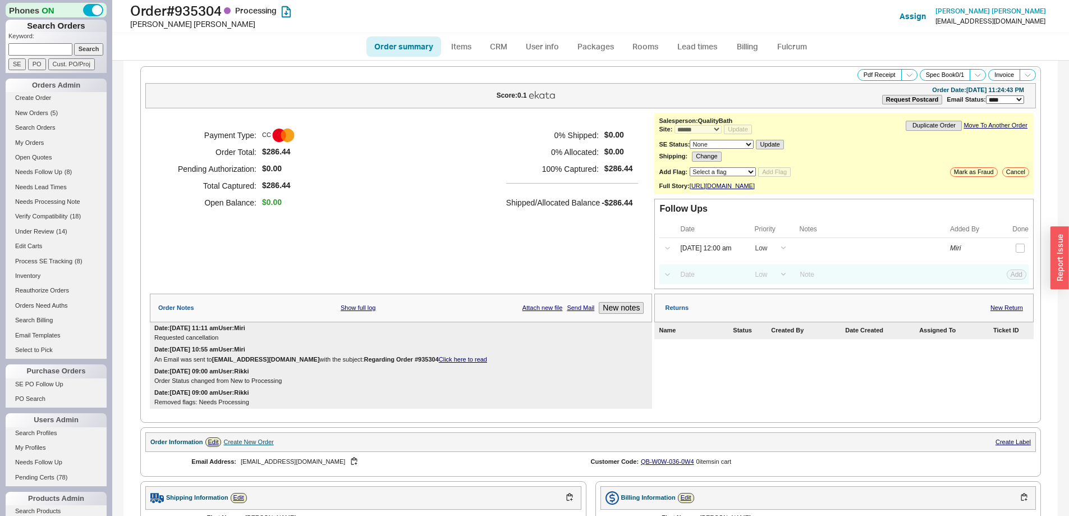
select select "*"
select select "LOW"
select select "3"
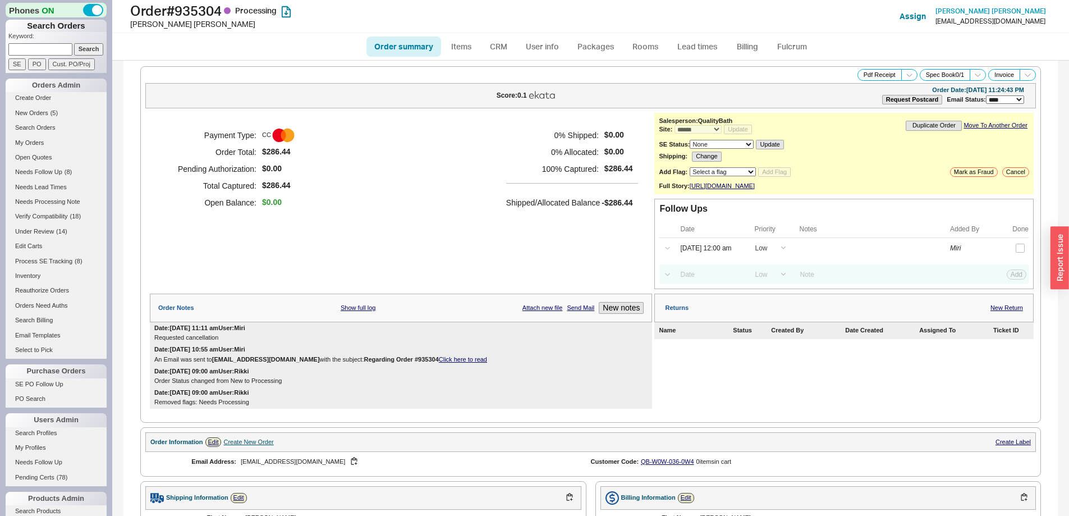
click at [988, 103] on select "**********" at bounding box center [1005, 99] width 38 height 8
select select "**"
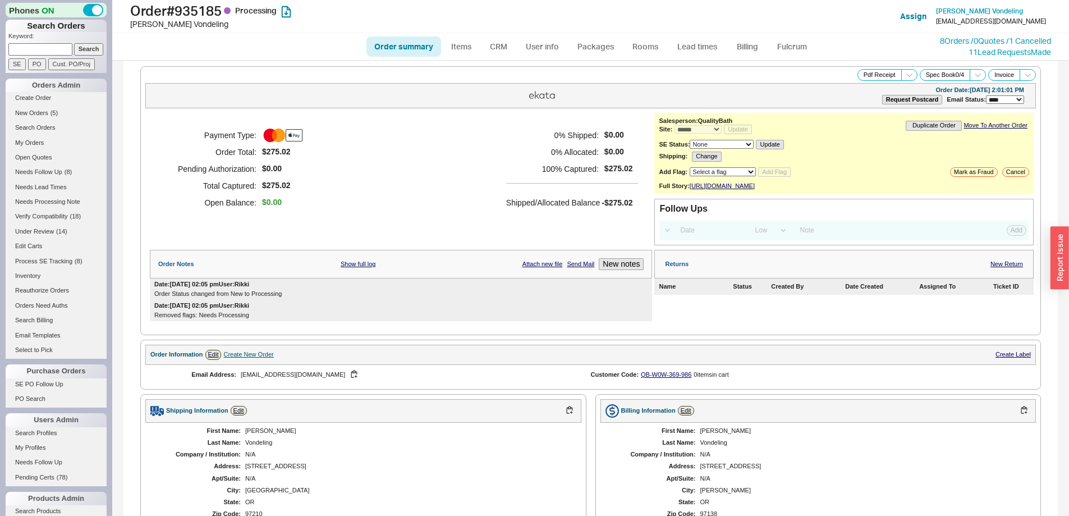
select select "*"
select select "LOW"
select select "3"
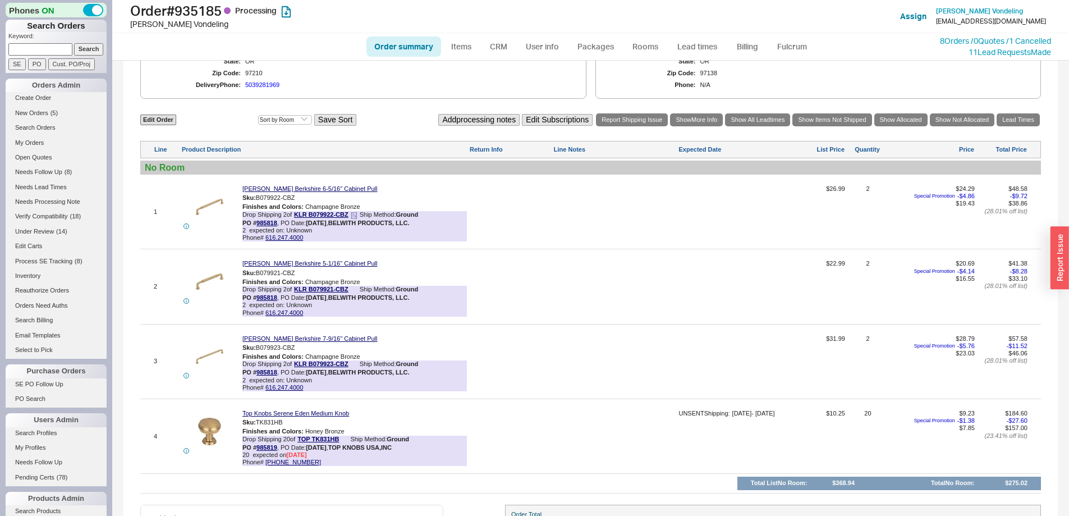
scroll to position [439, 0]
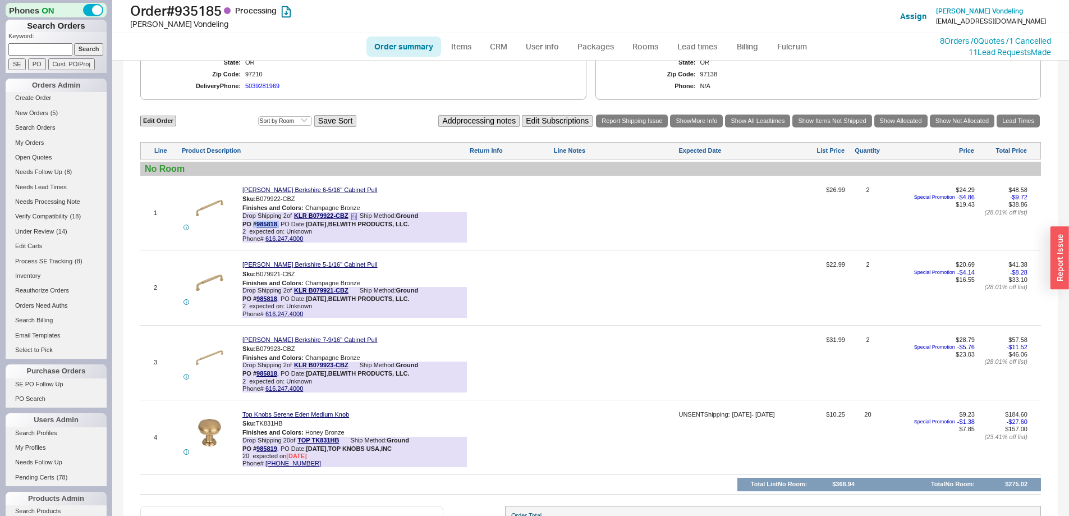
drag, startPoint x: 279, startPoint y: 231, endPoint x: 255, endPoint y: 231, distance: 24.1
click at [255, 228] on div "PO # 985818 , PO Date: 8/20/25 , BELWITH PRODUCTS, LLC." at bounding box center [325, 223] width 167 height 7
copy div "# 985818 ,"
click at [297, 228] on div "PO # 985818 , PO Date: 8/20/25 , BELWITH PRODUCTS, LLC." at bounding box center [325, 223] width 167 height 7
drag, startPoint x: 278, startPoint y: 230, endPoint x: 257, endPoint y: 230, distance: 20.8
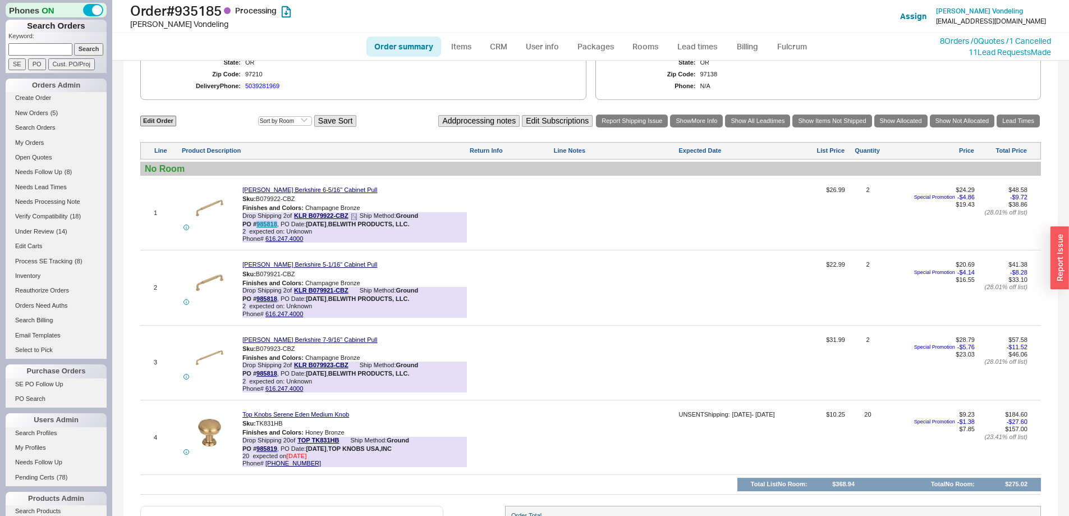
click at [257, 228] on div "PO # 985818 , PO Date: 8/20/25 , BELWITH PRODUCTS, LLC." at bounding box center [325, 223] width 167 height 7
copy link "985818"
click at [268, 227] on link "985818" at bounding box center [266, 223] width 21 height 7
click at [693, 46] on link "Lead times" at bounding box center [697, 46] width 57 height 20
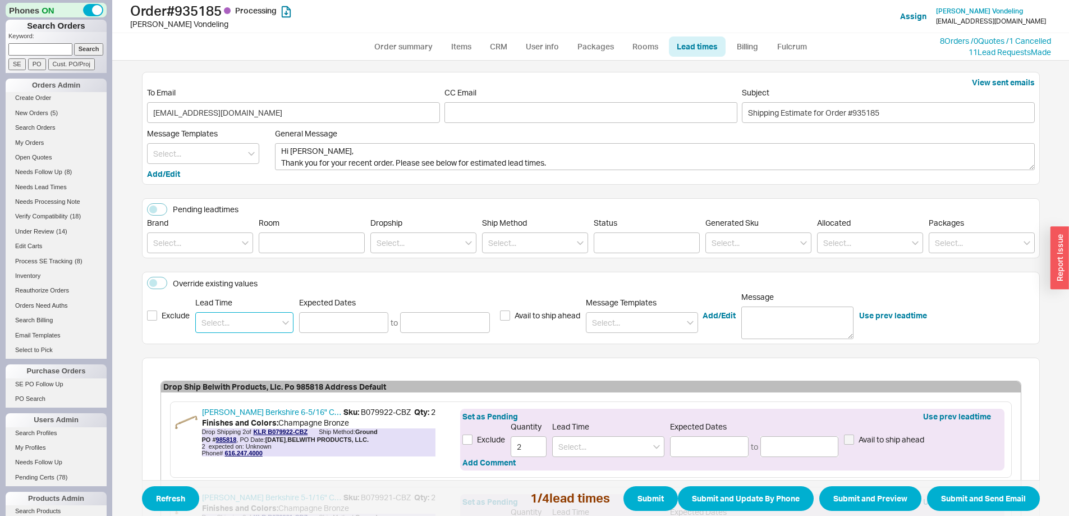
click at [224, 318] on input at bounding box center [244, 322] width 98 height 21
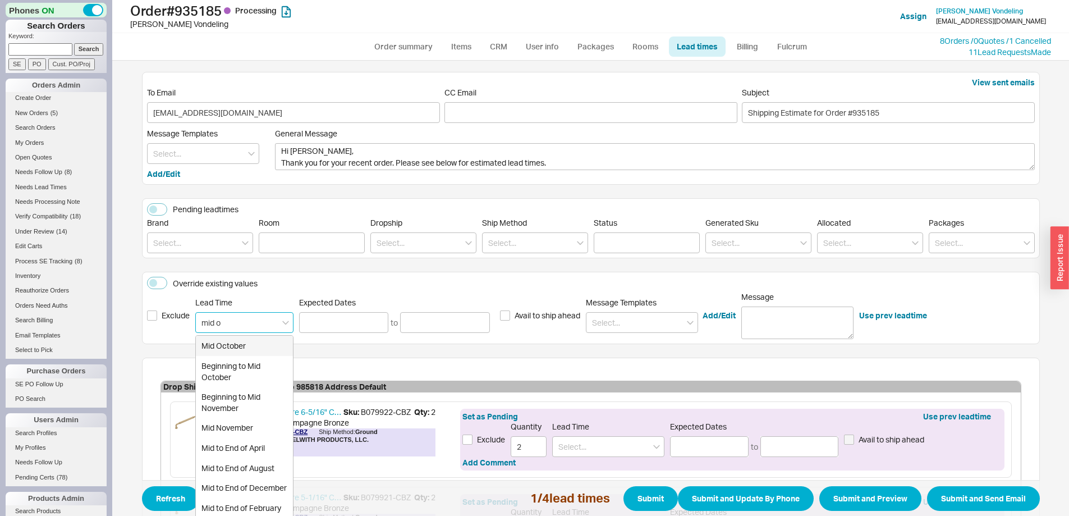
click at [218, 349] on div "Mid October" at bounding box center [244, 345] width 97 height 20
type input "Mid October"
type input "10/15/2025"
type input "10/21/2025"
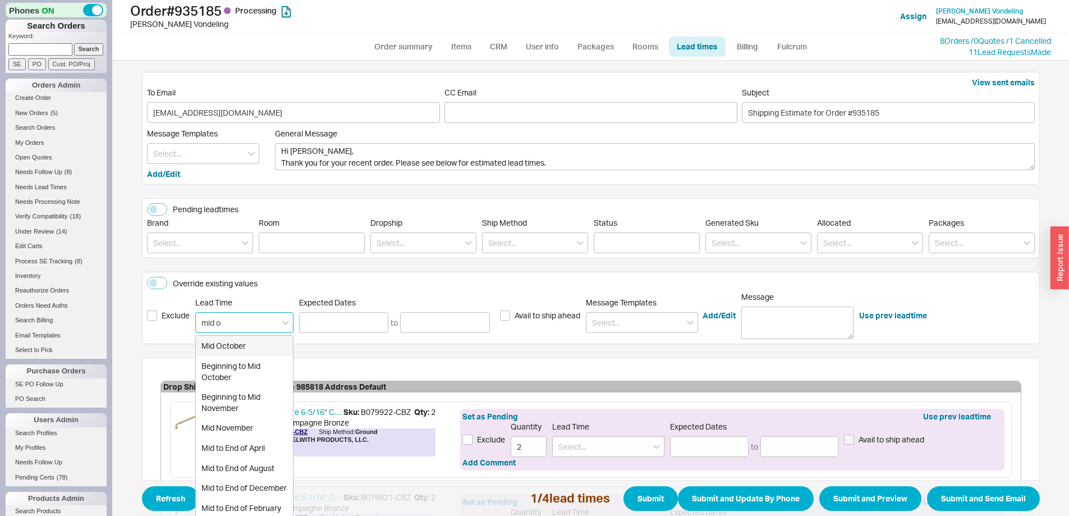
type input "Mid October"
type input "10/15/2025"
type input "10/21/2025"
type input "Mid October"
type input "10/15/2025"
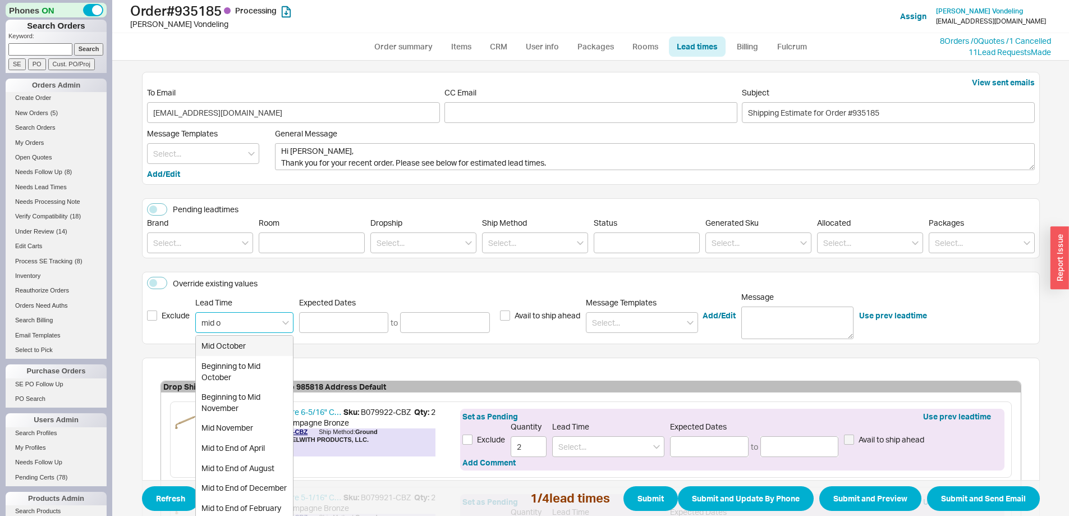
type input "10/21/2025"
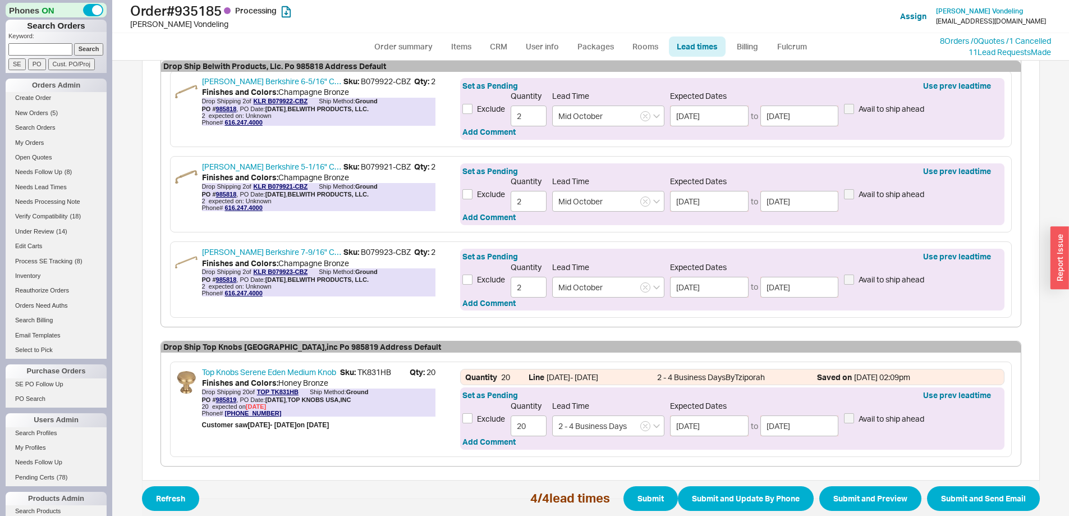
scroll to position [374, 0]
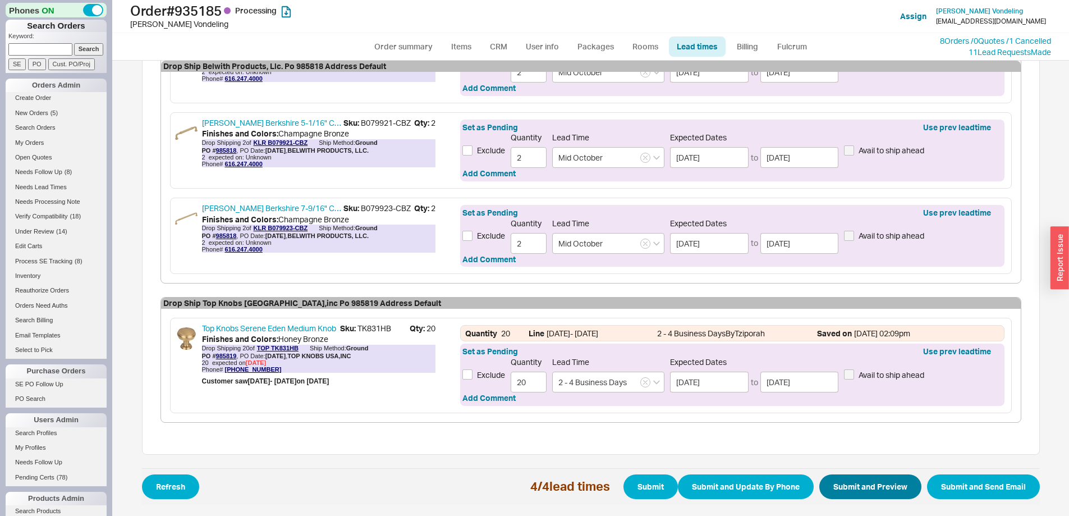
type input "Mid October"
click at [836, 489] on button "Submit and Preview" at bounding box center [870, 486] width 102 height 25
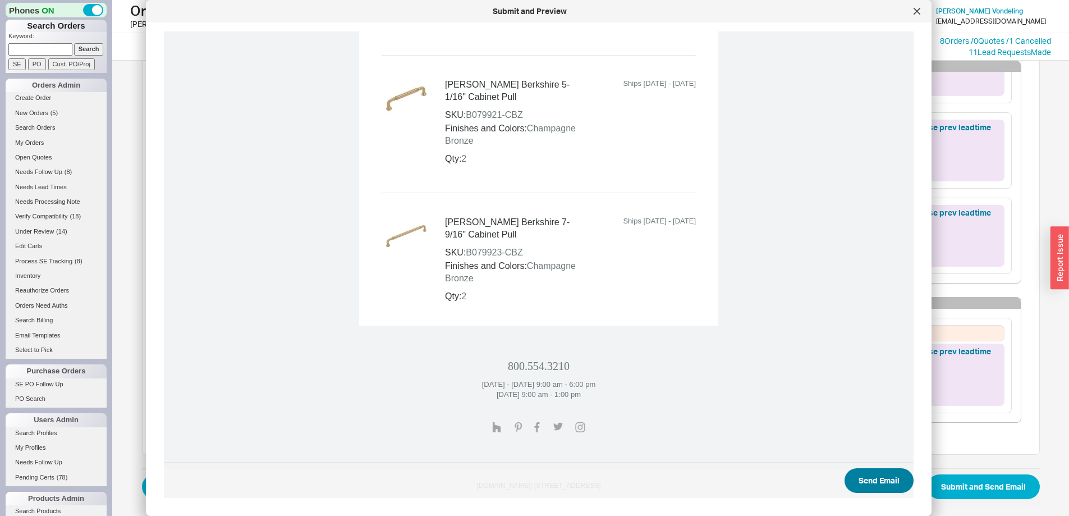
scroll to position [870, 0]
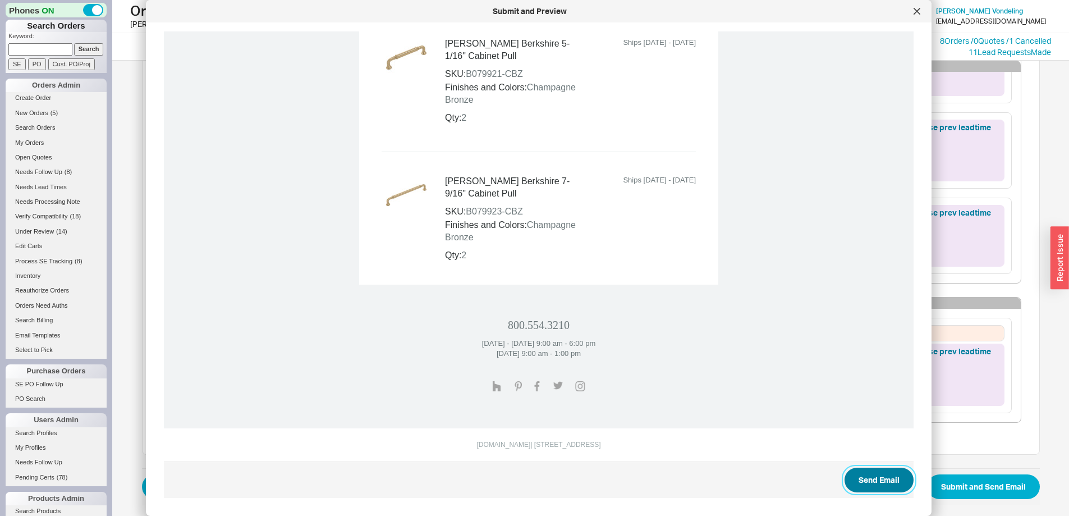
click at [873, 482] on button "Send Email" at bounding box center [878, 479] width 69 height 25
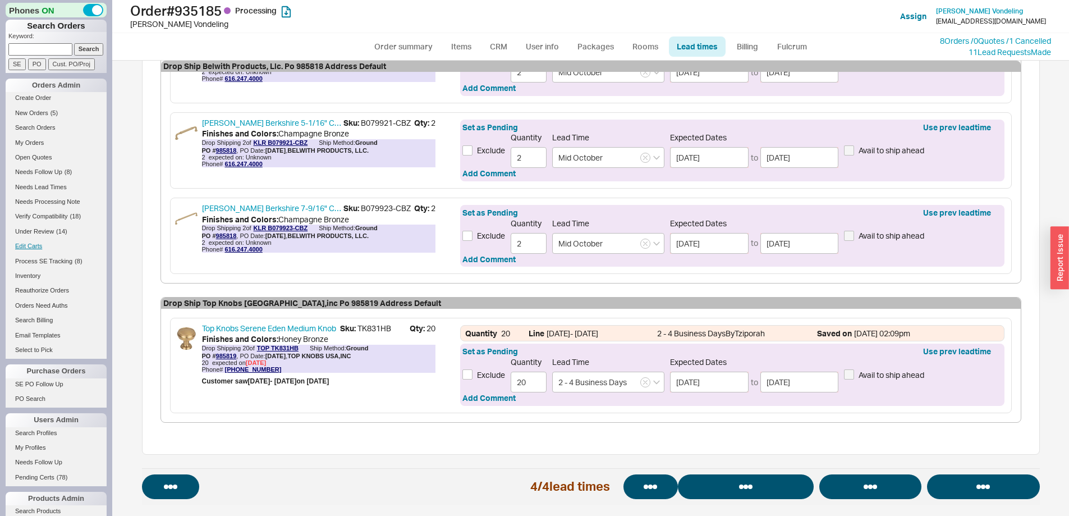
select select "*"
select select "LOW"
select select "3"
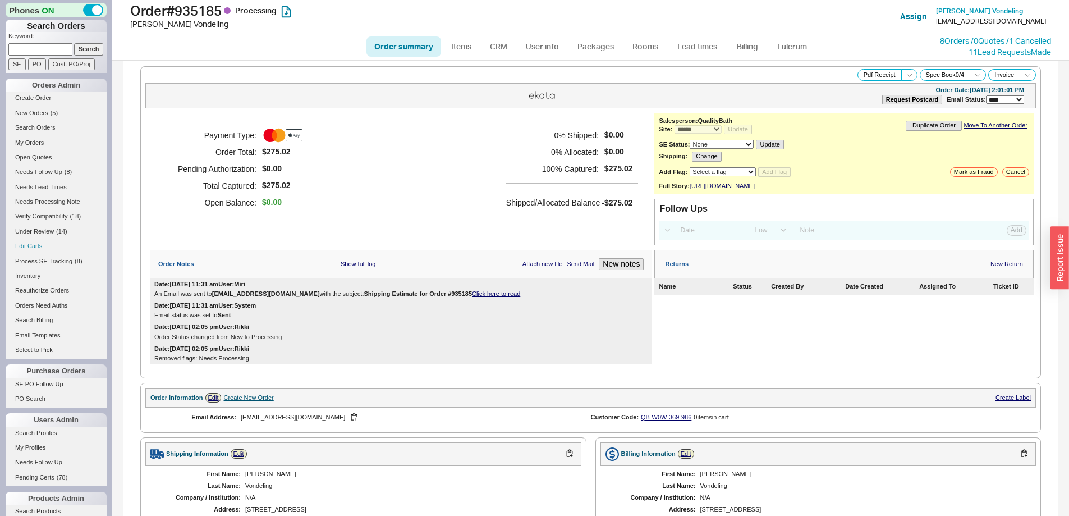
select select "*"
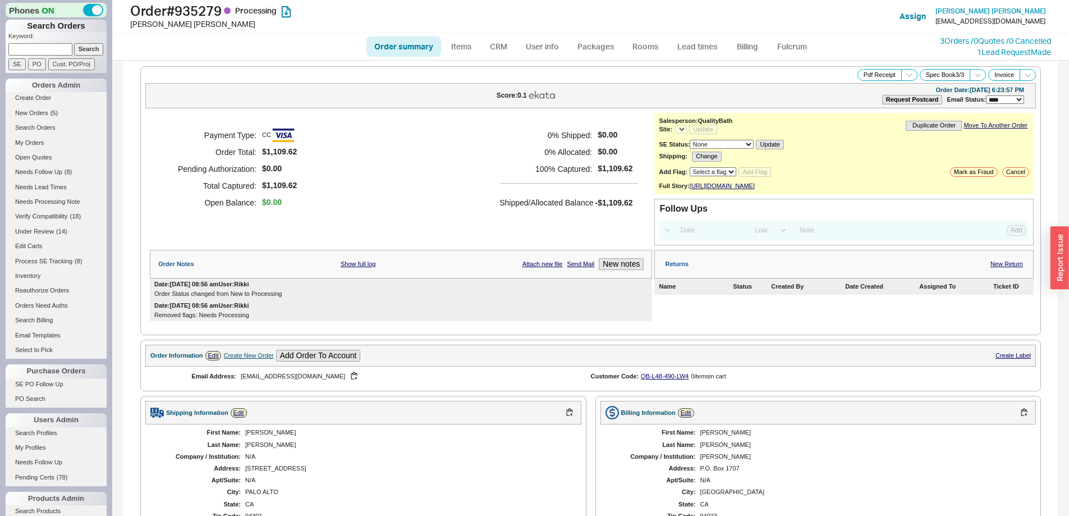
select select "*"
select select "LOW"
select select "3"
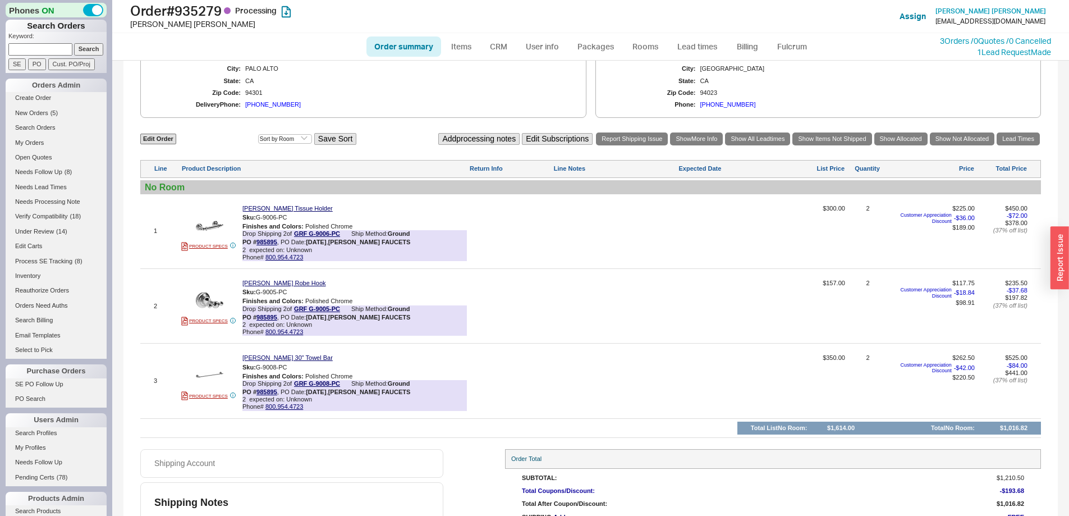
select select "*"
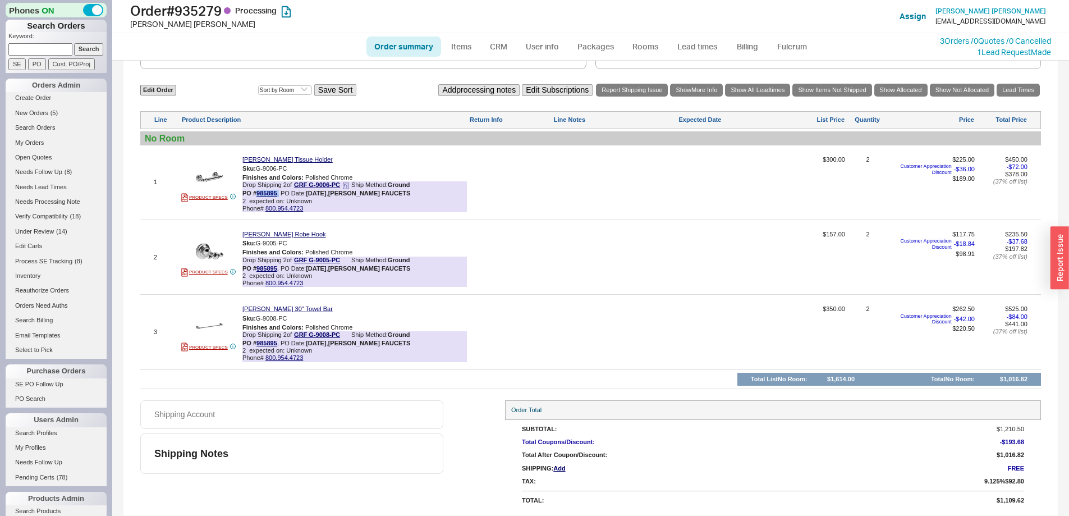
drag, startPoint x: 278, startPoint y: 194, endPoint x: 256, endPoint y: 194, distance: 22.4
click at [256, 194] on div "PO # 985895 , PO Date: [DATE] , [PERSON_NAME] FAUCETS" at bounding box center [326, 193] width 168 height 7
click at [270, 194] on link "985895" at bounding box center [266, 193] width 21 height 7
click at [703, 45] on link "Lead times" at bounding box center [697, 46] width 57 height 20
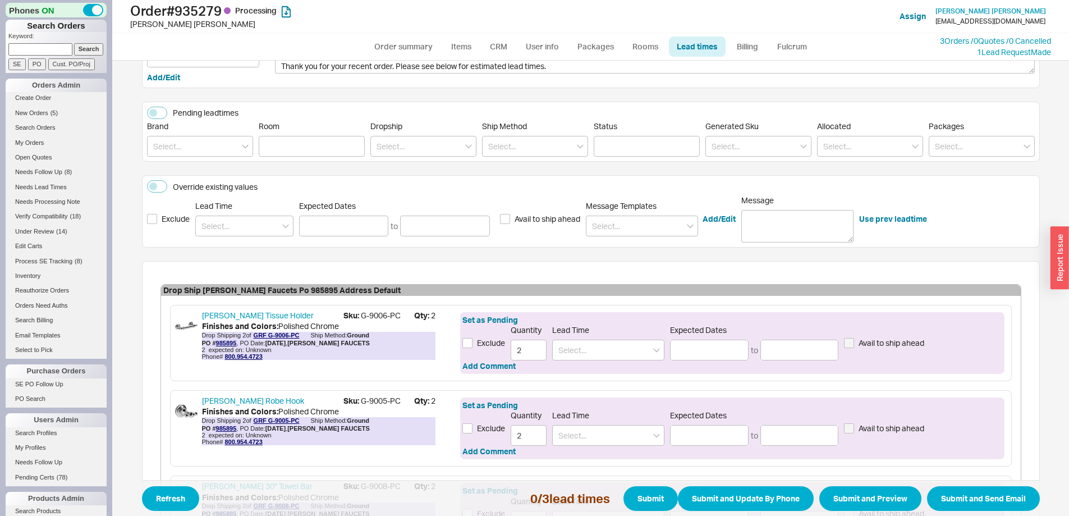
scroll to position [235, 0]
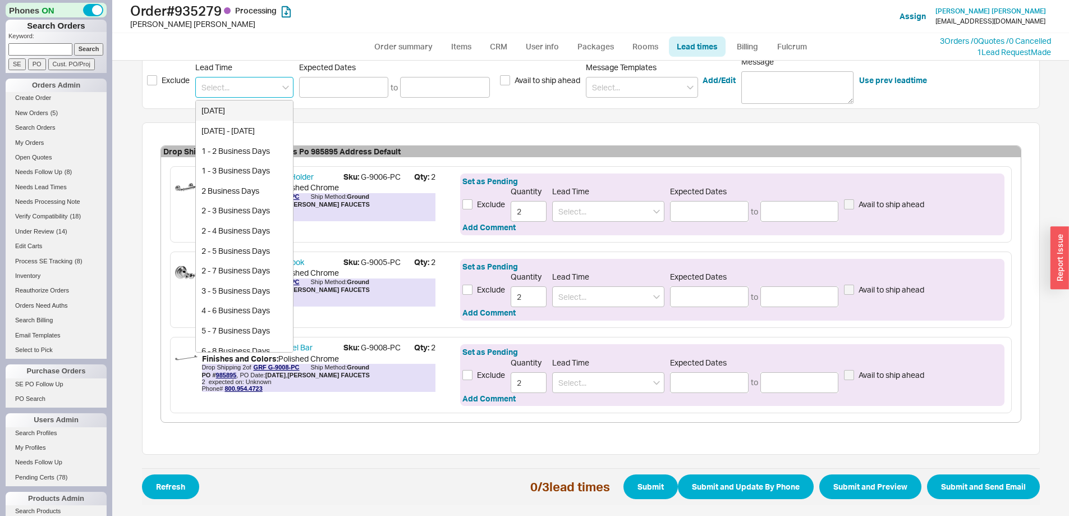
click at [235, 94] on input at bounding box center [244, 87] width 98 height 21
click at [232, 205] on div "2 - 3 Business Days" at bounding box center [244, 210] width 97 height 20
type input "2 - 3 Business Days"
type input "[DATE]"
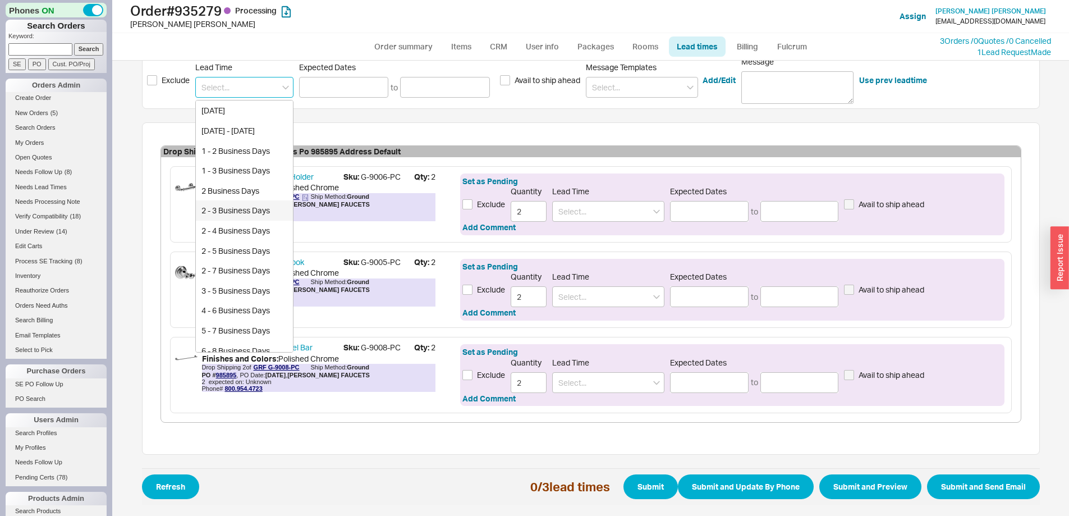
type input "[DATE]"
type input "2 - 3 Business Days"
type input "[DATE]"
type input "2 - 3 Business Days"
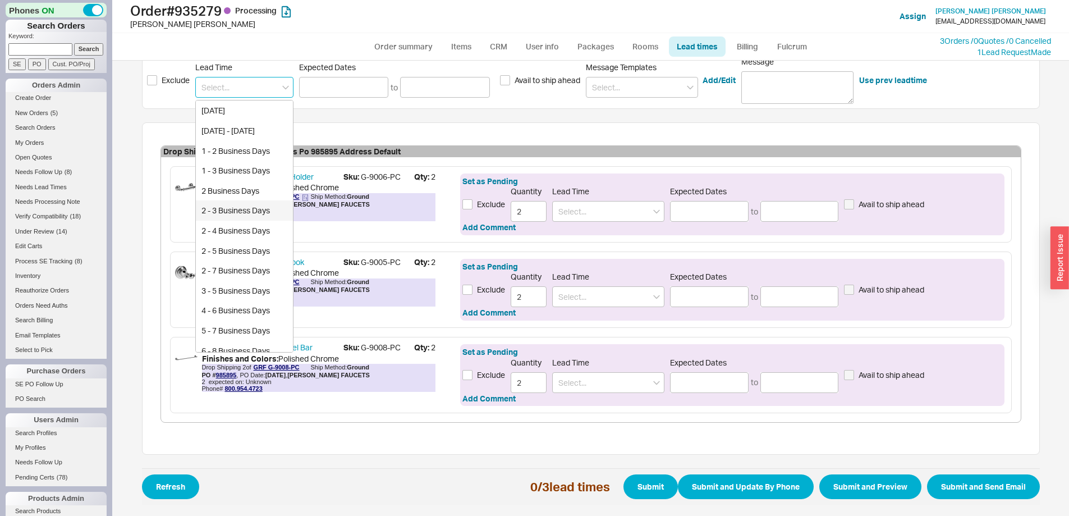
type input "[DATE]"
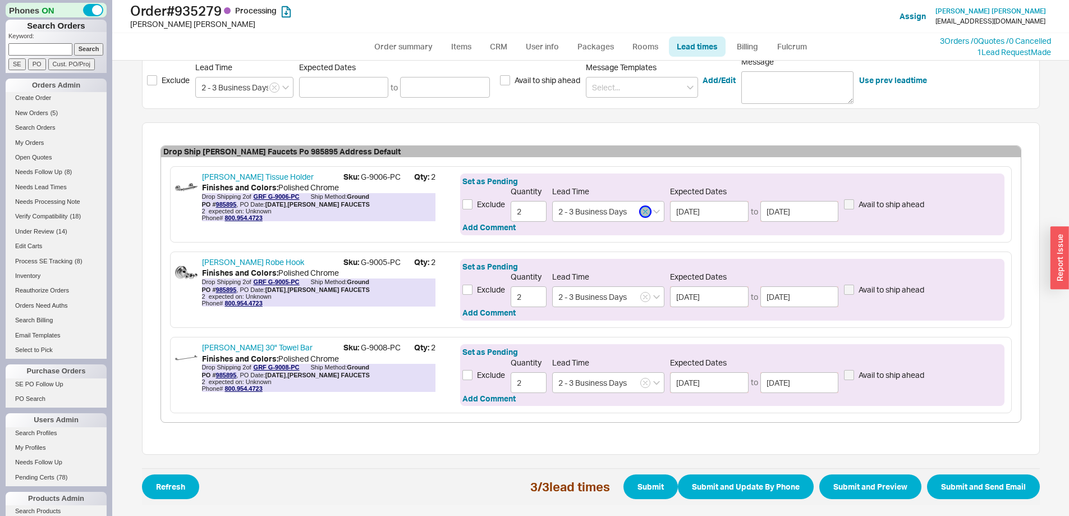
click at [643, 211] on icon "button" at bounding box center [645, 212] width 4 height 4
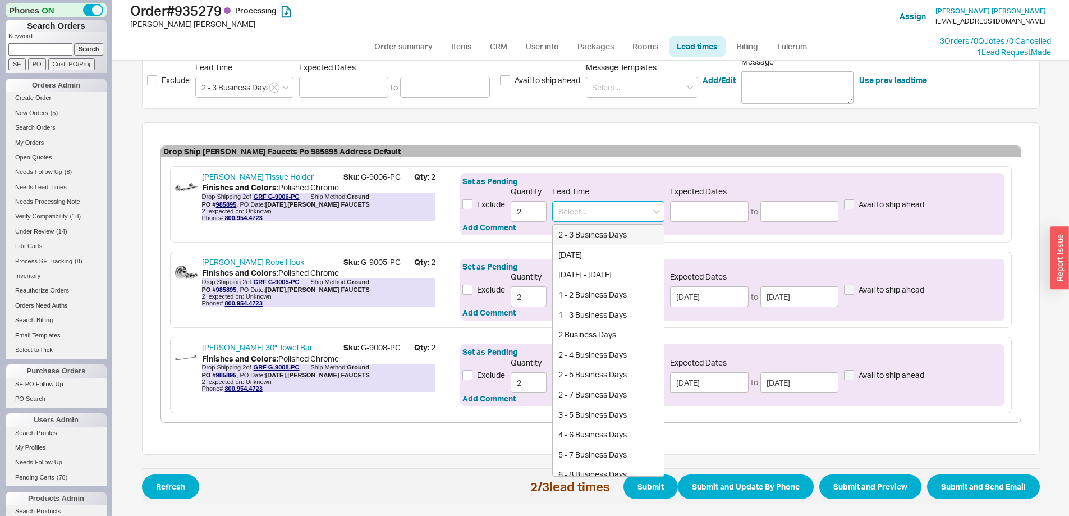
click at [604, 209] on input at bounding box center [608, 211] width 112 height 21
click at [596, 233] on div "Mid November" at bounding box center [608, 234] width 111 height 20
type input "Mid November"
type input "[DATE]"
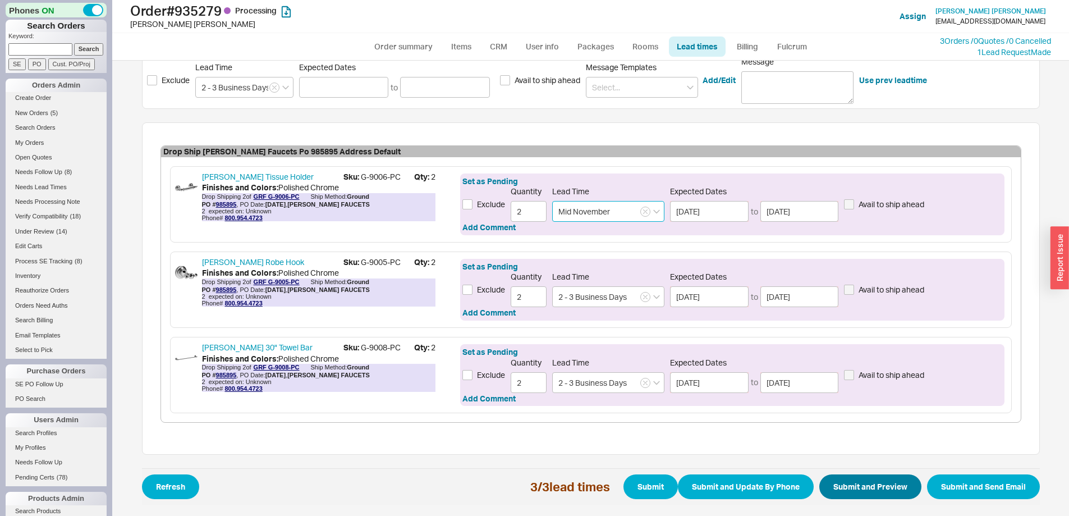
type input "Mid November"
click at [863, 485] on button "Submit and Preview" at bounding box center [870, 486] width 102 height 25
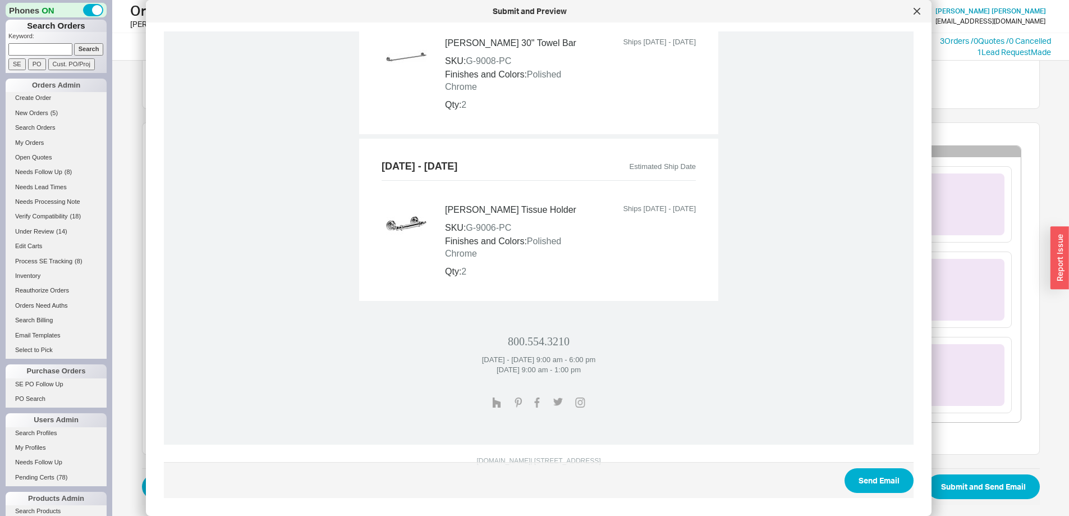
scroll to position [696, 0]
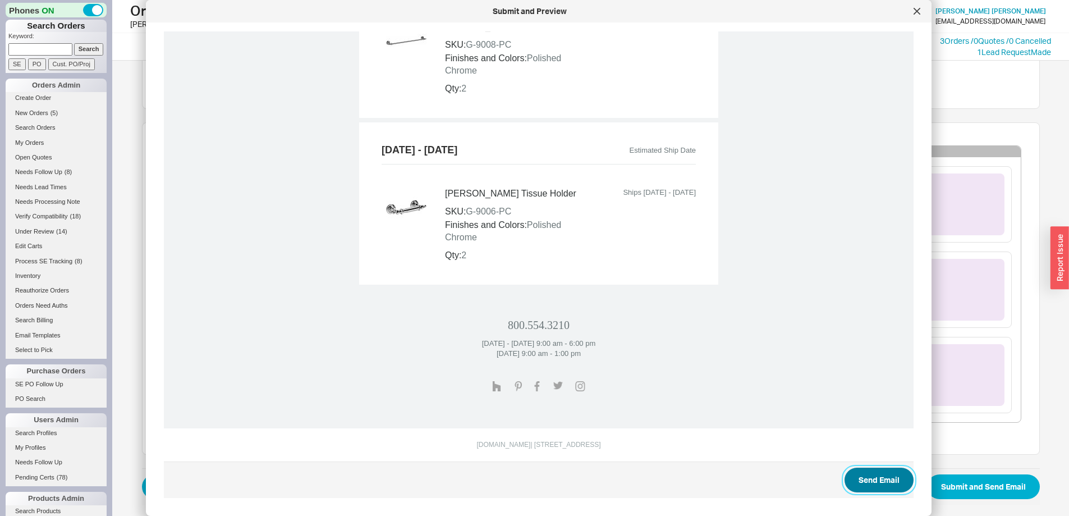
click at [856, 474] on button "Send Email" at bounding box center [878, 479] width 69 height 25
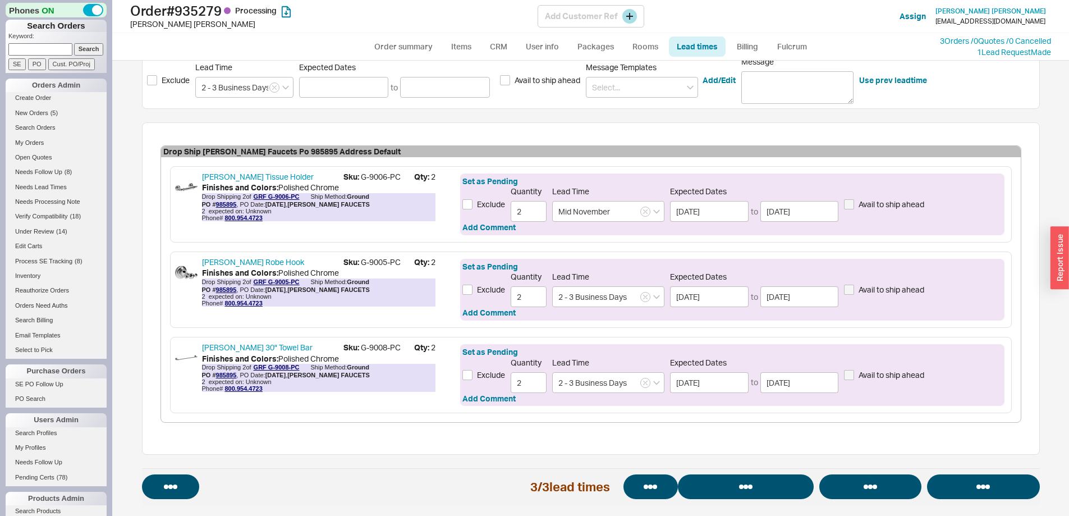
select select "*"
select select "LOW"
select select "3"
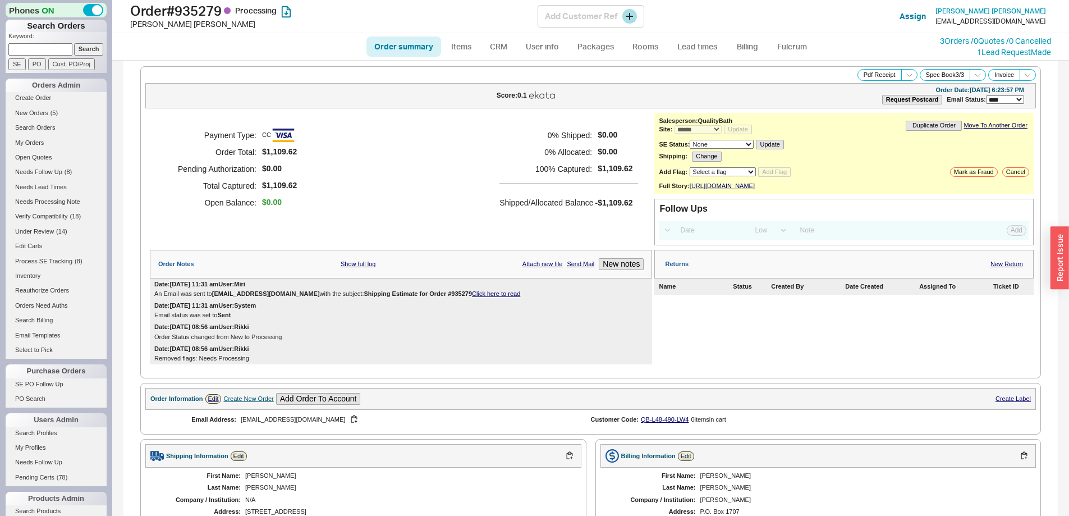
select select "*"
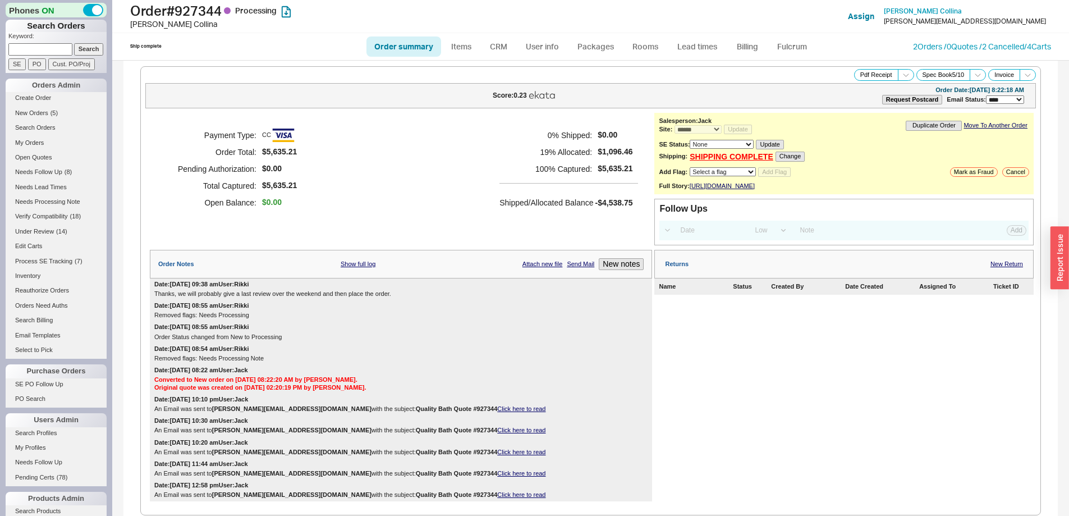
select select "*"
select select "LOW"
select select "3"
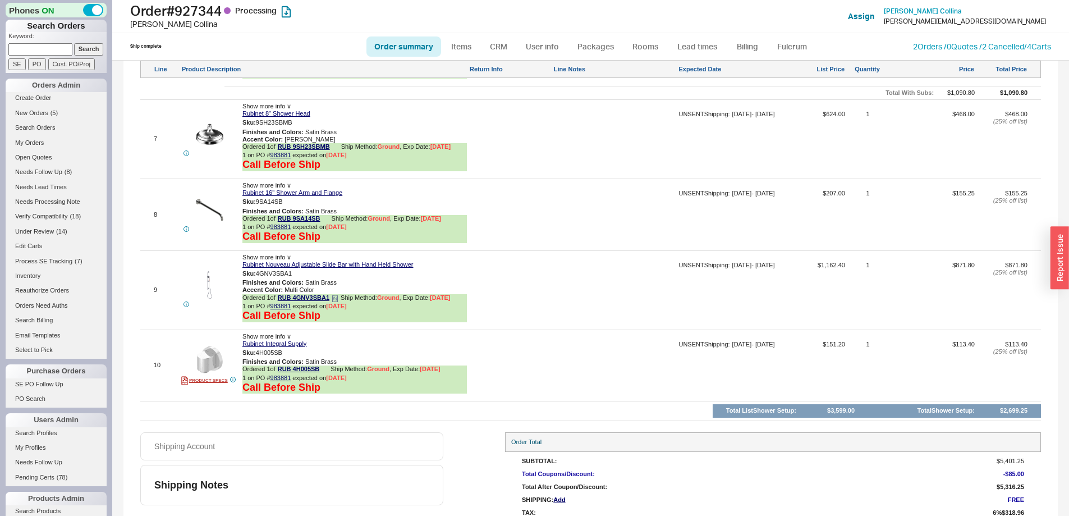
scroll to position [1318, 0]
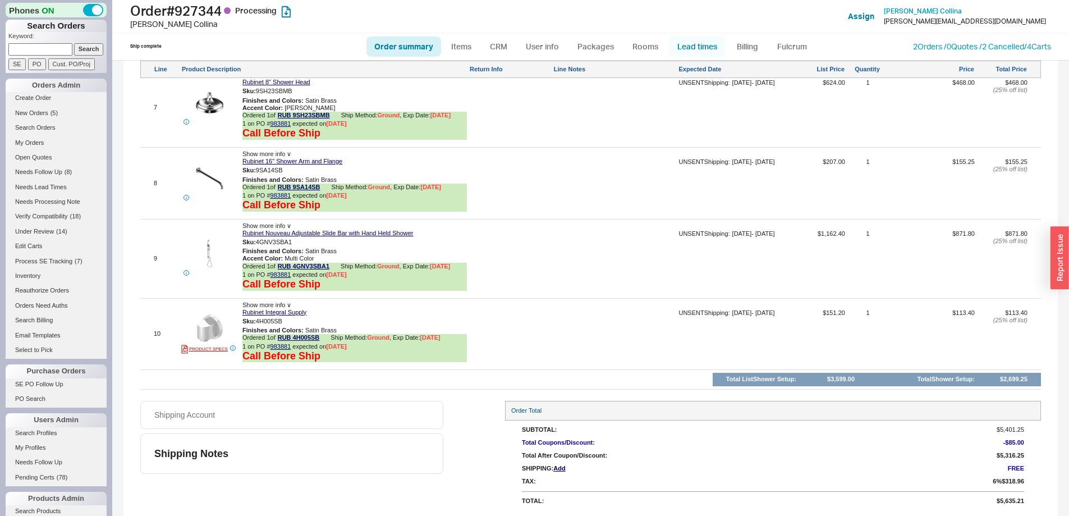
click at [710, 44] on link "Lead times" at bounding box center [697, 46] width 57 height 20
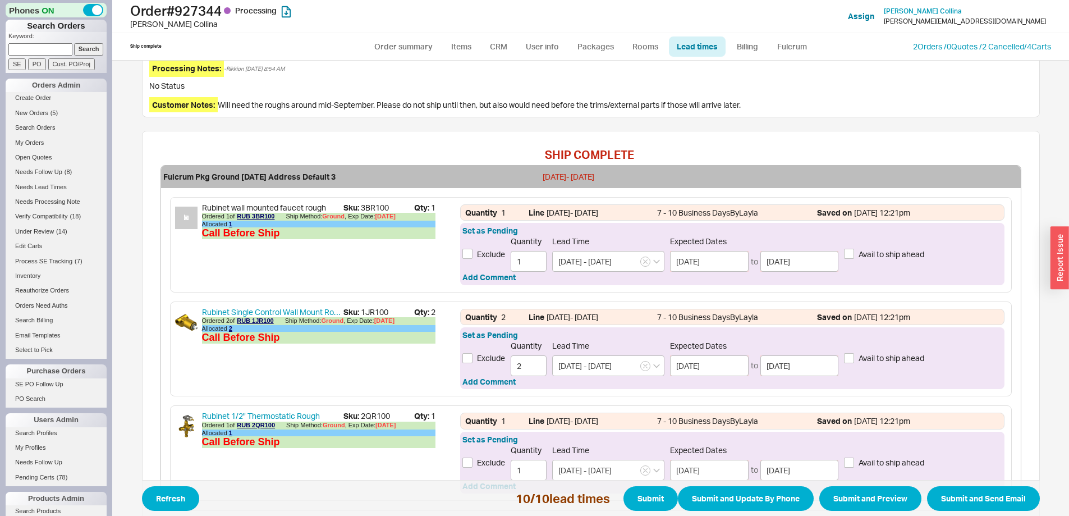
scroll to position [270, 0]
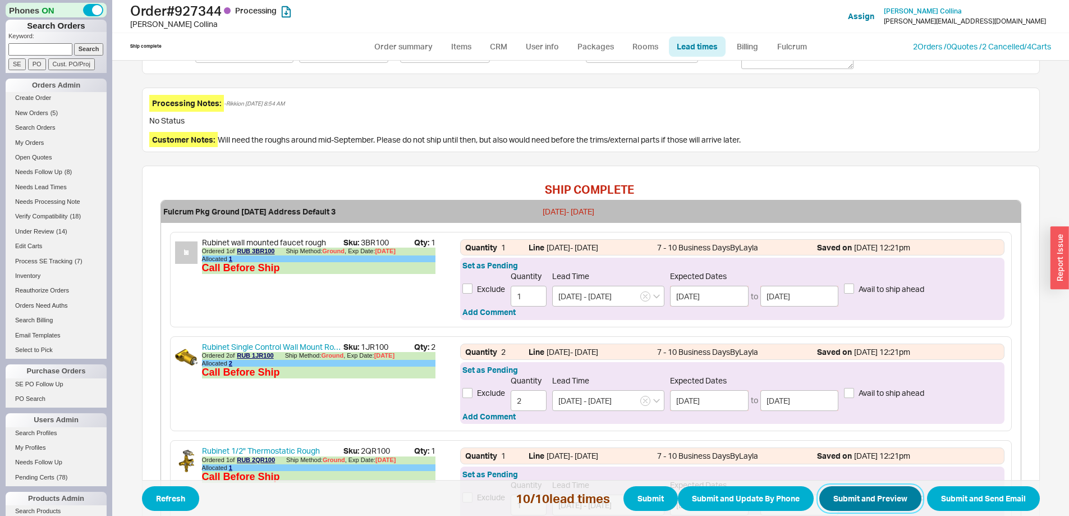
click at [846, 502] on button "Submit and Preview" at bounding box center [870, 498] width 102 height 25
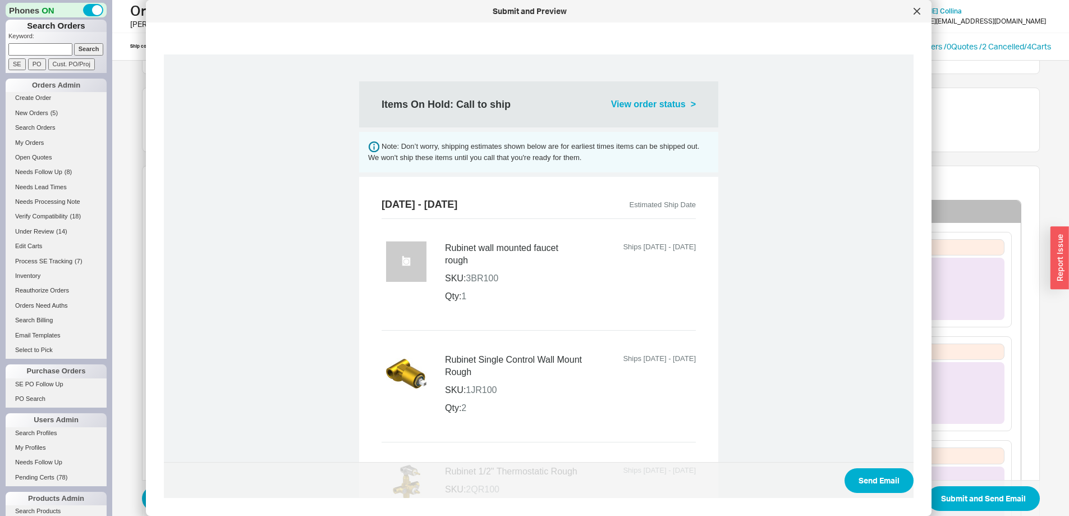
scroll to position [224, 0]
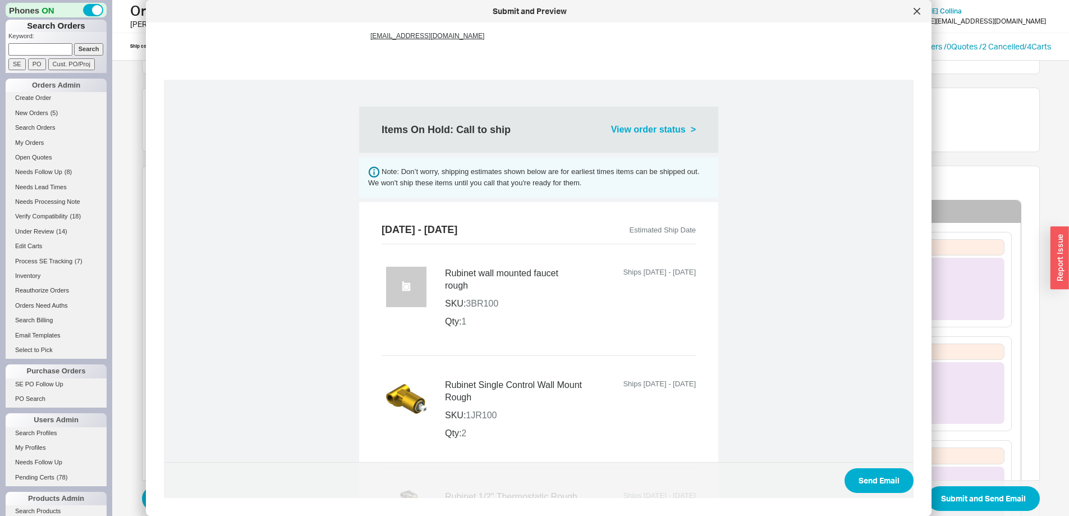
drag, startPoint x: 399, startPoint y: 226, endPoint x: 502, endPoint y: 230, distance: 102.2
click at [502, 230] on td "Aug 22nd - Aug 25th" at bounding box center [465, 229] width 168 height 10
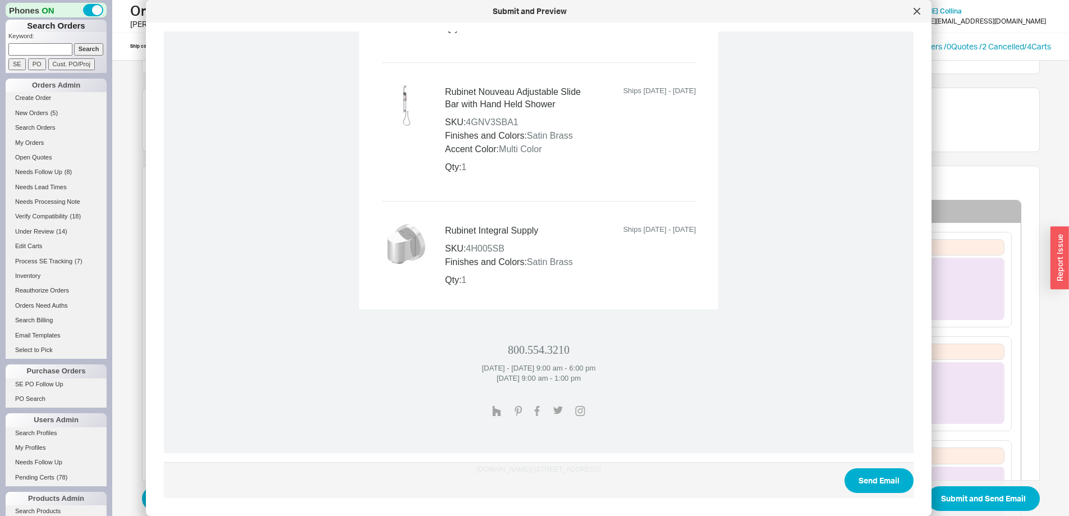
scroll to position [1461, 0]
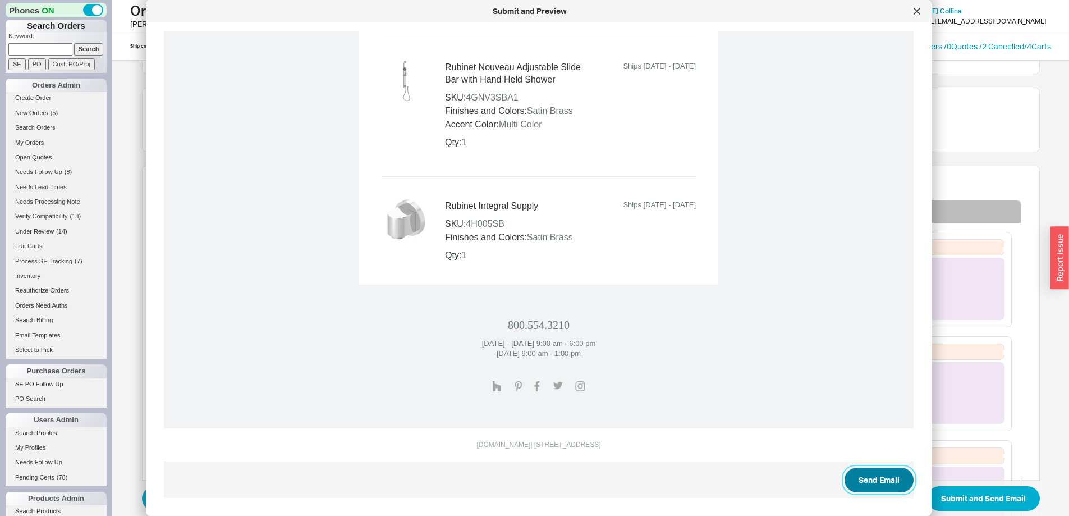
click at [863, 477] on button "Send Email" at bounding box center [878, 479] width 69 height 25
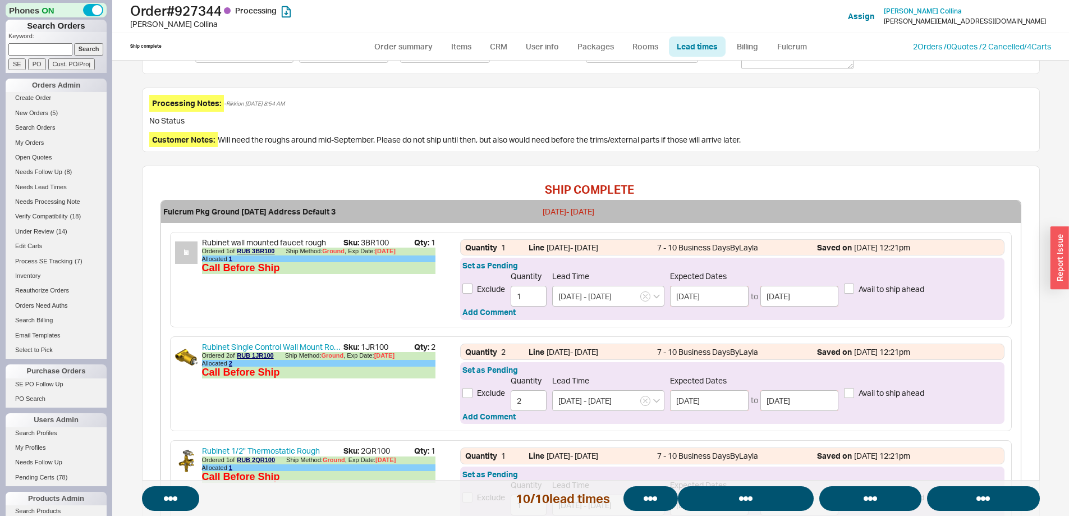
select select "*"
select select "LOW"
select select "3"
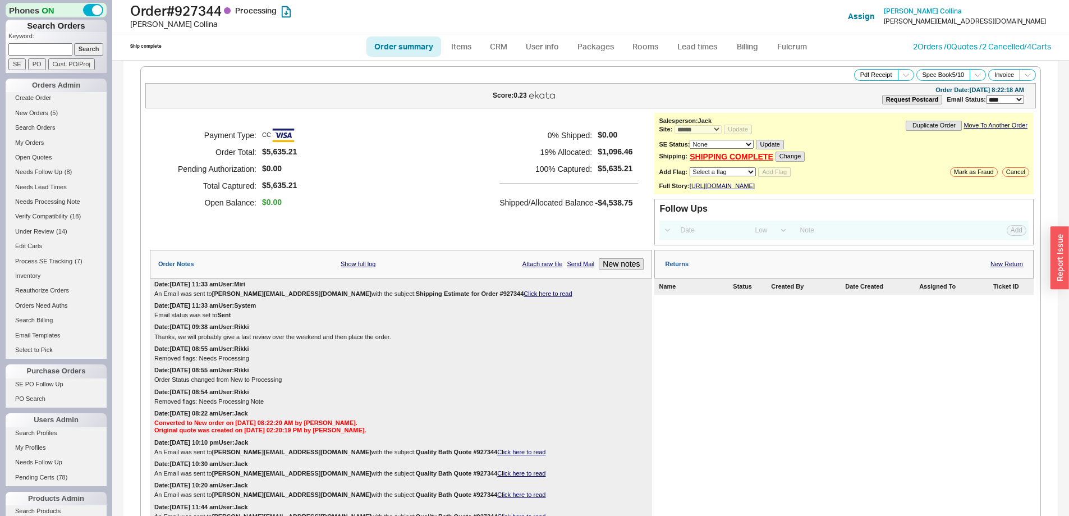
select select "*"
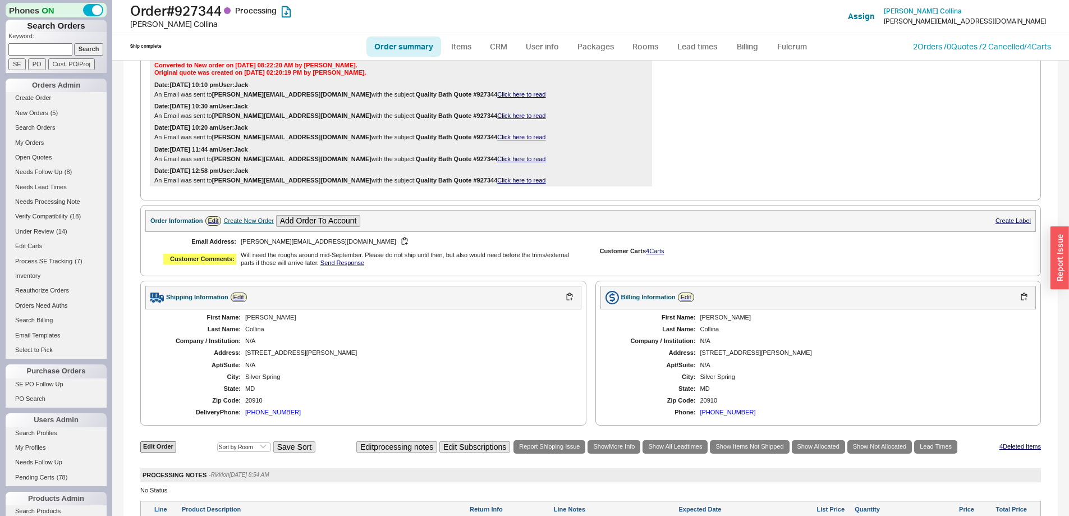
scroll to position [15, 0]
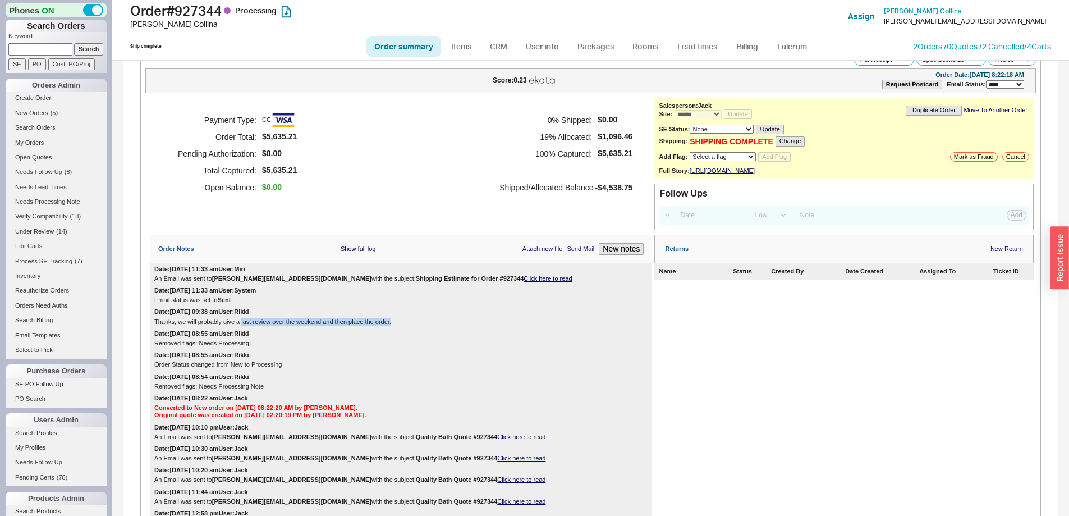
drag, startPoint x: 250, startPoint y: 330, endPoint x: 407, endPoint y: 327, distance: 157.7
click at [407, 325] on div "Thanks, we will probably give a last review over the weekend and then place the…" at bounding box center [400, 321] width 493 height 7
drag, startPoint x: 376, startPoint y: 327, endPoint x: 210, endPoint y: 332, distance: 166.7
click at [210, 325] on div "Thanks, we will probably give a last review over the weekend and then place the…" at bounding box center [400, 321] width 493 height 7
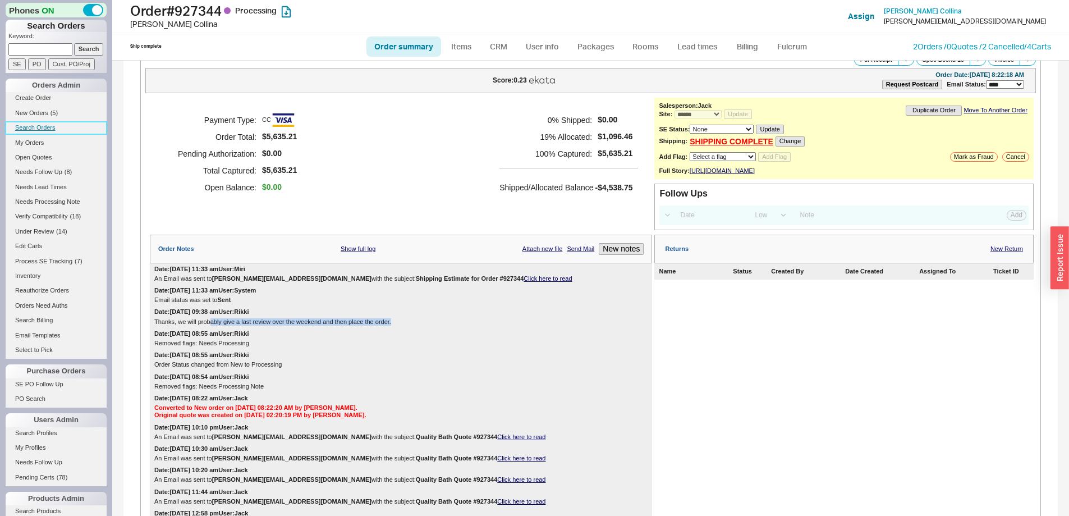
click at [49, 126] on link "Search Orders" at bounding box center [56, 128] width 101 height 12
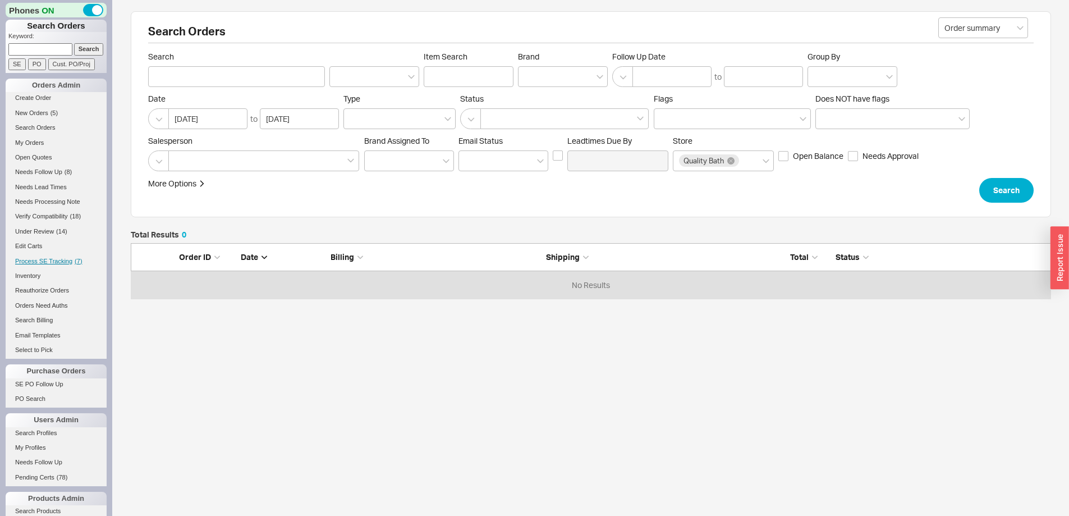
scroll to position [47, 912]
click at [225, 153] on div at bounding box center [263, 160] width 191 height 21
click at [182, 154] on input at bounding box center [178, 160] width 8 height 13
type input "qu"
click at [220, 184] on div "QualityBath" at bounding box center [264, 184] width 190 height 20
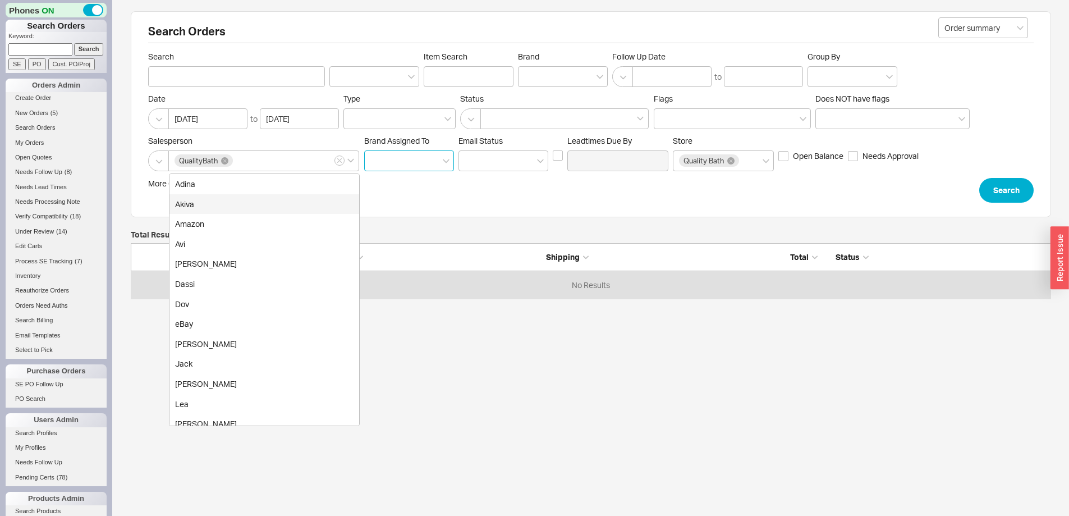
click at [413, 167] on input at bounding box center [409, 160] width 90 height 21
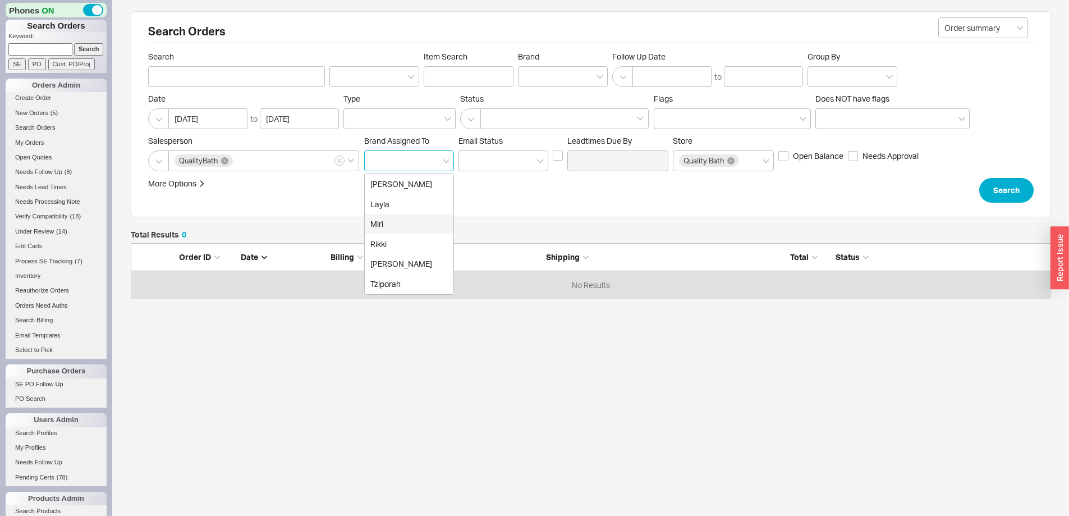
click at [416, 227] on div "Miri" at bounding box center [409, 224] width 89 height 20
type input "Brand"
type input "Miri"
click at [477, 160] on input at bounding box center [503, 160] width 90 height 21
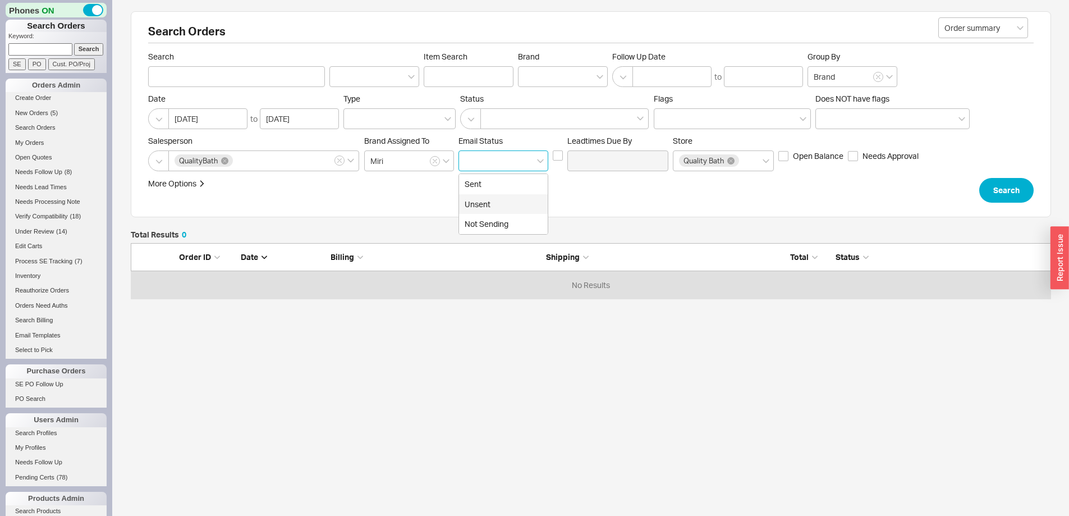
click at [493, 205] on div "Unsent" at bounding box center [503, 204] width 89 height 20
type input "Unsent"
click at [991, 194] on button "Search" at bounding box center [1006, 190] width 54 height 25
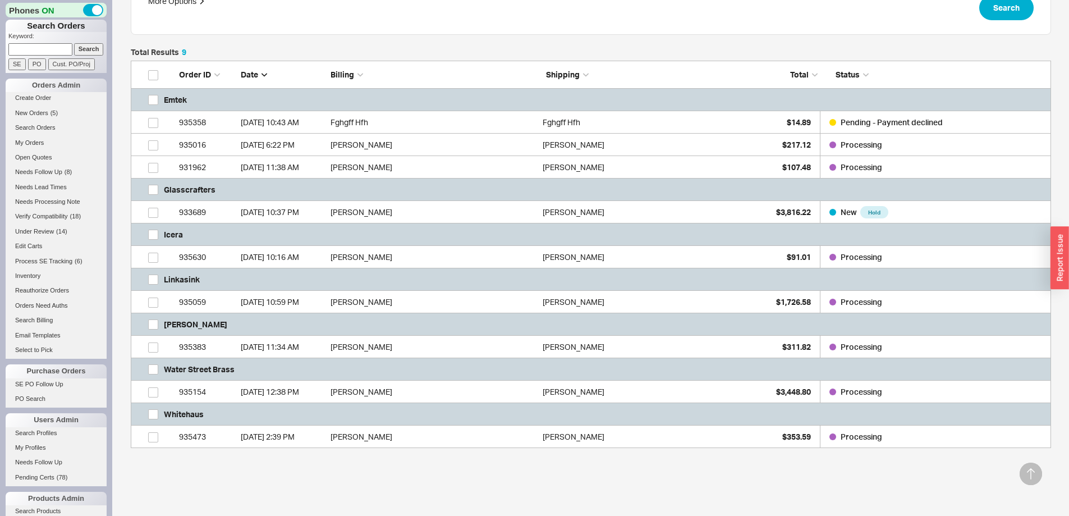
scroll to position [224, 0]
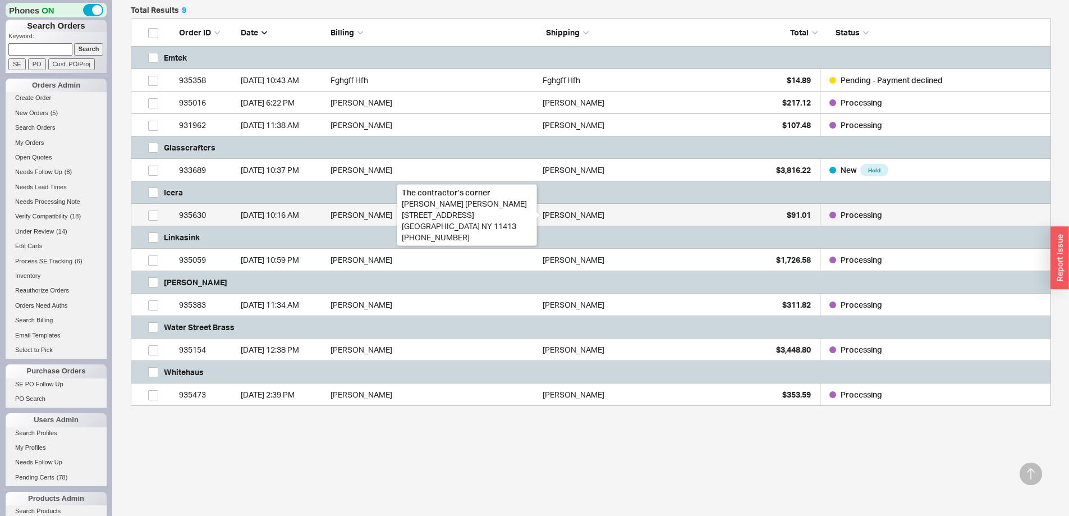
click at [600, 217] on div "Sheldon Joseph" at bounding box center [573, 215] width 62 height 22
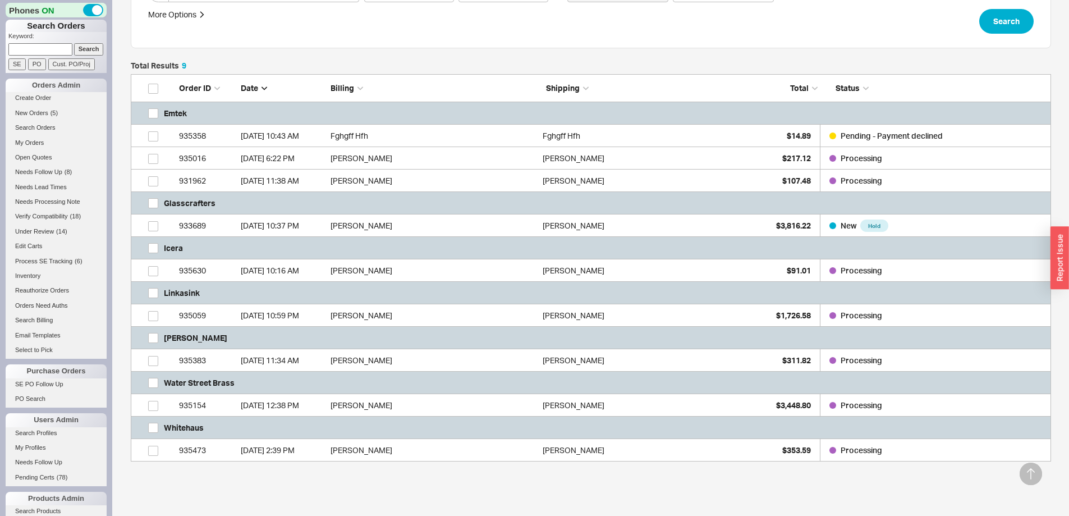
scroll to position [56, 0]
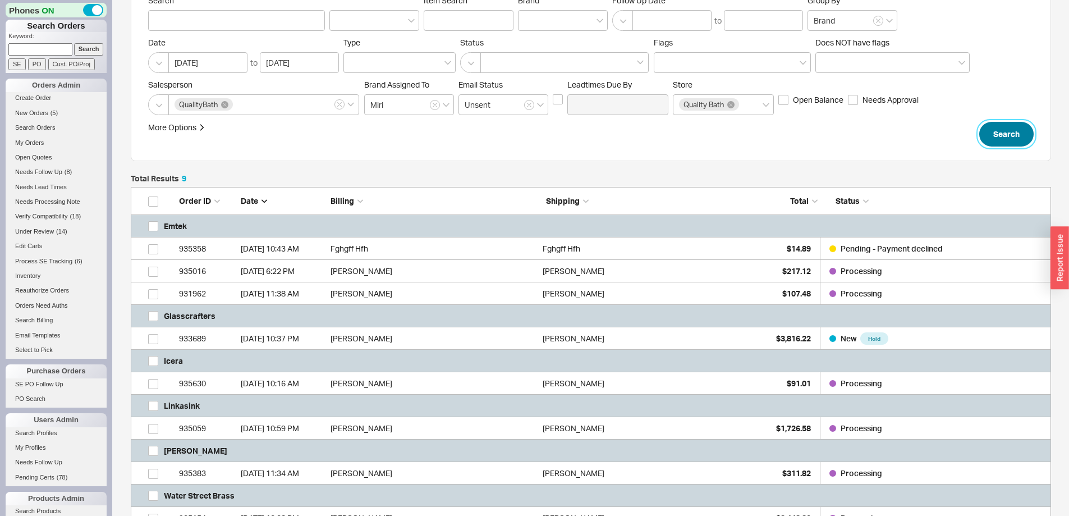
click at [998, 140] on button "Search" at bounding box center [1006, 134] width 54 height 25
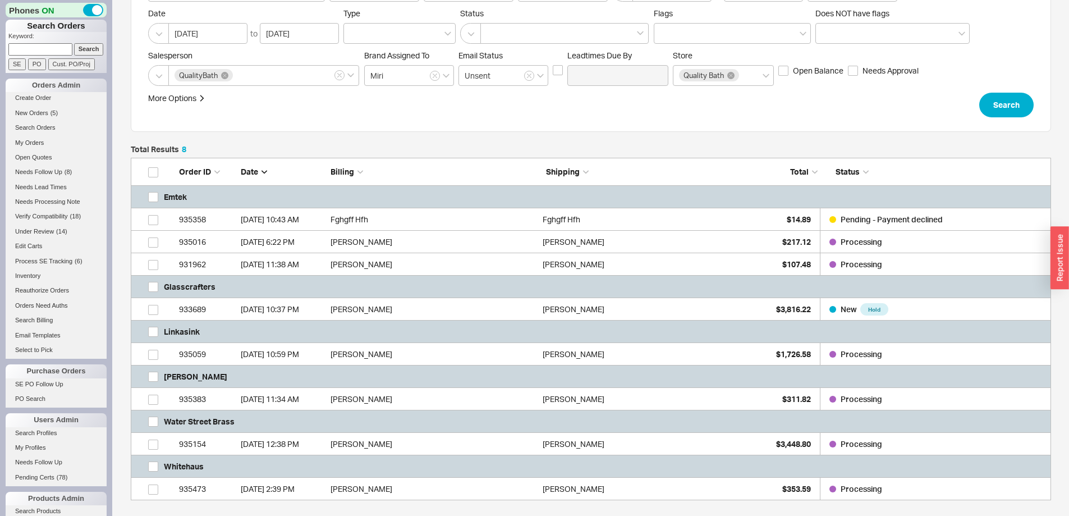
scroll to position [199, 0]
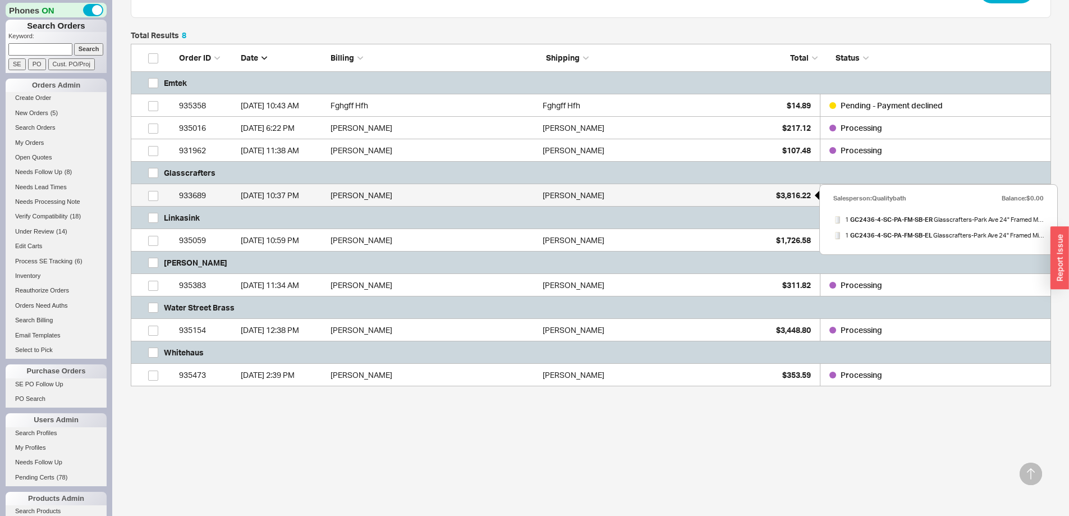
click at [785, 194] on span "$3,816.22" at bounding box center [793, 195] width 35 height 10
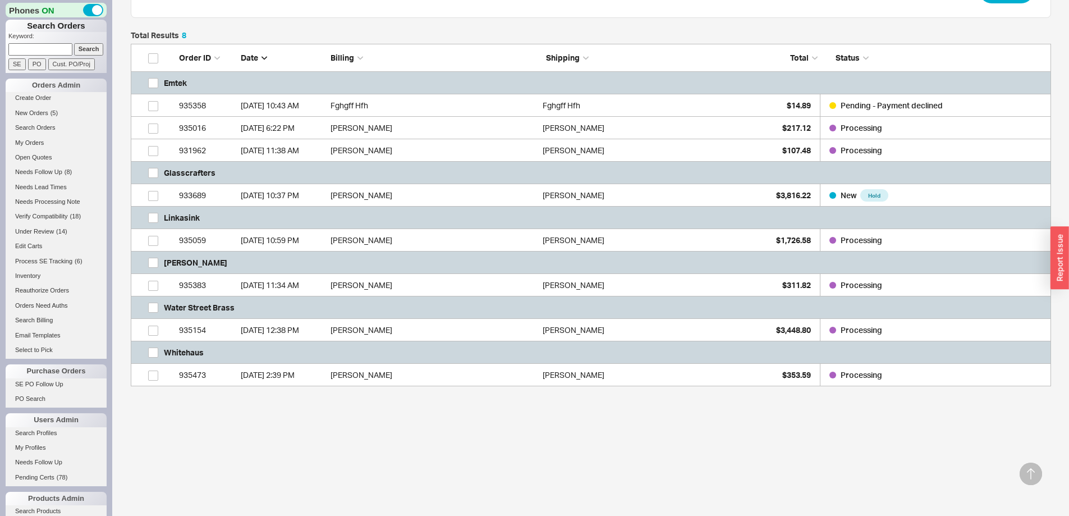
click at [600, 252] on div "Samuel Heath" at bounding box center [591, 262] width 920 height 22
click at [590, 243] on div "Chrissy Rice" at bounding box center [645, 240] width 206 height 22
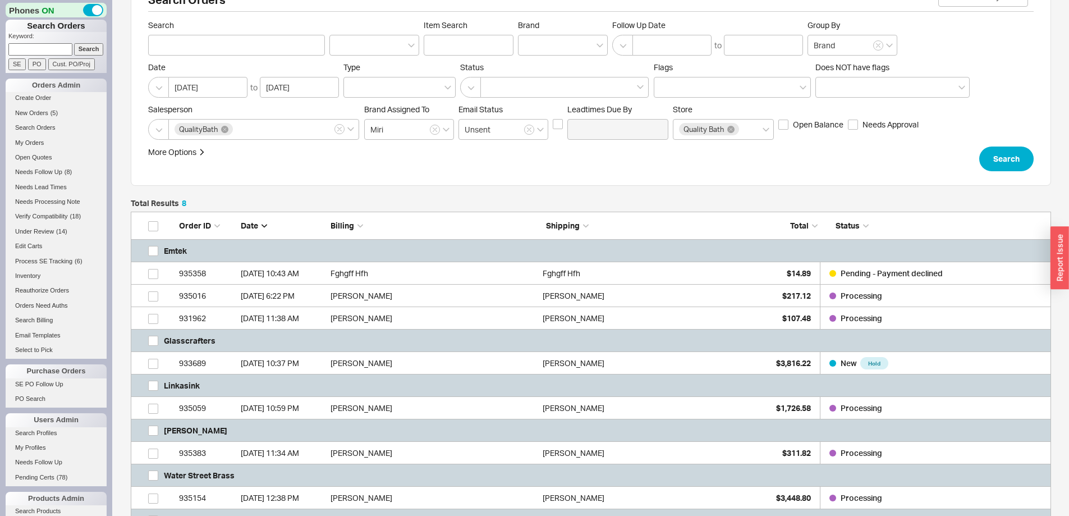
scroll to position [31, 0]
click at [1012, 163] on button "Search" at bounding box center [1006, 159] width 54 height 25
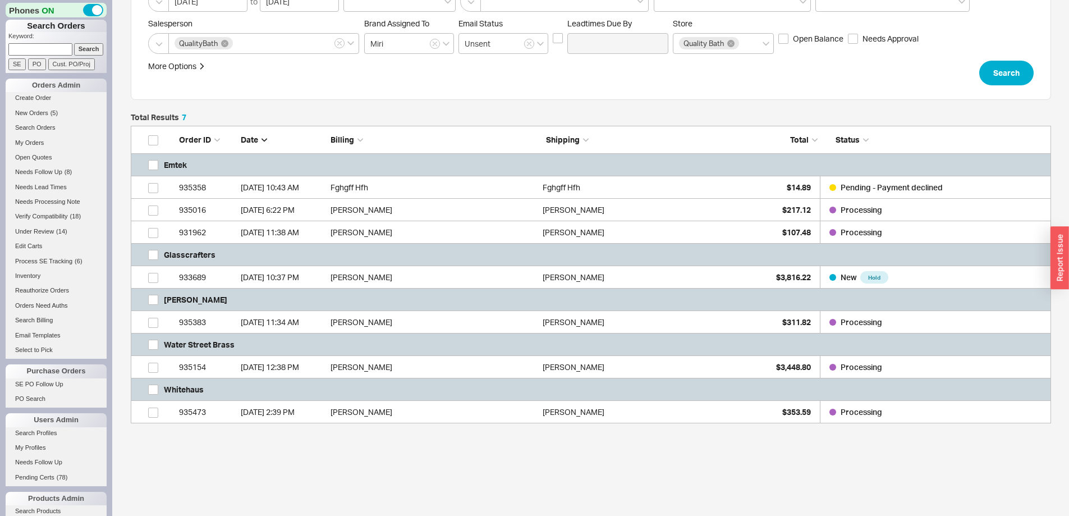
scroll to position [154, 0]
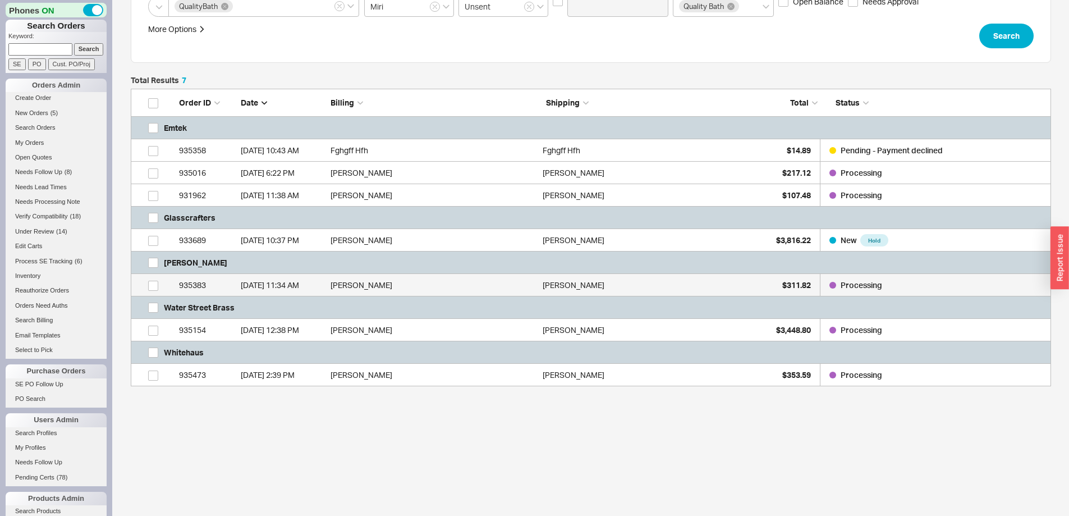
click at [728, 295] on div "John Cicero" at bounding box center [645, 285] width 206 height 22
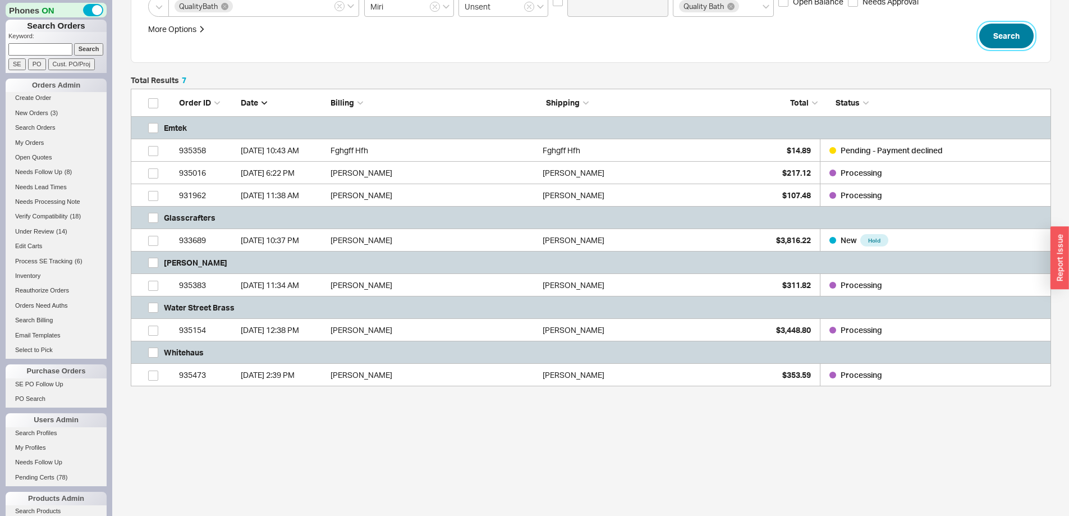
click at [997, 44] on button "Search" at bounding box center [1006, 36] width 54 height 25
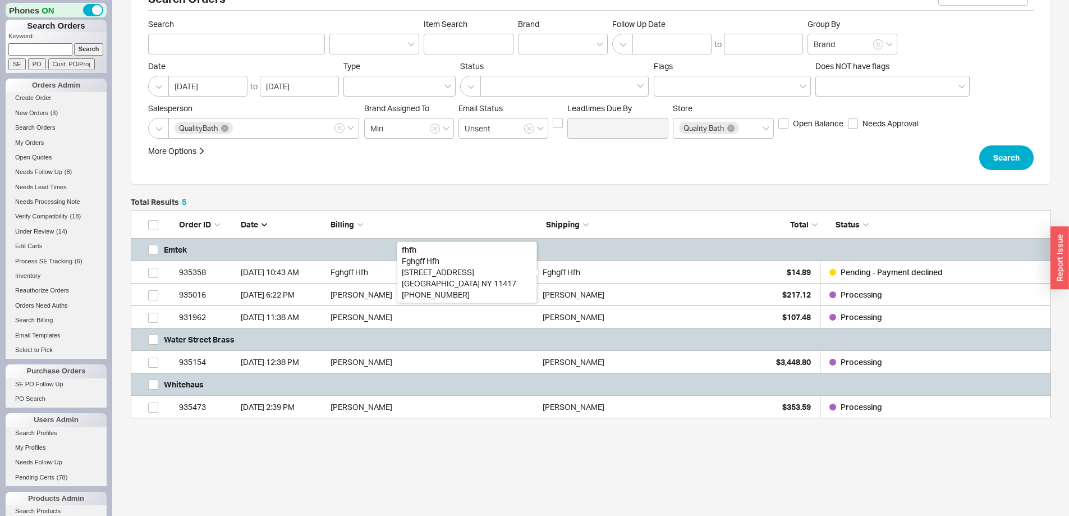
scroll to position [65, 0]
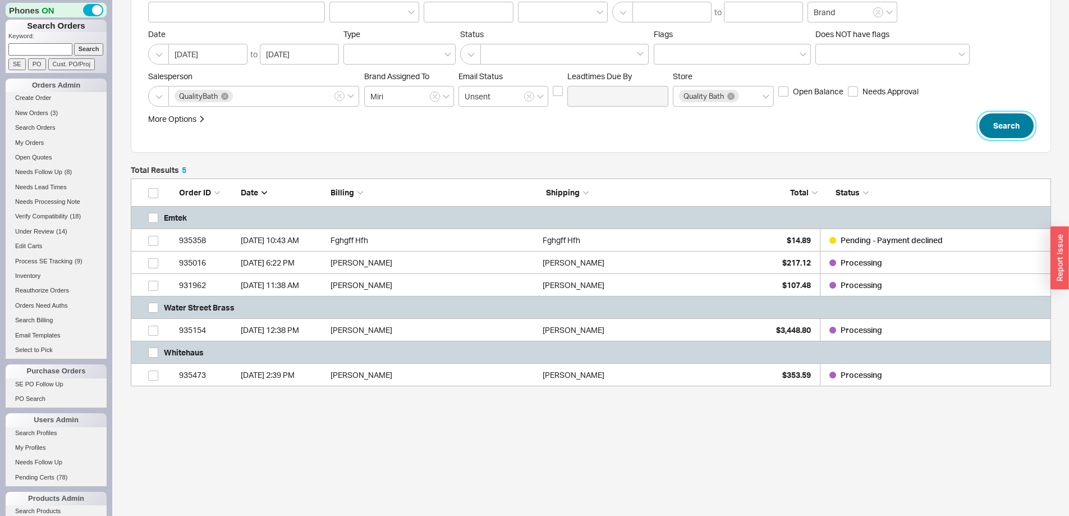
click at [991, 127] on button "Search" at bounding box center [1006, 125] width 54 height 25
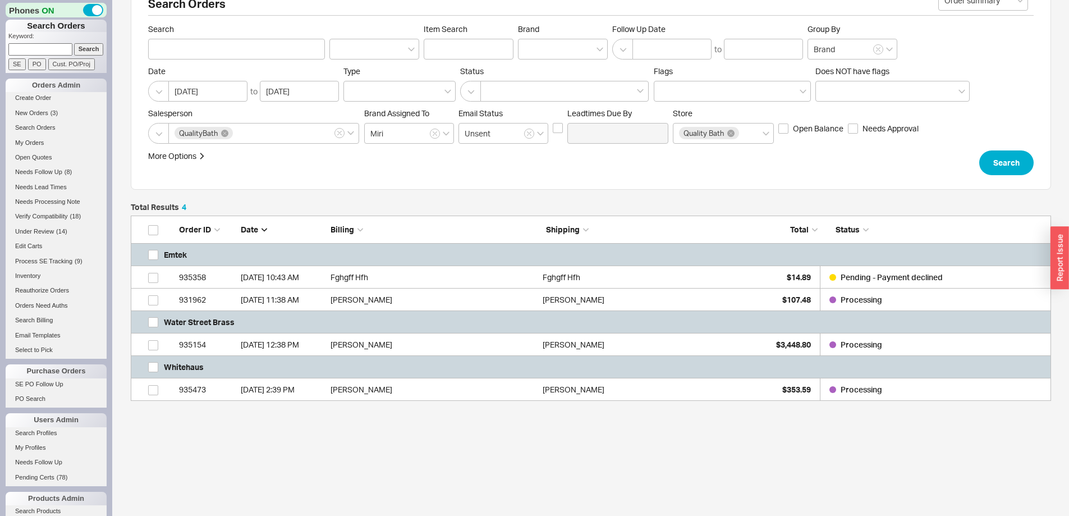
scroll to position [42, 0]
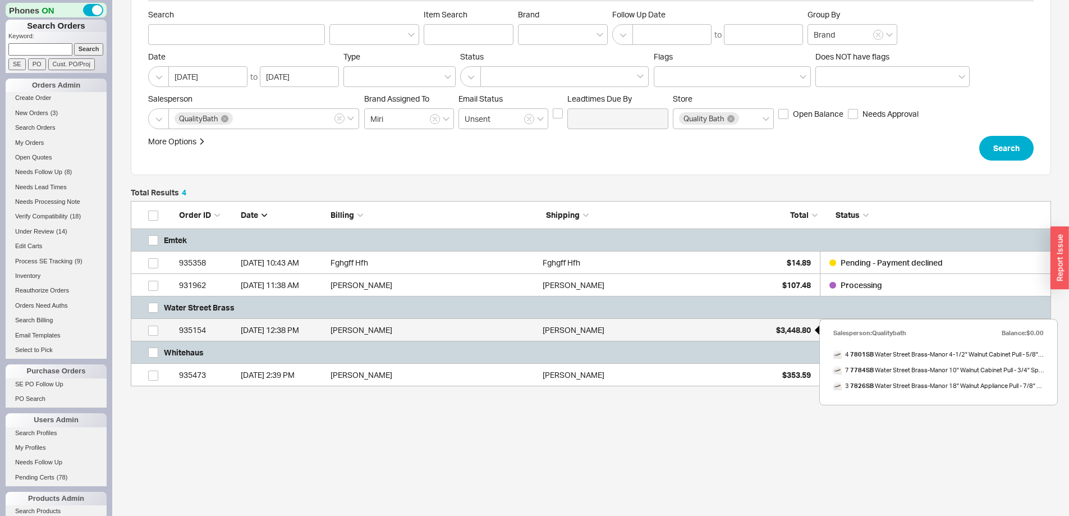
click at [764, 334] on div "$3,448.80" at bounding box center [783, 330] width 56 height 22
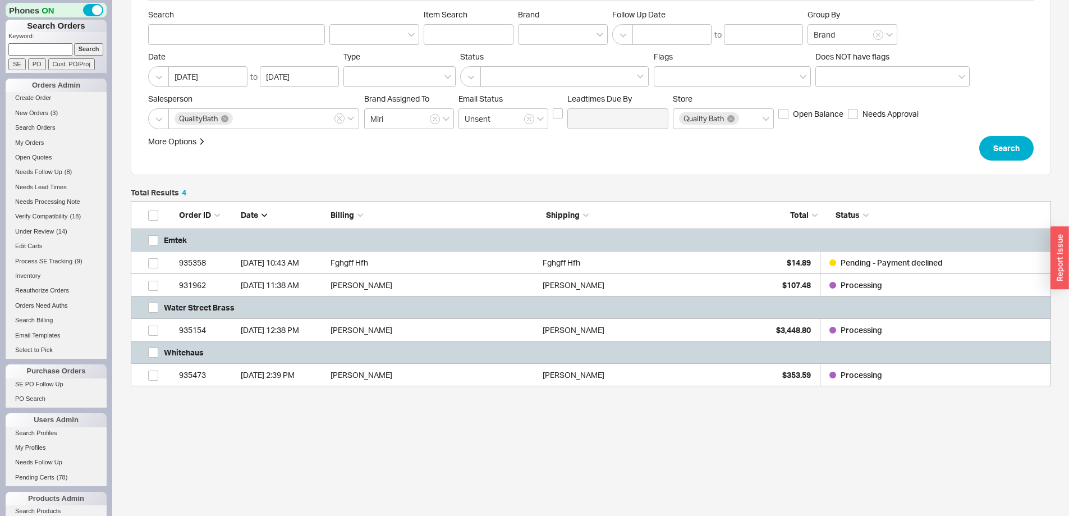
click at [54, 43] on input at bounding box center [40, 49] width 64 height 12
paste input "985842"
type input "985842"
click at [74, 47] on input "Search" at bounding box center [89, 49] width 30 height 12
type input "985842"
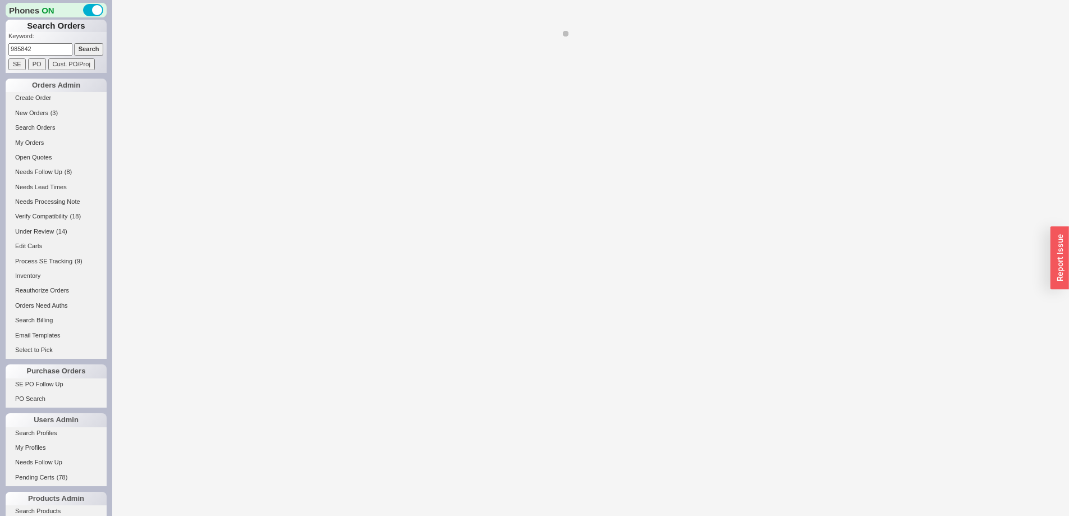
select select "*"
select select "LOW"
select select "3"
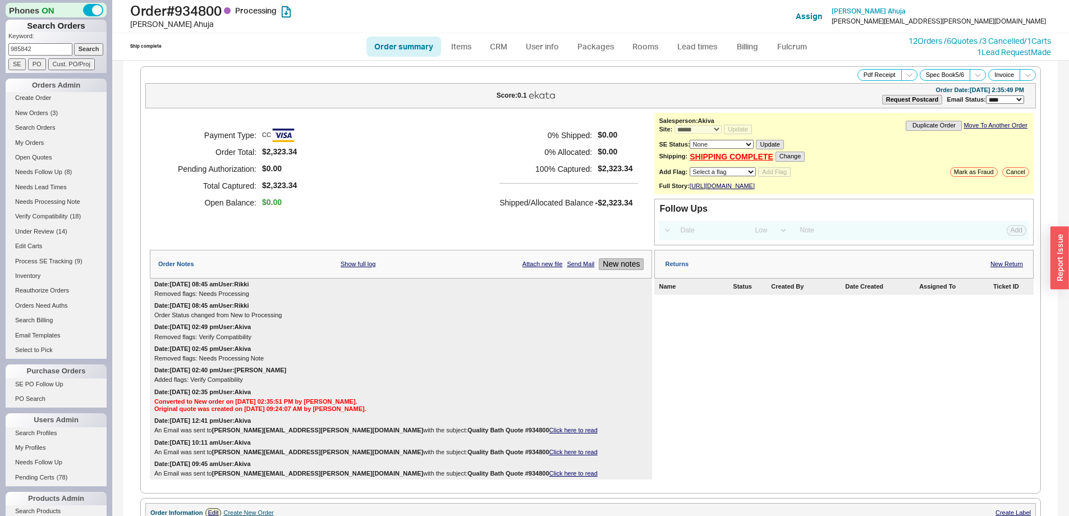
click at [628, 269] on button "New notes" at bounding box center [621, 264] width 45 height 12
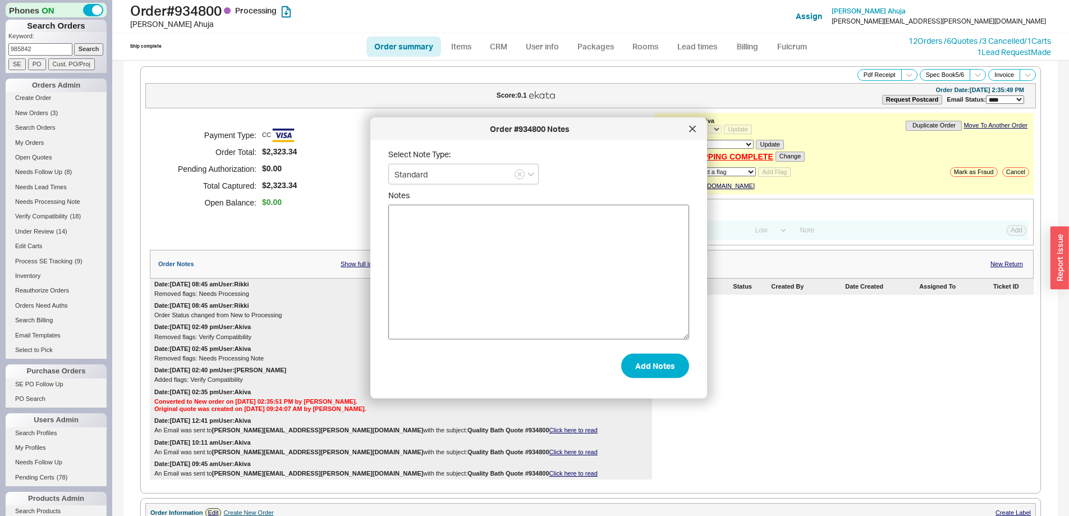
click at [566, 273] on textarea "Notes" at bounding box center [538, 272] width 301 height 135
type textarea "1 3/8" door thickness informed Emtek"
click at [650, 365] on button "Add Notes" at bounding box center [655, 365] width 68 height 25
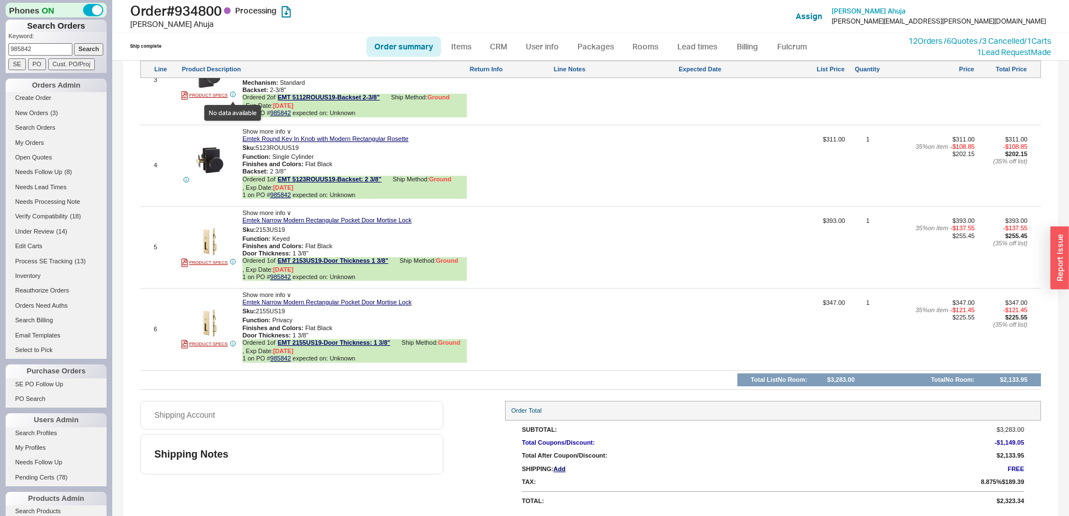
scroll to position [506, 0]
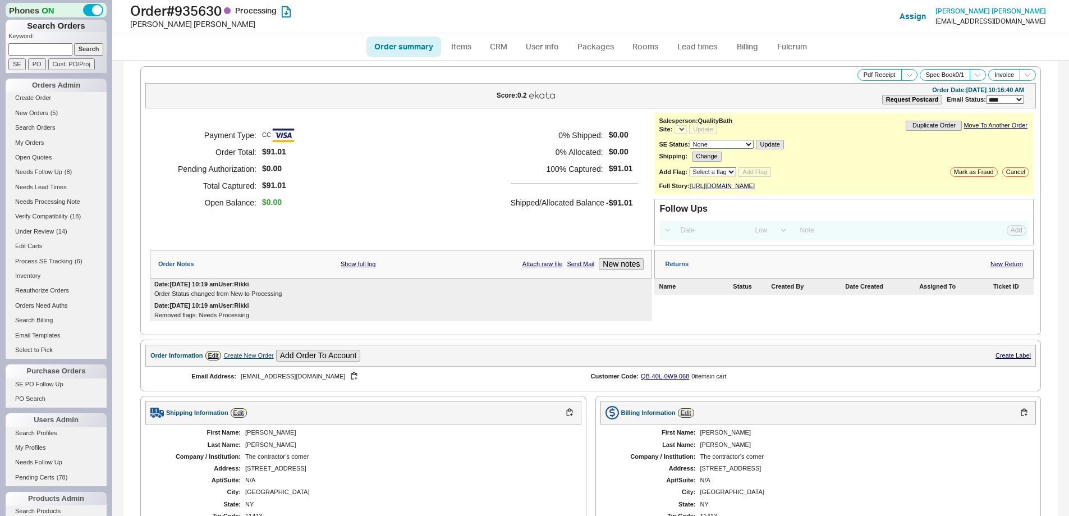
select select "*"
select select "LOW"
select select "3"
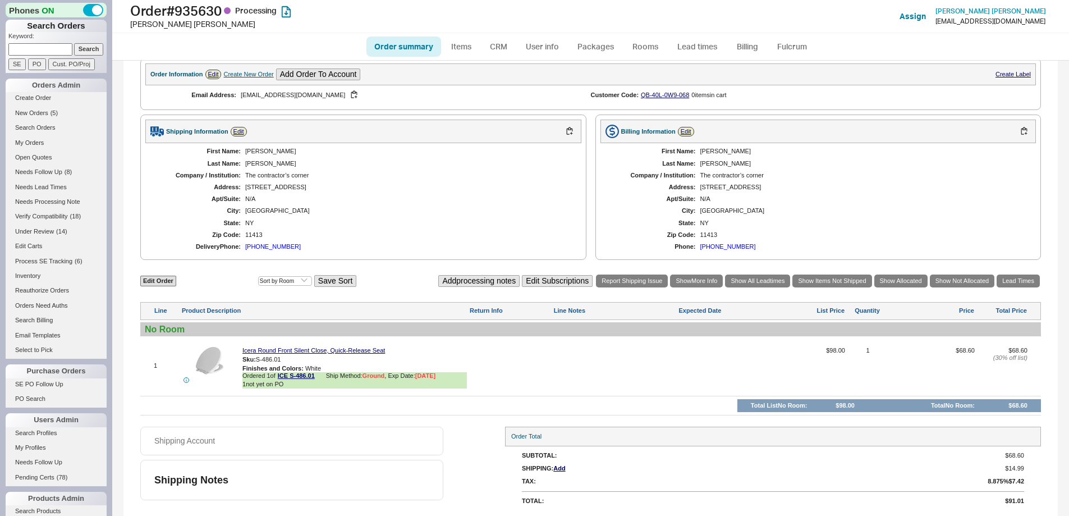
select select "*"
click at [292, 374] on link "ICE S-486.01" at bounding box center [296, 376] width 37 height 8
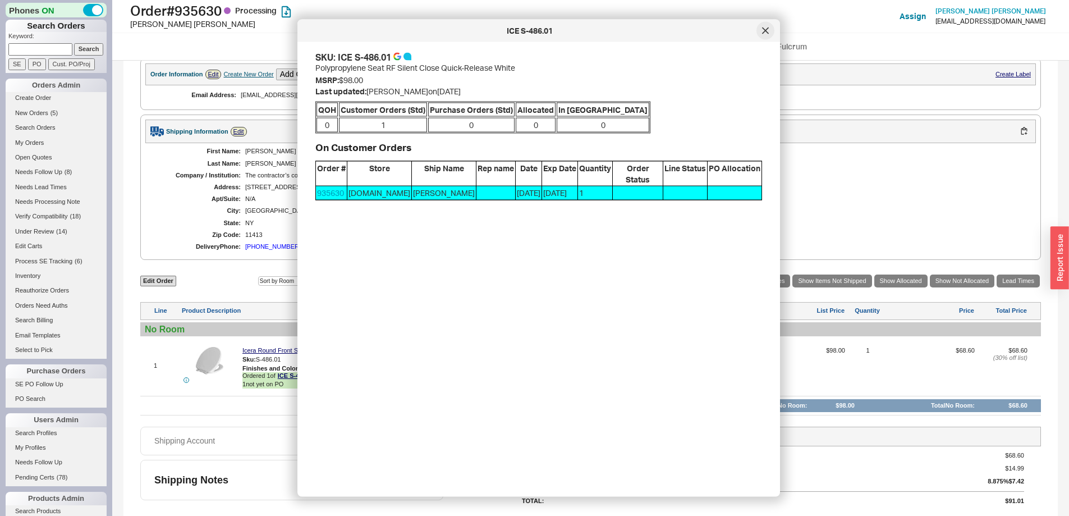
click at [763, 28] on icon at bounding box center [765, 30] width 6 height 6
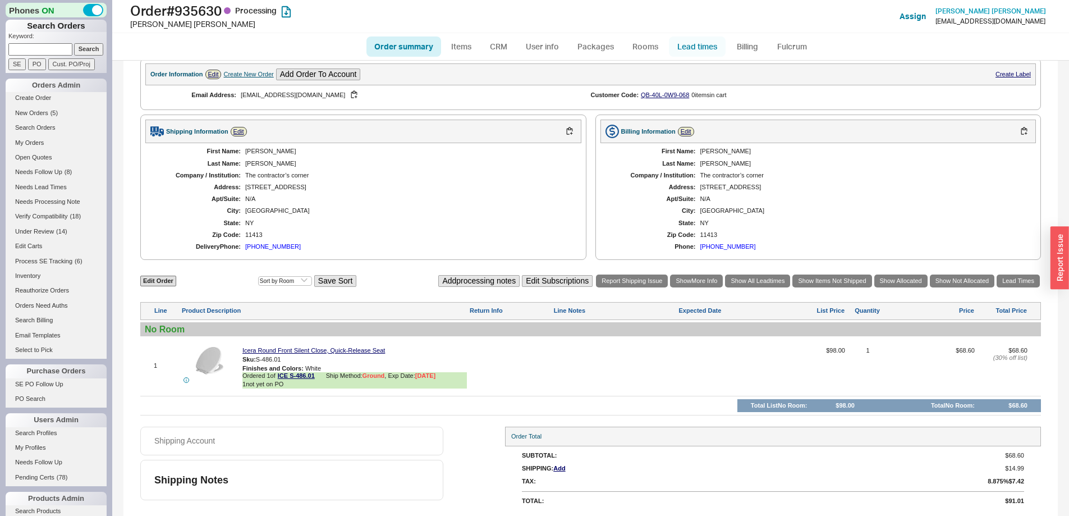
click at [707, 48] on link "Lead times" at bounding box center [697, 46] width 57 height 20
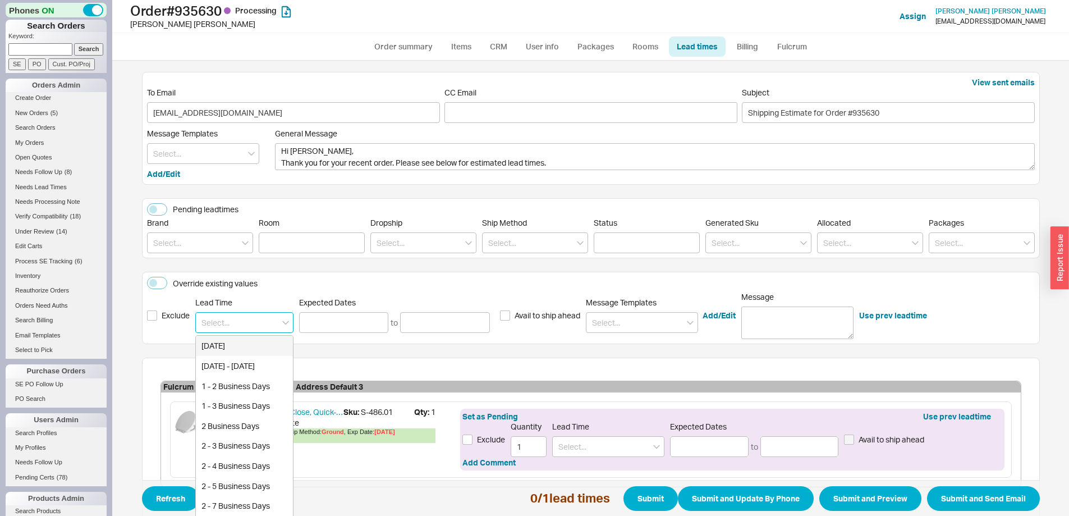
click at [246, 324] on input at bounding box center [244, 322] width 98 height 21
click at [247, 370] on div "3 - 4 Weeks" at bounding box center [244, 366] width 97 height 20
type input "3 - 4 Weeks"
type input "[DATE]"
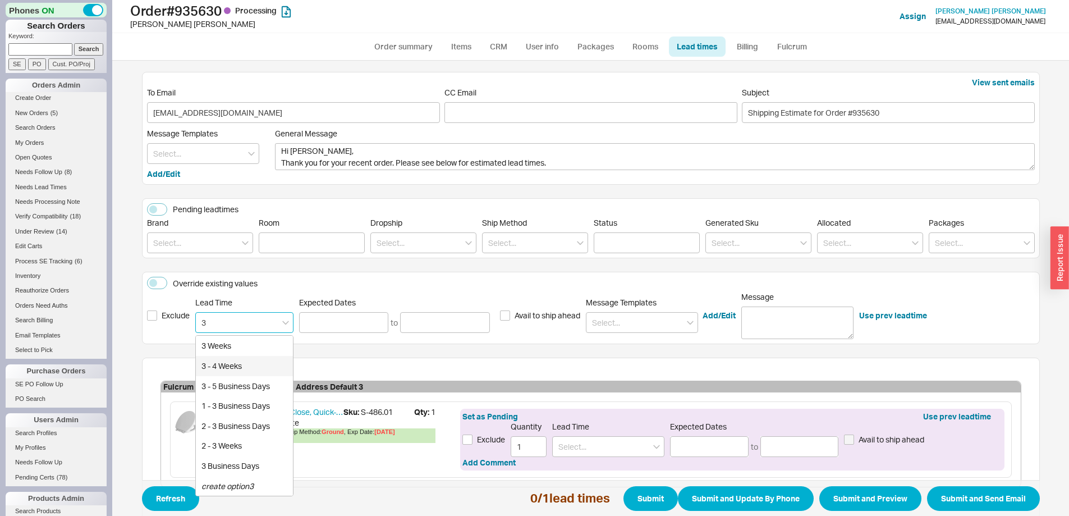
type input "[DATE]"
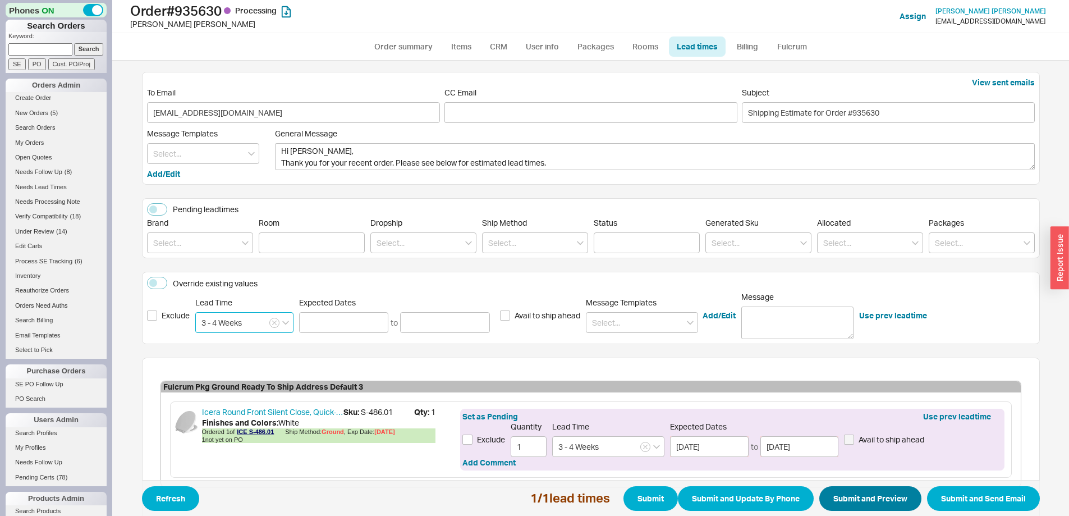
type input "3 - 4 Weeks"
click at [863, 503] on span "Refresh 1 / 1 lead times Submit Submit and Update By Phone Submit and Preview S…" at bounding box center [591, 498] width 898 height 36
click at [861, 503] on button "Submit and Preview" at bounding box center [870, 498] width 102 height 25
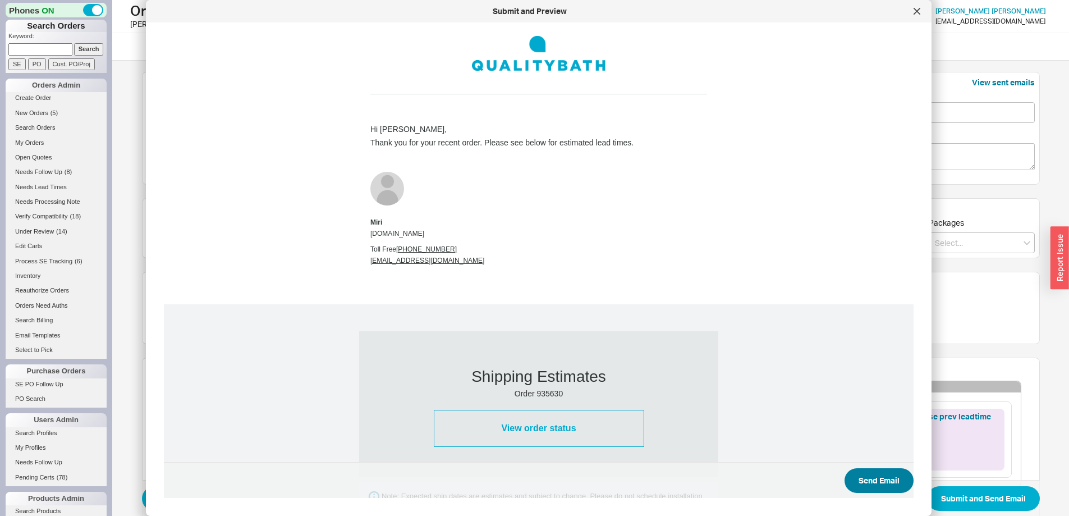
scroll to position [404, 0]
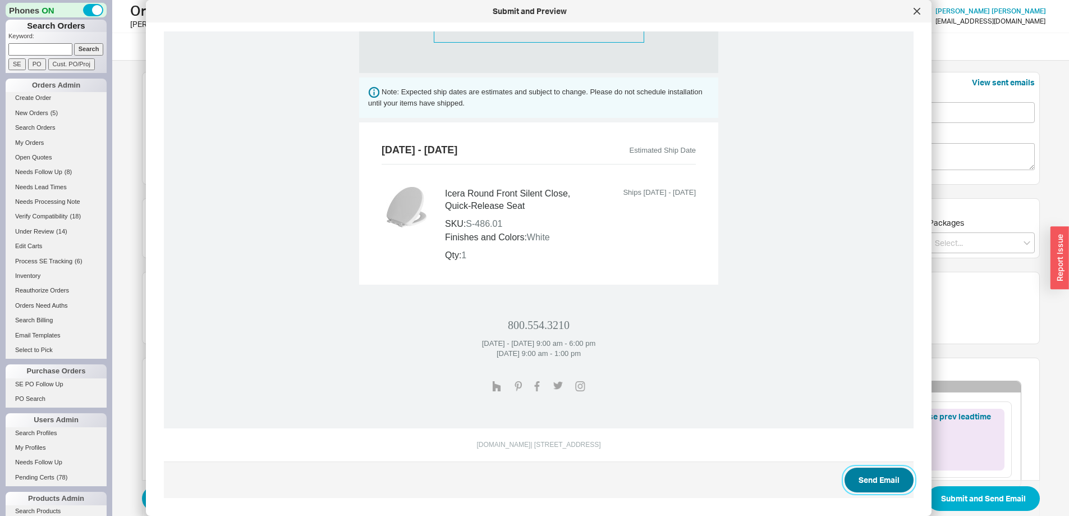
click at [873, 489] on button "Send Email" at bounding box center [878, 479] width 69 height 25
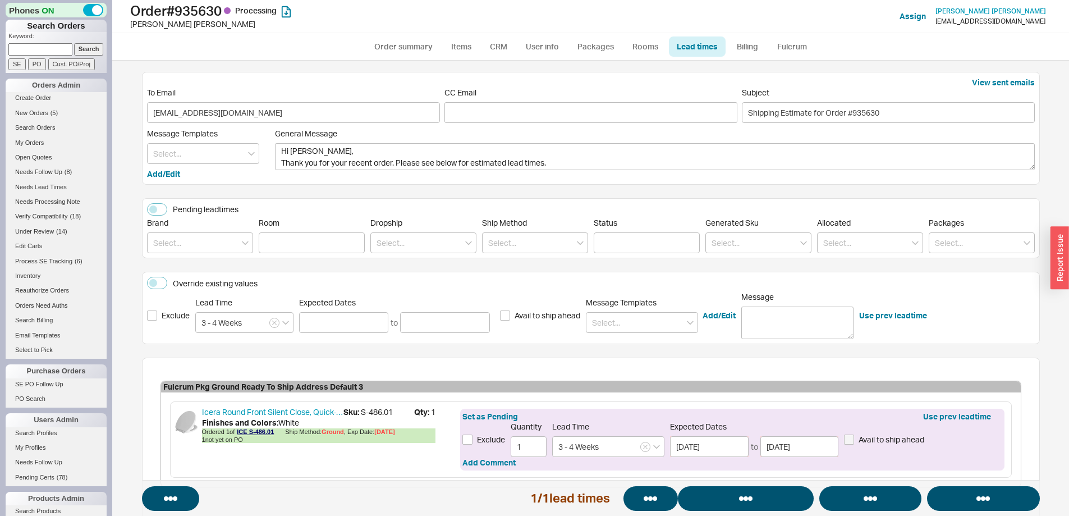
select select "*"
select select "LOW"
select select "3"
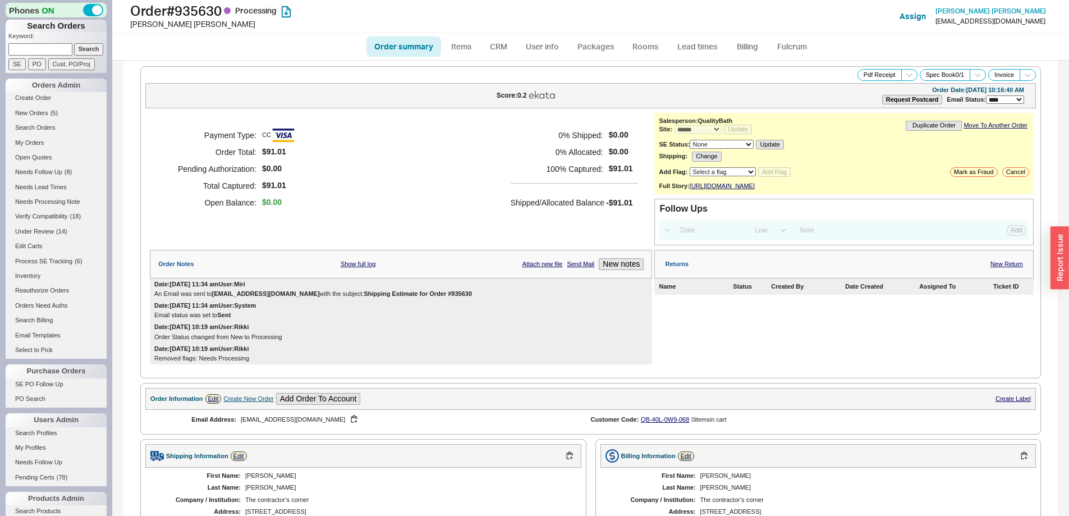
select select "*"
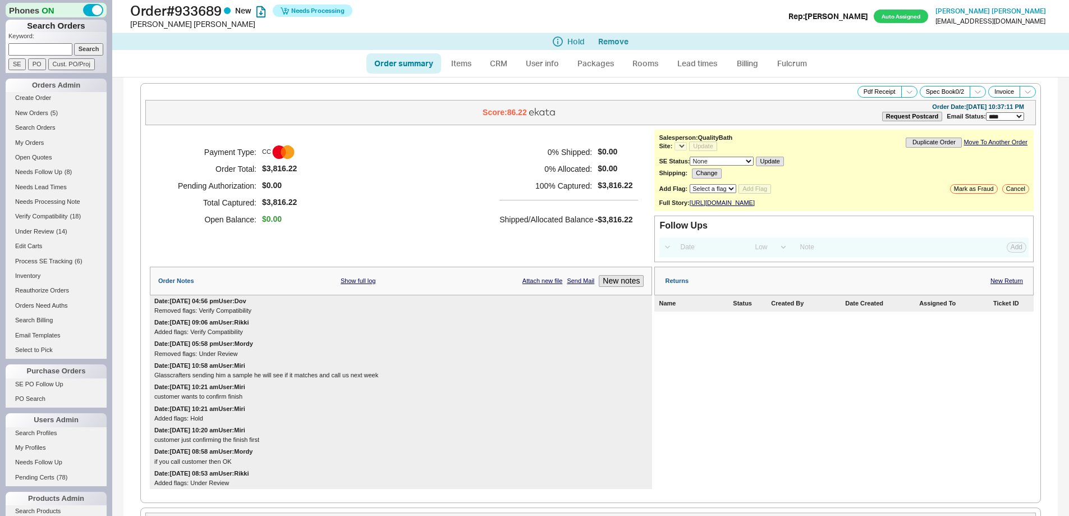
select select "*"
select select "LOW"
select select "3"
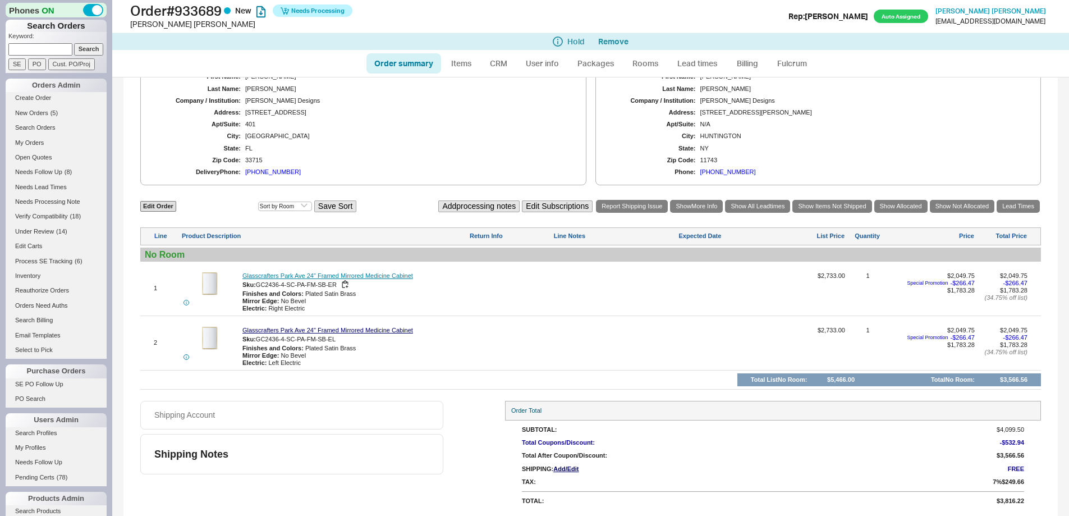
select select "*"
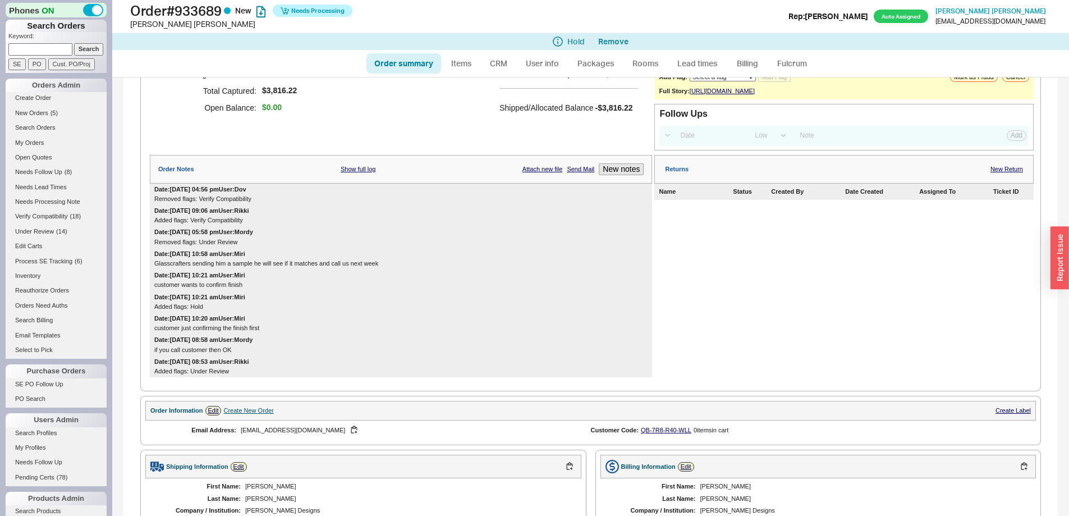
scroll to position [112, 0]
drag, startPoint x: 164, startPoint y: 273, endPoint x: 392, endPoint y: 272, distance: 227.8
click at [392, 266] on div "Glasscrafters sending him a sample he will see if it matches and call us next w…" at bounding box center [400, 262] width 493 height 7
drag, startPoint x: 394, startPoint y: 272, endPoint x: 154, endPoint y: 274, distance: 240.1
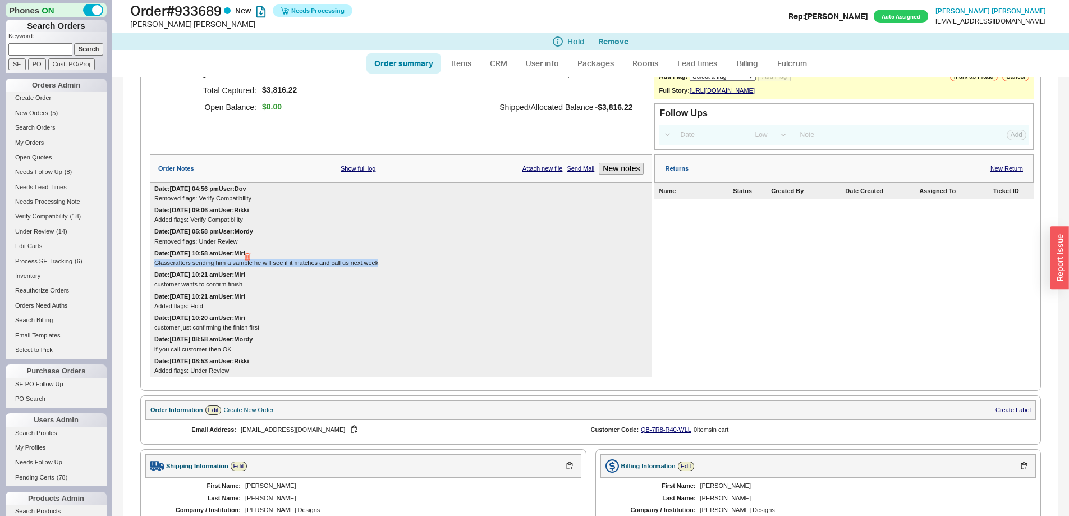
click at [154, 269] on div "Date: [DATE] 10:58 am User: [PERSON_NAME] sending him a sample he will see if i…" at bounding box center [401, 257] width 502 height 21
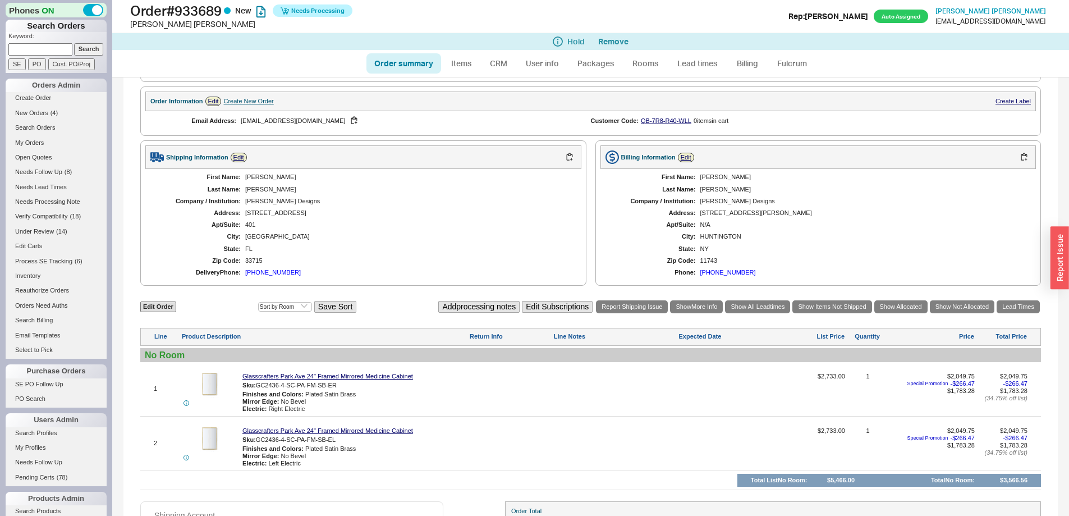
scroll to position [528, 0]
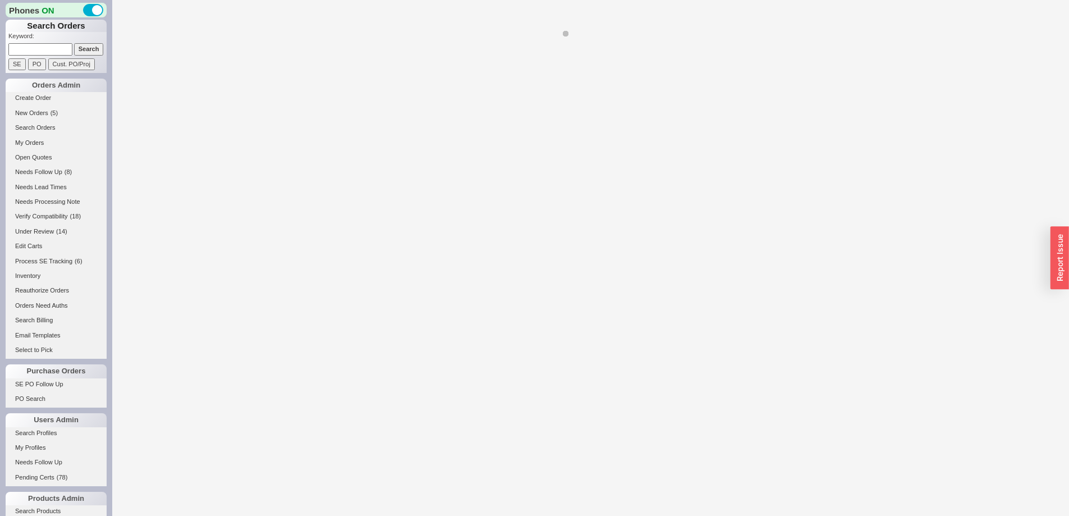
select select "*"
select select "LOW"
select select "3"
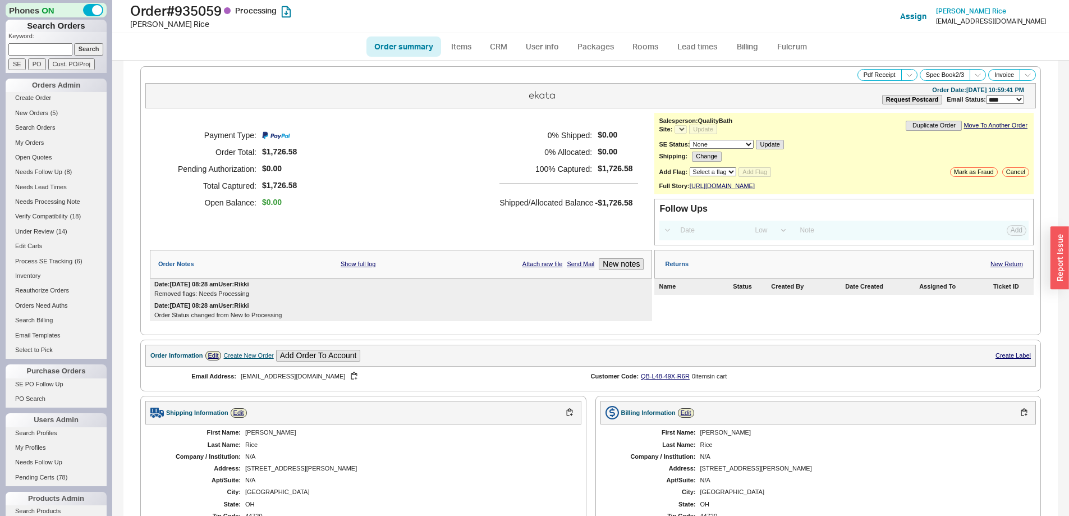
select select "*"
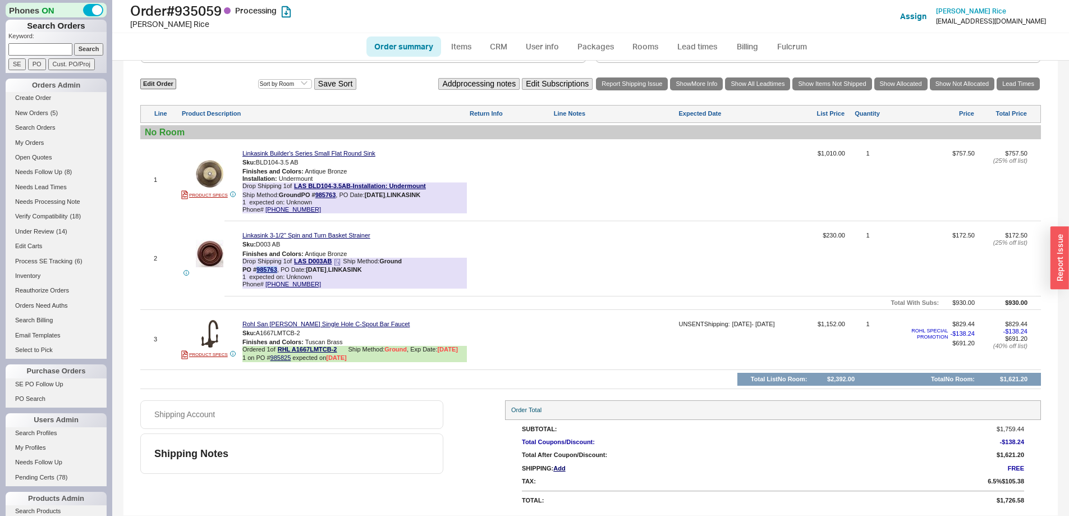
drag, startPoint x: 278, startPoint y: 272, endPoint x: 255, endPoint y: 271, distance: 22.4
click at [255, 271] on div "PO # 985763 , PO Date: [DATE] , LINKASINK" at bounding box center [301, 269] width 119 height 7
copy link "985763"
click at [265, 271] on link "985763" at bounding box center [266, 269] width 21 height 7
click at [709, 46] on link "Lead times" at bounding box center [697, 46] width 57 height 20
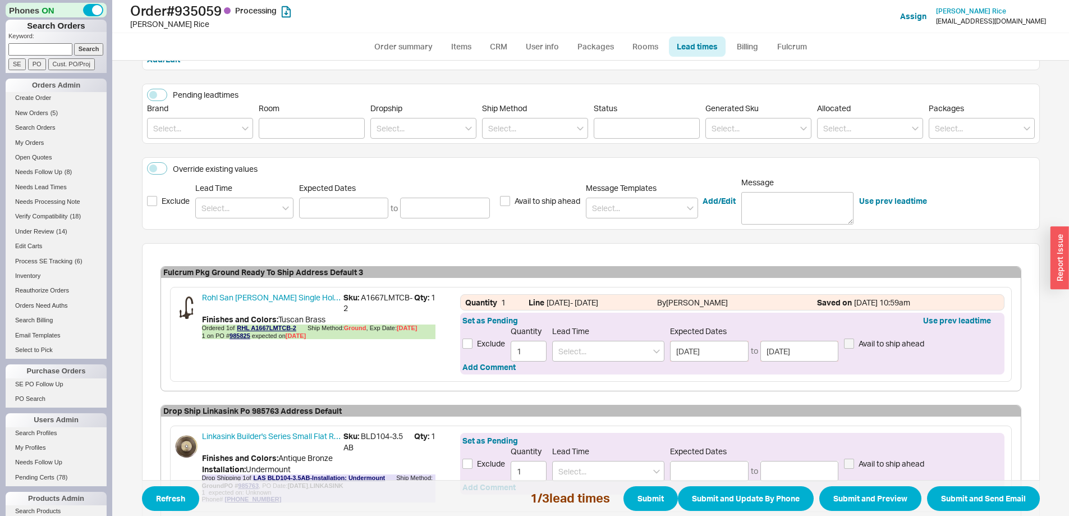
scroll to position [299, 0]
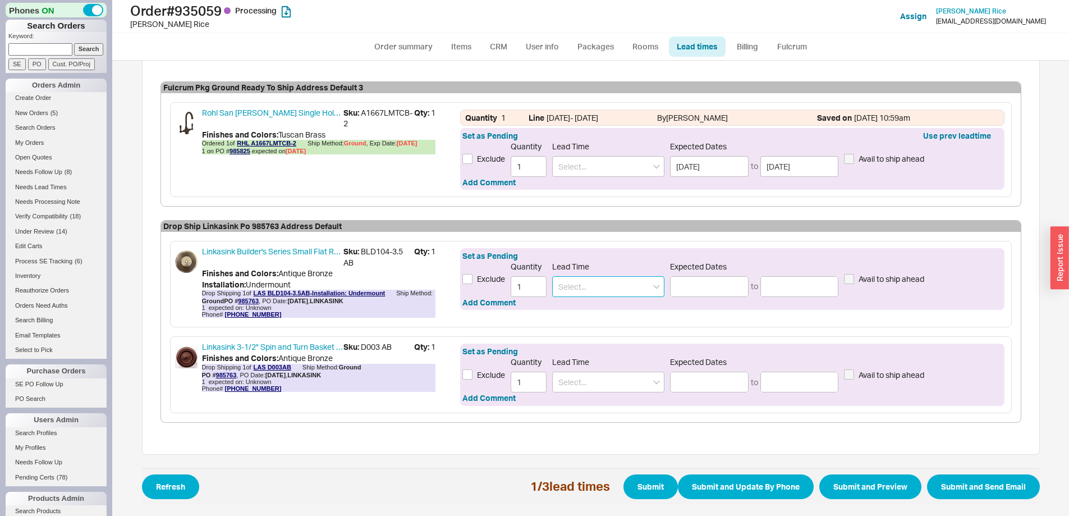
click at [575, 287] on input at bounding box center [608, 286] width 112 height 21
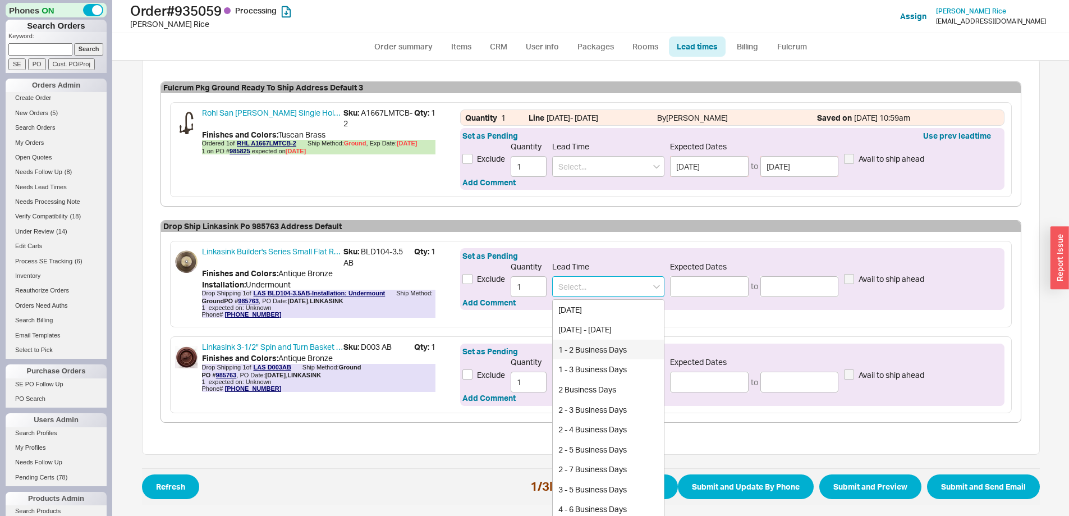
click at [588, 351] on div "1 - 2 Business Days" at bounding box center [608, 349] width 111 height 20
type input "1 - 2 Business Days"
type input "08/25/2025"
type input "08/26/2025"
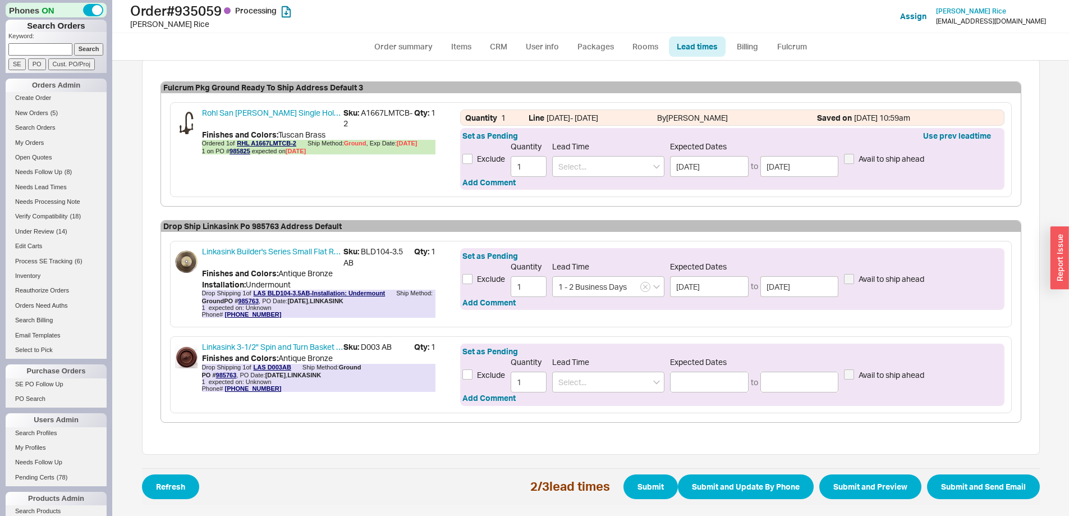
click at [589, 362] on span "Lead Time" at bounding box center [608, 362] width 112 height 10
click at [593, 380] on input at bounding box center [608, 381] width 112 height 21
drag, startPoint x: 595, startPoint y: 405, endPoint x: 604, endPoint y: 406, distance: 9.6
click at [595, 405] on div "1 - 2 Business Days" at bounding box center [608, 405] width 111 height 20
type input "1 - 2 Business Days"
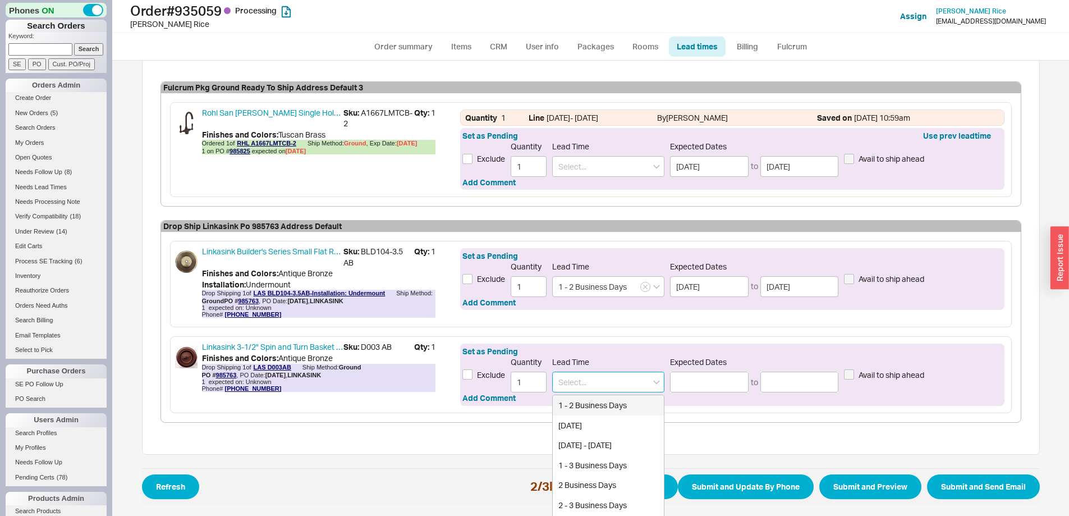
type input "08/25/2025"
type input "08/26/2025"
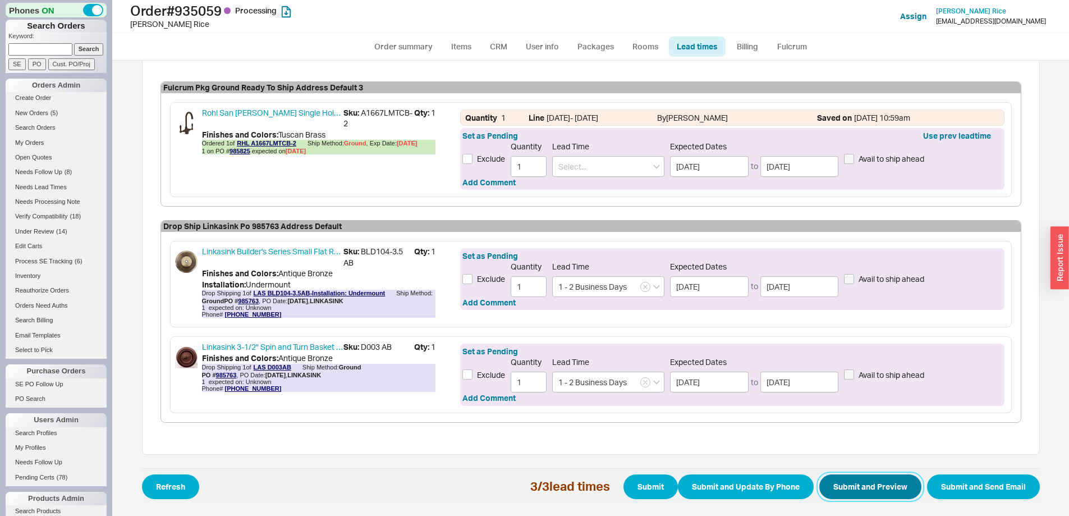
click at [879, 481] on button "Submit and Preview" at bounding box center [870, 486] width 102 height 25
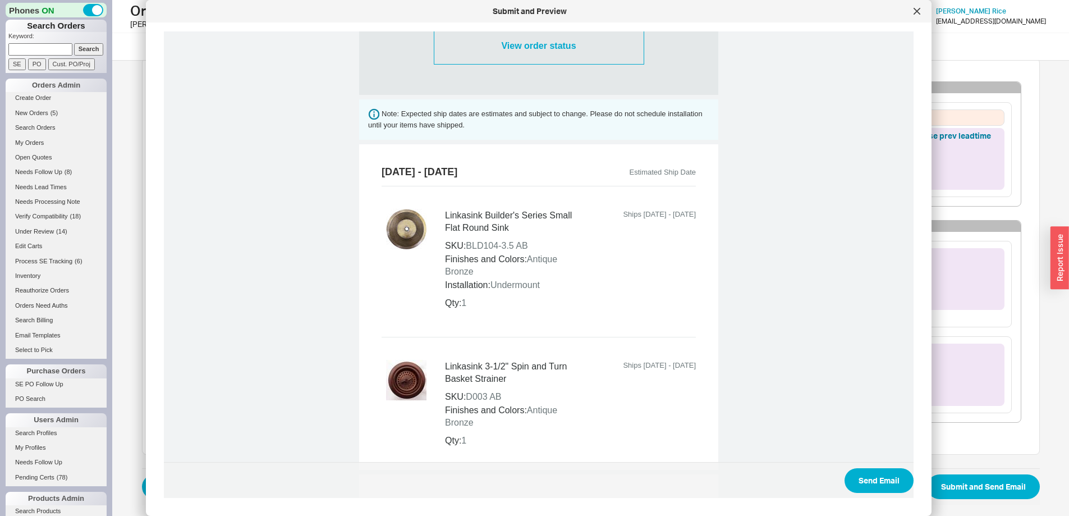
scroll to position [746, 0]
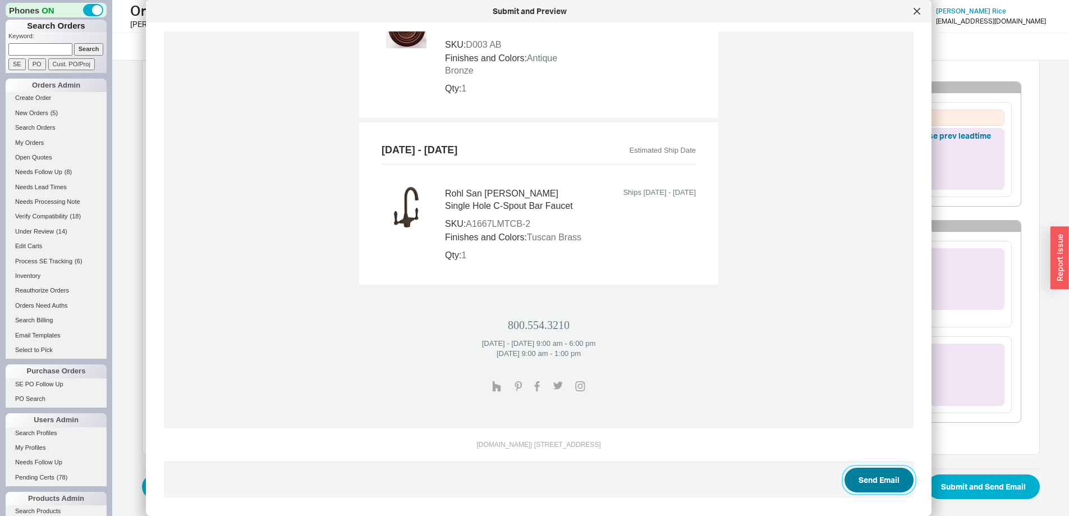
click at [863, 478] on button "Send Email" at bounding box center [878, 479] width 69 height 25
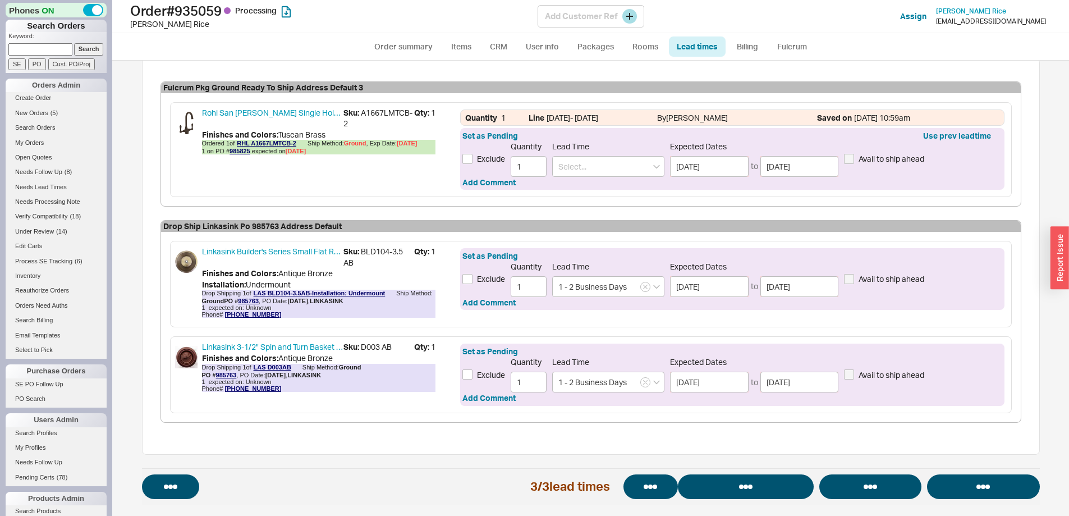
select select "*"
select select "LOW"
select select "3"
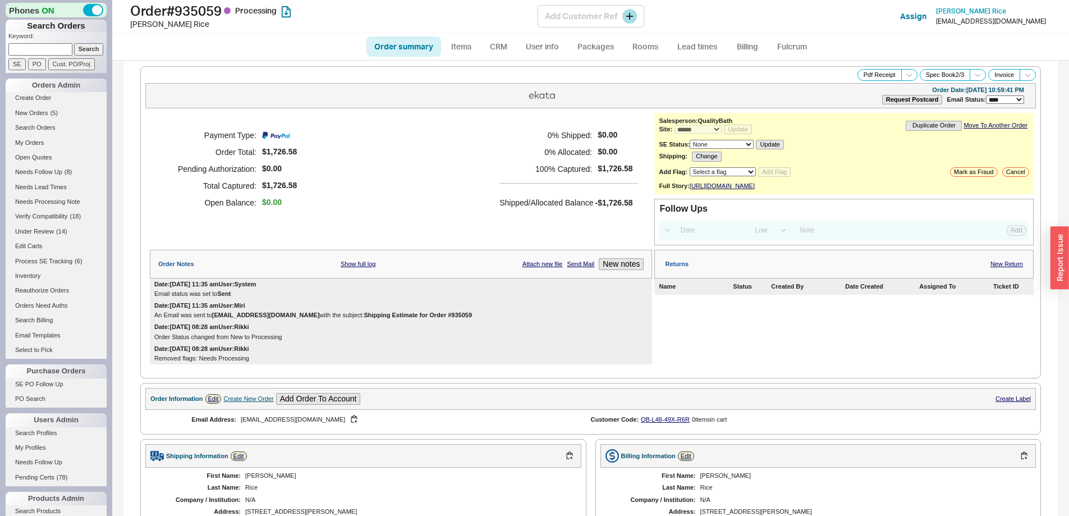
select select "*"
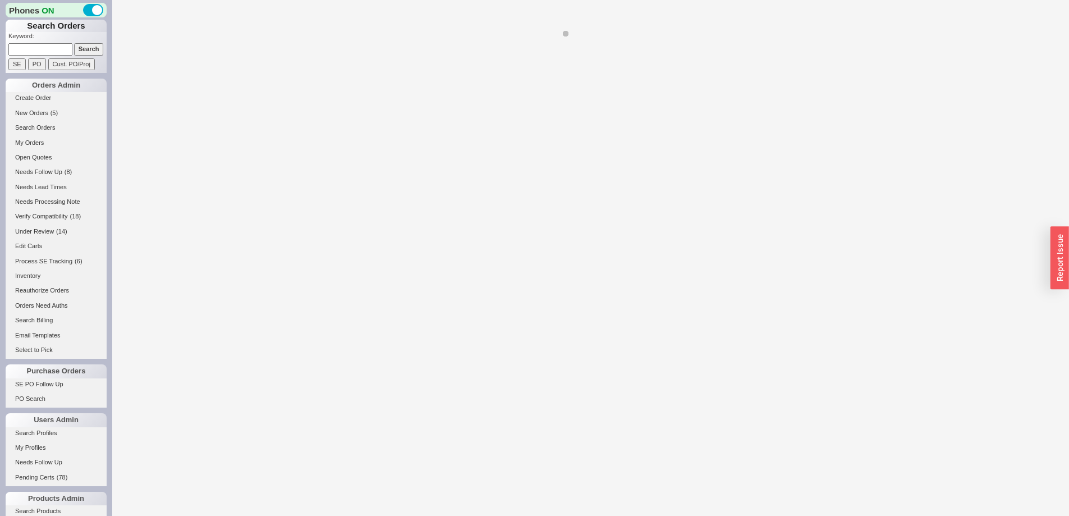
select select "*"
select select "LOW"
select select "3"
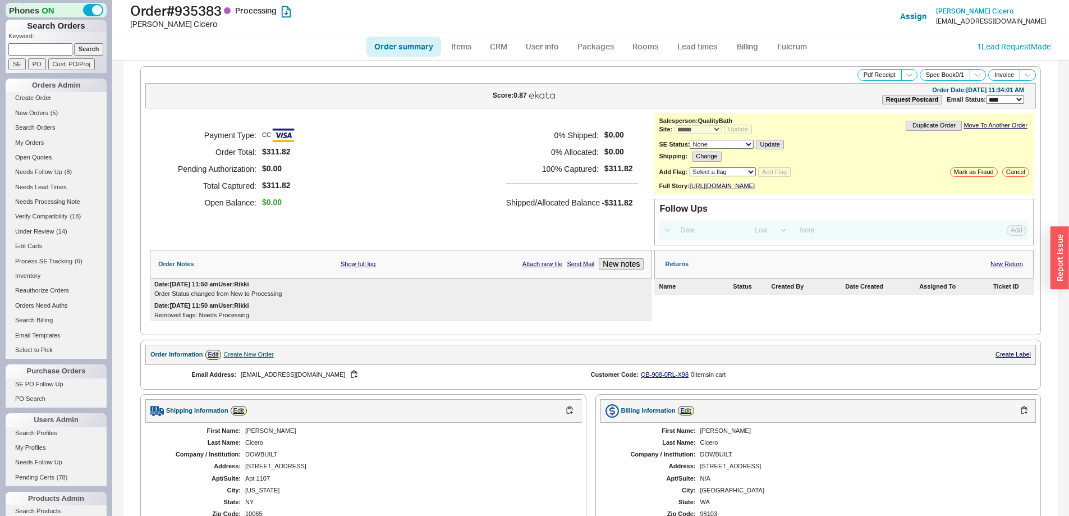
scroll to position [301, 0]
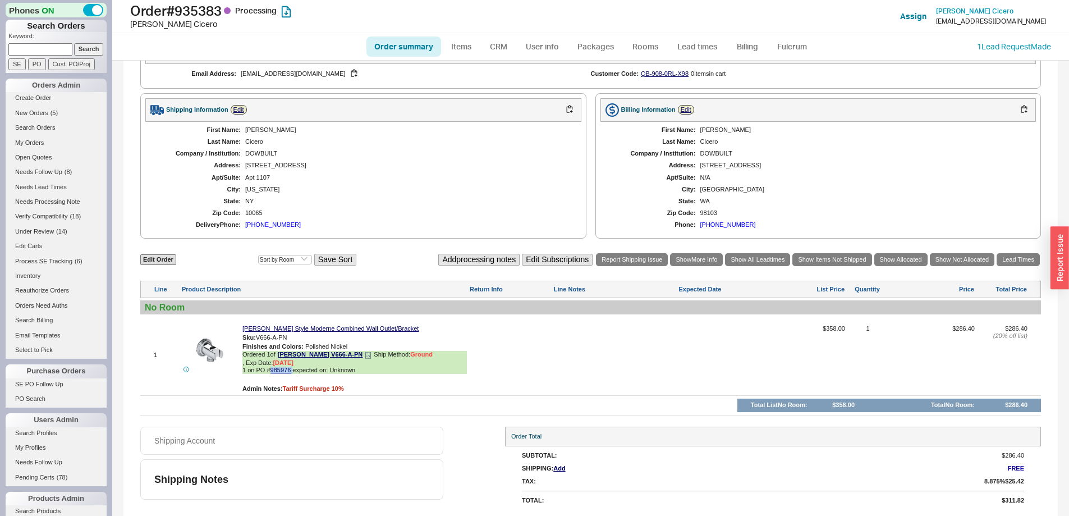
drag, startPoint x: 293, startPoint y: 371, endPoint x: 272, endPoint y: 371, distance: 21.9
click at [272, 371] on span "1 on PO # 985976 expected on: Unknown" at bounding box center [354, 369] width 224 height 7
copy span "985976"
click span "1 on PO # 985976"
drag, startPoint x: 282, startPoint y: 374, endPoint x: 277, endPoint y: 371, distance: 5.8
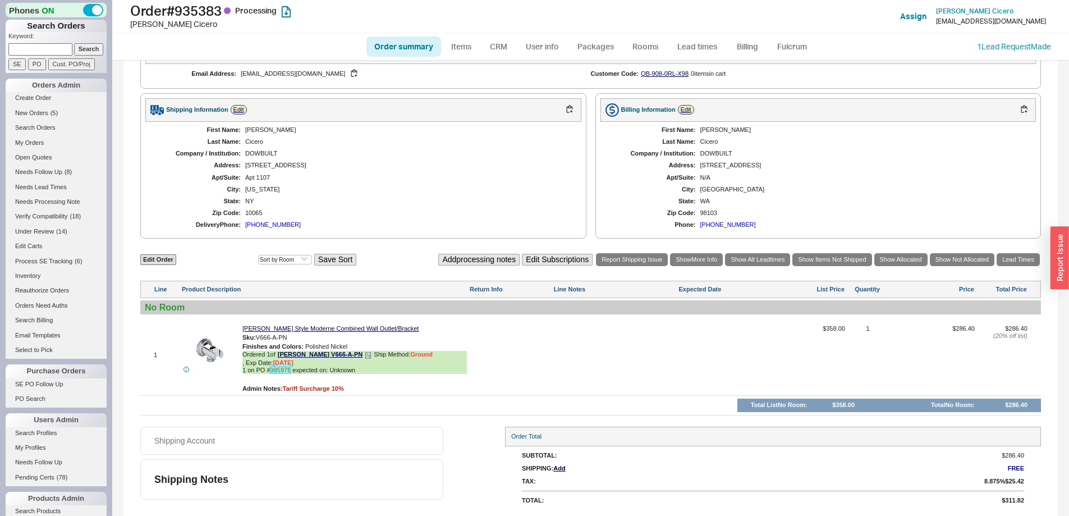
click link "985976"
click link "Order summary"
select select "*"
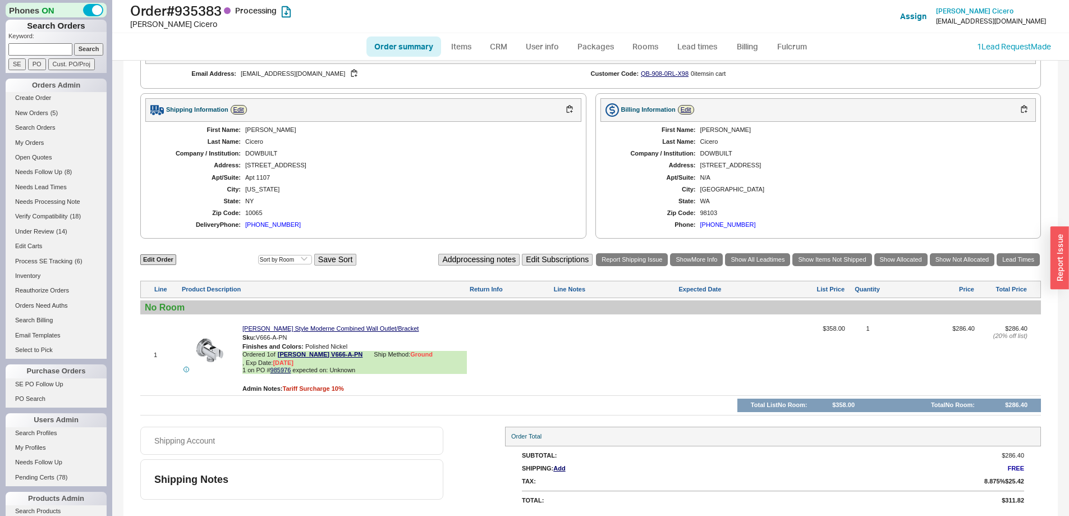
select select "LOW"
select select "3"
click link "Lead times"
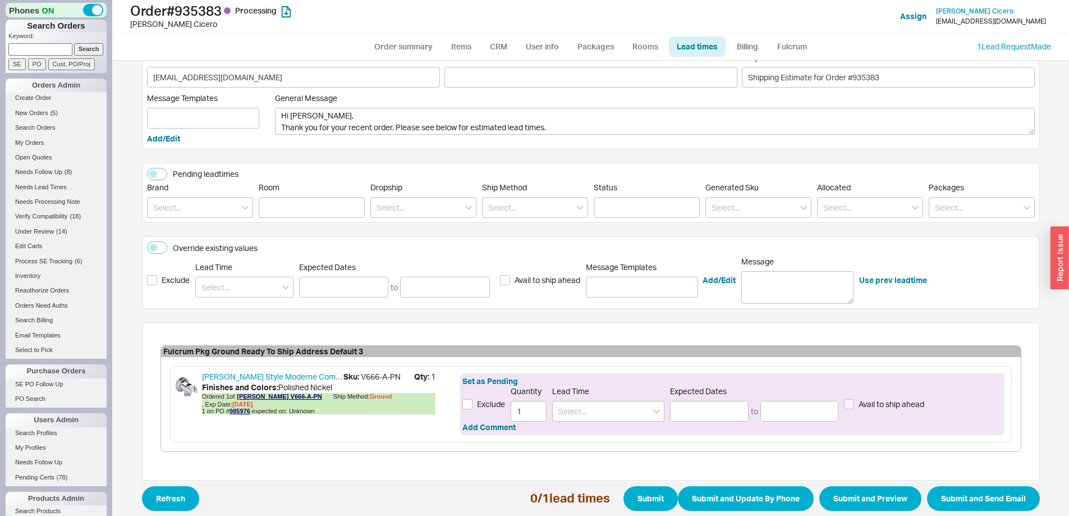
scroll to position [65, 0]
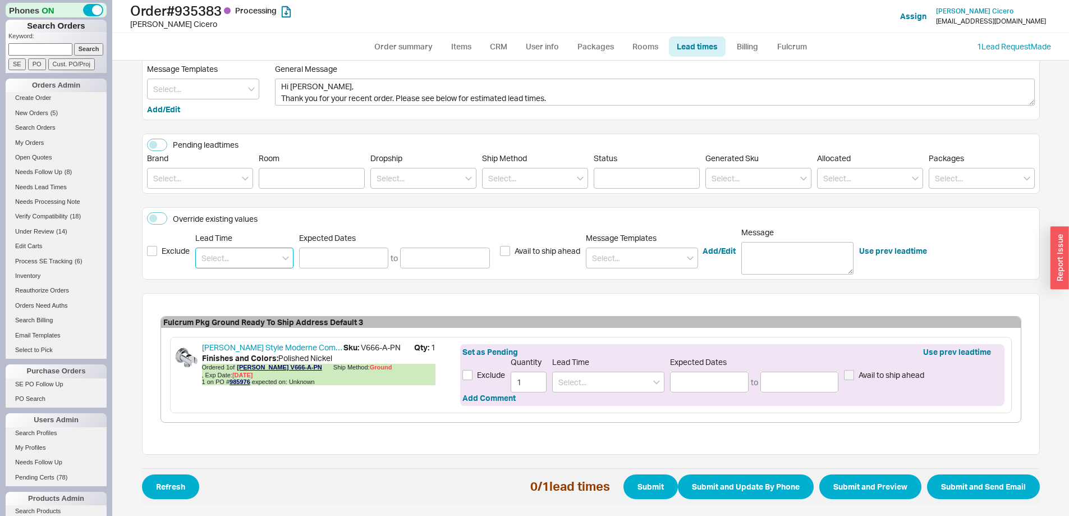
click input
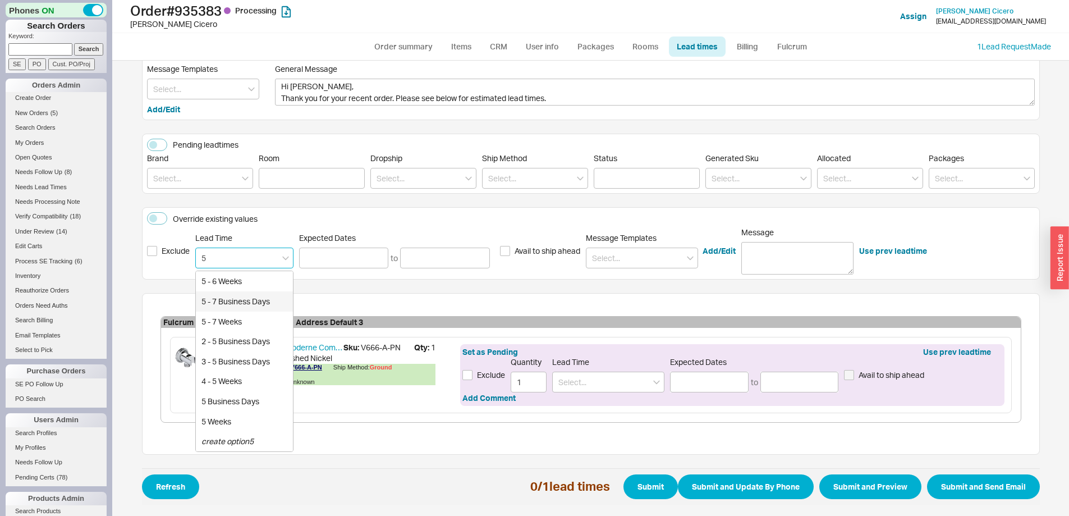
click div "5 - 7 Business Days"
type input "5 - 7 Business Days"
type input "08/29/2025"
type input "09/03/2025"
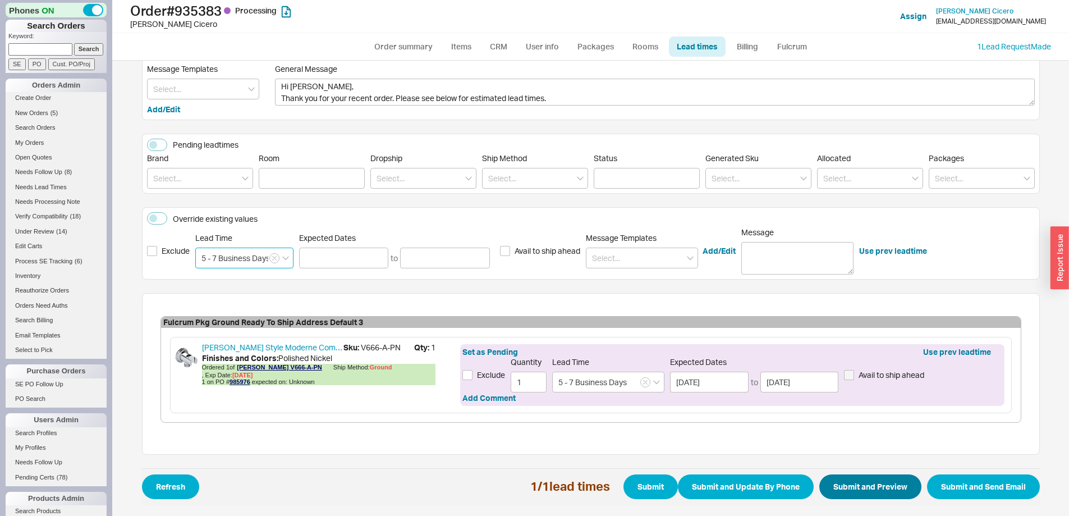
type input "5 - 7 Business Days"
click button "Submit and Preview"
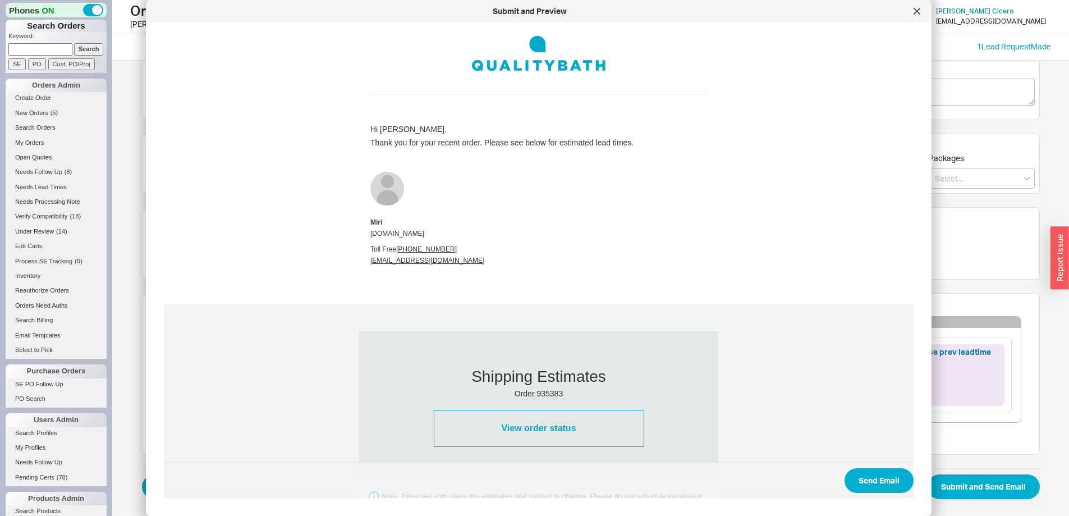
scroll to position [416, 0]
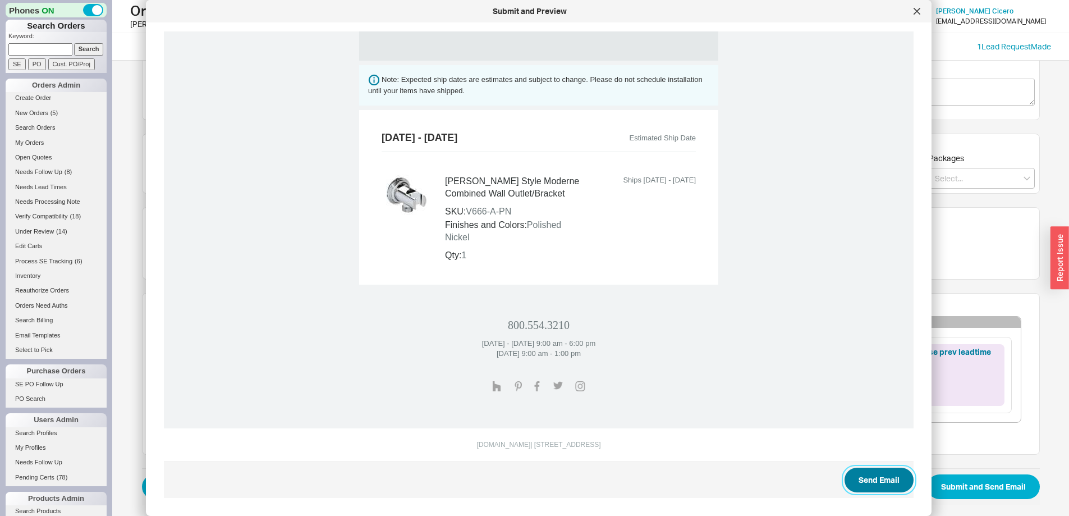
click button "Send Email"
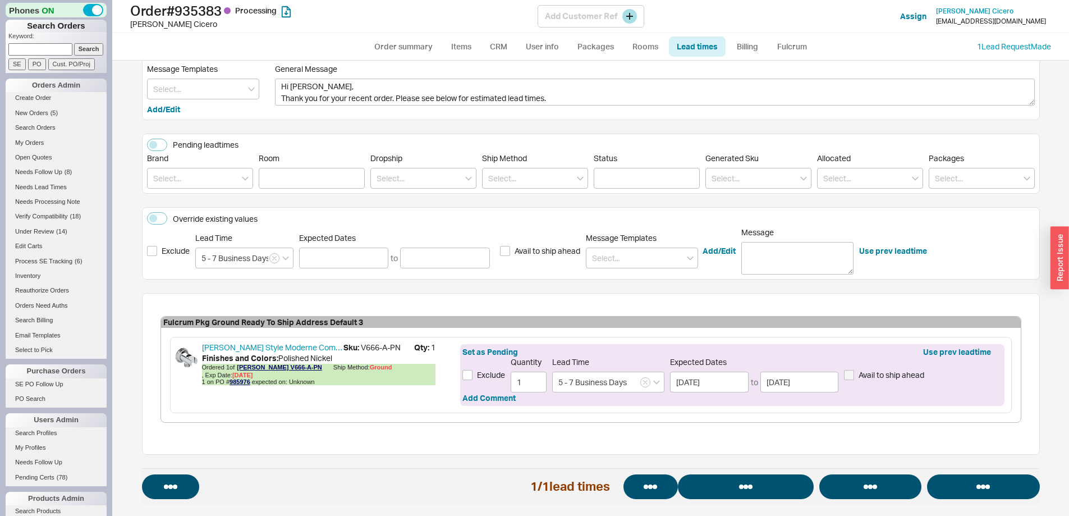
select select "*"
select select "LOW"
select select "3"
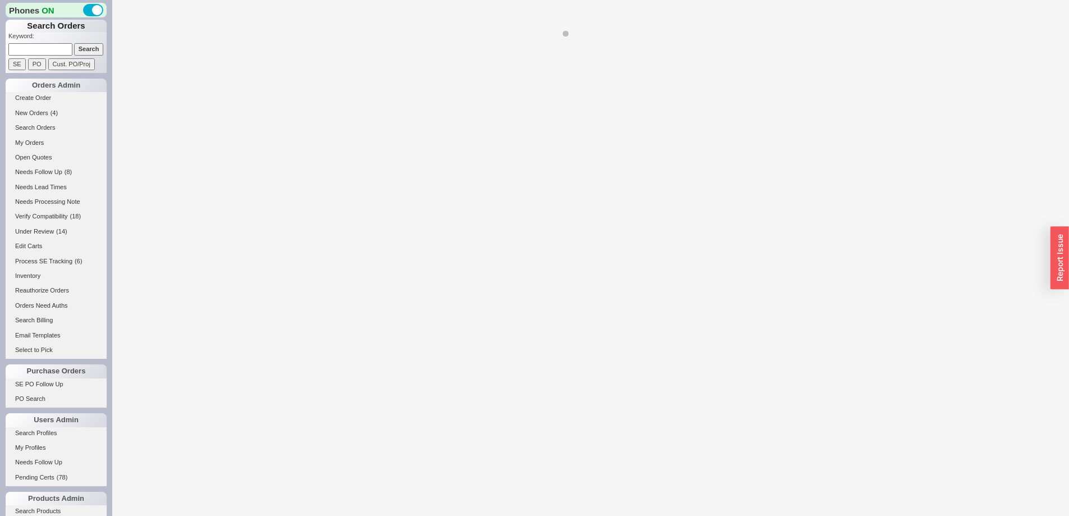
select select "*"
select select "LOW"
select select "3"
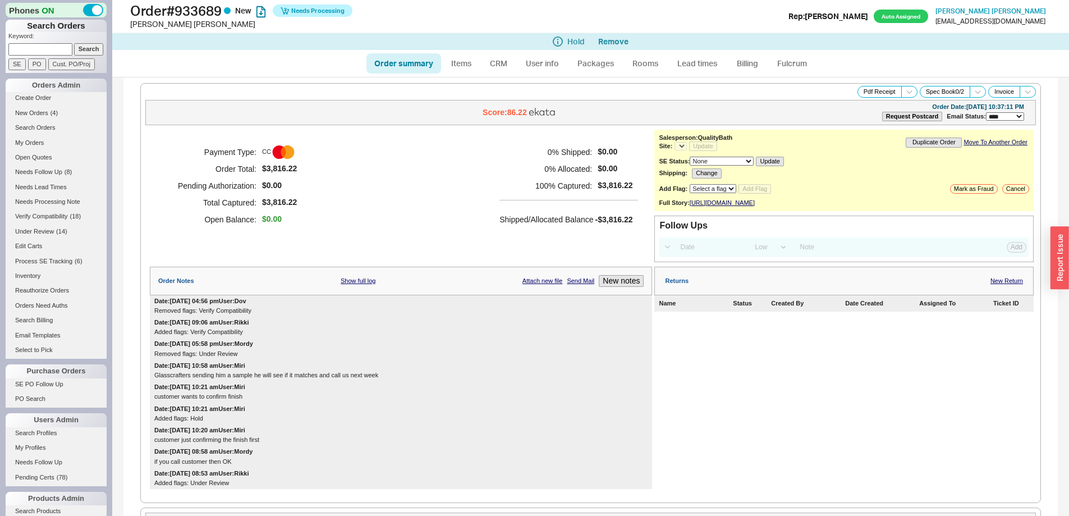
select select "*"
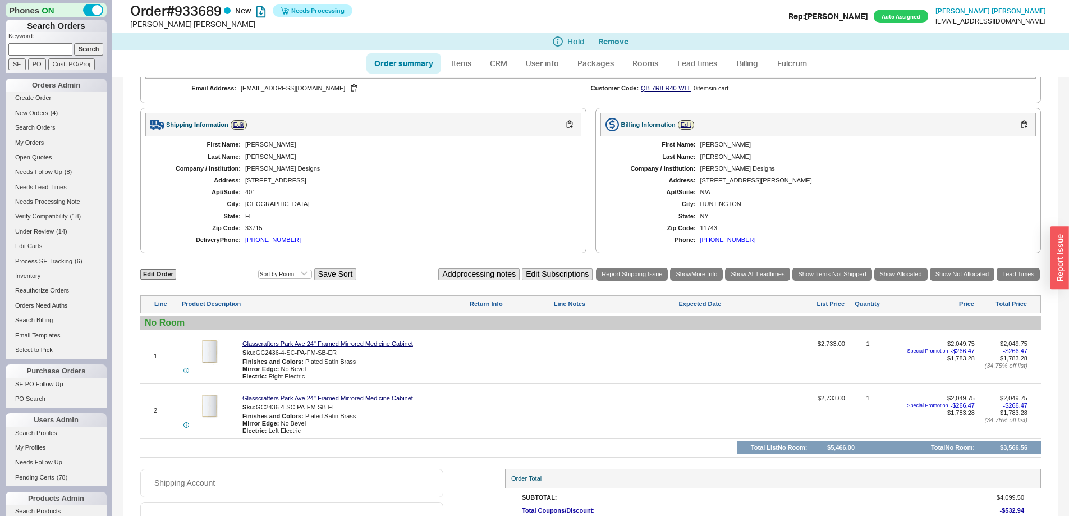
scroll to position [505, 0]
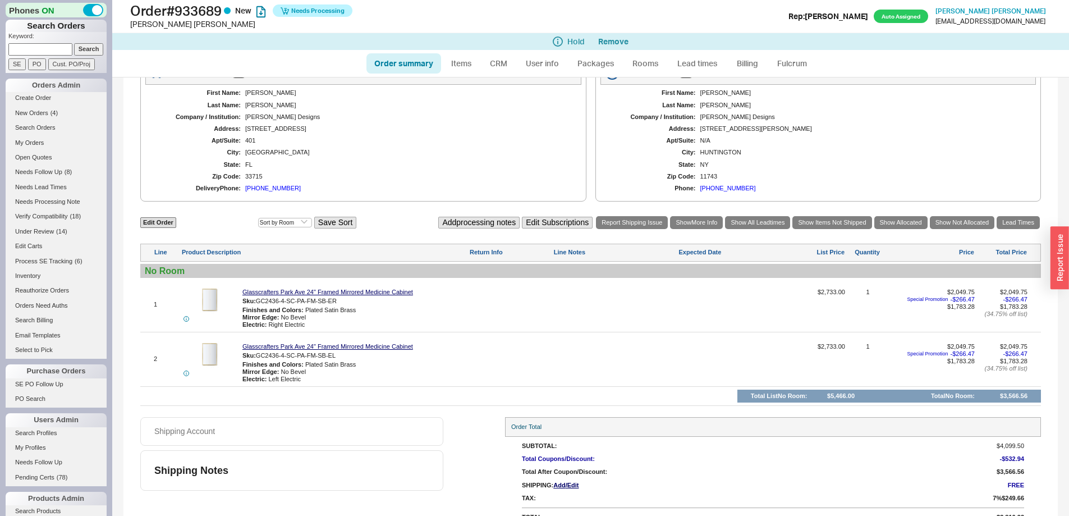
click at [266, 192] on div "(310) 749-9090" at bounding box center [273, 188] width 56 height 7
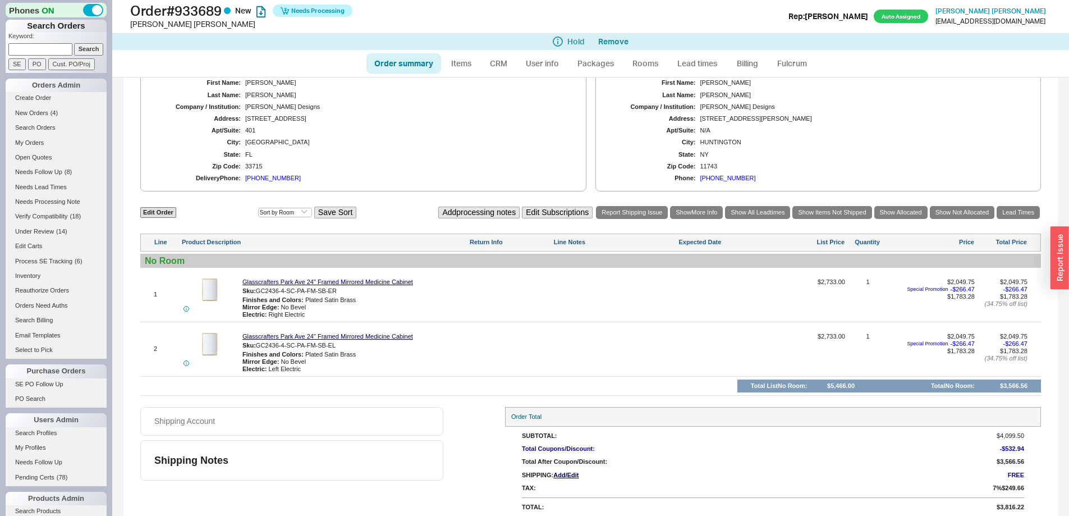
scroll to position [528, 0]
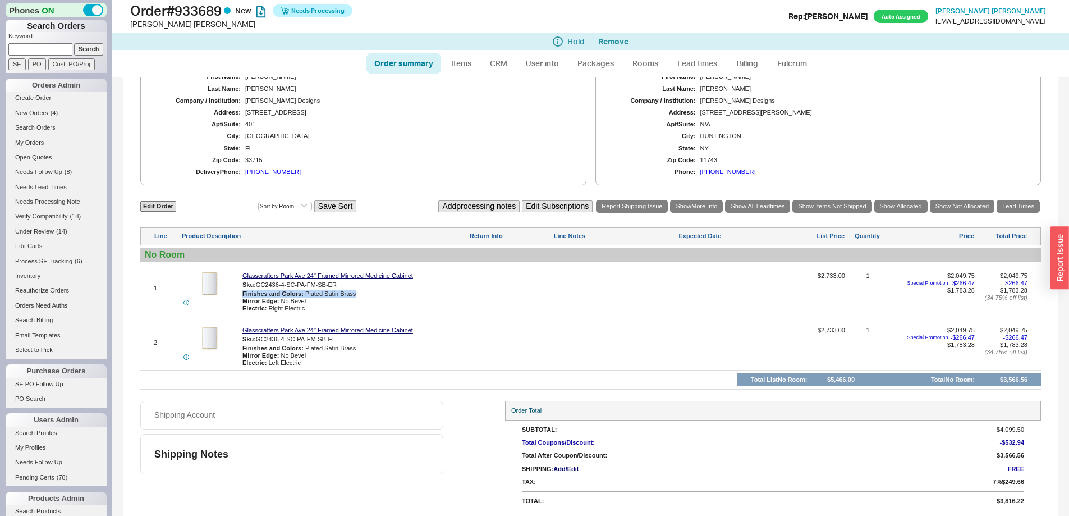
drag, startPoint x: 326, startPoint y: 298, endPoint x: 240, endPoint y: 295, distance: 85.9
click at [240, 295] on div "1 Glasscrafters Park Ave 24" Framed Mirrored Medicine Cabinet Sku: GC2436-4-SC-…" at bounding box center [590, 288] width 900 height 48
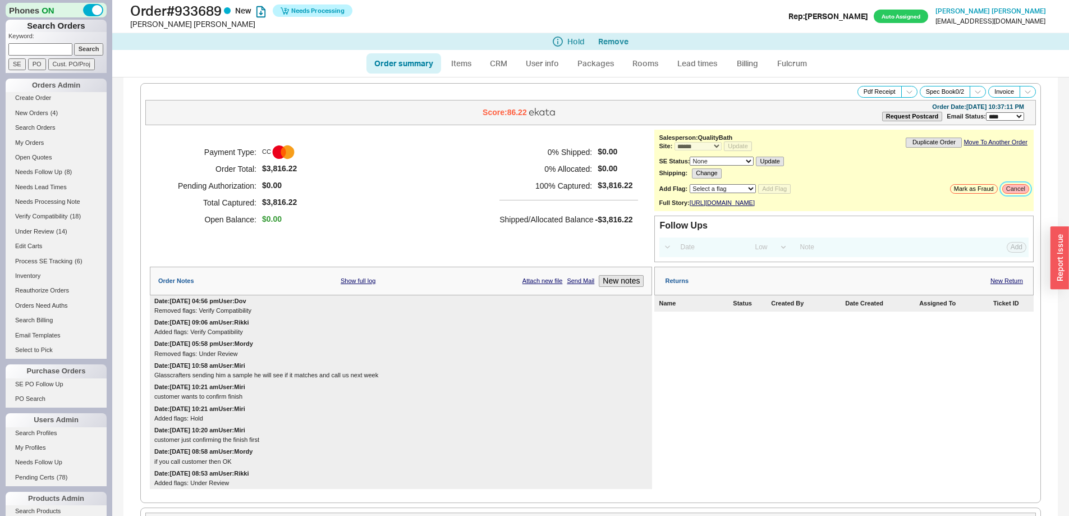
click at [1002, 191] on button "Cancel" at bounding box center [1015, 189] width 27 height 10
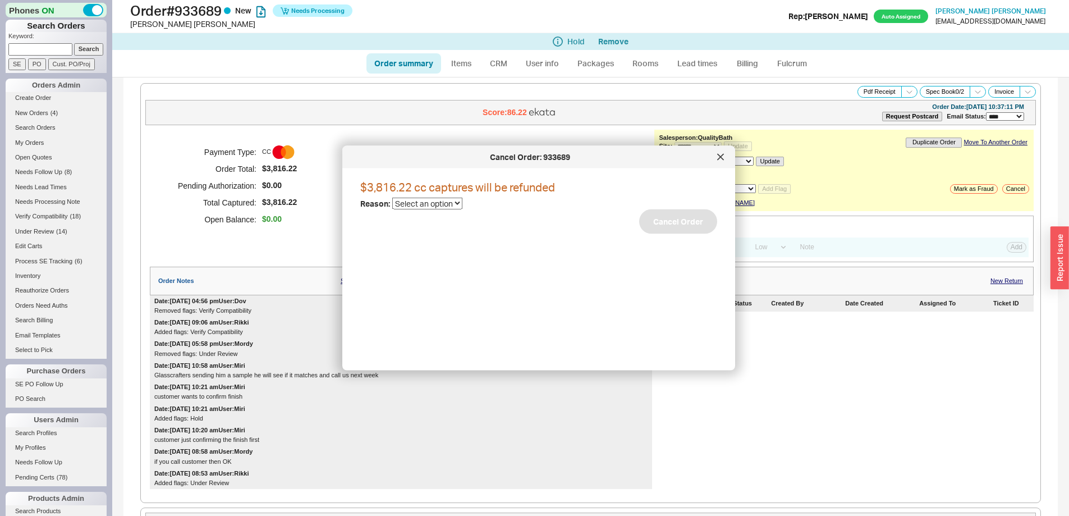
click at [442, 206] on select "Select an option" at bounding box center [427, 203] width 70 height 12
select select "6"
click at [392, 197] on select "Select an option Cancelled Return Combined Lead time Discontinued Sales rep/Web…" at bounding box center [442, 203] width 100 height 12
click at [675, 227] on button "Cancel Order" at bounding box center [678, 221] width 78 height 25
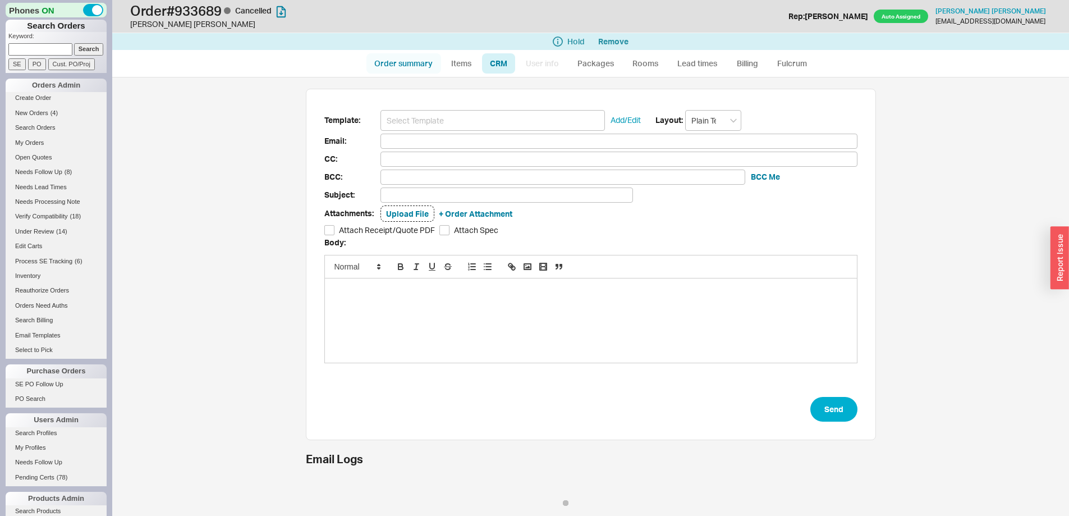
click at [393, 65] on link "Order summary" at bounding box center [403, 63] width 75 height 20
select select "*"
select select "LOW"
select select "3"
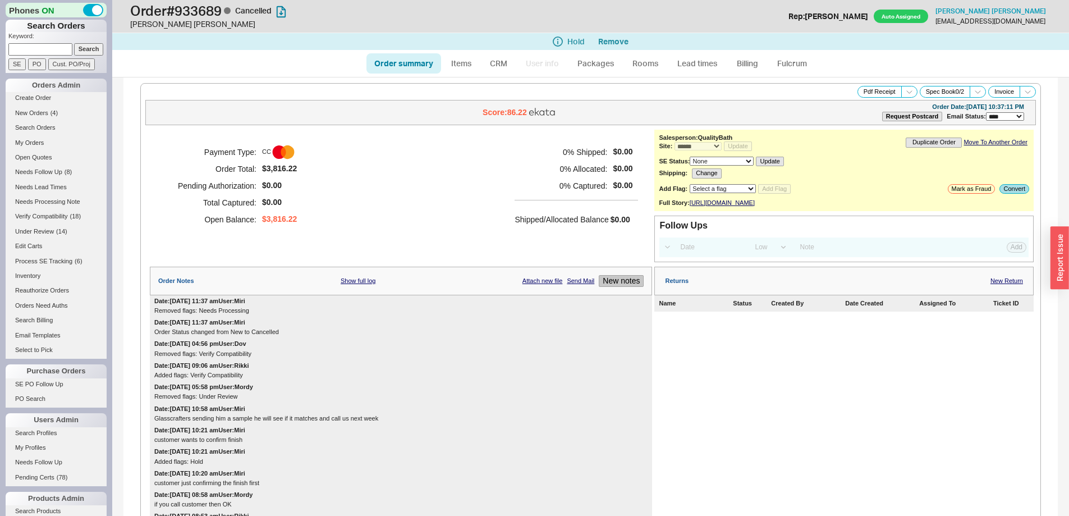
click at [608, 287] on button "New notes" at bounding box center [621, 281] width 45 height 12
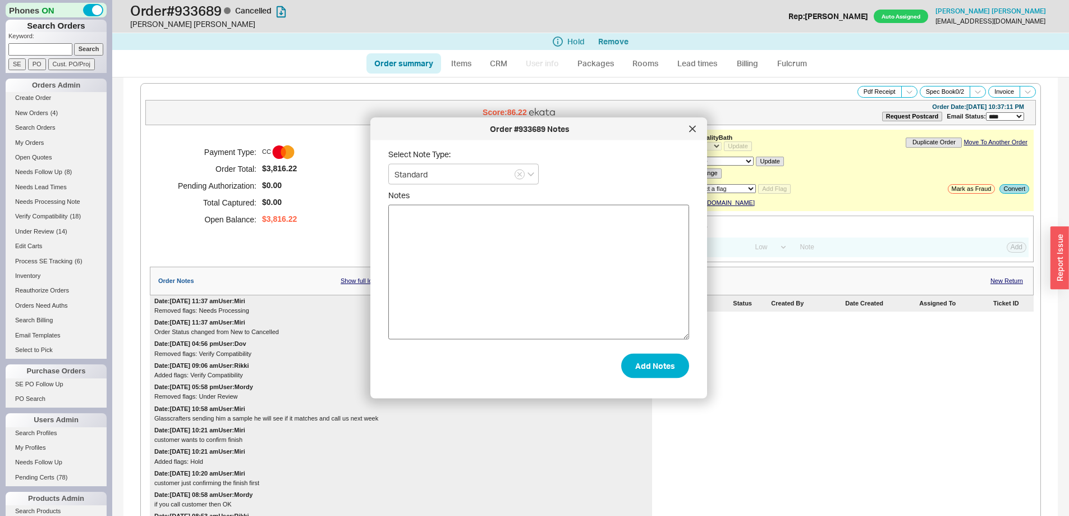
click at [566, 302] on textarea "Notes" at bounding box center [538, 272] width 301 height 135
type textarea "Gold was too shiny. He asked to cancel this and will call us later on"
click at [636, 359] on button "Add Notes" at bounding box center [655, 365] width 68 height 25
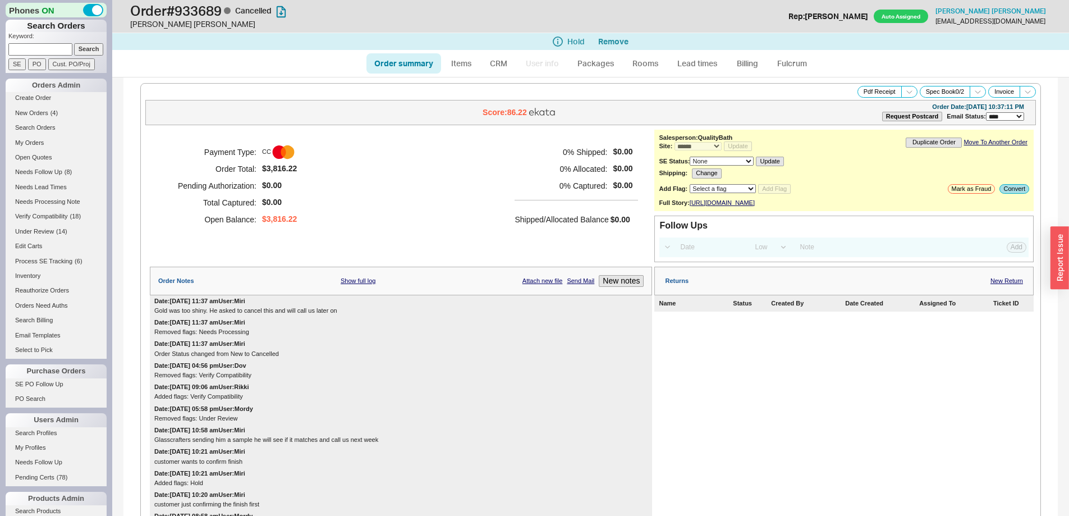
click at [427, 58] on link "Order summary" at bounding box center [403, 63] width 75 height 20
select select "*"
select select "LOW"
select select "3"
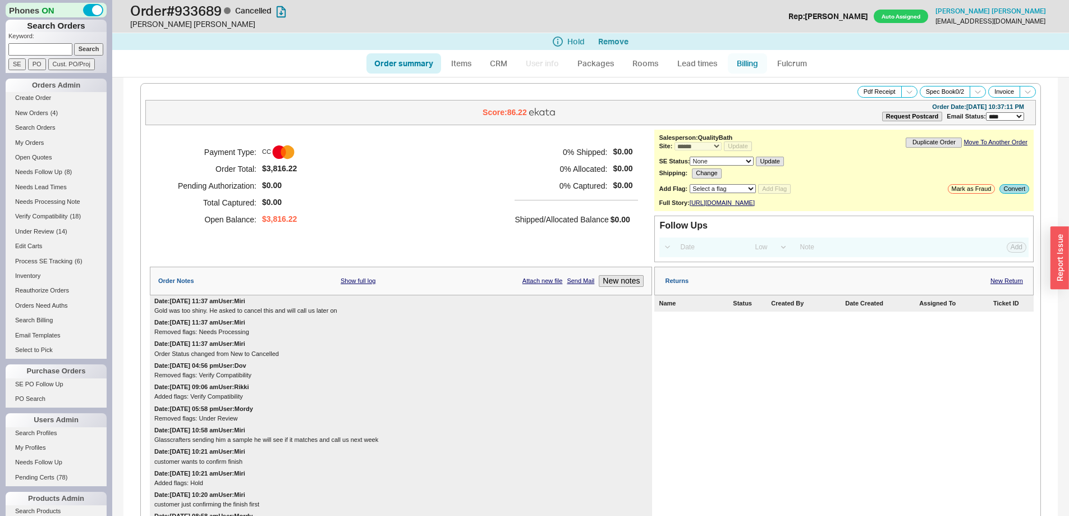
click at [746, 66] on link "Billing" at bounding box center [747, 63] width 39 height 20
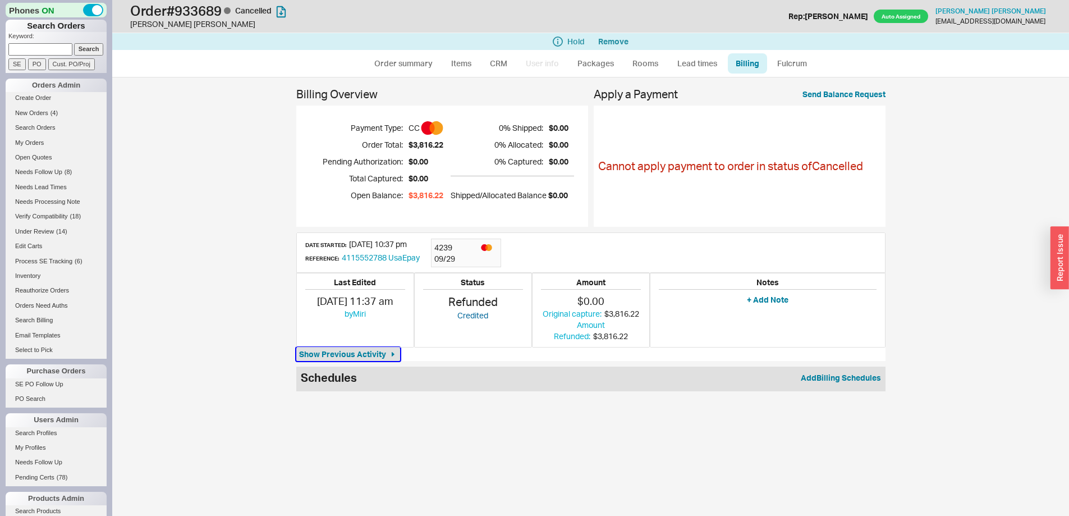
click at [355, 356] on span "Show Previous Activity" at bounding box center [342, 353] width 87 height 11
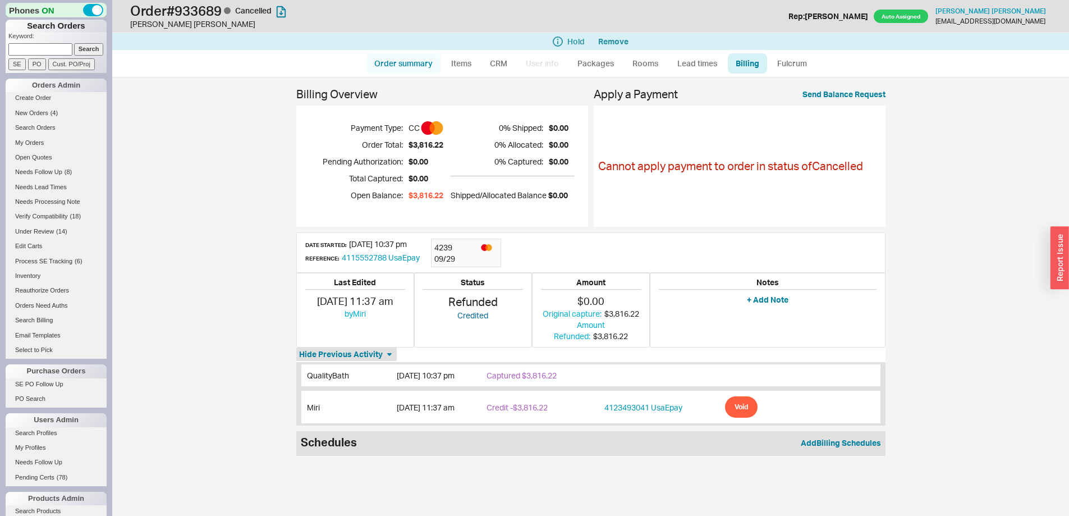
click at [400, 63] on link "Order summary" at bounding box center [403, 63] width 75 height 20
select select "*"
select select "LOW"
select select "3"
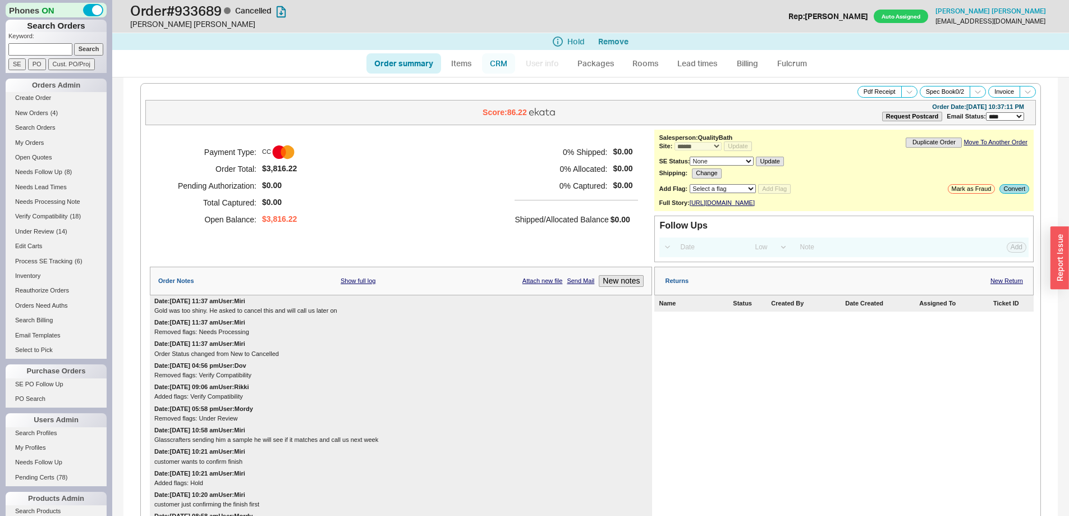
click at [498, 70] on link "CRM" at bounding box center [498, 63] width 33 height 20
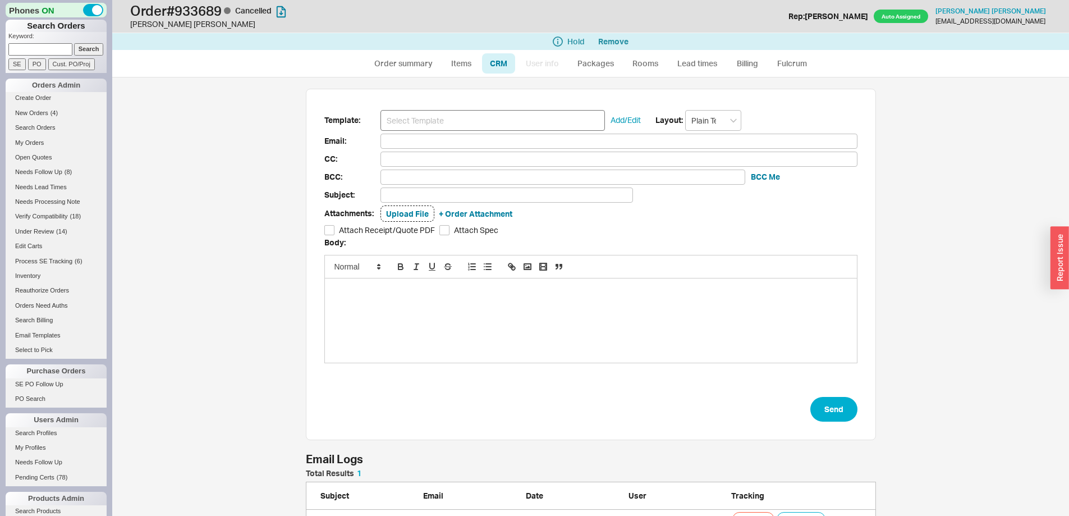
scroll to position [54, 562]
click at [431, 119] on input at bounding box center [492, 120] width 224 height 21
click at [435, 118] on input at bounding box center [492, 120] width 224 height 21
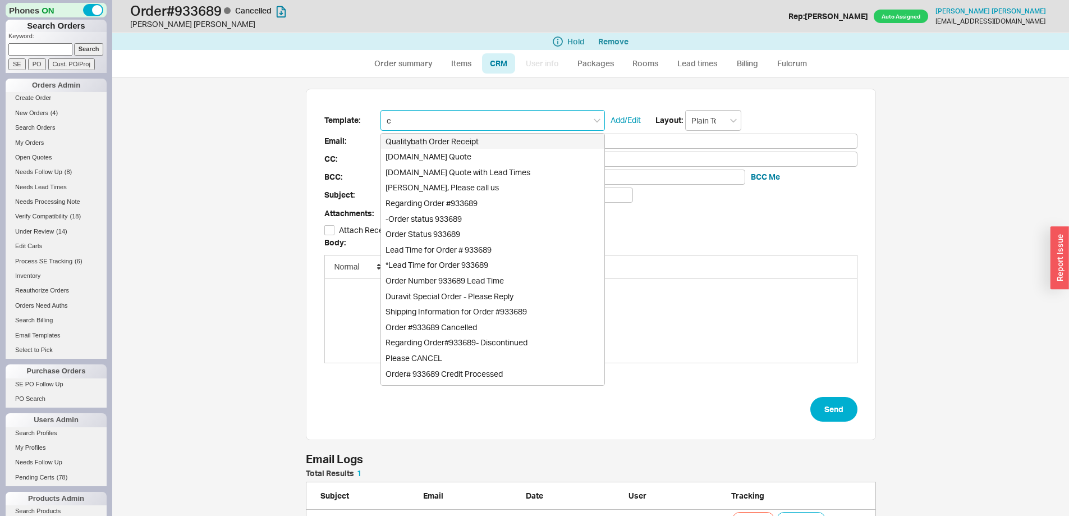
type input "ca"
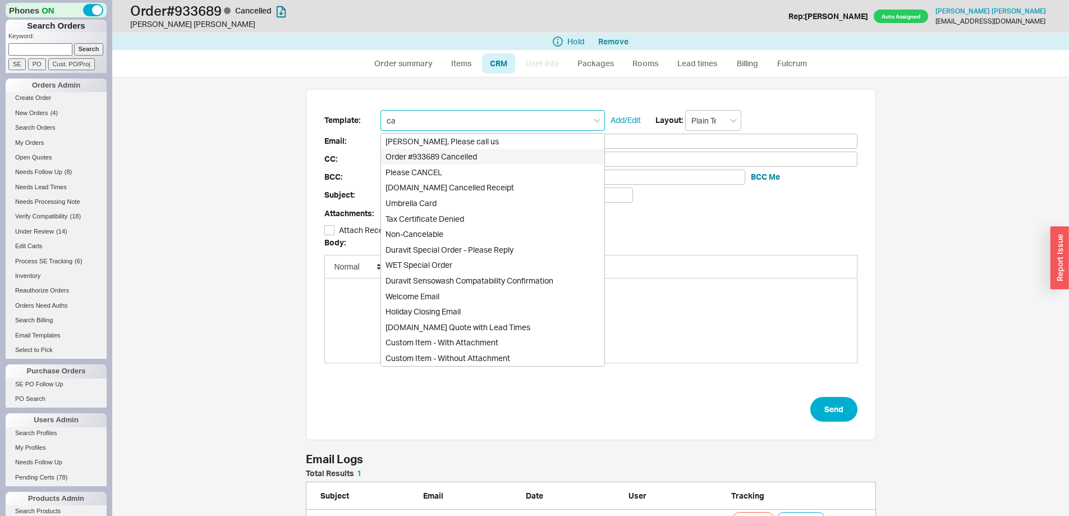
click at [450, 154] on div "Order #933689 Cancelled" at bounding box center [492, 157] width 223 height 16
type input "sunsetpointe401@gmail.com"
type input "Order #933689 Cancelled"
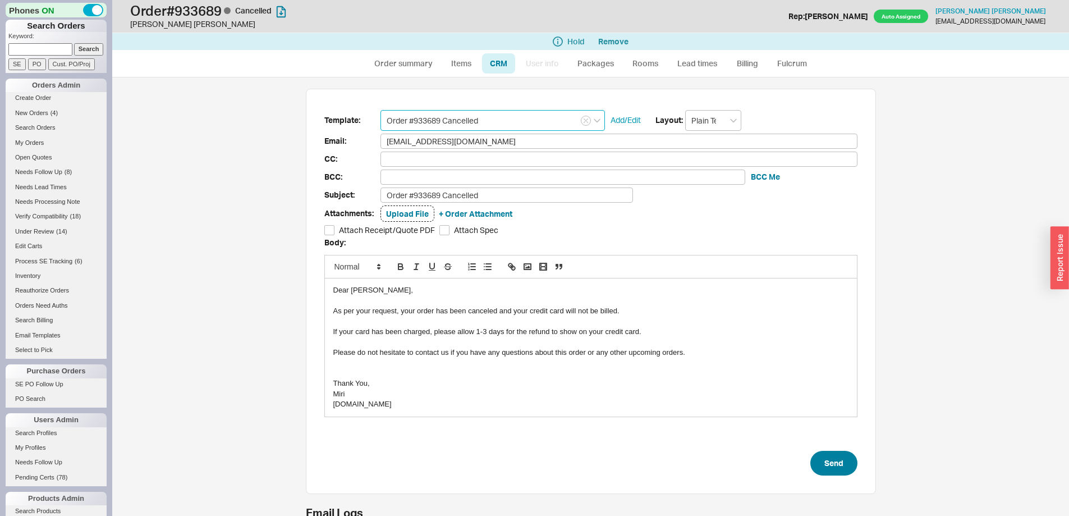
type input "Order #933689 Cancelled"
click at [826, 460] on button "Send" at bounding box center [833, 462] width 47 height 25
select select "*"
select select "LOW"
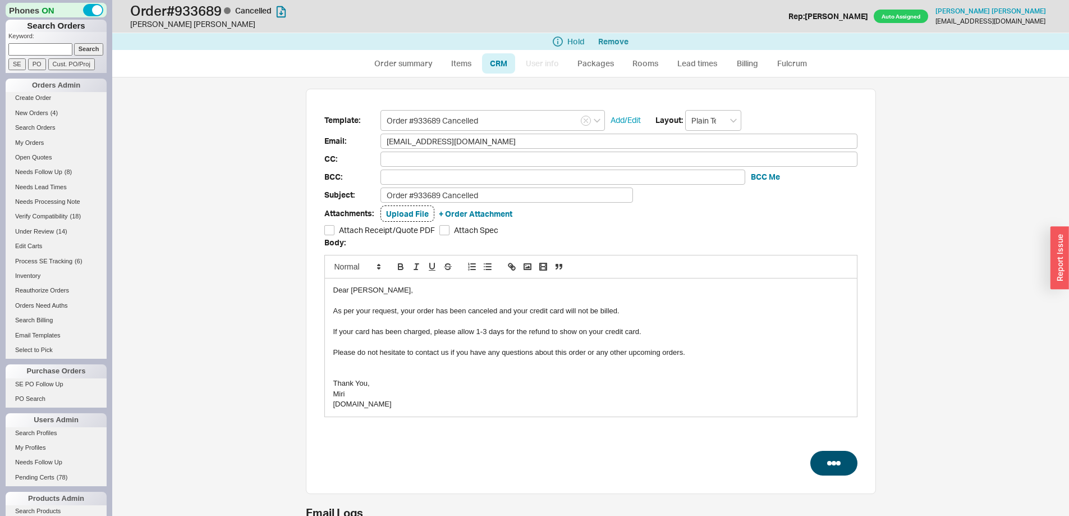
select select "3"
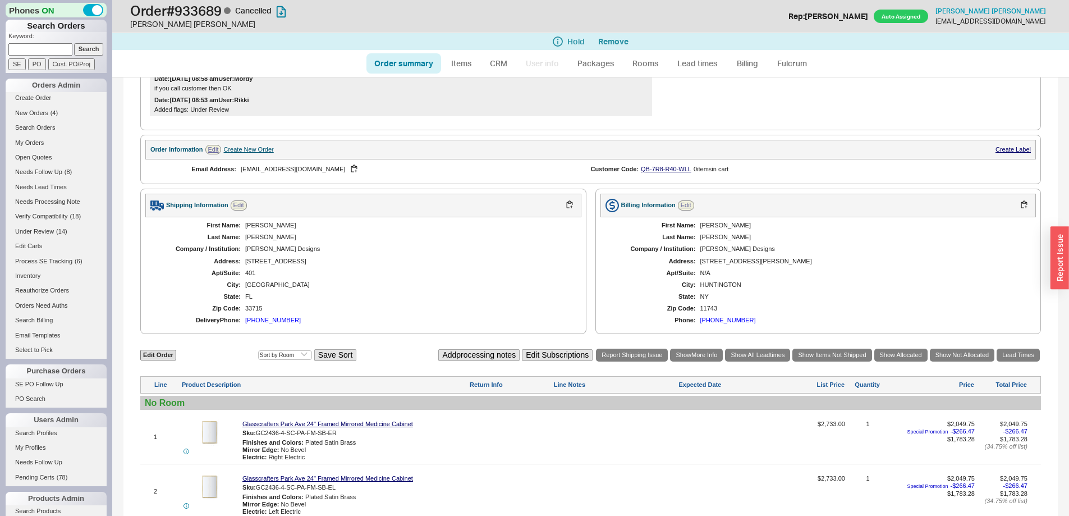
scroll to position [505, 0]
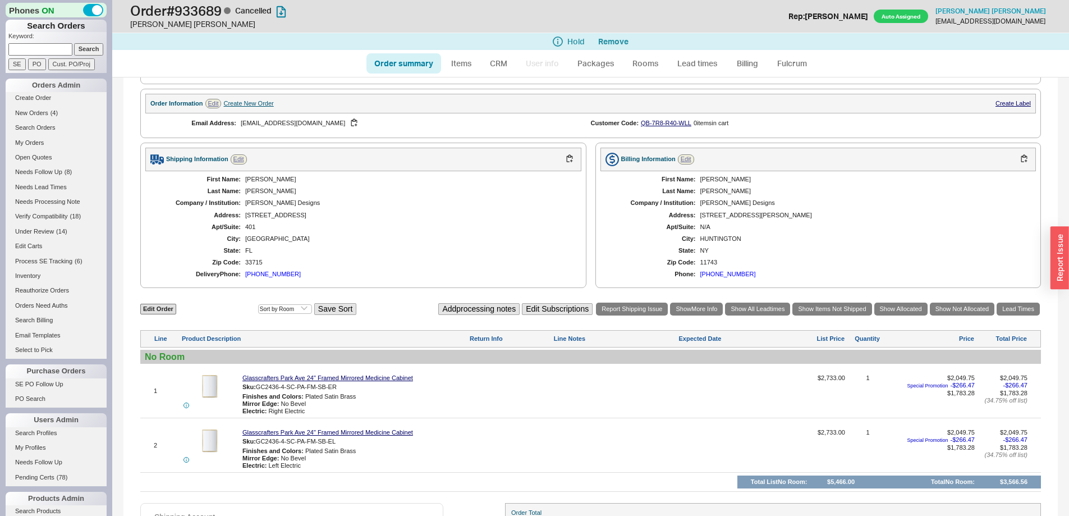
click at [414, 59] on link "Order summary" at bounding box center [403, 63] width 75 height 20
select select "*"
select select "LOW"
select select "3"
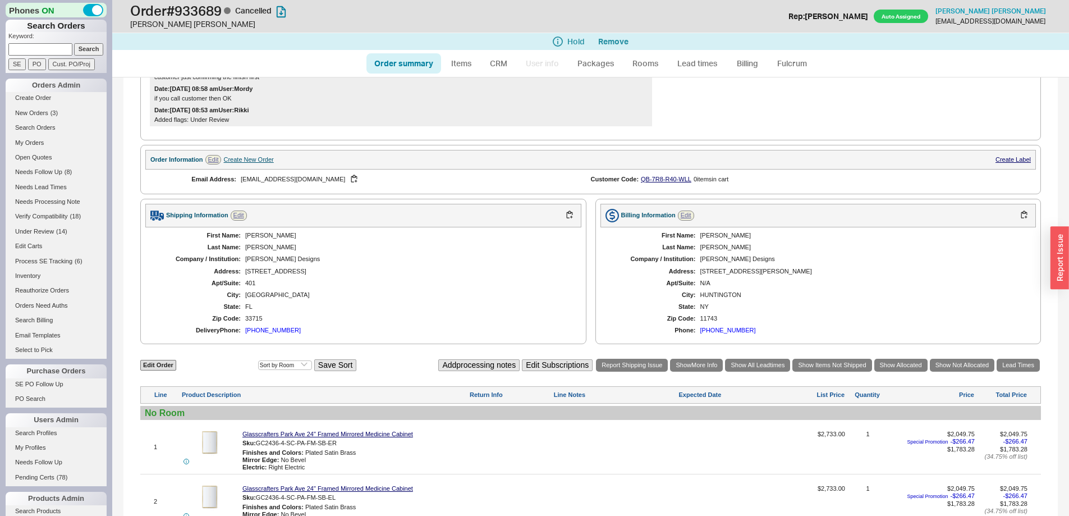
scroll to position [0, 0]
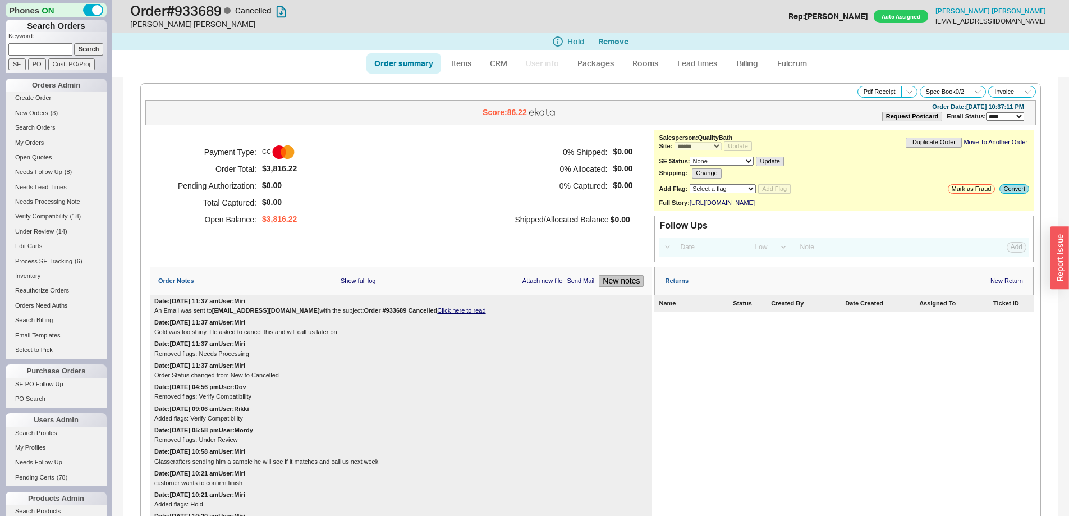
click at [603, 287] on button "New notes" at bounding box center [621, 281] width 45 height 12
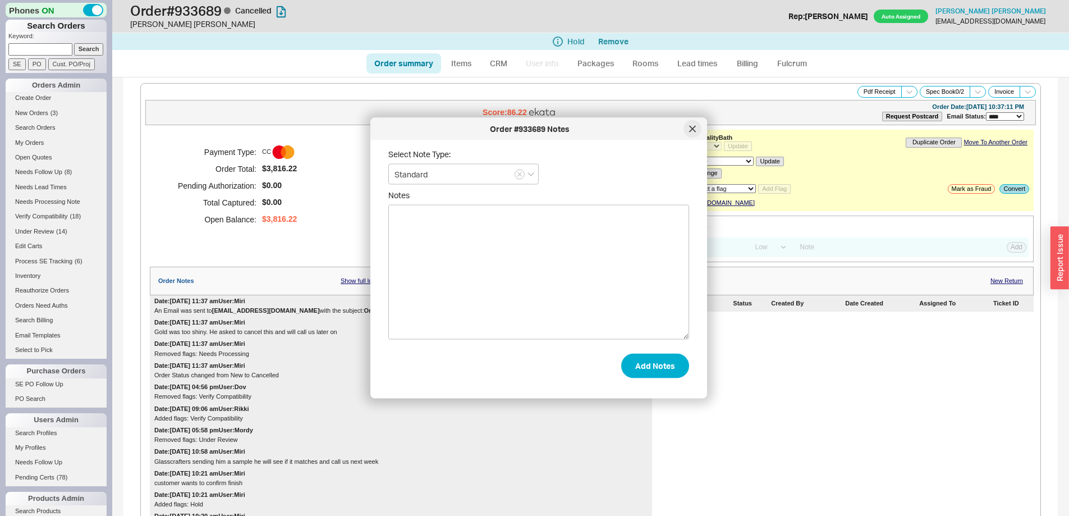
click at [689, 133] on div at bounding box center [692, 129] width 18 height 18
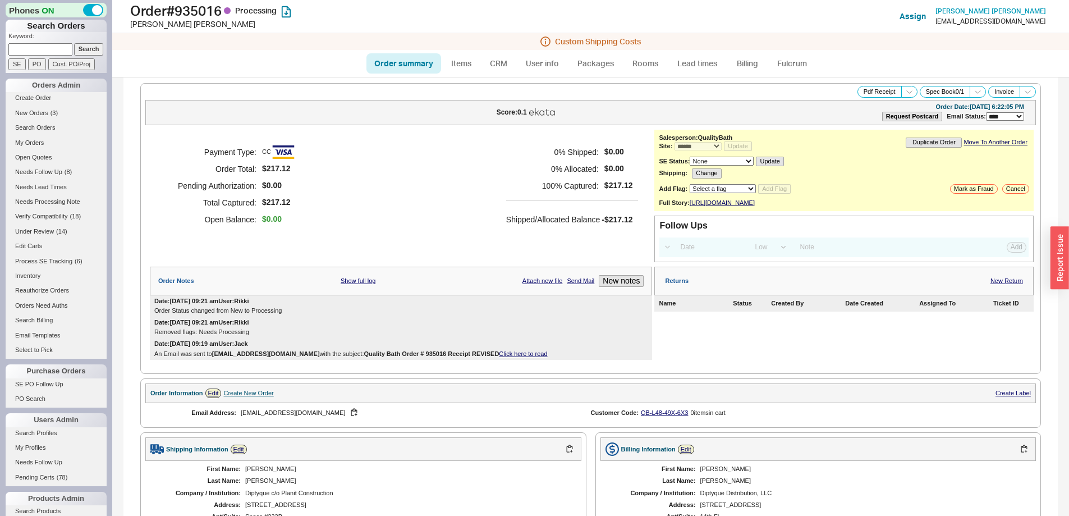
select select "*"
select select "LOW"
select select "3"
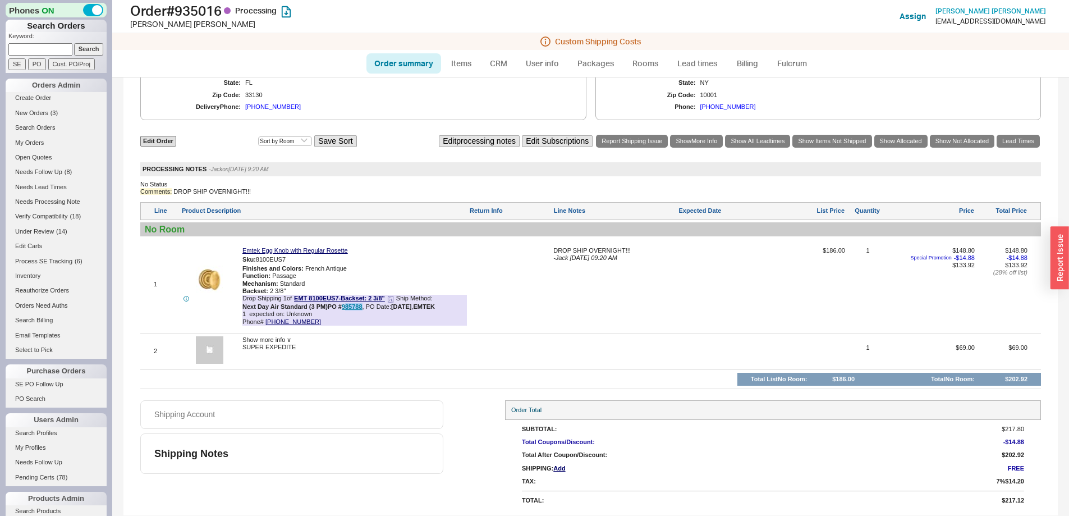
drag, startPoint x: 362, startPoint y: 307, endPoint x: 343, endPoint y: 307, distance: 19.1
click at [343, 307] on div "PO # 985788 , PO Date: [DATE] , EMTEK" at bounding box center [381, 306] width 107 height 7
copy link "85788"
drag, startPoint x: 311, startPoint y: 351, endPoint x: 241, endPoint y: 347, distance: 70.3
click at [241, 347] on div "2 Show more info ∨ SUPER EXPEDITE 1 $69.00 $69.00" at bounding box center [590, 351] width 900 height 30
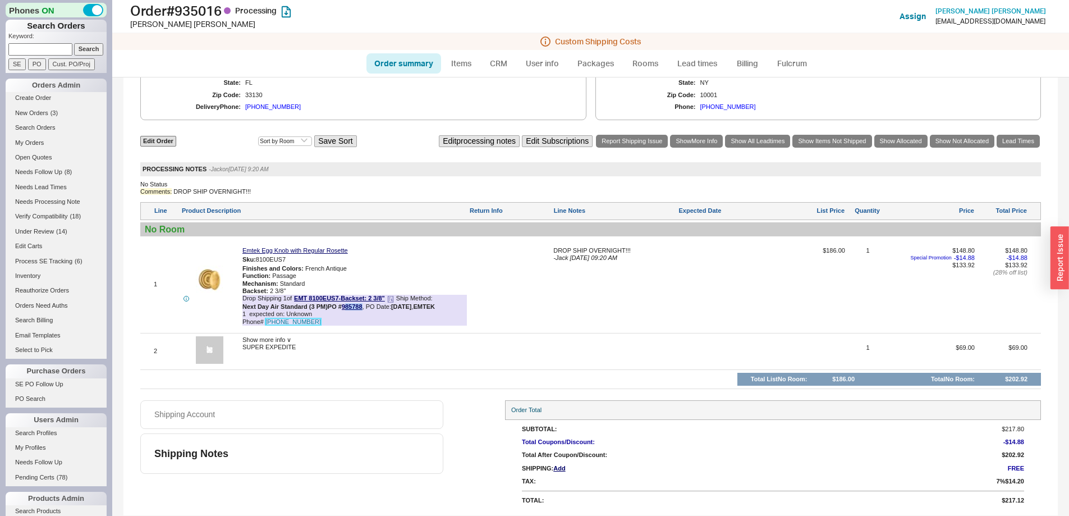
click at [295, 324] on link "[PHONE_NUMBER]" at bounding box center [293, 321] width 56 height 7
click at [337, 358] on div "Show more info ∨ SUPER EXPEDITE" at bounding box center [354, 351] width 224 height 30
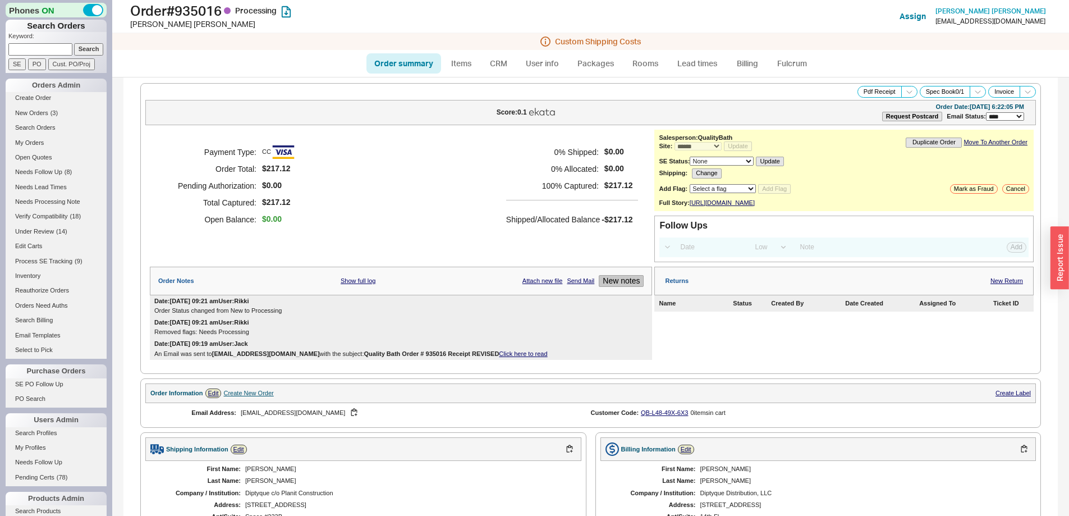
click at [609, 287] on button "New notes" at bounding box center [621, 281] width 45 height 12
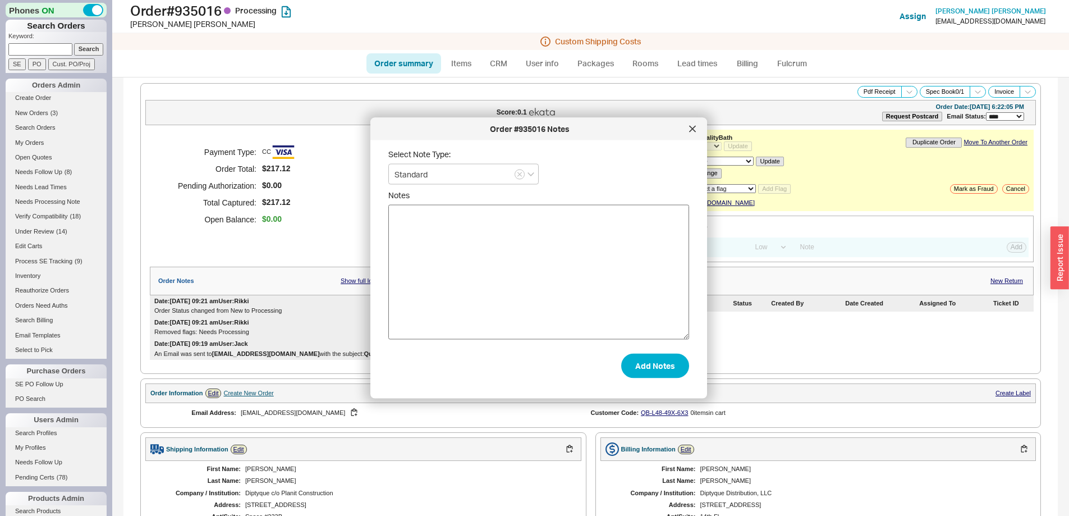
click at [587, 275] on textarea "Notes" at bounding box center [538, 272] width 301 height 135
type textarea "[DATE] via next day air"
click at [652, 365] on button "Add Notes" at bounding box center [655, 365] width 68 height 25
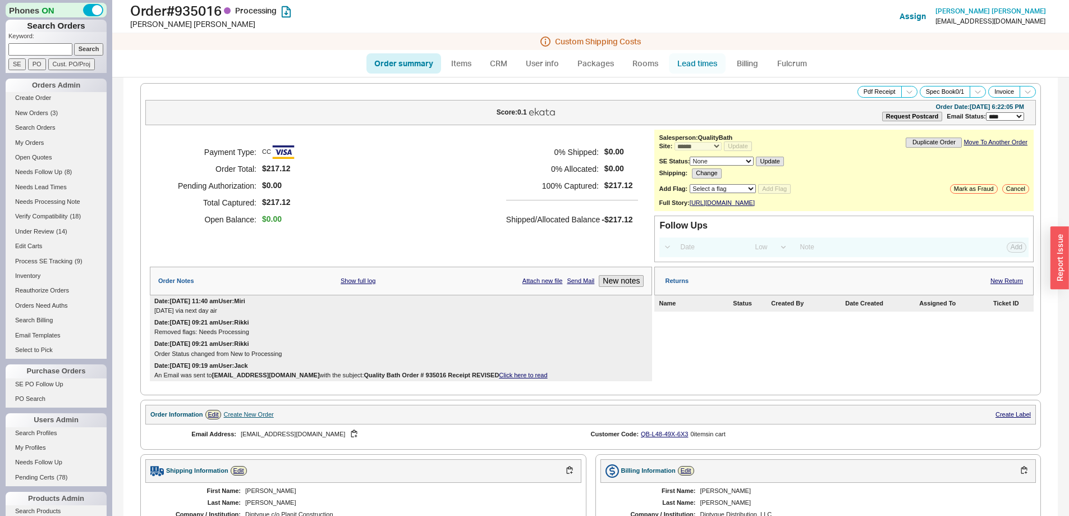
click at [704, 63] on link "Lead times" at bounding box center [697, 63] width 57 height 20
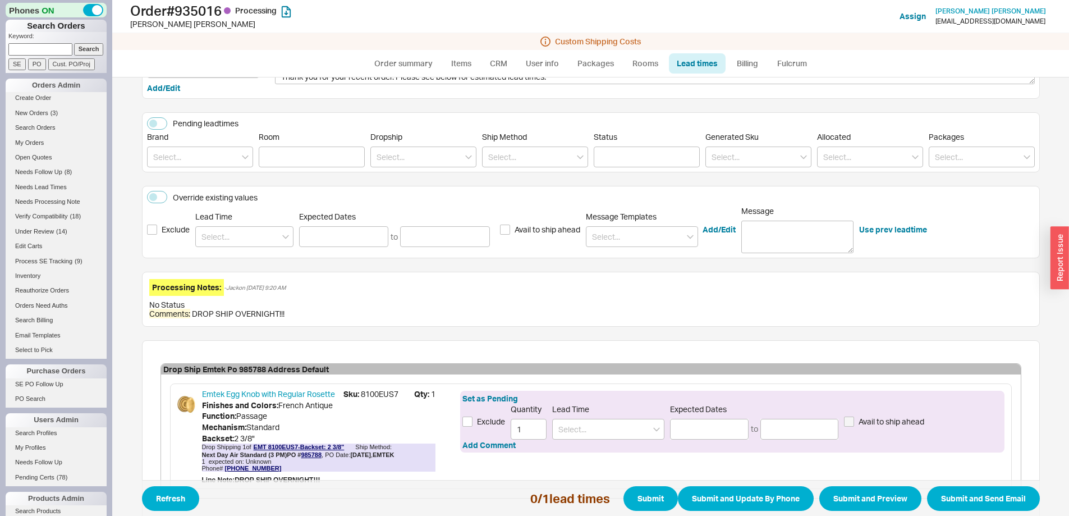
scroll to position [178, 0]
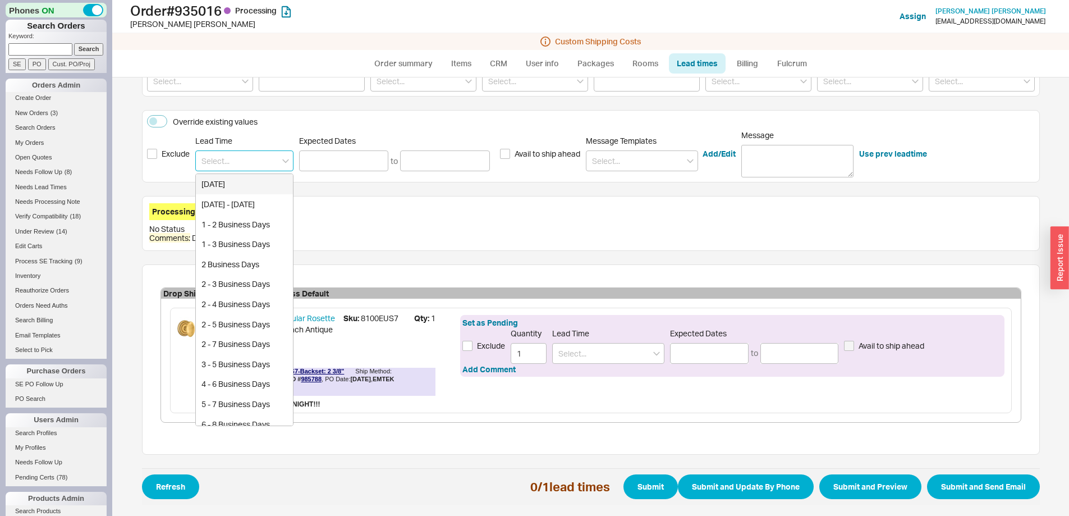
click at [247, 167] on input at bounding box center [244, 160] width 98 height 21
click at [242, 189] on div "[DATE]" at bounding box center [244, 184] width 97 height 20
type input "[DATE]"
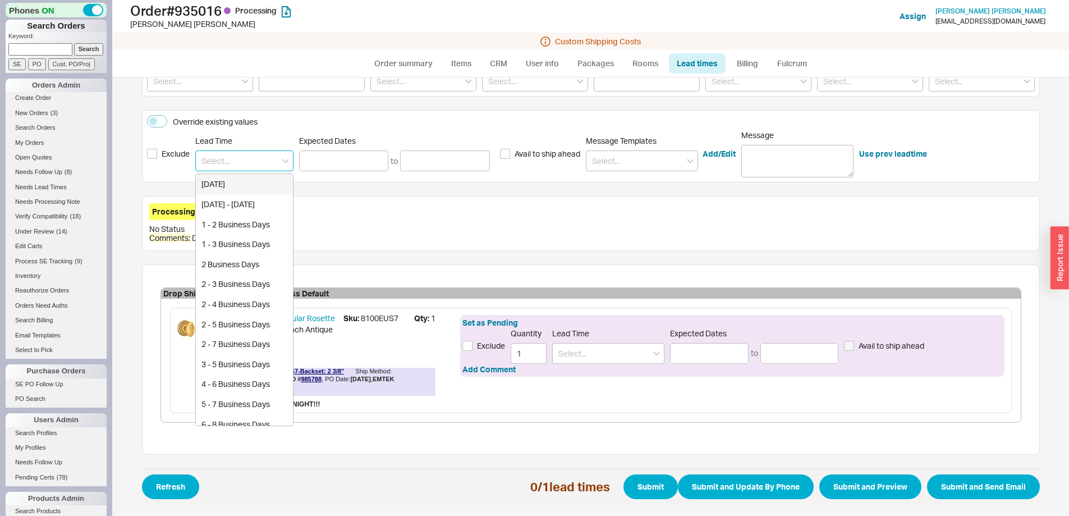
type input "[DATE]"
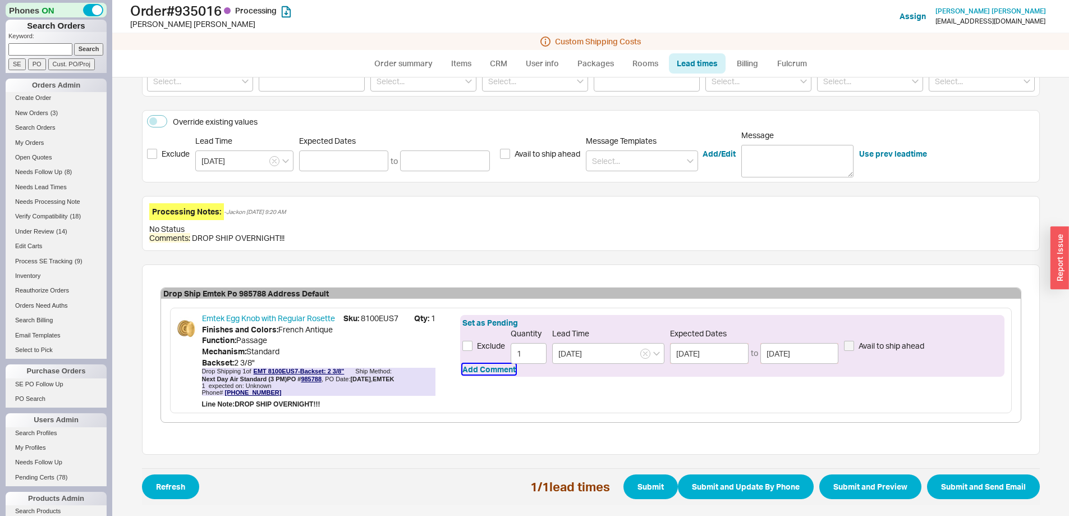
click at [474, 373] on button "Add Comment" at bounding box center [488, 369] width 53 height 11
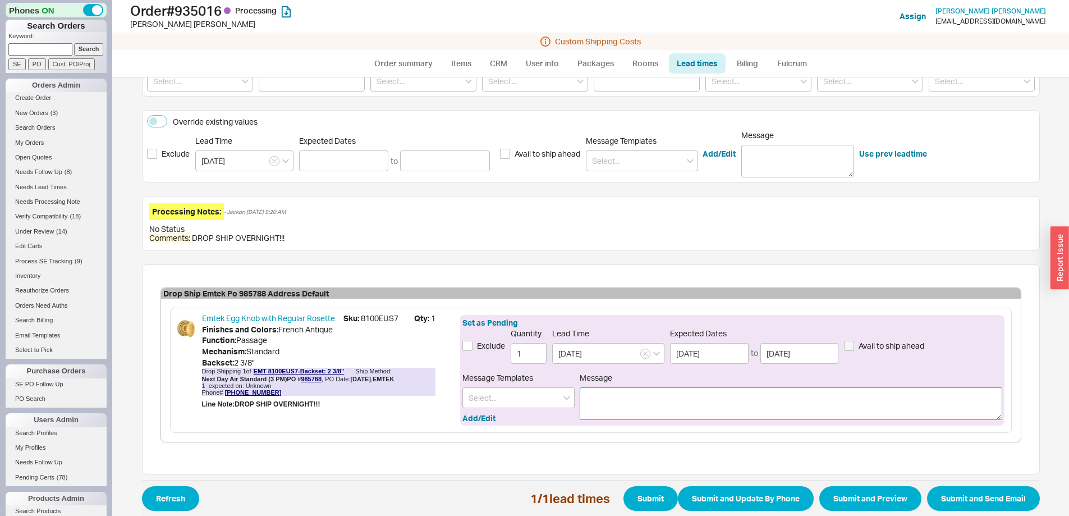
click at [638, 404] on textarea "Message" at bounding box center [791, 403] width 422 height 33
type textarea "Your order is shipping [DATE] via next day air"
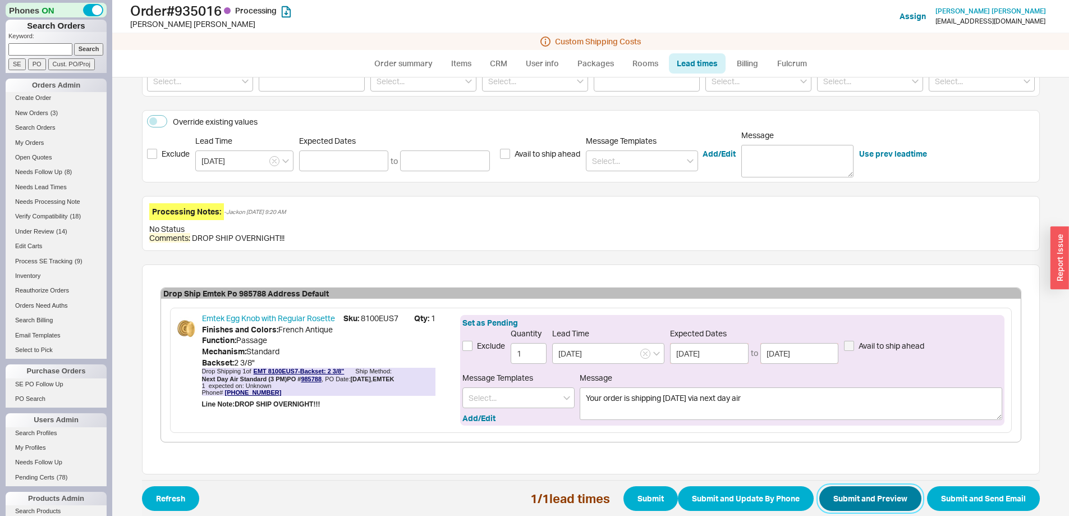
drag, startPoint x: 896, startPoint y: 487, endPoint x: 893, endPoint y: 494, distance: 7.5
click at [894, 492] on button "Submit and Preview" at bounding box center [870, 498] width 102 height 25
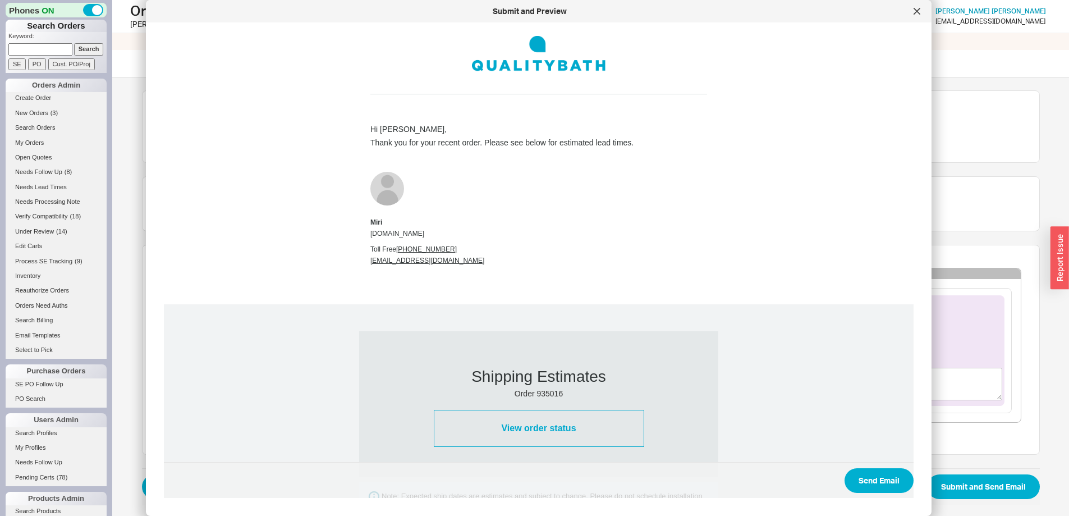
scroll to position [495, 0]
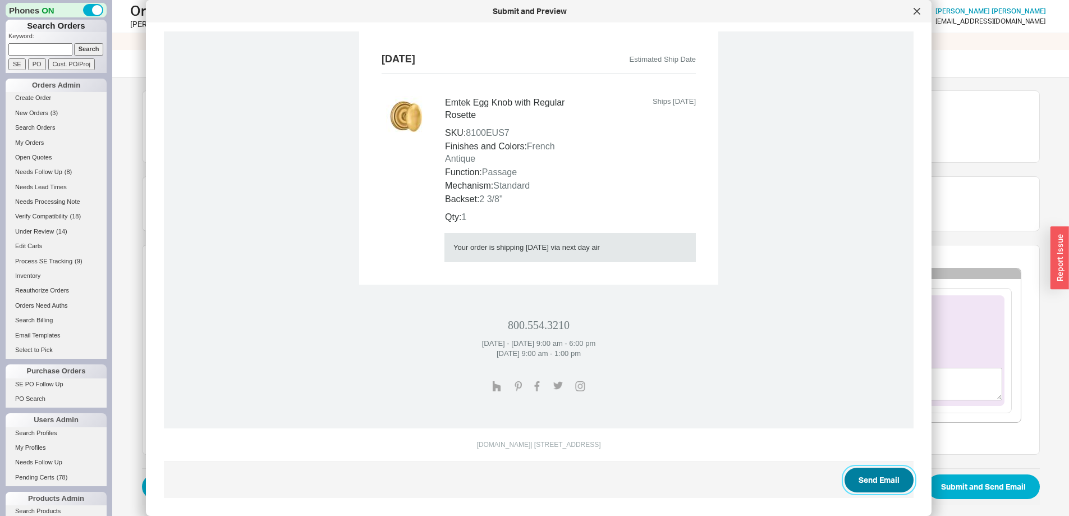
click at [859, 478] on button "Send Email" at bounding box center [878, 479] width 69 height 25
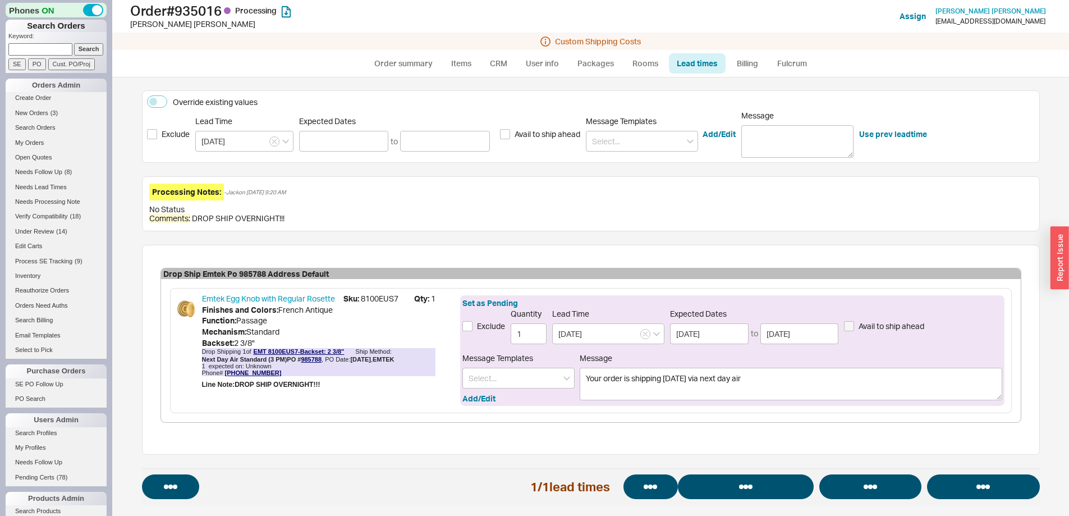
select select "*"
select select "LOW"
select select "3"
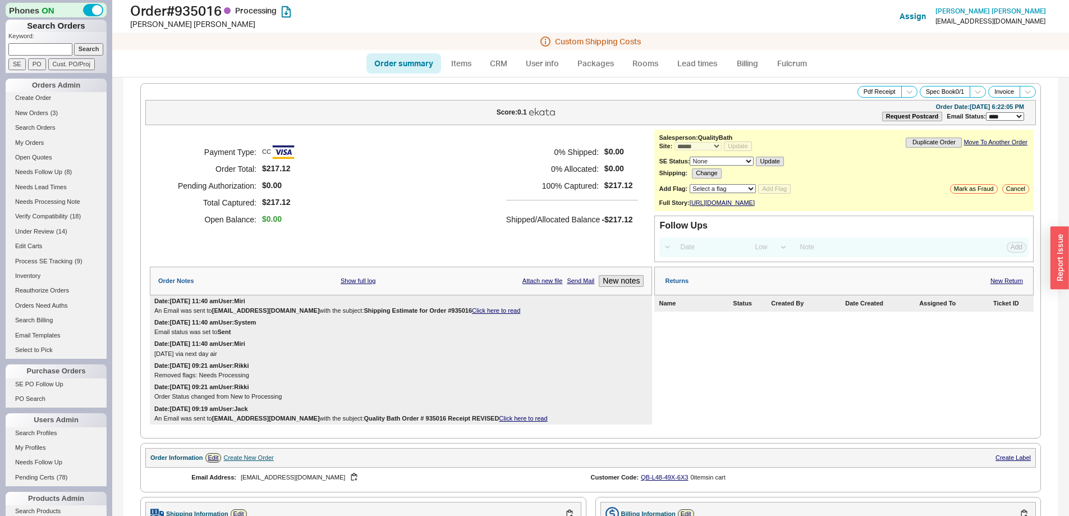
select select "*"
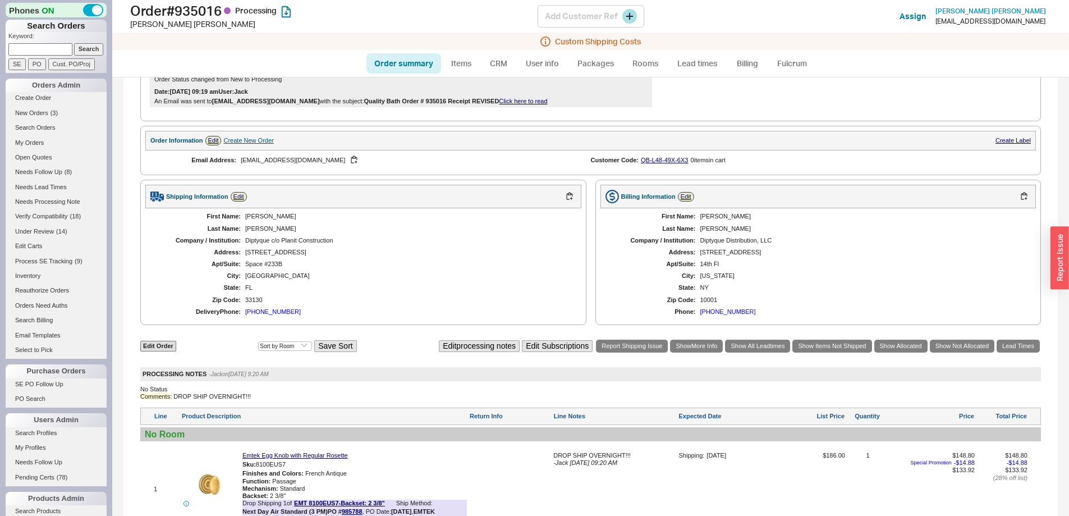
scroll to position [529, 0]
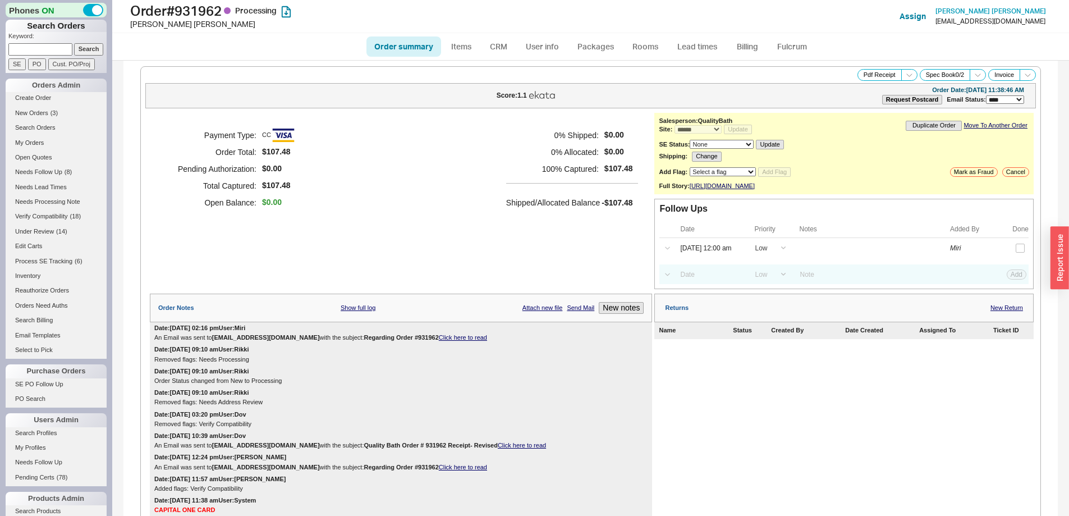
select select "*"
select select "LOW"
select select "3"
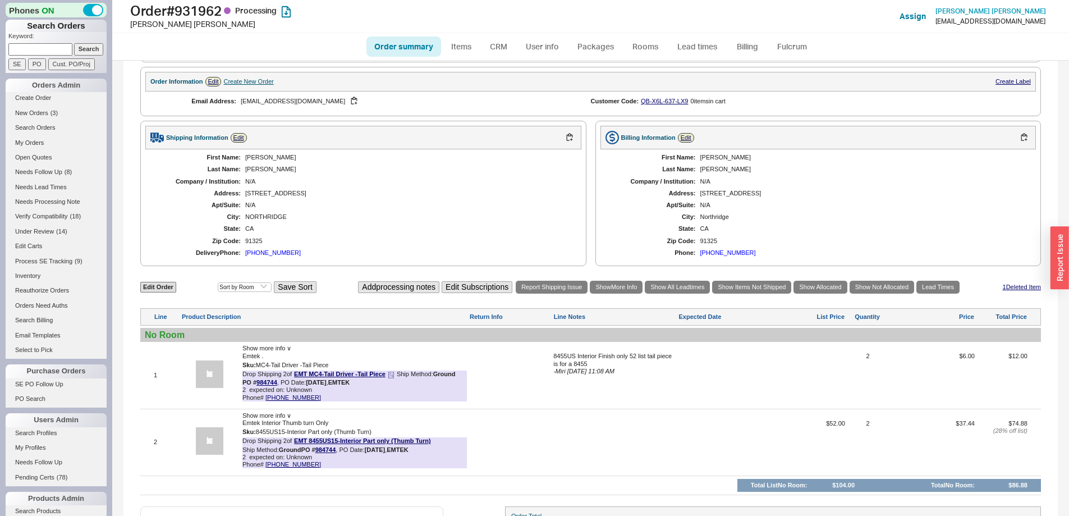
scroll to position [576, 0]
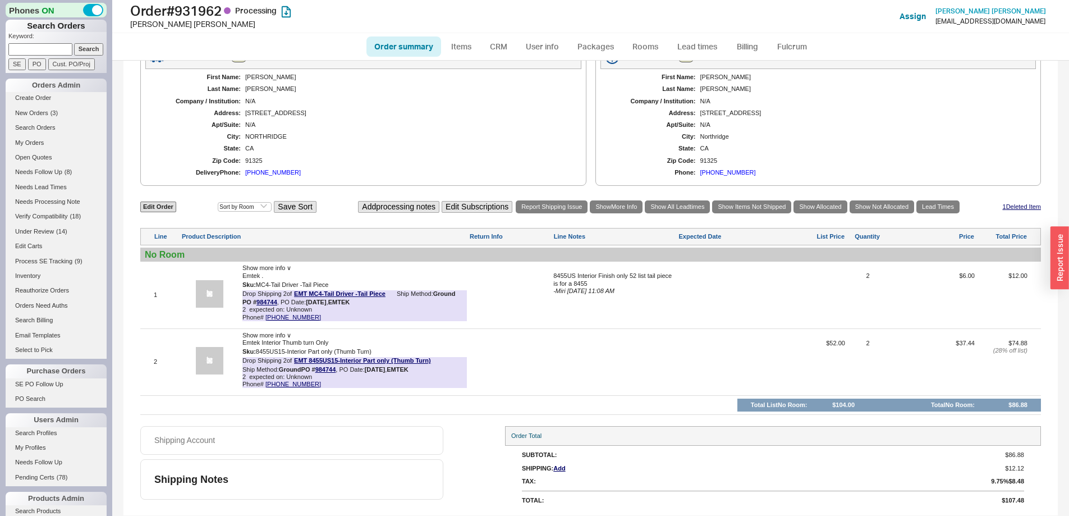
click at [396, 53] on link "Order summary" at bounding box center [403, 46] width 75 height 20
select select "*"
select select "LOW"
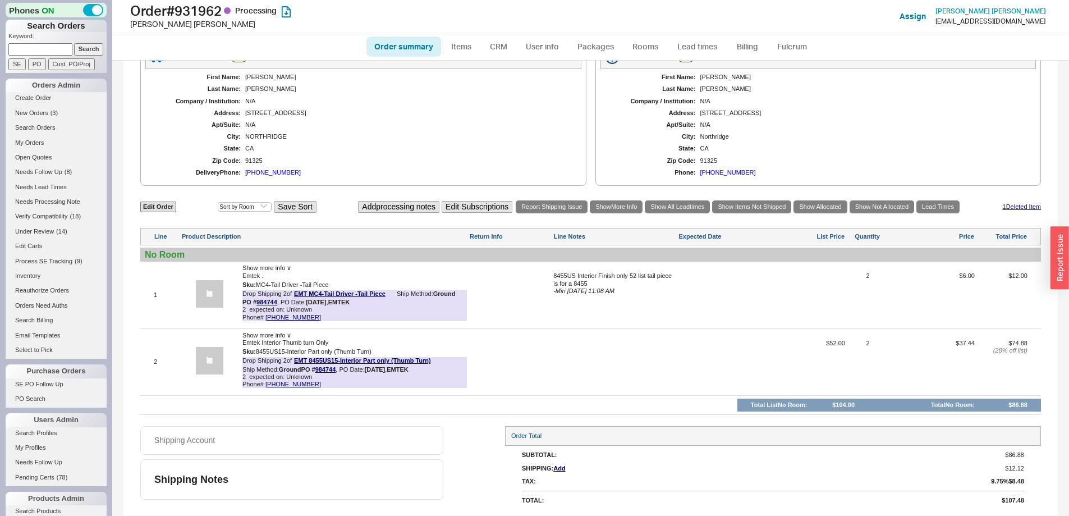
select select "3"
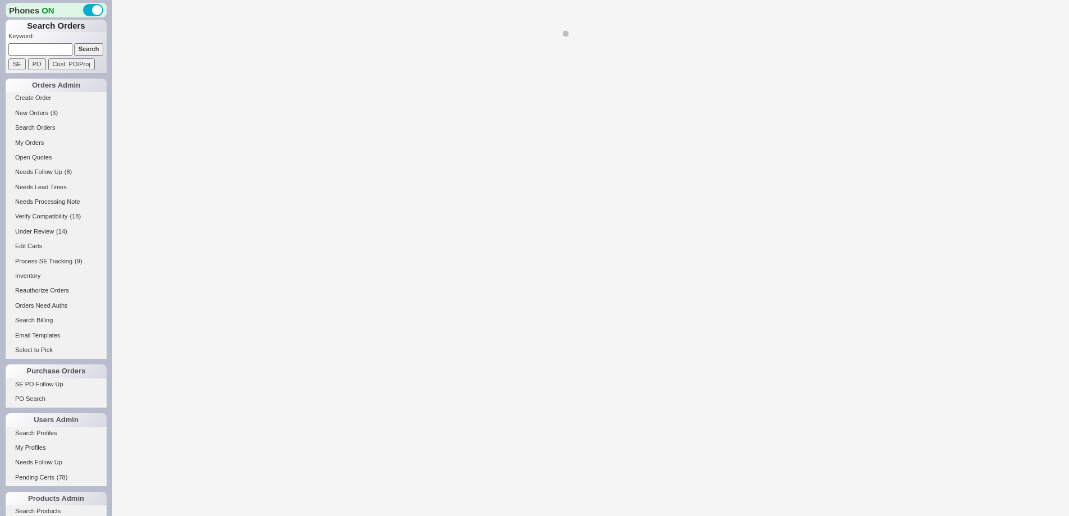
select select "*"
select select "LOW"
select select "3"
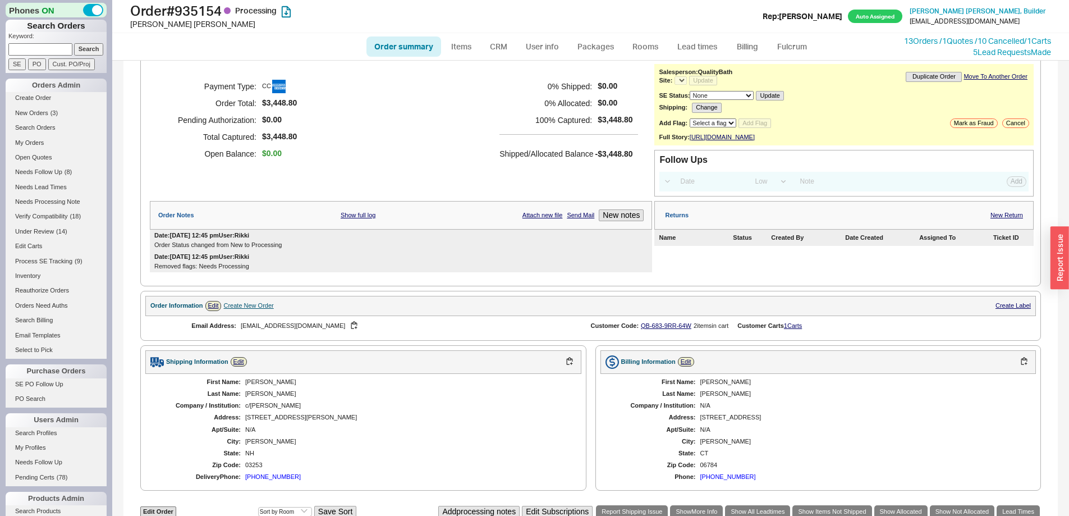
scroll to position [477, 0]
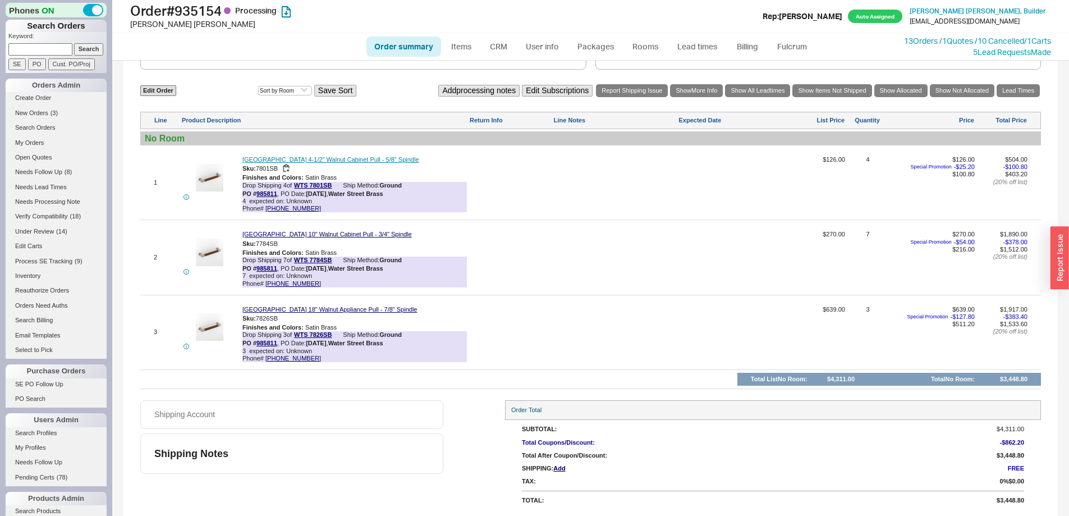
select select "*"
drag, startPoint x: 275, startPoint y: 267, endPoint x: 257, endPoint y: 267, distance: 18.5
click at [257, 267] on div "PO # 985811 , PO Date: [DATE][STREET_ADDRESS] Brass" at bounding box center [312, 268] width 141 height 7
copy div "985811 ,"
click at [267, 266] on link "985811" at bounding box center [266, 268] width 21 height 7
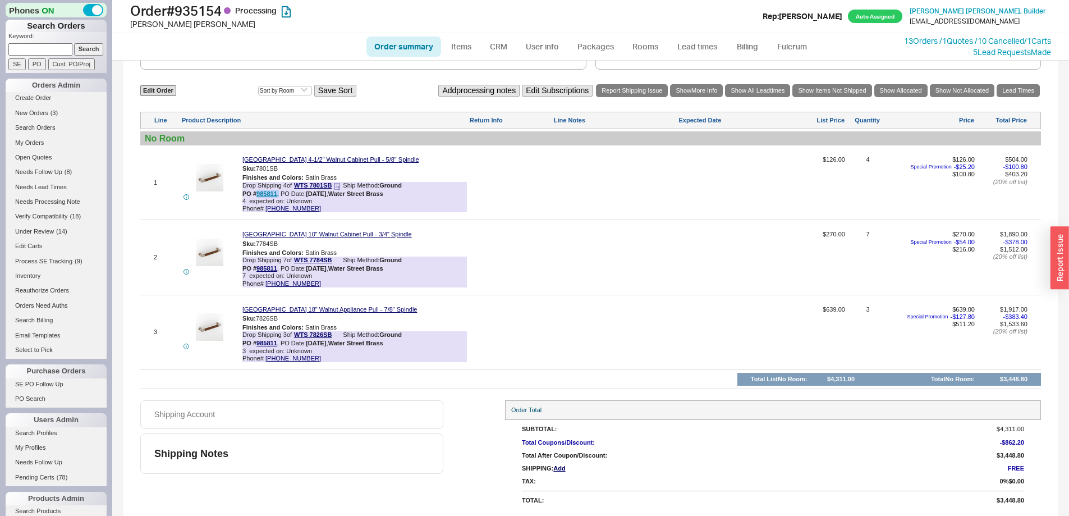
drag, startPoint x: 278, startPoint y: 191, endPoint x: 257, endPoint y: 191, distance: 20.8
click at [257, 191] on div "PO # 985811 , PO Date: [DATE][STREET_ADDRESS] Brass" at bounding box center [312, 193] width 141 height 7
copy div "985811 ,"
click at [265, 194] on link "985811" at bounding box center [266, 193] width 21 height 7
click at [709, 45] on link "Lead times" at bounding box center [697, 46] width 57 height 20
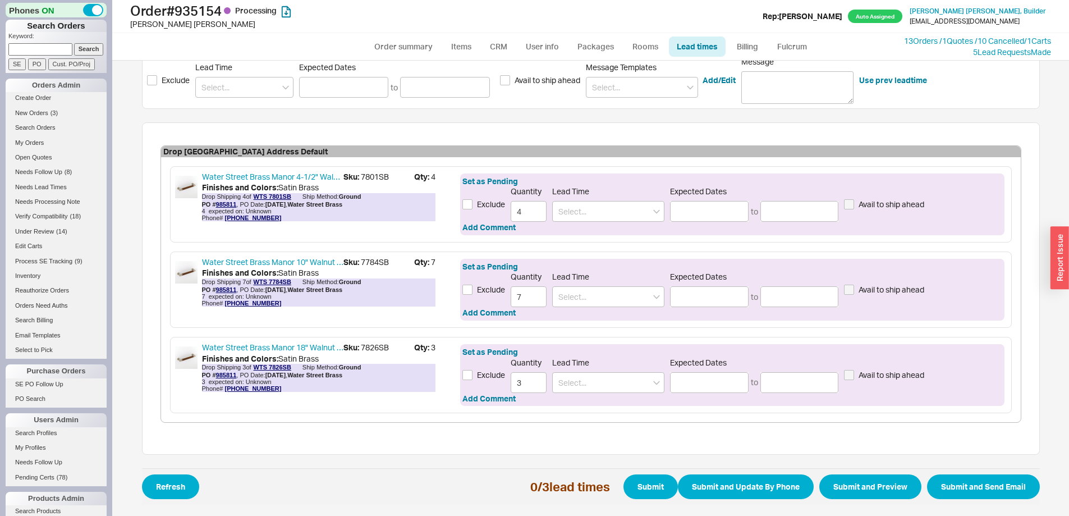
scroll to position [67, 0]
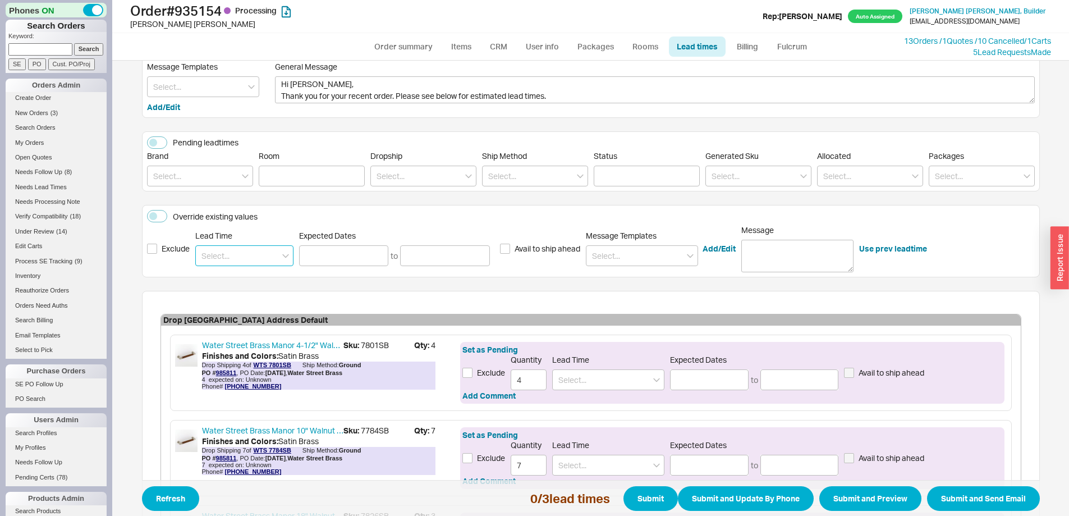
click at [259, 259] on input at bounding box center [244, 255] width 98 height 21
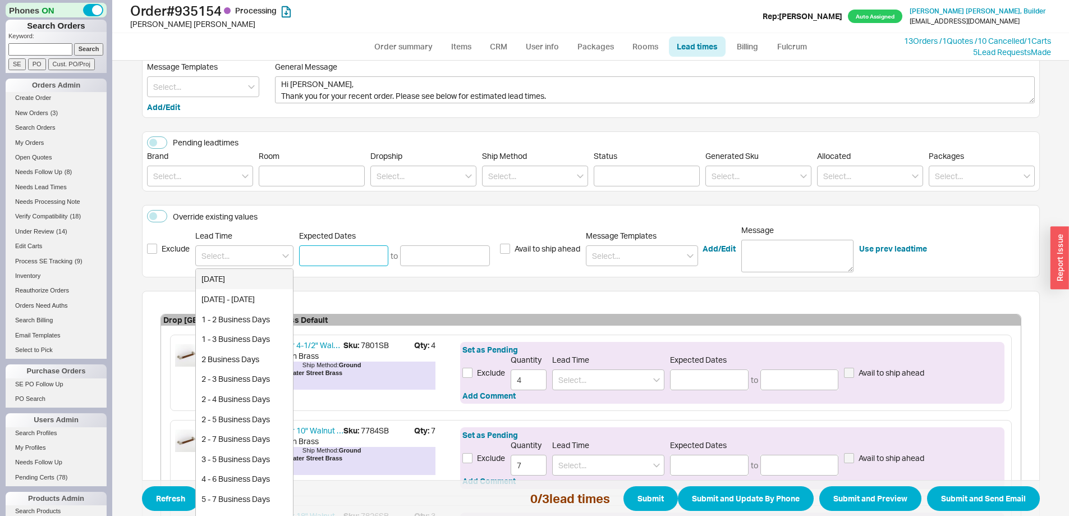
click at [327, 255] on input at bounding box center [344, 255] width 90 height 21
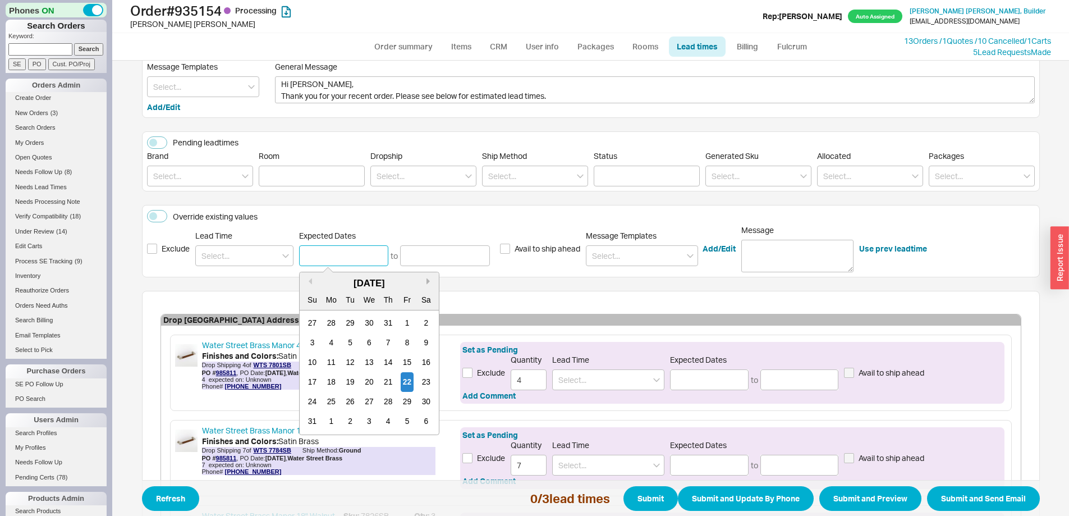
click at [426, 281] on button "Next month" at bounding box center [429, 281] width 7 height 7
click at [362, 383] on div "22" at bounding box center [368, 383] width 13 height 20
type input "[DATE]"
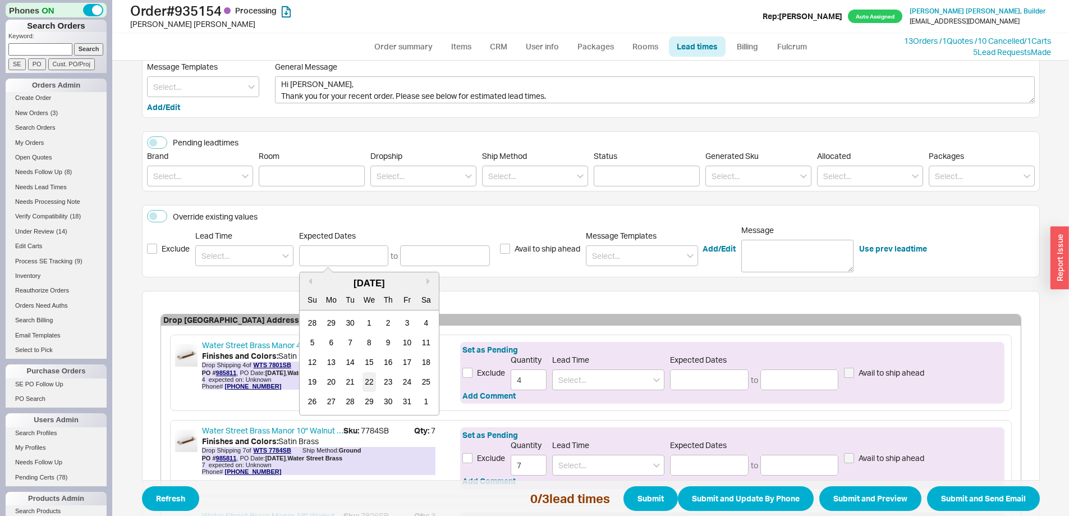
type input "[DATE]"
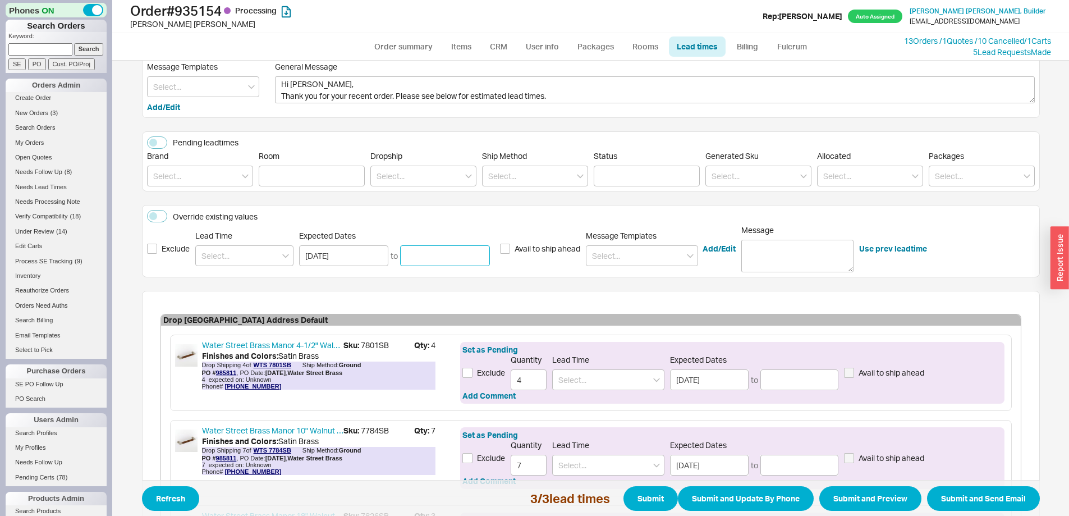
click at [424, 257] on input at bounding box center [445, 255] width 90 height 21
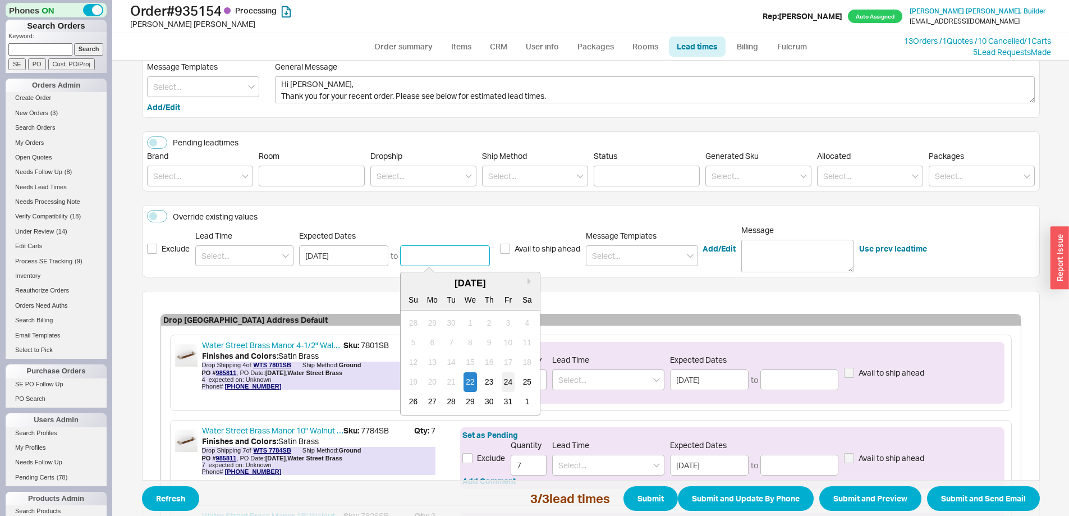
click at [502, 381] on div "24" at bounding box center [508, 383] width 13 height 20
type input "[DATE]"
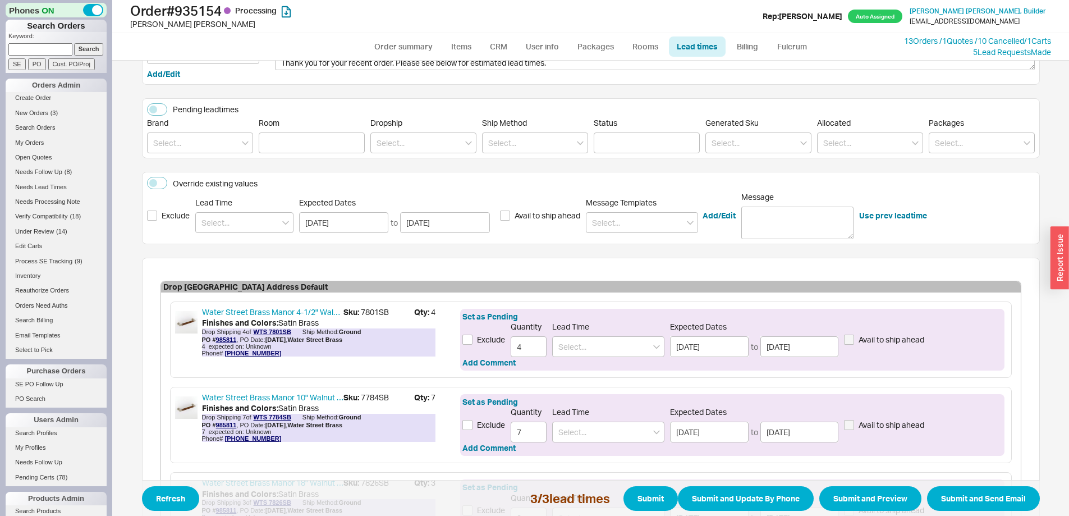
scroll to position [235, 0]
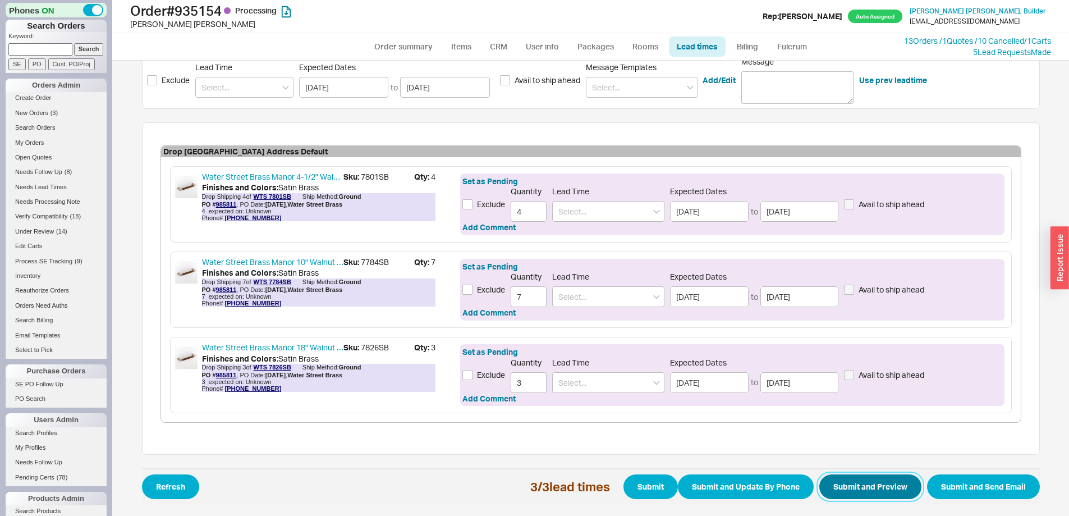
click at [843, 489] on button "Submit and Preview" at bounding box center [870, 486] width 102 height 25
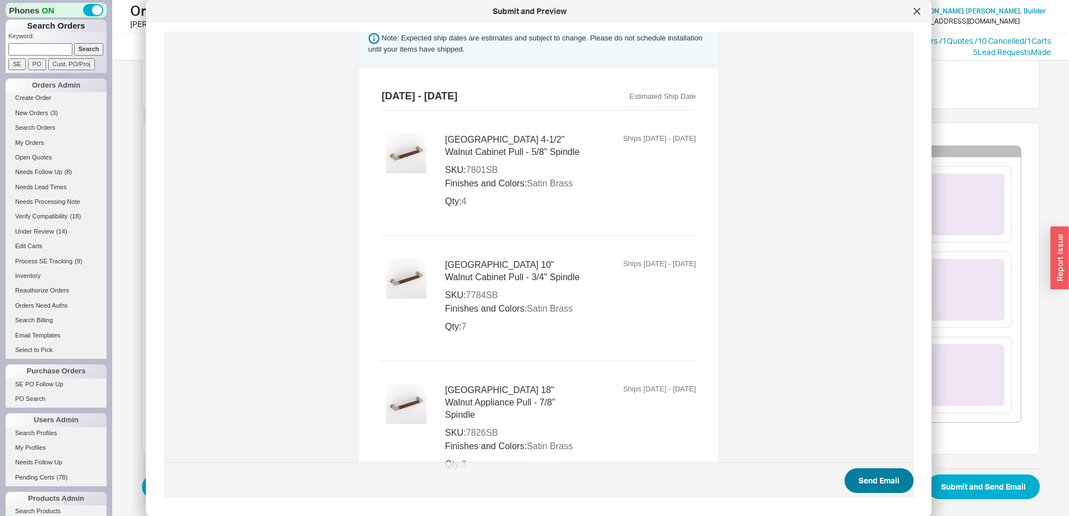
scroll to position [666, 0]
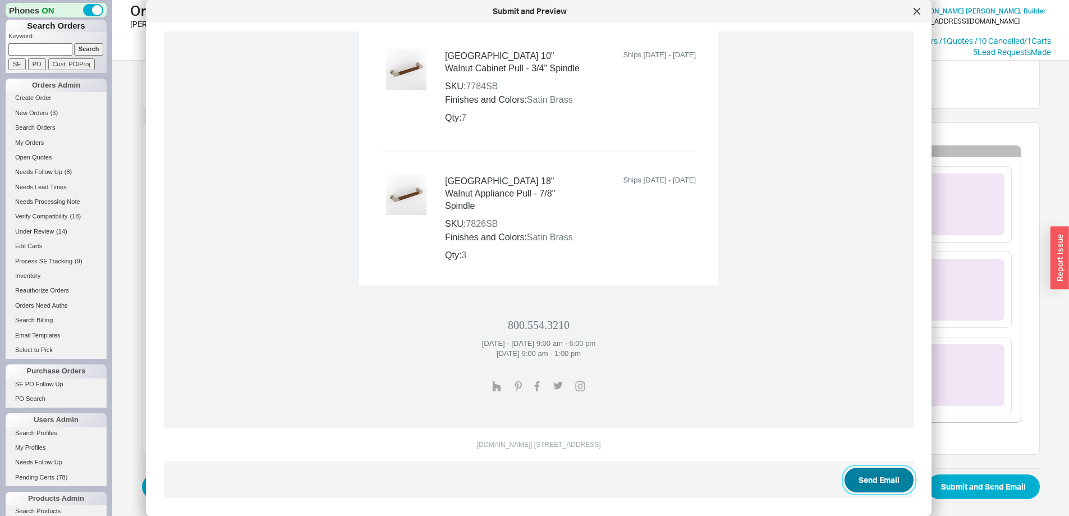
click at [862, 479] on button "Send Email" at bounding box center [878, 479] width 69 height 25
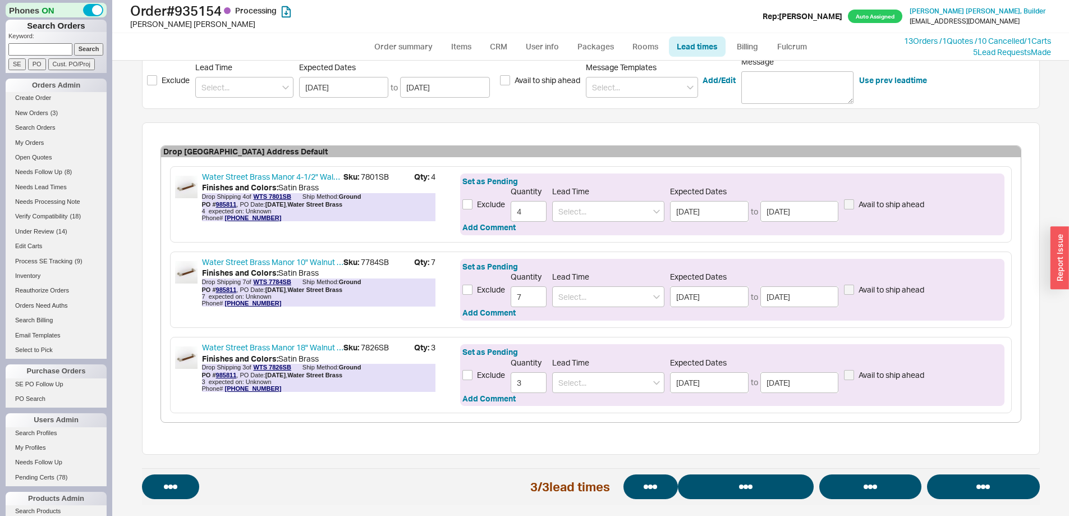
select select "*"
select select "LOW"
select select "3"
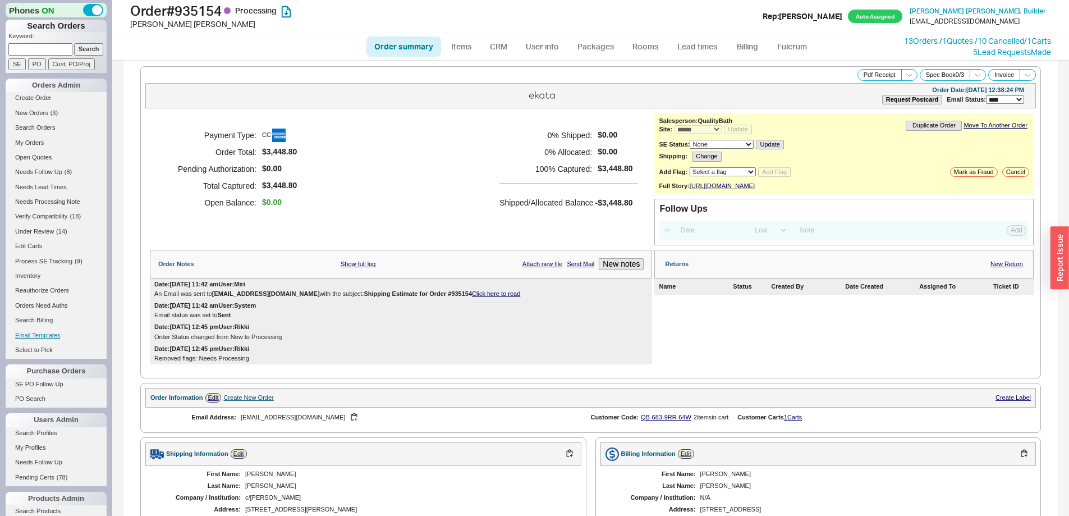
select select "*"
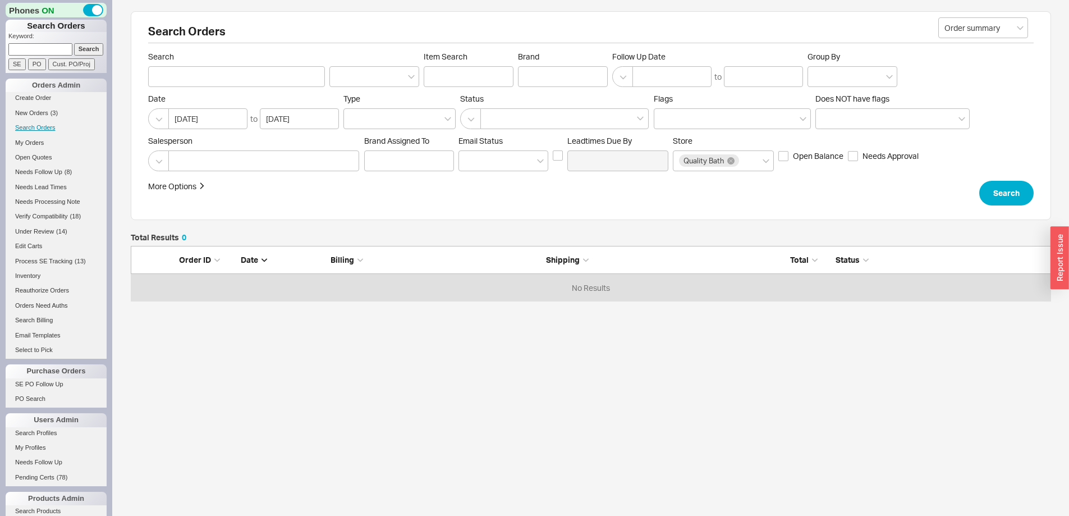
scroll to position [47, 912]
click at [231, 158] on div at bounding box center [263, 160] width 191 height 21
click at [182, 158] on input at bounding box center [178, 160] width 8 height 13
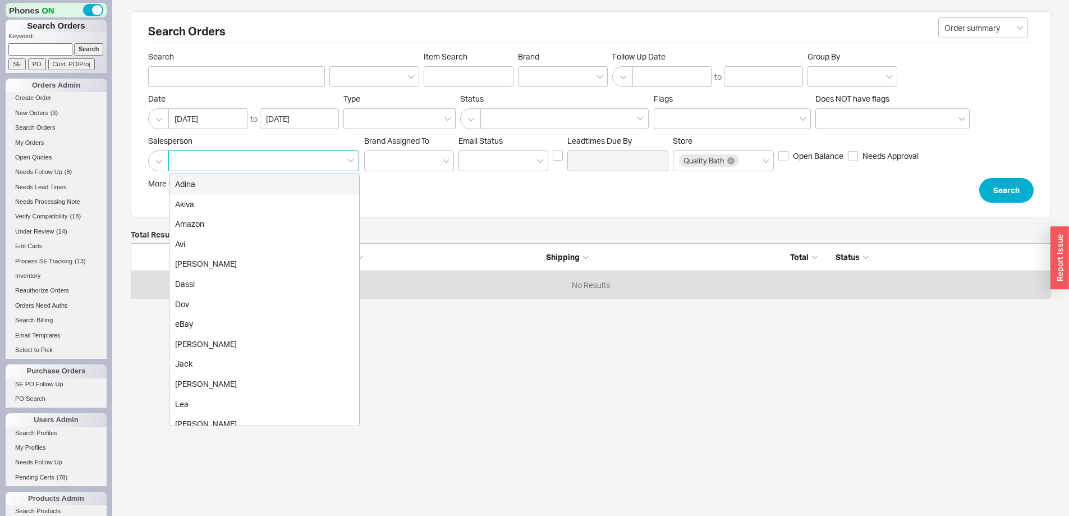
type input "q"
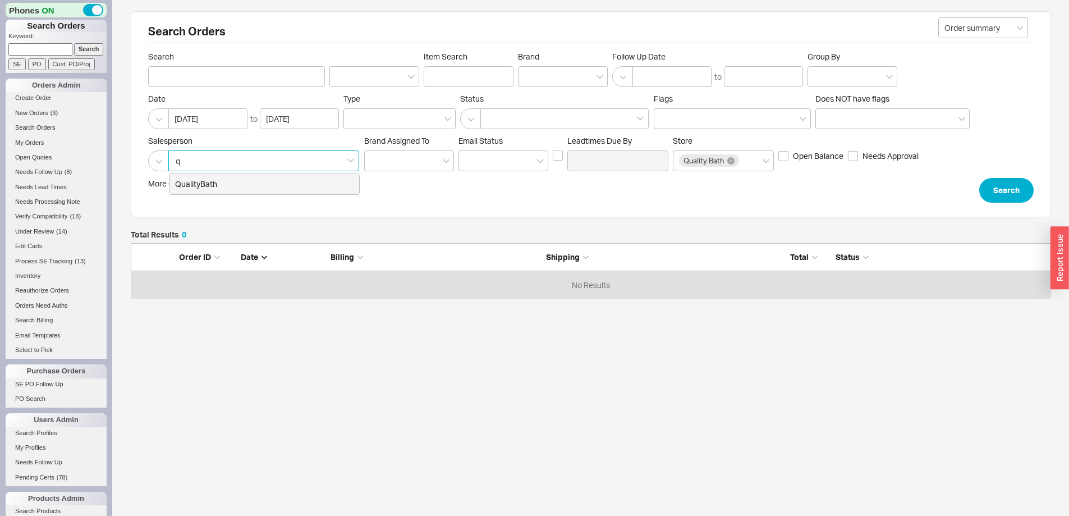
click at [232, 183] on div "QualityBath" at bounding box center [264, 184] width 190 height 20
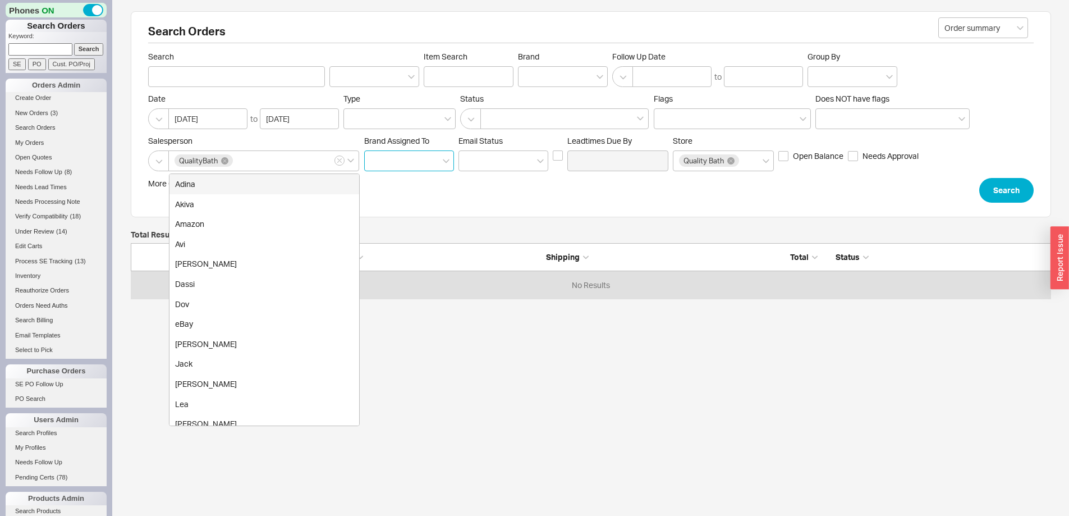
click at [383, 167] on input at bounding box center [409, 160] width 90 height 21
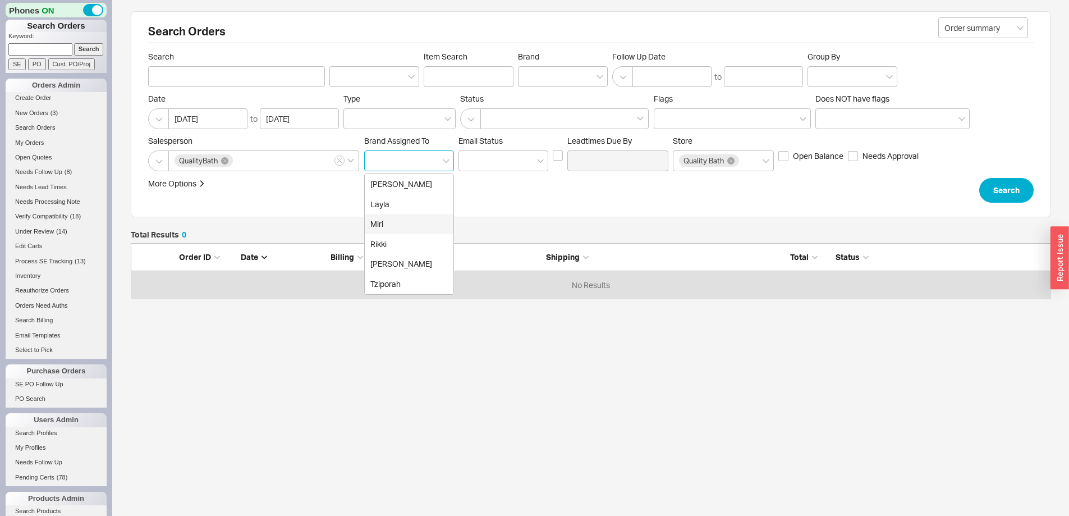
click at [395, 218] on div "Miri" at bounding box center [409, 224] width 89 height 20
type input "Brand"
type input "Miri"
click at [490, 160] on input at bounding box center [503, 160] width 90 height 21
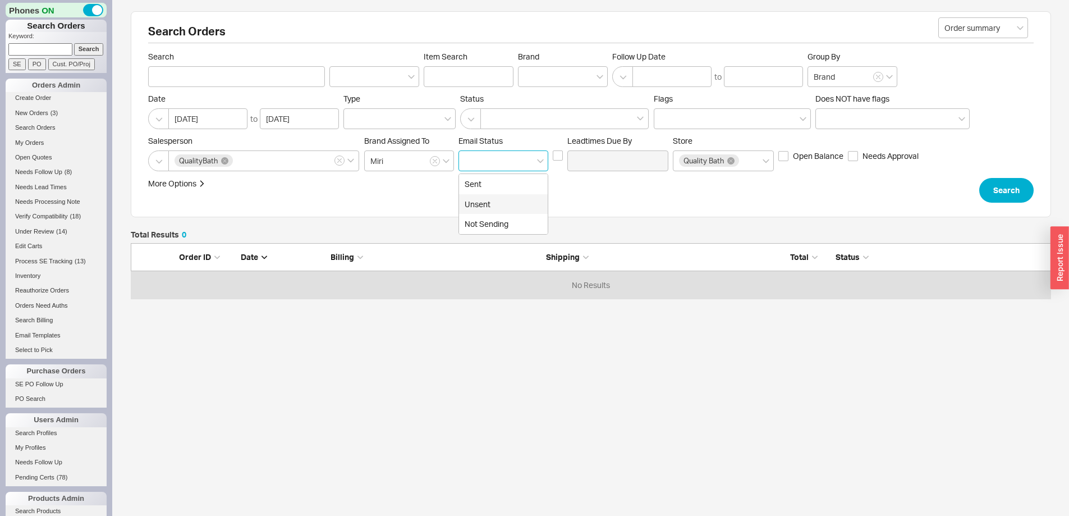
click at [488, 205] on div "Unsent" at bounding box center [503, 204] width 89 height 20
type input "Unsent"
click at [1009, 194] on button "Search" at bounding box center [1006, 190] width 54 height 25
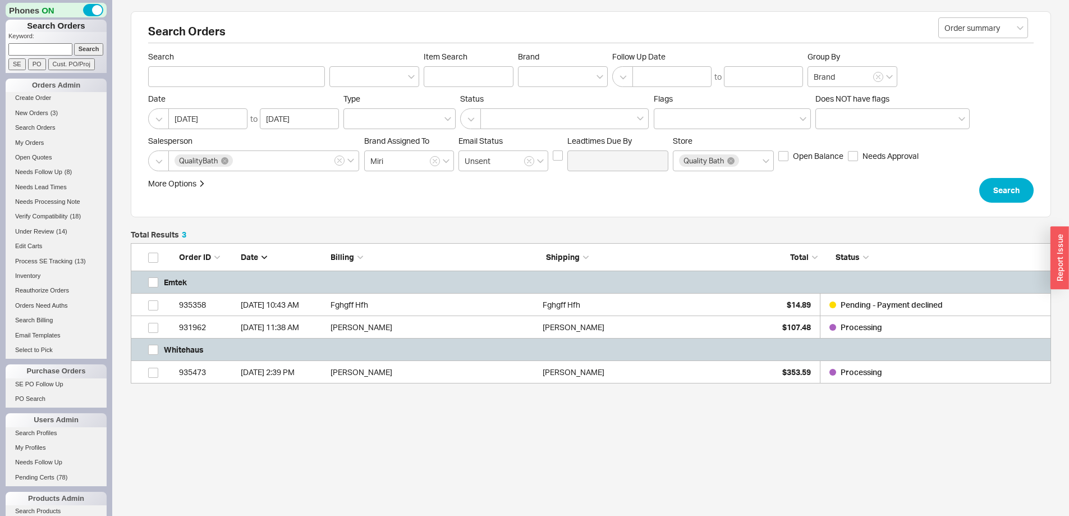
scroll to position [132, 912]
click at [747, 378] on div "Alex Fees" at bounding box center [645, 372] width 206 height 22
click at [57, 383] on link "SE PO Follow Up" at bounding box center [56, 384] width 101 height 12
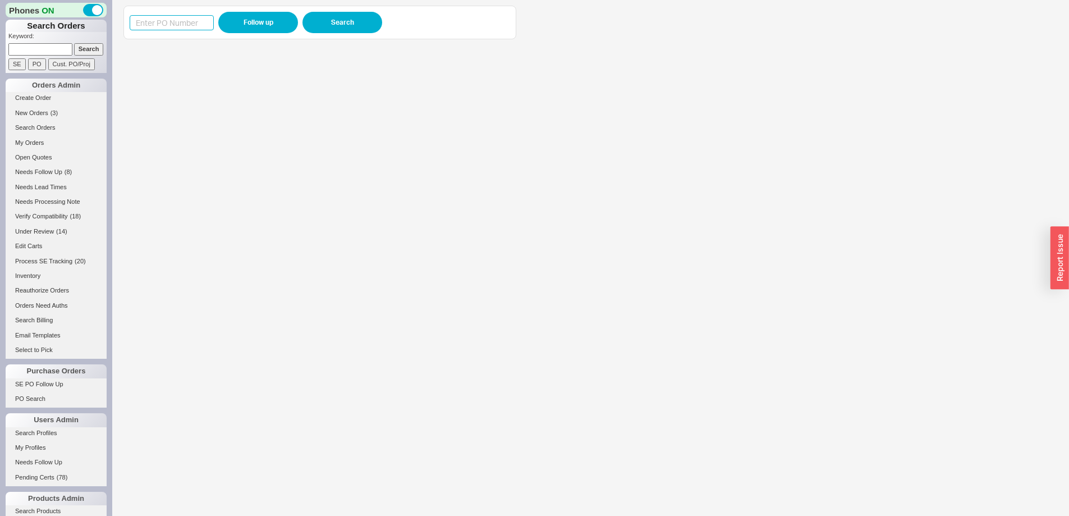
click at [165, 27] on input at bounding box center [172, 22] width 84 height 15
paste input "986091"
type input "986091"
click at [242, 21] on button "Follow up" at bounding box center [258, 22] width 80 height 21
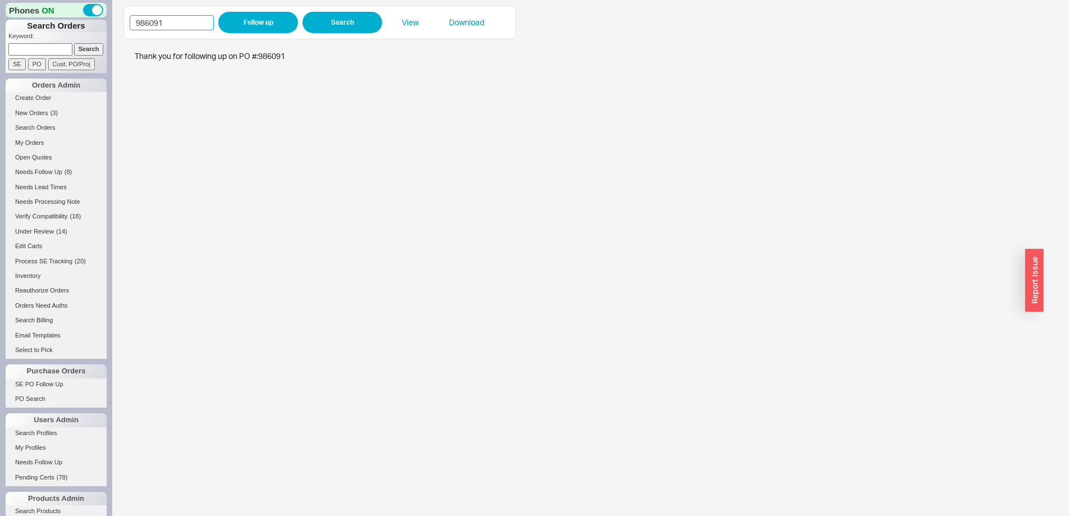
click at [128, 19] on div "986091 Follow up Search View Download" at bounding box center [319, 23] width 393 height 34
paste input "0"
type input "986090"
click at [227, 20] on button "Follow up" at bounding box center [258, 22] width 80 height 21
drag, startPoint x: 144, startPoint y: 27, endPoint x: 131, endPoint y: 23, distance: 13.5
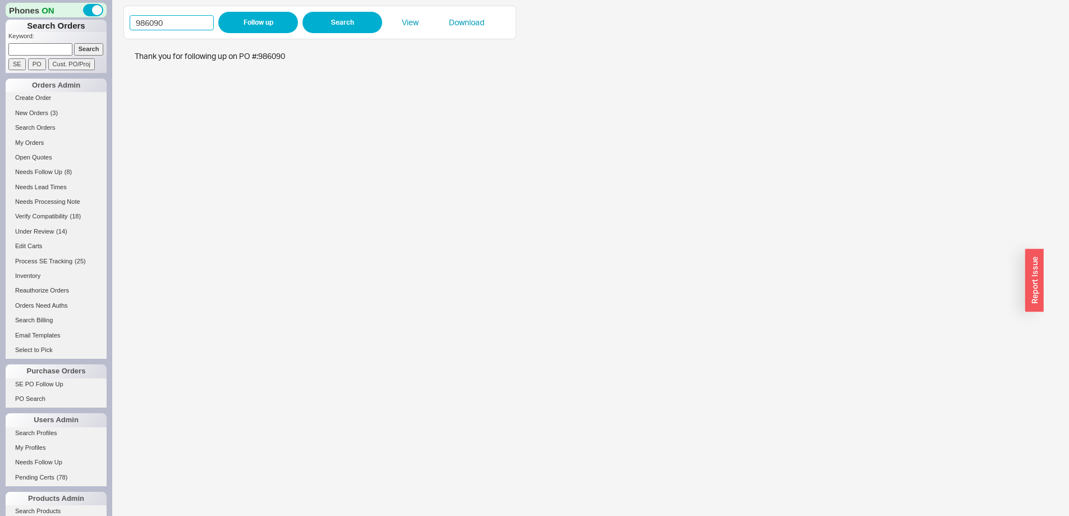
click at [111, 24] on div "Phones ON Search Orders Keyword: Search SE PO Cust. PO/Proj Orders Admin Create…" at bounding box center [534, 258] width 1069 height 516
paste input "5281"
type input "985281"
click at [259, 24] on button "Follow up" at bounding box center [258, 22] width 80 height 21
drag, startPoint x: 180, startPoint y: 16, endPoint x: 163, endPoint y: 15, distance: 16.9
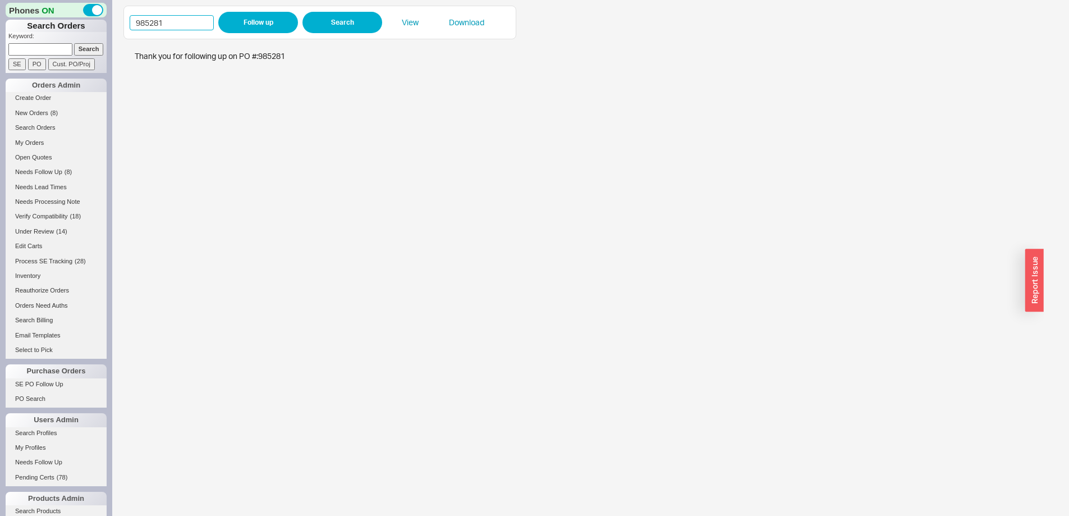
click at [128, 11] on div "985281 Follow up Search View Download" at bounding box center [319, 23] width 393 height 34
paste input "463"
type input "985463"
click at [227, 27] on button "Follow up" at bounding box center [258, 22] width 80 height 21
drag, startPoint x: 208, startPoint y: 20, endPoint x: 154, endPoint y: 17, distance: 53.4
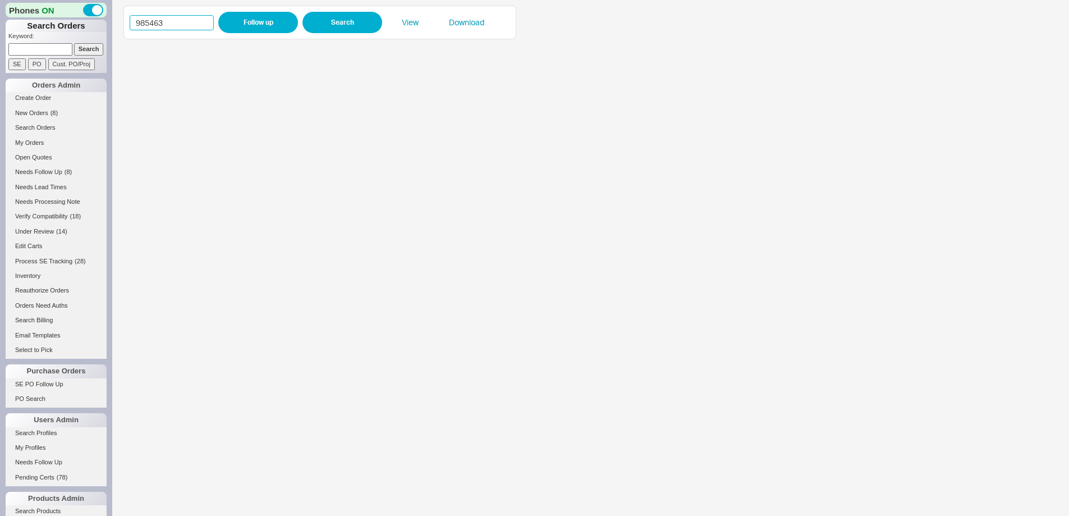
click at [155, 17] on input "985463" at bounding box center [172, 22] width 84 height 15
paste input "983078"
drag, startPoint x: 199, startPoint y: 26, endPoint x: 162, endPoint y: 25, distance: 37.0
click at [131, 22] on input "9854983078" at bounding box center [172, 22] width 84 height 15
paste input
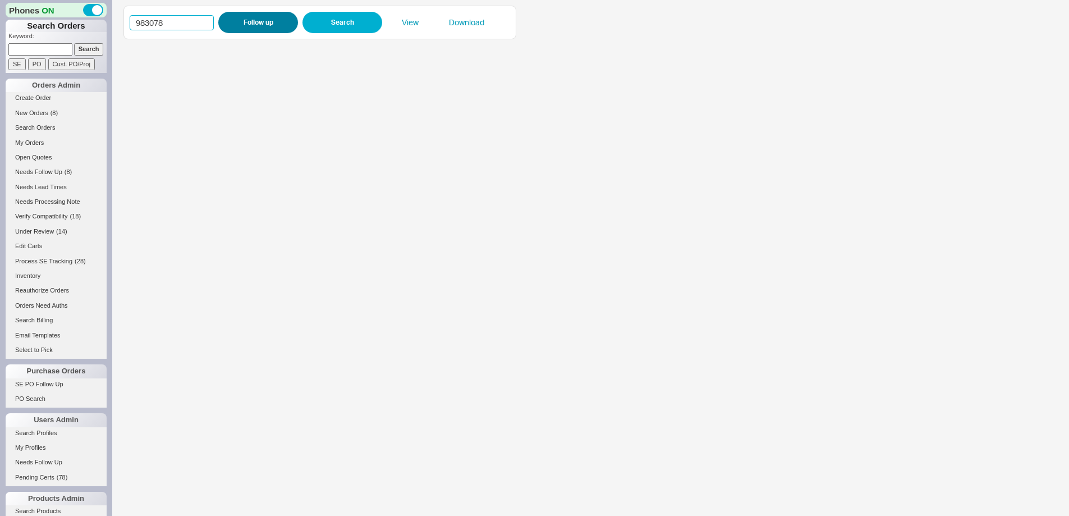
type input "983078"
click at [240, 27] on button "Follow up" at bounding box center [258, 22] width 80 height 21
drag, startPoint x: 129, startPoint y: 27, endPoint x: 130, endPoint y: 35, distance: 7.9
click at [125, 27] on div "983078 Follow up Search View Download" at bounding box center [319, 23] width 393 height 34
paste input "5495"
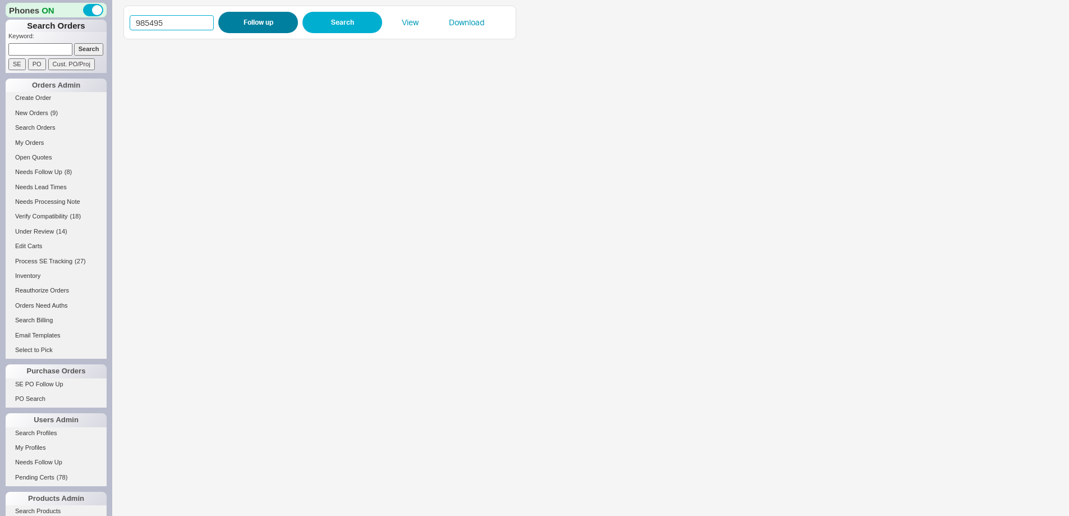
type input "985495"
click at [262, 27] on button "Follow up" at bounding box center [258, 22] width 80 height 21
click at [125, 21] on div "985495 Follow up Search View Download" at bounding box center [319, 23] width 393 height 34
paste input "81"
type input "985481"
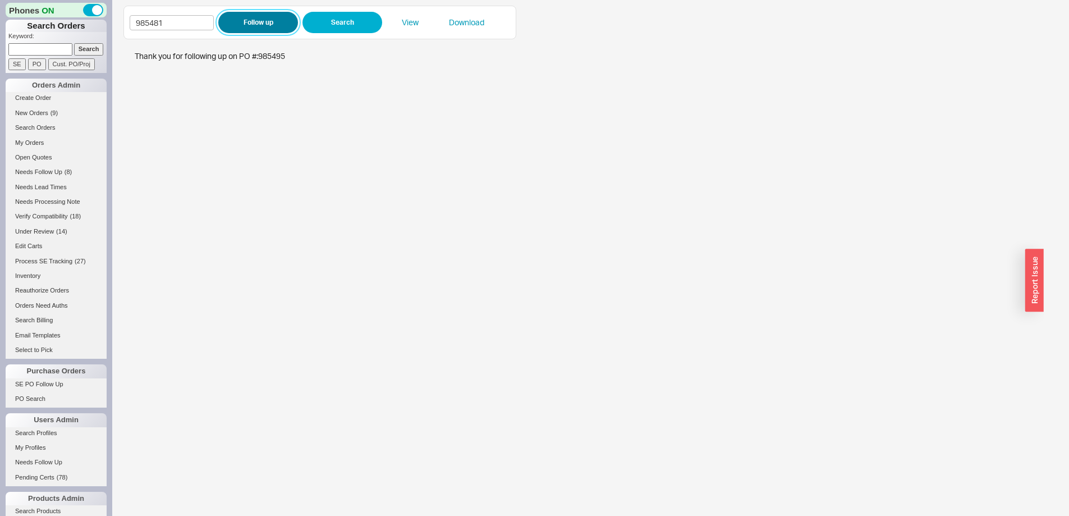
click at [240, 27] on button "Follow up" at bounding box center [258, 22] width 80 height 21
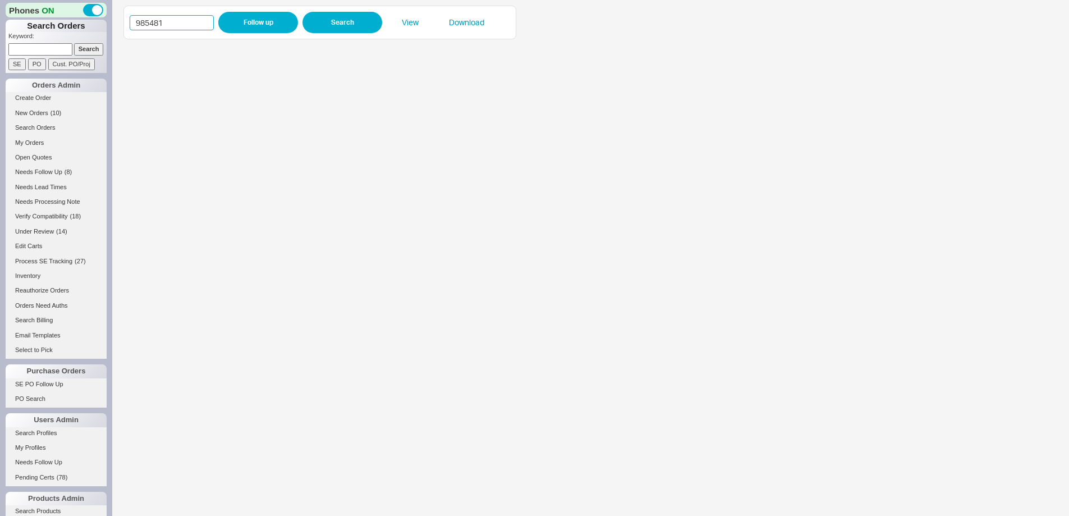
drag, startPoint x: 127, startPoint y: 18, endPoint x: 153, endPoint y: 21, distance: 26.0
click at [123, 18] on div "985481 Follow up Search View Download" at bounding box center [590, 258] width 956 height 516
paste input "2594"
type input "982594"
click at [254, 26] on button "Follow up" at bounding box center [258, 22] width 80 height 21
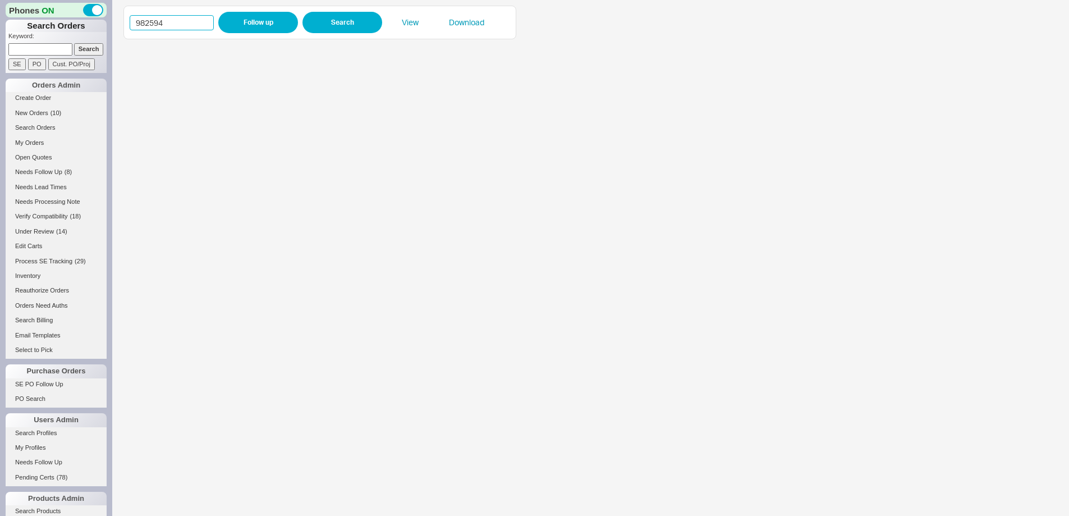
drag, startPoint x: 138, startPoint y: 24, endPoint x: 158, endPoint y: 21, distance: 20.3
click at [129, 20] on div "982594 Follow up Search View Download" at bounding box center [319, 23] width 393 height 34
paste input "5416"
type input "985416"
click at [246, 24] on button "Follow up" at bounding box center [258, 22] width 80 height 21
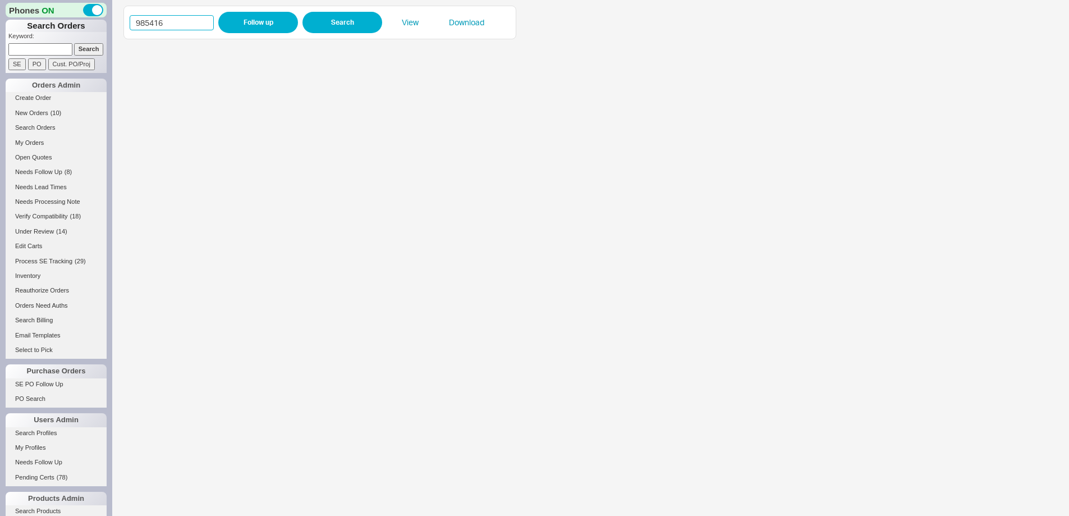
drag, startPoint x: 204, startPoint y: 19, endPoint x: 139, endPoint y: 18, distance: 65.1
click at [140, 19] on input "985416" at bounding box center [172, 22] width 84 height 15
paste input "982938"
drag, startPoint x: 160, startPoint y: 24, endPoint x: 122, endPoint y: 24, distance: 37.6
click at [122, 24] on div "9982938 Follow up Search View Download" at bounding box center [590, 258] width 956 height 516
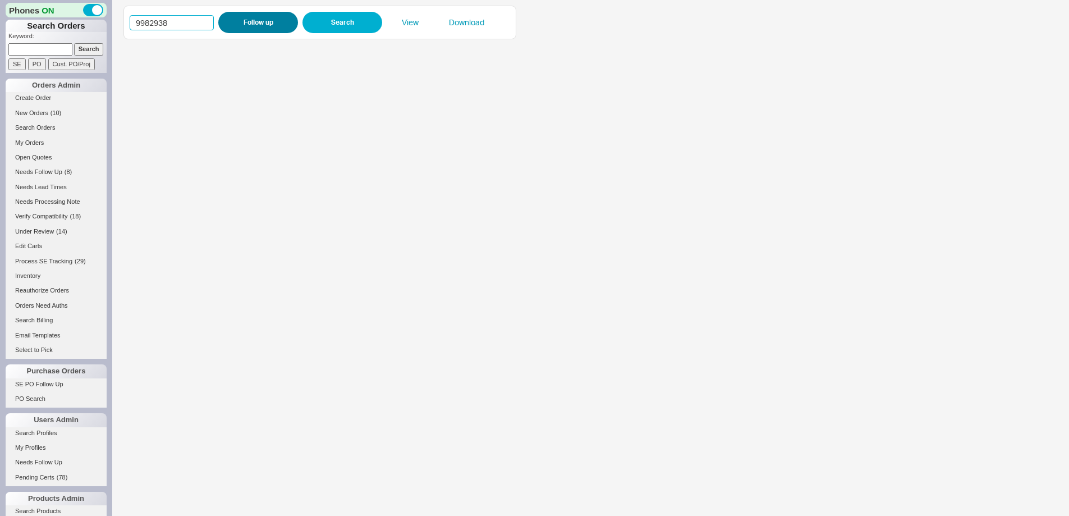
paste input
type input "982938"
click at [271, 16] on button "Follow up" at bounding box center [258, 22] width 80 height 21
drag, startPoint x: 177, startPoint y: 20, endPoint x: 104, endPoint y: 22, distance: 73.0
click at [103, 22] on div "Phones ON Search Orders Keyword: Search SE PO Cust. PO/Proj Orders Admin Create…" at bounding box center [534, 258] width 1069 height 516
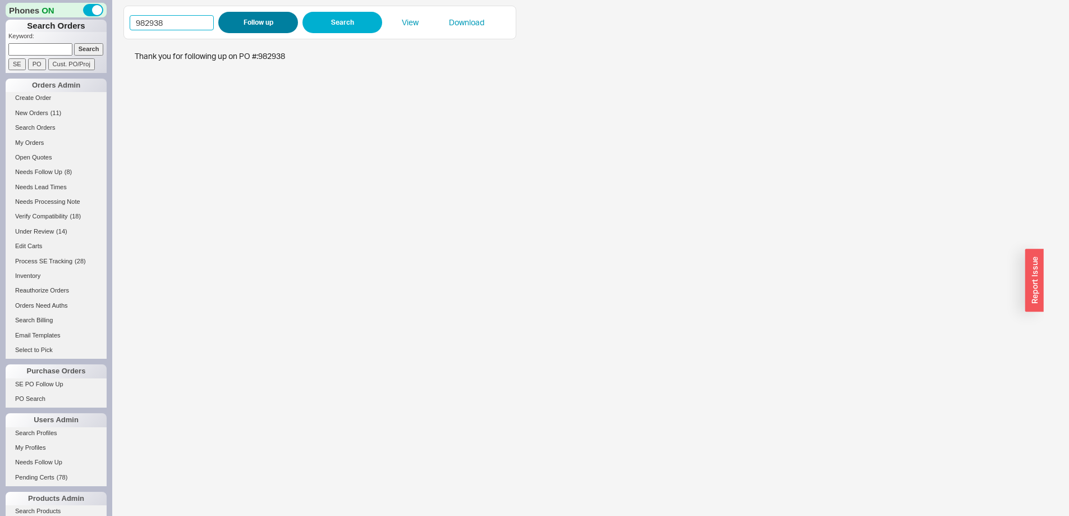
paste input "0681"
type input "980681"
click at [246, 22] on button "Follow up" at bounding box center [258, 22] width 80 height 21
drag, startPoint x: 162, startPoint y: 29, endPoint x: 122, endPoint y: 20, distance: 41.3
click at [122, 20] on div "980681 Follow up Search View Download" at bounding box center [590, 258] width 956 height 516
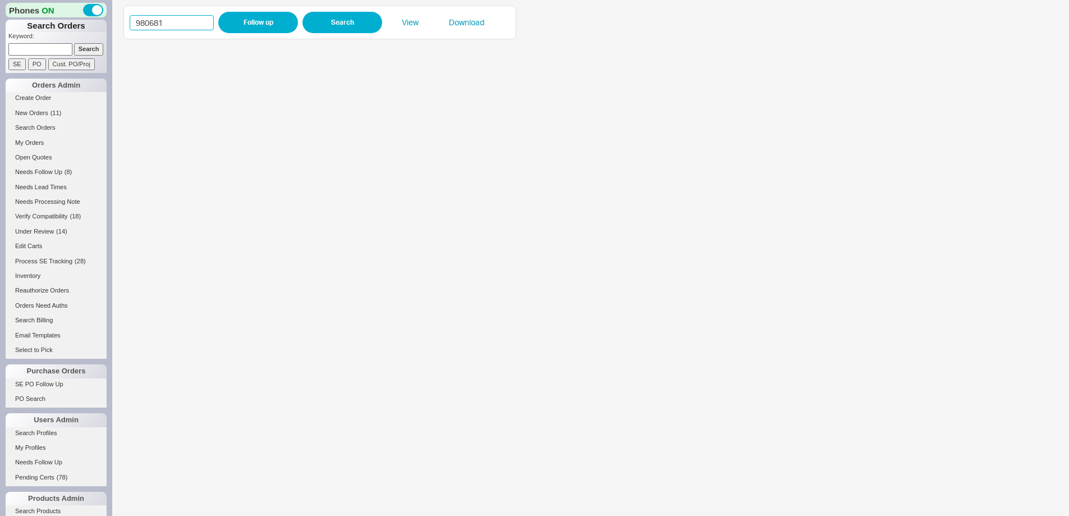
paste input "36669"
type input "936669"
click at [229, 19] on button "Follow up" at bounding box center [258, 22] width 80 height 21
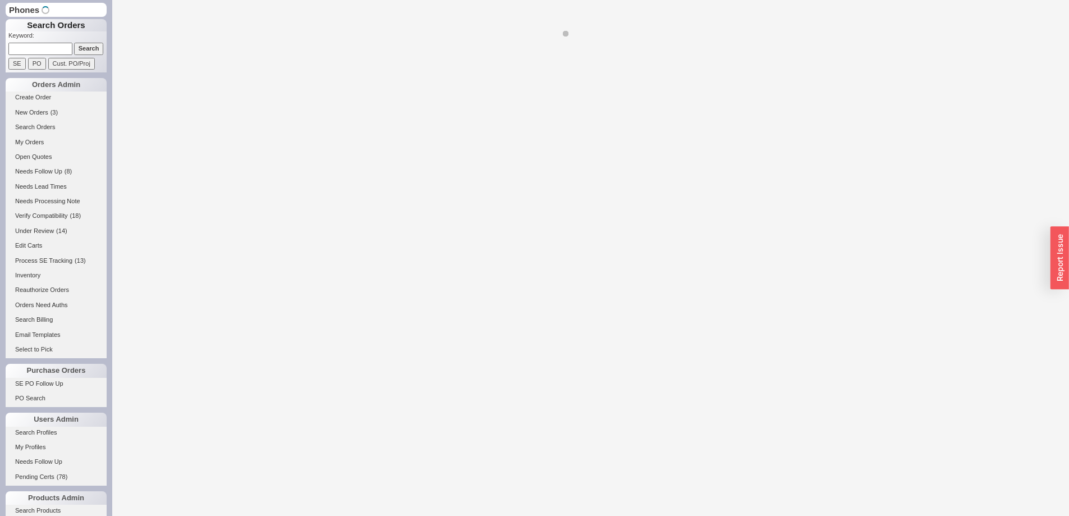
select select "*"
select select "LOW"
select select "3"
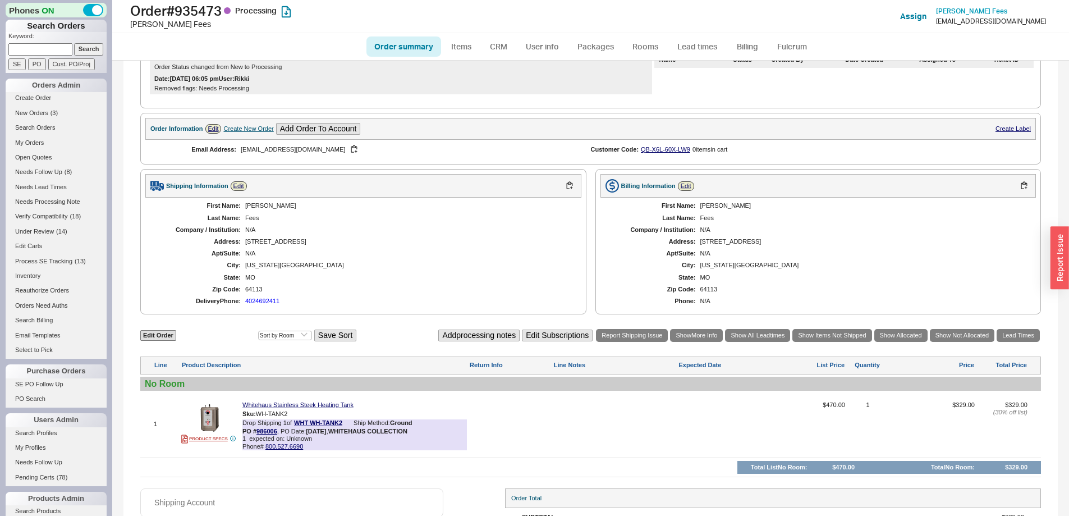
scroll to position [296, 0]
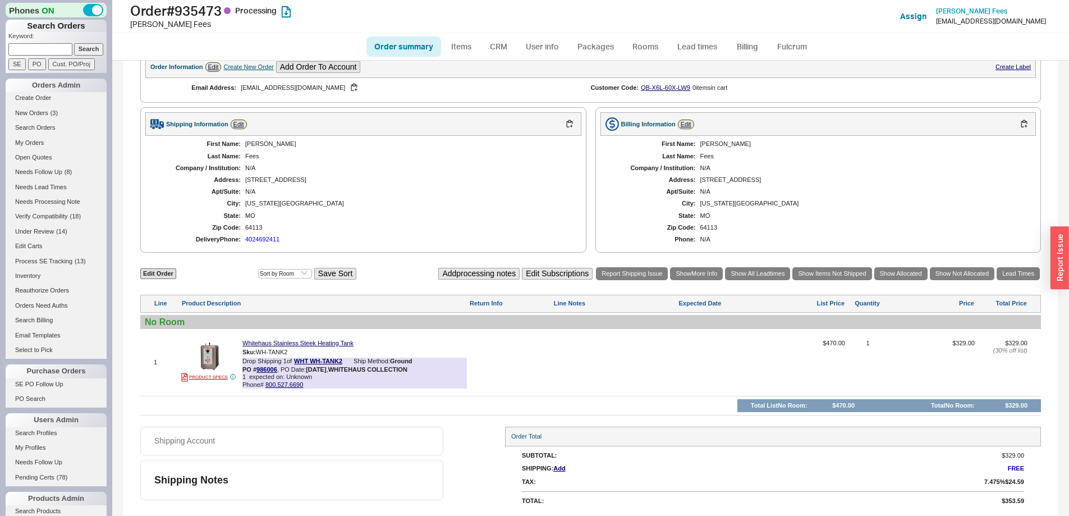
select select "*"
click at [36, 43] on p "Keyword:" at bounding box center [57, 37] width 98 height 11
click at [50, 53] on input at bounding box center [40, 49] width 64 height 12
paste input "985779"
type input "985779"
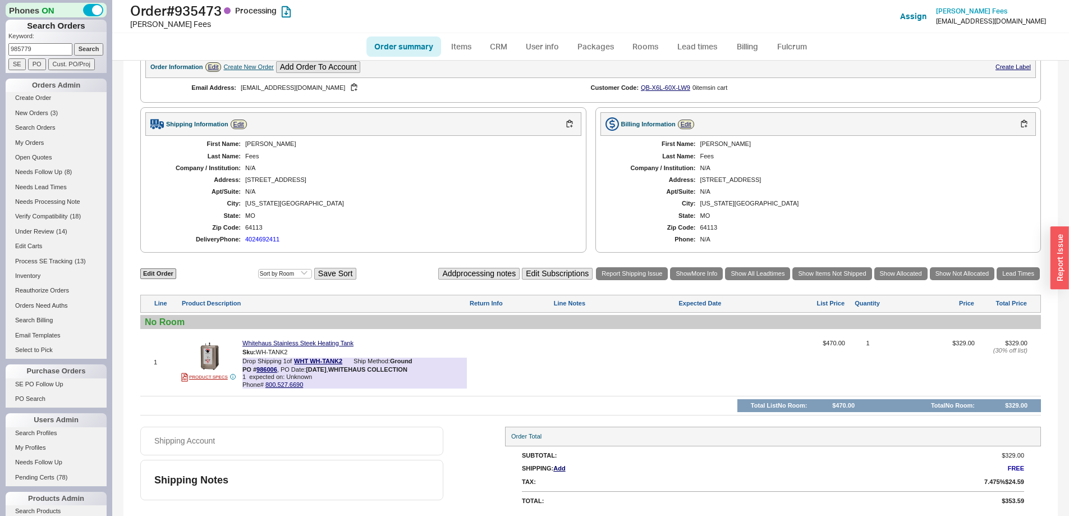
click at [81, 52] on input "Search" at bounding box center [89, 49] width 30 height 12
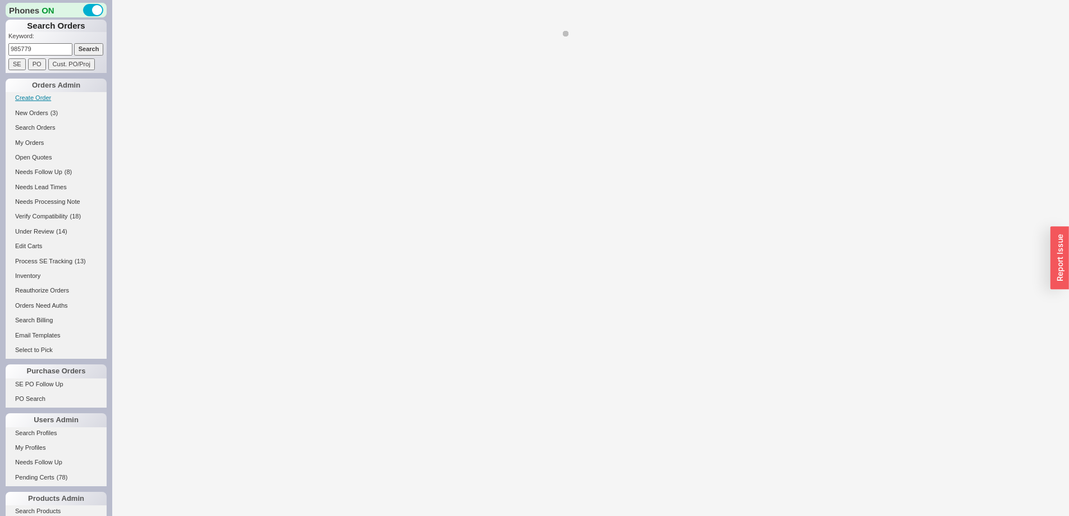
select select "*"
select select "LOW"
select select "3"
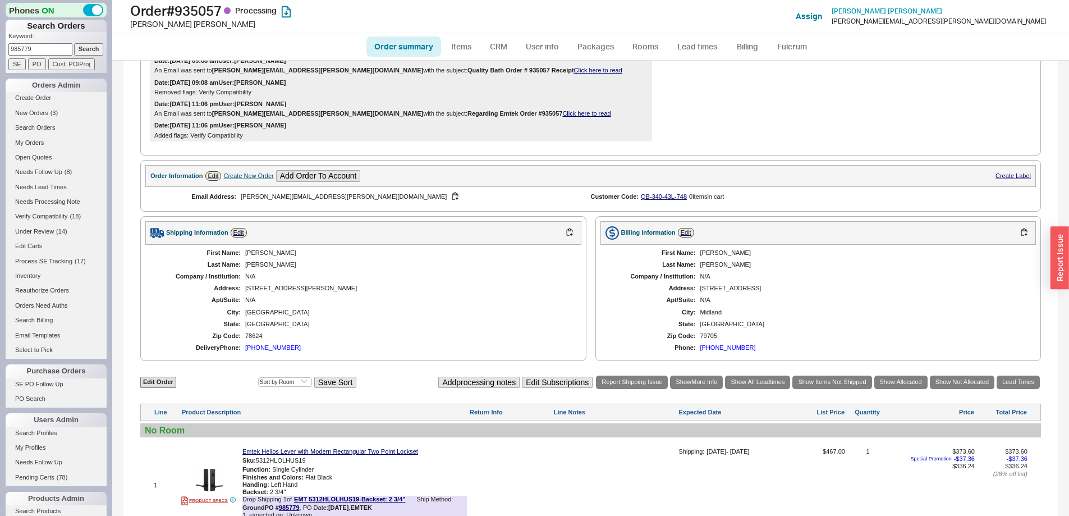
scroll to position [645, 0]
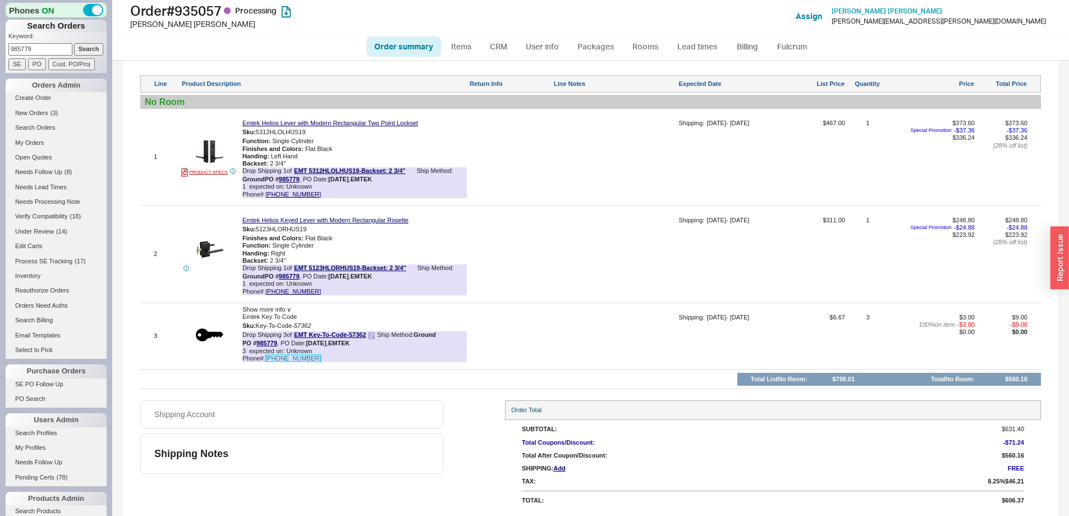
click at [294, 358] on link "[PHONE_NUMBER]" at bounding box center [293, 358] width 56 height 7
drag, startPoint x: 296, startPoint y: 326, endPoint x: 313, endPoint y: 326, distance: 16.8
click at [313, 326] on div "Sku: Key-To-Code - 57362" at bounding box center [354, 325] width 224 height 11
drag, startPoint x: 241, startPoint y: 329, endPoint x: 312, endPoint y: 325, distance: 71.3
click at [312, 325] on div "3 Show more info ∨ Emtek Key To Code Sku: Key-To-Code - 57362 Drop Shipping 3 o…" at bounding box center [590, 336] width 900 height 61
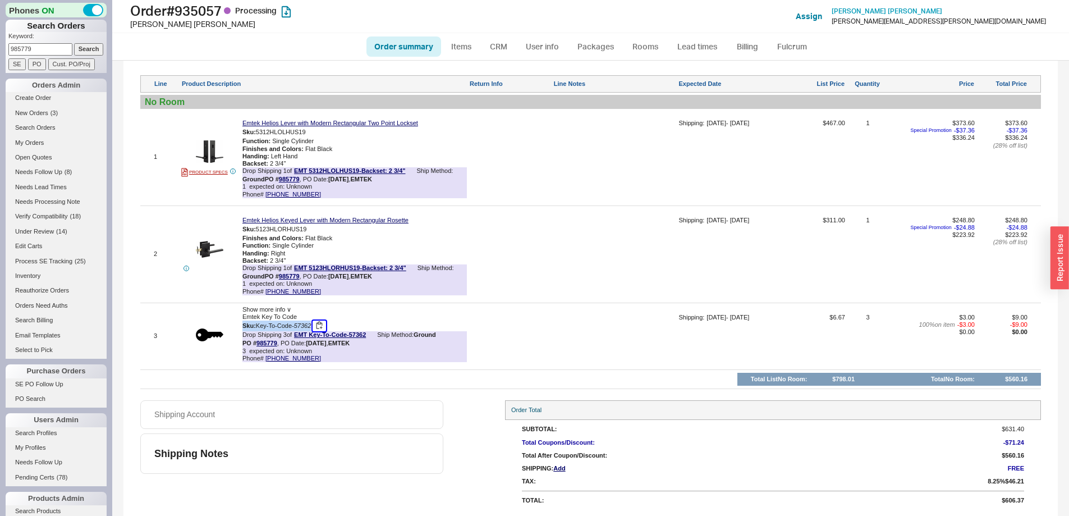
click at [312, 324] on button "button" at bounding box center [318, 325] width 13 height 11
click at [309, 324] on span "- 57362" at bounding box center [301, 325] width 19 height 7
drag, startPoint x: 312, startPoint y: 324, endPoint x: 241, endPoint y: 326, distance: 71.3
click at [242, 326] on div "3 Show more info ∨ Emtek Key To Code Sku: Key-To-Code - 57362 Drop Shipping 3 o…" at bounding box center [590, 336] width 900 height 61
drag, startPoint x: 241, startPoint y: 326, endPoint x: 312, endPoint y: 328, distance: 71.8
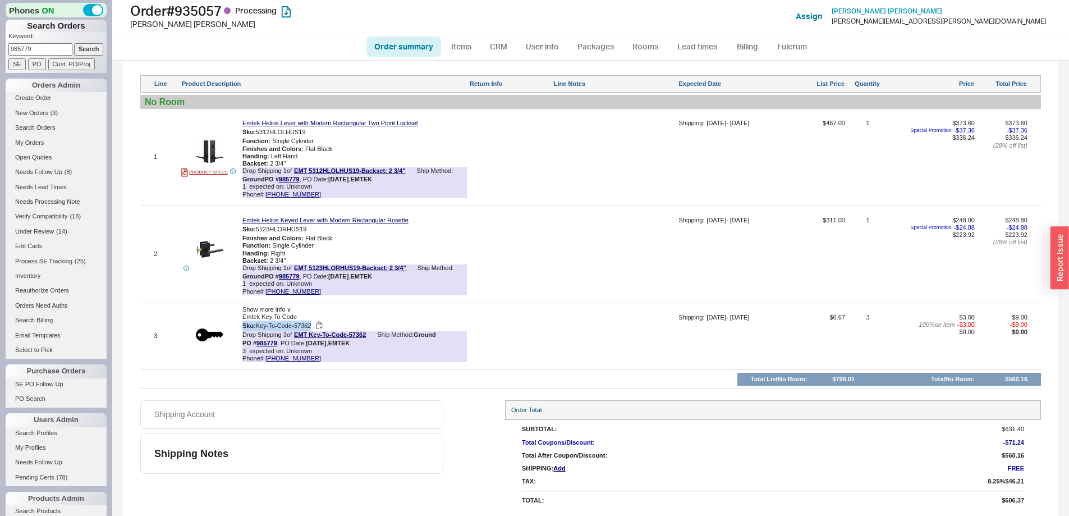
click at [312, 328] on div "3 Show more info ∨ Emtek Key To Code Sku: Key-To-Code - 57362 Drop Shipping 3 o…" at bounding box center [590, 336] width 900 height 61
click at [284, 320] on div "Emtek Key To Code Sku: Key-To-Code - 57362" at bounding box center [354, 322] width 224 height 18
click at [287, 323] on span "Key-To-Code - 57362" at bounding box center [283, 325] width 55 height 7
drag, startPoint x: 280, startPoint y: 323, endPoint x: 310, endPoint y: 326, distance: 29.9
click at [310, 326] on span "Key-To-Code - 57362" at bounding box center [283, 325] width 55 height 7
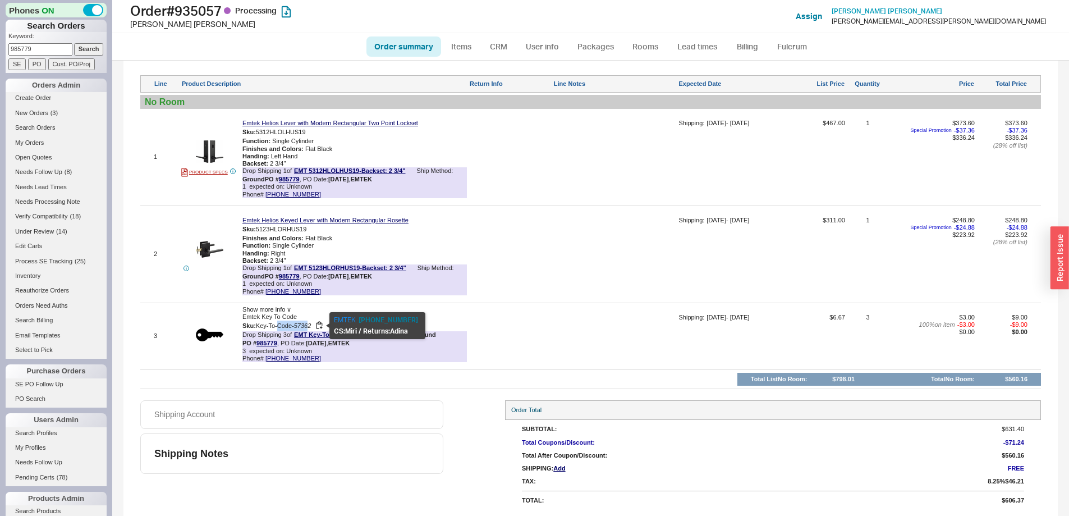
click at [306, 326] on span "- 57362" at bounding box center [301, 325] width 19 height 7
drag, startPoint x: 282, startPoint y: 324, endPoint x: 308, endPoint y: 324, distance: 26.4
click at [308, 324] on span "Key-To-Code - 57362" at bounding box center [283, 325] width 55 height 7
click at [419, 44] on link "Order summary" at bounding box center [403, 46] width 75 height 20
select select "*"
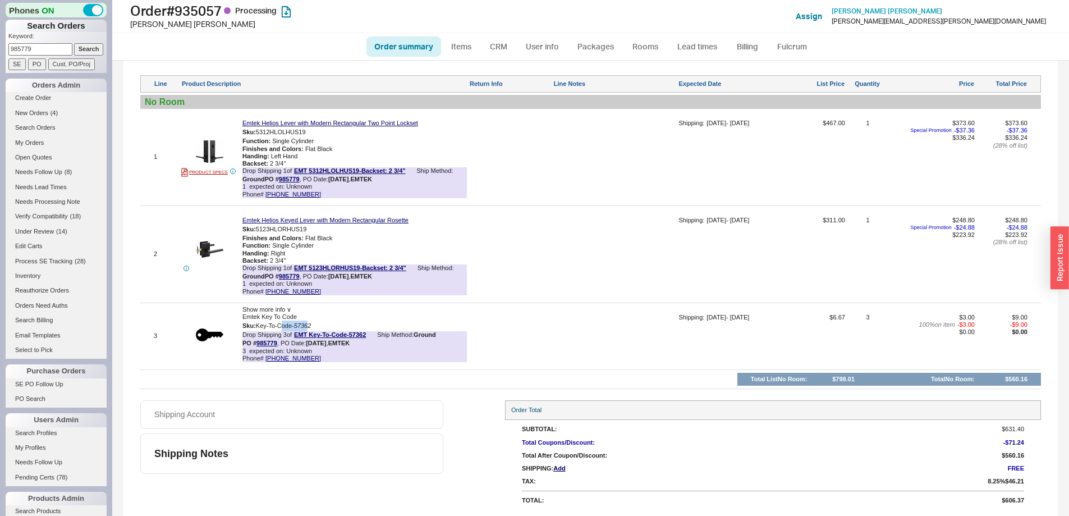
select select "LOW"
select select "3"
click at [62, 42] on p "Keyword:" at bounding box center [57, 37] width 98 height 11
click at [57, 50] on input at bounding box center [40, 49] width 64 height 12
paste input "985334"
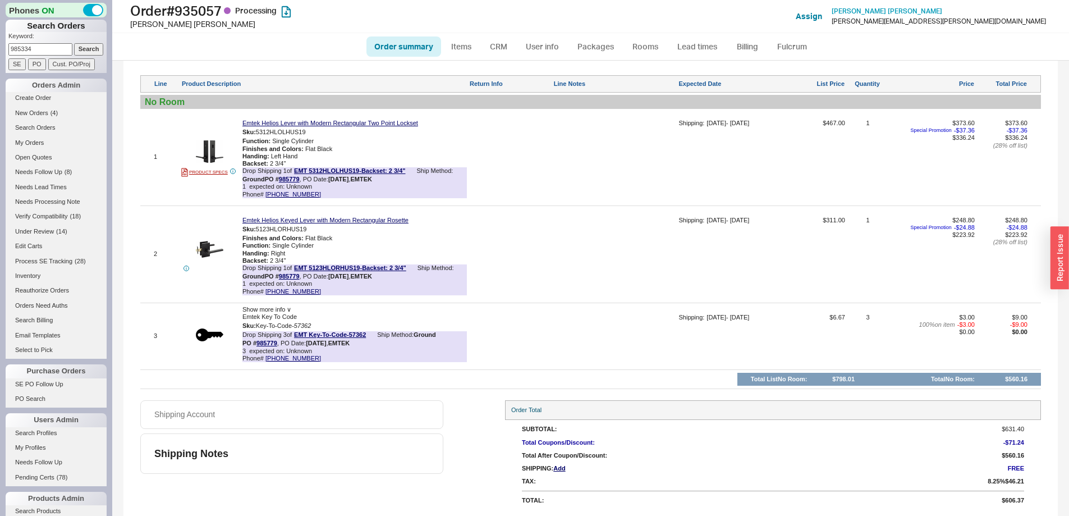
type input "985334"
click at [83, 49] on input "Search" at bounding box center [89, 49] width 30 height 12
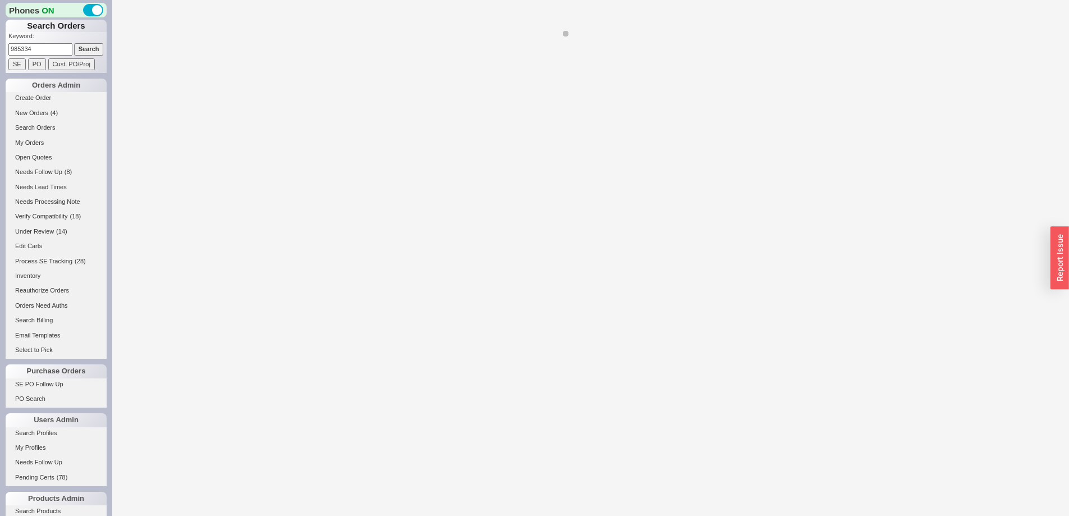
select select "*"
select select "LOW"
select select "3"
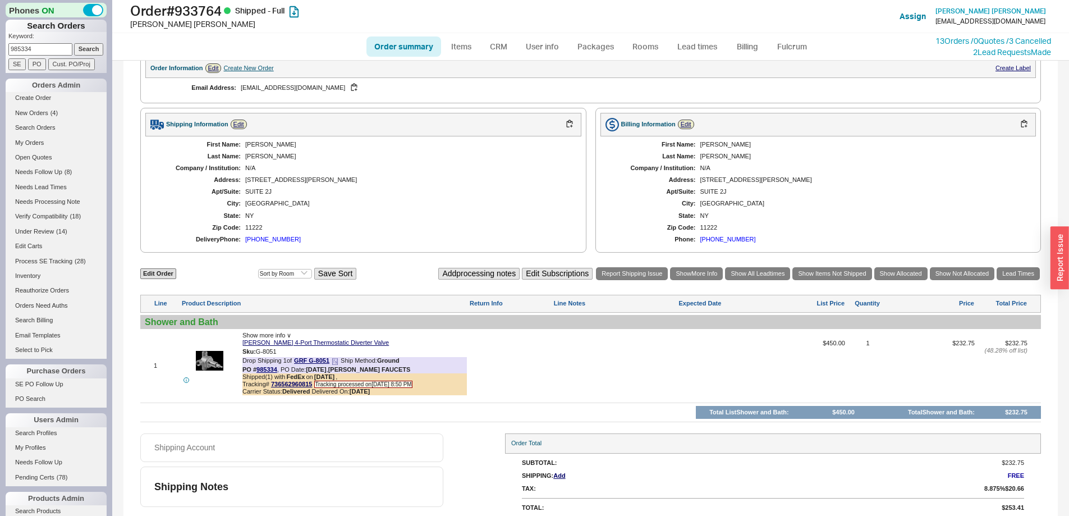
scroll to position [394, 0]
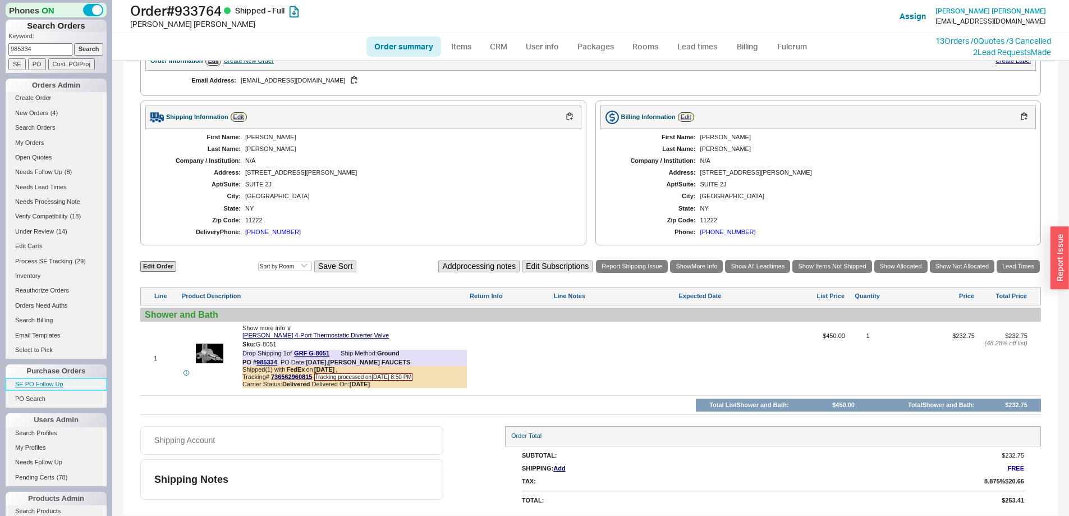
click at [58, 383] on link "SE PO Follow Up" at bounding box center [56, 384] width 101 height 12
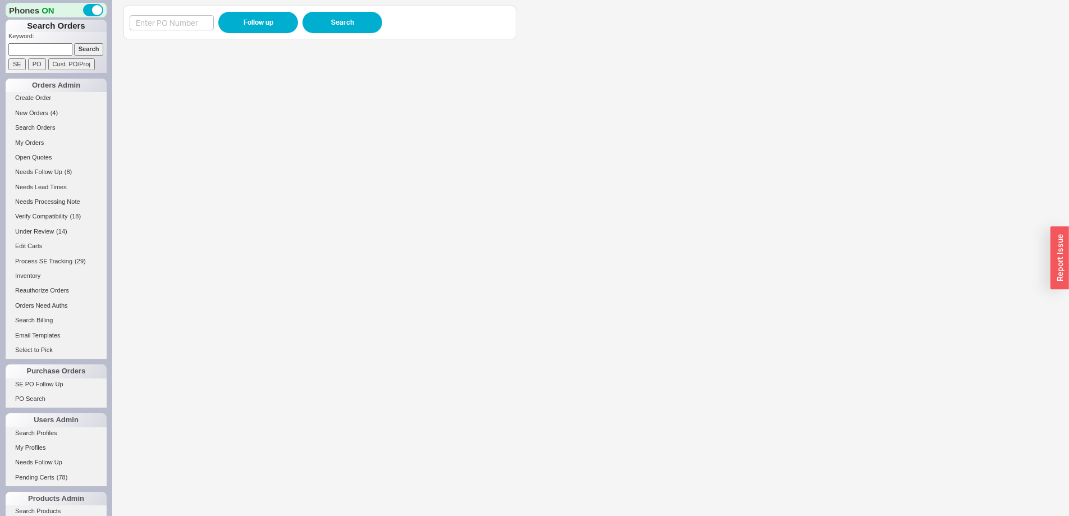
click at [168, 12] on div "Follow up Search" at bounding box center [320, 22] width 380 height 21
click at [211, 21] on input at bounding box center [172, 22] width 84 height 15
paste input "985366"
type input "985366"
click at [246, 24] on button "Follow up" at bounding box center [258, 22] width 80 height 21
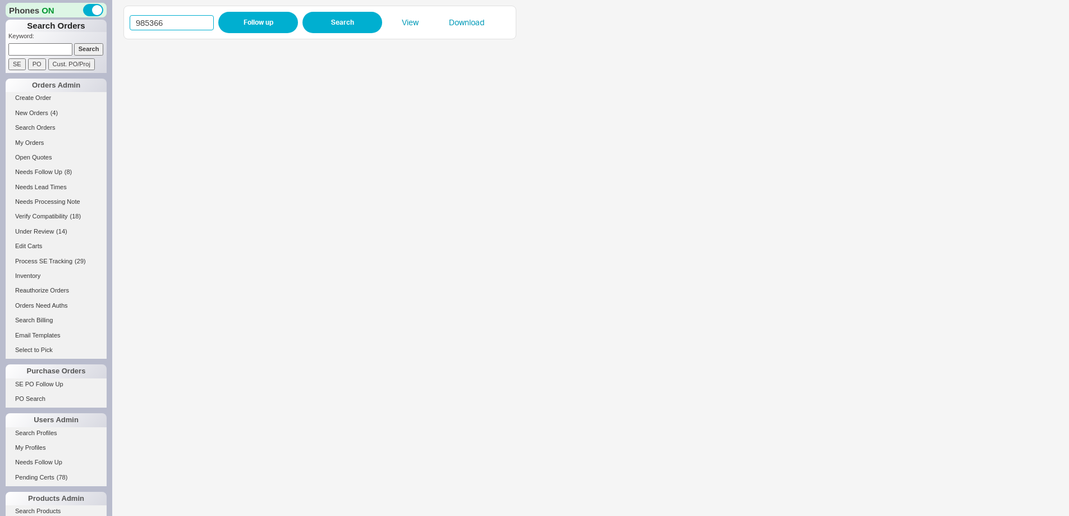
drag, startPoint x: 121, startPoint y: 22, endPoint x: 99, endPoint y: 29, distance: 22.9
click at [103, 25] on div "Phones ON Search Orders Keyword: Search SE PO Cust. PO/Proj Orders Admin Create…" at bounding box center [534, 258] width 1069 height 516
paste input "9"
type input "985396"
click at [259, 23] on button "Follow up" at bounding box center [258, 22] width 80 height 21
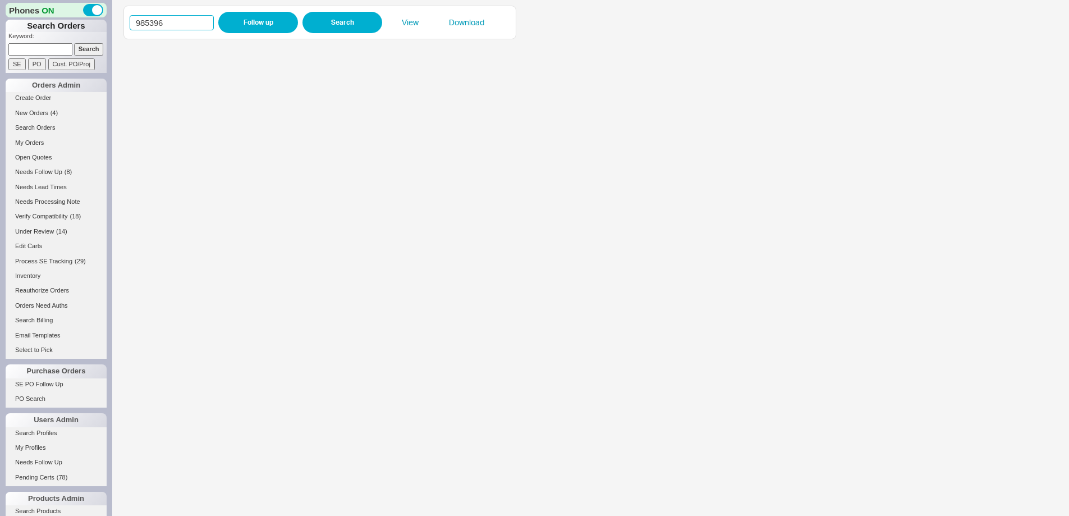
drag, startPoint x: 167, startPoint y: 18, endPoint x: 126, endPoint y: 20, distance: 41.6
click at [126, 20] on div "985396 Follow up Search View Download" at bounding box center [319, 23] width 393 height 34
paste input "33"
type input "985333"
click at [241, 26] on button "Follow up" at bounding box center [258, 22] width 80 height 21
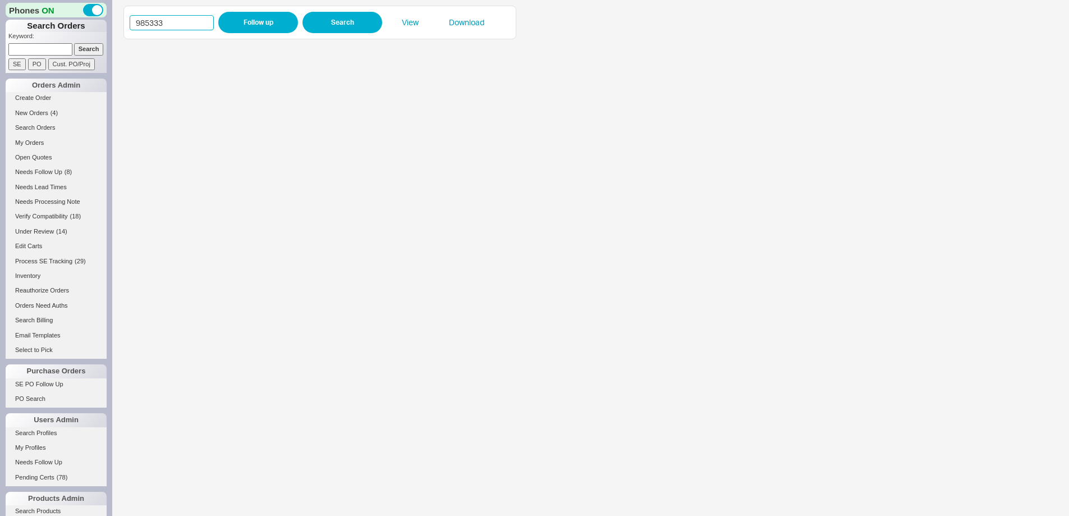
drag, startPoint x: 188, startPoint y: 23, endPoint x: 121, endPoint y: 16, distance: 67.7
click at [121, 16] on div "985333 Follow up Search View Download" at bounding box center [590, 258] width 956 height 516
paste input "73"
type input "985373"
click at [246, 20] on button "Follow up" at bounding box center [258, 22] width 80 height 21
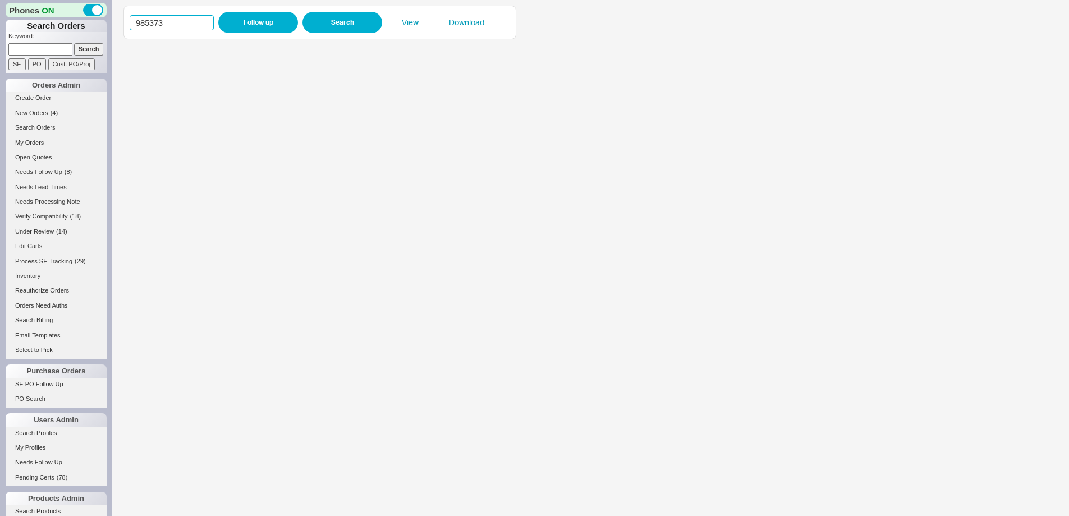
drag, startPoint x: 189, startPoint y: 18, endPoint x: 134, endPoint y: 16, distance: 55.6
click at [135, 16] on input "985373" at bounding box center [172, 22] width 84 height 15
paste input "275"
type input "982753"
click at [239, 22] on button "Follow up" at bounding box center [258, 22] width 80 height 21
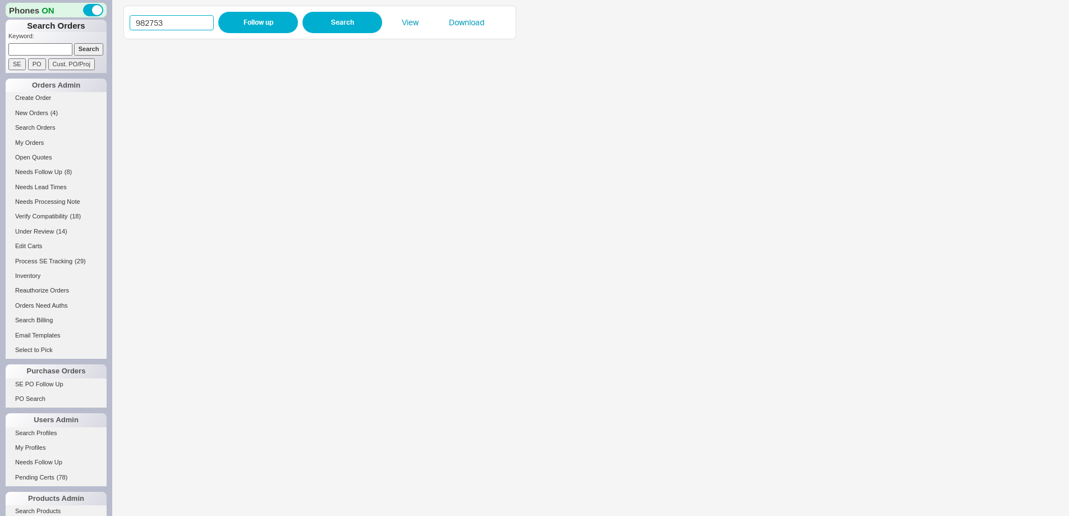
click at [132, 26] on input "982753" at bounding box center [172, 22] width 84 height 15
paste input "75150"
type input "975150"
click at [254, 29] on button "Follow up" at bounding box center [258, 22] width 80 height 21
drag, startPoint x: 176, startPoint y: 26, endPoint x: 111, endPoint y: 21, distance: 65.3
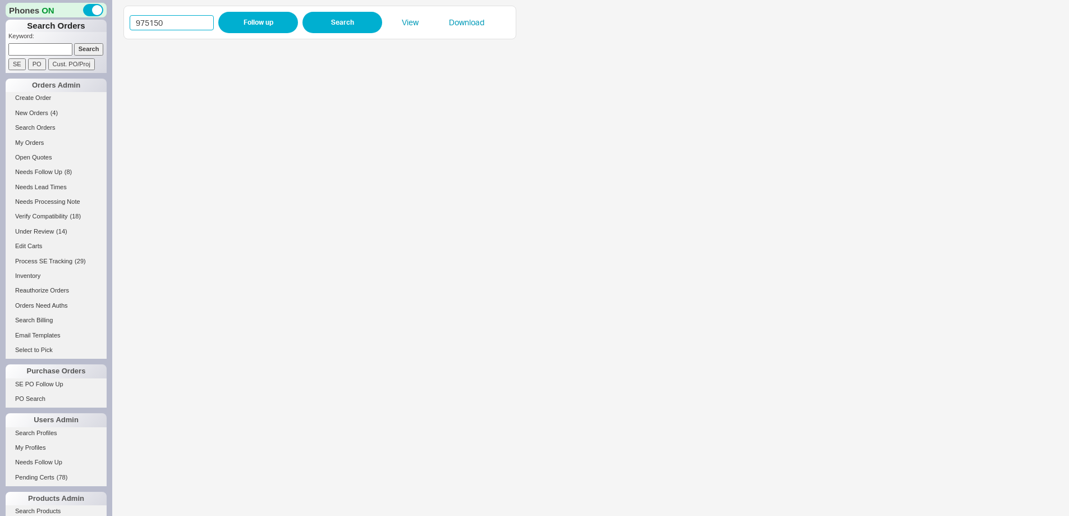
click at [111, 21] on div "Phones ON Search Orders Keyword: Search SE PO Cust. PO/Proj Orders Admin Create…" at bounding box center [534, 258] width 1069 height 516
paste input "85370"
type input "985370"
click at [241, 25] on button "Follow up" at bounding box center [258, 22] width 80 height 21
drag, startPoint x: 125, startPoint y: 24, endPoint x: 116, endPoint y: 24, distance: 9.0
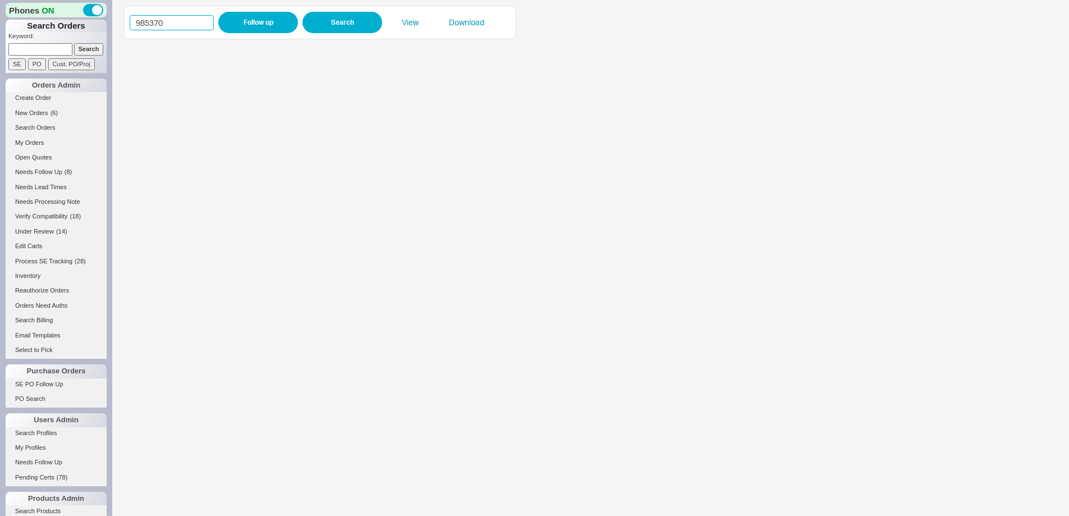
click at [116, 24] on div "985370 Follow up Search View Download" at bounding box center [590, 258] width 956 height 516
paste input "92"
type input "985392"
click at [239, 26] on button "Follow up" at bounding box center [258, 22] width 80 height 21
drag, startPoint x: 187, startPoint y: 25, endPoint x: 127, endPoint y: 19, distance: 59.8
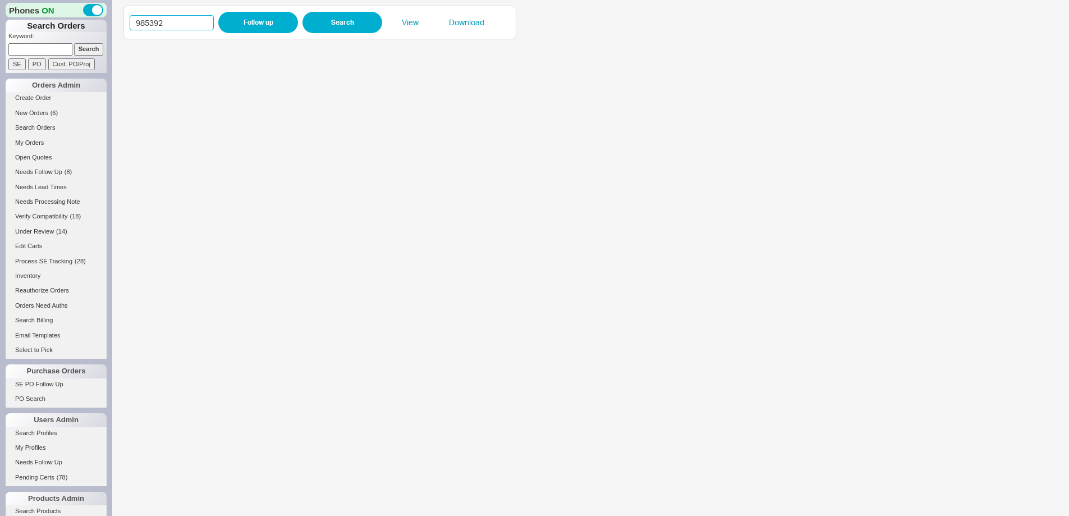
click at [127, 19] on div "985392 Follow up Search View Download" at bounding box center [319, 23] width 393 height 34
paste input "4316"
type input "984316"
click at [238, 19] on button "Follow up" at bounding box center [258, 22] width 80 height 21
drag, startPoint x: 144, startPoint y: 24, endPoint x: 93, endPoint y: 25, distance: 50.5
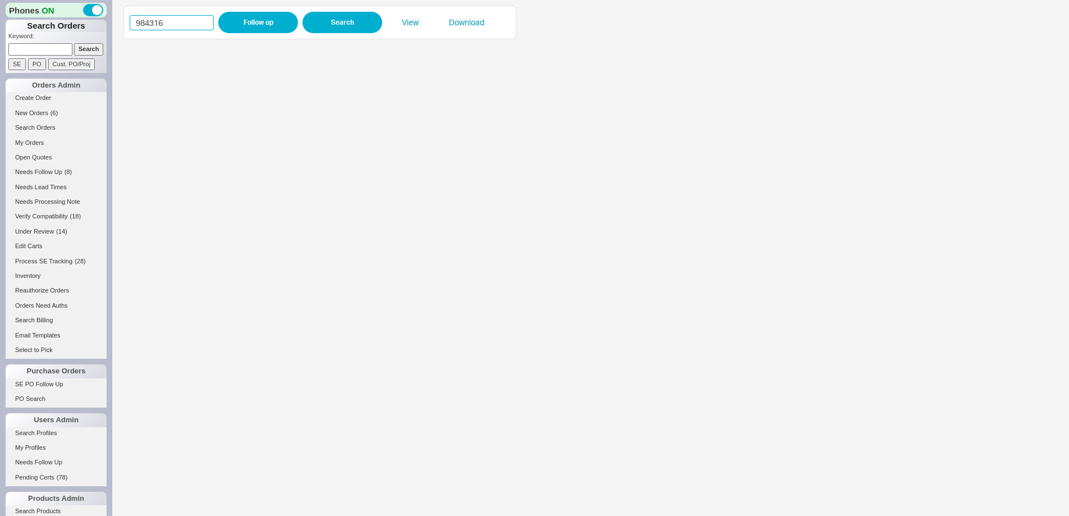
click at [93, 25] on div "Phones ON Search Orders Keyword: Search SE PO Cust. PO/Proj Orders Admin Create…" at bounding box center [534, 258] width 1069 height 516
paste input "545"
type input "985456"
click at [241, 27] on button "Follow up" at bounding box center [258, 22] width 80 height 21
click at [59, 44] on input at bounding box center [40, 49] width 64 height 12
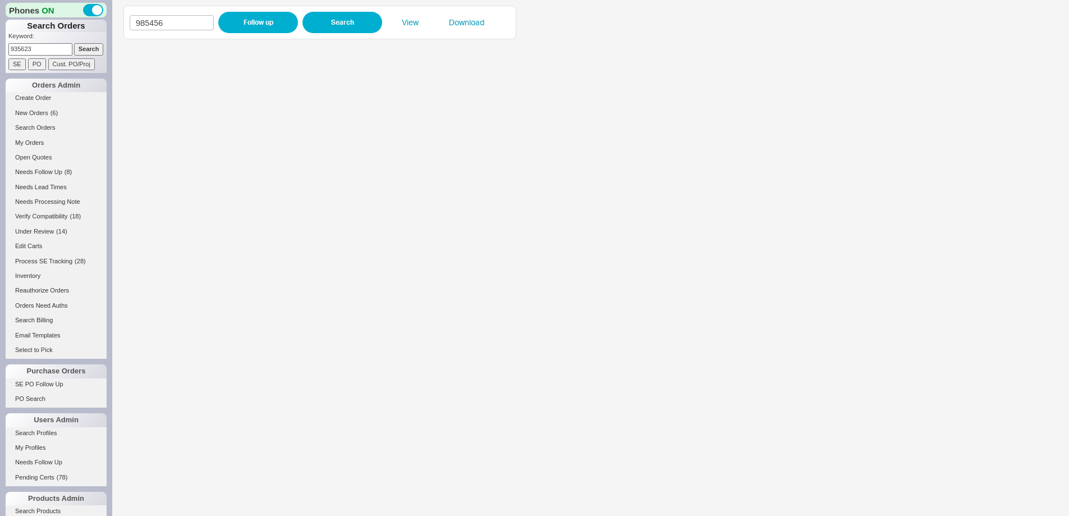
type input "935623"
click at [74, 43] on input "Search" at bounding box center [89, 49] width 30 height 12
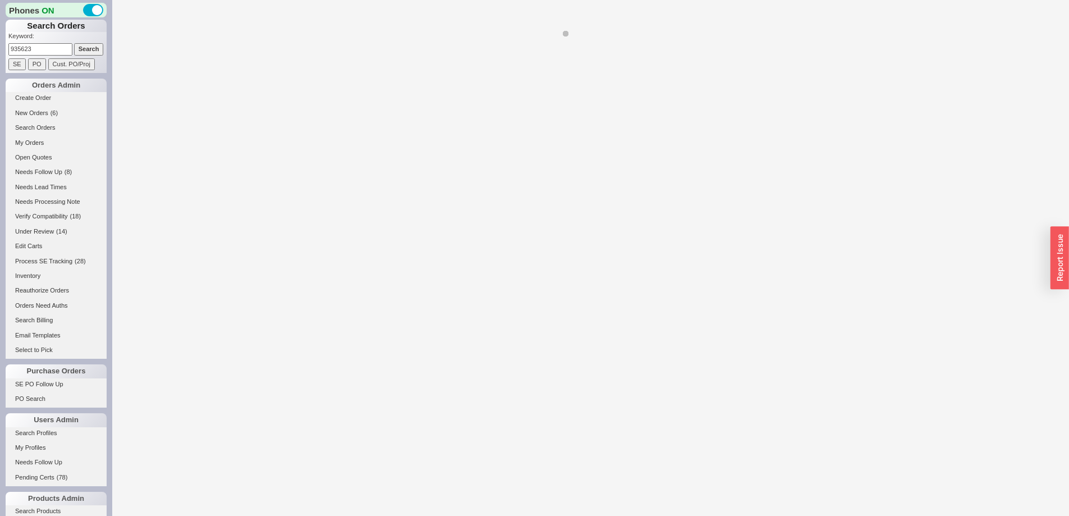
select select "*"
select select "LOW"
select select "3"
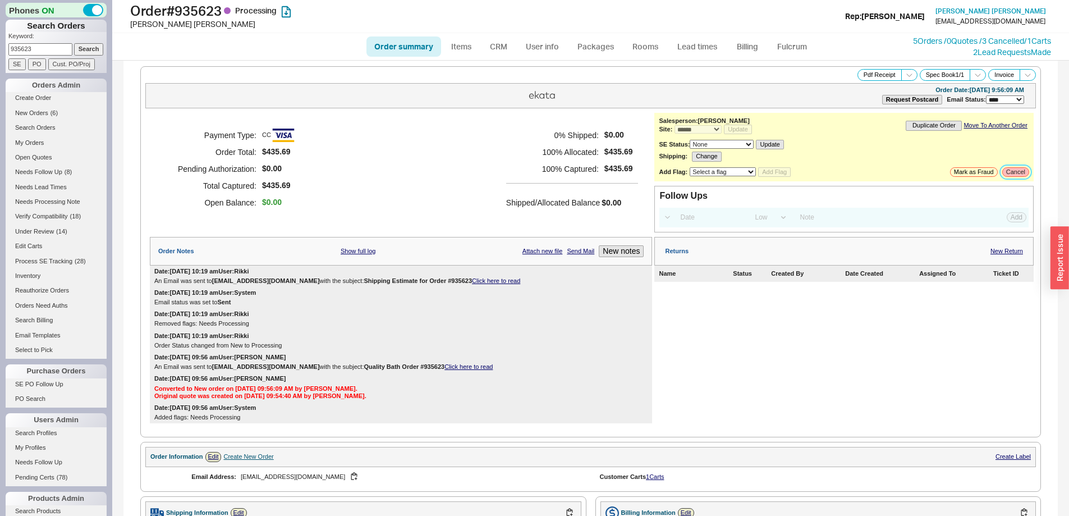
click at [1009, 171] on button "Cancel" at bounding box center [1015, 172] width 27 height 10
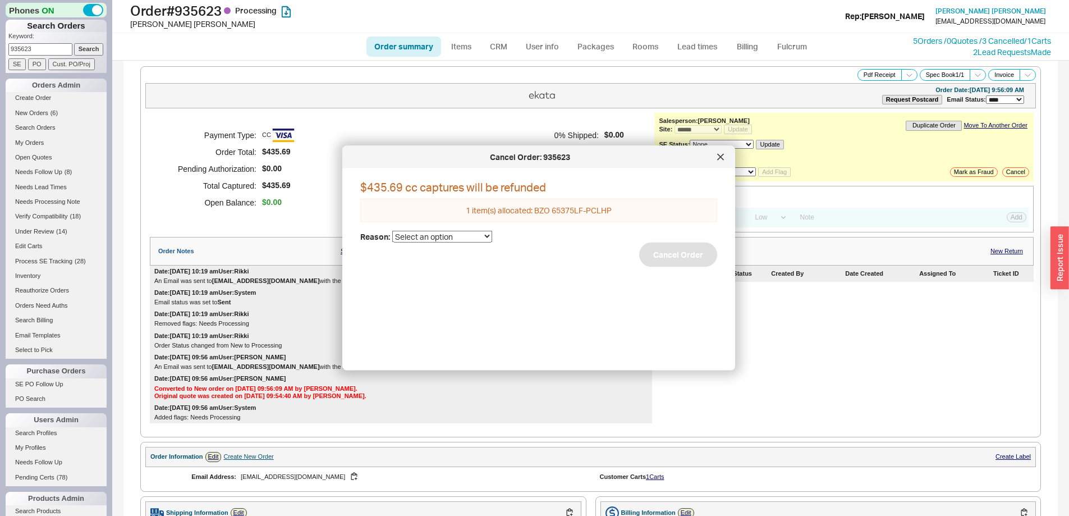
click at [449, 239] on select "Select an option Cancelled Return Combined Lead time Discontinued Sales rep/Web…" at bounding box center [442, 236] width 100 height 12
select select "45"
click at [392, 230] on select "Select an option Cancelled Return Combined Lead time Discontinued Sales rep/Web…" at bounding box center [442, 236] width 100 height 12
click at [673, 253] on button "Cancel Order" at bounding box center [678, 254] width 78 height 25
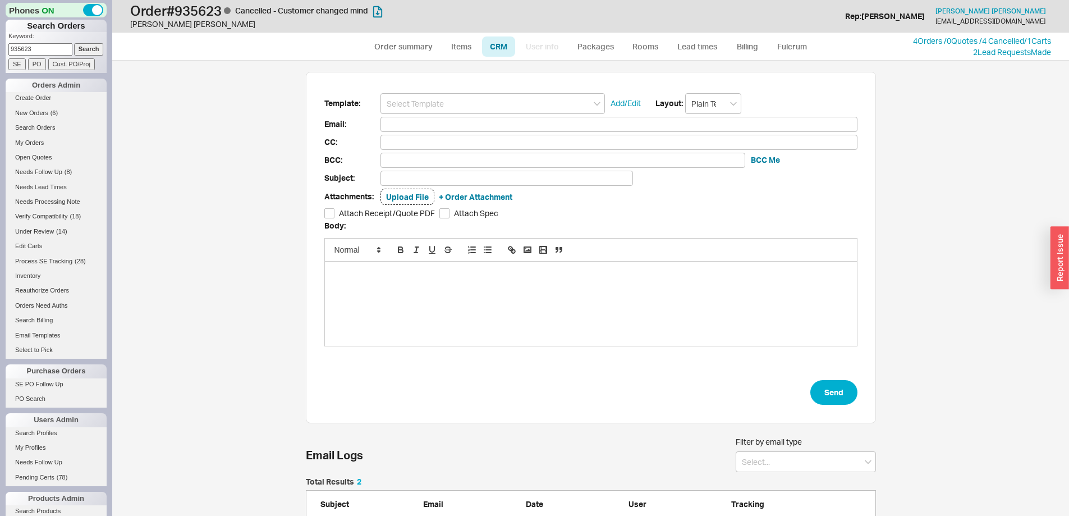
scroll to position [447, 940]
click at [416, 105] on input at bounding box center [492, 103] width 224 height 21
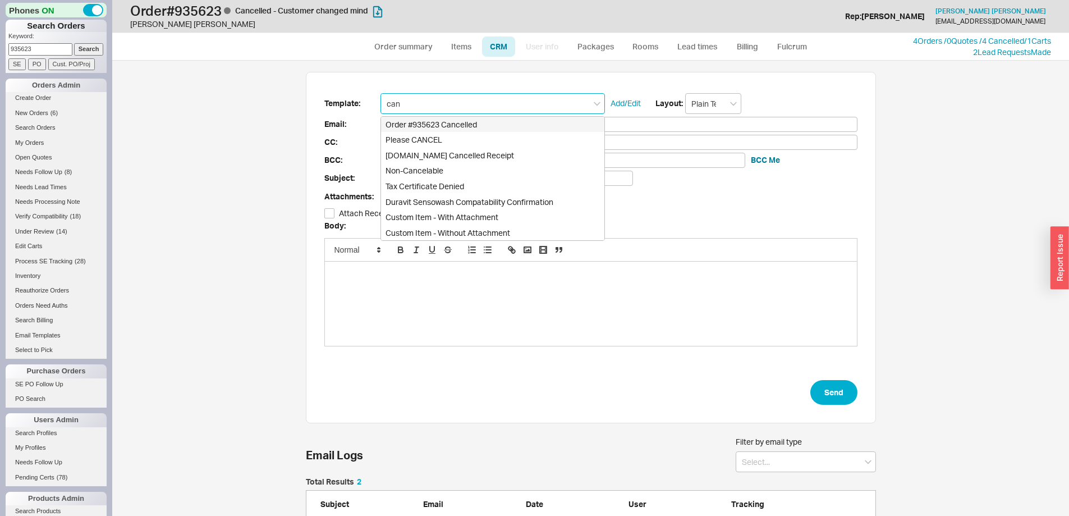
click at [417, 121] on div "Order #935623 Cancelled" at bounding box center [492, 125] width 223 height 16
type input "Order #935623 Cancelled"
type input "chrissyosborn84@gmail.com"
type input "Order #935623 Cancelled"
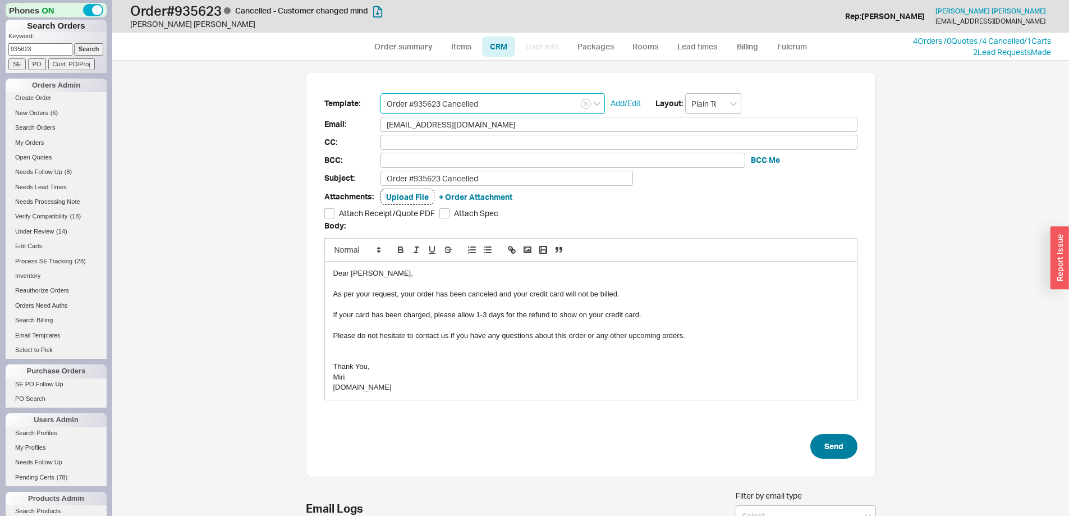
type input "Order #935623 Cancelled"
drag, startPoint x: 845, startPoint y: 440, endPoint x: 839, endPoint y: 444, distance: 6.8
click at [844, 440] on button "Send" at bounding box center [833, 446] width 47 height 25
select select "*"
select select "LOW"
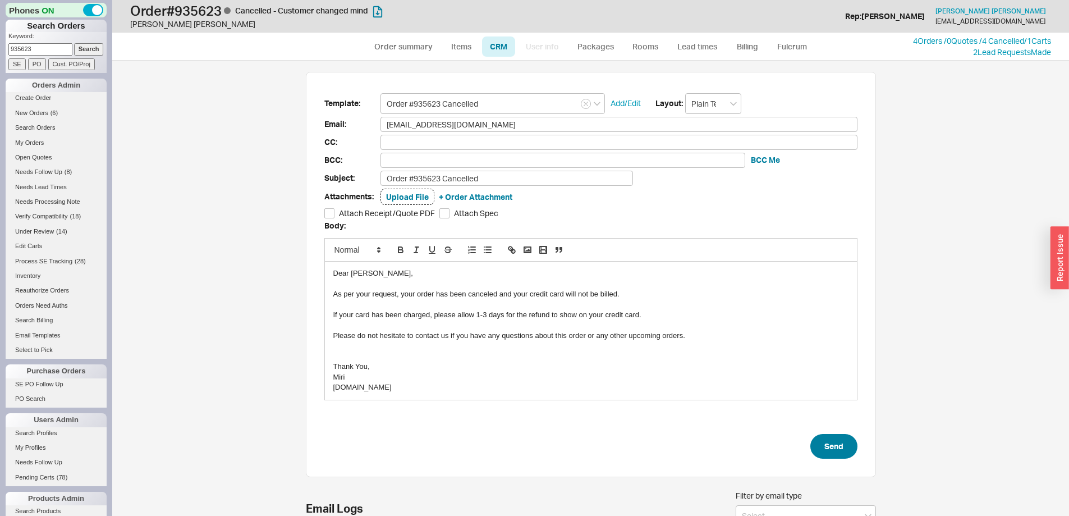
select select "3"
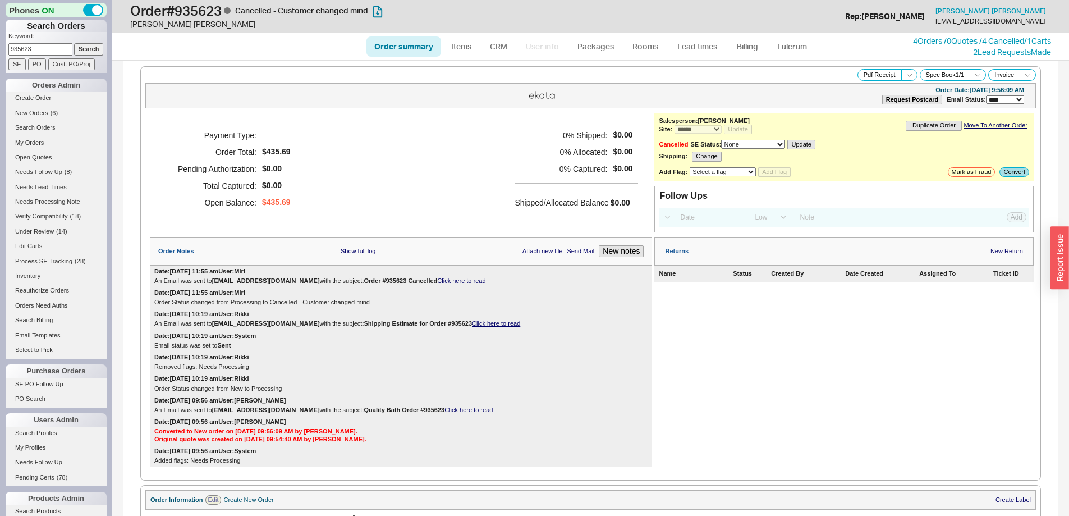
click at [408, 50] on link "Order summary" at bounding box center [403, 46] width 75 height 20
select select "*"
select select "LOW"
select select "3"
click at [913, 41] on link "4 Orders / 0 Quotes / 4 Cancelled" at bounding box center [968, 41] width 111 height 10
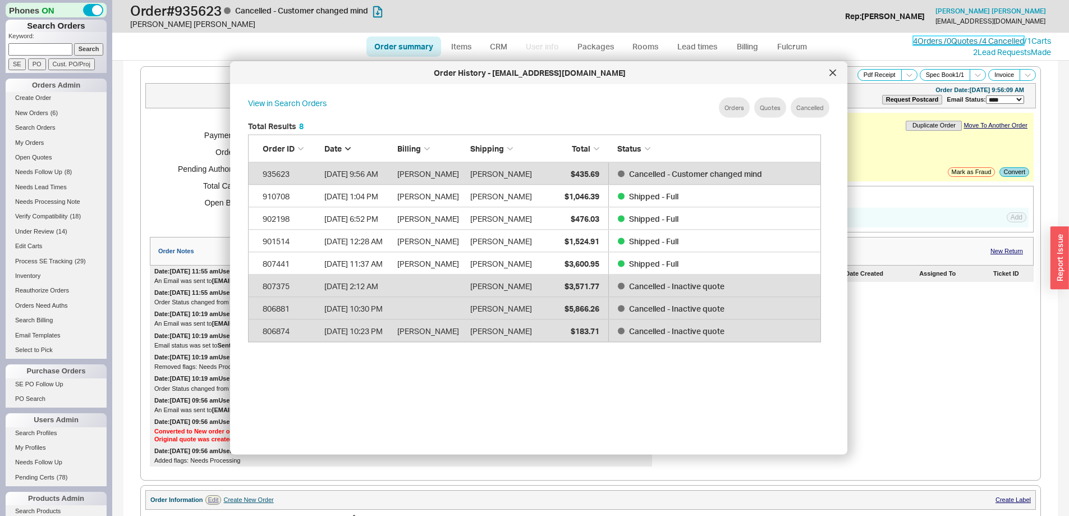
scroll to position [335, 582]
click at [833, 78] on div at bounding box center [833, 73] width 18 height 18
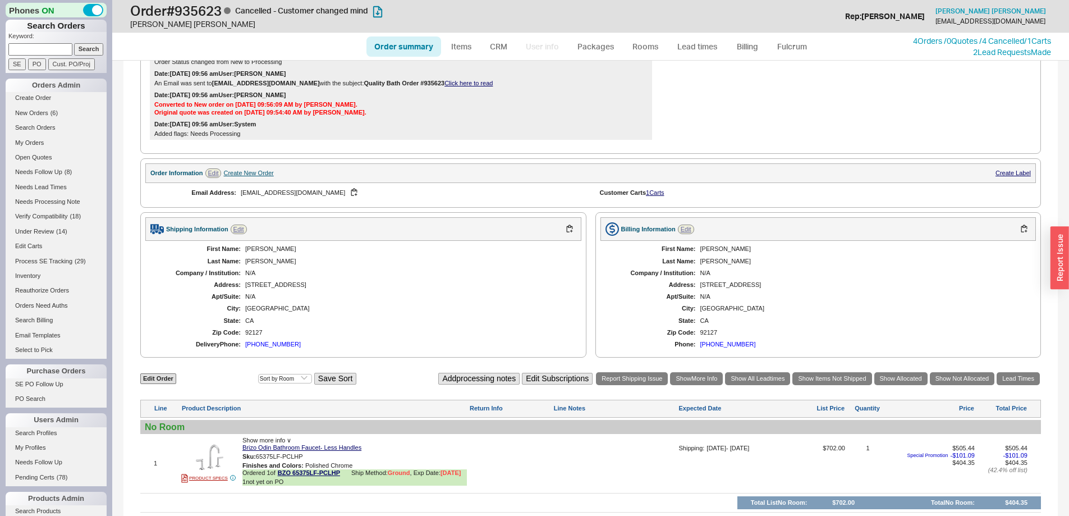
scroll to position [449, 0]
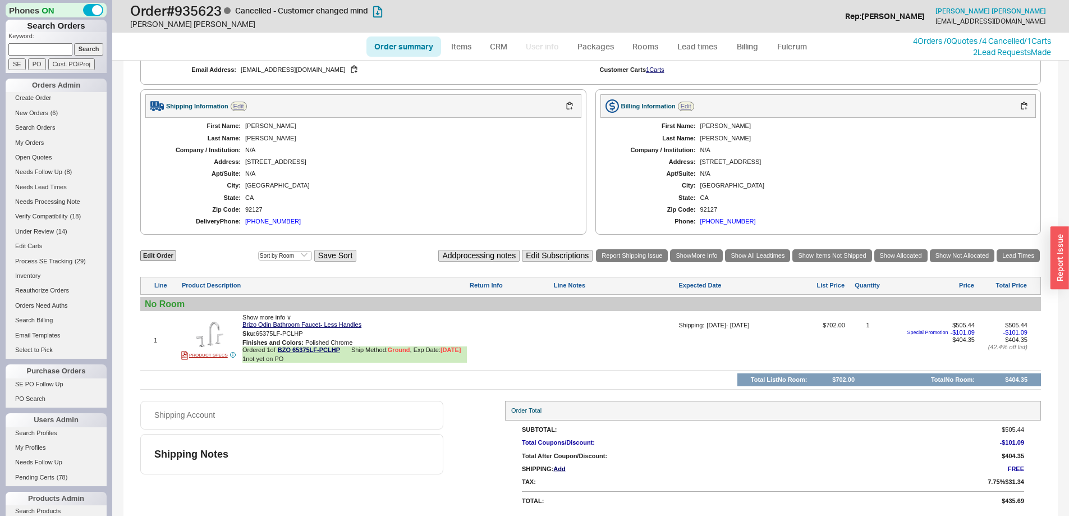
click at [55, 49] on input at bounding box center [40, 49] width 64 height 12
type input "985417"
click at [74, 43] on input "Search" at bounding box center [89, 49] width 30 height 12
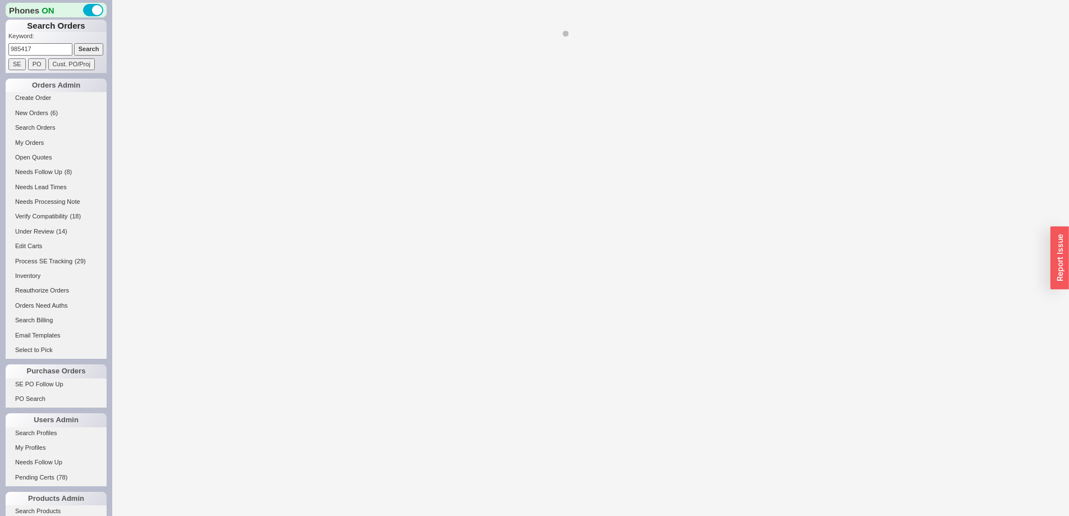
select select "LOW"
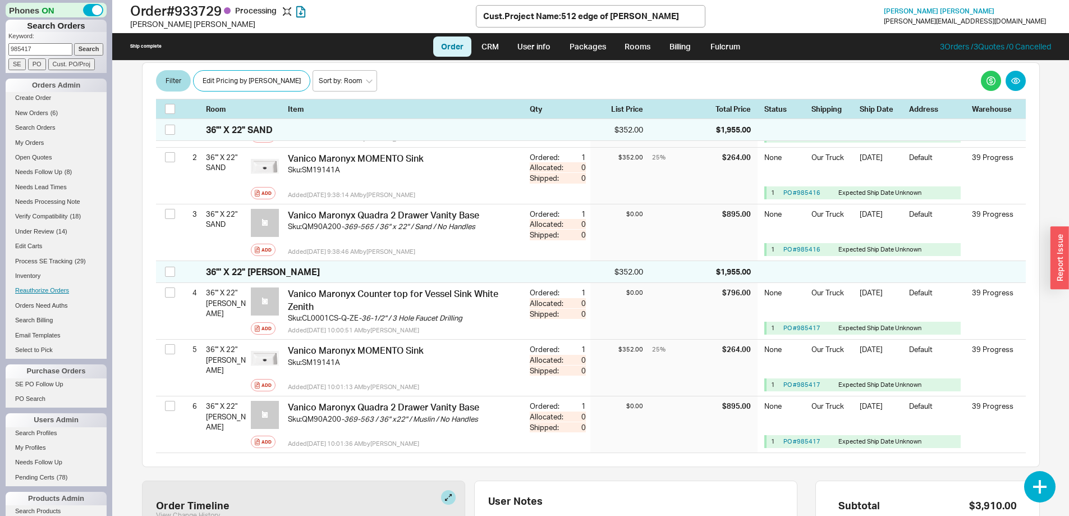
scroll to position [337, 0]
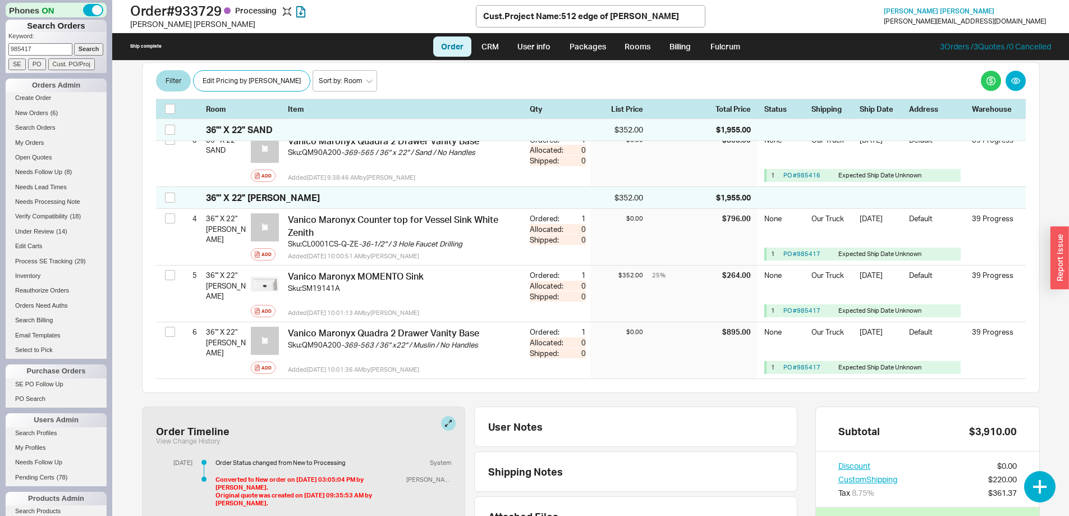
click at [27, 45] on input "985417" at bounding box center [40, 49] width 64 height 12
type input "985416"
click at [74, 43] on input "Search" at bounding box center [89, 49] width 30 height 12
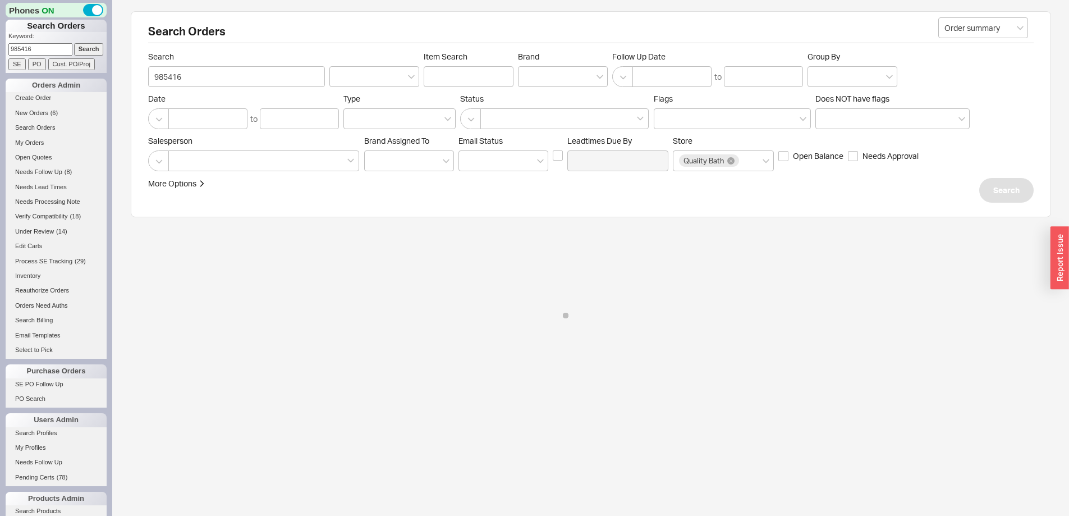
select select "LOW"
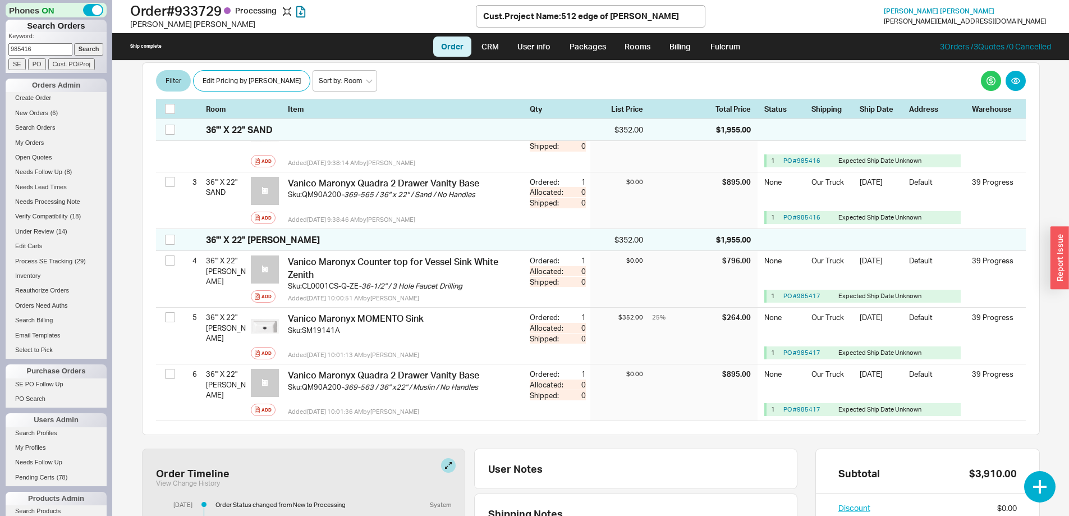
scroll to position [511, 0]
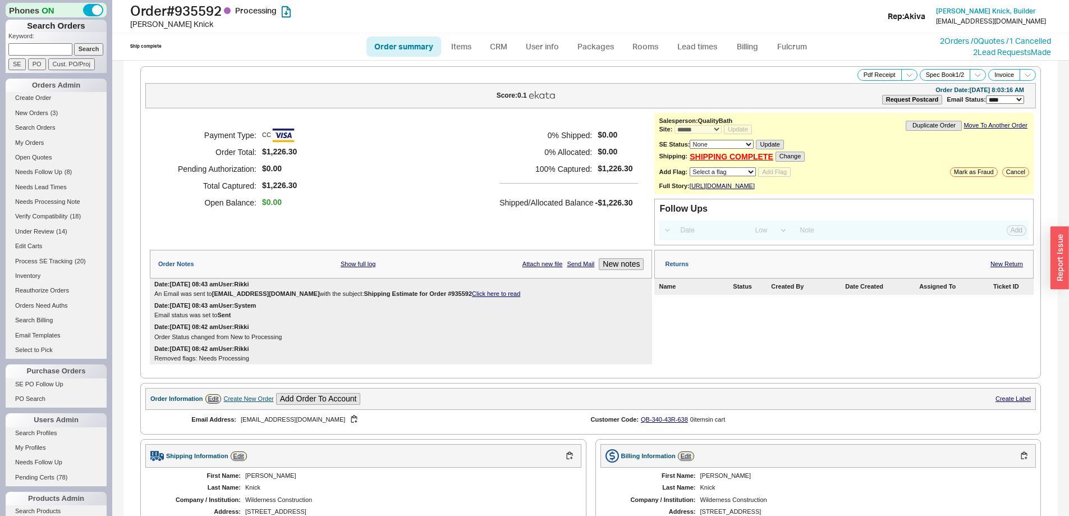
select select "*"
select select "LOW"
select select "3"
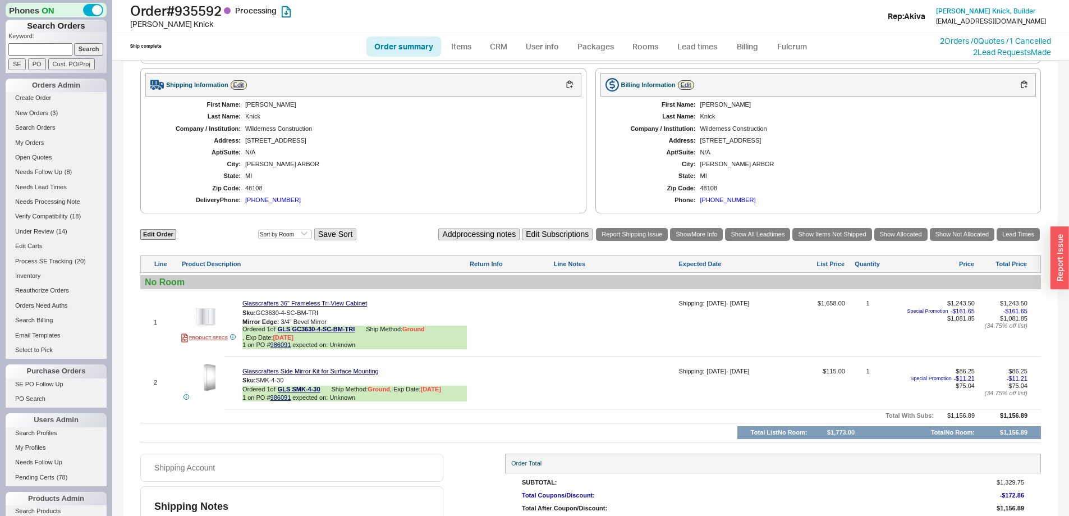
scroll to position [431, 0]
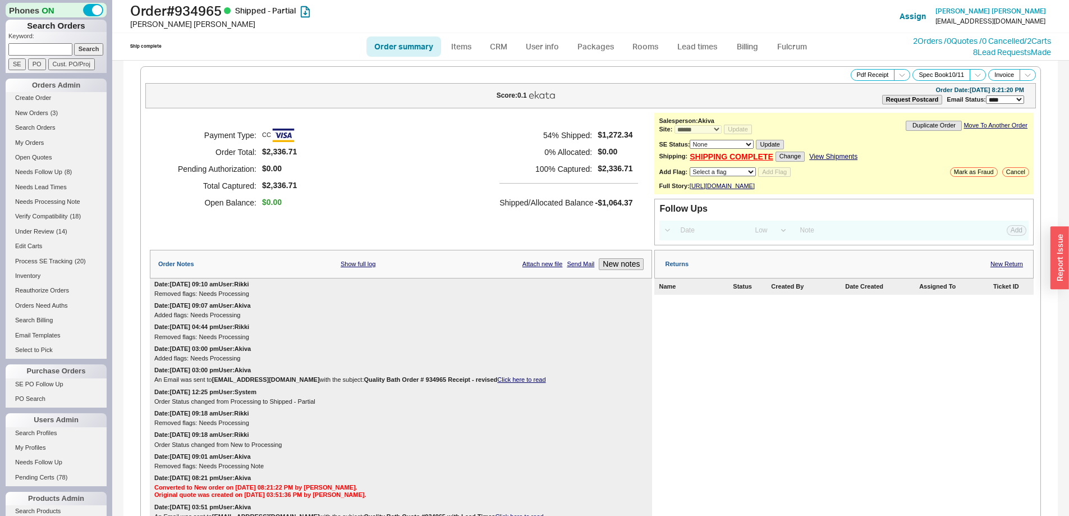
select select "*"
select select "LOW"
select select "3"
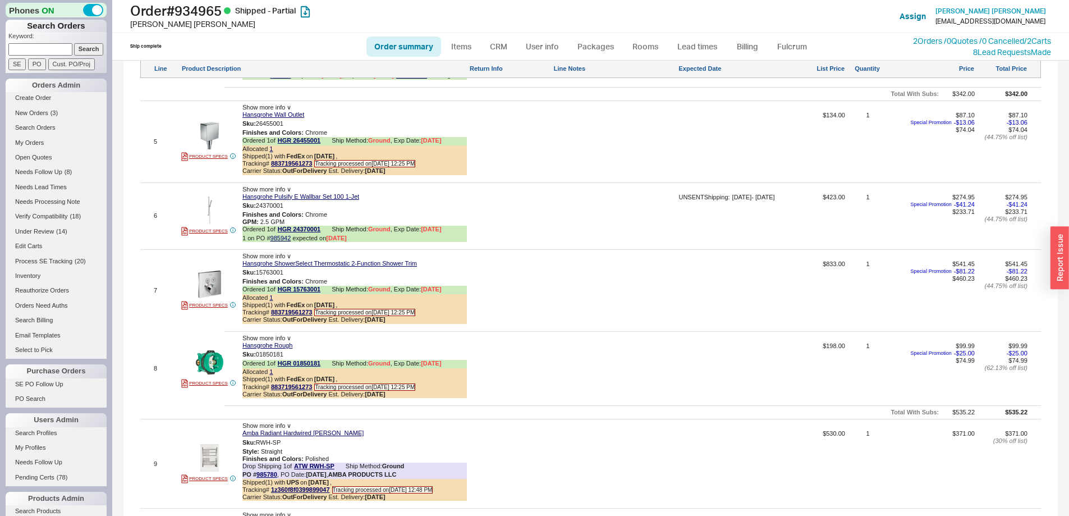
scroll to position [1369, 0]
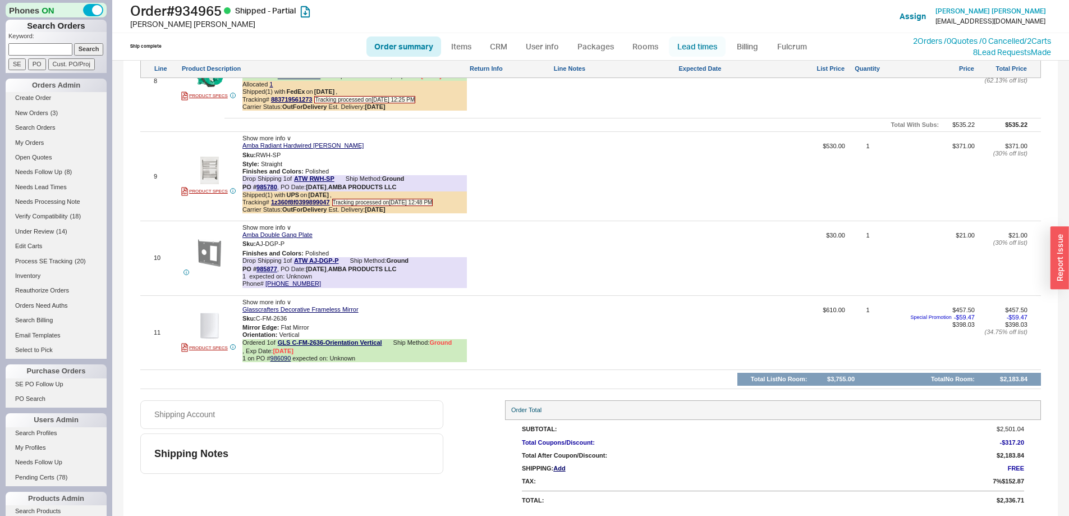
click at [701, 37] on link "Lead times" at bounding box center [697, 46] width 57 height 20
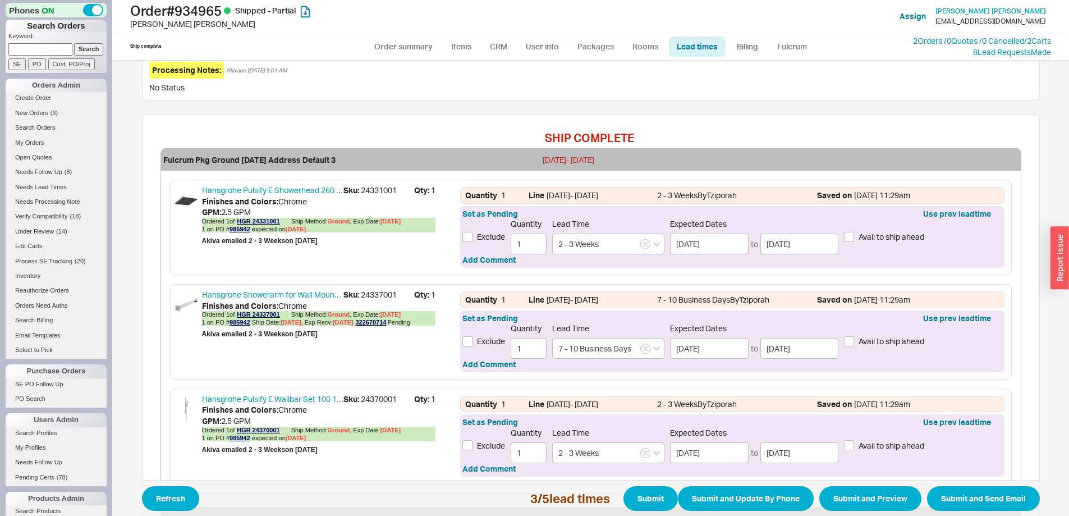
scroll to position [660, 0]
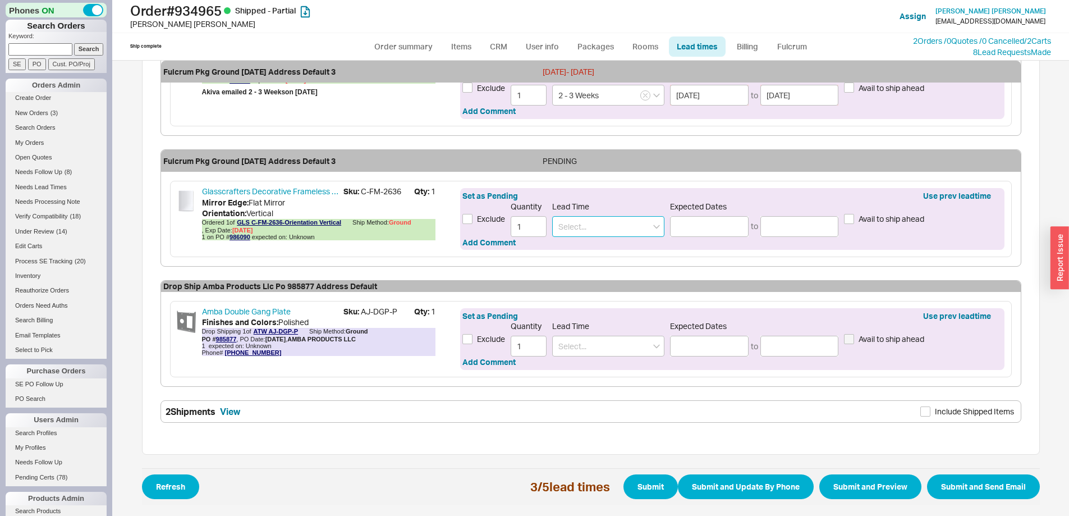
drag, startPoint x: 560, startPoint y: 219, endPoint x: 564, endPoint y: 227, distance: 9.0
click at [561, 222] on input at bounding box center [608, 226] width 112 height 21
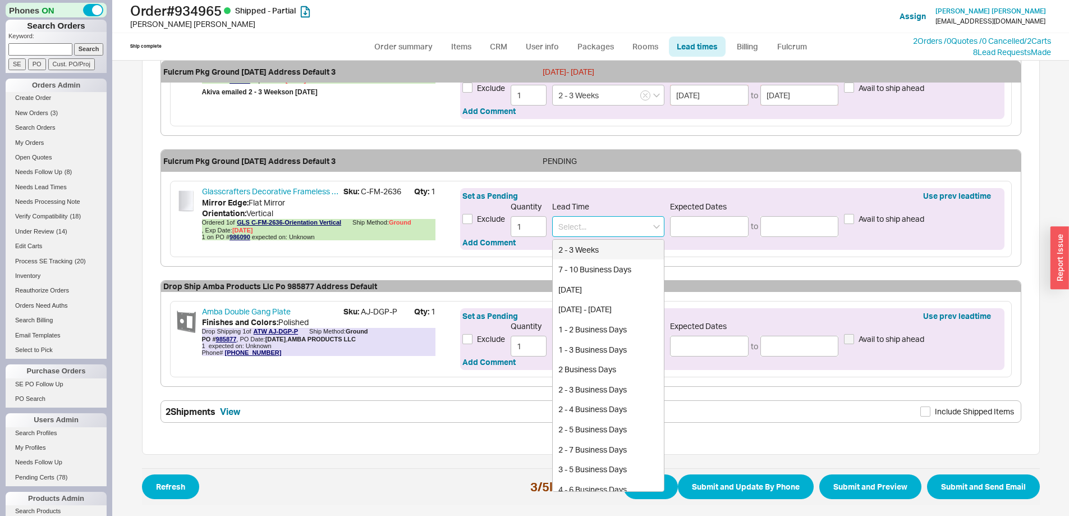
click at [586, 249] on div "2 - 3 Weeks" at bounding box center [608, 250] width 111 height 20
type input "2 - 3 Weeks"
type input "[DATE]"
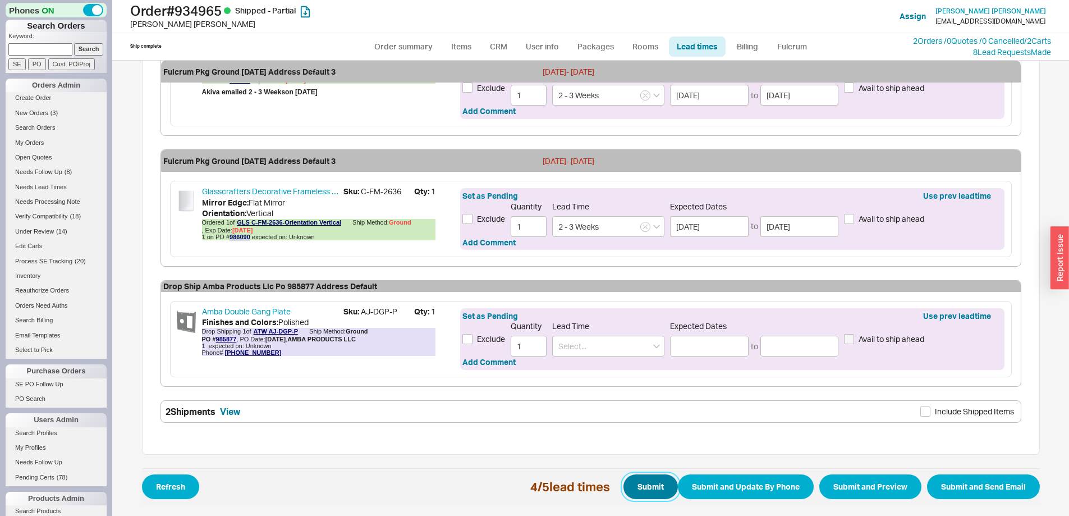
click at [639, 490] on button "Submit" at bounding box center [650, 486] width 54 height 25
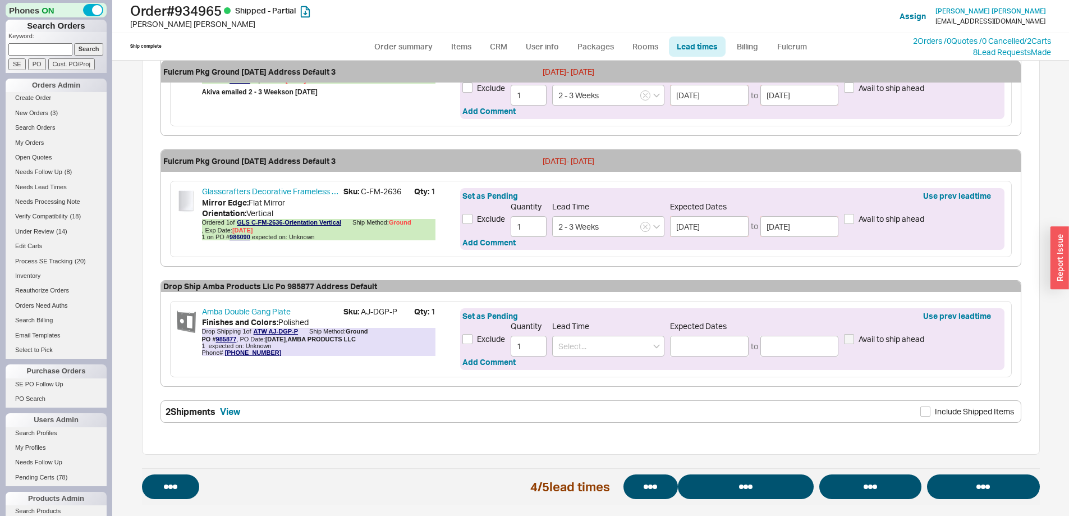
select select "*"
select select "LOW"
select select "3"
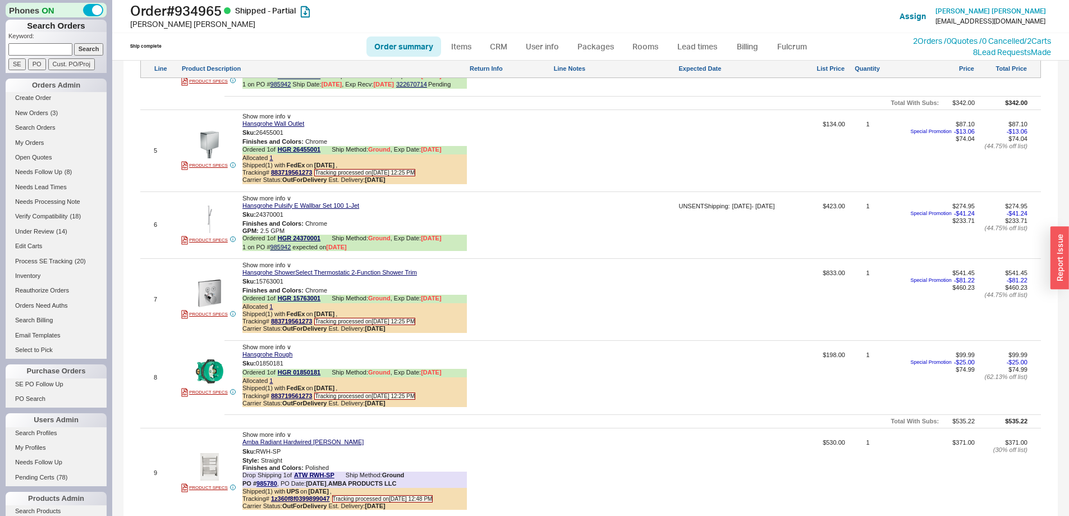
scroll to position [1290, 0]
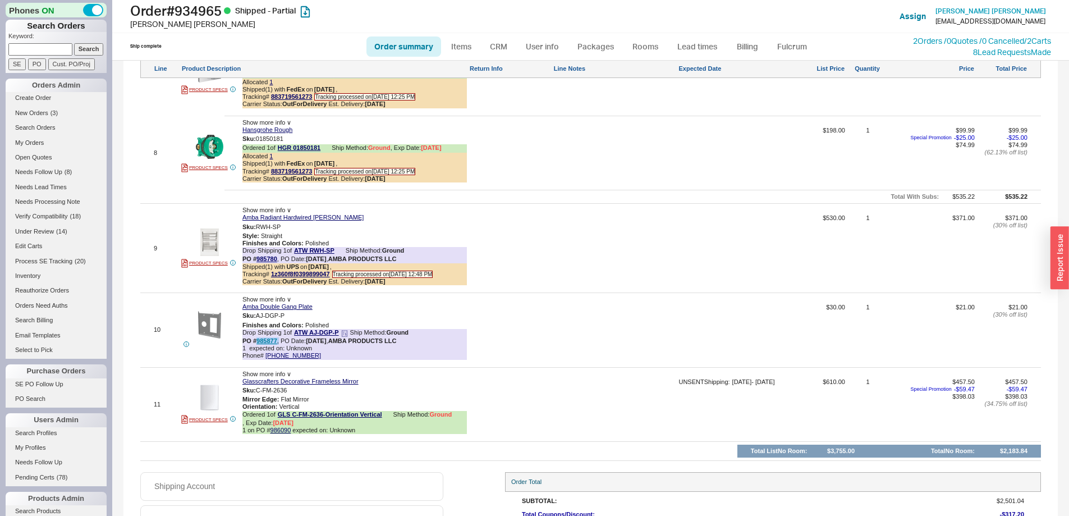
drag, startPoint x: 279, startPoint y: 346, endPoint x: 257, endPoint y: 347, distance: 22.5
click at [257, 344] on div "PO # 985877 , PO Date: [DATE] , AMBA PRODUCTS LLC" at bounding box center [319, 340] width 154 height 7
copy div "985877 ,"
click at [272, 344] on link "985877" at bounding box center [266, 340] width 21 height 7
click at [385, 47] on link "Order summary" at bounding box center [403, 46] width 75 height 20
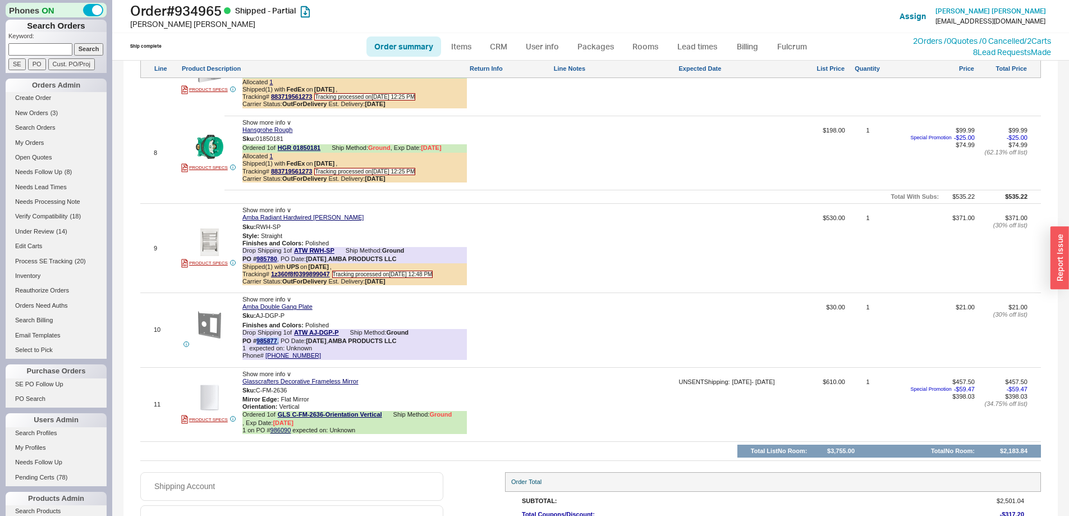
select select "*"
select select "LOW"
select select "3"
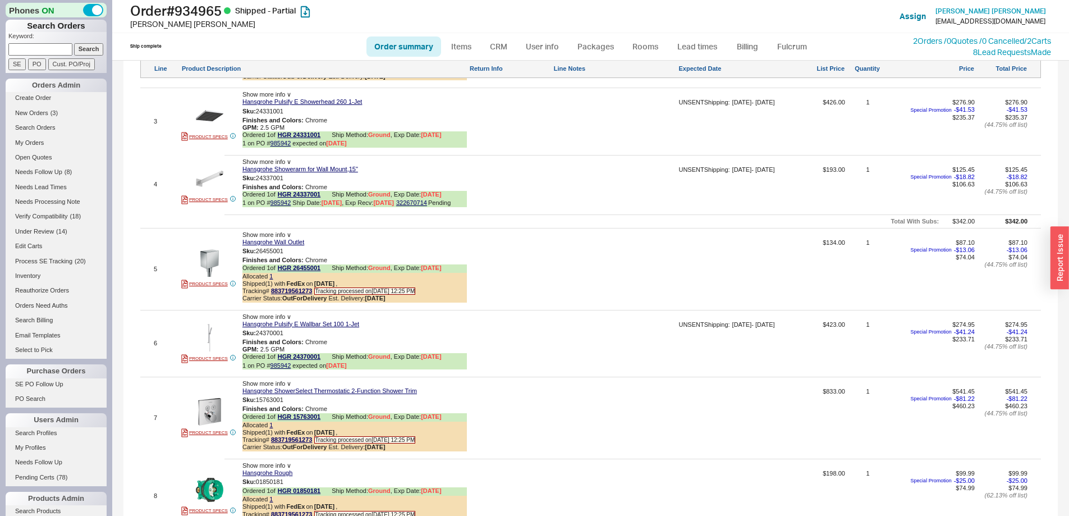
scroll to position [921, 0]
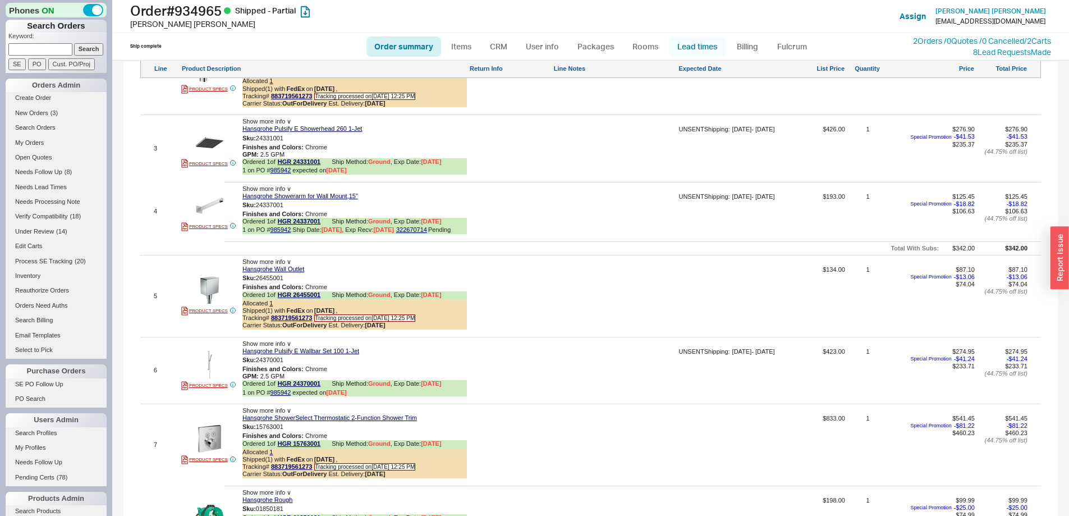
click at [687, 50] on link "Lead times" at bounding box center [697, 46] width 57 height 20
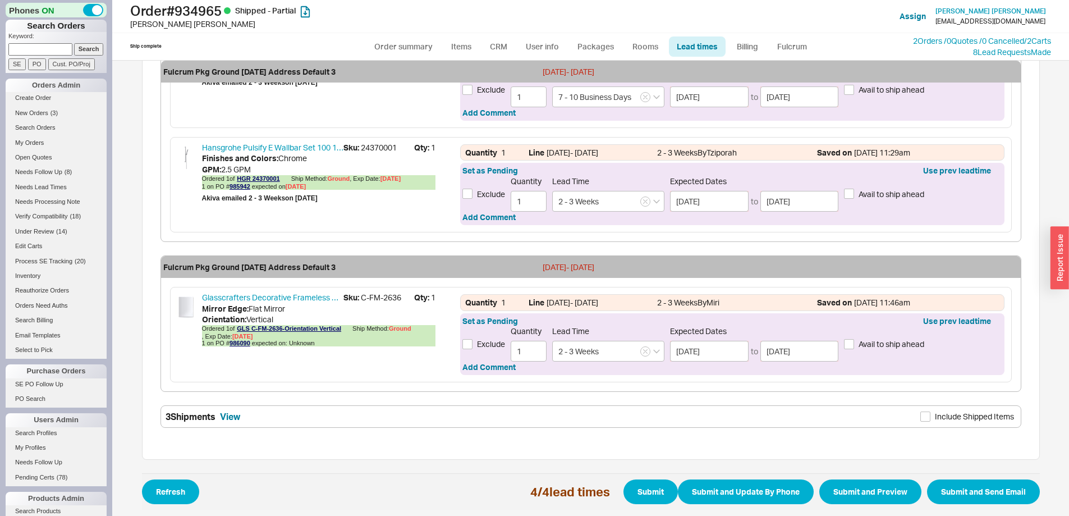
scroll to position [559, 0]
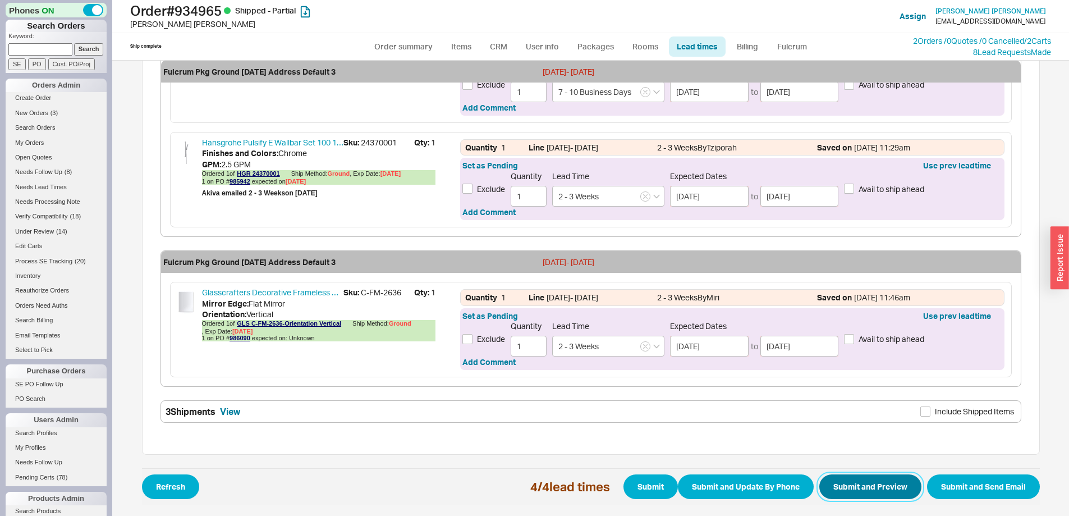
click at [839, 486] on button "Submit and Preview" at bounding box center [870, 486] width 102 height 25
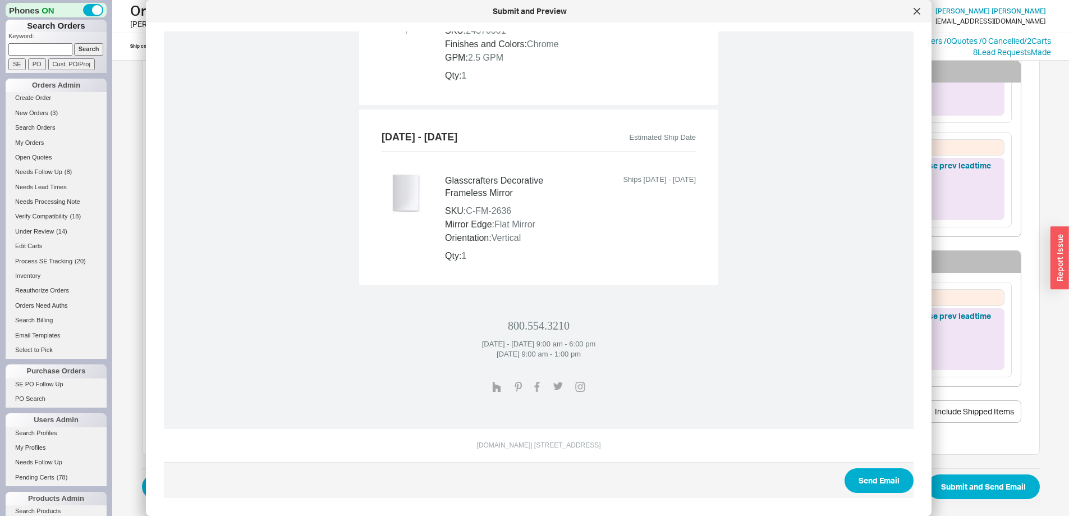
scroll to position [861, 0]
click at [857, 482] on button "Send Email" at bounding box center [878, 479] width 69 height 25
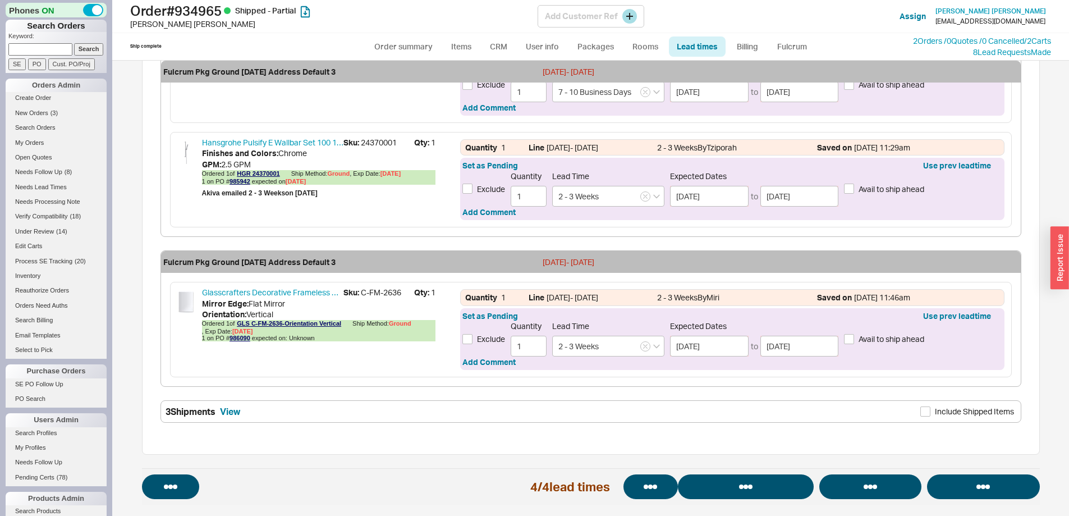
select select "*"
select select "LOW"
select select "3"
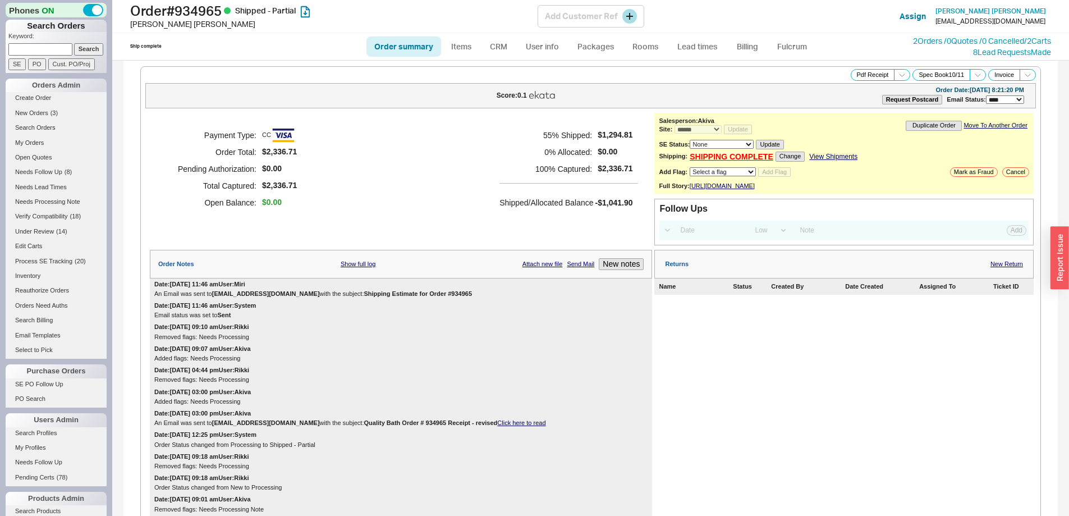
select select "*"
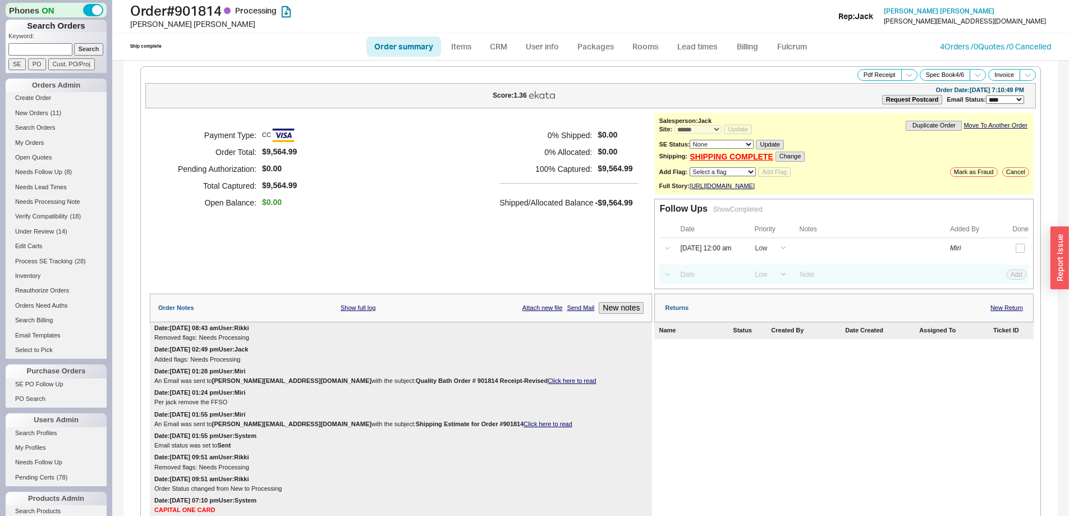
select select "*"
select select "LOW"
select select "3"
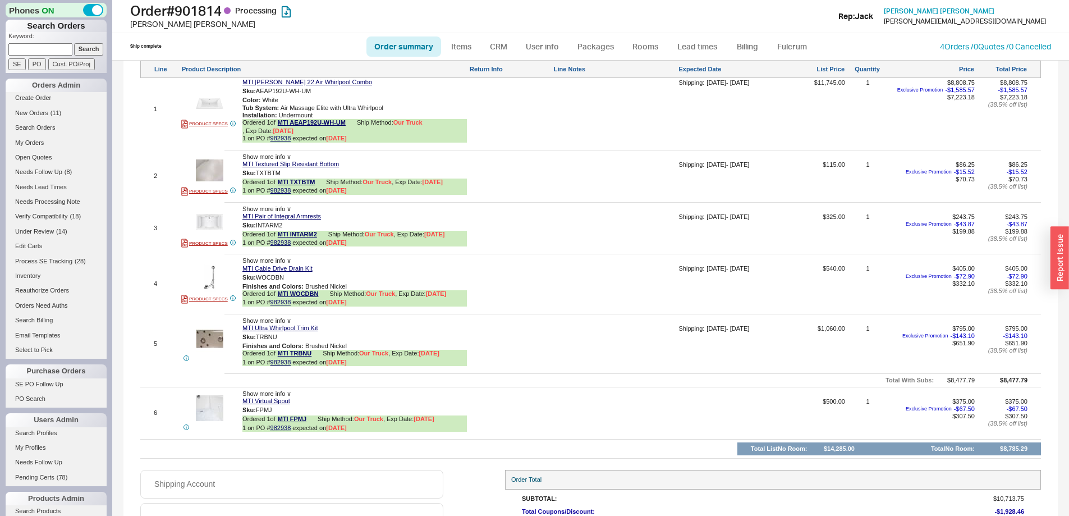
scroll to position [1000, 0]
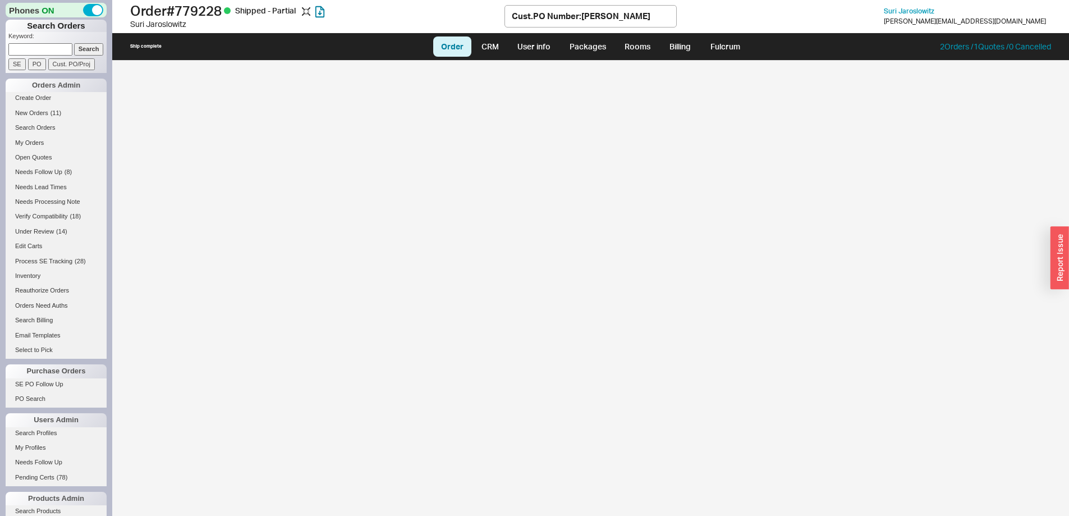
select select "LOW"
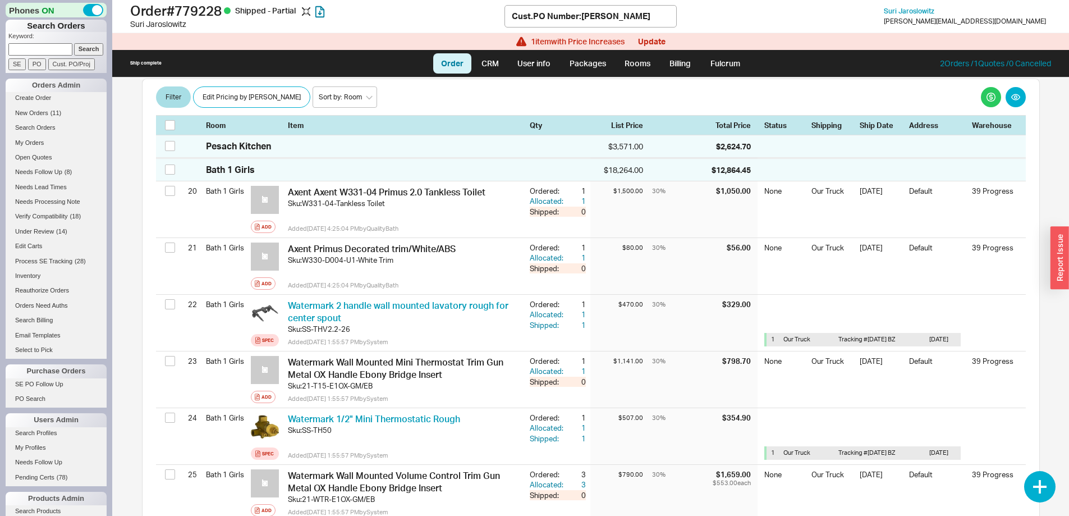
scroll to position [4071, 0]
